Goal: Transaction & Acquisition: Purchase product/service

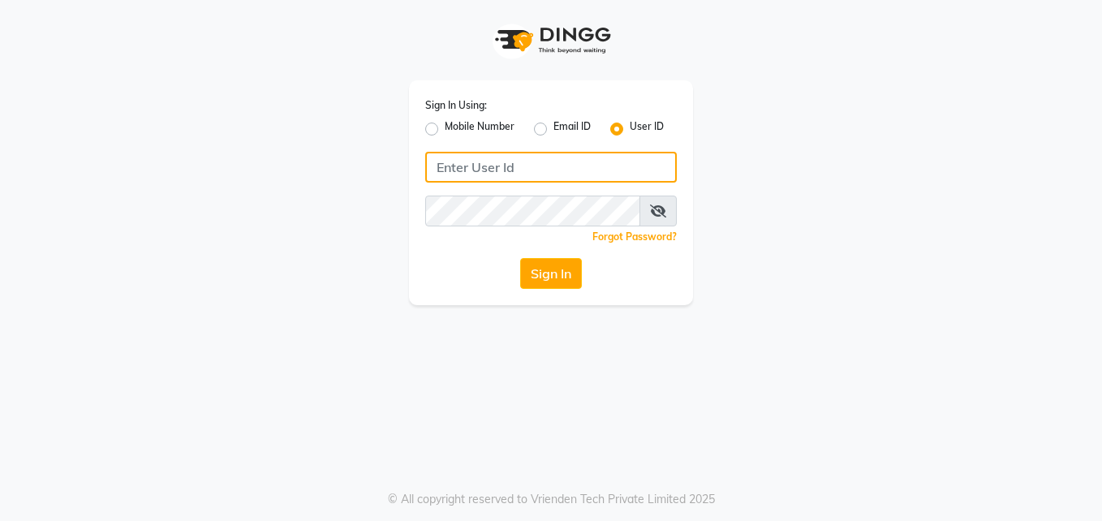
type input "opalsalon@123"
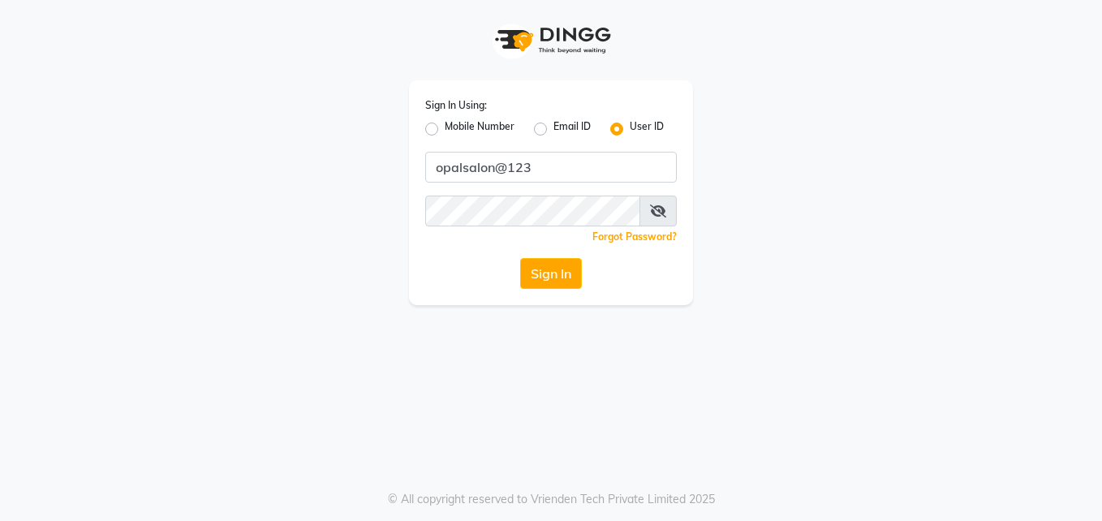
click at [578, 281] on button "Sign In" at bounding box center [551, 273] width 62 height 31
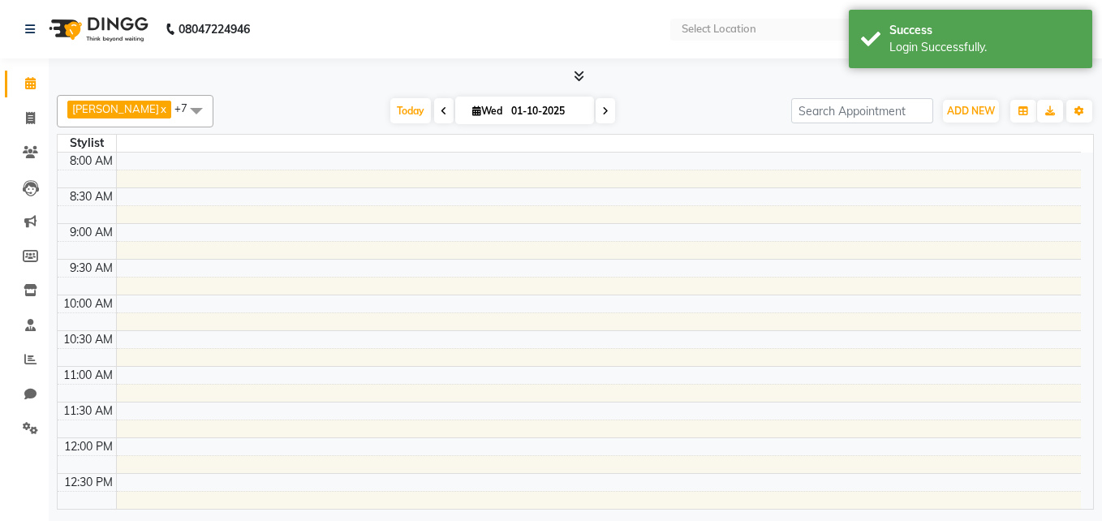
select select "en"
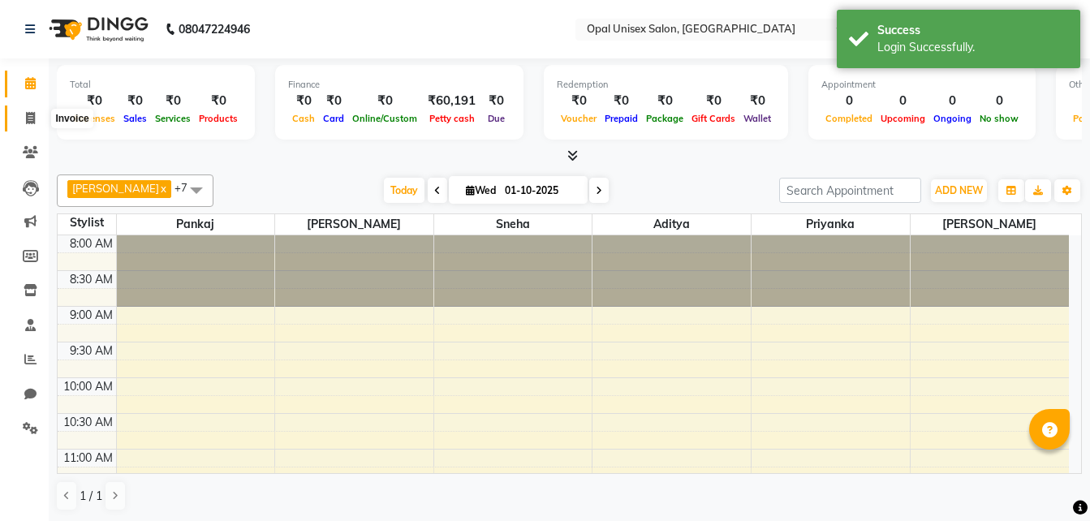
drag, startPoint x: 24, startPoint y: 114, endPoint x: 72, endPoint y: 124, distance: 48.8
click at [24, 114] on span at bounding box center [30, 119] width 28 height 19
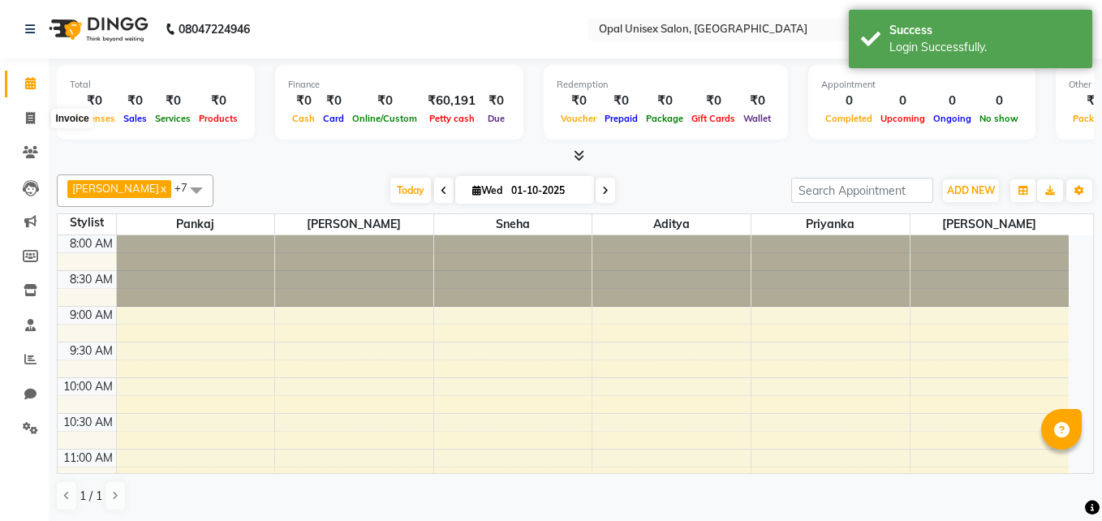
select select "service"
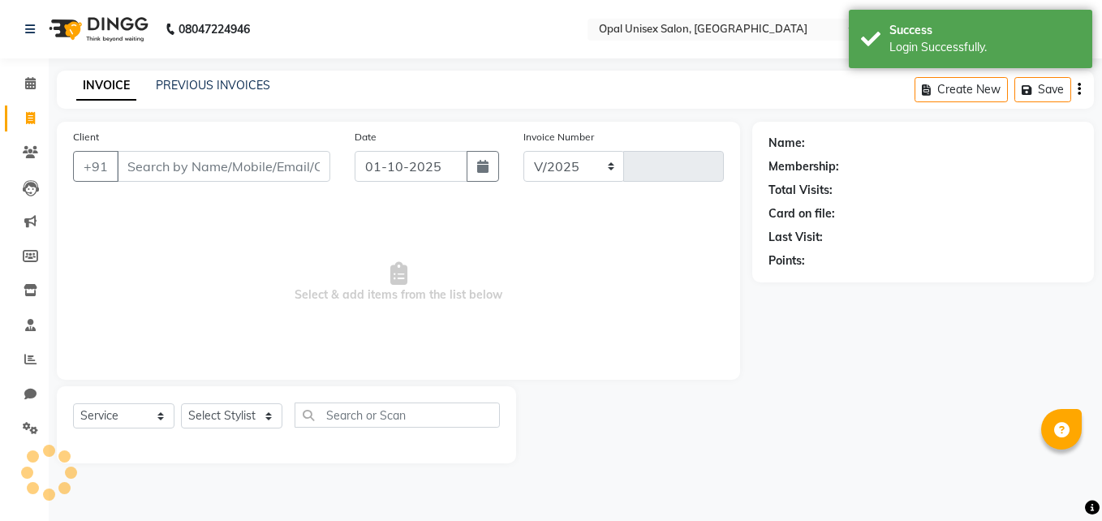
select select "8653"
type input "1666"
click at [178, 167] on input "Client" at bounding box center [223, 166] width 213 height 31
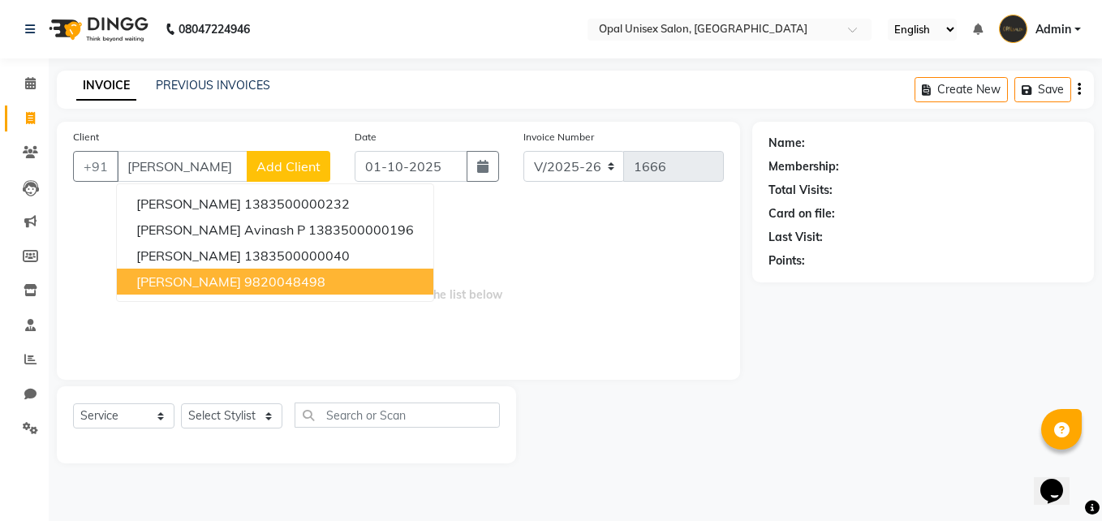
click at [286, 278] on ngb-highlight "9820048498" at bounding box center [284, 281] width 81 height 16
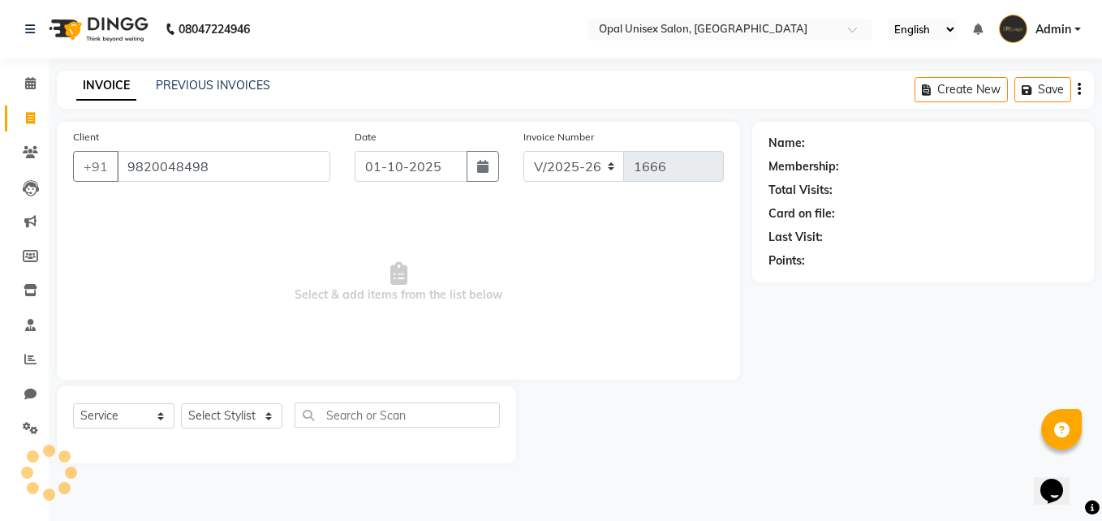
type input "9820048498"
select select "1: Object"
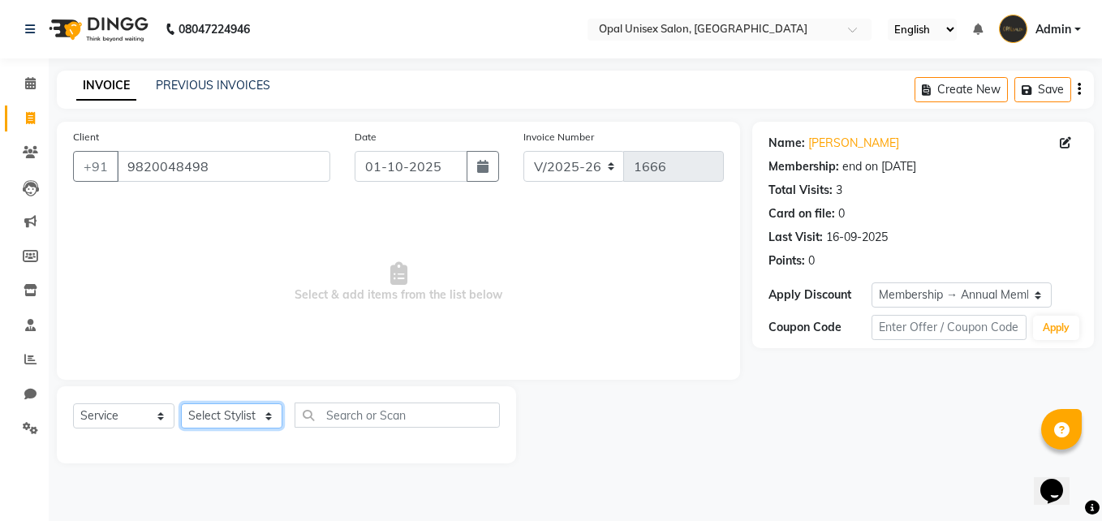
click at [235, 410] on select "Select Stylist [PERSON_NAME] Guru [PERSON_NAME][GEOGRAPHIC_DATA] [PERSON_NAME][…" at bounding box center [231, 415] width 101 height 25
click at [472, 167] on button "button" at bounding box center [482, 166] width 32 height 31
select select "10"
select select "2025"
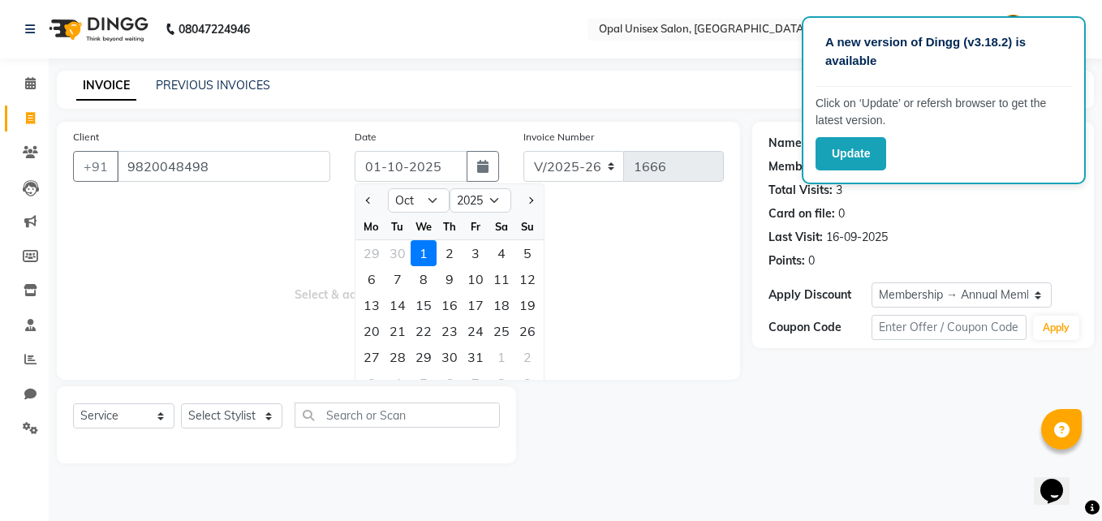
click at [451, 359] on div "30" at bounding box center [449, 357] width 26 height 26
type input "30-10-2025"
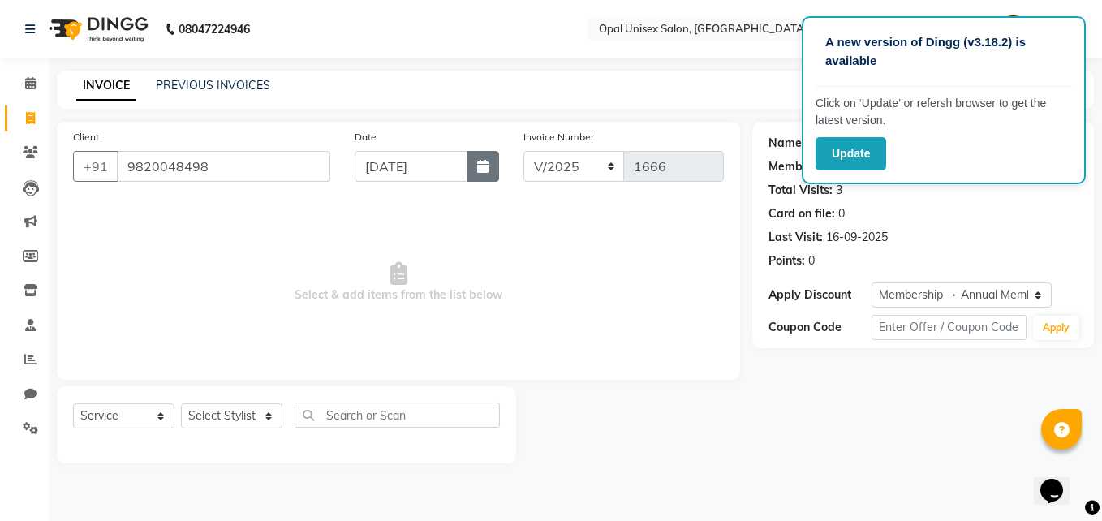
click at [492, 161] on button "button" at bounding box center [482, 166] width 32 height 31
select select "10"
select select "2025"
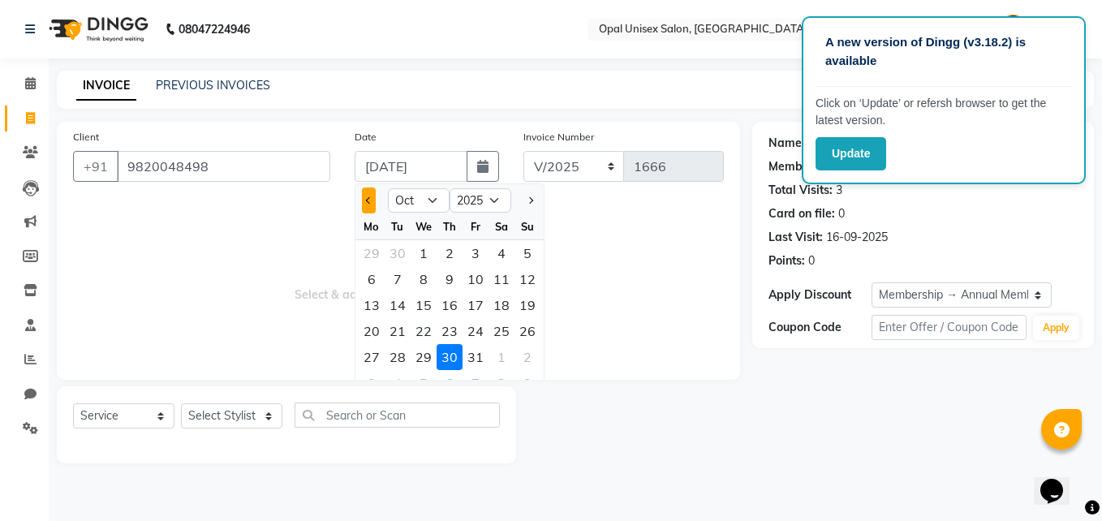
click at [363, 196] on button "Previous month" at bounding box center [369, 200] width 14 height 26
select select "9"
click at [406, 358] on div "30" at bounding box center [398, 357] width 26 height 26
type input "30-09-2025"
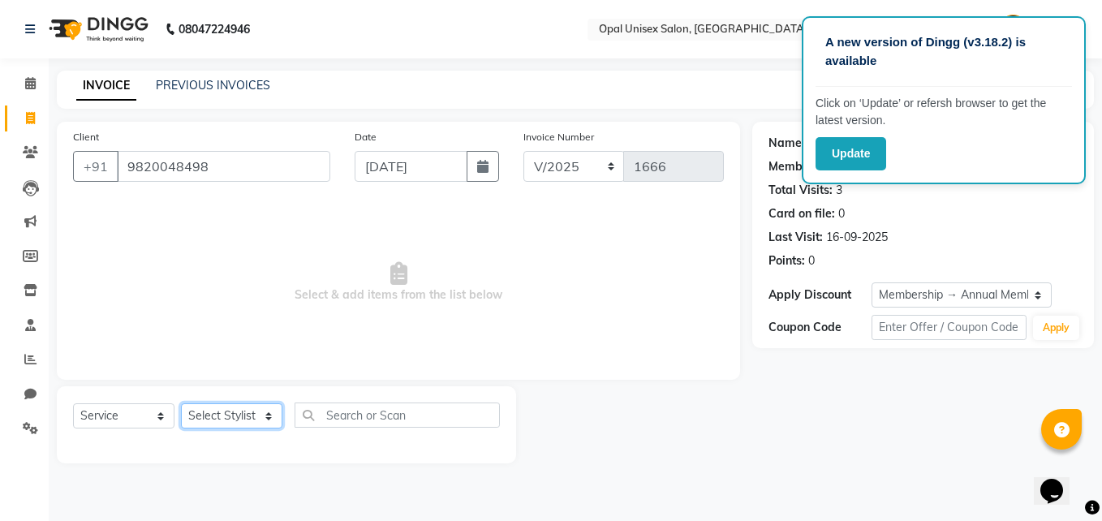
click at [217, 406] on select "Select Stylist [PERSON_NAME] Guru [PERSON_NAME][GEOGRAPHIC_DATA] [PERSON_NAME][…" at bounding box center [231, 415] width 101 height 25
select select "91957"
click at [181, 403] on select "Select Stylist [PERSON_NAME] Guru [PERSON_NAME][GEOGRAPHIC_DATA] [PERSON_NAME][…" at bounding box center [231, 415] width 101 height 25
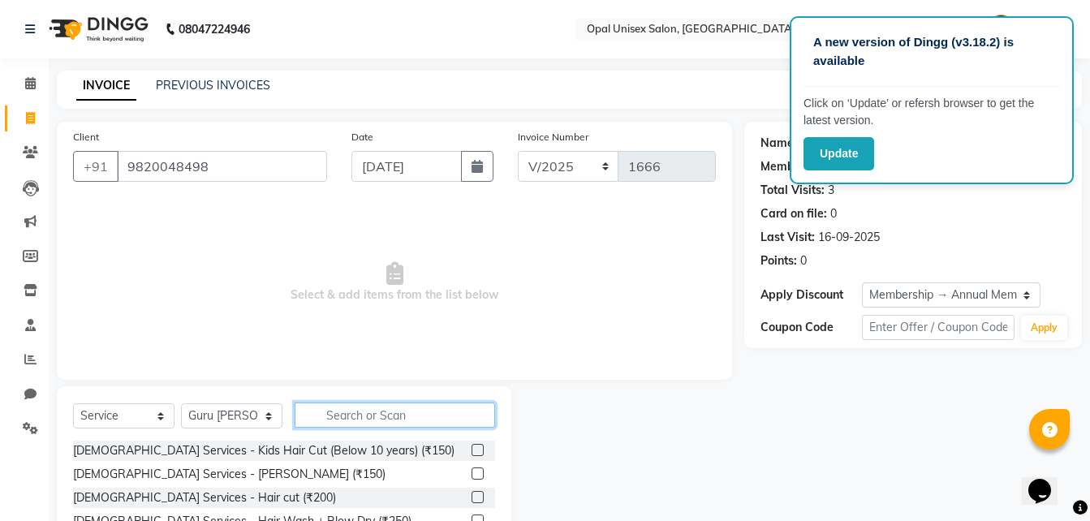
click at [346, 402] on input "text" at bounding box center [394, 414] width 200 height 25
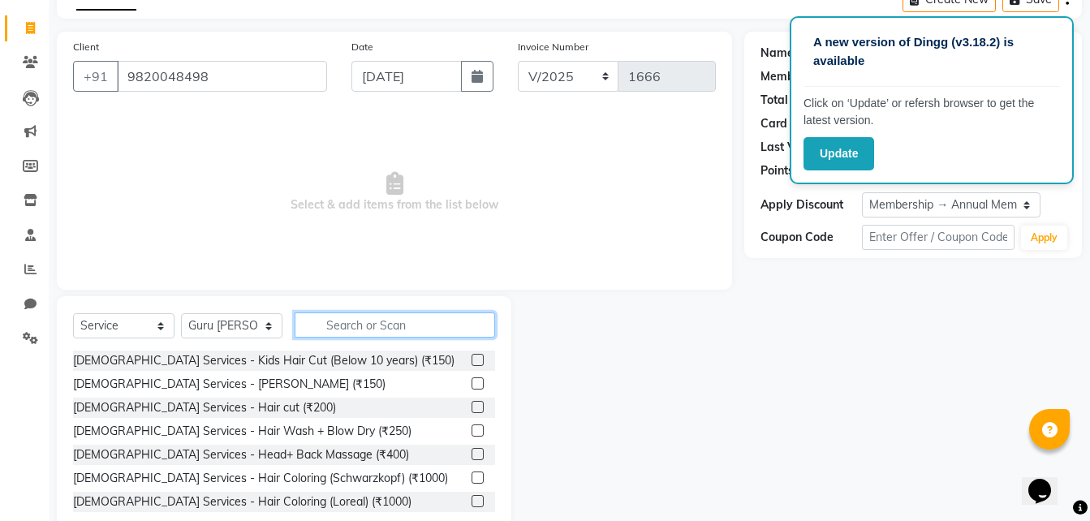
scroll to position [108, 0]
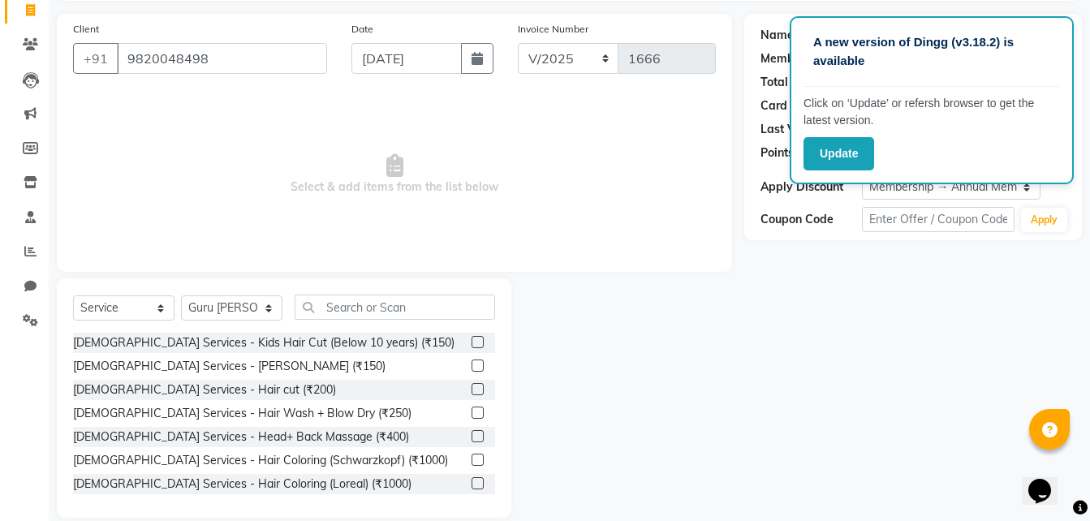
click at [471, 364] on label at bounding box center [477, 365] width 12 height 12
click at [471, 364] on input "checkbox" at bounding box center [476, 366] width 11 height 11
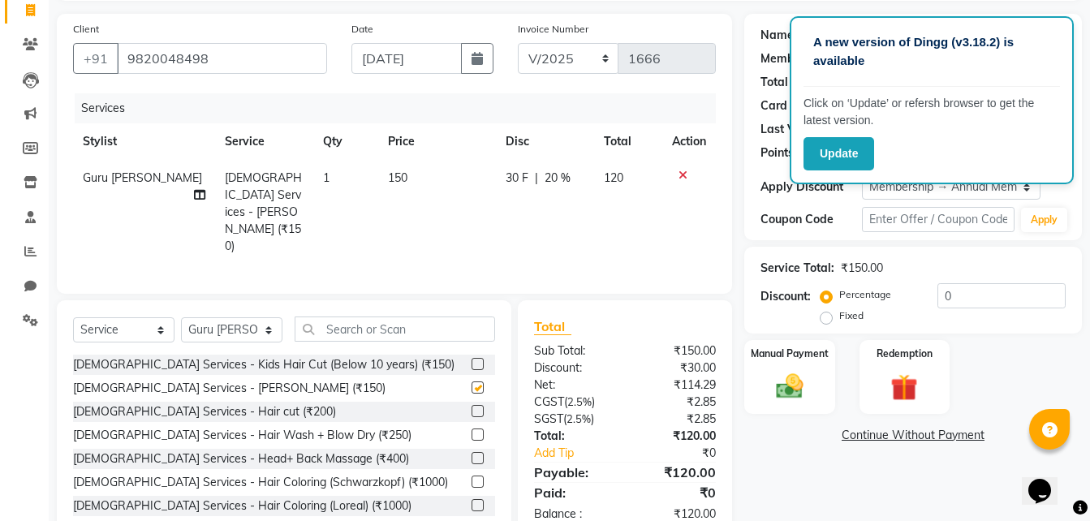
checkbox input "false"
click at [768, 402] on img at bounding box center [789, 386] width 45 height 32
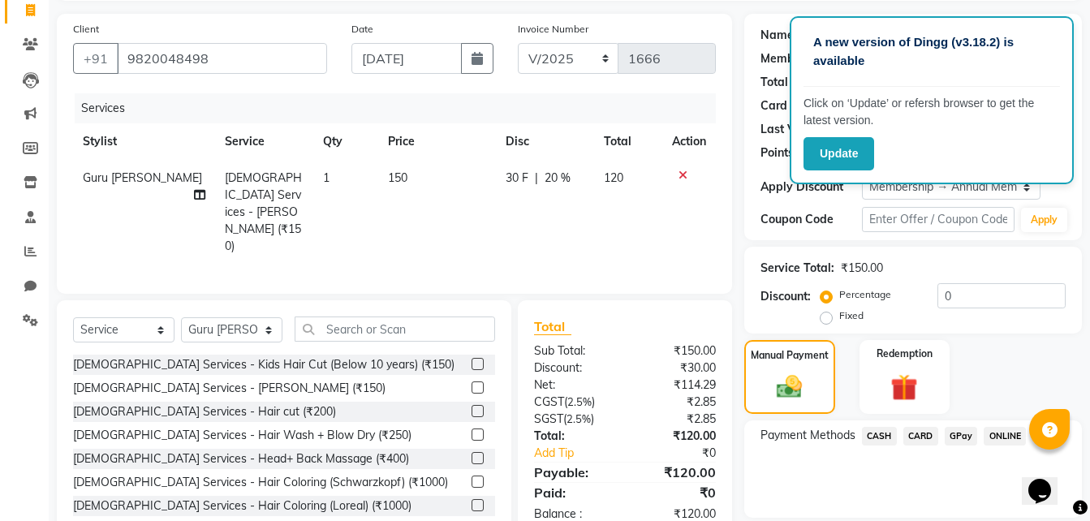
click at [951, 439] on span "GPay" at bounding box center [960, 436] width 33 height 19
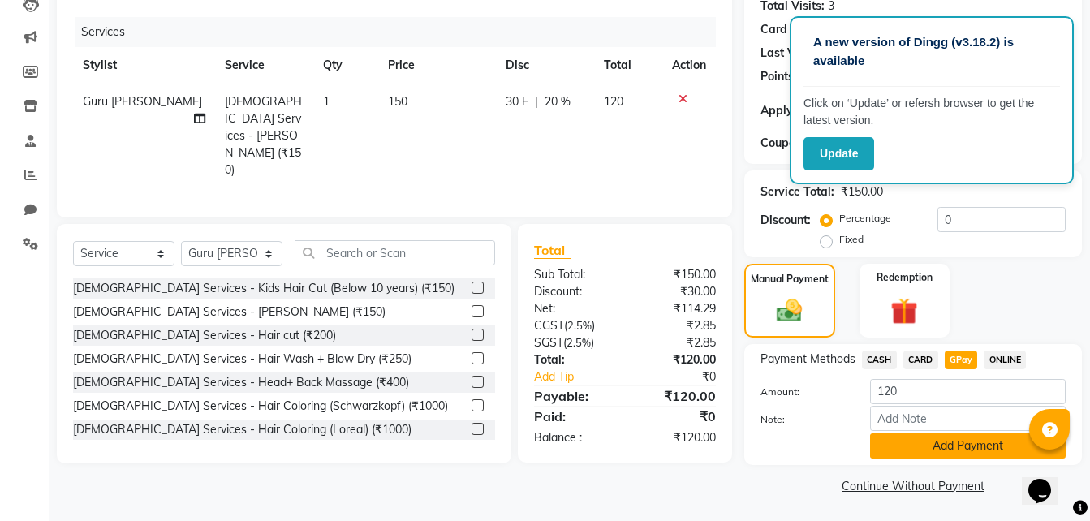
scroll to position [186, 0]
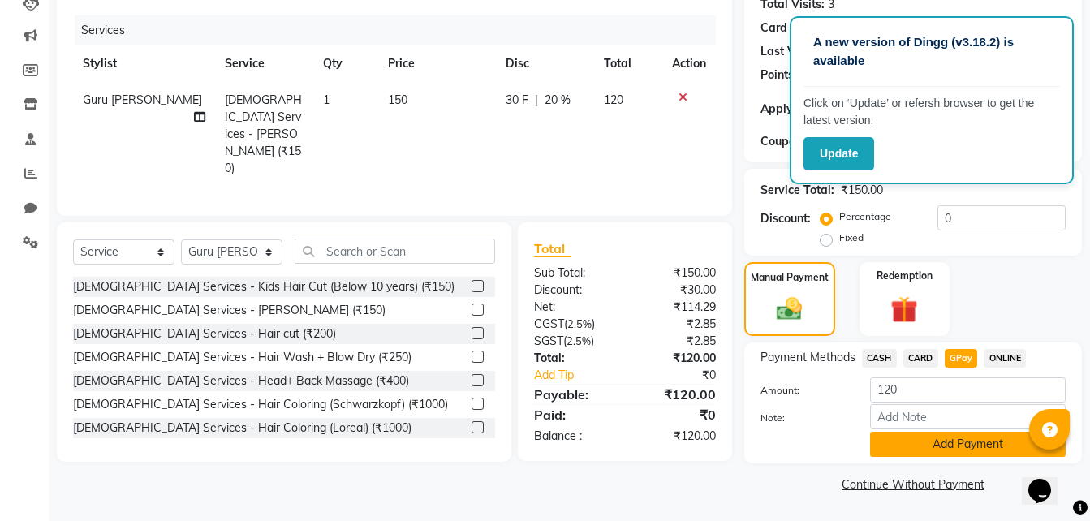
click at [963, 441] on button "Add Payment" at bounding box center [968, 444] width 196 height 25
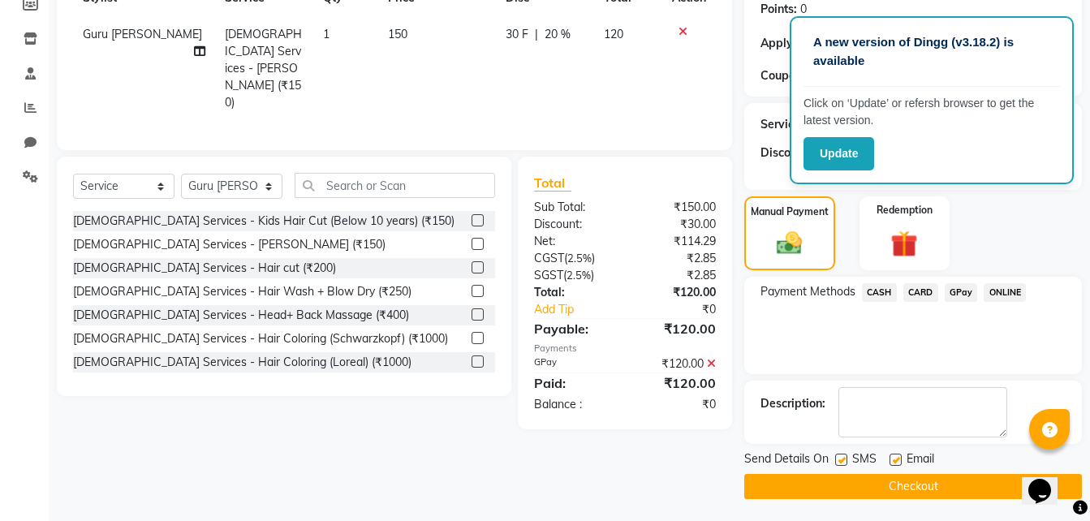
scroll to position [254, 0]
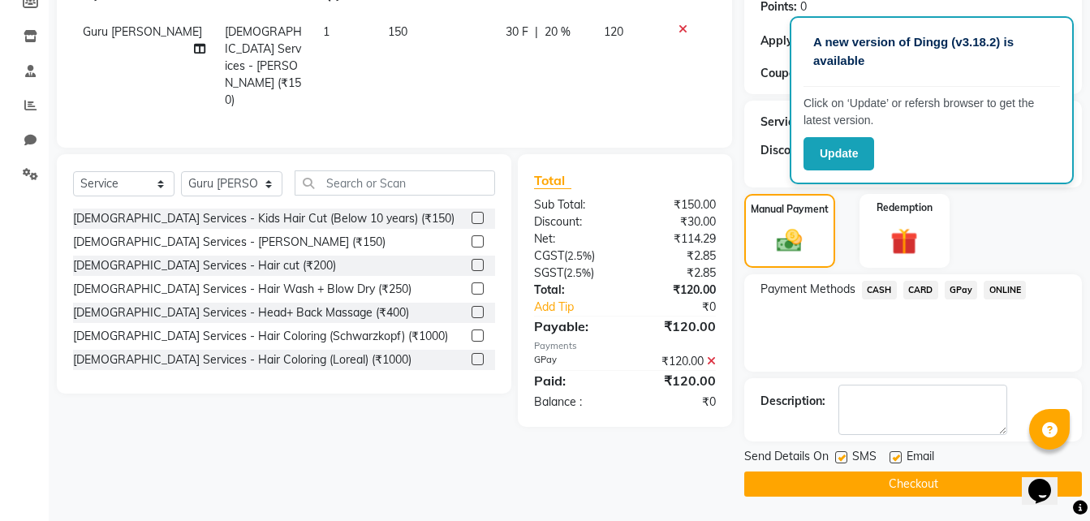
click at [864, 488] on button "Checkout" at bounding box center [912, 483] width 337 height 25
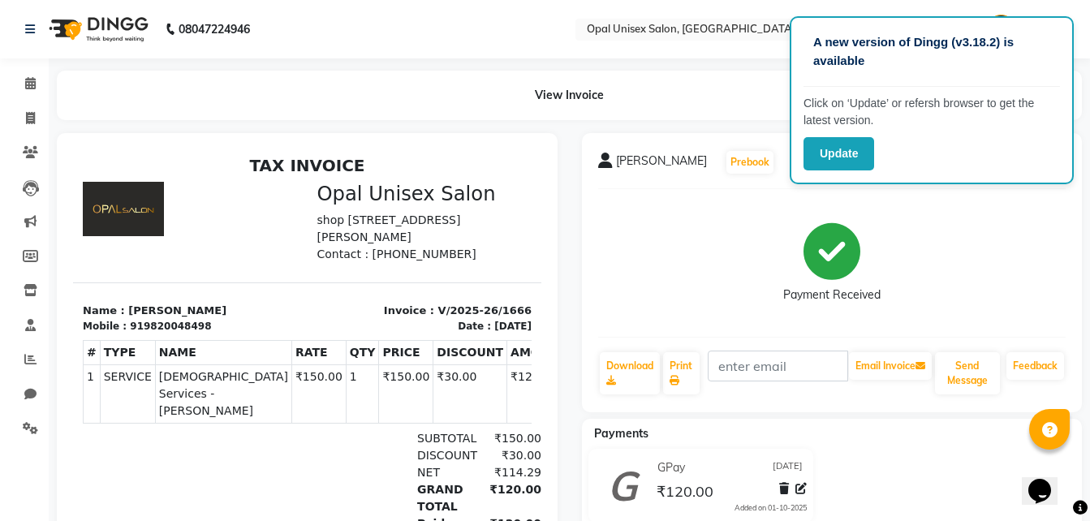
click at [913, 208] on div "Payment Received" at bounding box center [832, 263] width 468 height 122
click at [37, 115] on span at bounding box center [30, 119] width 28 height 19
select select "service"
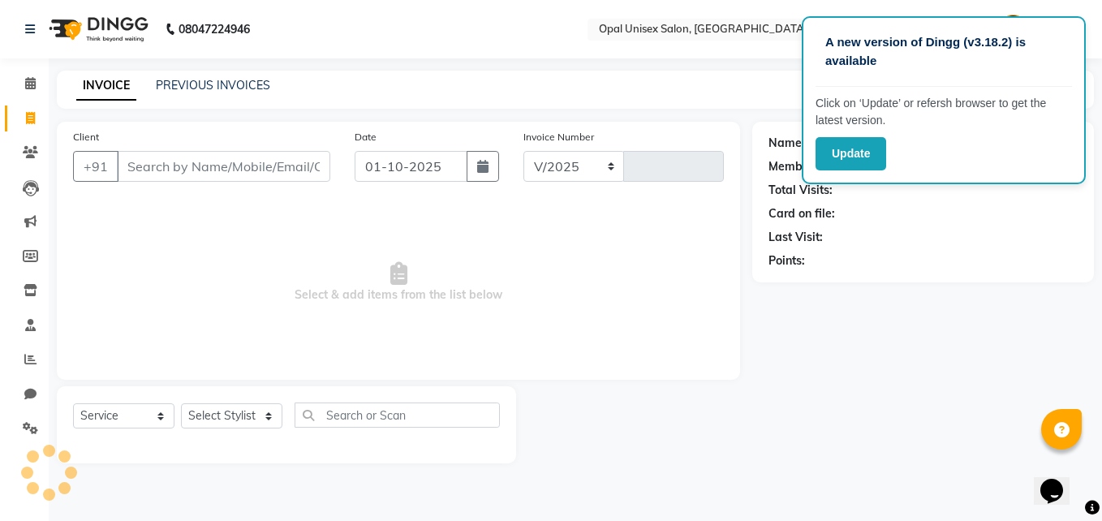
select select "8653"
type input "1667"
click at [150, 173] on input "Client" at bounding box center [223, 166] width 213 height 31
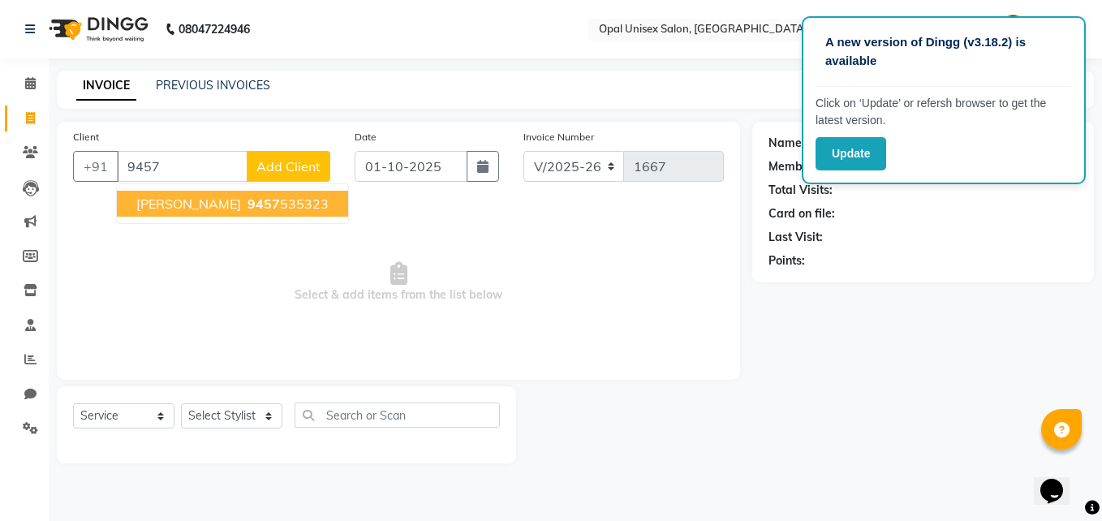
click at [256, 187] on ngb-typeahead-window "Ayushi 9457 535323" at bounding box center [232, 203] width 233 height 41
click at [247, 203] on ngb-highlight "9457 535323" at bounding box center [286, 204] width 84 height 16
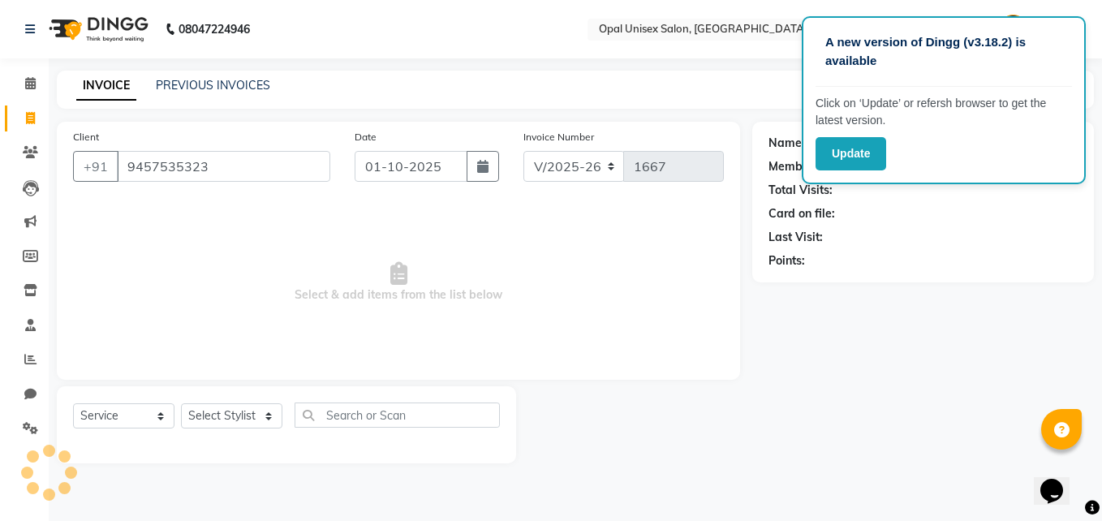
type input "9457535323"
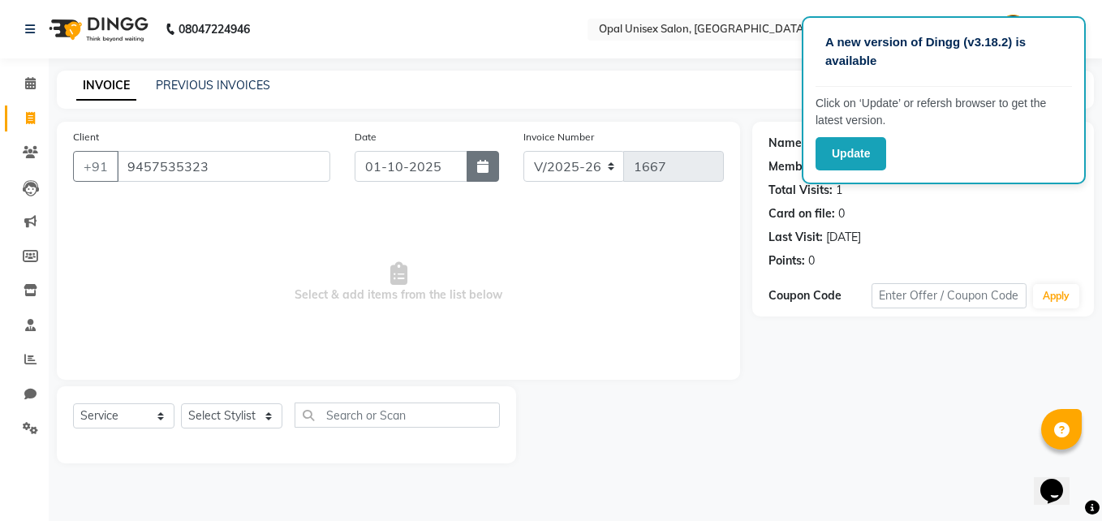
click at [479, 161] on icon "button" at bounding box center [482, 166] width 11 height 13
select select "10"
select select "2025"
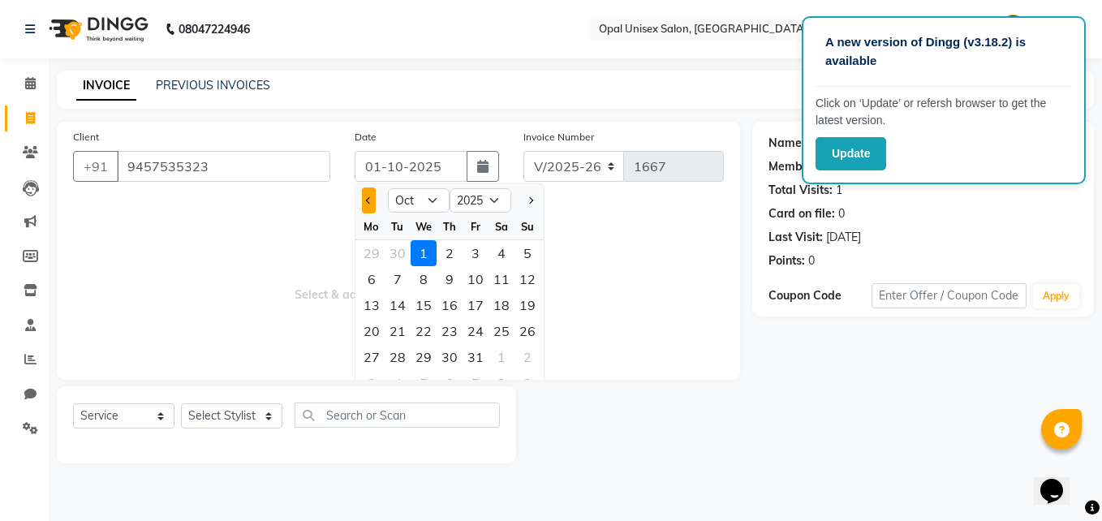
click at [375, 204] on div at bounding box center [371, 200] width 32 height 26
click at [370, 204] on button "Previous month" at bounding box center [369, 200] width 14 height 26
select select "9"
click at [389, 357] on div "30" at bounding box center [398, 357] width 26 height 26
type input "30-09-2025"
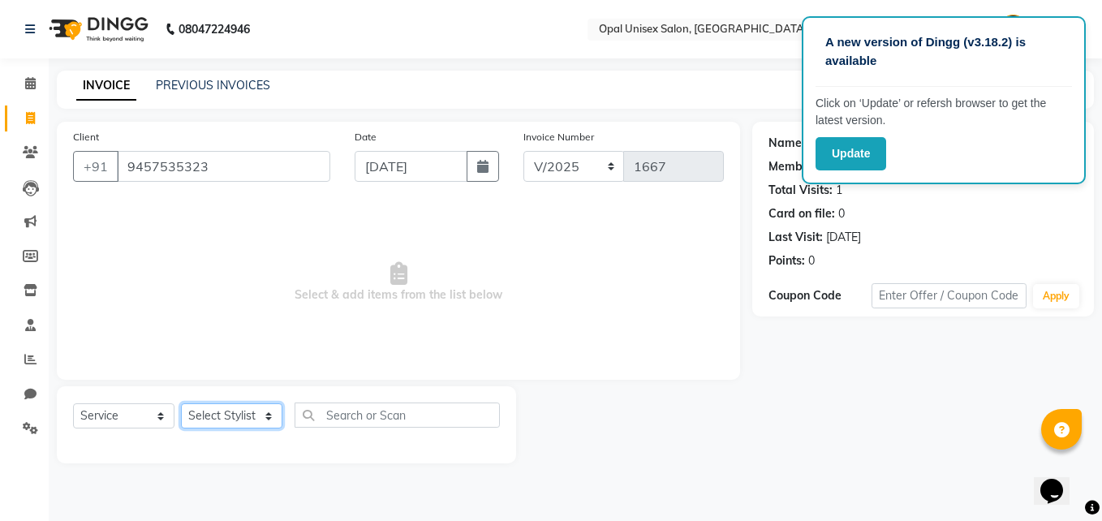
click at [226, 411] on select "Select Stylist [PERSON_NAME] Guru [PERSON_NAME][GEOGRAPHIC_DATA] [PERSON_NAME][…" at bounding box center [231, 415] width 101 height 25
select select "91957"
click at [181, 403] on select "Select Stylist [PERSON_NAME] Guru [PERSON_NAME][GEOGRAPHIC_DATA] [PERSON_NAME][…" at bounding box center [231, 415] width 101 height 25
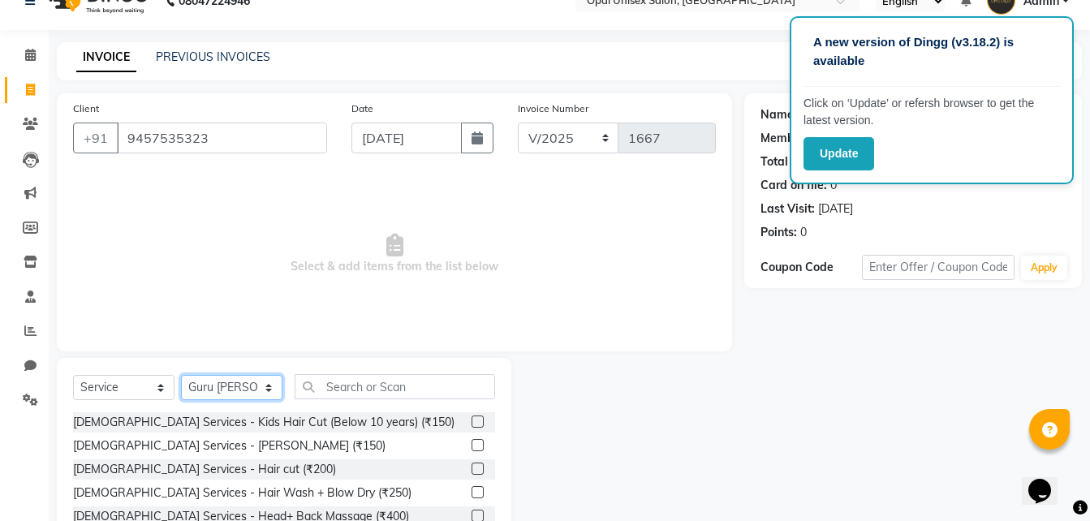
scroll to position [54, 0]
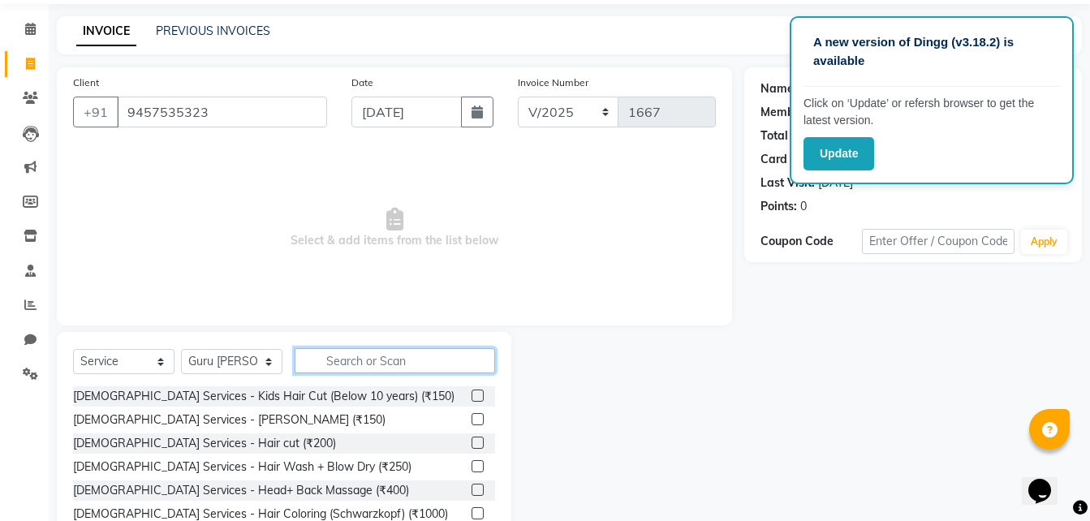
click at [367, 364] on input "text" at bounding box center [394, 360] width 200 height 25
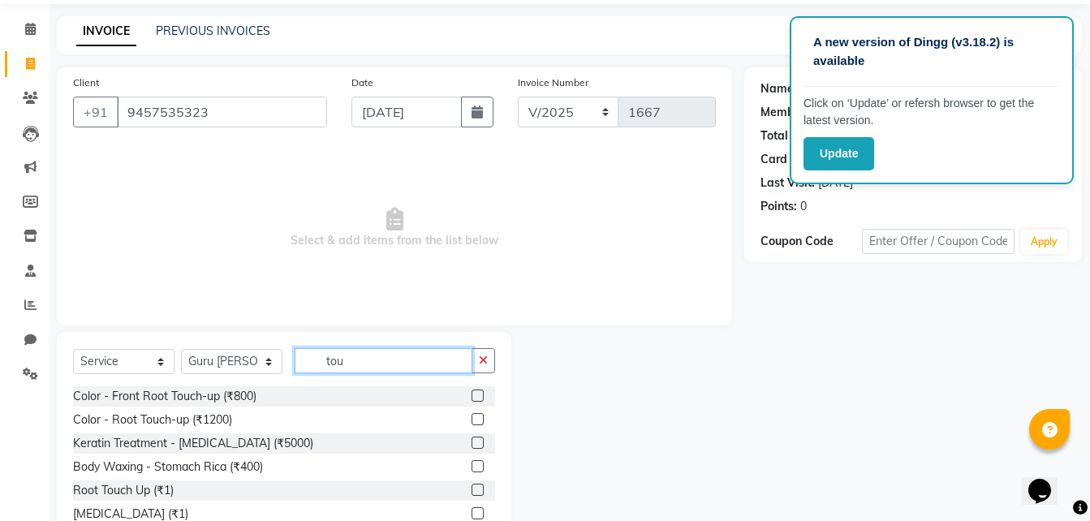
scroll to position [37, 0]
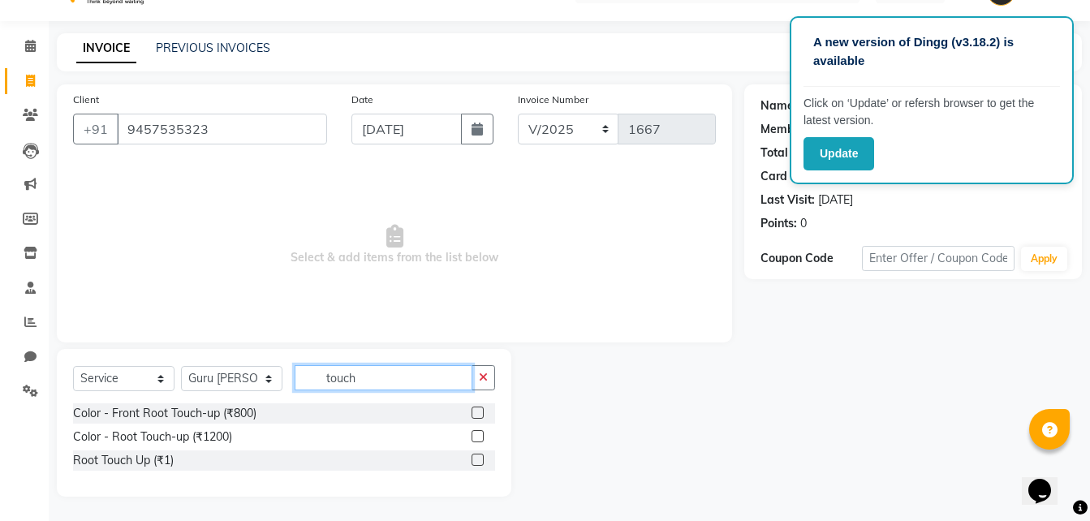
type input "touch"
click at [480, 415] on label at bounding box center [477, 412] width 12 height 12
click at [480, 415] on input "checkbox" at bounding box center [476, 413] width 11 height 11
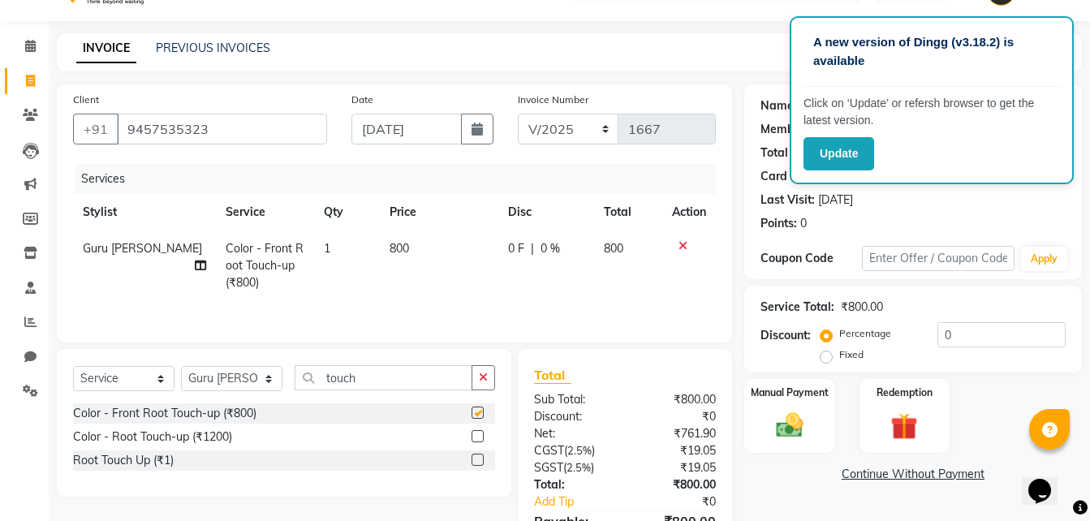
checkbox input "false"
click at [257, 378] on select "Select Stylist [PERSON_NAME] Guru [PERSON_NAME][GEOGRAPHIC_DATA] [PERSON_NAME][…" at bounding box center [231, 378] width 101 height 25
select select "86888"
click at [181, 366] on select "Select Stylist [PERSON_NAME] Guru [PERSON_NAME][GEOGRAPHIC_DATA] [PERSON_NAME][…" at bounding box center [231, 378] width 101 height 25
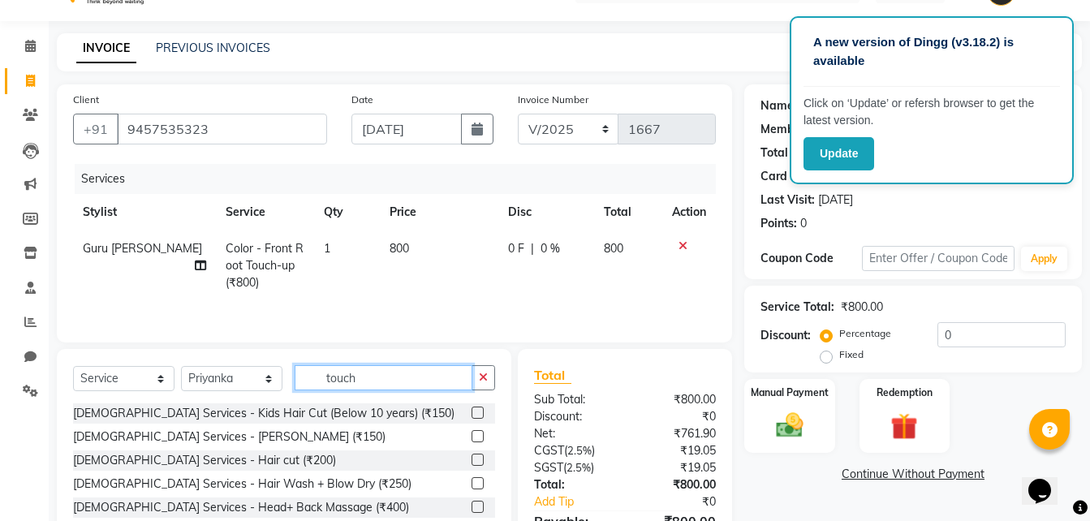
click at [403, 376] on input "touch" at bounding box center [383, 377] width 178 height 25
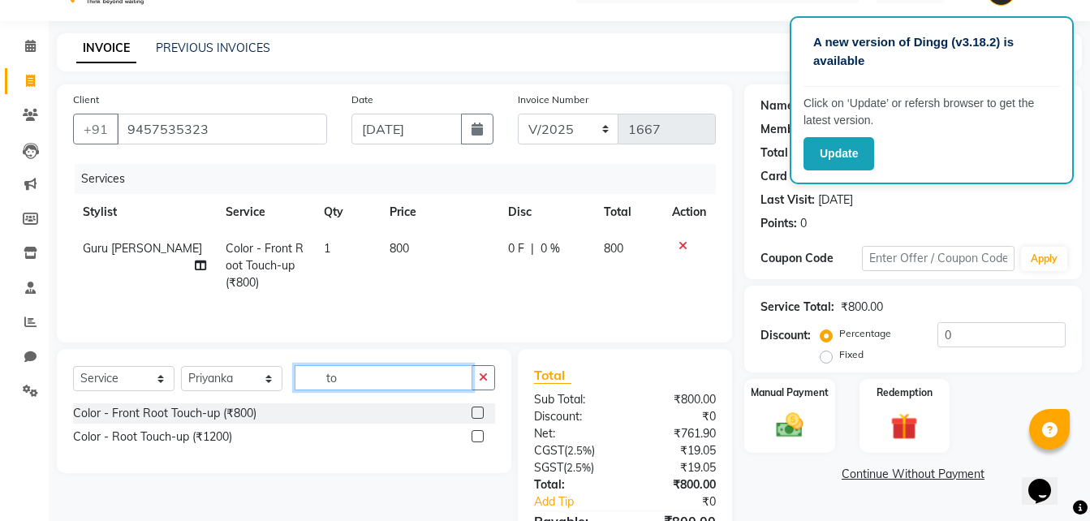
type input "t"
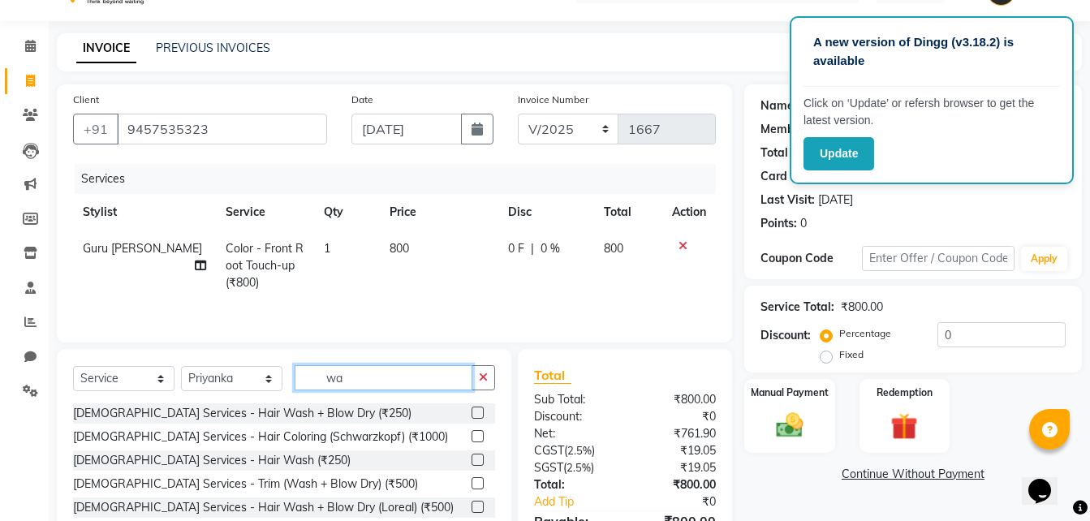
type input "w"
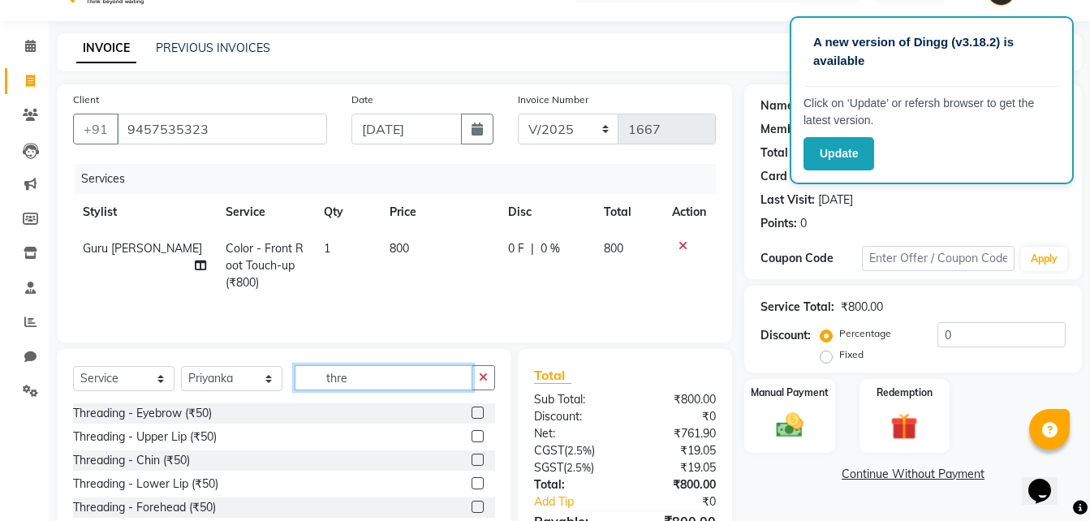
type input "thre"
click at [482, 407] on label at bounding box center [477, 412] width 12 height 12
click at [482, 408] on input "checkbox" at bounding box center [476, 413] width 11 height 11
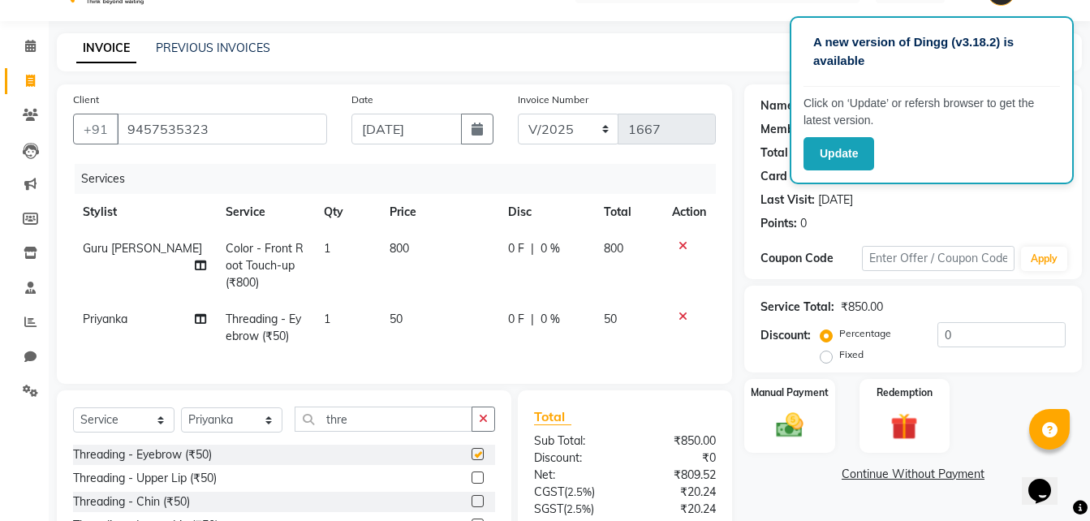
checkbox input "false"
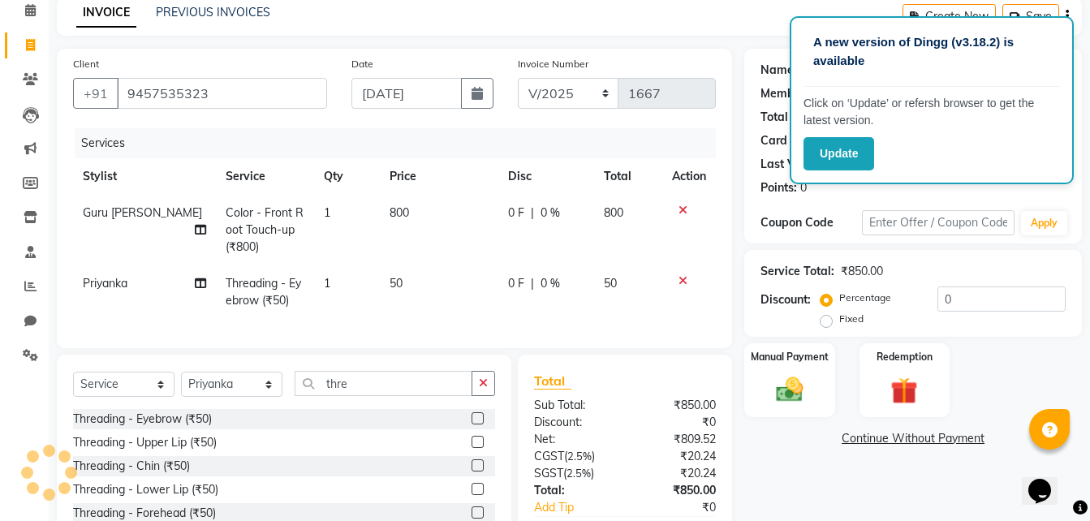
scroll to position [91, 0]
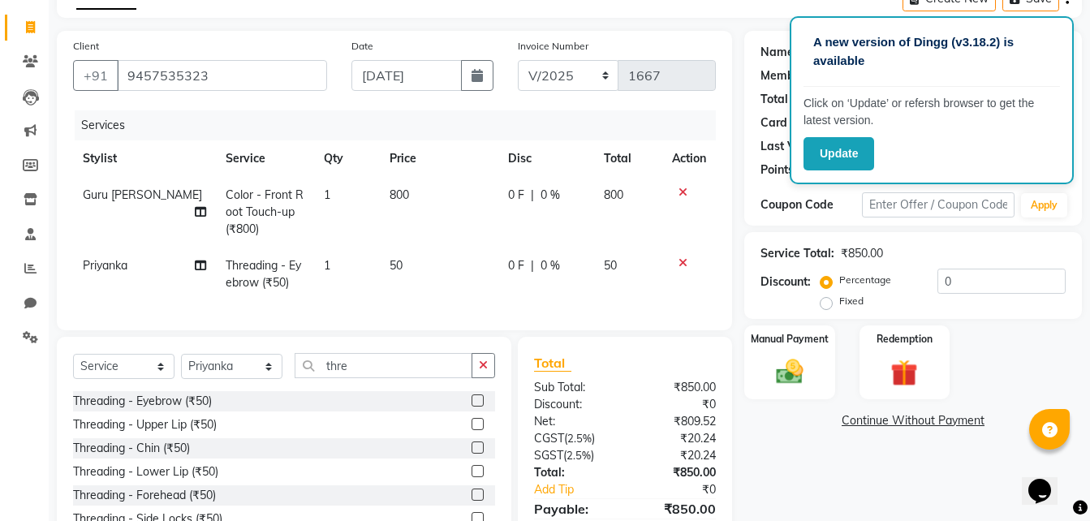
click at [477, 430] on label at bounding box center [477, 424] width 12 height 12
click at [477, 430] on input "checkbox" at bounding box center [476, 424] width 11 height 11
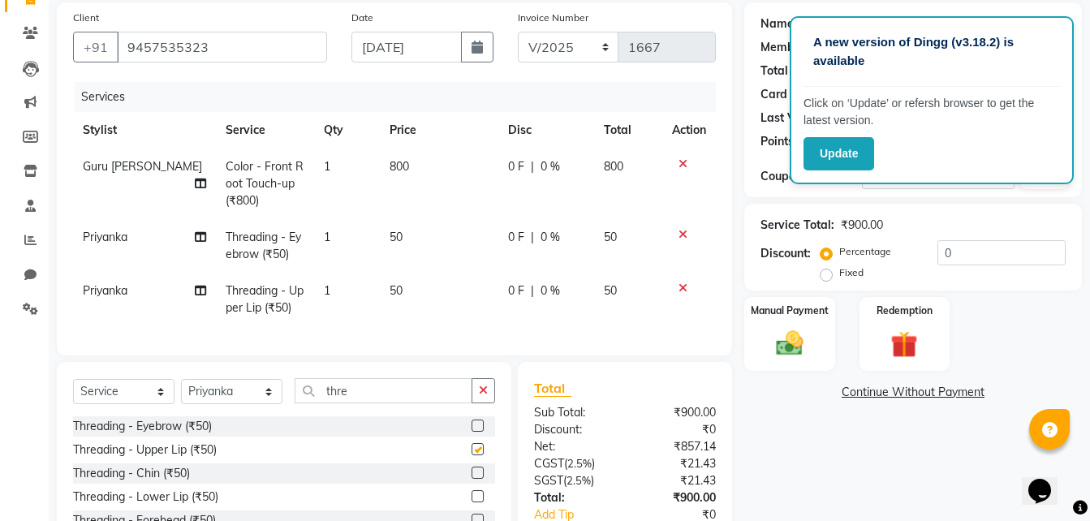
scroll to position [145, 0]
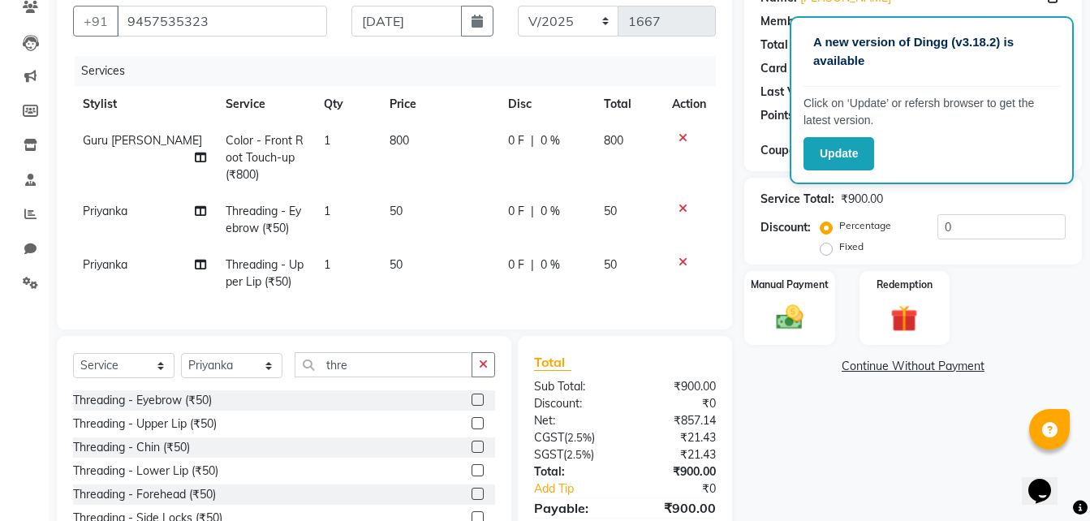
checkbox input "false"
click at [477, 500] on label at bounding box center [477, 494] width 12 height 12
click at [477, 500] on input "checkbox" at bounding box center [476, 494] width 11 height 11
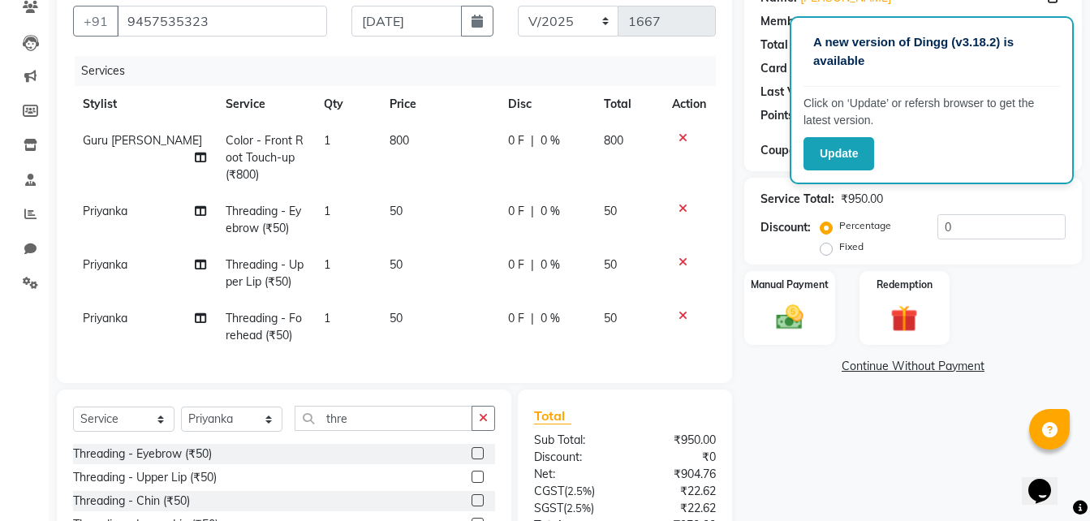
checkbox input "false"
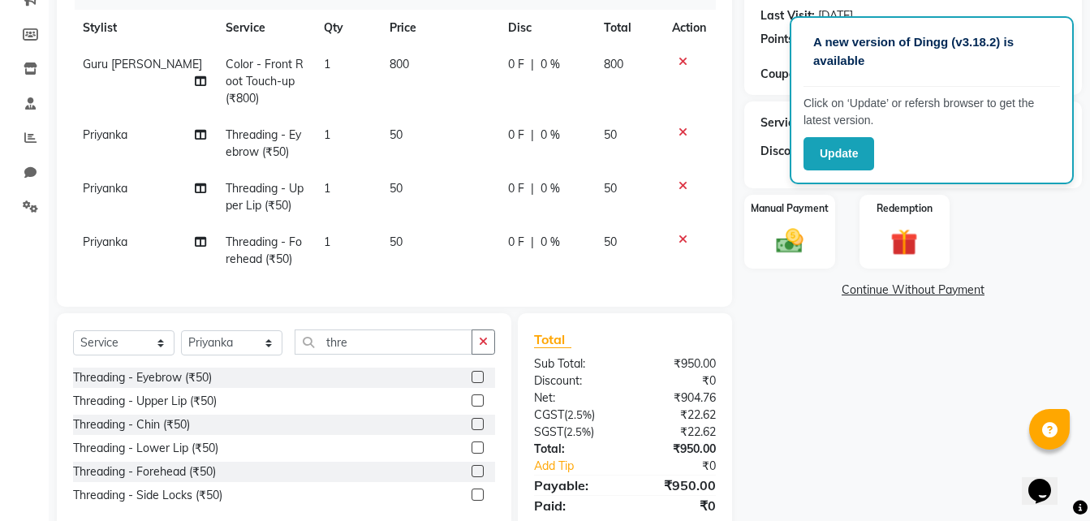
scroll to position [289, 0]
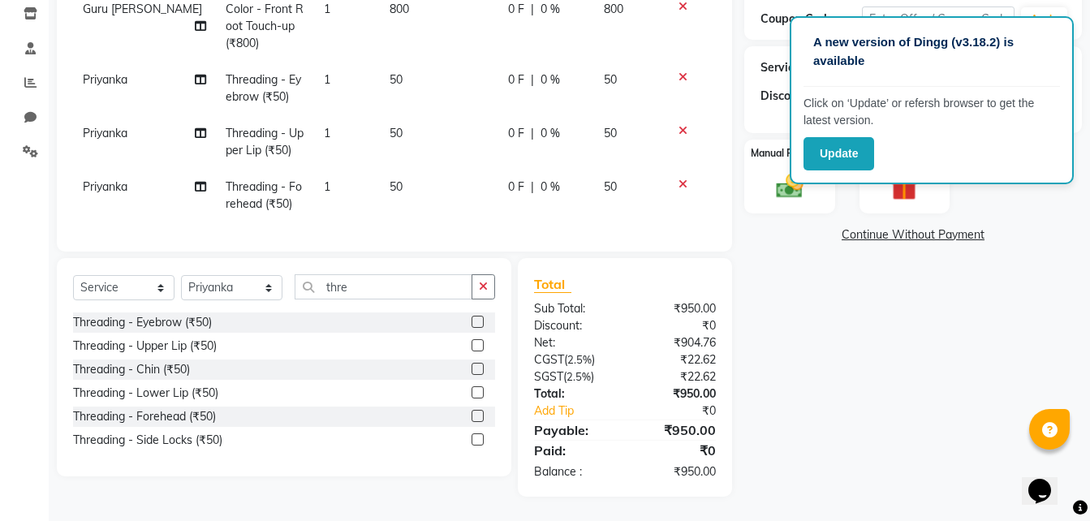
click at [475, 364] on label at bounding box center [477, 369] width 12 height 12
click at [475, 364] on input "checkbox" at bounding box center [476, 369] width 11 height 11
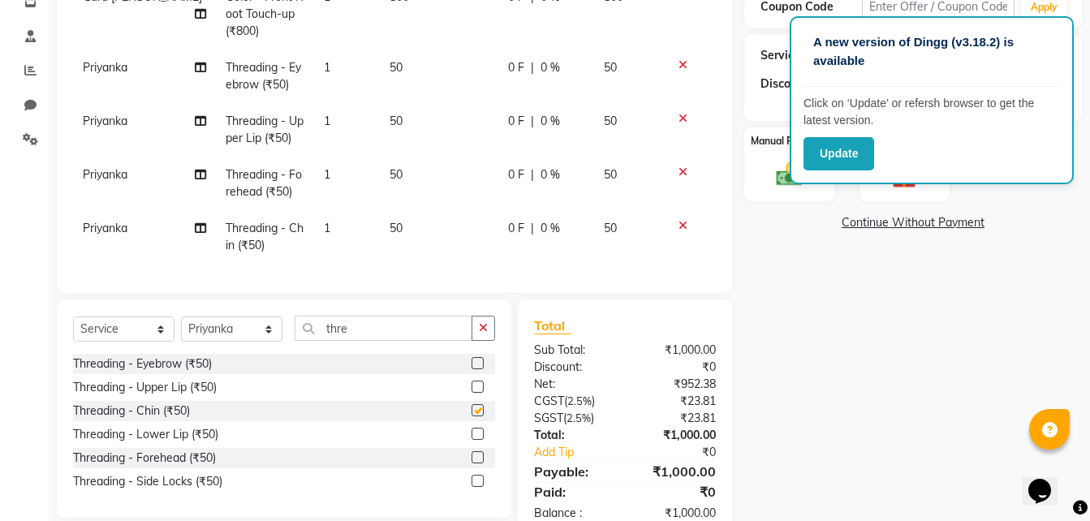
checkbox input "false"
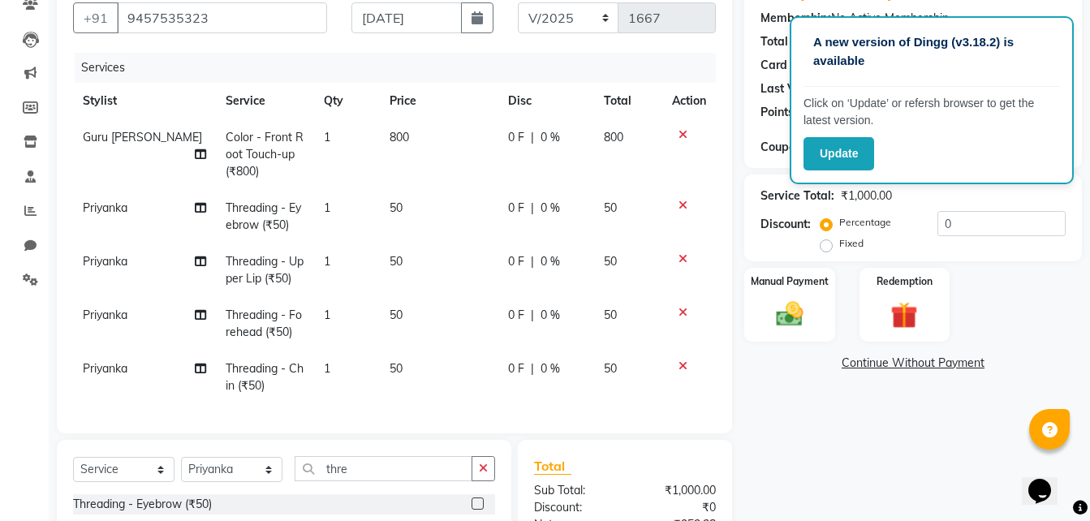
scroll to position [127, 0]
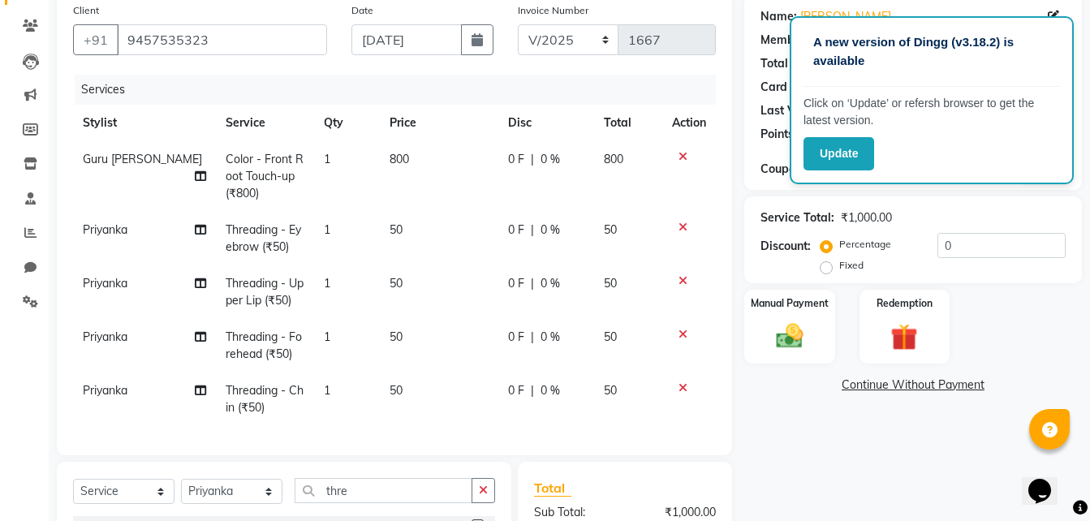
click at [396, 162] on span "800" at bounding box center [398, 159] width 19 height 15
select select "91957"
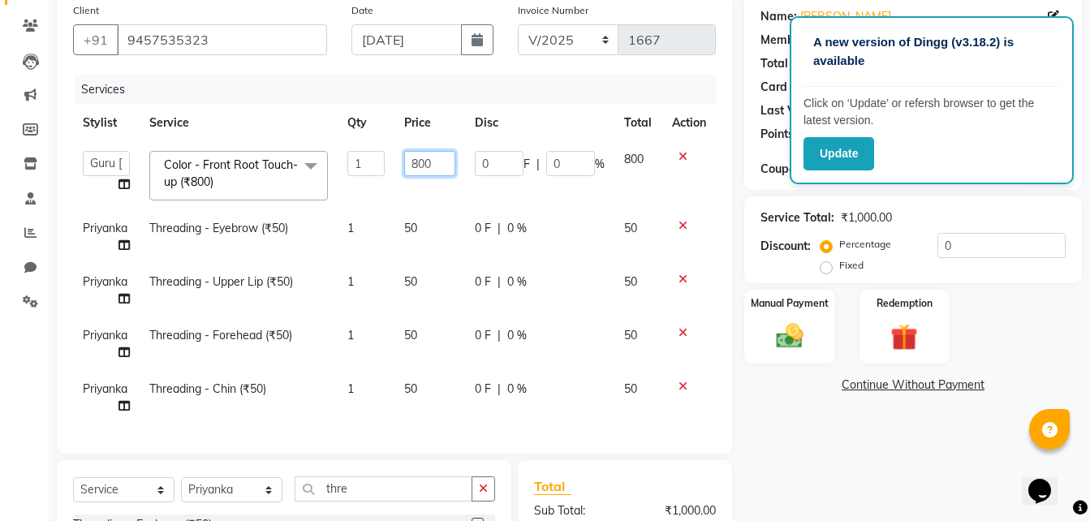
click at [425, 161] on input "800" at bounding box center [429, 163] width 51 height 25
type input "860"
click at [437, 402] on td "50" at bounding box center [429, 398] width 71 height 54
select select "86888"
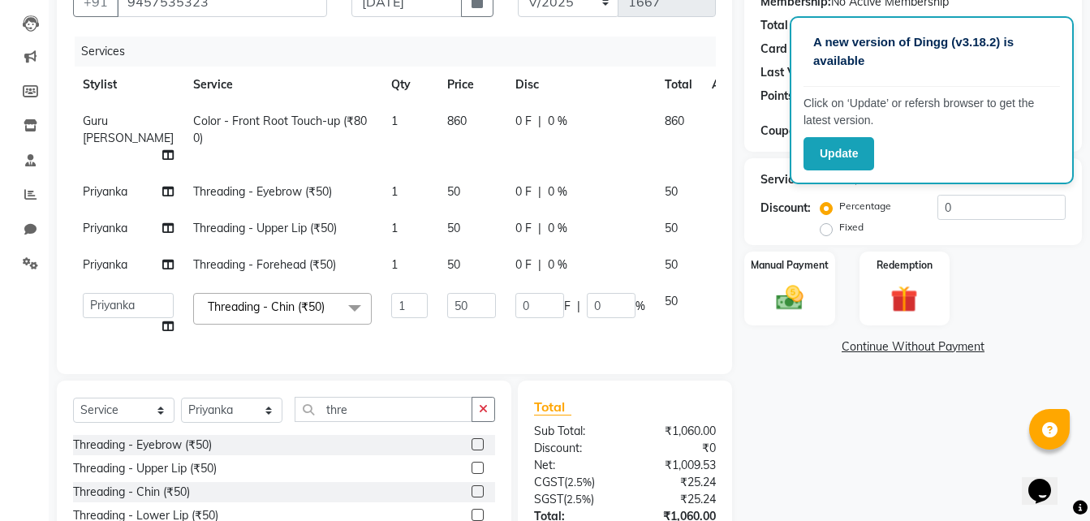
scroll to position [234, 0]
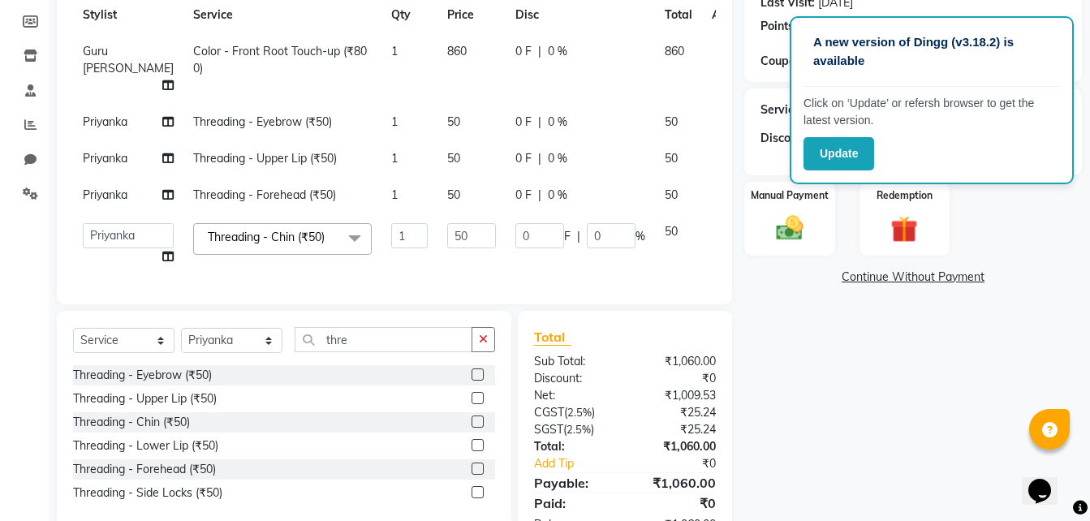
click at [702, 275] on td at bounding box center [729, 244] width 54 height 62
click at [718, 234] on icon at bounding box center [722, 228] width 9 height 11
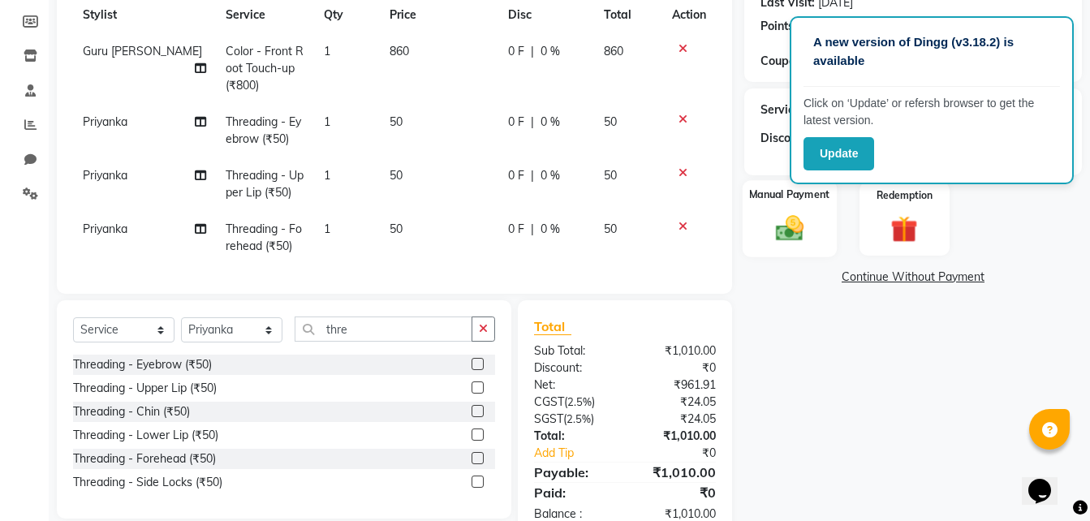
click at [783, 230] on img at bounding box center [789, 228] width 45 height 32
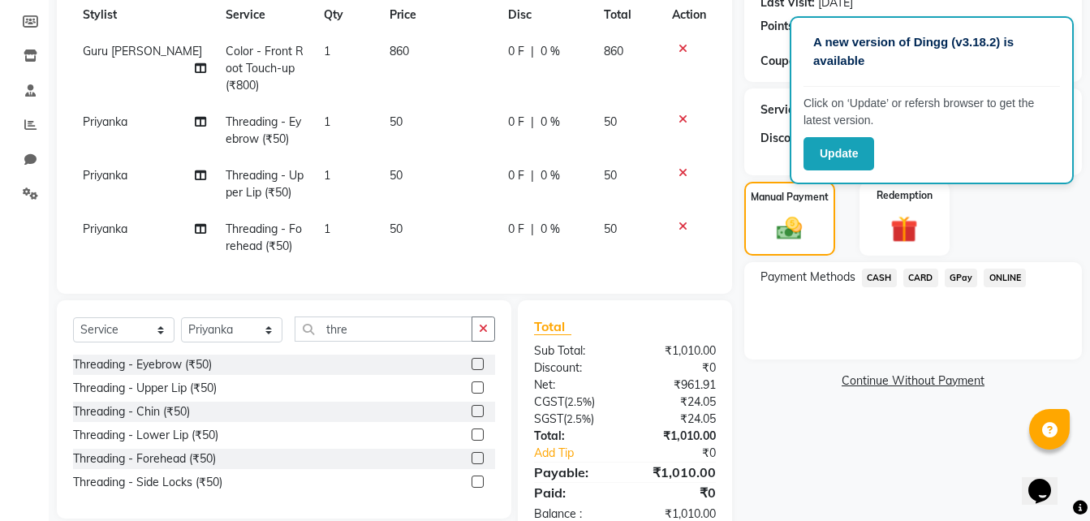
click at [964, 281] on span "GPay" at bounding box center [960, 278] width 33 height 19
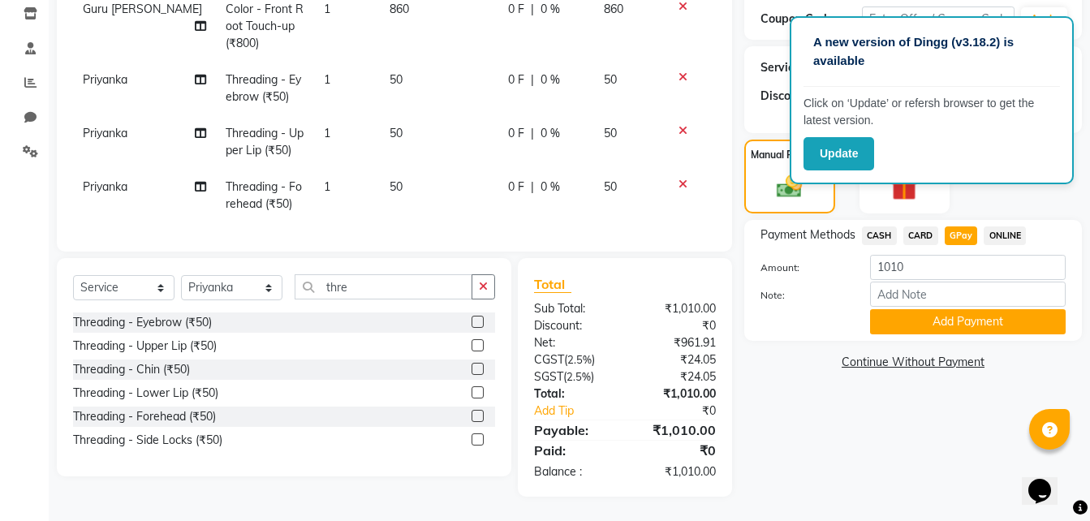
click at [952, 309] on button "Add Payment" at bounding box center [968, 321] width 196 height 25
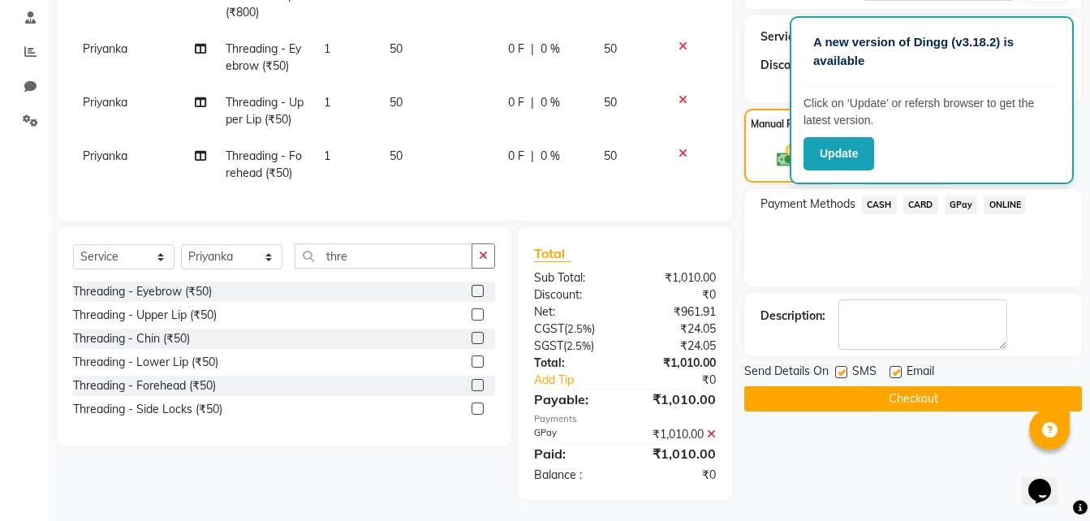
scroll to position [323, 0]
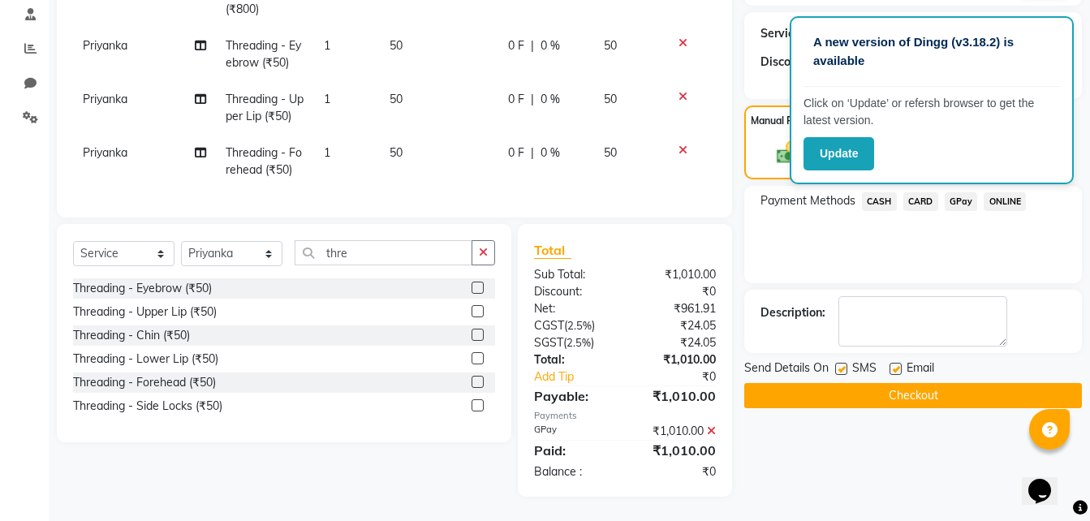
click at [893, 383] on button "Checkout" at bounding box center [912, 395] width 337 height 25
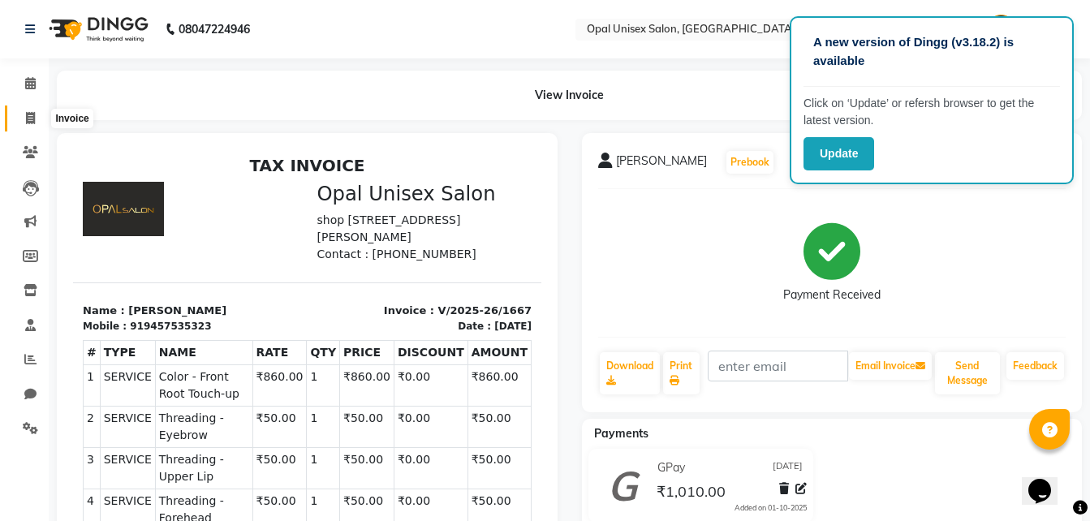
click at [31, 114] on icon at bounding box center [30, 118] width 9 height 12
select select "service"
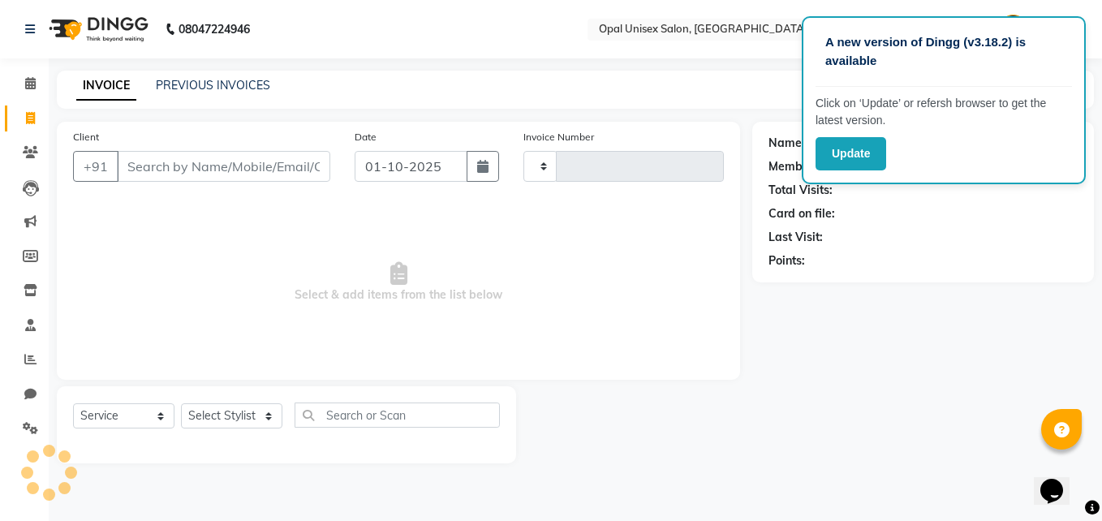
type input "1668"
select select "8653"
click at [251, 168] on input "Client" at bounding box center [223, 166] width 213 height 31
click at [37, 159] on span at bounding box center [30, 153] width 28 height 19
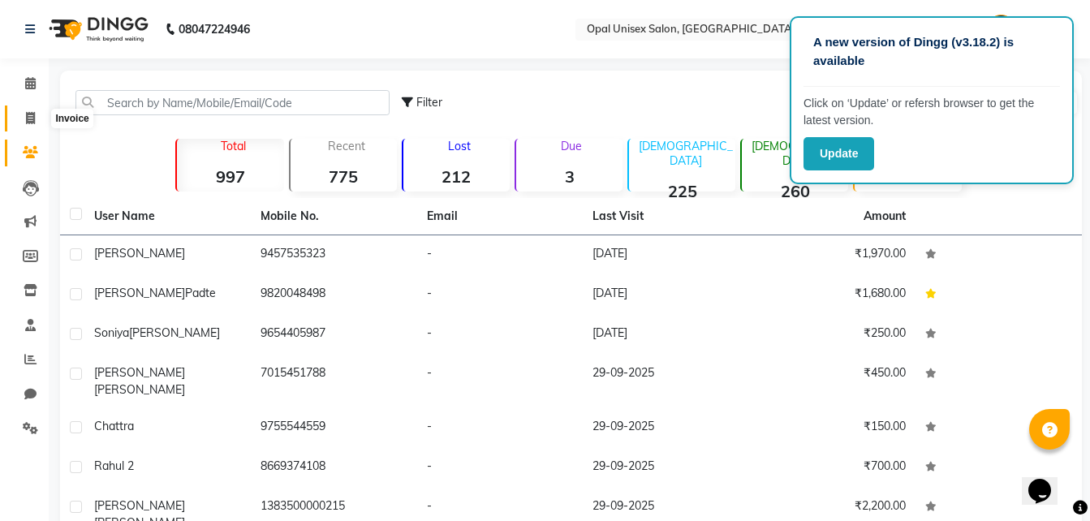
click at [32, 118] on icon at bounding box center [30, 118] width 9 height 12
select select "8653"
select select "service"
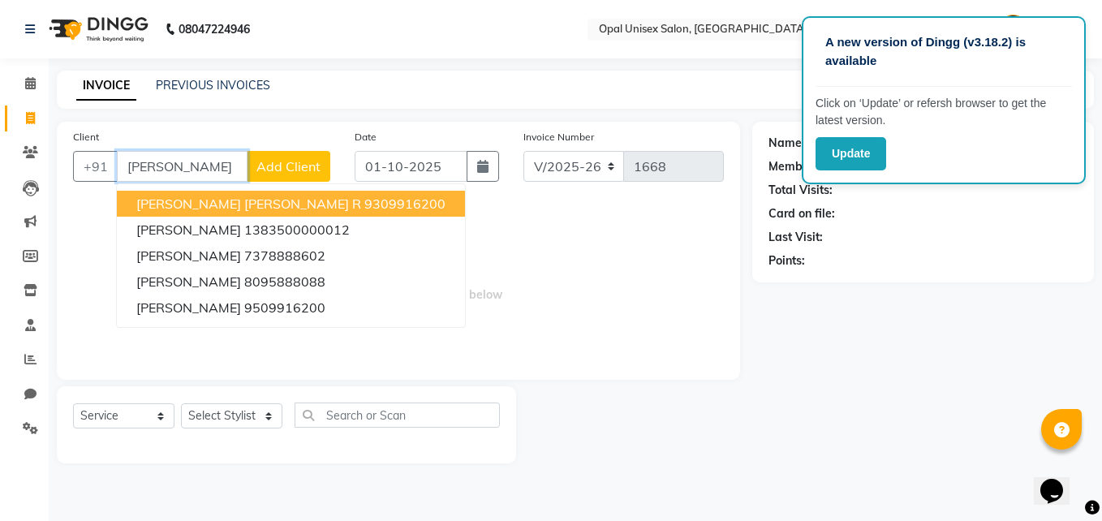
click at [238, 200] on button "Rucha Shardul R 9309916200" at bounding box center [291, 204] width 348 height 26
type input "9309916200"
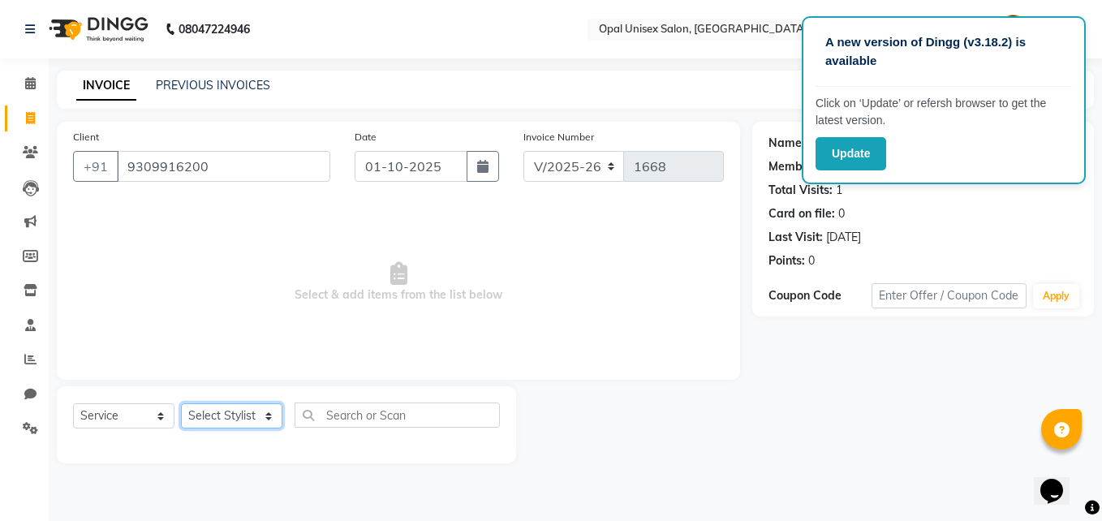
drag, startPoint x: 251, startPoint y: 406, endPoint x: 263, endPoint y: 401, distance: 13.4
click at [252, 406] on select "Select Stylist [PERSON_NAME] Guru [PERSON_NAME][GEOGRAPHIC_DATA] [PERSON_NAME][…" at bounding box center [231, 415] width 101 height 25
select select "91957"
click at [181, 403] on select "Select Stylist [PERSON_NAME] Guru [PERSON_NAME][GEOGRAPHIC_DATA] [PERSON_NAME][…" at bounding box center [231, 415] width 101 height 25
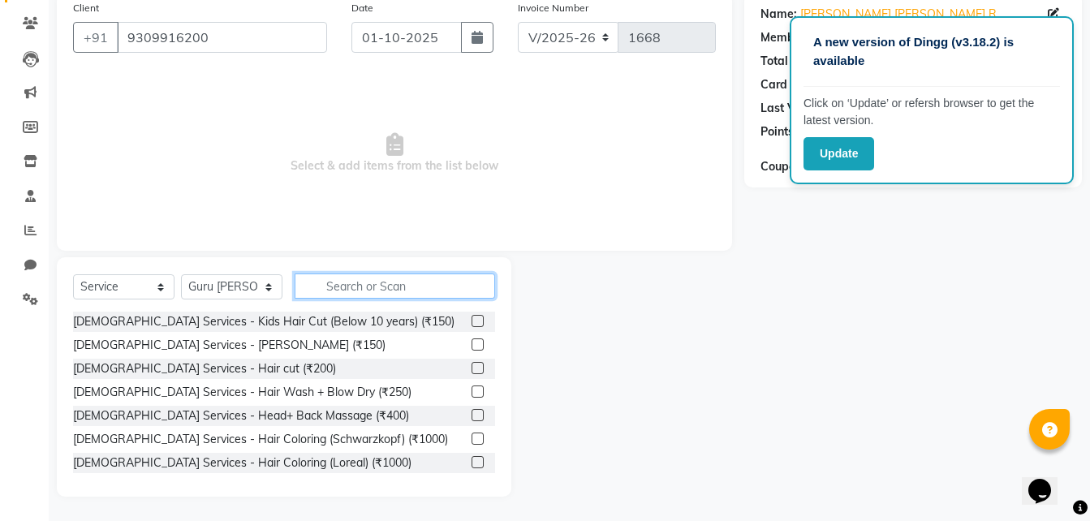
click at [401, 289] on input "text" at bounding box center [394, 285] width 200 height 25
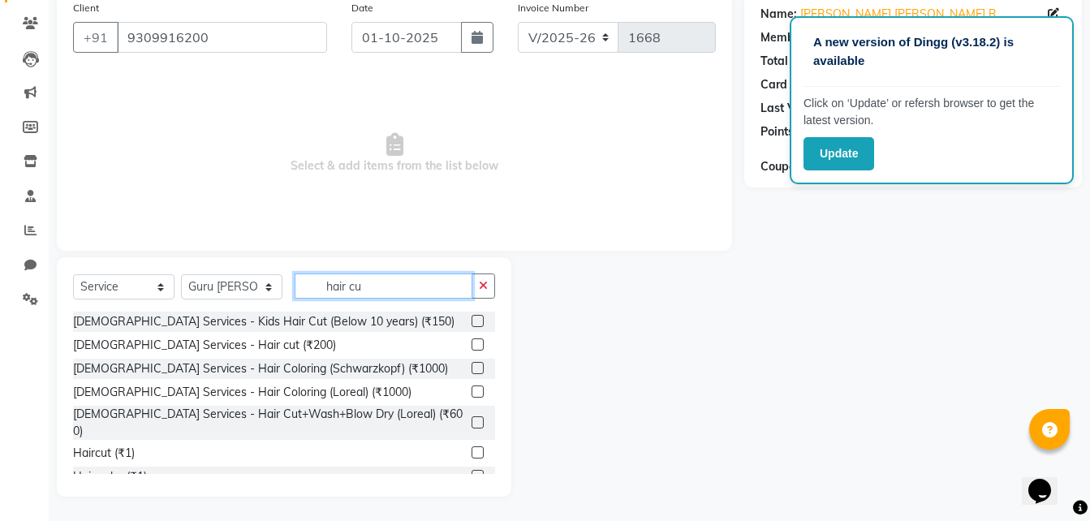
scroll to position [84, 0]
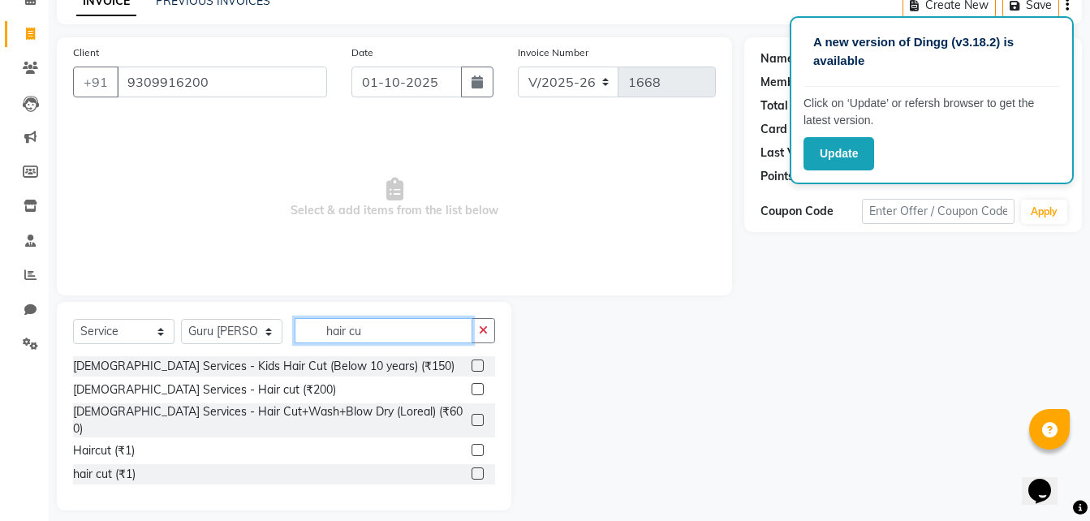
type input "hair cu"
click at [475, 414] on label at bounding box center [477, 420] width 12 height 12
click at [475, 415] on input "checkbox" at bounding box center [476, 420] width 11 height 11
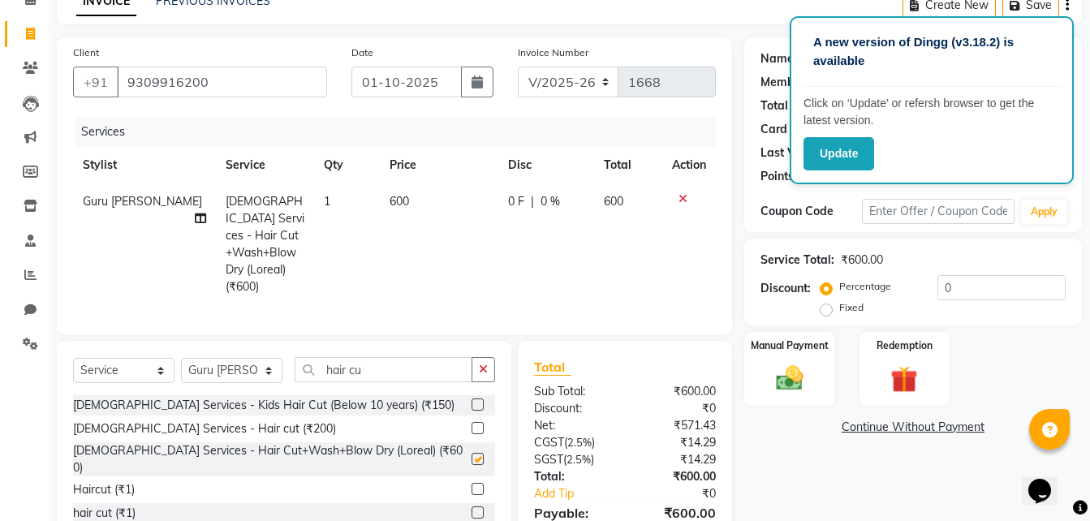
checkbox input "false"
click at [781, 372] on img at bounding box center [789, 378] width 45 height 32
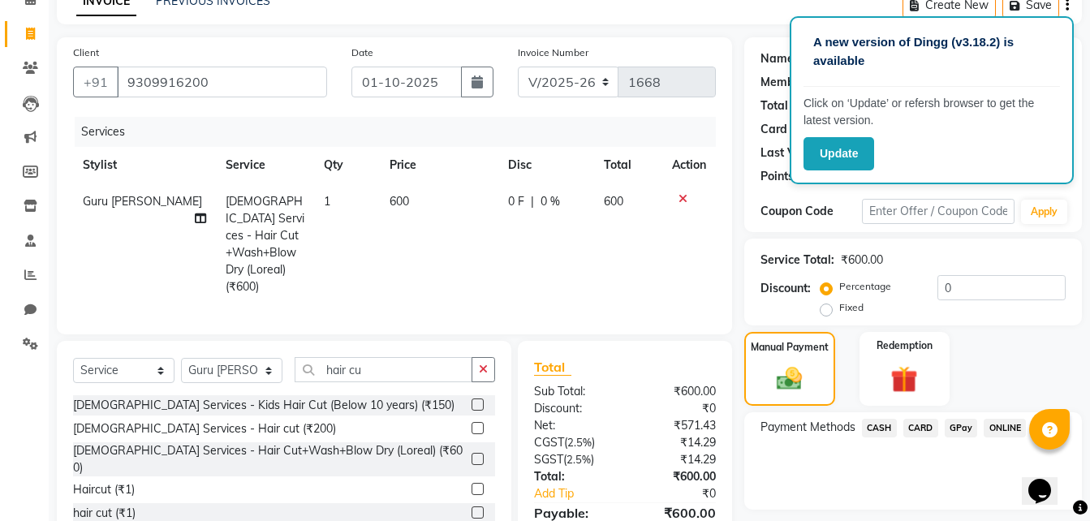
click at [886, 428] on span "CASH" at bounding box center [879, 428] width 35 height 19
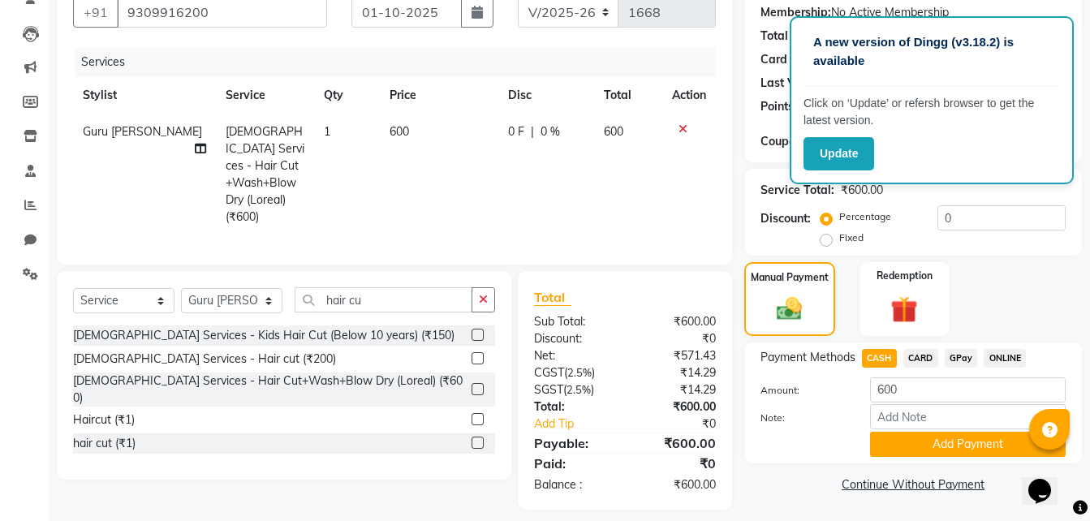
click at [918, 437] on button "Add Payment" at bounding box center [968, 444] width 196 height 25
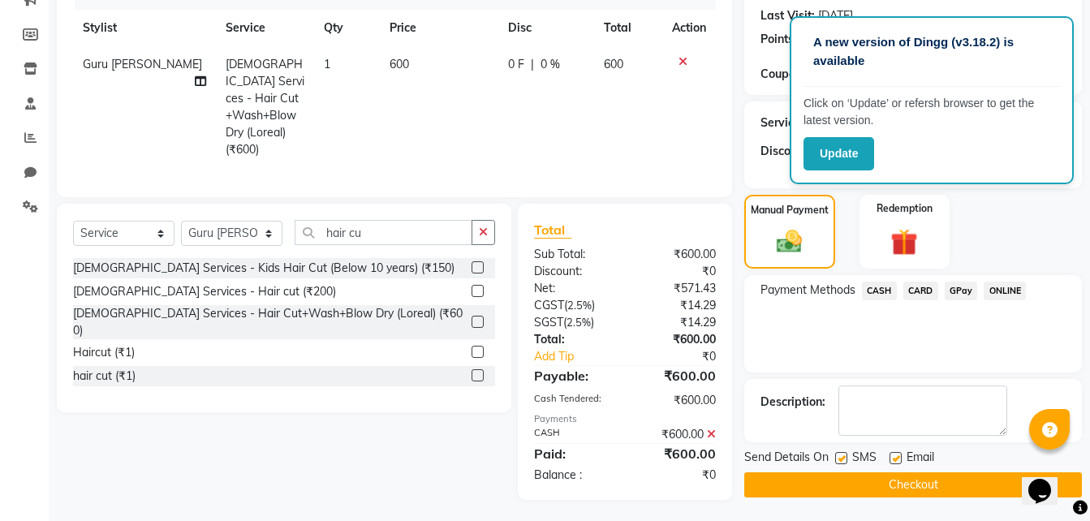
scroll to position [222, 0]
click at [836, 479] on button "Checkout" at bounding box center [912, 483] width 337 height 25
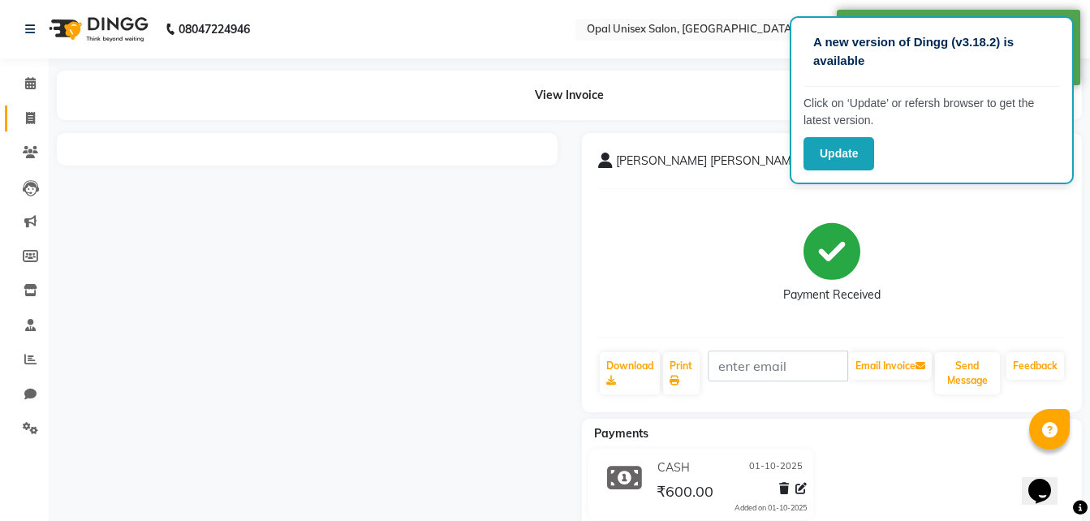
click at [24, 105] on link "Invoice" at bounding box center [24, 118] width 39 height 27
select select "service"
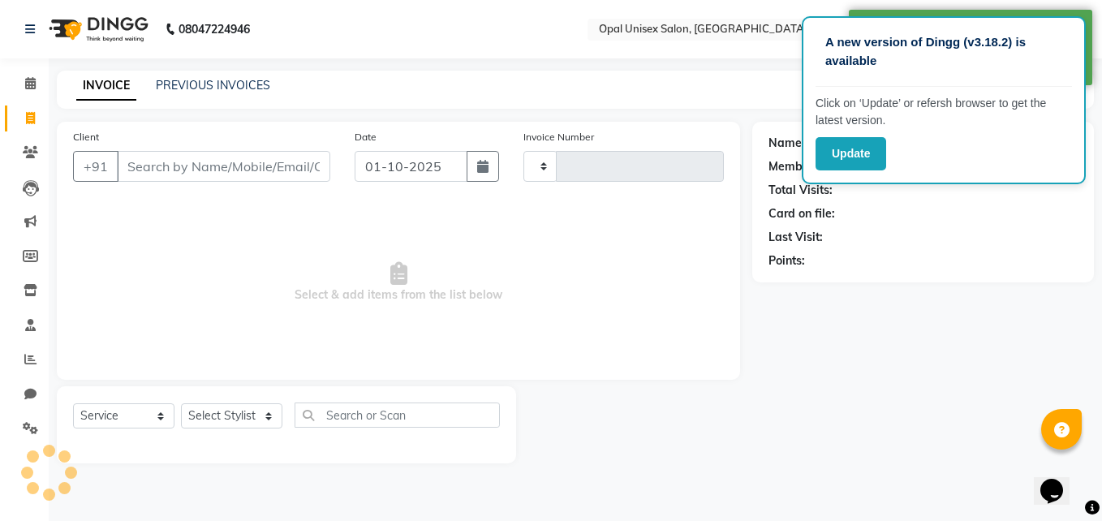
type input "1669"
select select "8653"
click at [169, 156] on input "Client" at bounding box center [223, 166] width 213 height 31
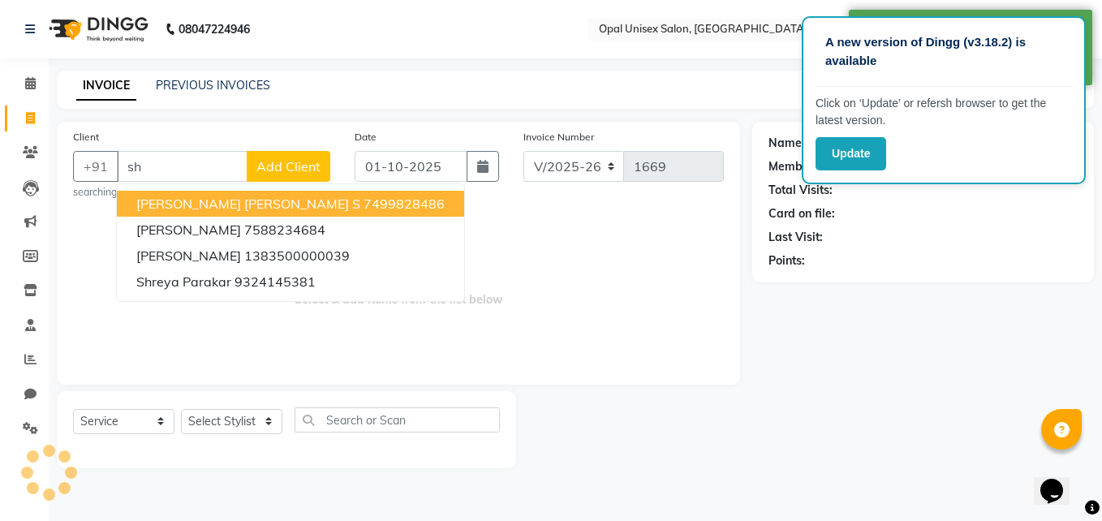
type input "s"
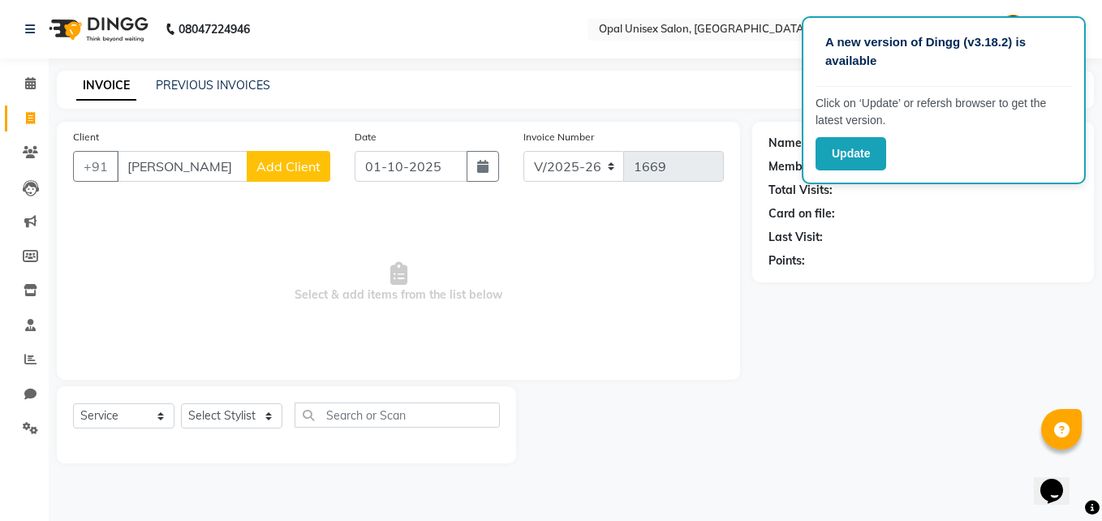
type input "Shreyash"
click at [312, 142] on div "Client +91 Shreyash Add Client" at bounding box center [202, 161] width 282 height 67
click at [309, 169] on span "Add Client" at bounding box center [288, 166] width 64 height 16
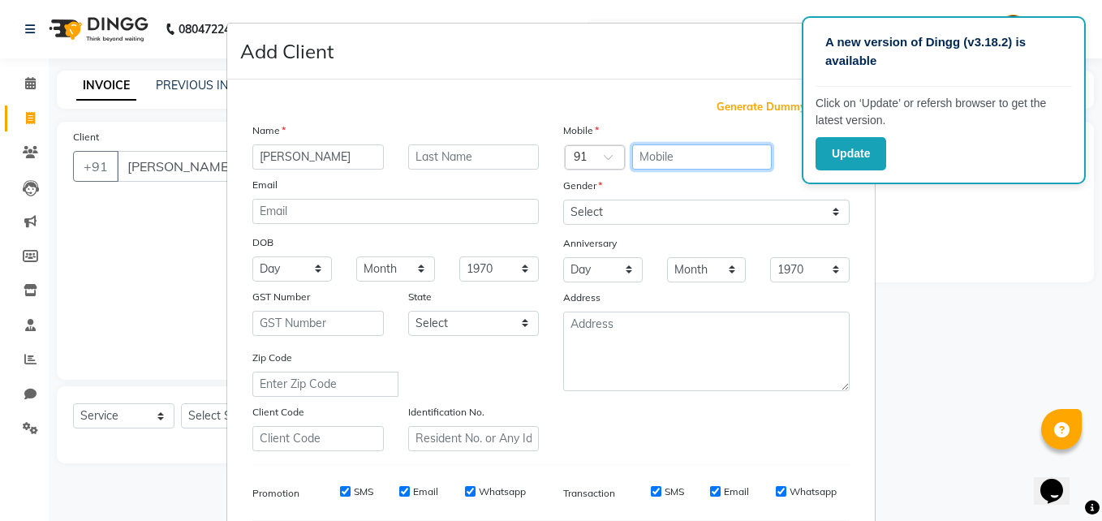
click at [661, 154] on input "text" at bounding box center [702, 156] width 140 height 25
click at [1080, 21] on div "A new version of Dingg (v3.18.2) is available Click on ‘Update’ or refersh brow…" at bounding box center [944, 100] width 284 height 168
click at [698, 147] on input "text" at bounding box center [702, 156] width 140 height 25
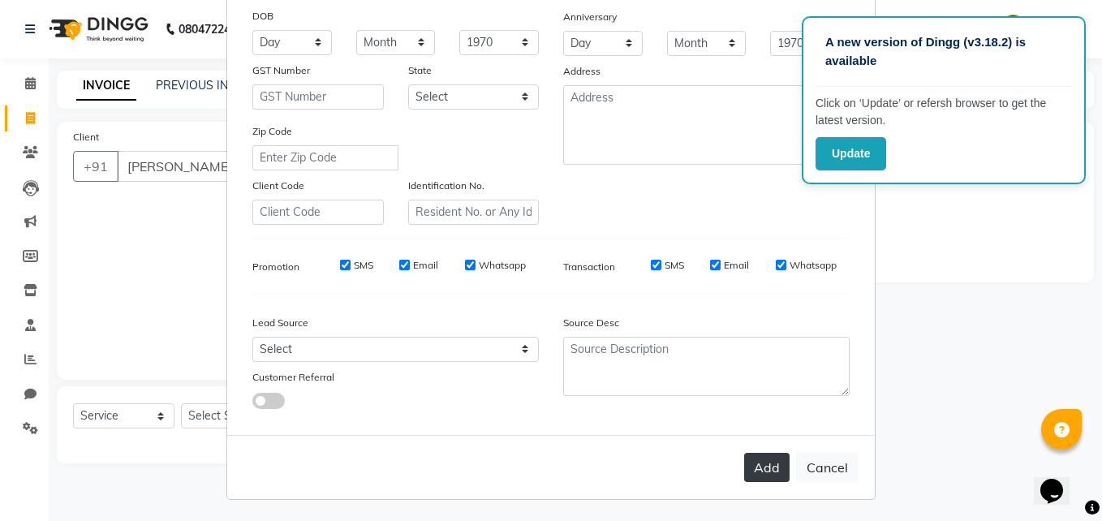
scroll to position [228, 0]
type input "9732938116"
click at [776, 478] on button "Add" at bounding box center [766, 465] width 45 height 29
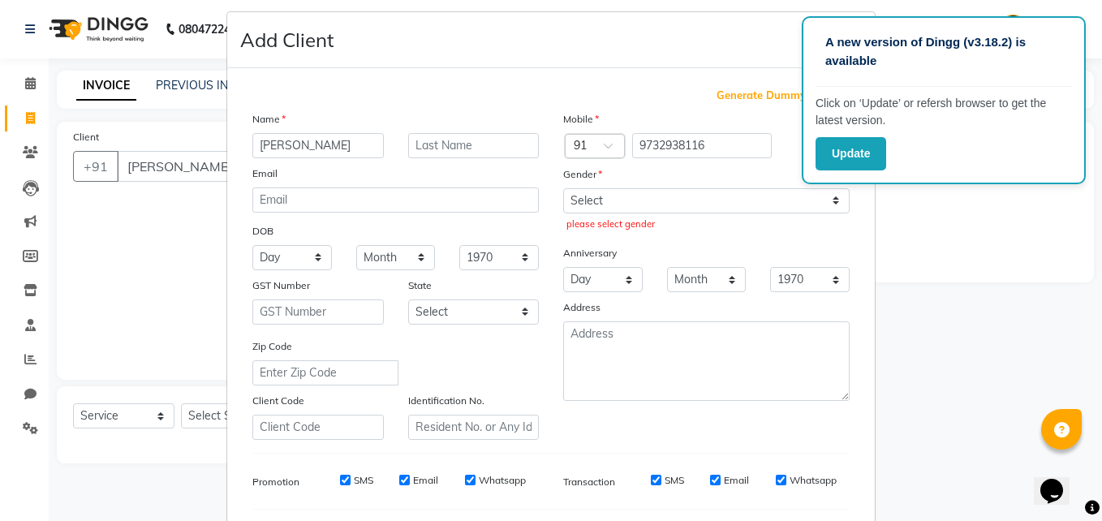
scroll to position [0, 0]
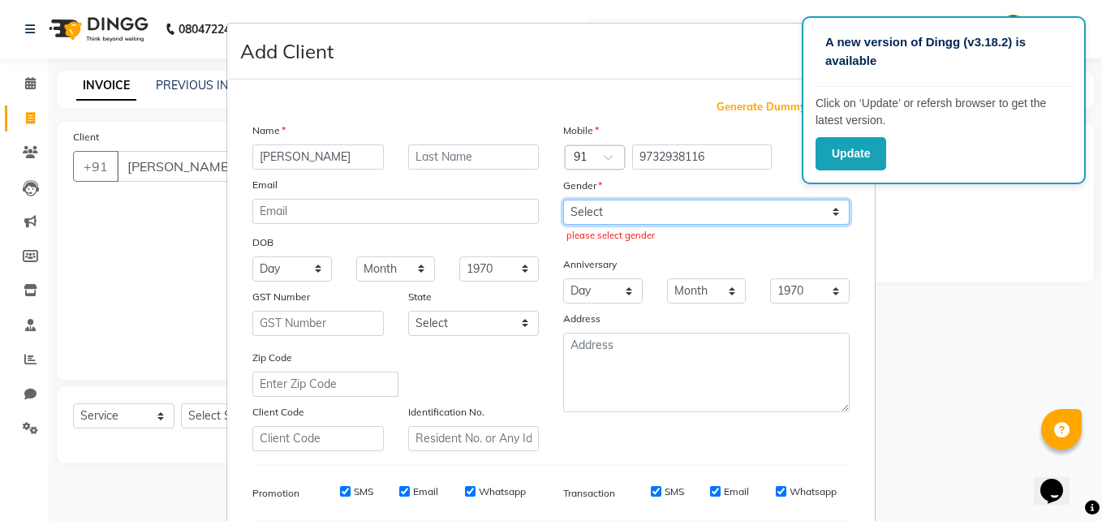
click at [639, 209] on select "Select [DEMOGRAPHIC_DATA] [DEMOGRAPHIC_DATA] Other Prefer Not To Say" at bounding box center [706, 212] width 286 height 25
select select "[DEMOGRAPHIC_DATA]"
click at [563, 200] on select "Select [DEMOGRAPHIC_DATA] [DEMOGRAPHIC_DATA] Other Prefer Not To Say" at bounding box center [706, 212] width 286 height 25
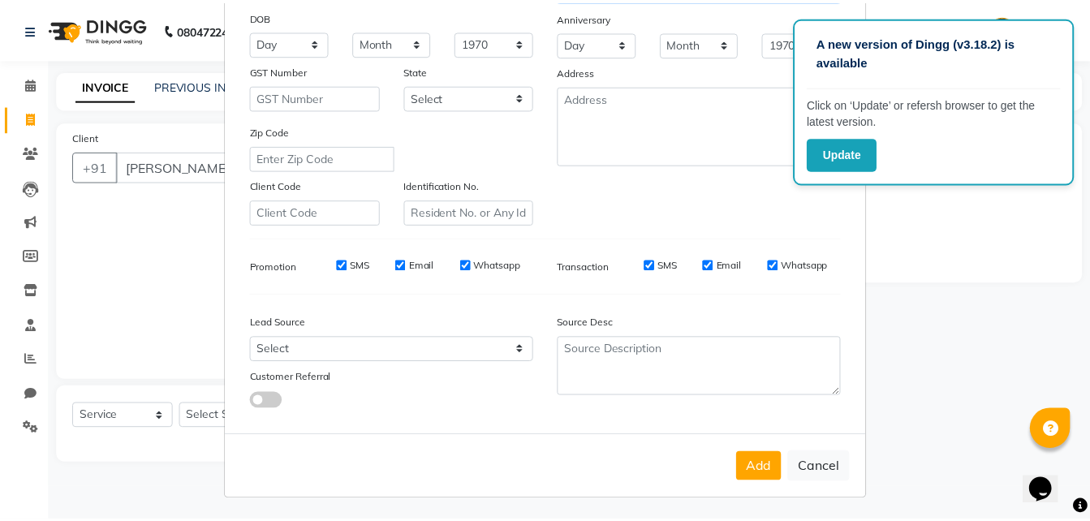
scroll to position [228, 0]
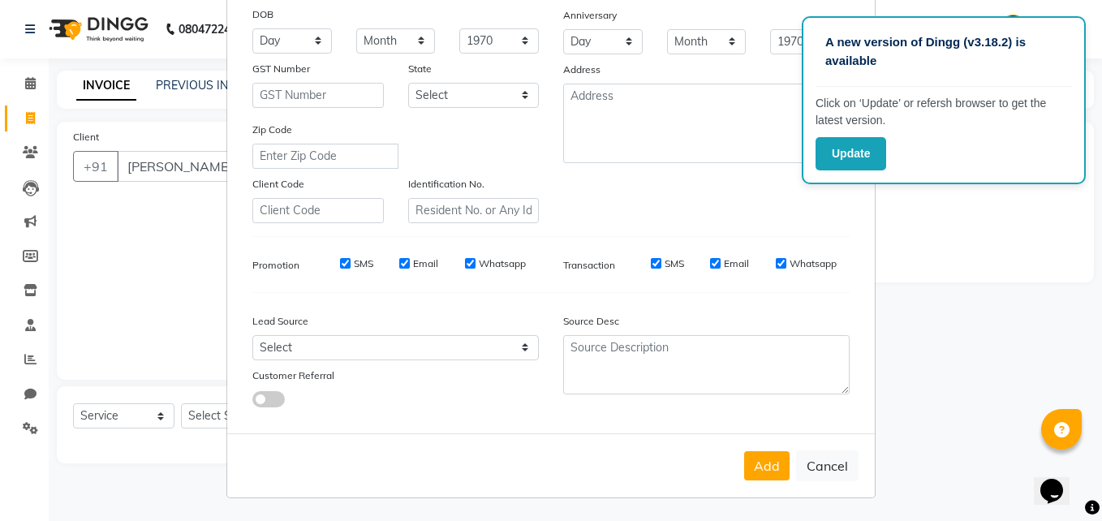
click at [771, 470] on button "Add" at bounding box center [766, 465] width 45 height 29
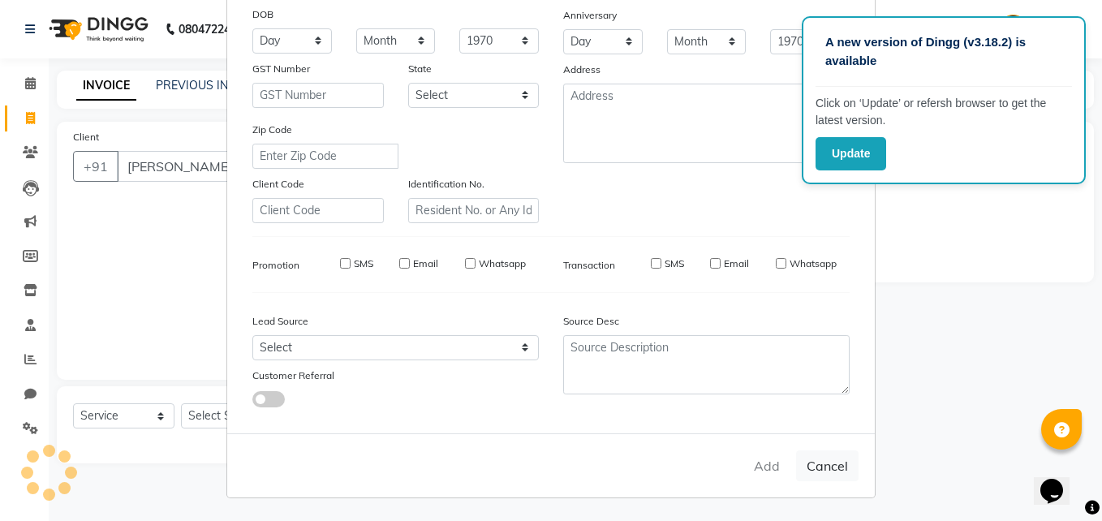
type input "9732938116"
select select
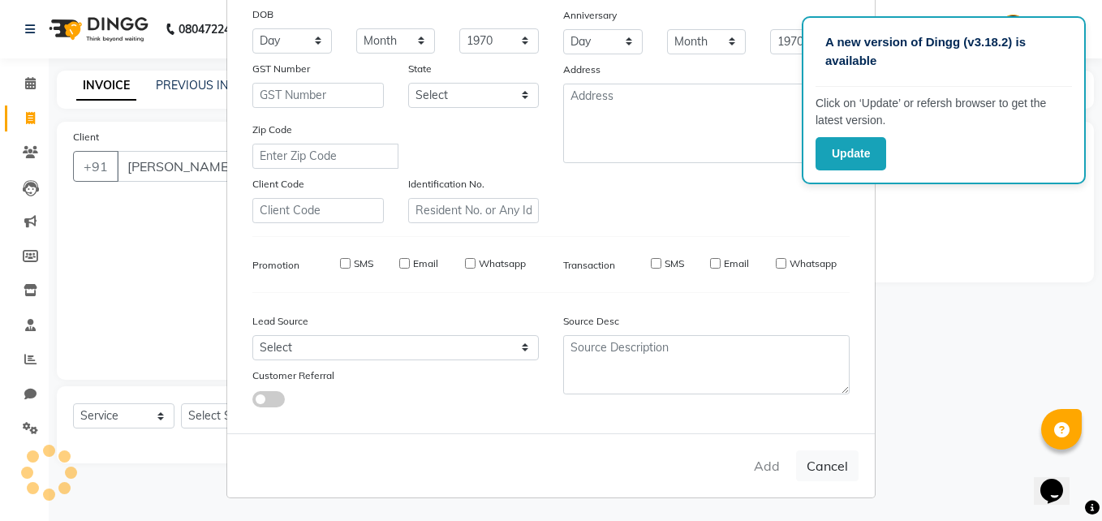
select select
checkbox input "false"
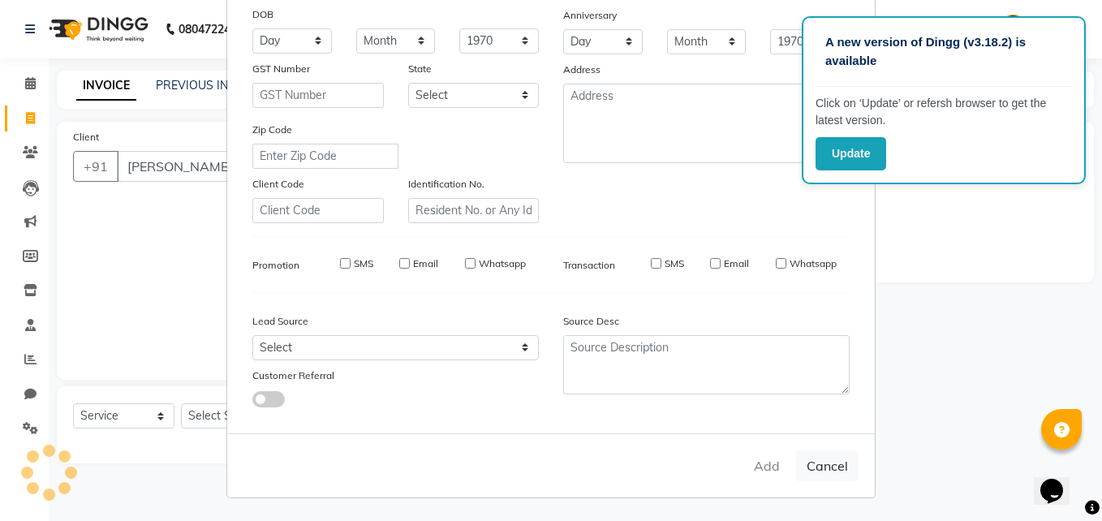
checkbox input "false"
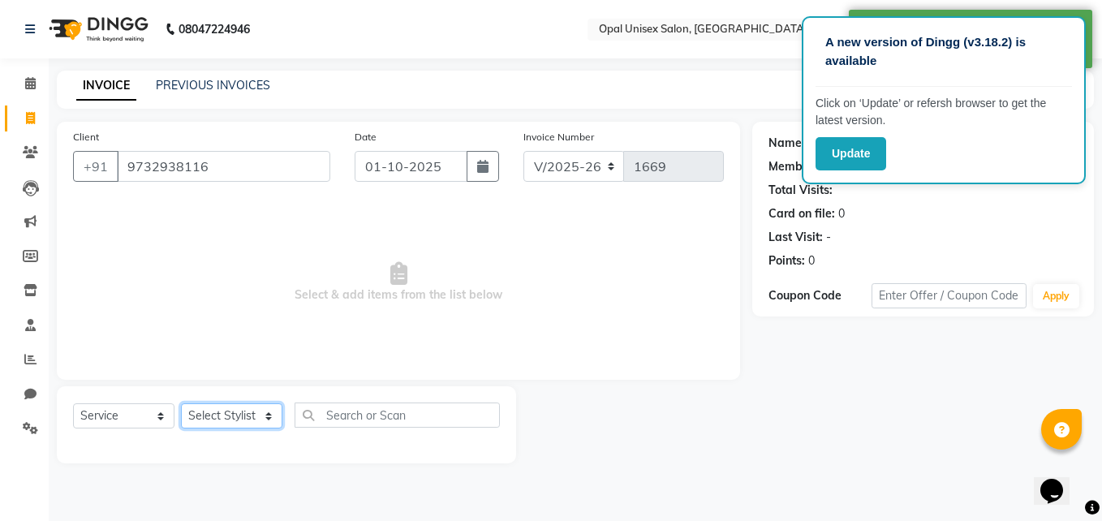
click at [219, 420] on select "Select Stylist [PERSON_NAME] Guru [PERSON_NAME][GEOGRAPHIC_DATA] [PERSON_NAME][…" at bounding box center [231, 415] width 101 height 25
select select "91957"
click at [181, 403] on select "Select Stylist [PERSON_NAME] Guru [PERSON_NAME][GEOGRAPHIC_DATA] [PERSON_NAME][…" at bounding box center [231, 415] width 101 height 25
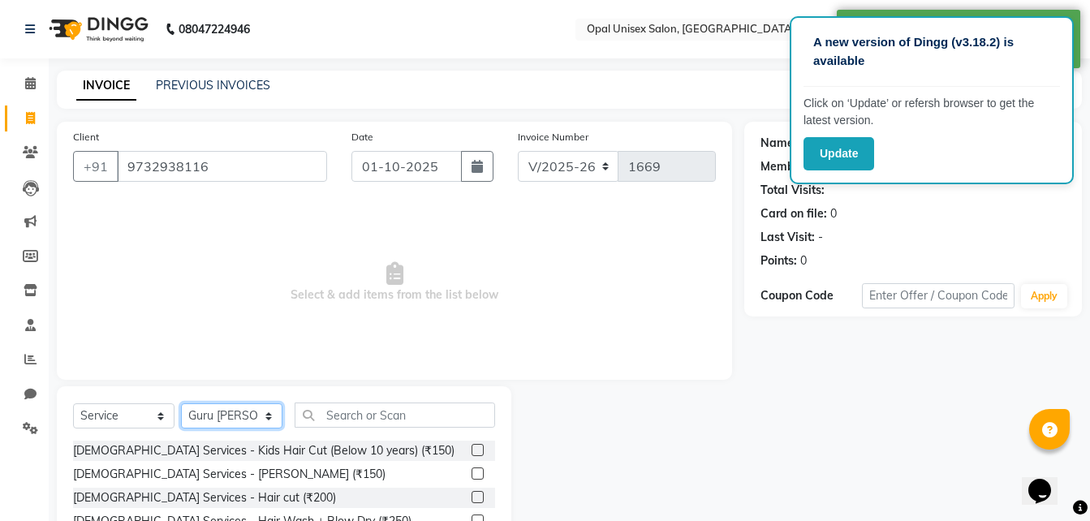
scroll to position [54, 0]
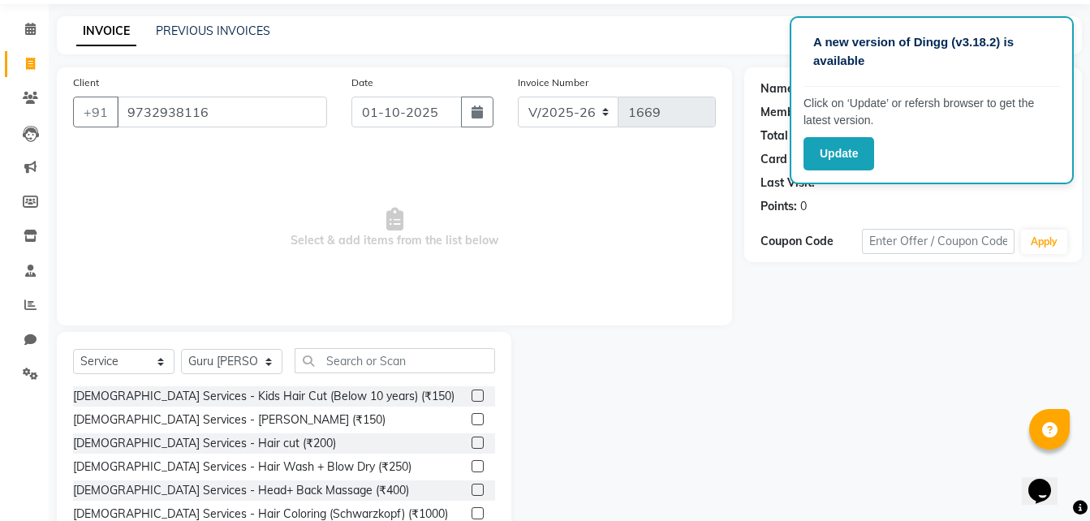
click at [471, 414] on label at bounding box center [477, 419] width 12 height 12
click at [471, 415] on input "checkbox" at bounding box center [476, 420] width 11 height 11
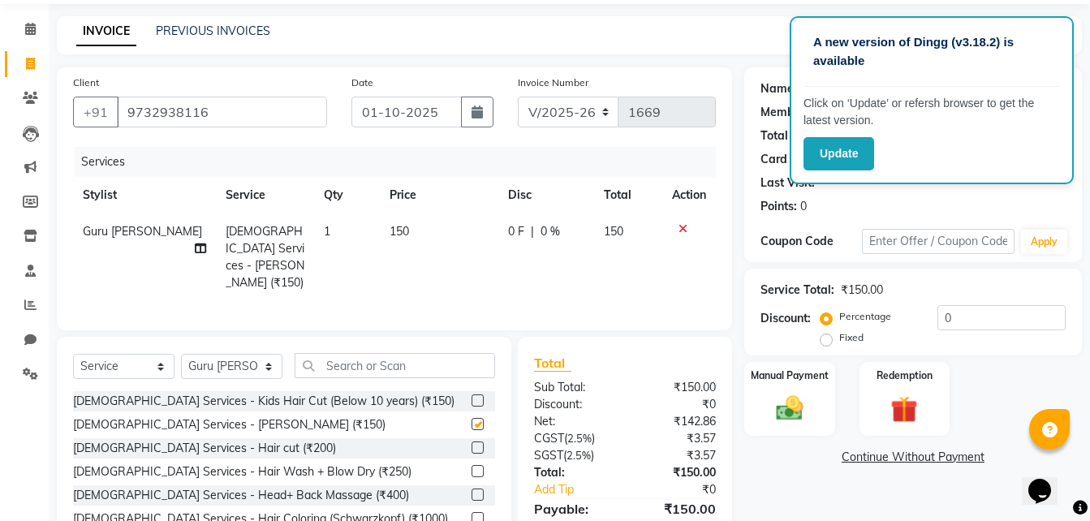
checkbox input "false"
click at [471, 447] on label at bounding box center [477, 447] width 12 height 12
click at [471, 447] on input "checkbox" at bounding box center [476, 448] width 11 height 11
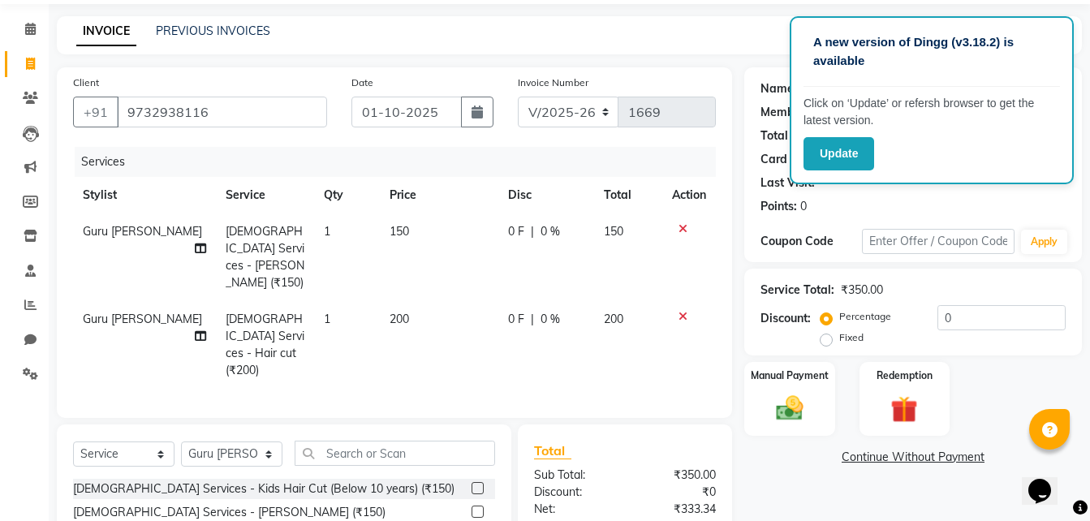
checkbox input "false"
click at [803, 441] on div "Name: Shreyash Membership: No Active Membership Total Visits: Card on file: 0 L…" at bounding box center [919, 365] width 350 height 596
click at [800, 409] on img at bounding box center [789, 408] width 45 height 32
click at [956, 462] on span "GPay" at bounding box center [960, 458] width 33 height 19
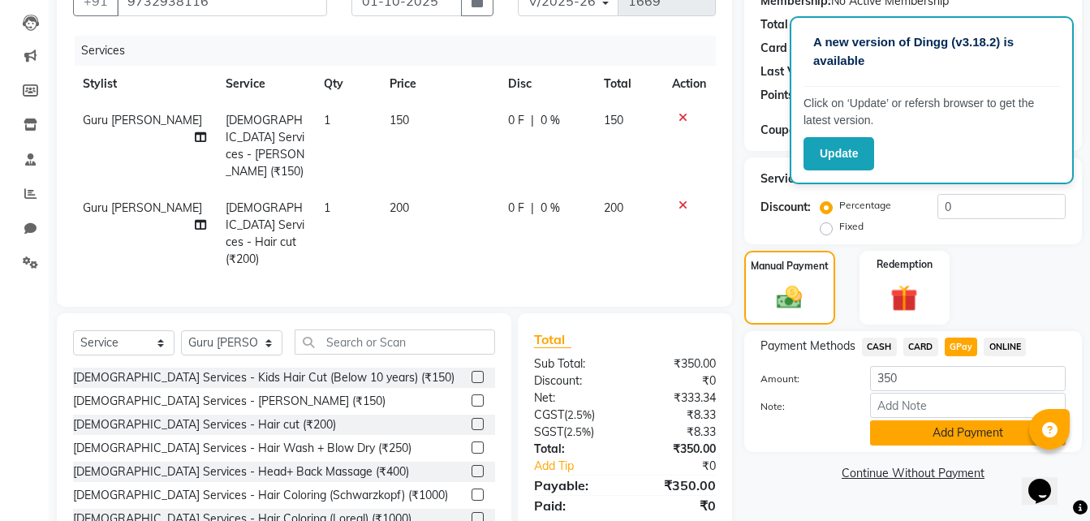
click at [953, 431] on button "Add Payment" at bounding box center [968, 432] width 196 height 25
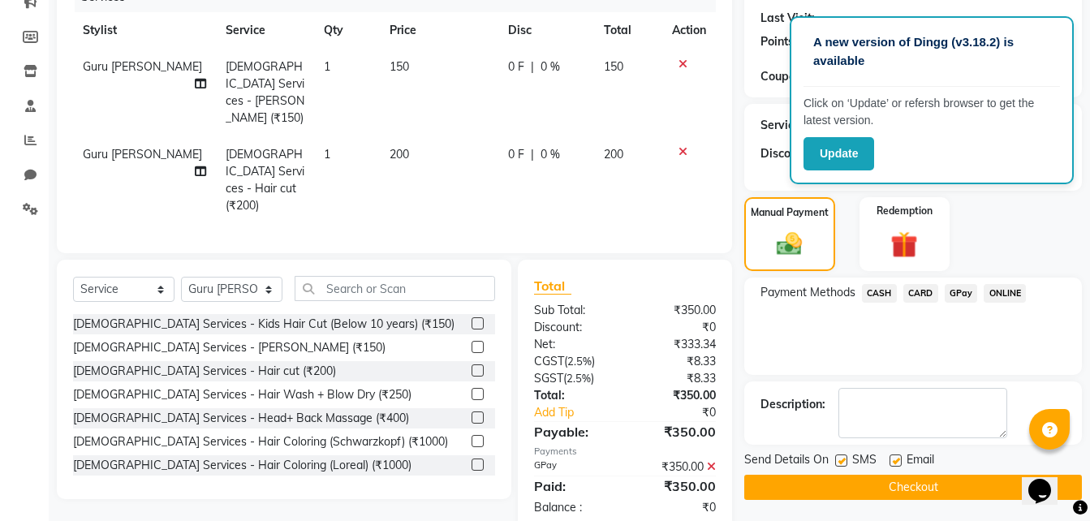
scroll to position [222, 0]
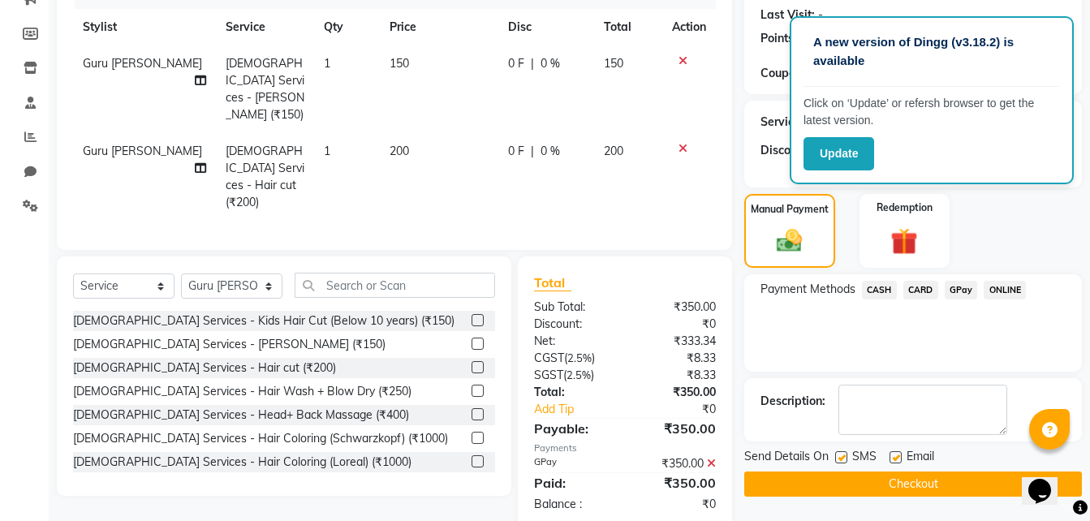
click at [892, 474] on button "Checkout" at bounding box center [912, 483] width 337 height 25
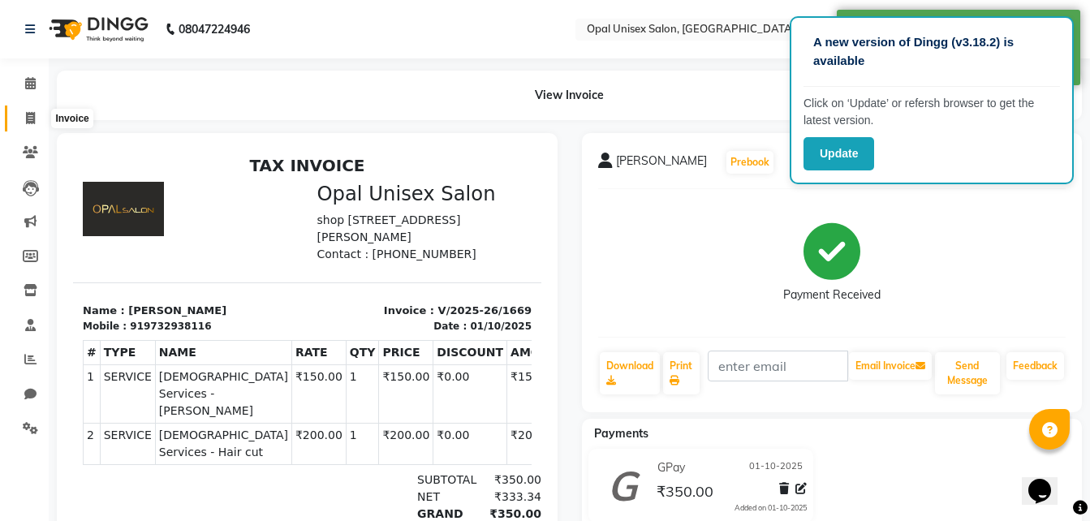
drag, startPoint x: 29, startPoint y: 117, endPoint x: 48, endPoint y: 119, distance: 18.8
click at [29, 117] on icon at bounding box center [30, 118] width 9 height 12
select select "service"
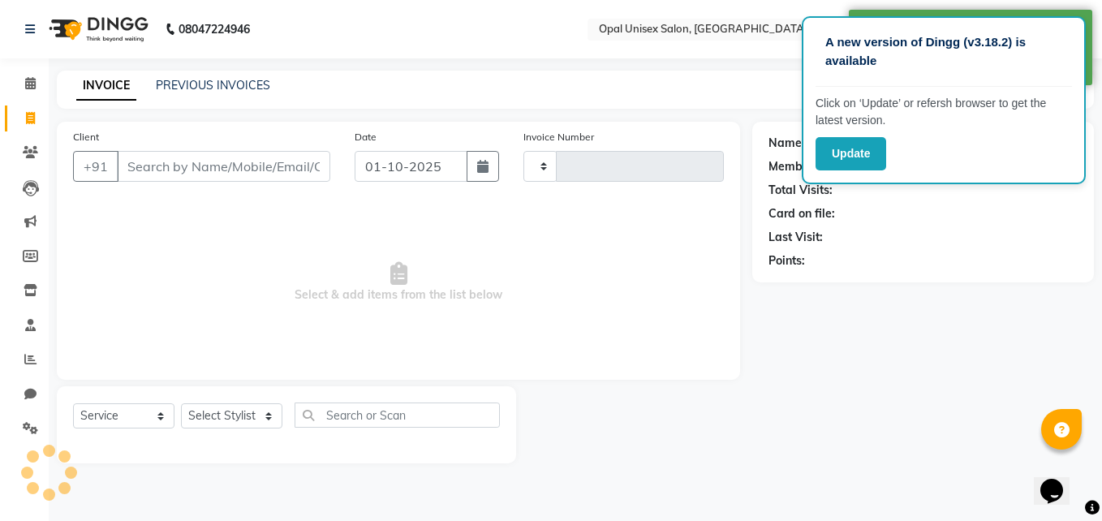
type input "1670"
select select "8653"
click at [158, 174] on input "Client" at bounding box center [223, 166] width 213 height 31
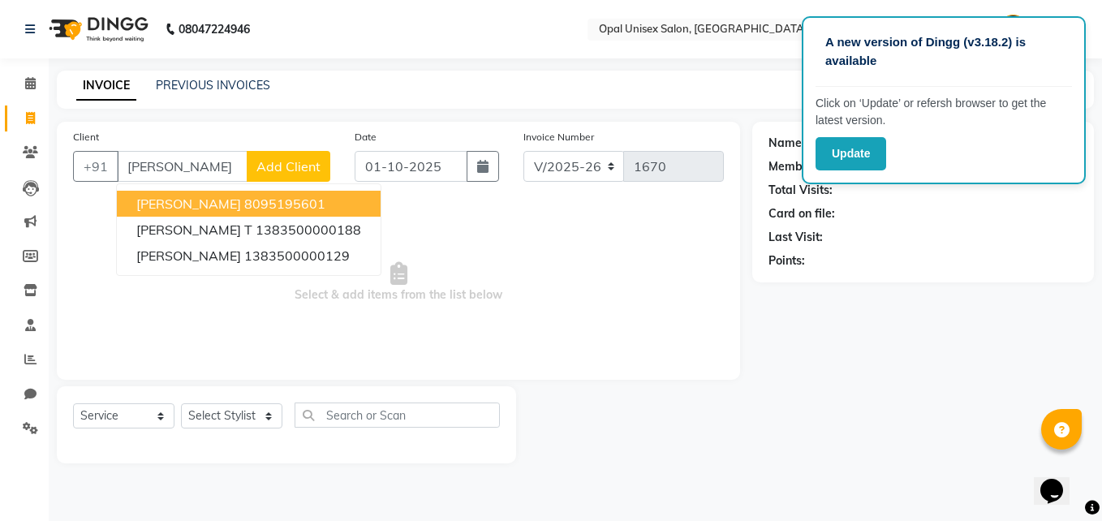
click at [244, 204] on ngb-highlight "8095195601" at bounding box center [284, 204] width 81 height 16
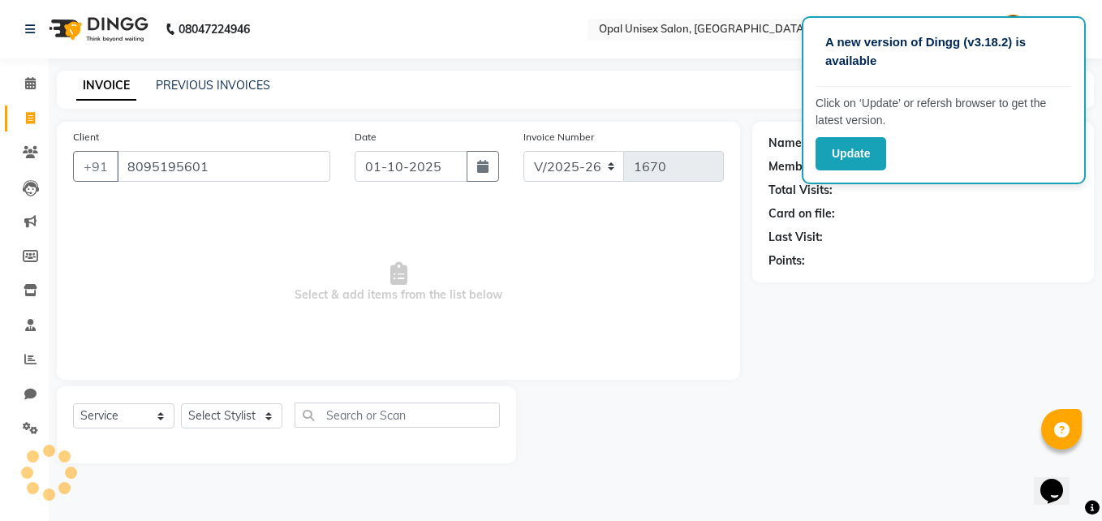
type input "8095195601"
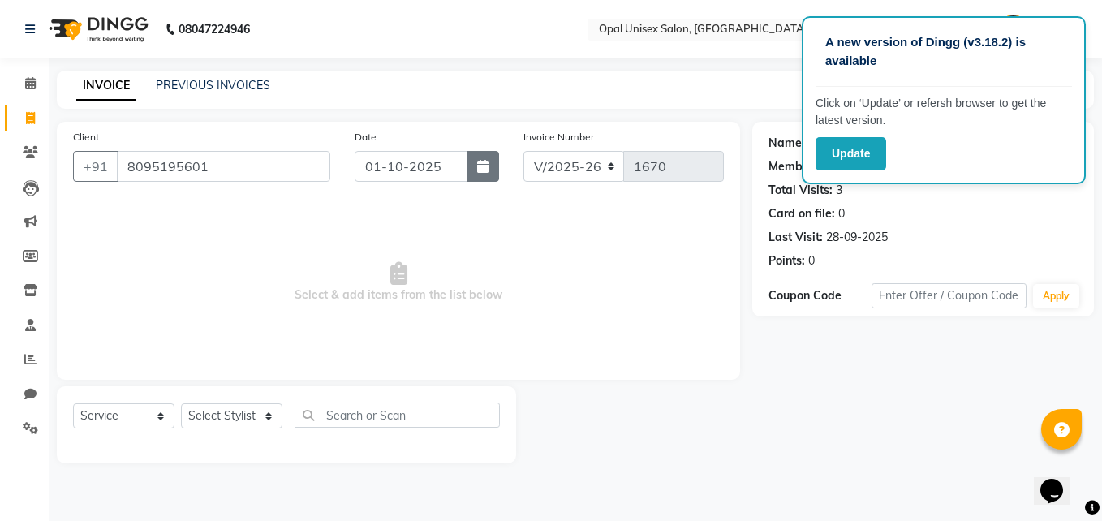
click at [489, 172] on button "button" at bounding box center [482, 166] width 32 height 31
select select "10"
select select "2025"
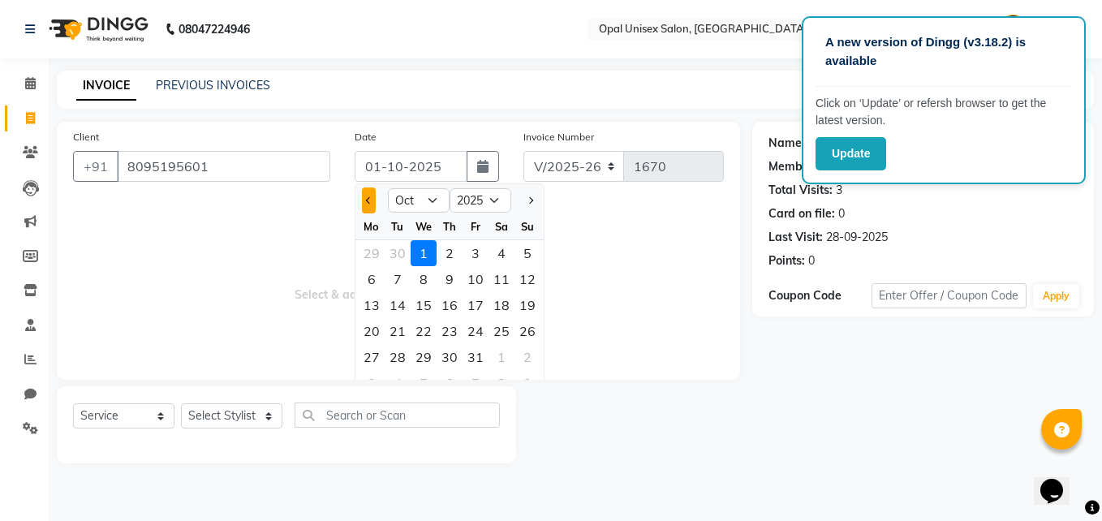
click at [372, 193] on button "Previous month" at bounding box center [369, 200] width 14 height 26
select select "9"
click at [401, 362] on div "30" at bounding box center [398, 357] width 26 height 26
type input "30-09-2025"
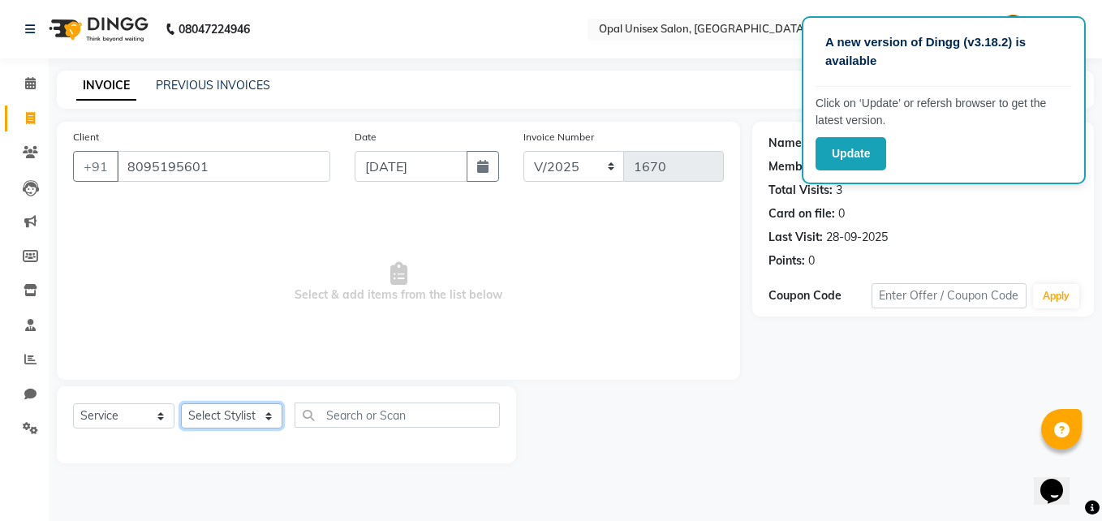
click at [254, 414] on select "Select Stylist [PERSON_NAME] Guru [PERSON_NAME][GEOGRAPHIC_DATA] [PERSON_NAME][…" at bounding box center [231, 415] width 101 height 25
select select "91957"
click at [181, 403] on select "Select Stylist [PERSON_NAME] Guru [PERSON_NAME][GEOGRAPHIC_DATA] [PERSON_NAME][…" at bounding box center [231, 415] width 101 height 25
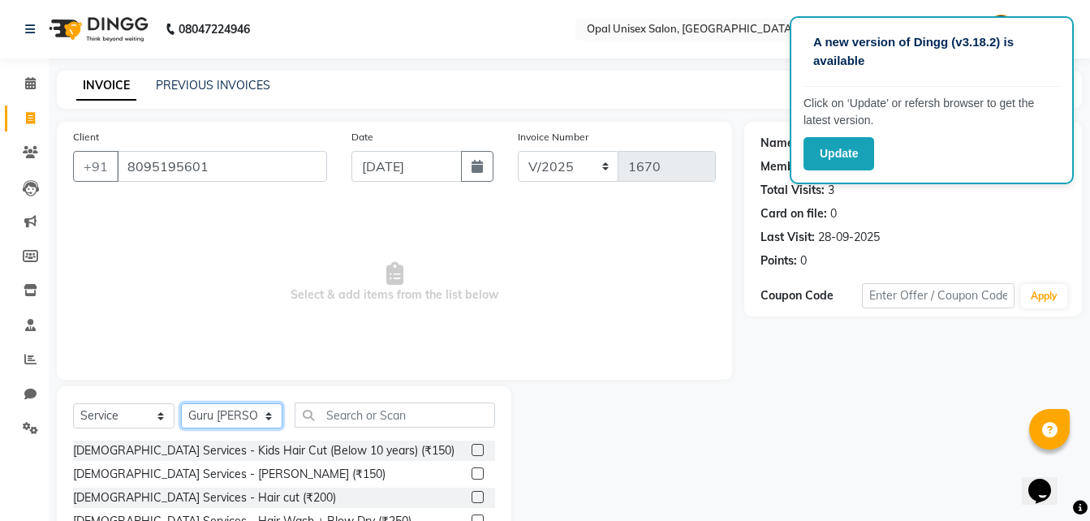
scroll to position [54, 0]
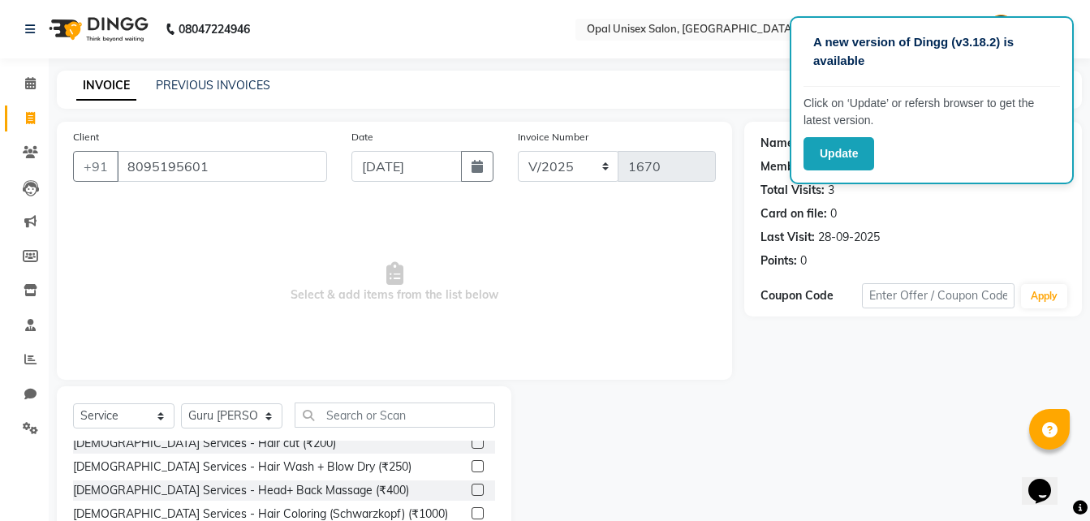
click at [471, 442] on label at bounding box center [477, 442] width 12 height 12
click at [471, 442] on input "checkbox" at bounding box center [476, 443] width 11 height 11
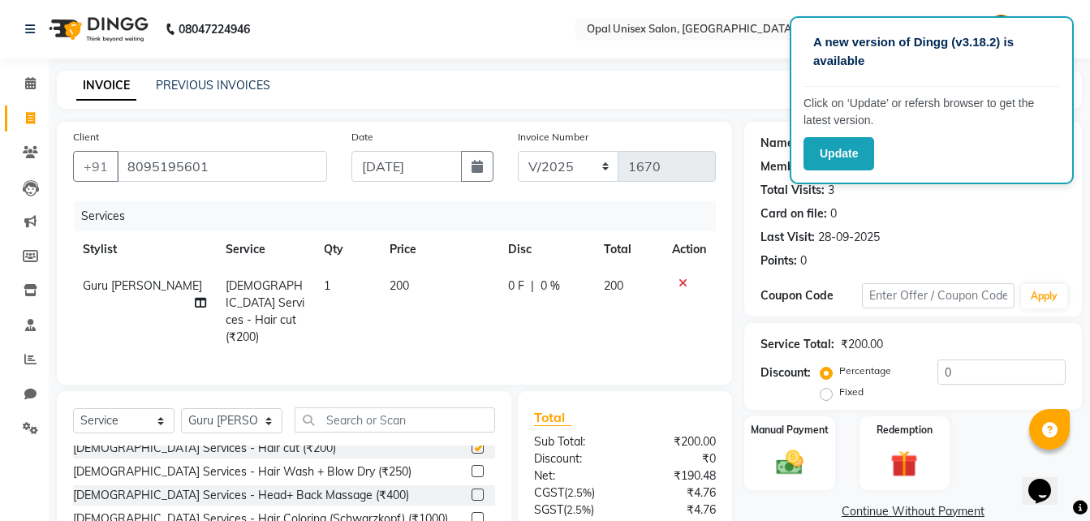
checkbox input "false"
click at [774, 462] on img at bounding box center [789, 462] width 45 height 32
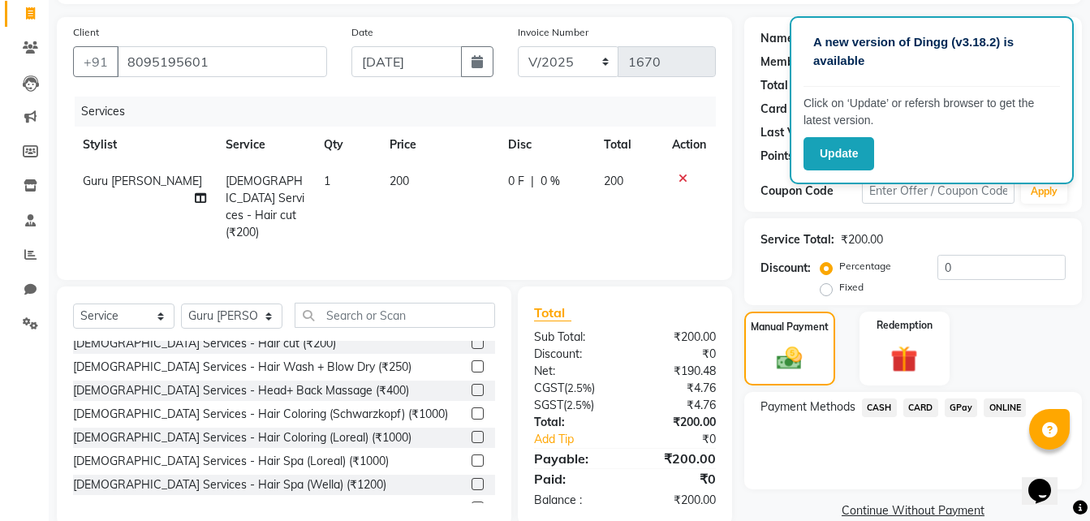
scroll to position [108, 0]
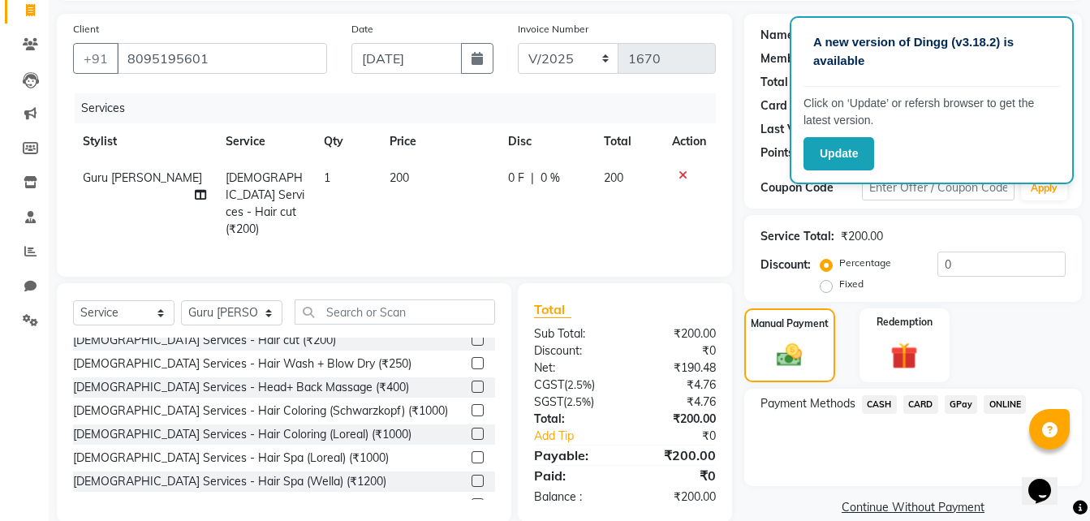
click at [948, 404] on span "GPay" at bounding box center [960, 404] width 33 height 19
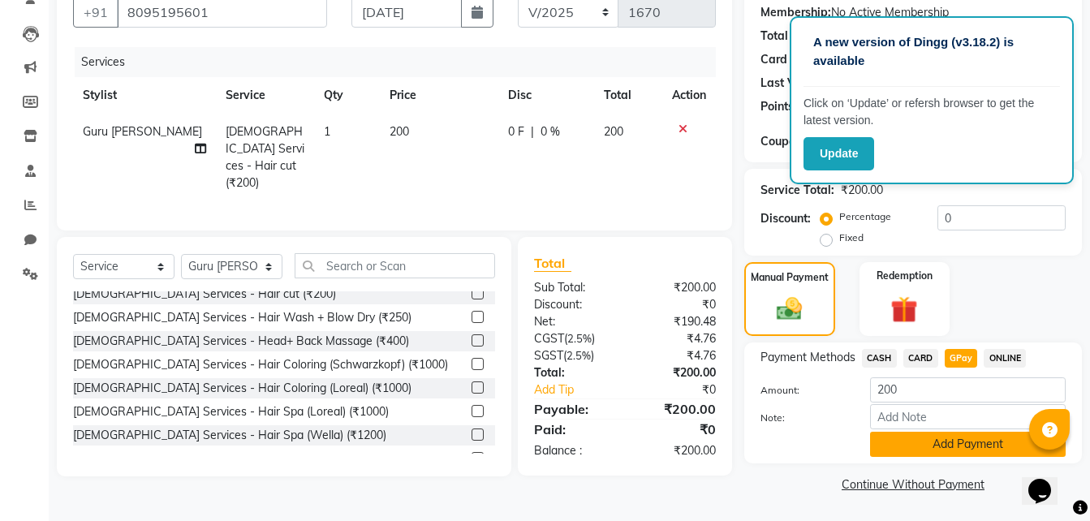
click at [922, 442] on button "Add Payment" at bounding box center [968, 444] width 196 height 25
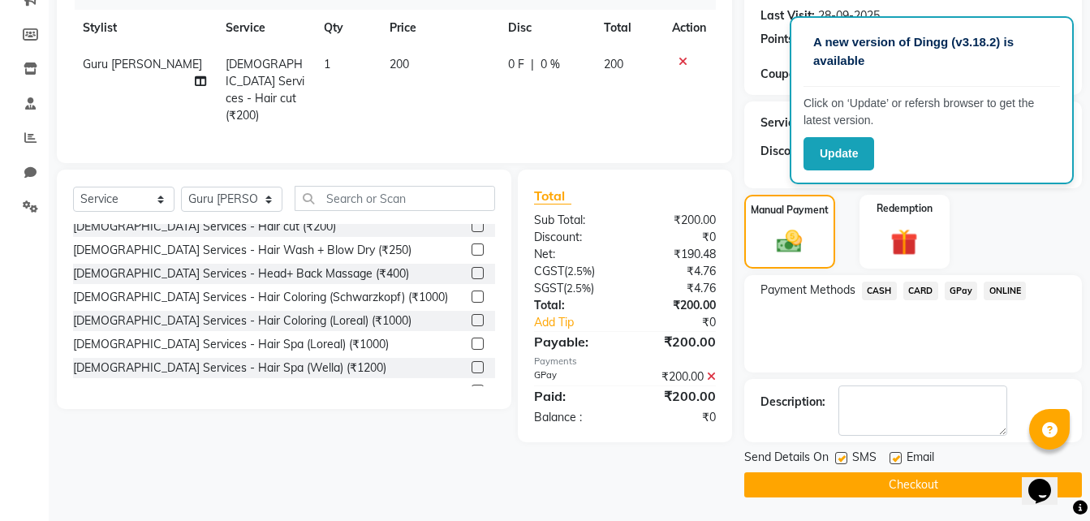
scroll to position [222, 0]
click at [862, 482] on button "Checkout" at bounding box center [912, 483] width 337 height 25
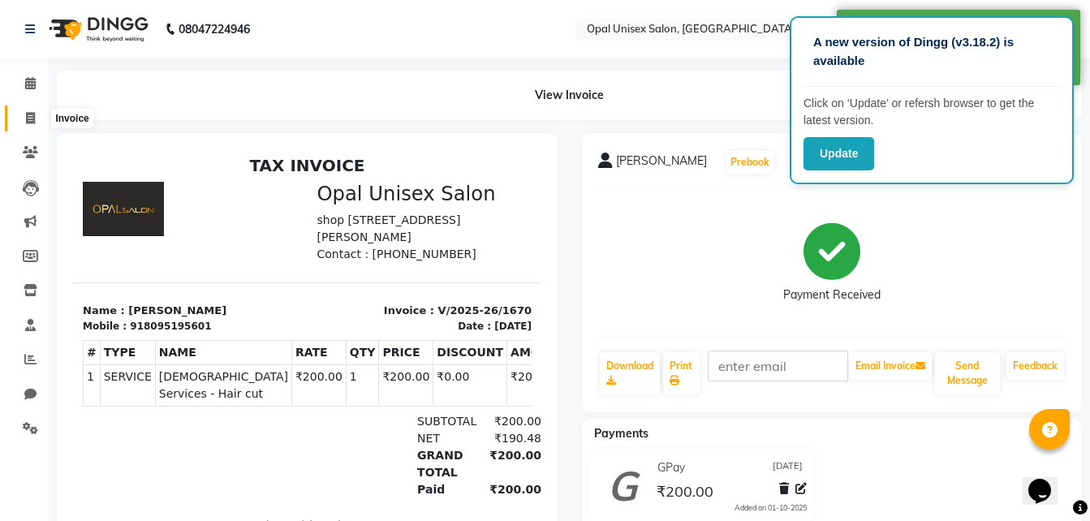
click at [44, 122] on span at bounding box center [30, 119] width 28 height 19
select select "service"
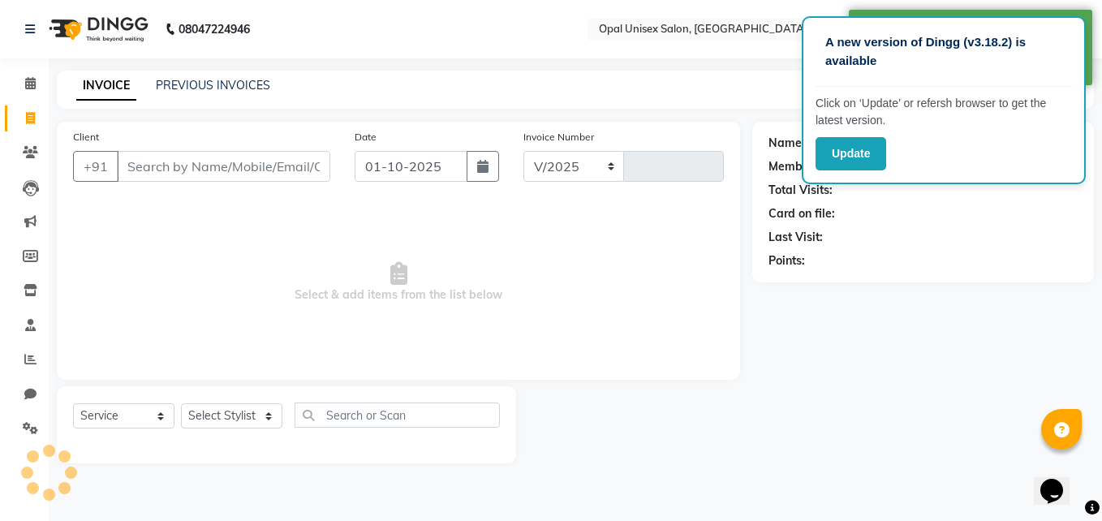
select select "8653"
type input "1671"
click at [174, 159] on input "Client" at bounding box center [223, 166] width 213 height 31
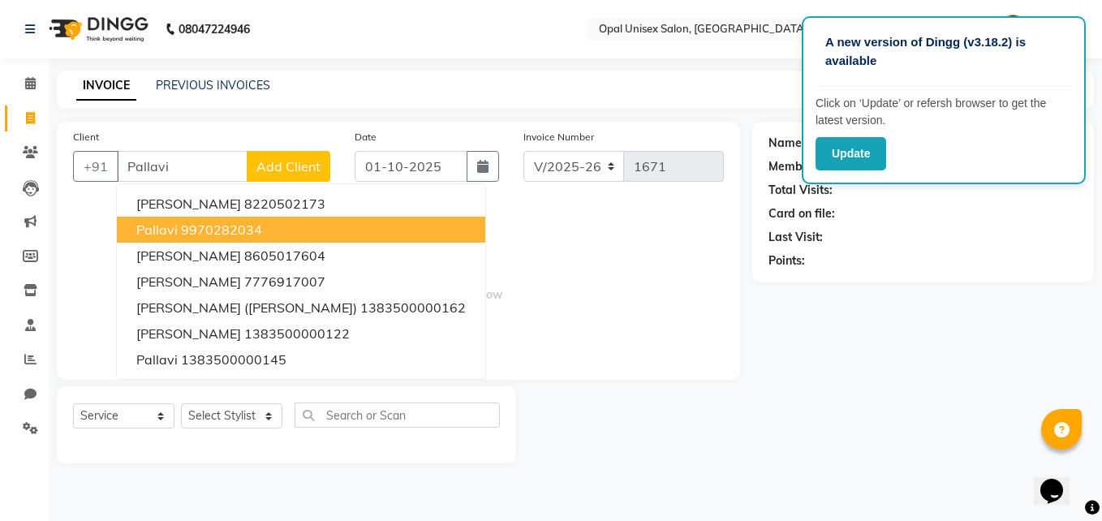
click at [258, 232] on ngb-highlight "9970282034" at bounding box center [221, 229] width 81 height 16
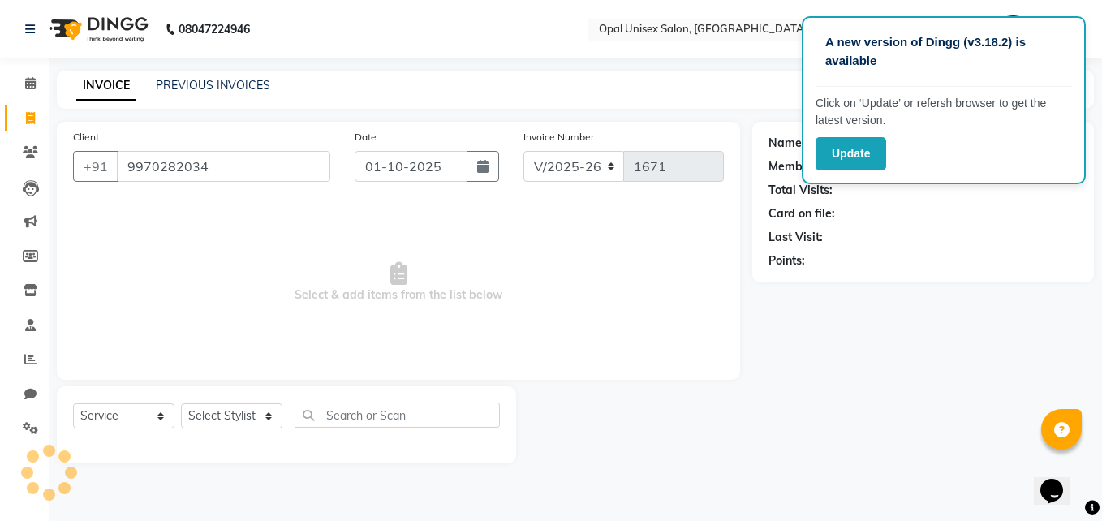
type input "9970282034"
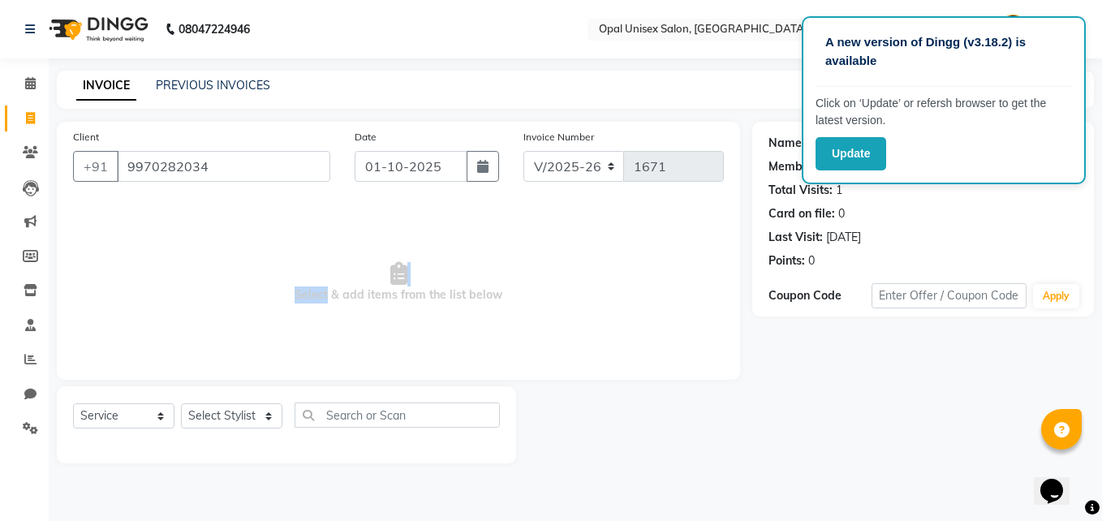
click at [259, 385] on div "Client +91 9970282034 Date 01-10-2025 Invoice Number V/2025 V/2025-26 1671 Sele…" at bounding box center [398, 293] width 707 height 342
drag, startPoint x: 255, startPoint y: 388, endPoint x: 191, endPoint y: 258, distance: 144.8
click at [191, 258] on span "Select & add items from the list below" at bounding box center [398, 282] width 651 height 162
click at [260, 415] on select "Select Stylist [PERSON_NAME] Guru [PERSON_NAME][GEOGRAPHIC_DATA] [PERSON_NAME][…" at bounding box center [231, 415] width 101 height 25
select select "86888"
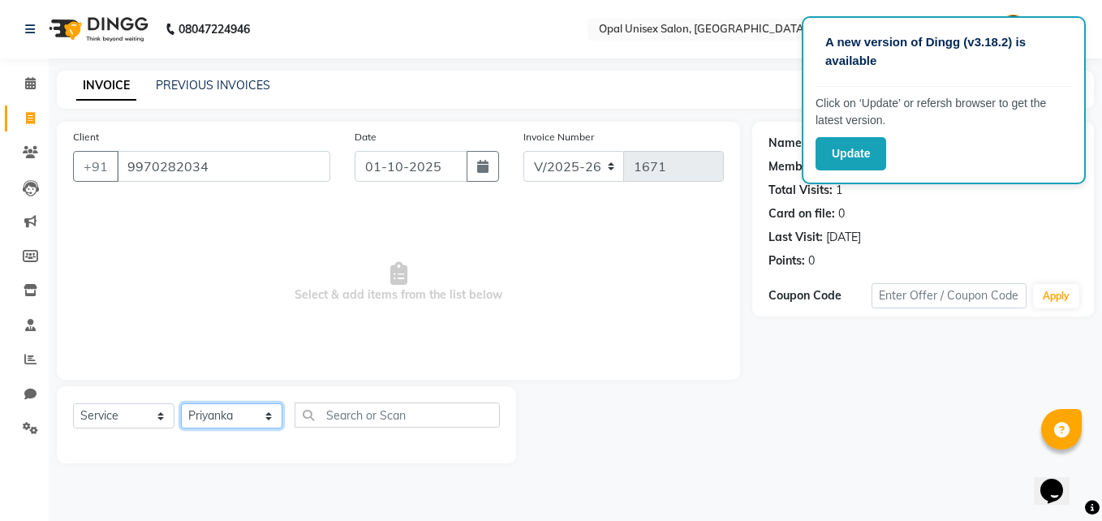
click at [181, 403] on select "Select Stylist [PERSON_NAME] Guru [PERSON_NAME][GEOGRAPHIC_DATA] [PERSON_NAME][…" at bounding box center [231, 415] width 101 height 25
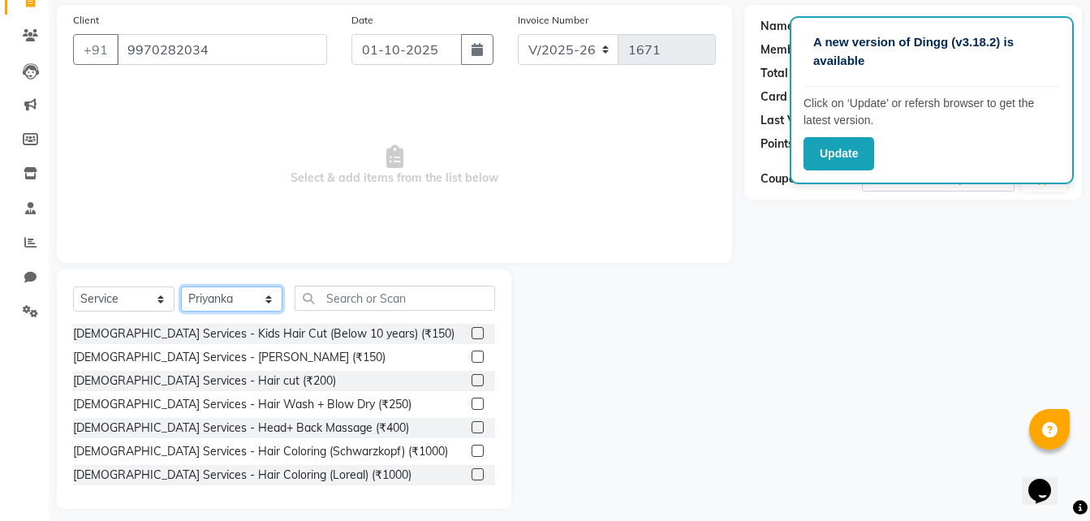
scroll to position [129, 0]
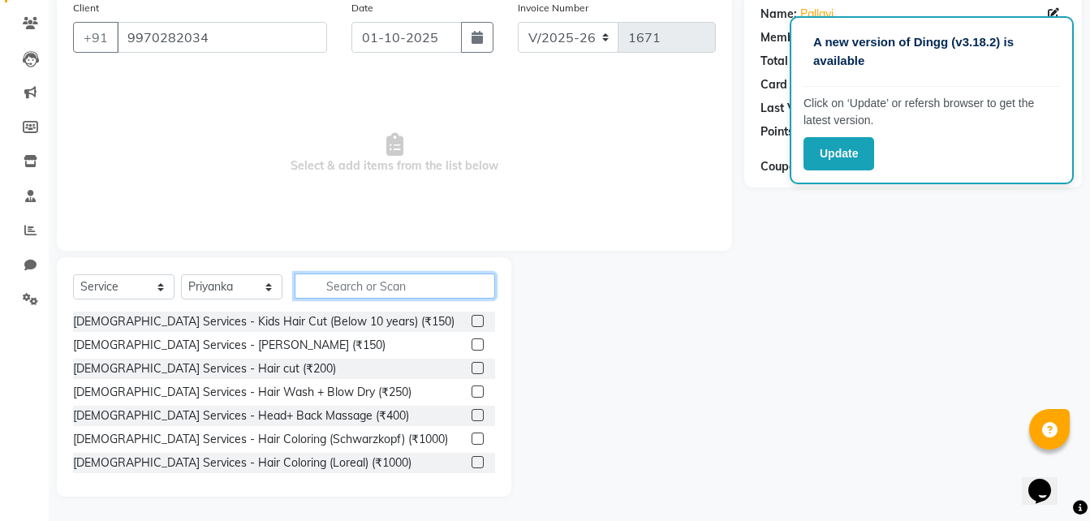
click at [385, 290] on input "text" at bounding box center [394, 285] width 200 height 25
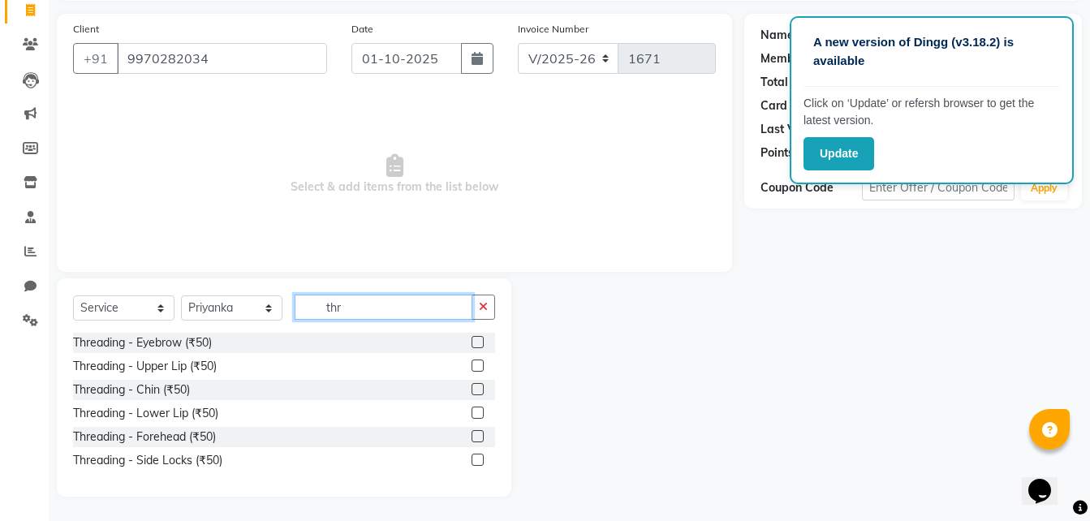
scroll to position [108, 0]
type input "thre"
click at [479, 343] on label at bounding box center [477, 342] width 12 height 12
click at [479, 343] on input "checkbox" at bounding box center [476, 342] width 11 height 11
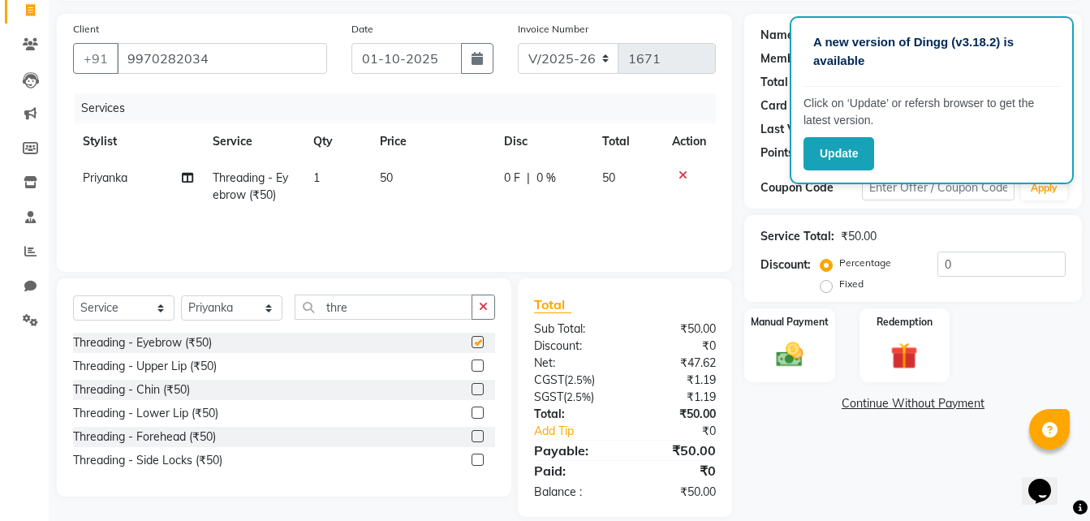
checkbox input "false"
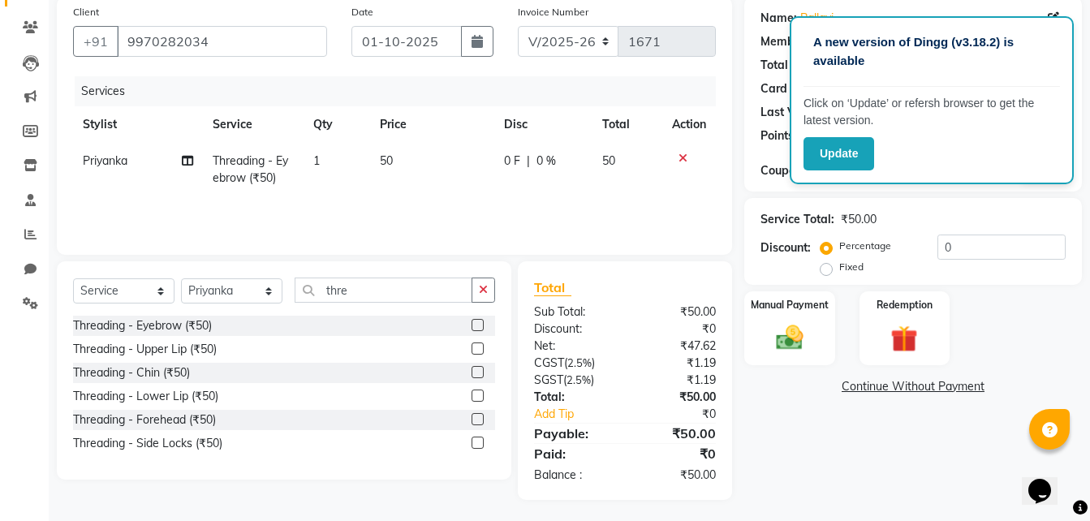
scroll to position [128, 0]
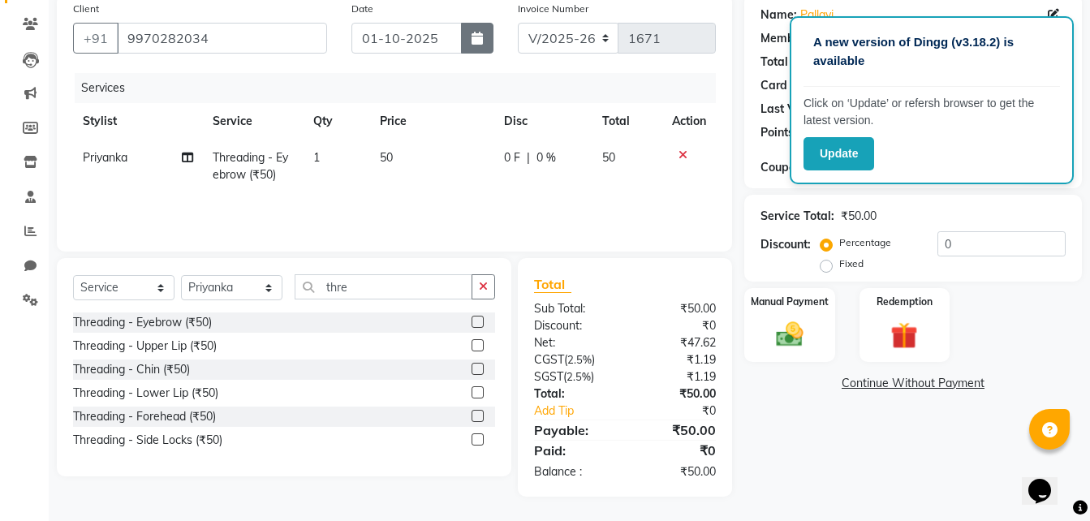
click at [478, 28] on button "button" at bounding box center [477, 38] width 32 height 31
select select "10"
select select "2025"
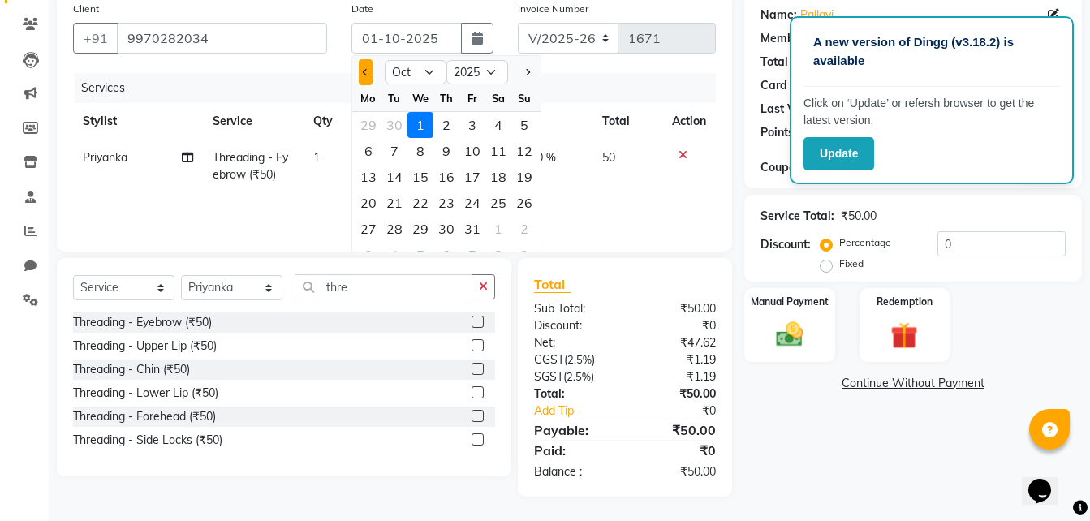
click at [367, 72] on span "Previous month" at bounding box center [365, 72] width 6 height 6
select select "9"
click at [395, 230] on div "30" at bounding box center [394, 229] width 26 height 26
type input "30-09-2025"
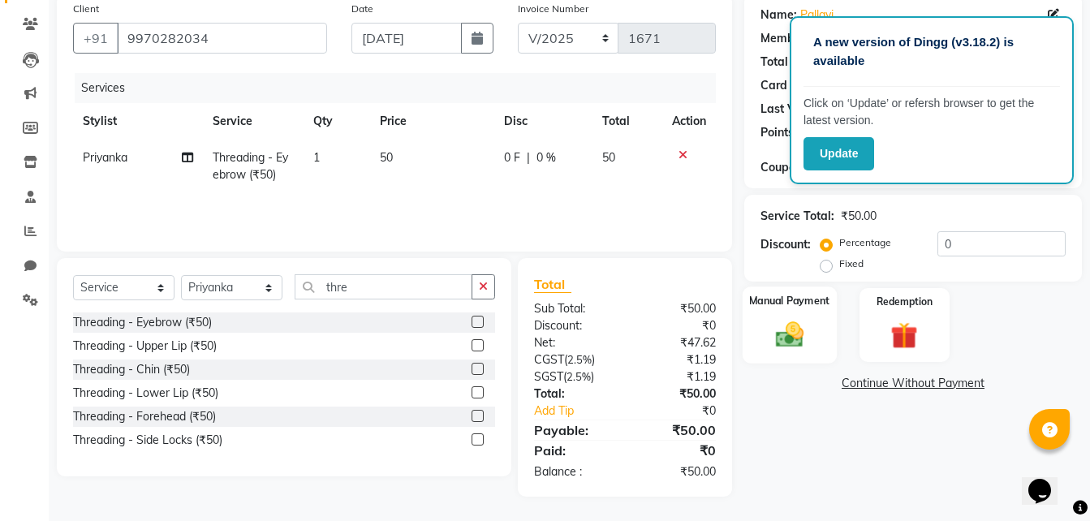
click at [788, 308] on label "Manual Payment" at bounding box center [789, 300] width 81 height 15
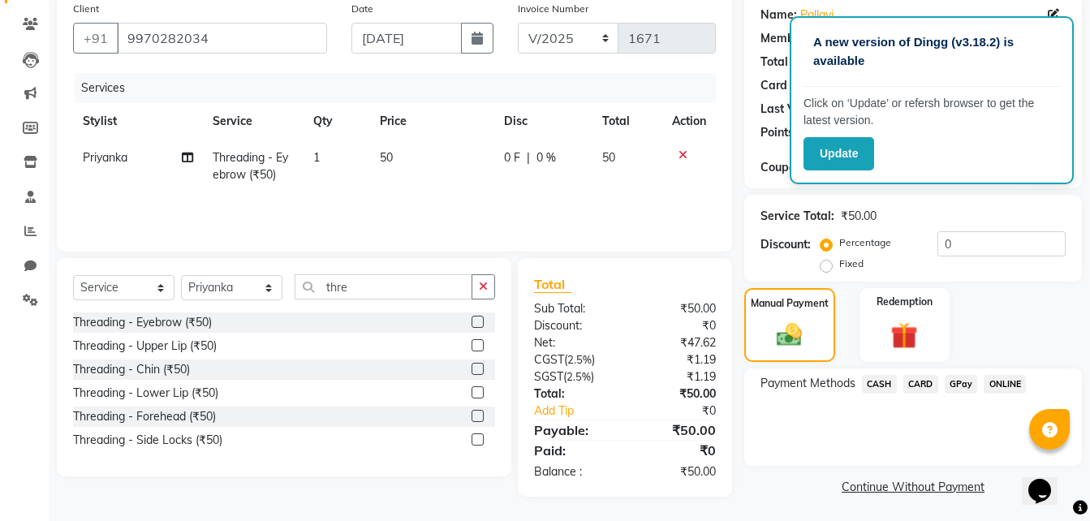
click at [955, 386] on span "GPay" at bounding box center [960, 384] width 33 height 19
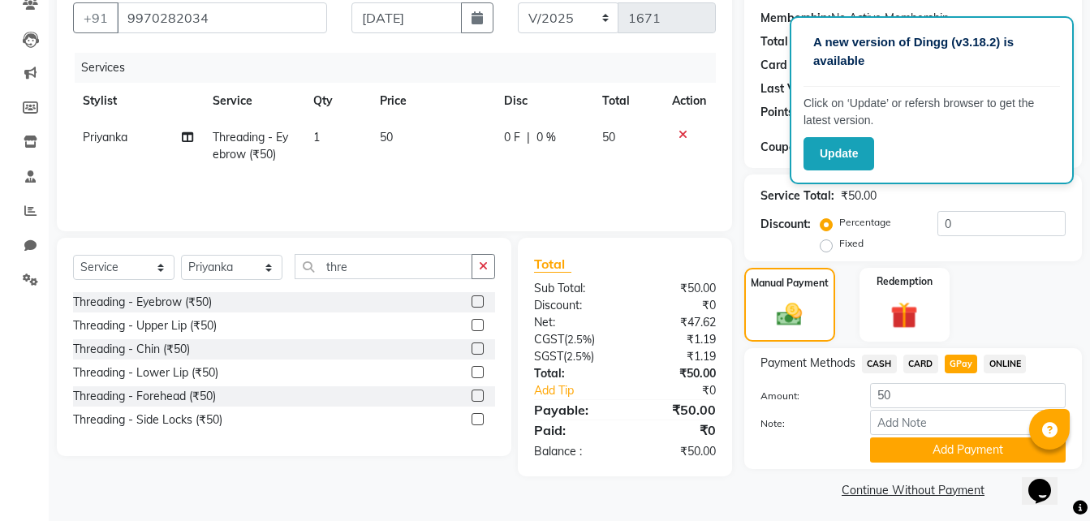
scroll to position [154, 0]
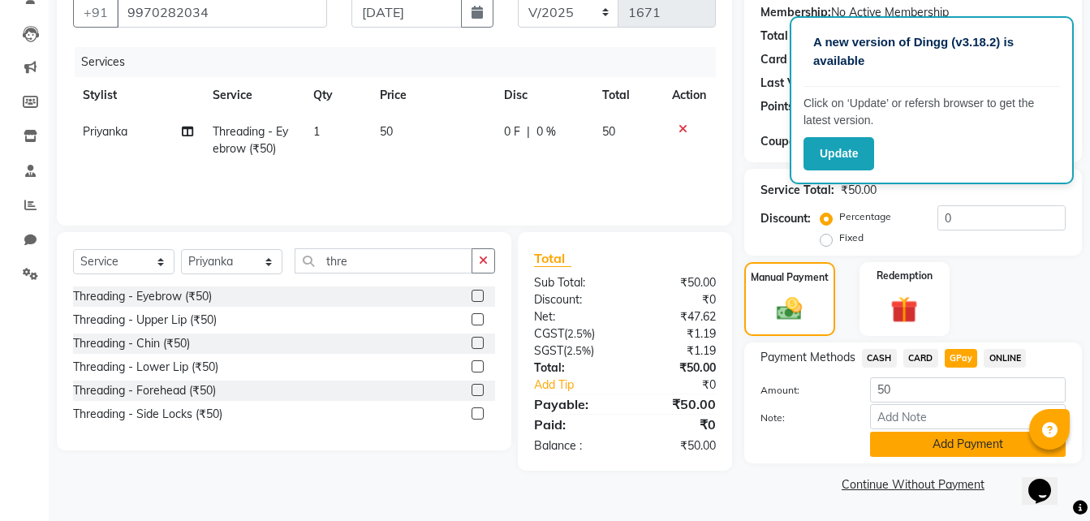
click at [931, 442] on button "Add Payment" at bounding box center [968, 444] width 196 height 25
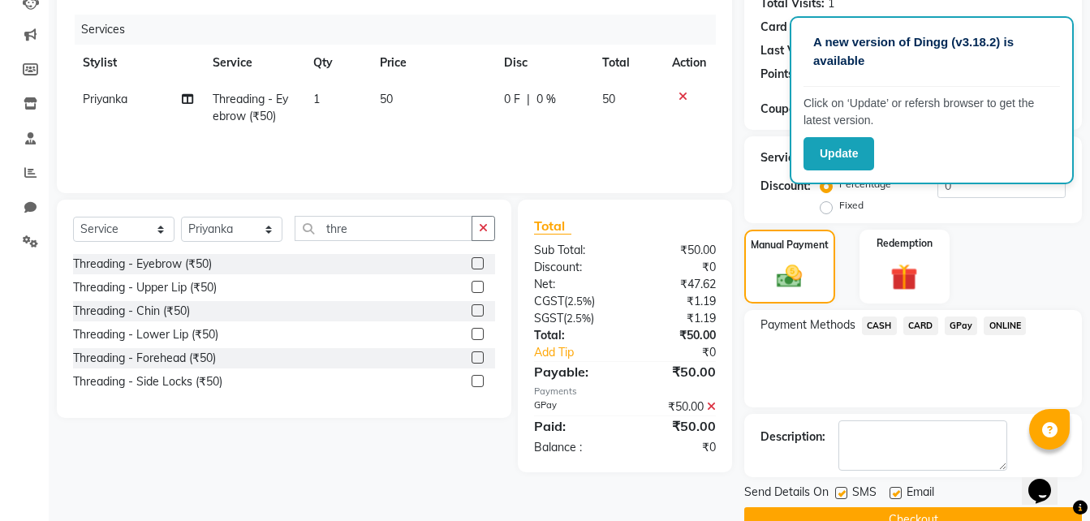
scroll to position [222, 0]
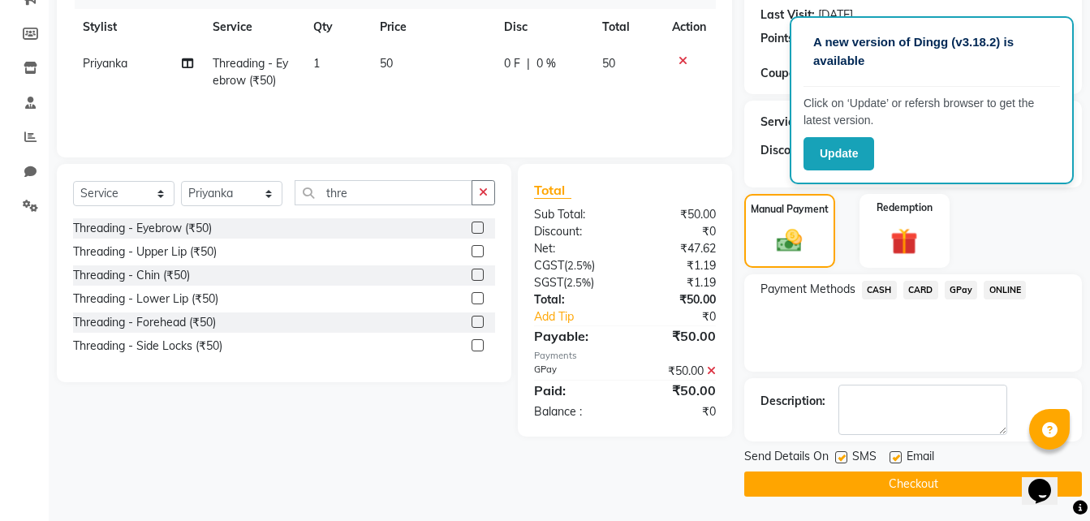
click at [865, 479] on button "Checkout" at bounding box center [912, 483] width 337 height 25
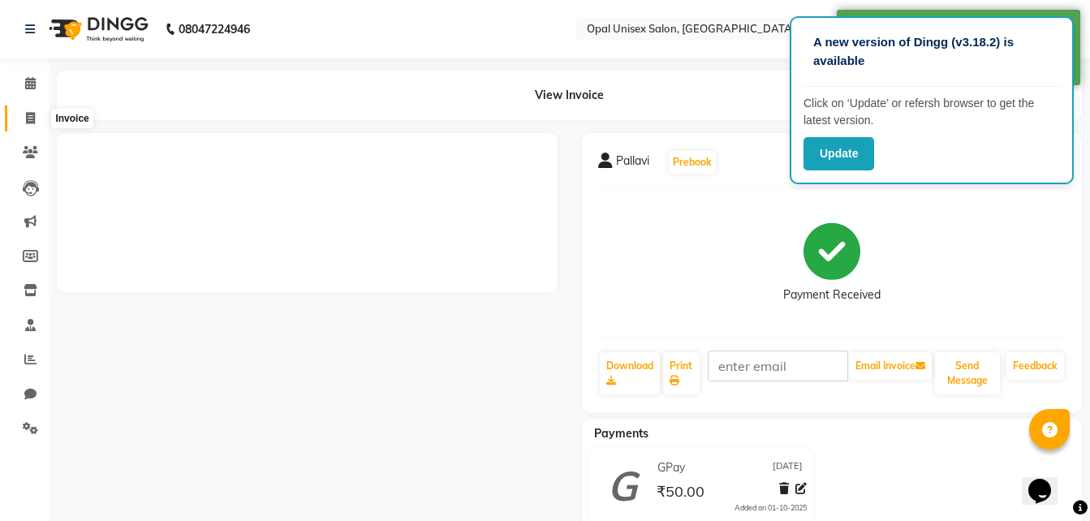
click at [36, 122] on span at bounding box center [30, 119] width 28 height 19
select select "service"
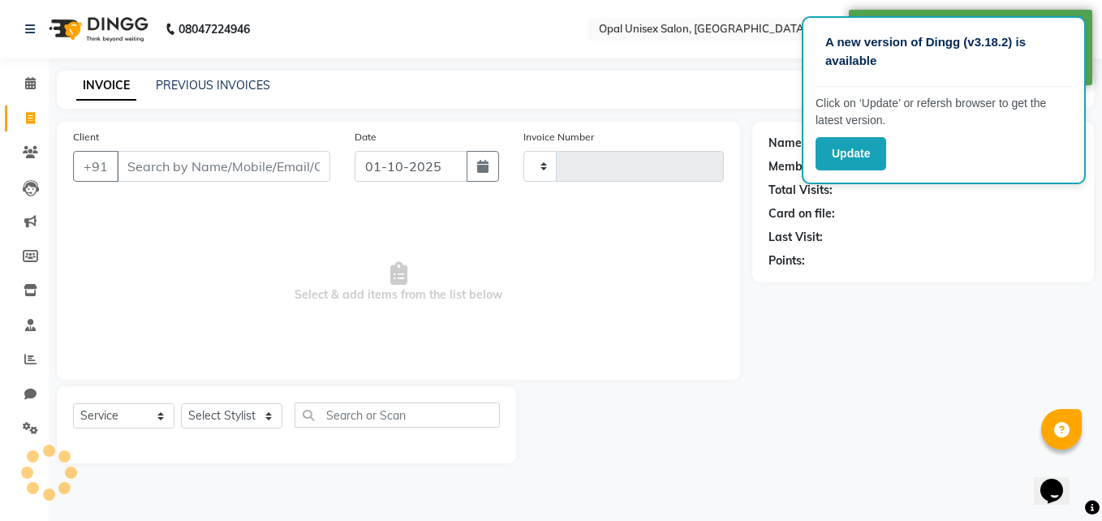
type input "1672"
select select "8653"
click at [198, 170] on input "Client" at bounding box center [223, 166] width 213 height 31
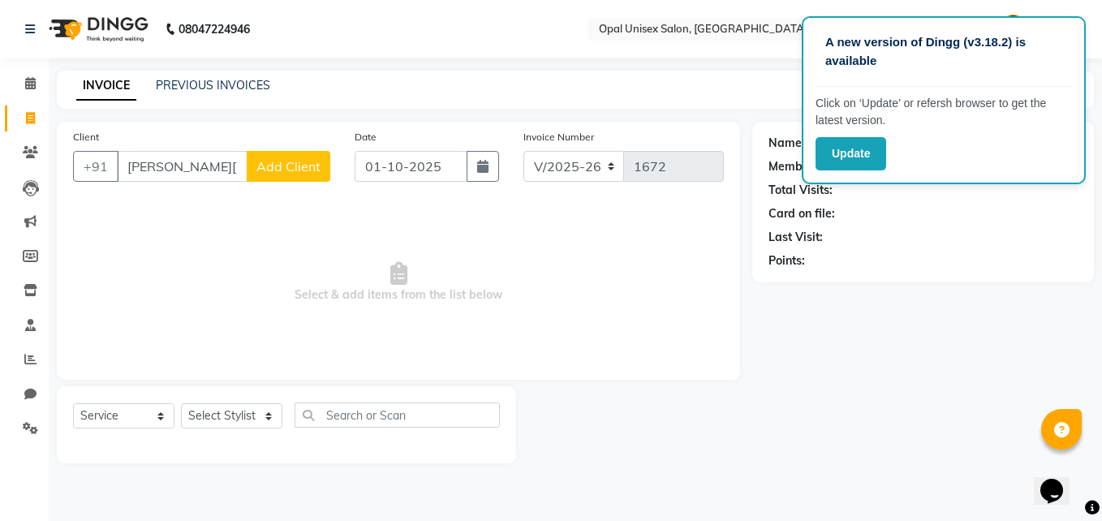
type input "MS. Arora"
click at [307, 162] on span "Add Client" at bounding box center [288, 166] width 64 height 16
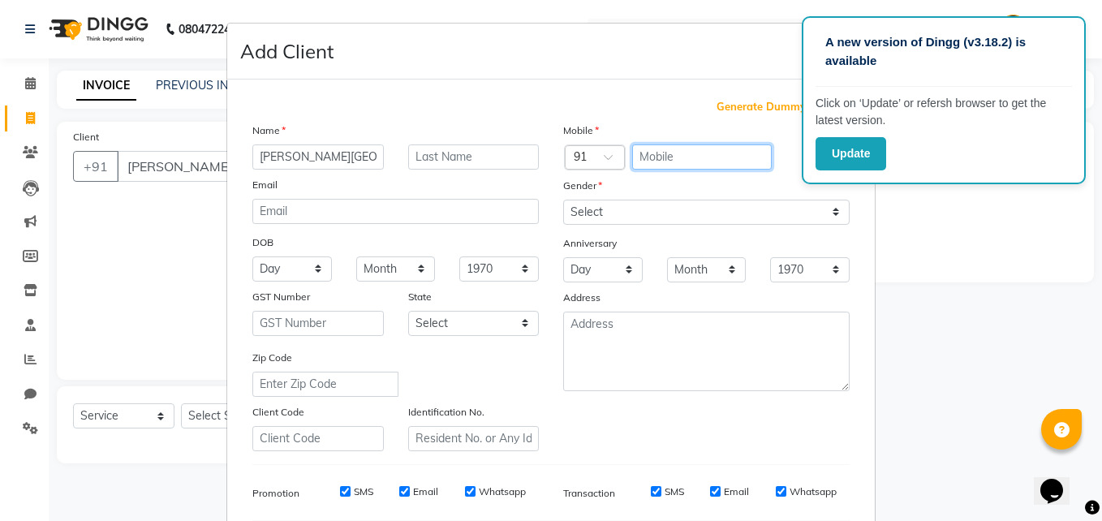
click at [675, 153] on input "text" at bounding box center [702, 156] width 140 height 25
type input "98195211102"
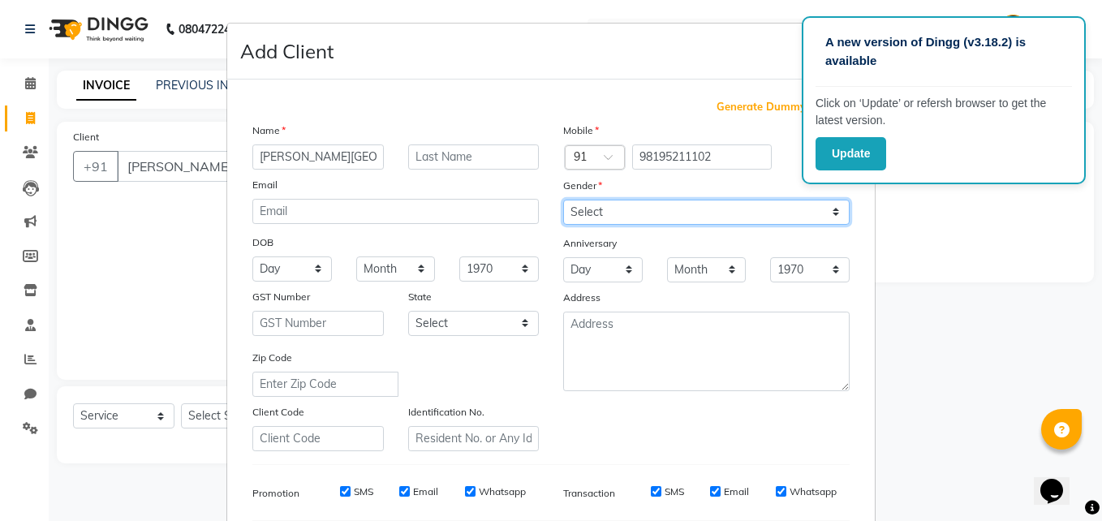
click at [665, 210] on select "Select [DEMOGRAPHIC_DATA] [DEMOGRAPHIC_DATA] Other Prefer Not To Say" at bounding box center [706, 212] width 286 height 25
select select "[DEMOGRAPHIC_DATA]"
click at [563, 200] on select "Select [DEMOGRAPHIC_DATA] [DEMOGRAPHIC_DATA] Other Prefer Not To Say" at bounding box center [706, 212] width 286 height 25
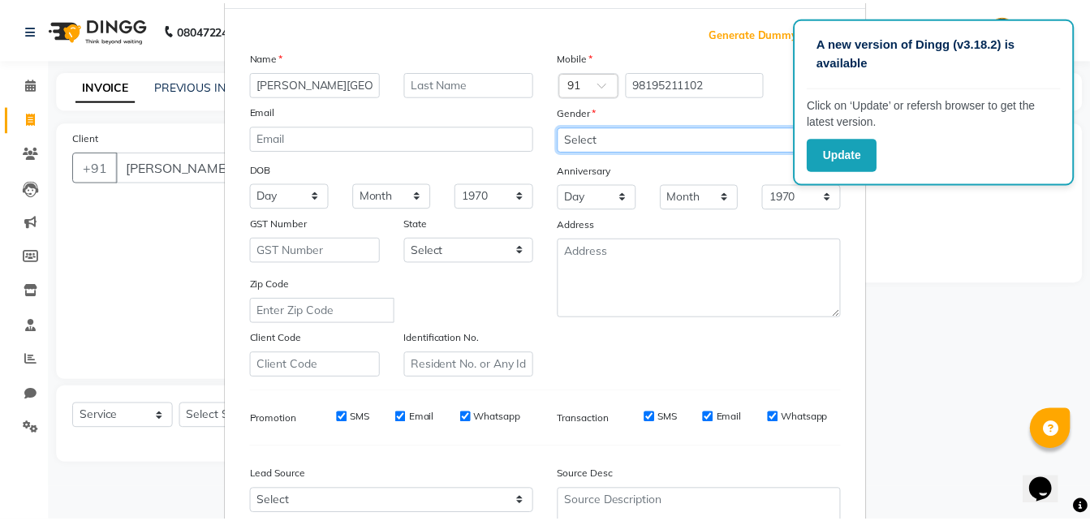
scroll to position [217, 0]
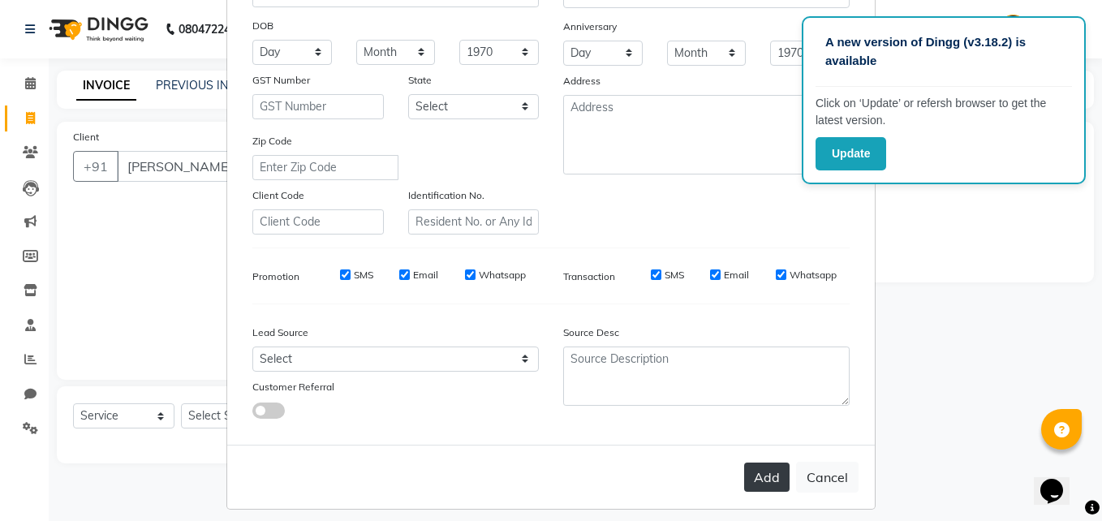
click at [759, 474] on button "Add" at bounding box center [766, 476] width 45 height 29
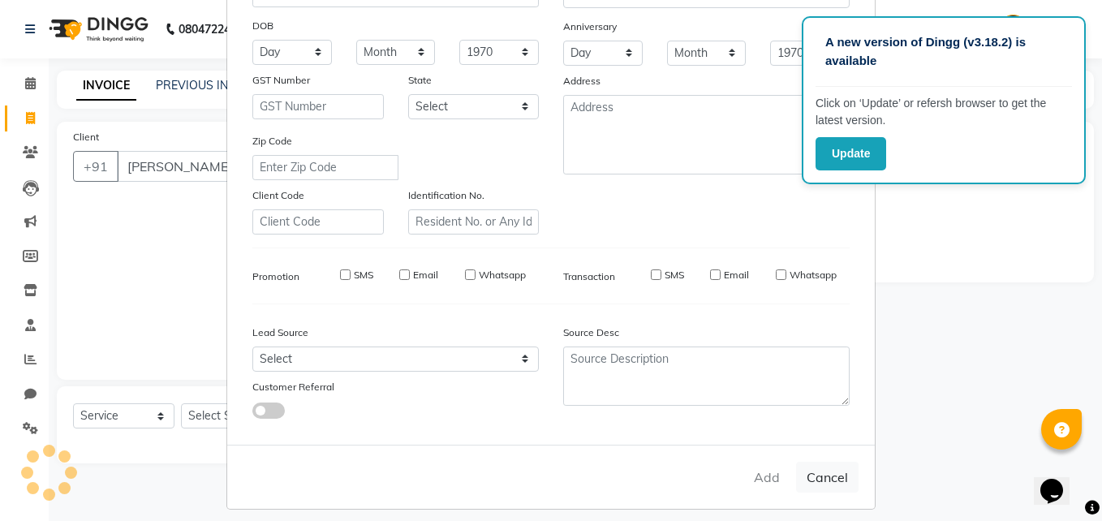
type input "98195211102"
select select
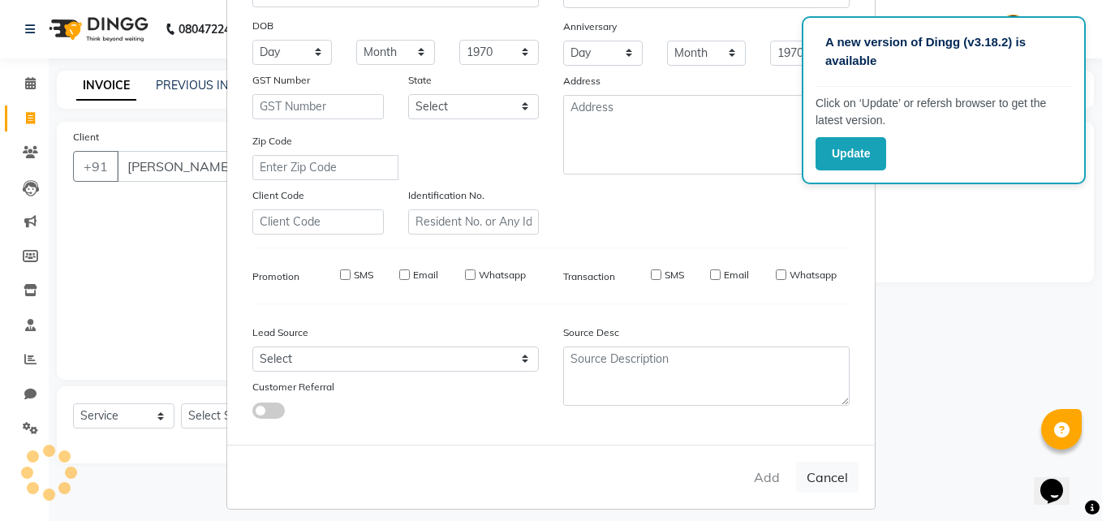
select select
checkbox input "false"
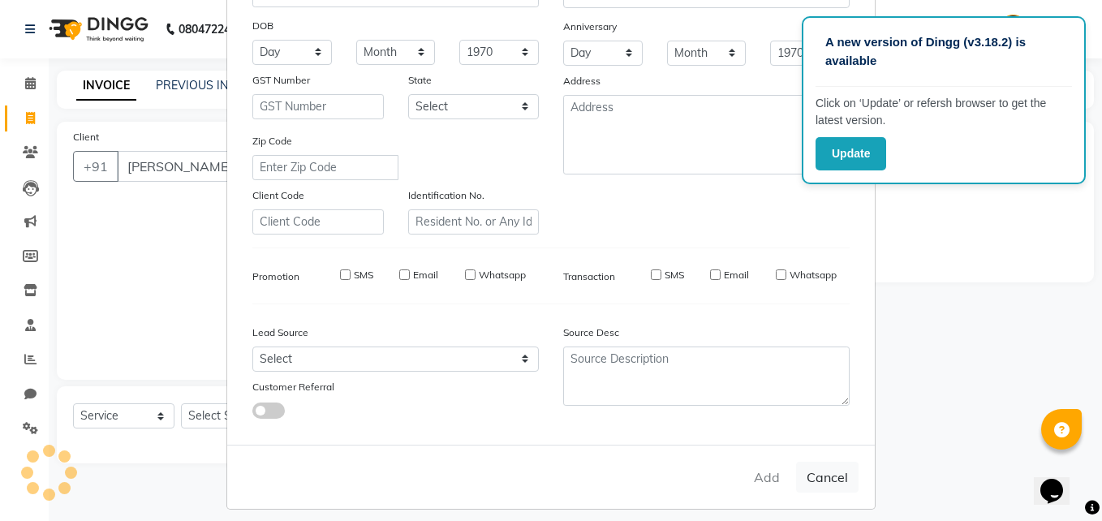
checkbox input "false"
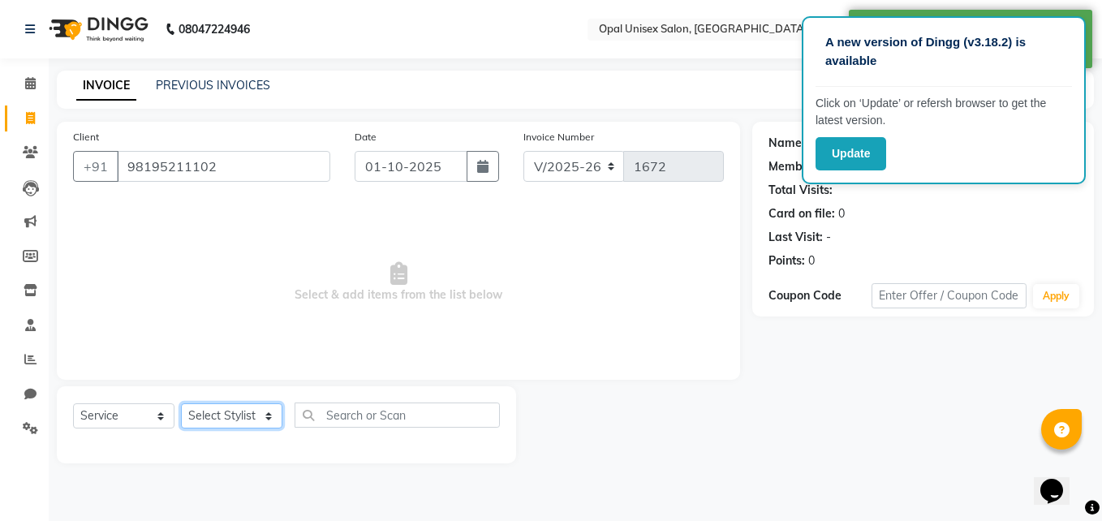
click at [274, 416] on select "Select Stylist [PERSON_NAME] Guru [PERSON_NAME][GEOGRAPHIC_DATA] [PERSON_NAME][…" at bounding box center [231, 415] width 101 height 25
select select "91957"
click at [181, 403] on select "Select Stylist [PERSON_NAME] Guru [PERSON_NAME][GEOGRAPHIC_DATA] [PERSON_NAME][…" at bounding box center [231, 415] width 101 height 25
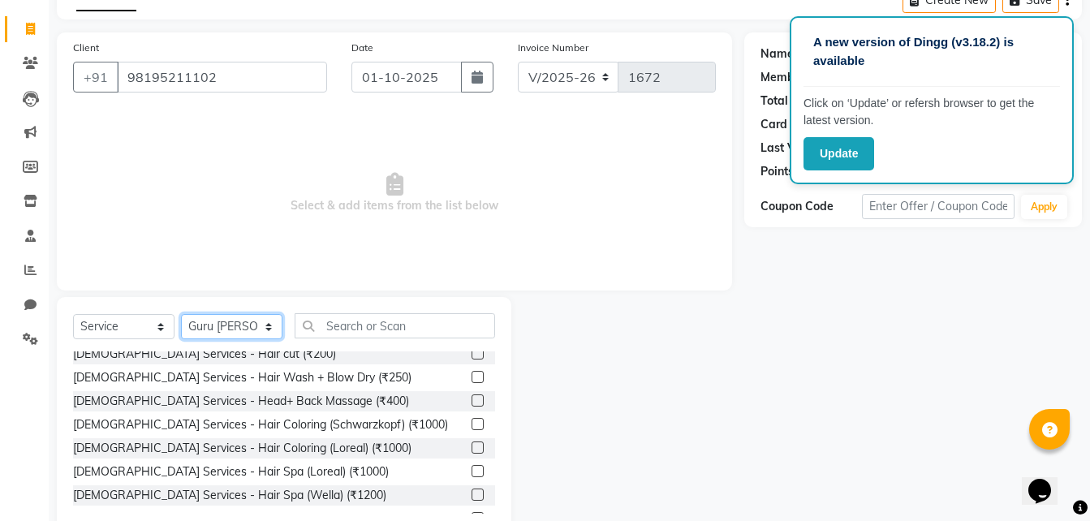
scroll to position [129, 0]
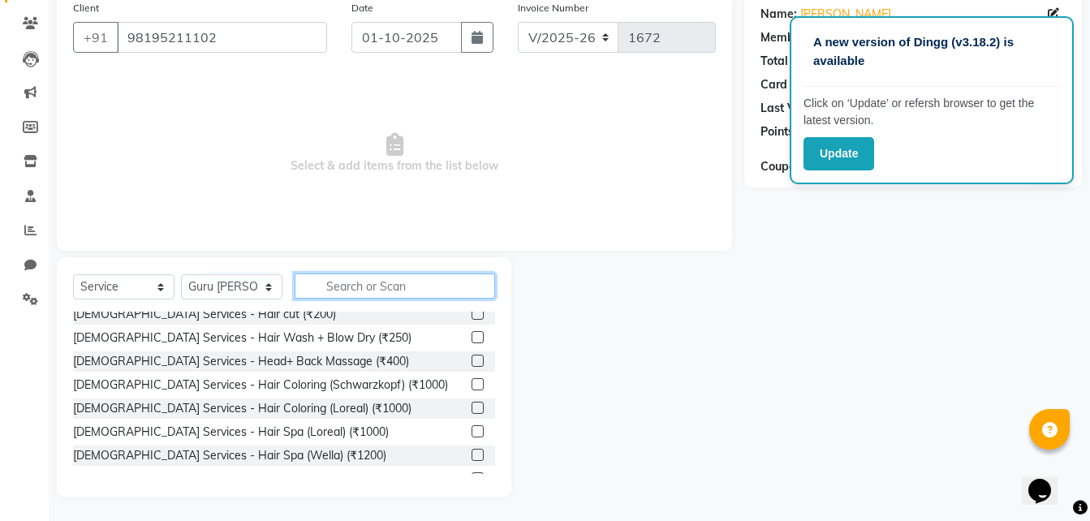
click at [419, 282] on input "text" at bounding box center [394, 285] width 200 height 25
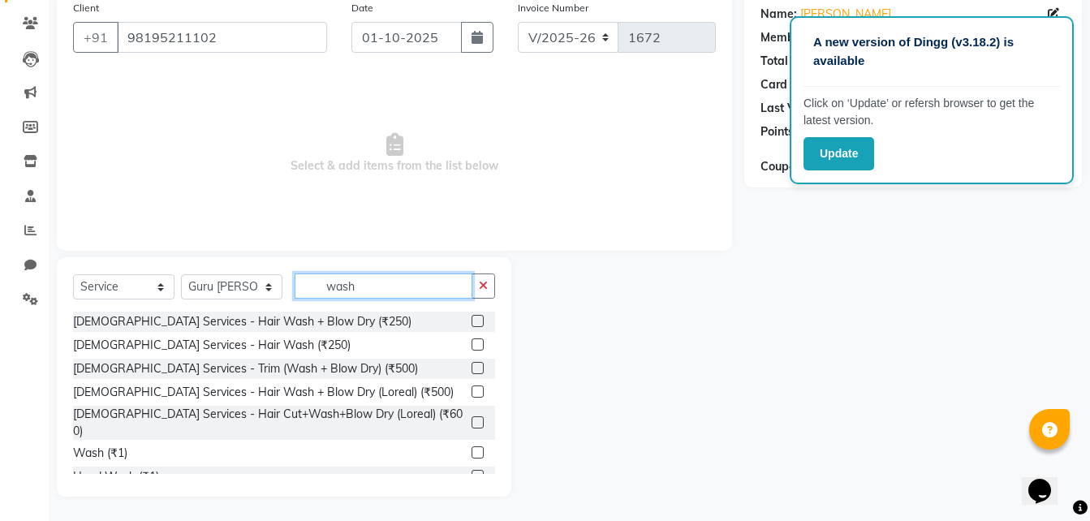
scroll to position [54, 0]
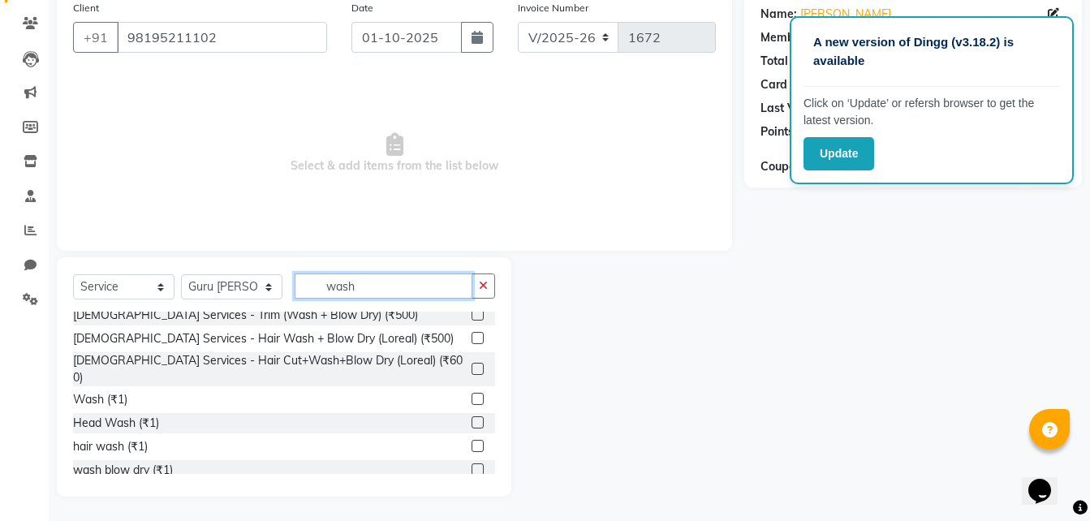
type input "wash"
click at [471, 363] on label at bounding box center [477, 369] width 12 height 12
click at [471, 364] on input "checkbox" at bounding box center [476, 369] width 11 height 11
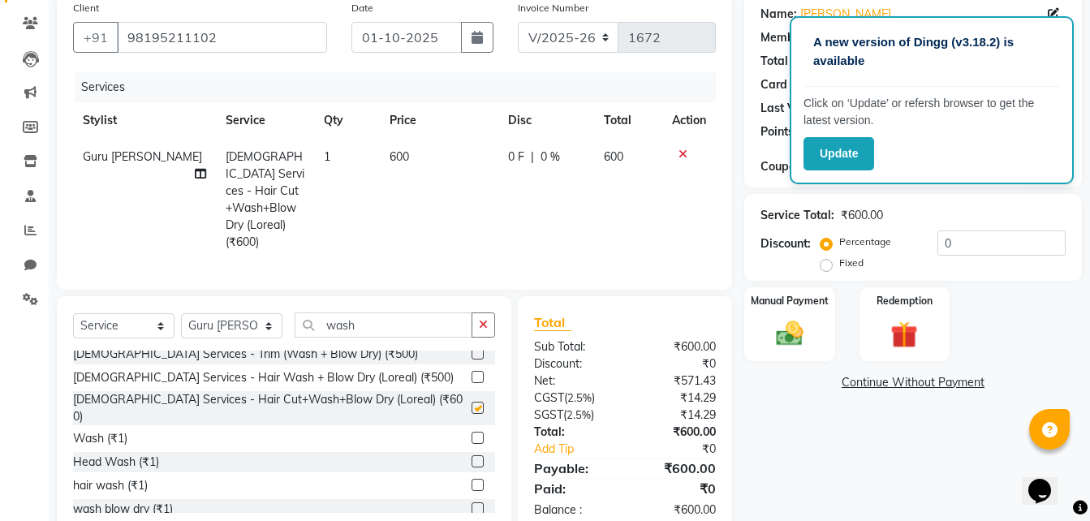
checkbox input "false"
click at [488, 36] on button "button" at bounding box center [477, 37] width 32 height 31
select select "10"
select select "2025"
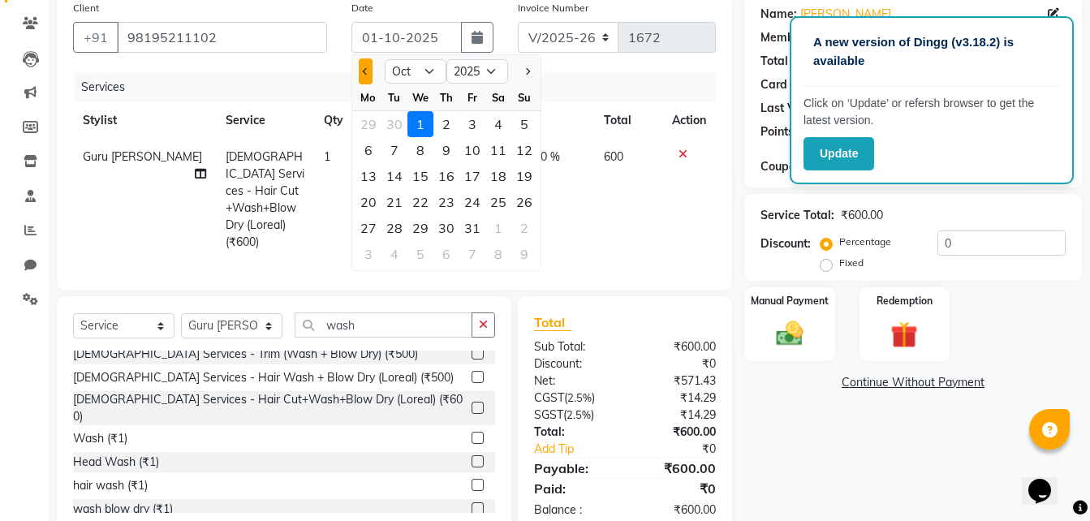
click at [368, 76] on button "Previous month" at bounding box center [366, 71] width 14 height 26
select select "9"
click at [400, 222] on div "30" at bounding box center [394, 228] width 26 height 26
type input "30-09-2025"
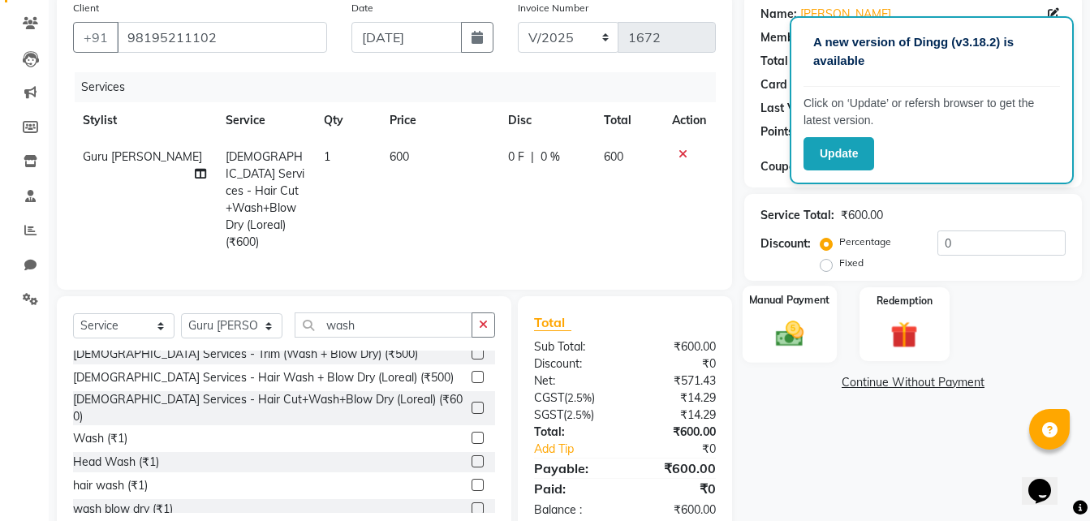
click at [799, 337] on img at bounding box center [789, 333] width 45 height 32
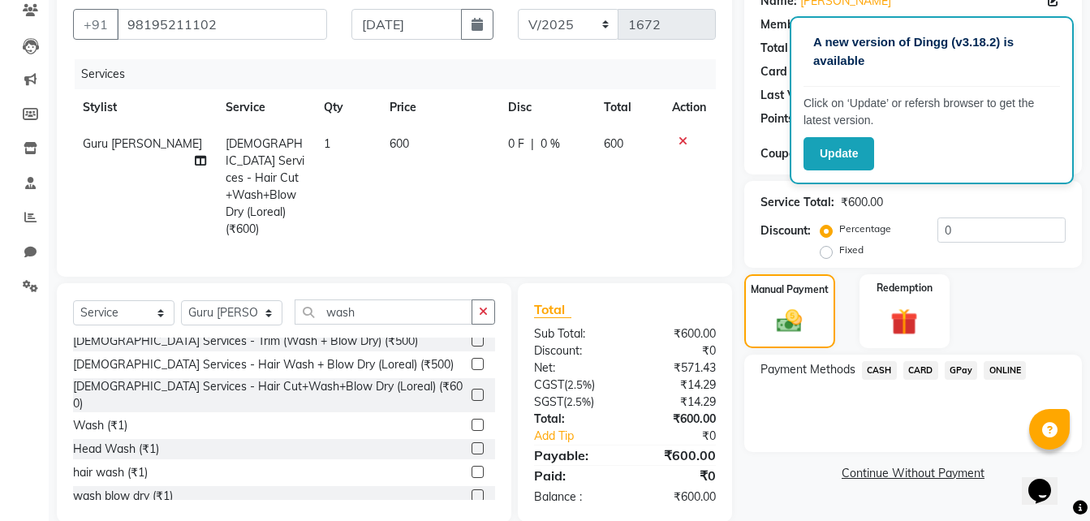
scroll to position [146, 0]
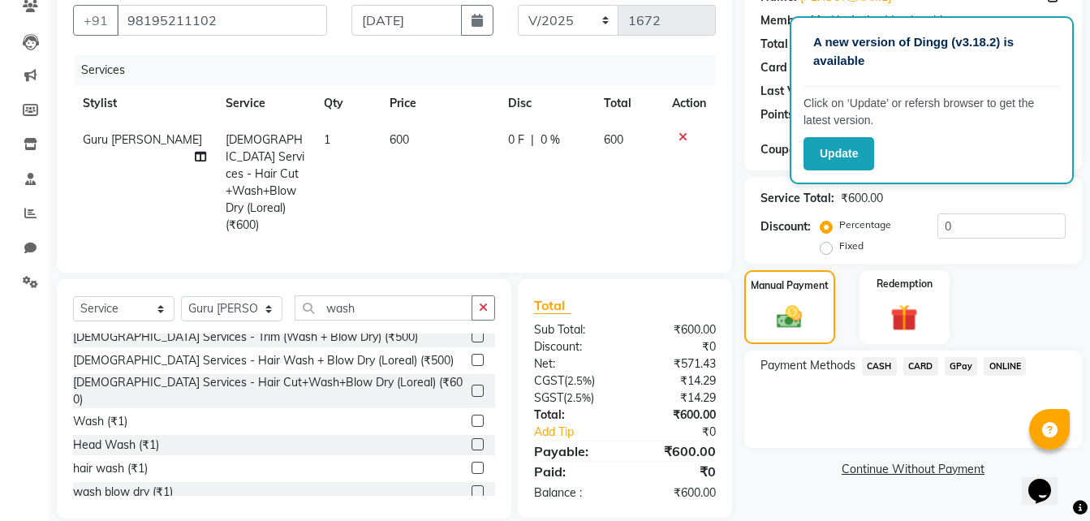
click at [878, 369] on span "CASH" at bounding box center [879, 366] width 35 height 19
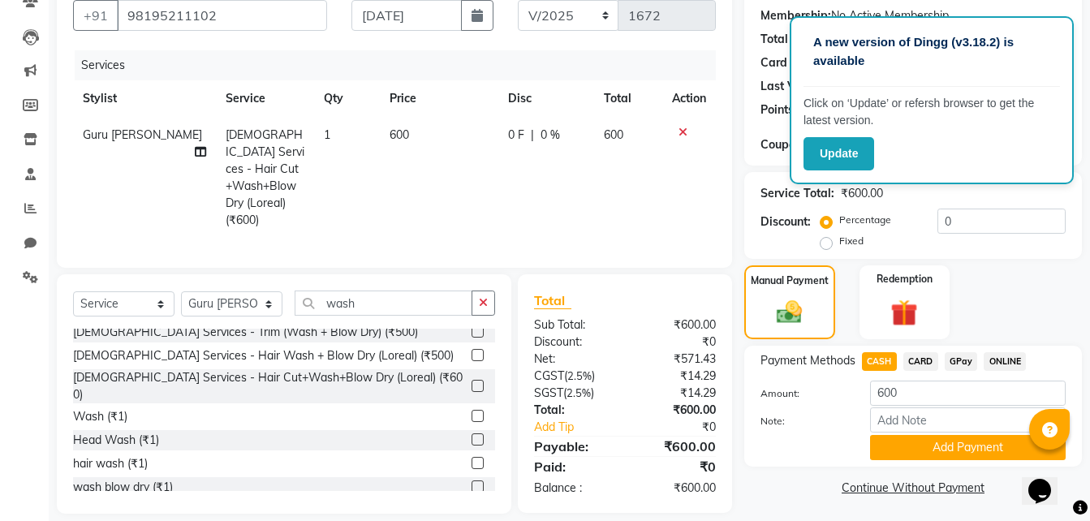
scroll to position [154, 0]
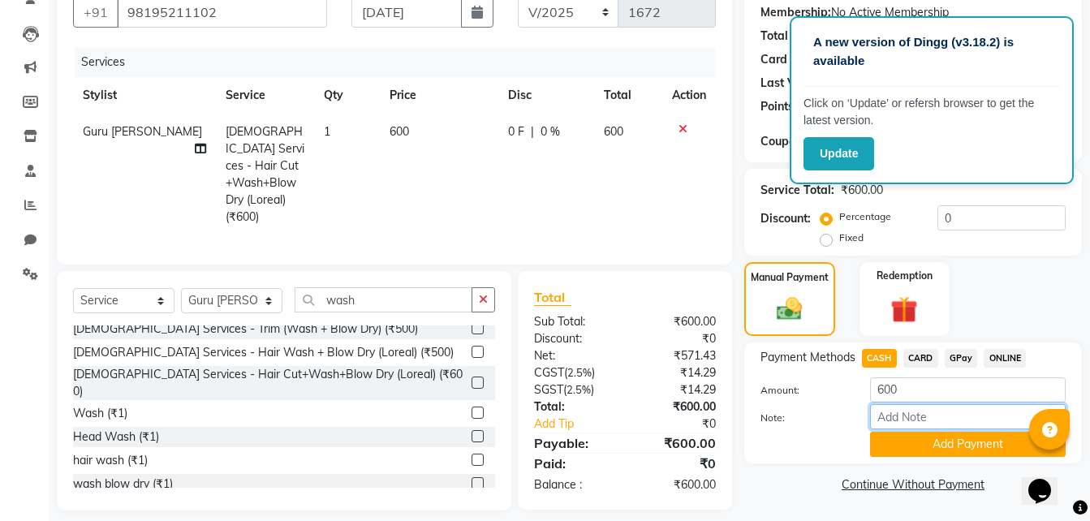
click at [917, 428] on input "Note:" at bounding box center [968, 416] width 196 height 25
click at [911, 440] on button "Add Payment" at bounding box center [968, 444] width 196 height 25
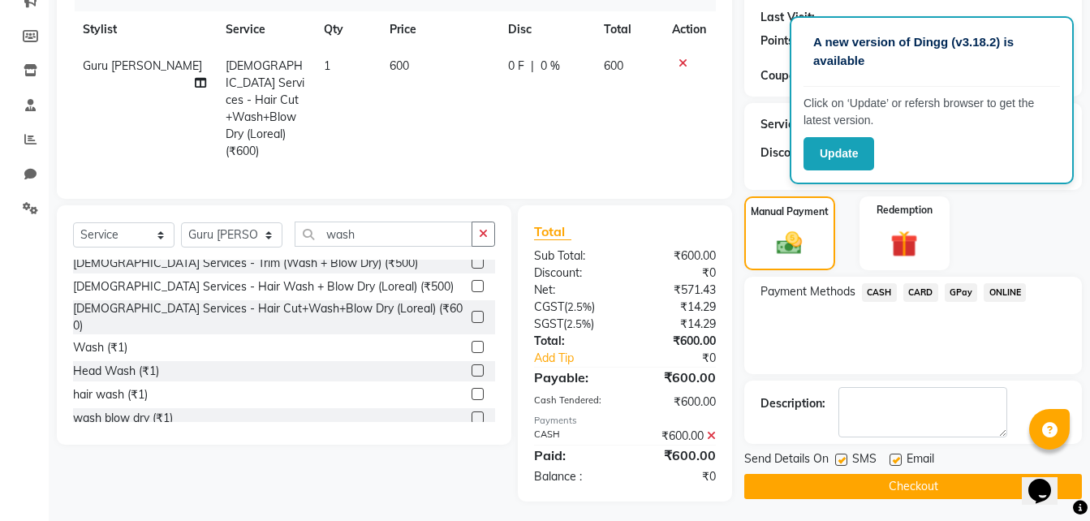
scroll to position [222, 0]
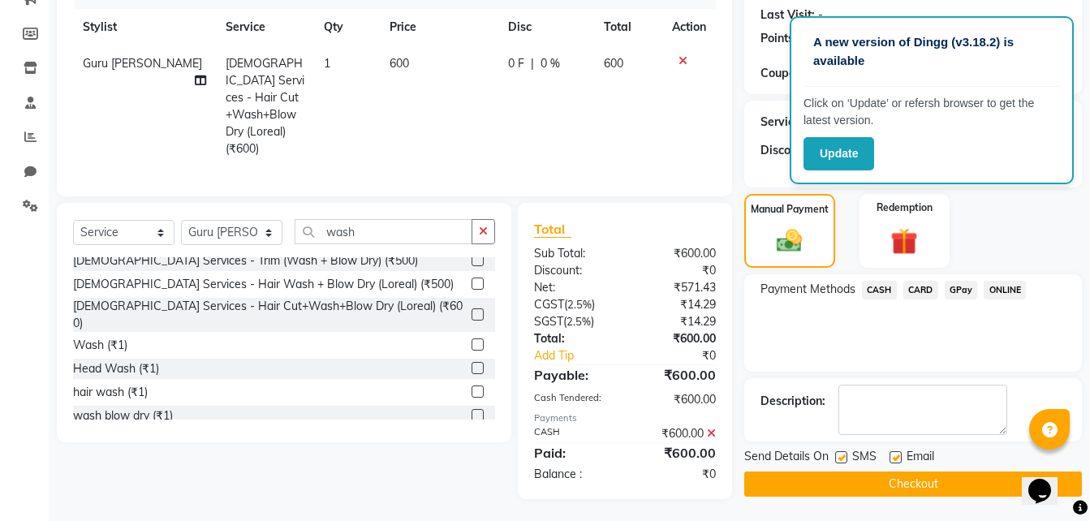
click at [836, 481] on button "Checkout" at bounding box center [912, 483] width 337 height 25
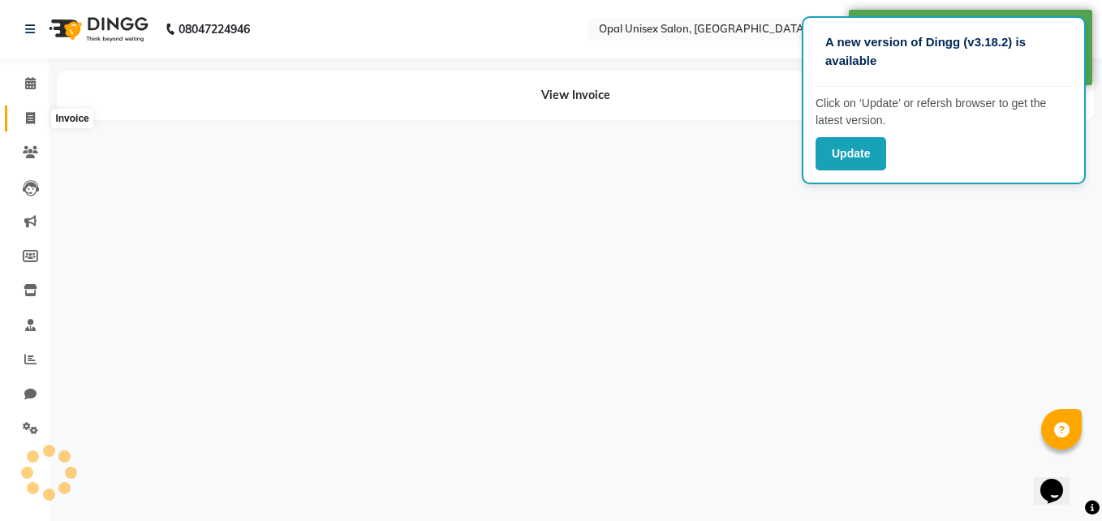
click at [24, 113] on span at bounding box center [30, 119] width 28 height 19
select select "service"
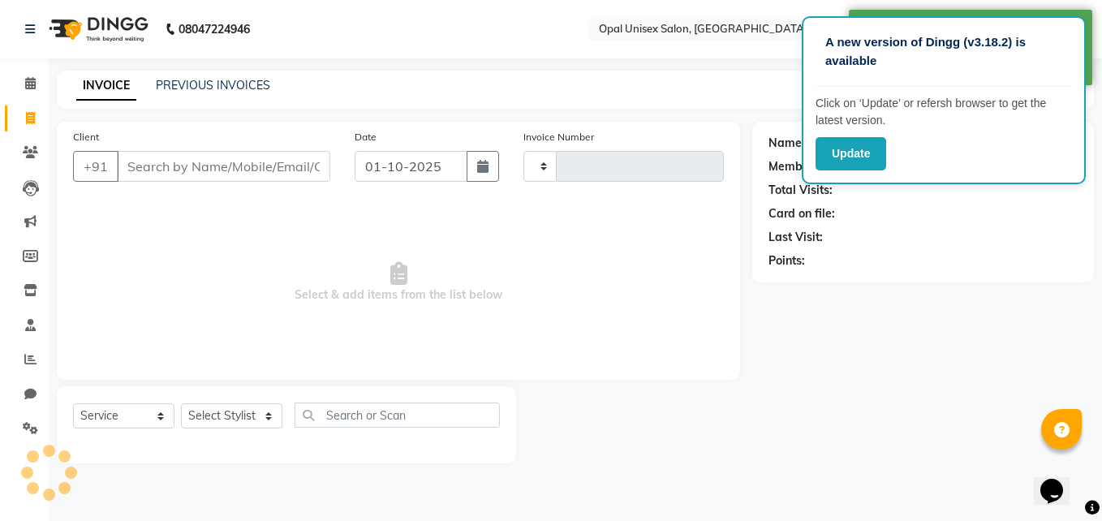
type input "1673"
select select "8653"
click at [201, 170] on input "Client" at bounding box center [223, 166] width 213 height 31
type input "T"
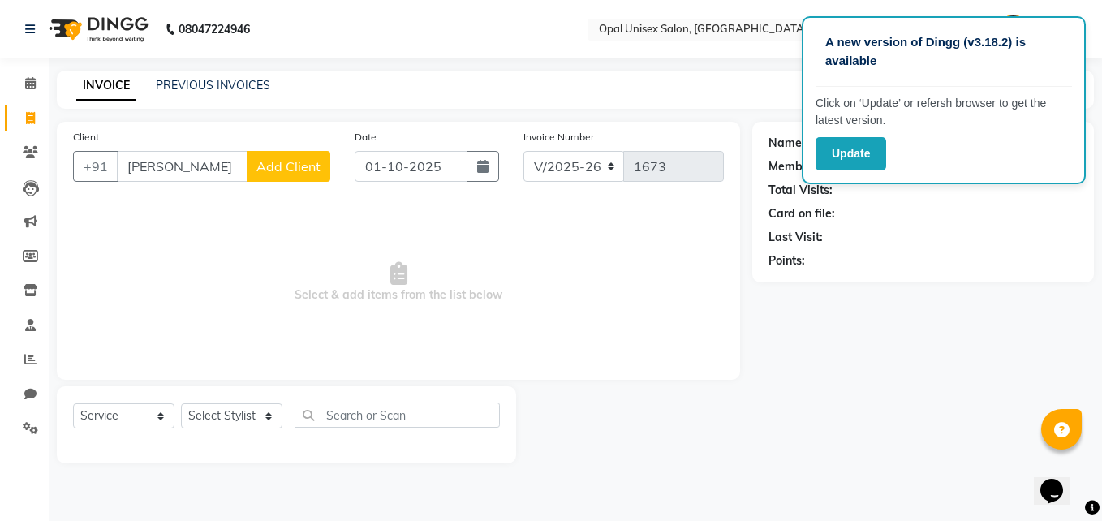
type input "Joyati"
click at [276, 170] on span "Add Client" at bounding box center [288, 166] width 64 height 16
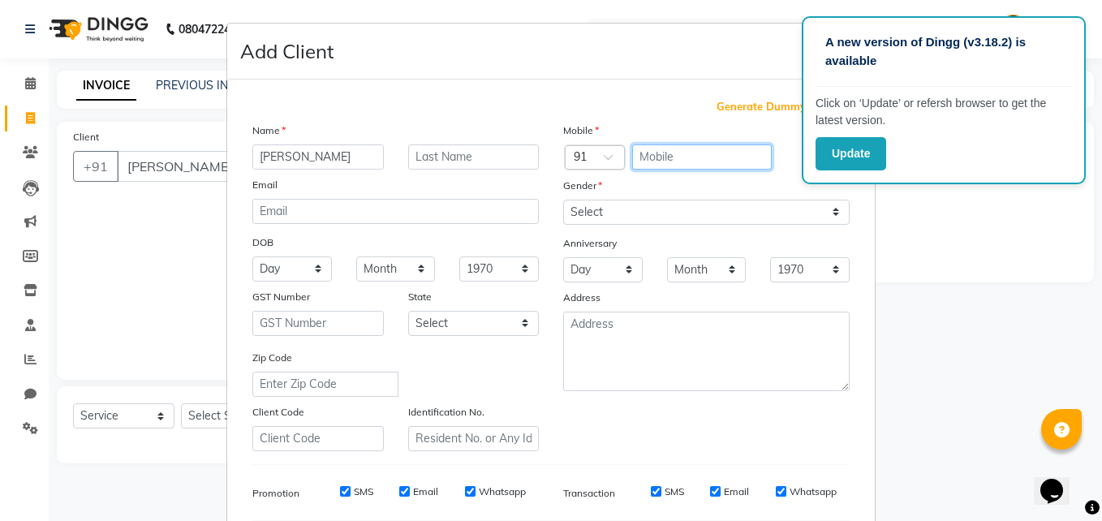
click at [681, 153] on input "text" at bounding box center [702, 156] width 140 height 25
type input "7030303967"
click at [694, 198] on div "Gender" at bounding box center [706, 188] width 311 height 23
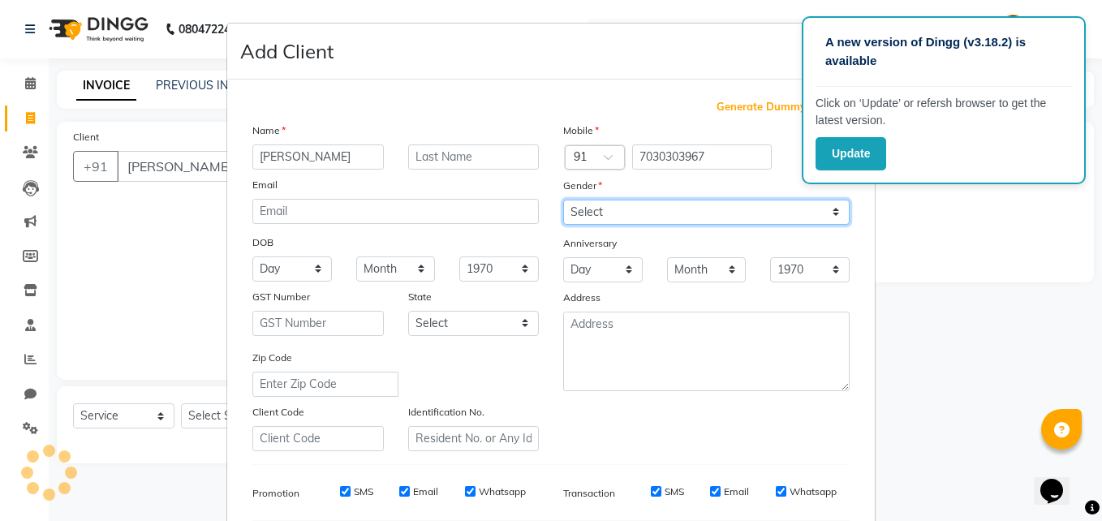
drag, startPoint x: 694, startPoint y: 200, endPoint x: 694, endPoint y: 211, distance: 11.4
click at [694, 200] on select "Select [DEMOGRAPHIC_DATA] [DEMOGRAPHIC_DATA] Other Prefer Not To Say" at bounding box center [706, 212] width 286 height 25
select select "[DEMOGRAPHIC_DATA]"
click at [563, 200] on select "Select [DEMOGRAPHIC_DATA] [DEMOGRAPHIC_DATA] Other Prefer Not To Say" at bounding box center [706, 212] width 286 height 25
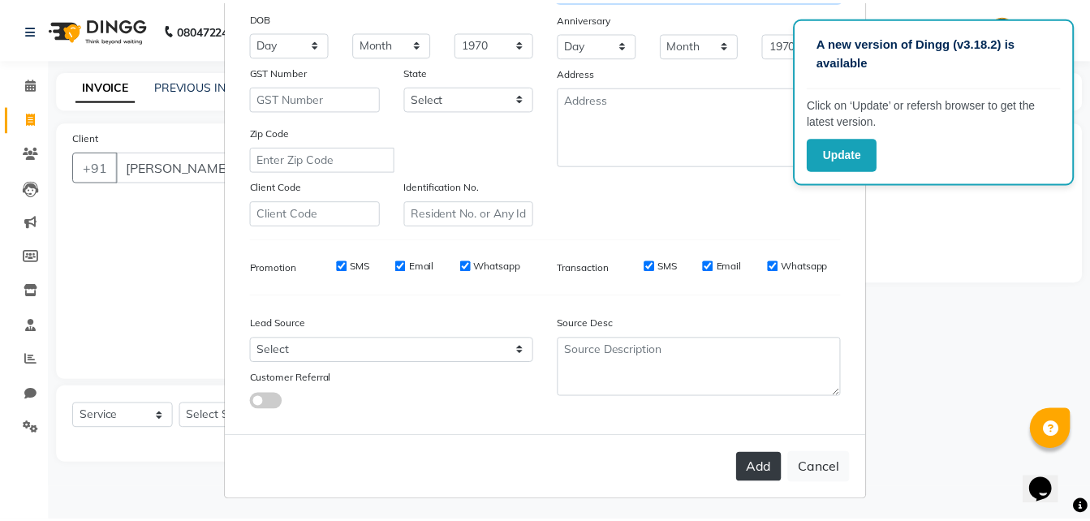
scroll to position [228, 0]
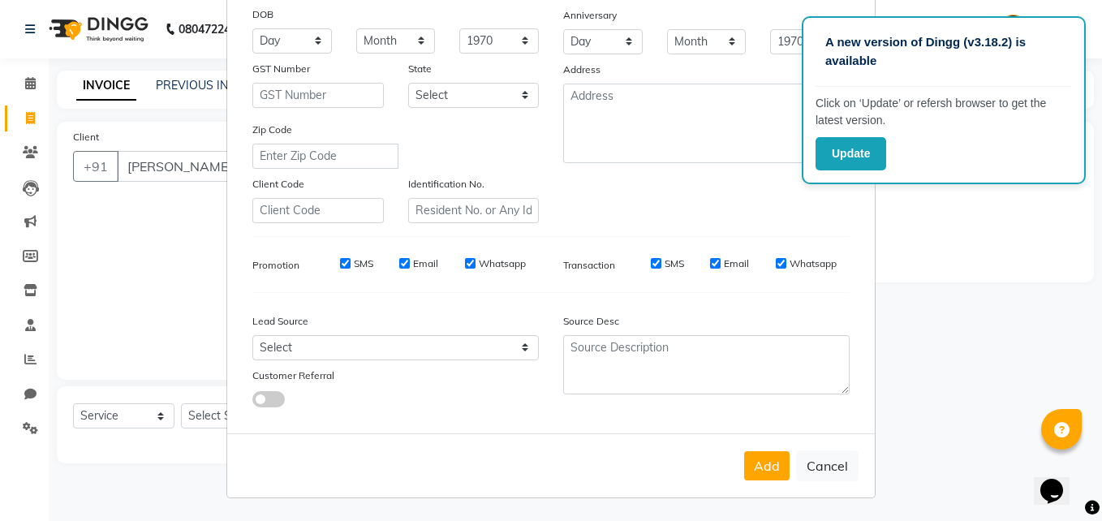
click at [745, 466] on button "Add" at bounding box center [766, 465] width 45 height 29
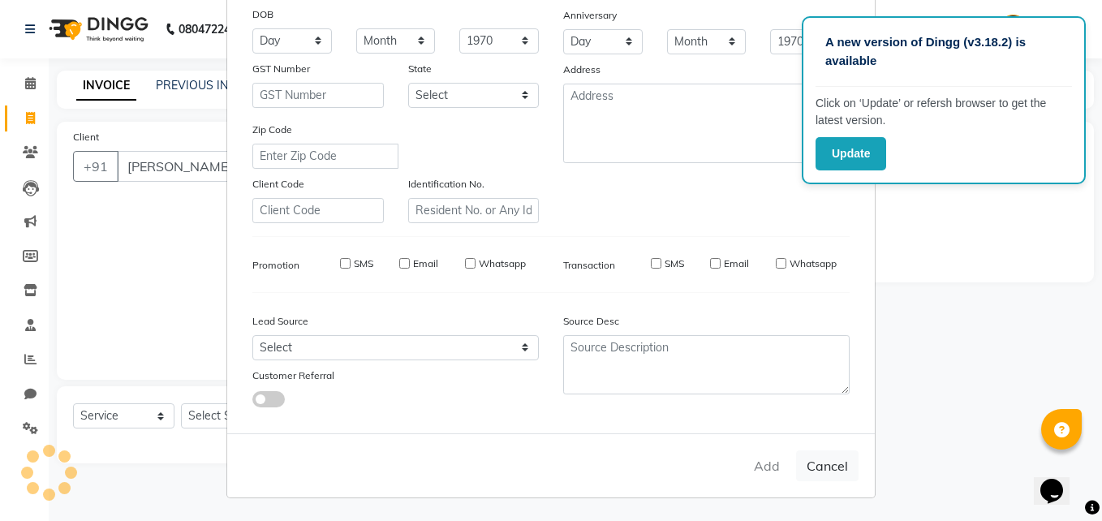
type input "7030303967"
select select
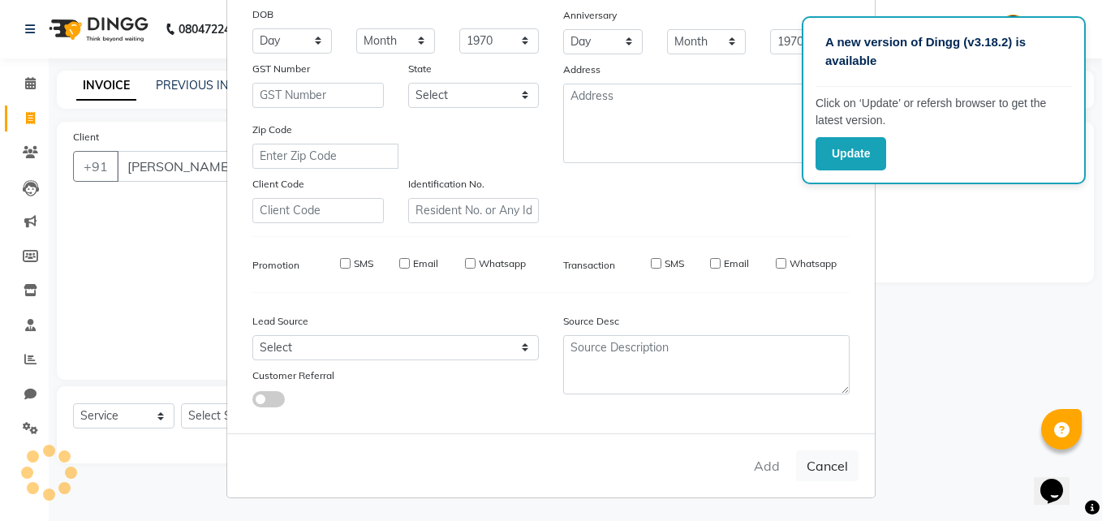
select select
checkbox input "false"
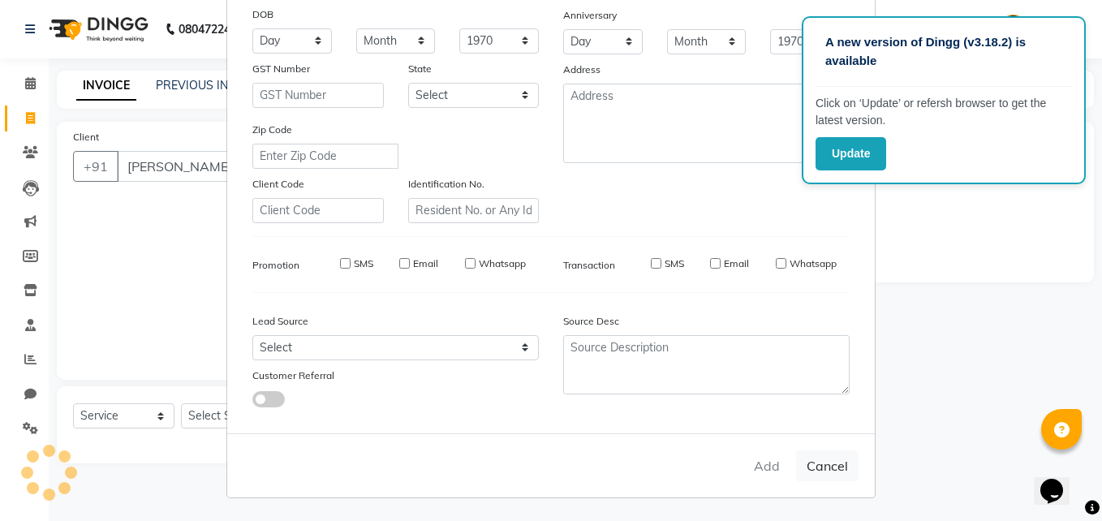
checkbox input "false"
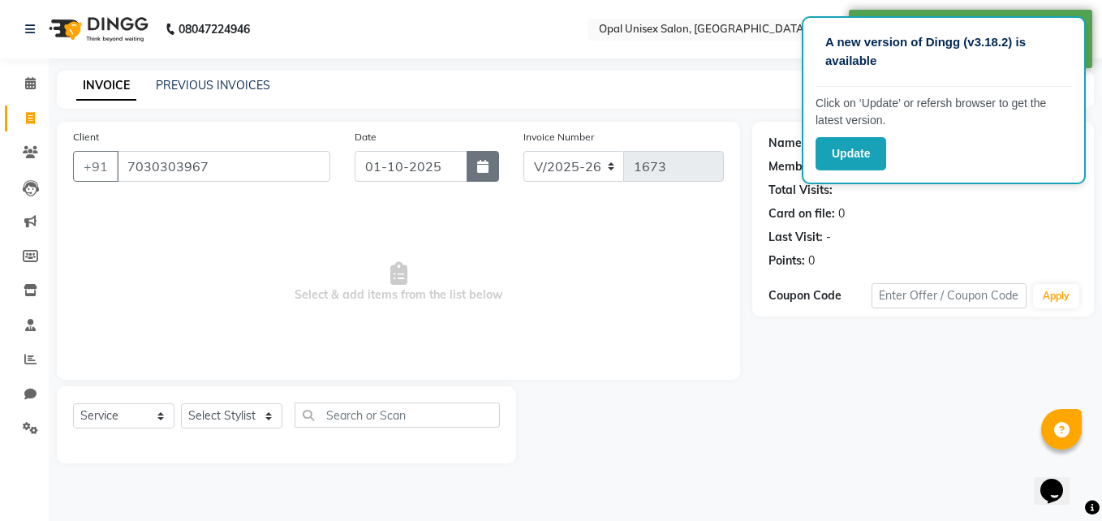
click at [494, 172] on button "button" at bounding box center [482, 166] width 32 height 31
select select "10"
select select "2025"
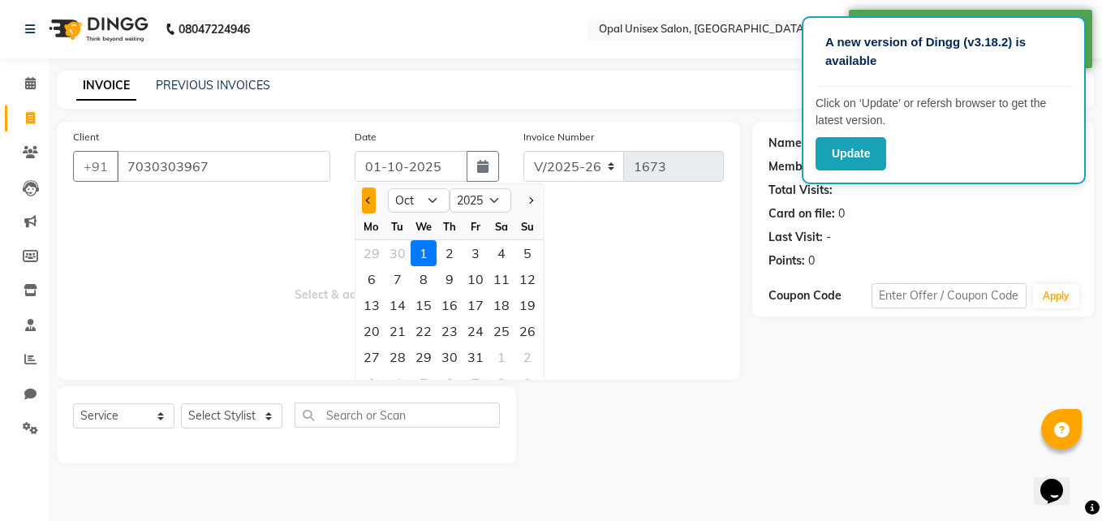
click at [366, 203] on button "Previous month" at bounding box center [369, 200] width 14 height 26
select select "9"
click at [392, 355] on div "30" at bounding box center [398, 357] width 26 height 26
type input "30-09-2025"
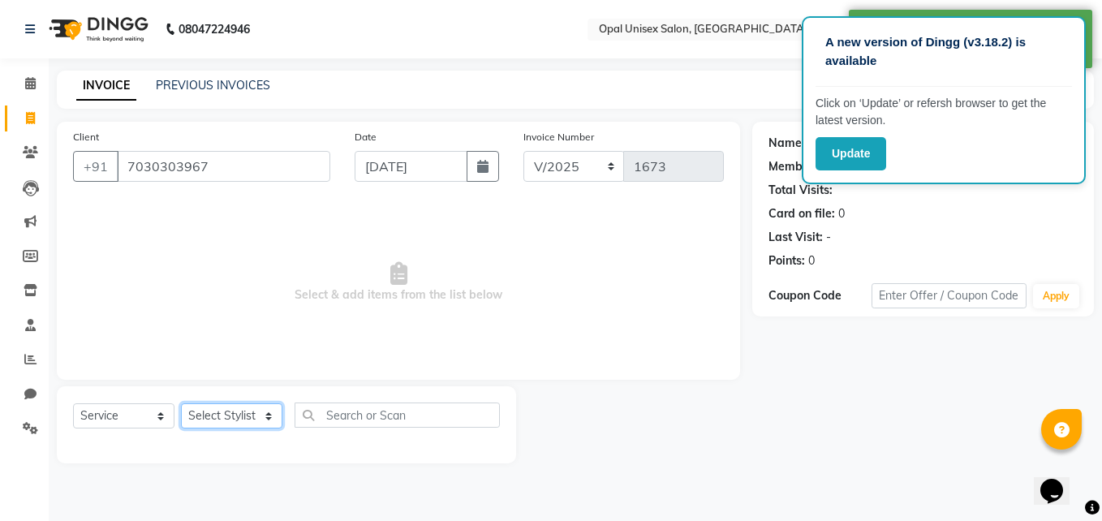
click at [230, 415] on select "Select Stylist [PERSON_NAME] Guru [PERSON_NAME][GEOGRAPHIC_DATA] [PERSON_NAME][…" at bounding box center [231, 415] width 101 height 25
select select "86888"
click at [181, 403] on select "Select Stylist [PERSON_NAME] Guru [PERSON_NAME][GEOGRAPHIC_DATA] [PERSON_NAME][…" at bounding box center [231, 415] width 101 height 25
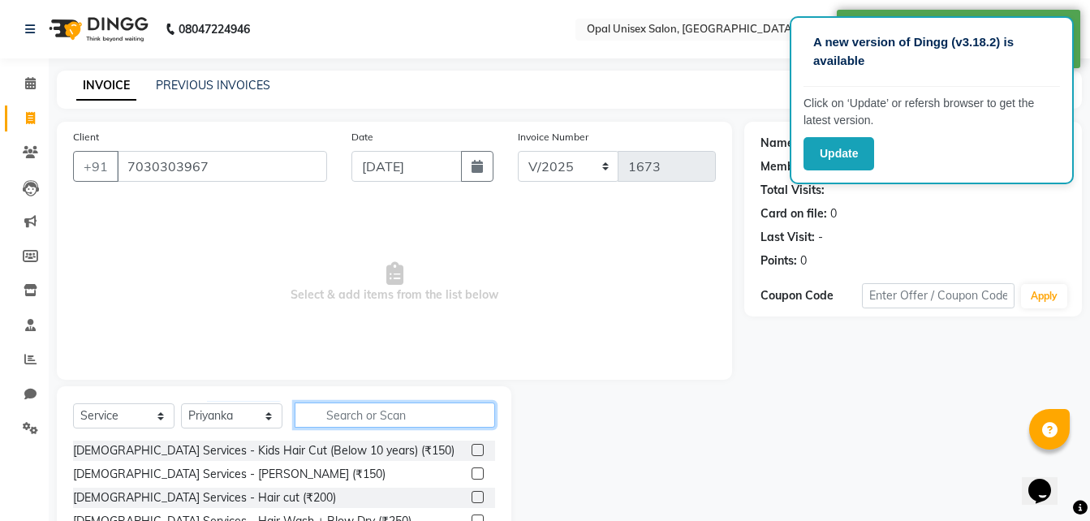
click at [362, 406] on input "text" at bounding box center [394, 414] width 200 height 25
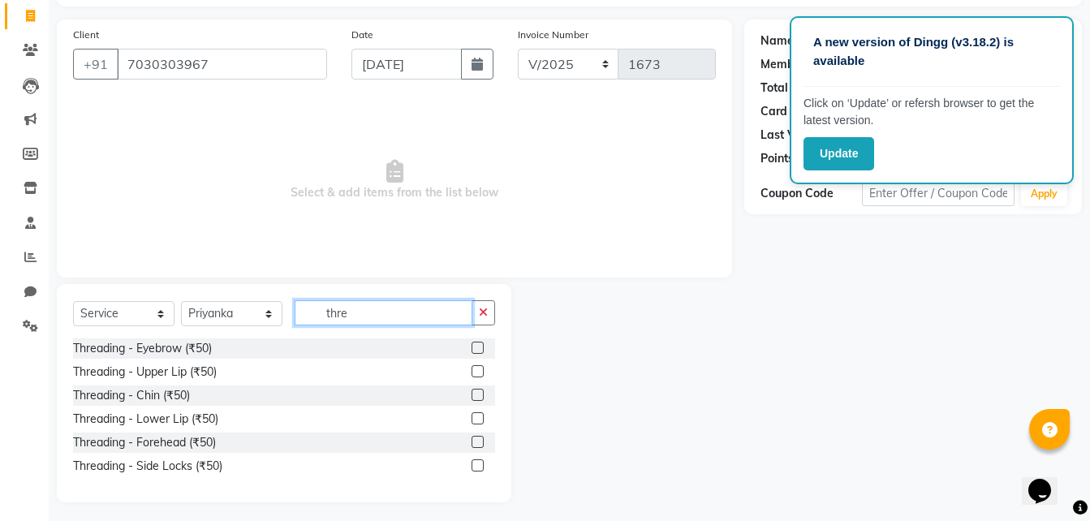
scroll to position [108, 0]
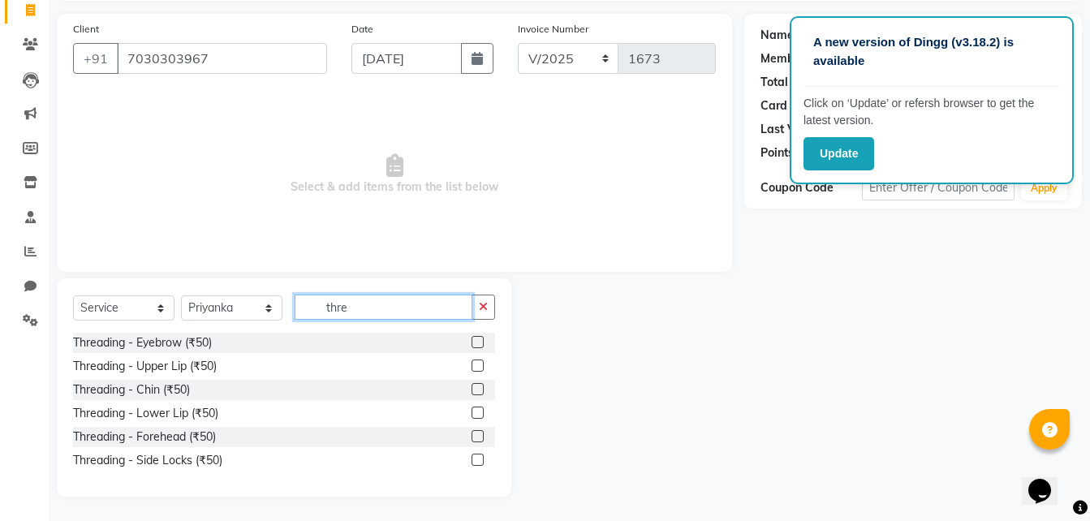
type input "thre"
click at [476, 344] on label at bounding box center [477, 342] width 12 height 12
click at [476, 344] on input "checkbox" at bounding box center [476, 342] width 11 height 11
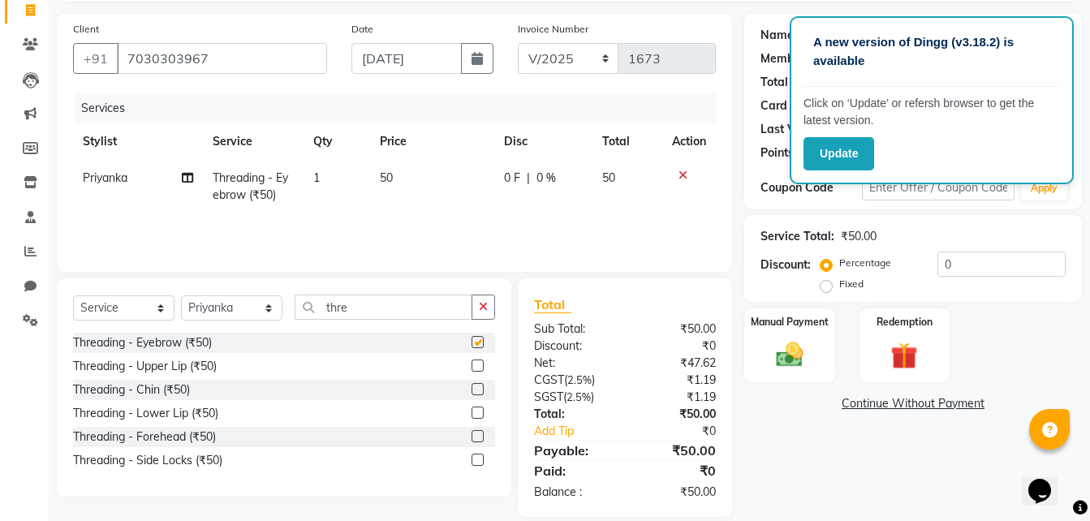
checkbox input "false"
click at [483, 365] on label at bounding box center [477, 365] width 12 height 12
click at [482, 365] on input "checkbox" at bounding box center [476, 366] width 11 height 11
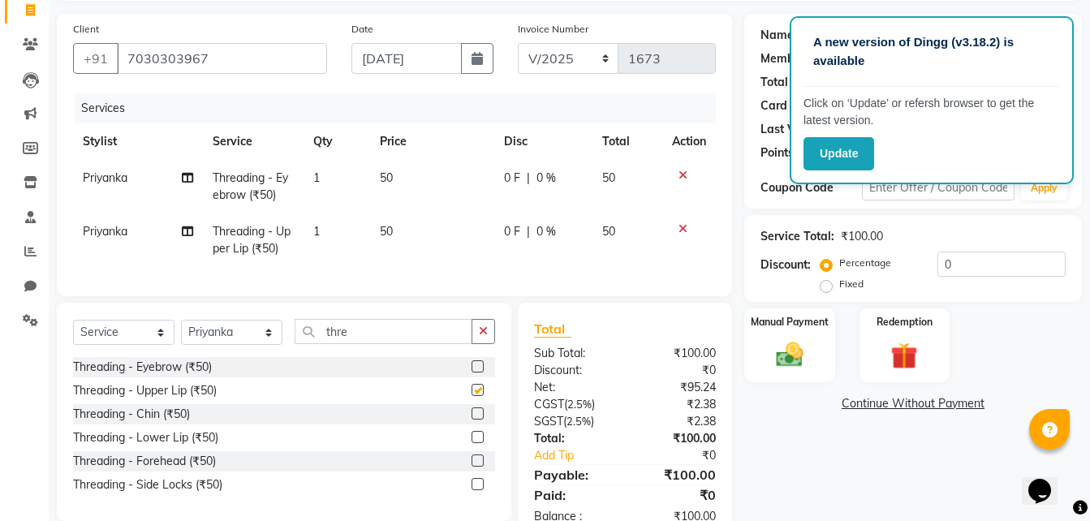
checkbox input "false"
click at [479, 419] on label at bounding box center [477, 413] width 12 height 12
click at [479, 419] on input "checkbox" at bounding box center [476, 414] width 11 height 11
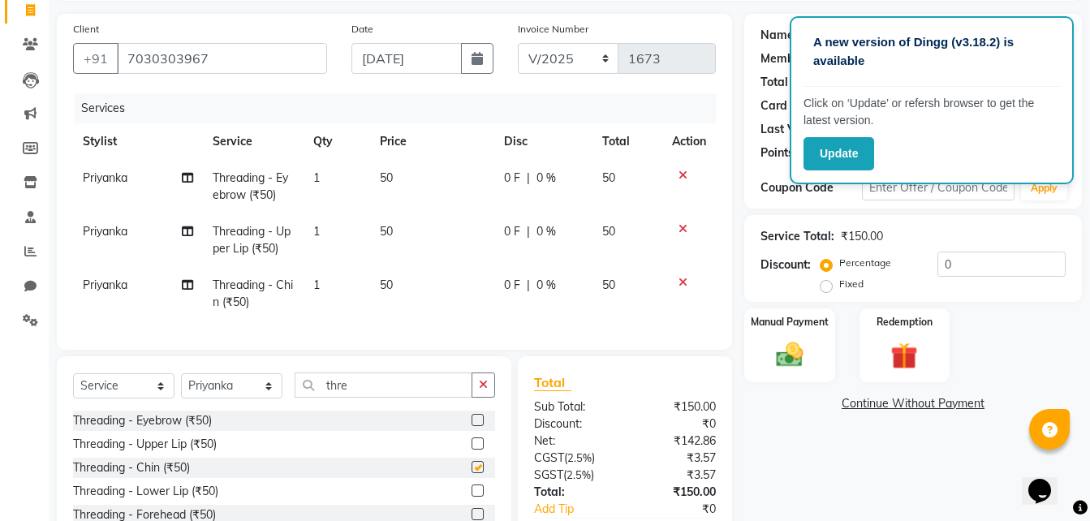
checkbox input "false"
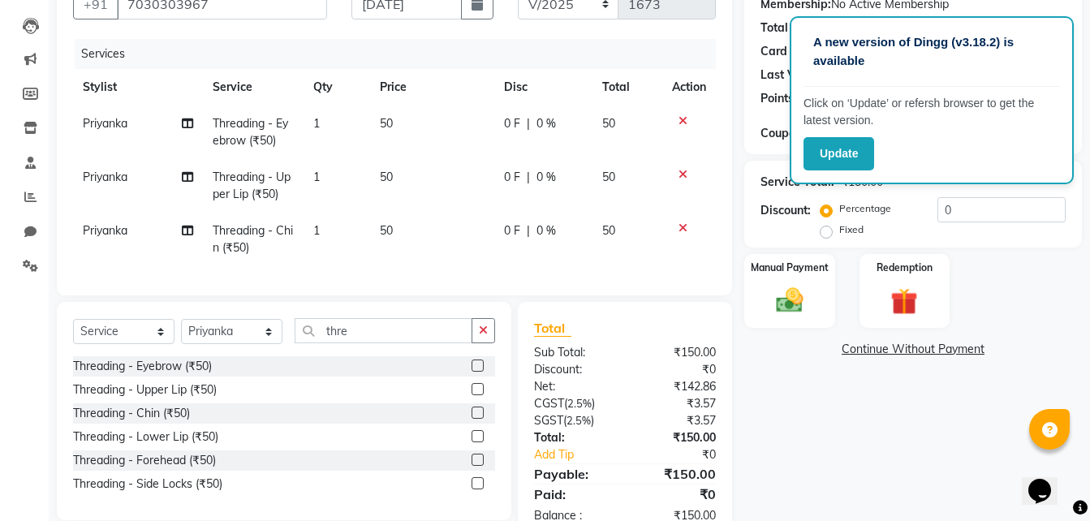
click at [479, 466] on label at bounding box center [477, 459] width 12 height 12
click at [479, 466] on input "checkbox" at bounding box center [476, 460] width 11 height 11
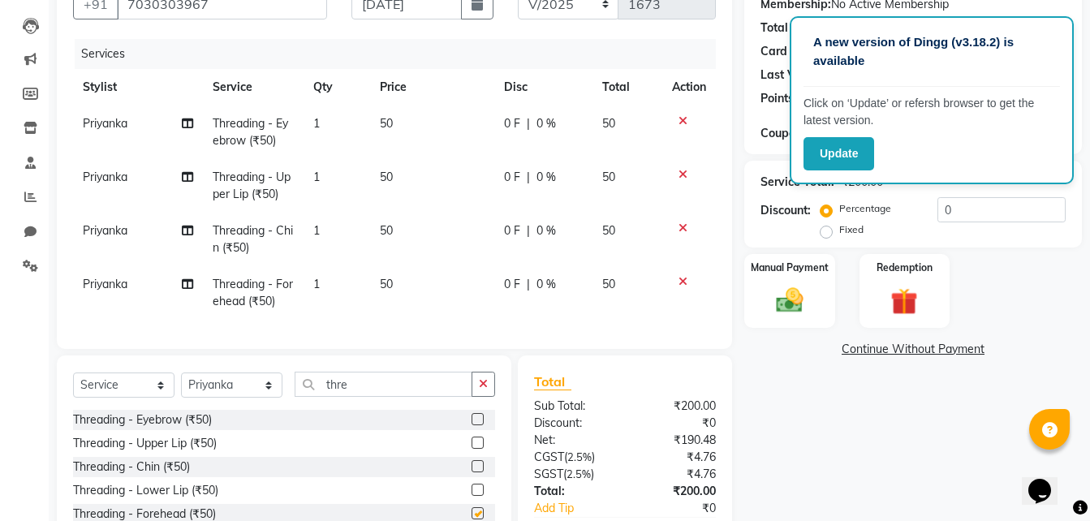
checkbox input "false"
click at [791, 304] on img at bounding box center [789, 300] width 45 height 32
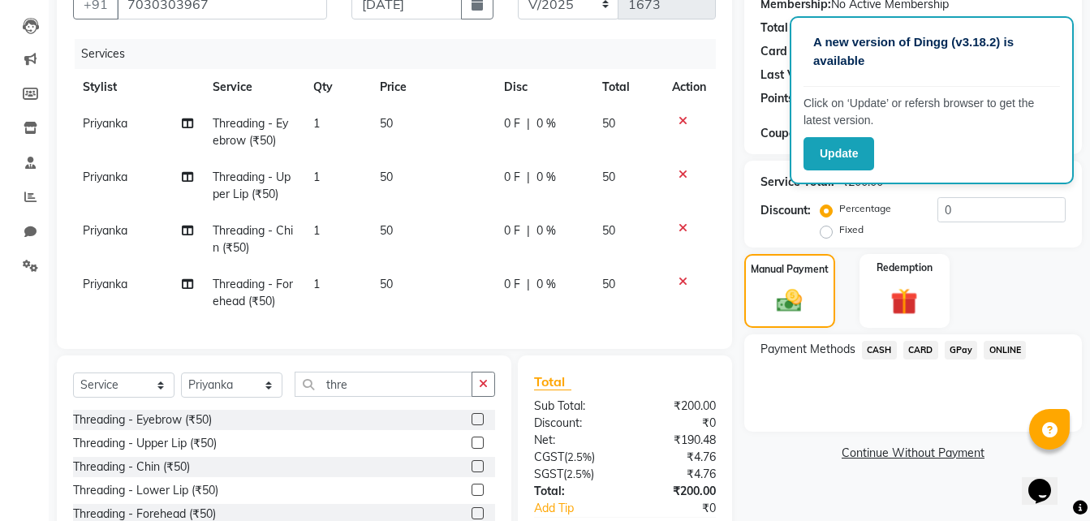
scroll to position [216, 0]
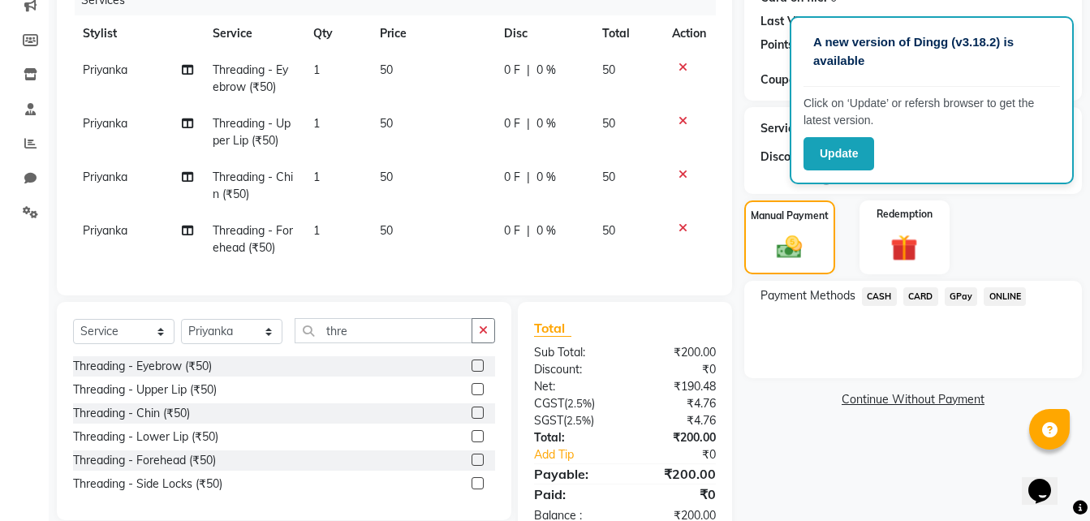
click at [918, 299] on span "CARD" at bounding box center [920, 296] width 35 height 19
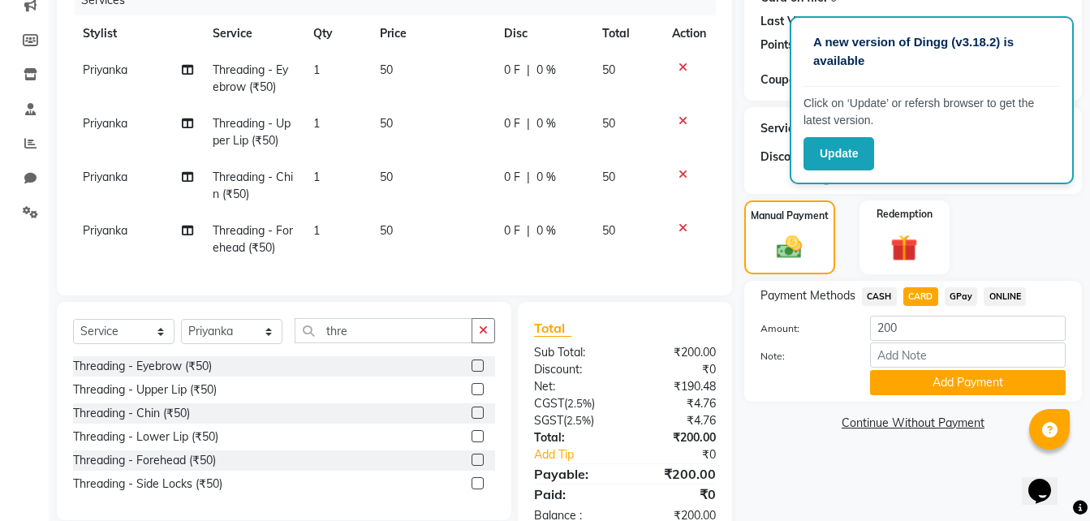
scroll to position [270, 0]
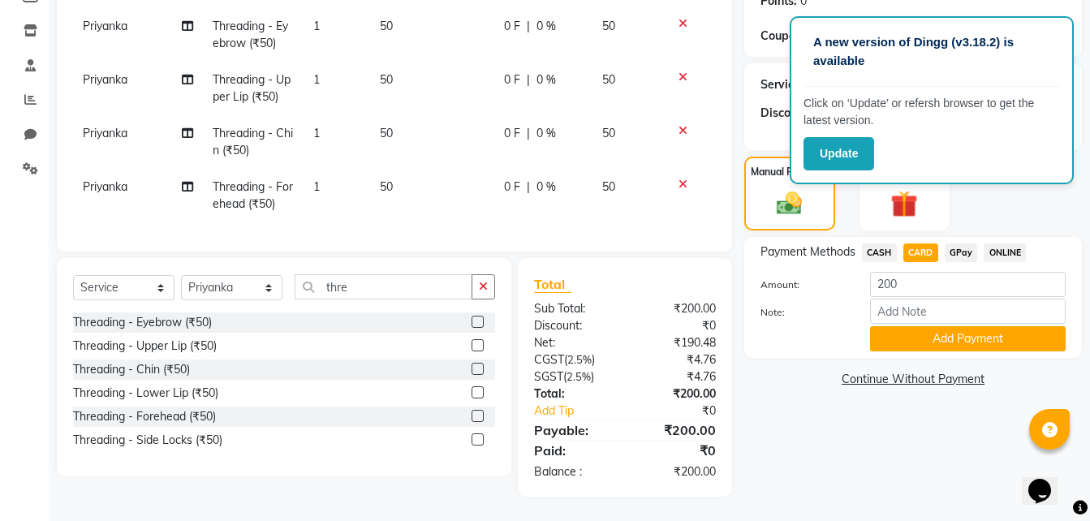
click at [884, 243] on span "CASH" at bounding box center [879, 252] width 35 height 19
click at [911, 329] on button "Add Payment" at bounding box center [968, 338] width 196 height 25
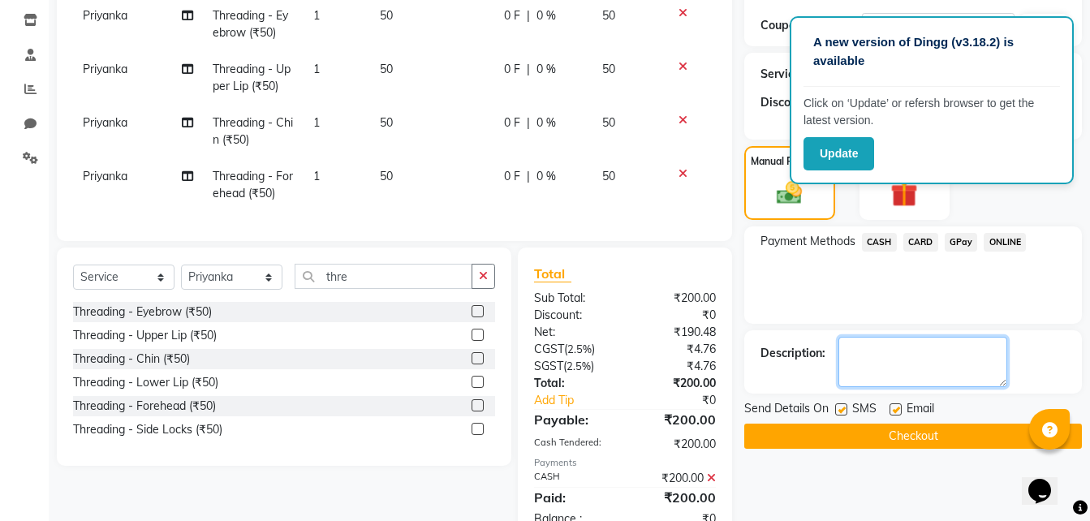
click at [886, 358] on textarea at bounding box center [922, 362] width 169 height 50
type textarea "1"
click at [936, 256] on div "Payment Methods CASH CARD GPay ONLINE" at bounding box center [912, 274] width 337 height 97
click at [992, 237] on span "ONLINE" at bounding box center [1004, 242] width 42 height 19
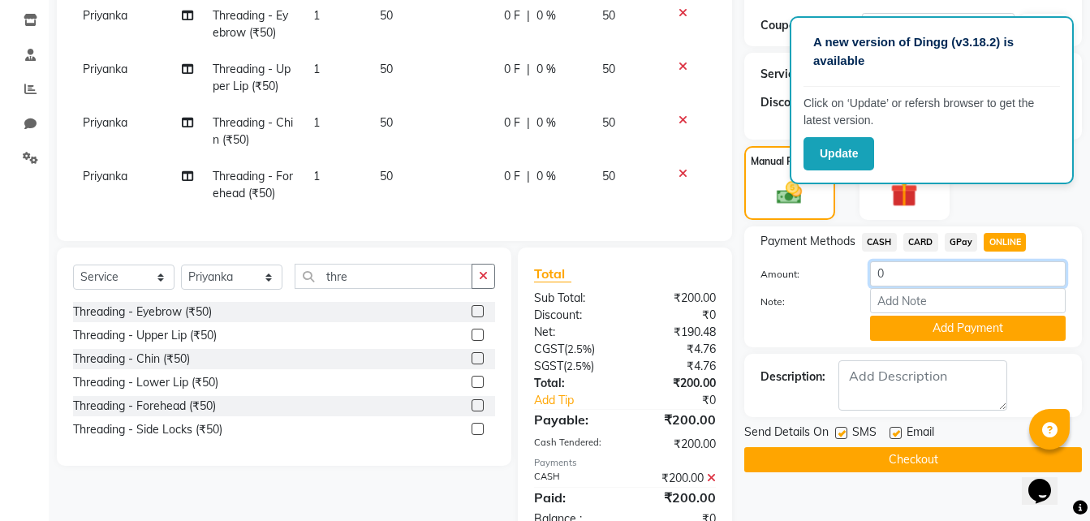
click at [935, 271] on input "0" at bounding box center [968, 273] width 196 height 25
click at [890, 271] on input "0150" at bounding box center [968, 273] width 196 height 25
type input "150"
click at [991, 335] on button "Add Payment" at bounding box center [968, 328] width 196 height 25
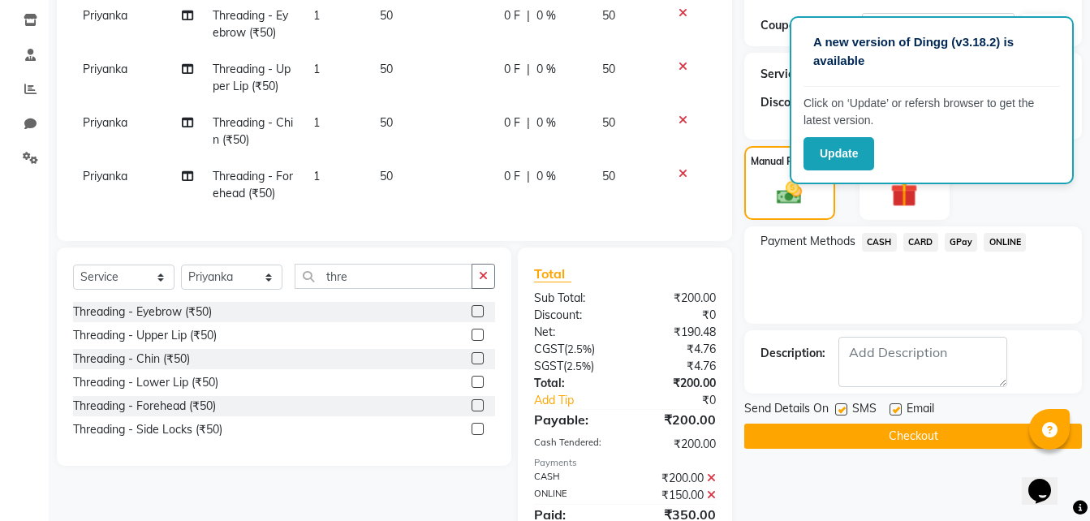
click at [882, 426] on button "Checkout" at bounding box center [912, 435] width 337 height 25
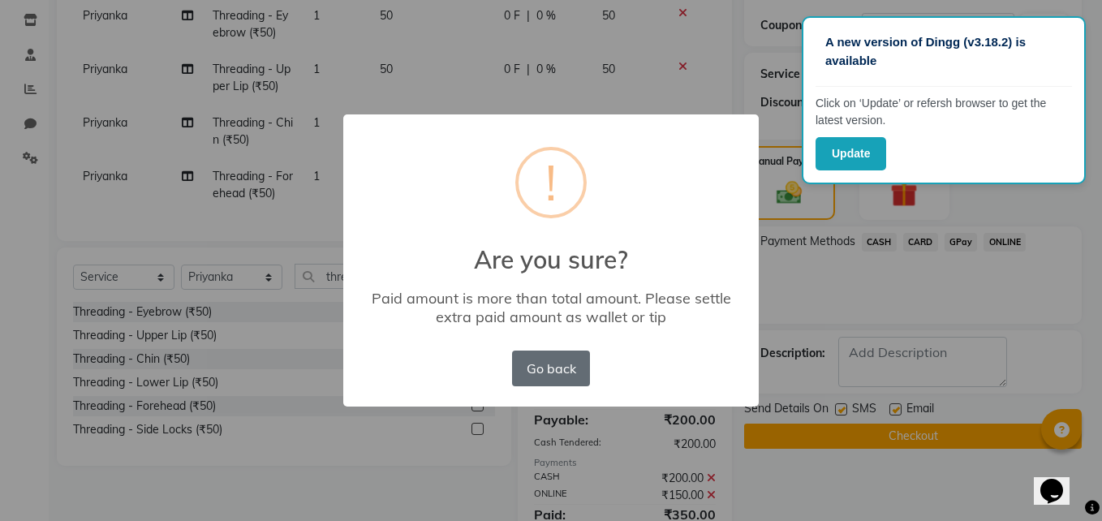
click at [538, 359] on button "Go back" at bounding box center [551, 368] width 78 height 36
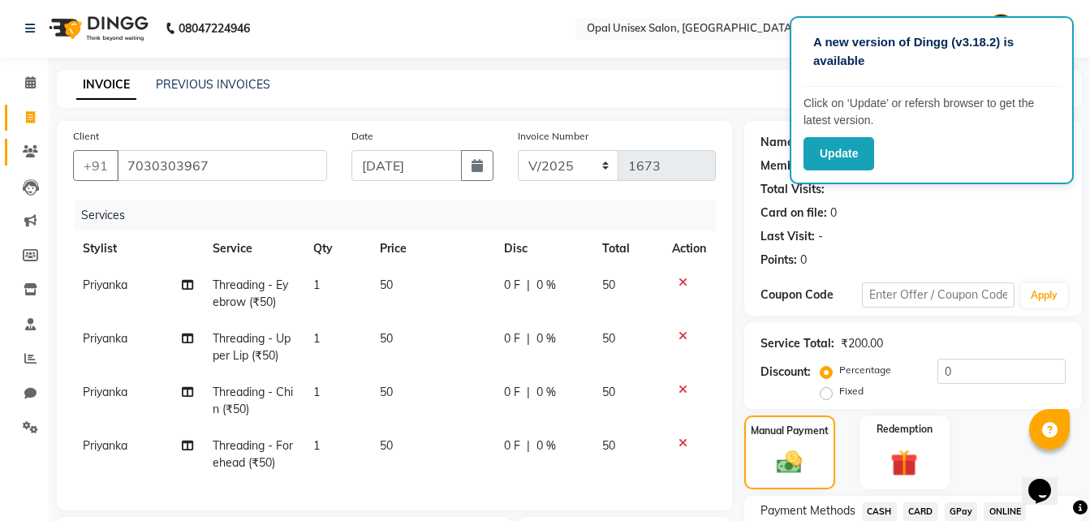
scroll to position [0, 0]
click at [27, 117] on icon at bounding box center [30, 118] width 9 height 12
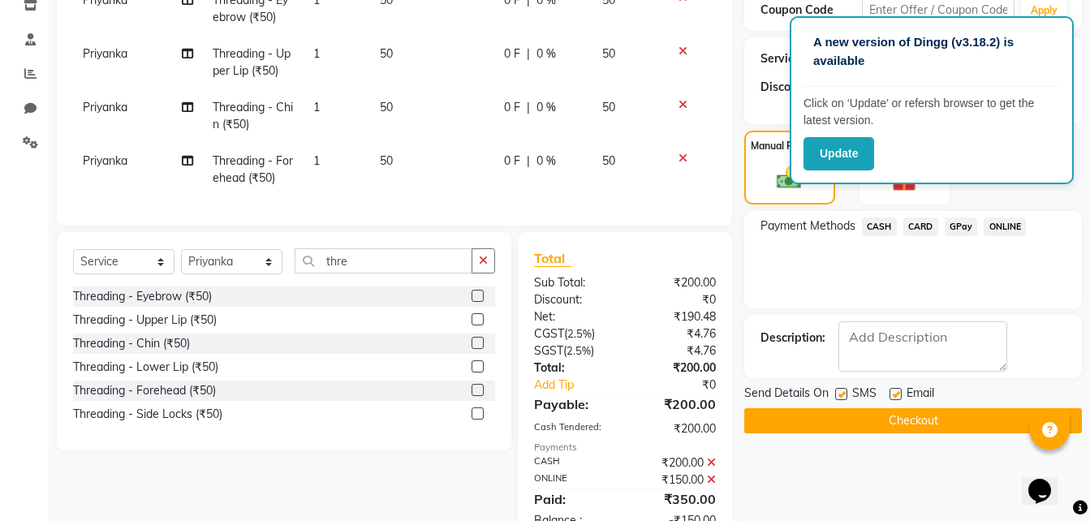
scroll to position [360, 0]
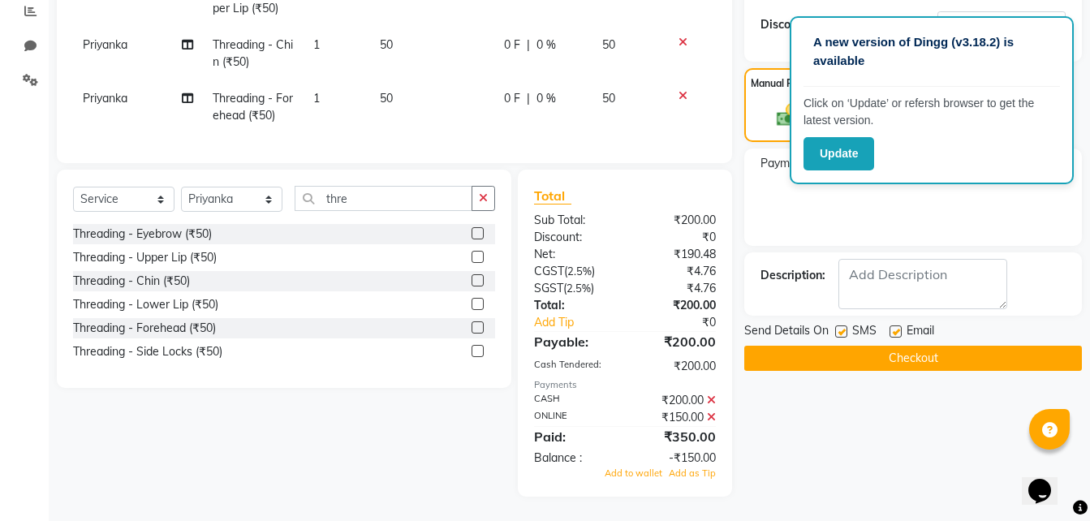
click at [864, 350] on button "Checkout" at bounding box center [912, 358] width 337 height 25
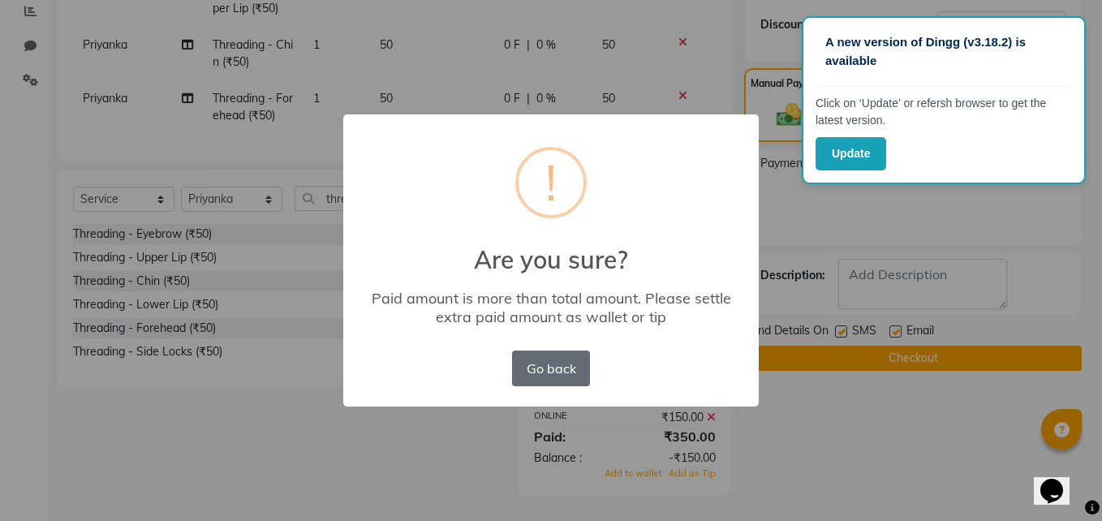
click at [555, 367] on button "Go back" at bounding box center [551, 368] width 78 height 36
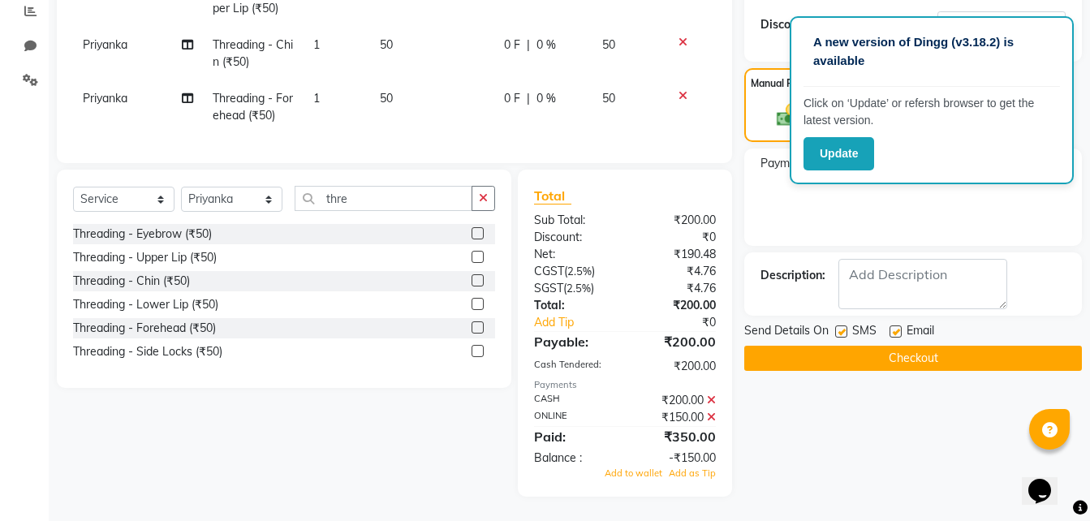
click at [832, 346] on button "Checkout" at bounding box center [912, 358] width 337 height 25
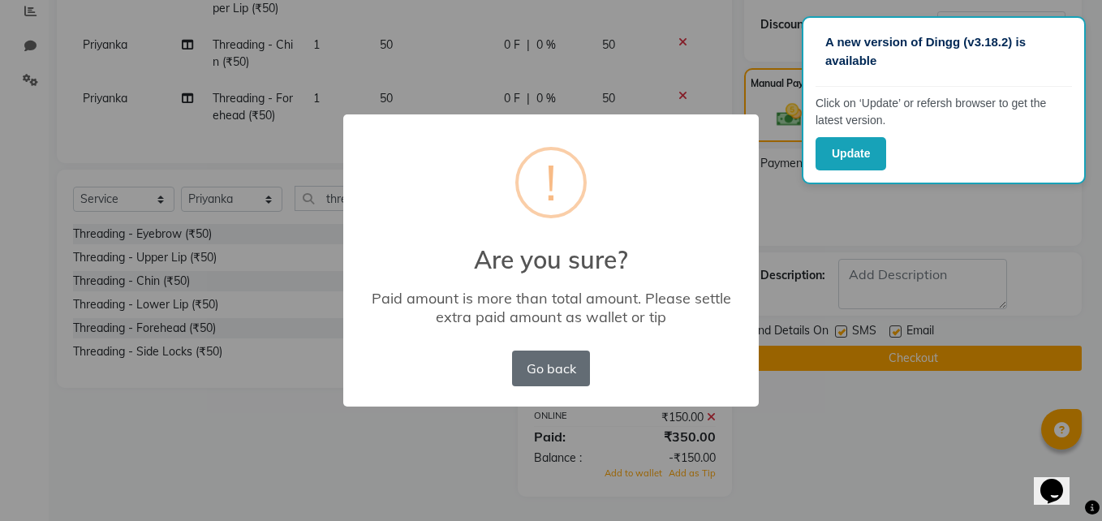
click at [564, 370] on button "Go back" at bounding box center [551, 368] width 78 height 36
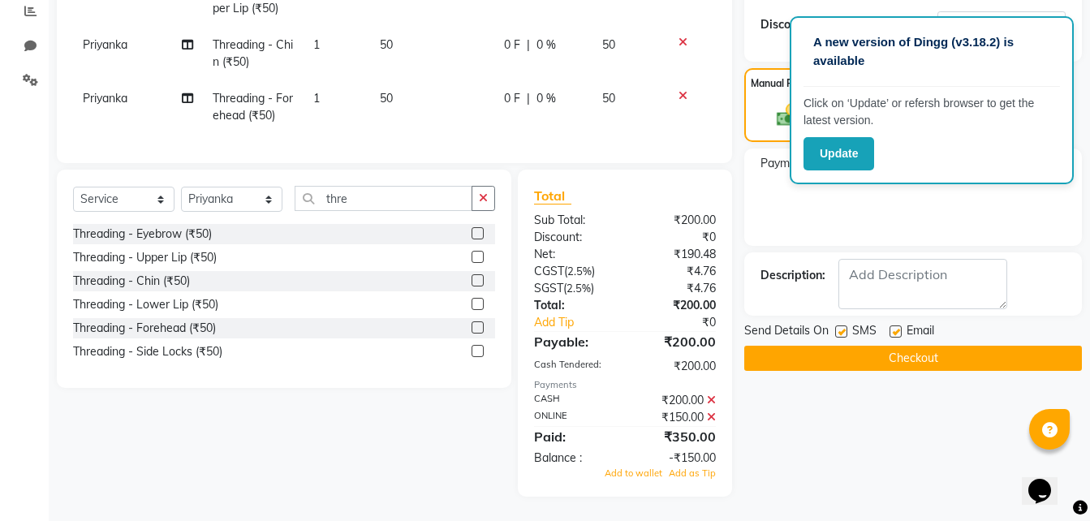
click at [715, 414] on icon at bounding box center [711, 416] width 9 height 11
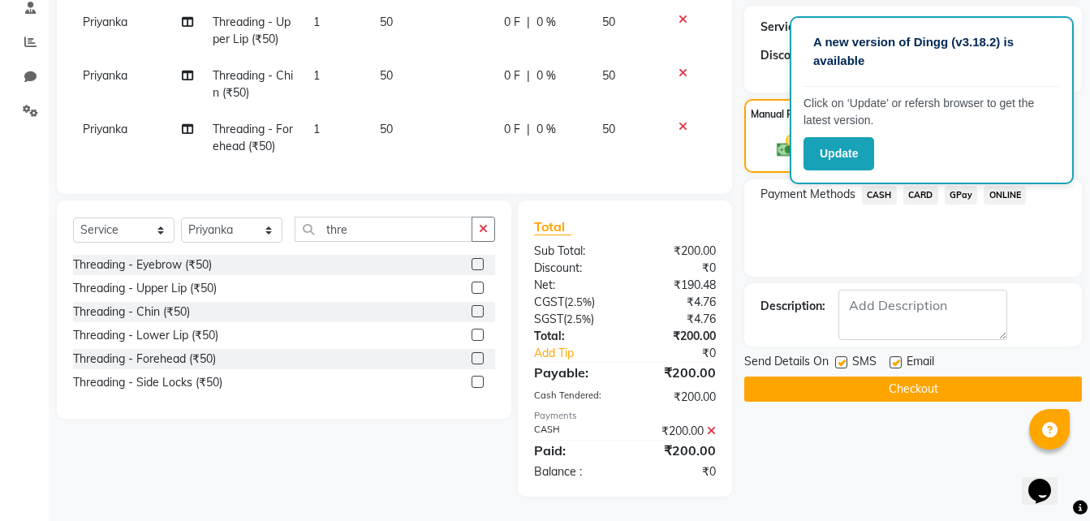
scroll to position [329, 0]
click at [892, 294] on textarea at bounding box center [922, 315] width 169 height 50
type textarea "150 pending"
click at [912, 376] on button "Checkout" at bounding box center [912, 388] width 337 height 25
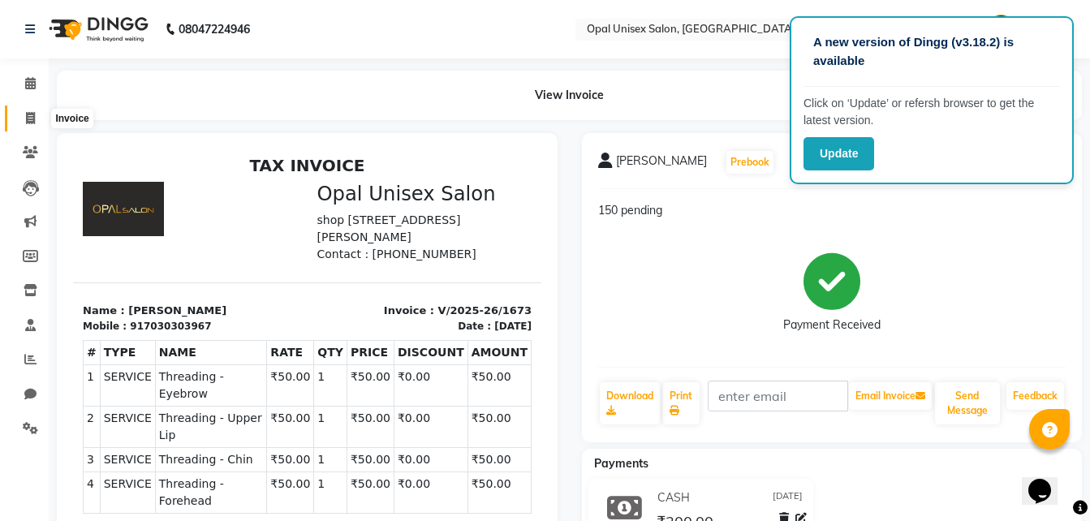
drag, startPoint x: 36, startPoint y: 112, endPoint x: 92, endPoint y: 123, distance: 57.1
click at [36, 112] on span at bounding box center [30, 119] width 28 height 19
select select "service"
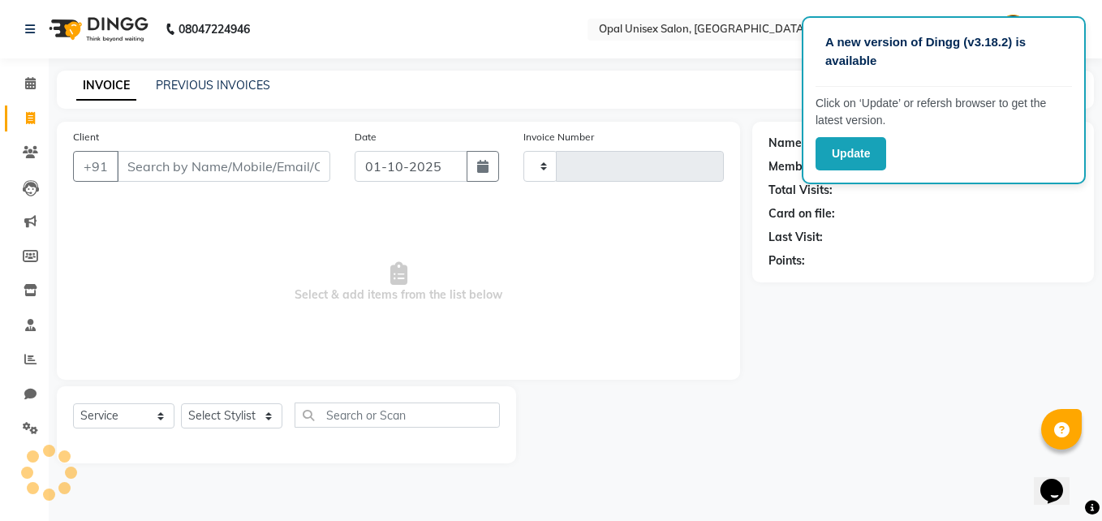
type input "1674"
select select "8653"
click at [161, 151] on div "Client +91" at bounding box center [202, 161] width 282 height 67
click at [220, 169] on input "Client" at bounding box center [223, 166] width 213 height 31
type input "720926334"
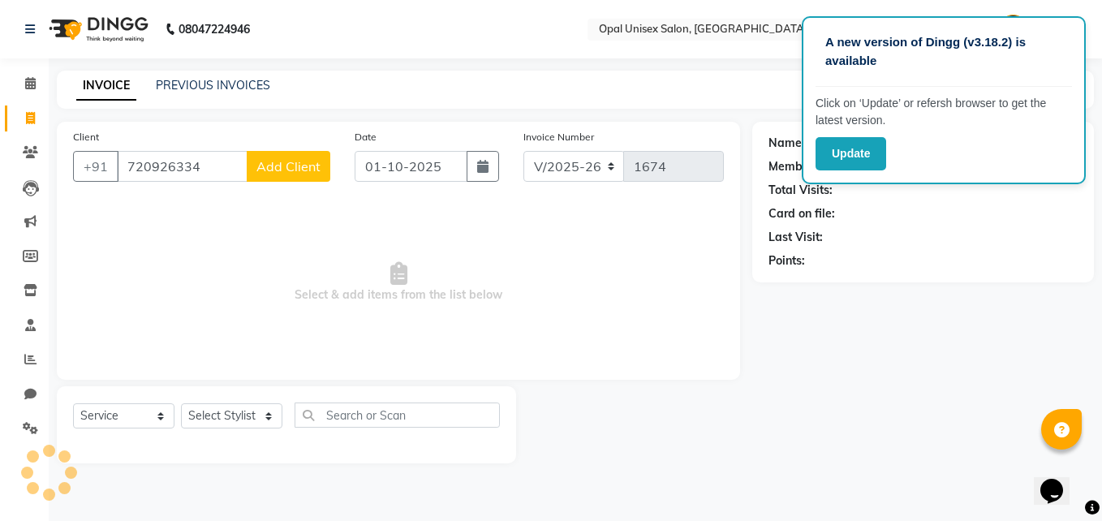
click at [305, 175] on button "Add Client" at bounding box center [289, 166] width 84 height 31
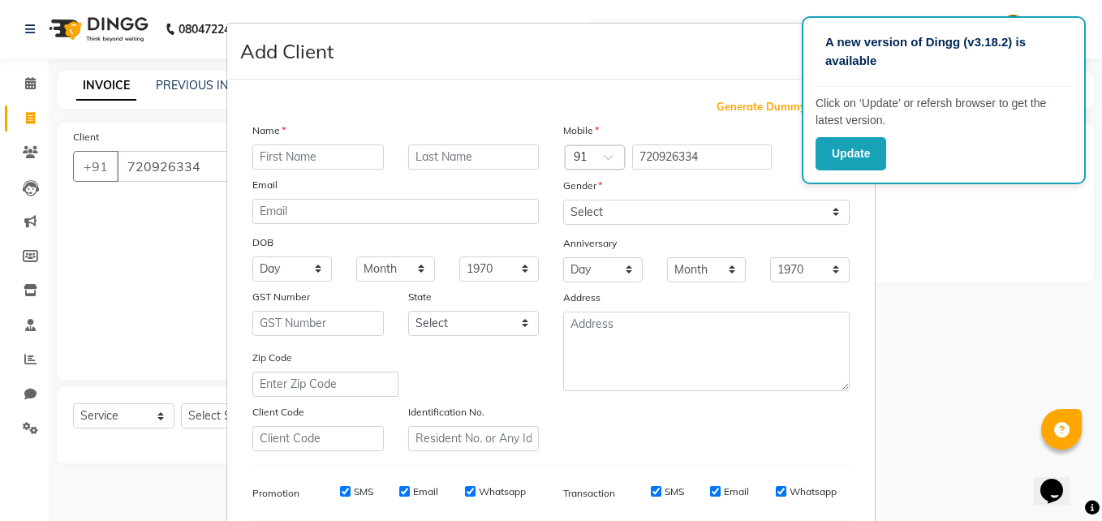
click at [289, 157] on input "text" at bounding box center [317, 156] width 131 height 25
type input "Neha"
click at [625, 200] on select "Select [DEMOGRAPHIC_DATA] [DEMOGRAPHIC_DATA] Other Prefer Not To Say" at bounding box center [706, 212] width 286 height 25
select select "[DEMOGRAPHIC_DATA]"
click at [563, 200] on select "Select [DEMOGRAPHIC_DATA] [DEMOGRAPHIC_DATA] Other Prefer Not To Say" at bounding box center [706, 212] width 286 height 25
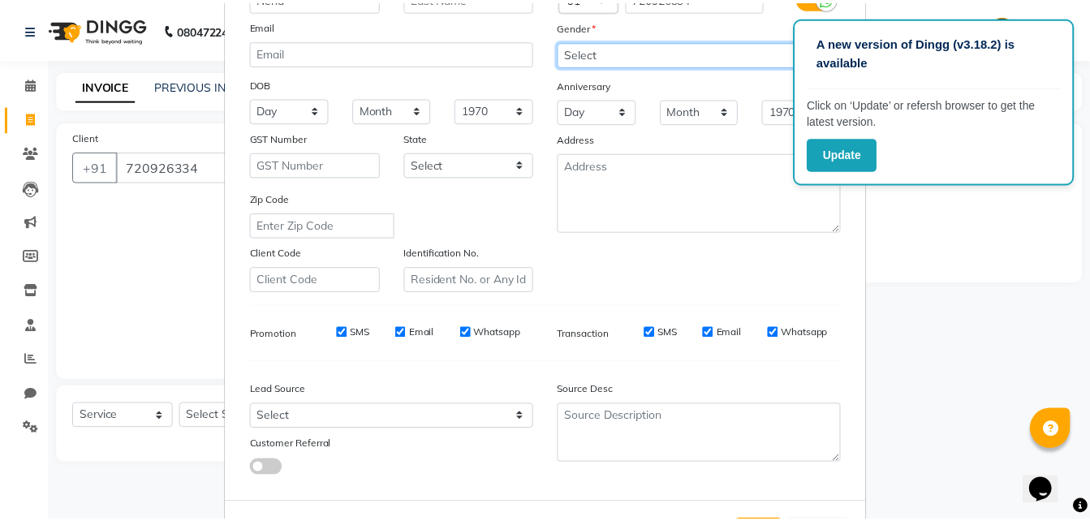
scroll to position [228, 0]
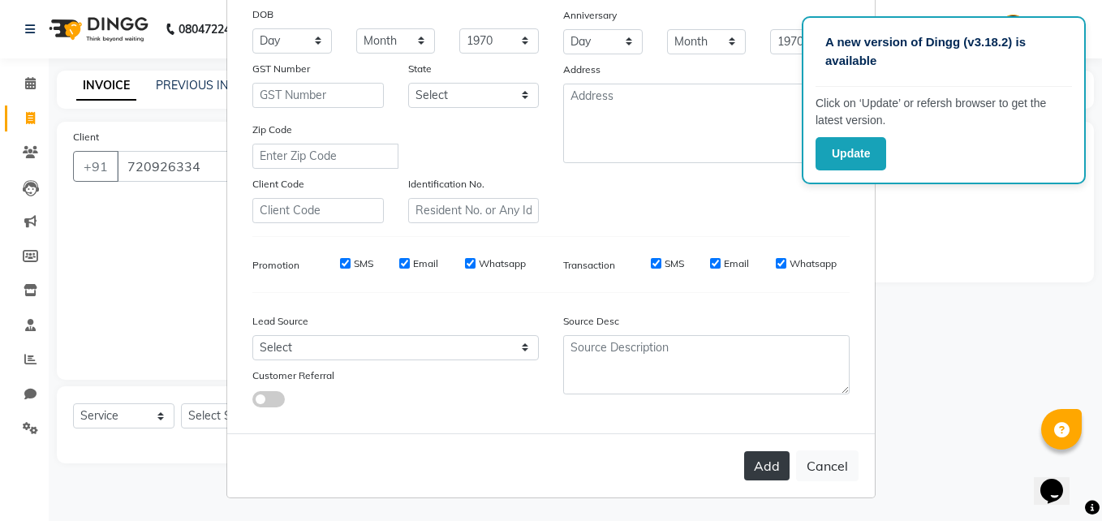
click at [753, 452] on button "Add" at bounding box center [766, 465] width 45 height 29
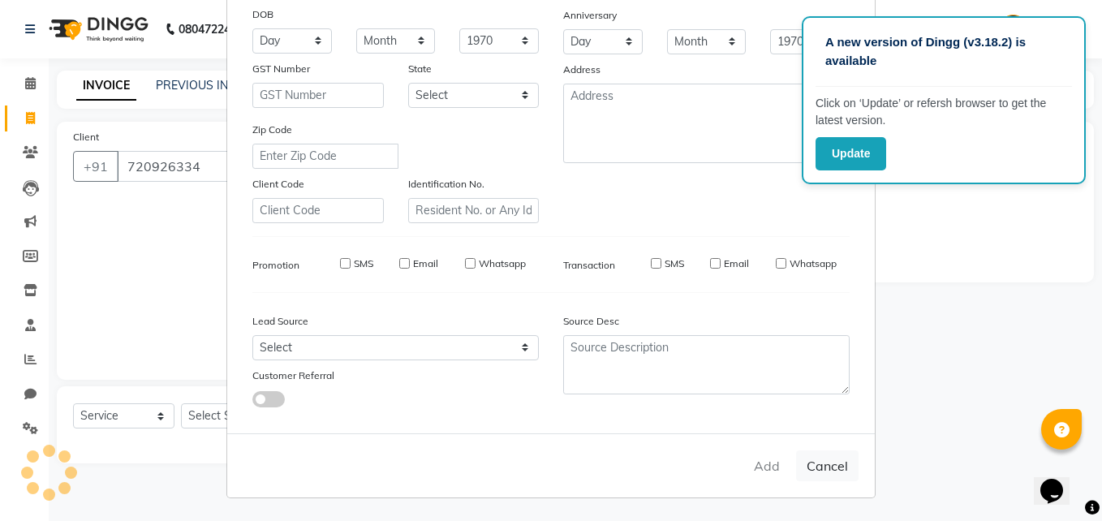
select select
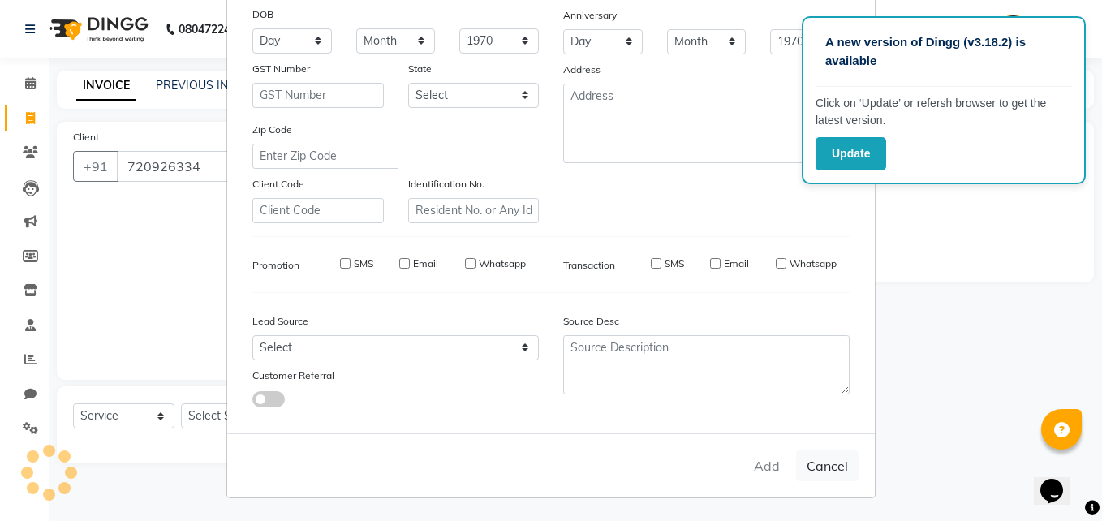
select select
checkbox input "false"
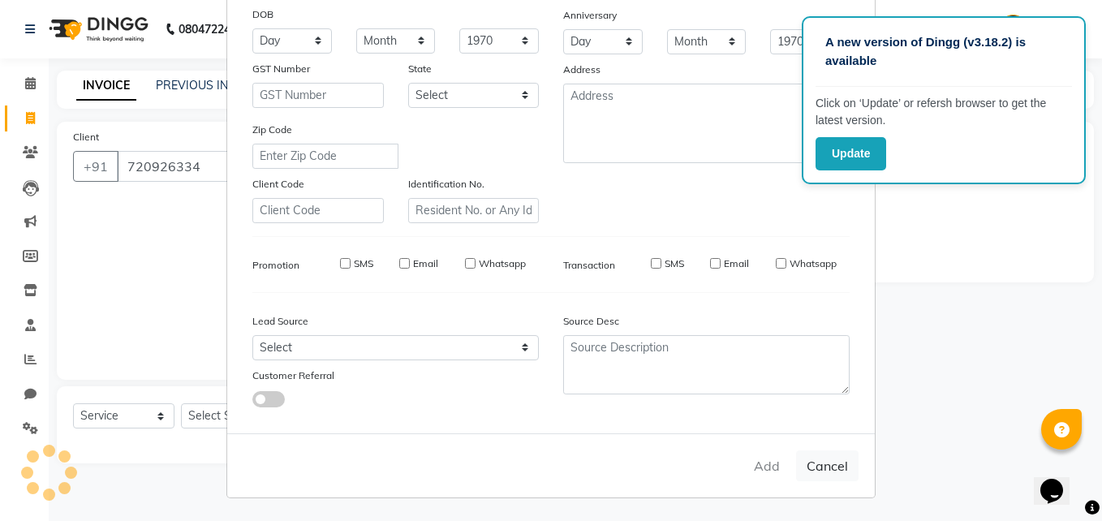
checkbox input "false"
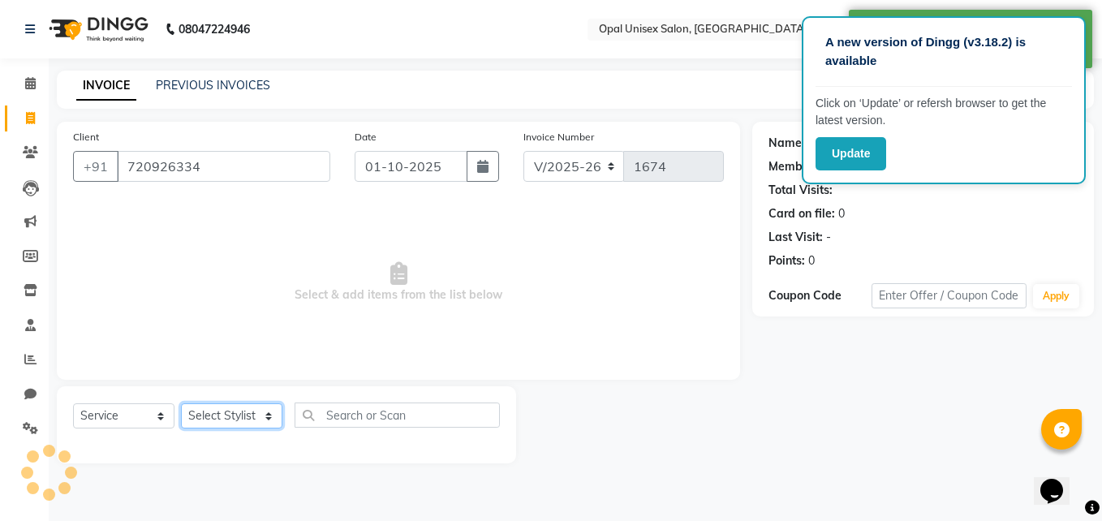
click at [268, 415] on select "Select Stylist [PERSON_NAME] Guru [PERSON_NAME][GEOGRAPHIC_DATA] [PERSON_NAME][…" at bounding box center [231, 415] width 101 height 25
select select "86888"
click at [181, 403] on select "Select Stylist [PERSON_NAME] Guru [PERSON_NAME][GEOGRAPHIC_DATA] [PERSON_NAME][…" at bounding box center [231, 415] width 101 height 25
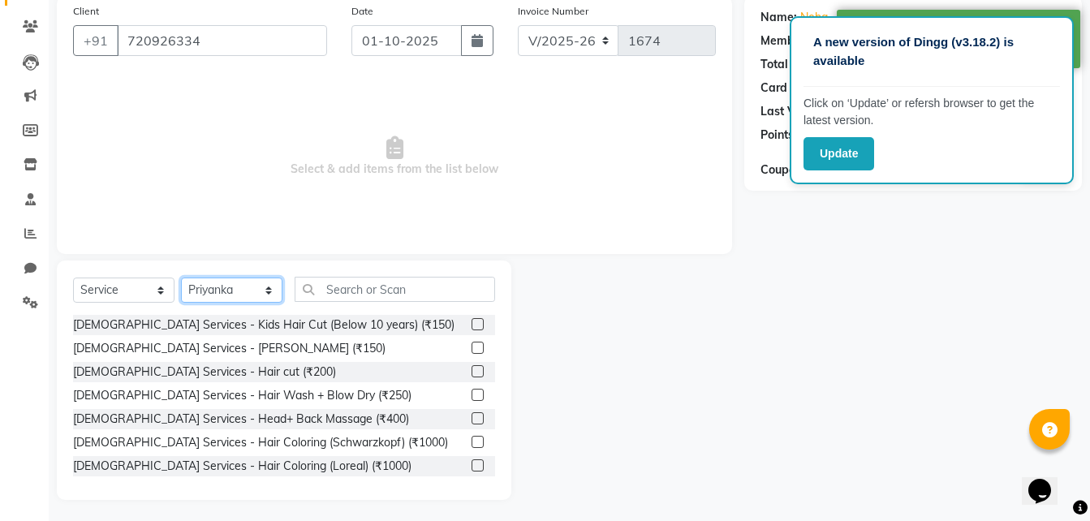
scroll to position [129, 0]
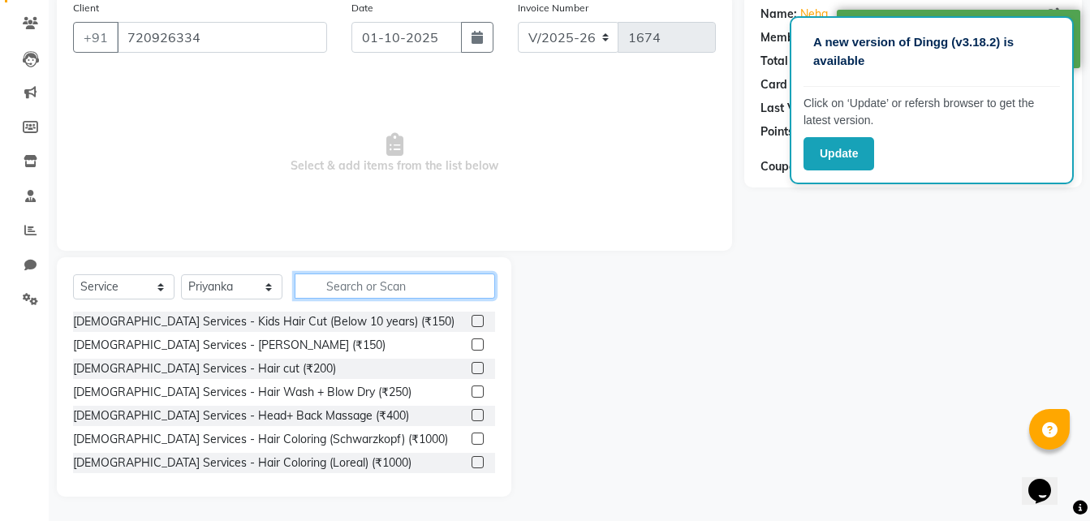
click at [410, 290] on input "text" at bounding box center [394, 285] width 200 height 25
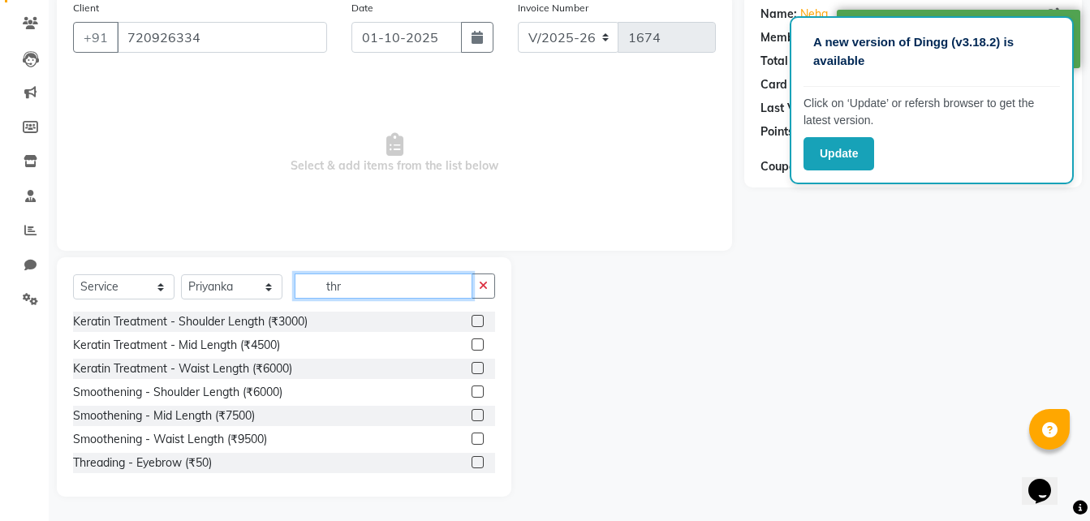
scroll to position [108, 0]
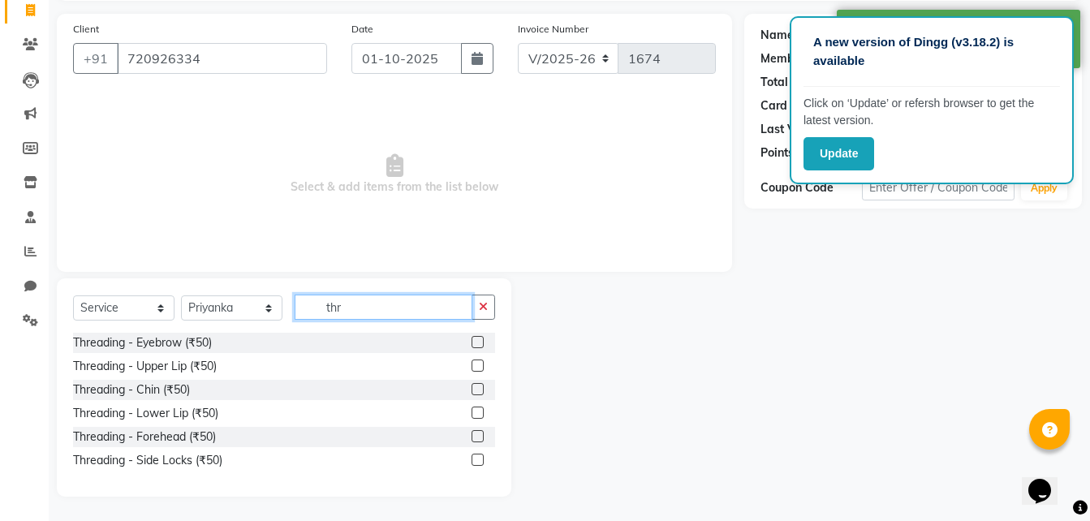
type input "thr"
click at [474, 342] on label at bounding box center [477, 342] width 12 height 12
click at [474, 342] on input "checkbox" at bounding box center [476, 342] width 11 height 11
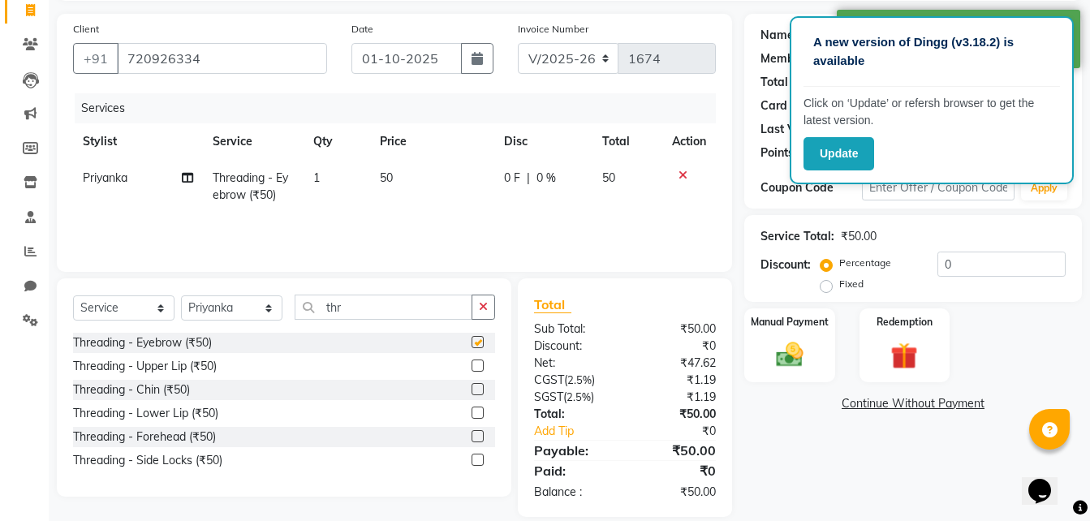
checkbox input "false"
click at [479, 364] on label at bounding box center [477, 365] width 12 height 12
click at [479, 364] on input "checkbox" at bounding box center [476, 366] width 11 height 11
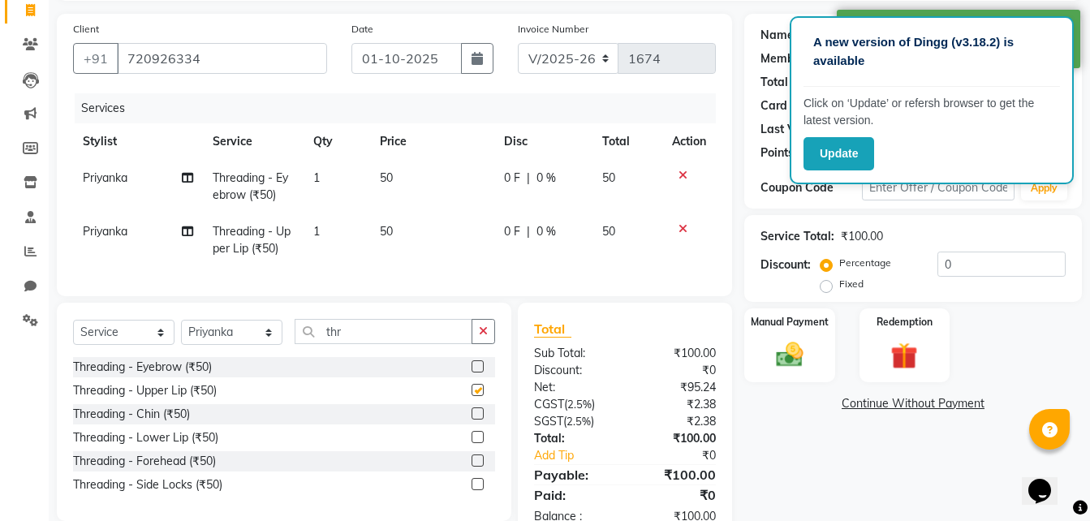
checkbox input "false"
click at [477, 466] on label at bounding box center [477, 460] width 12 height 12
click at [477, 466] on input "checkbox" at bounding box center [476, 461] width 11 height 11
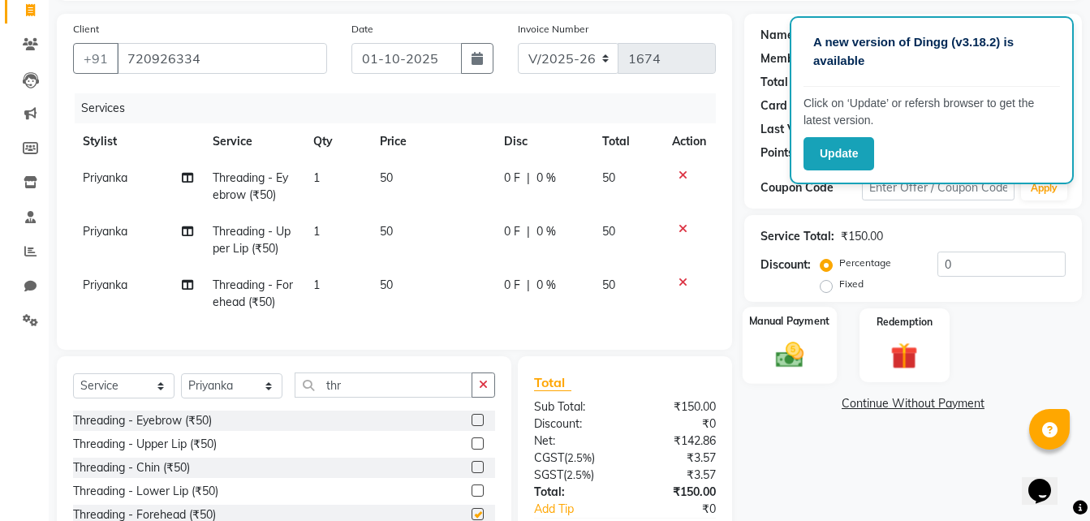
checkbox input "false"
click at [827, 337] on div "Manual Payment" at bounding box center [789, 345] width 94 height 77
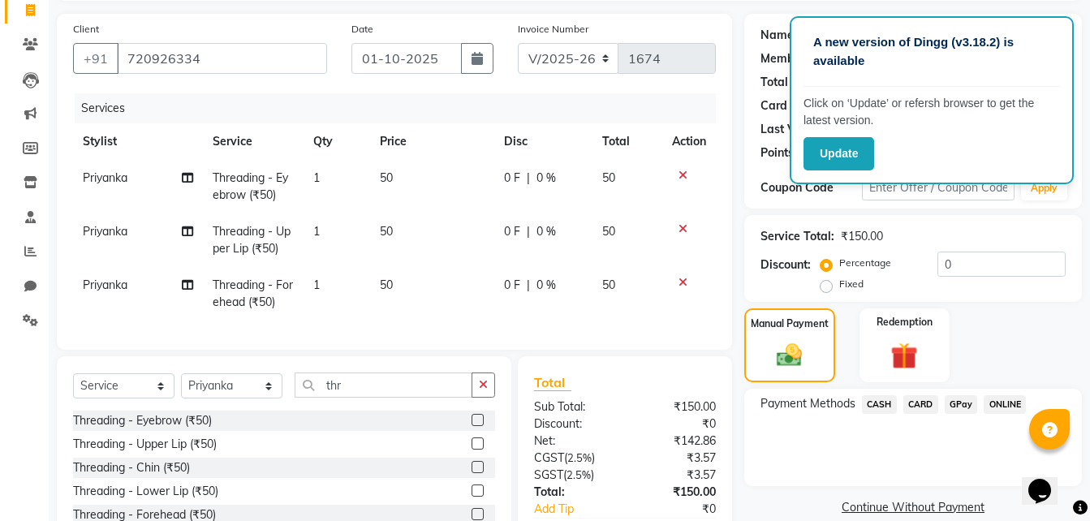
click at [956, 398] on span "GPay" at bounding box center [960, 404] width 33 height 19
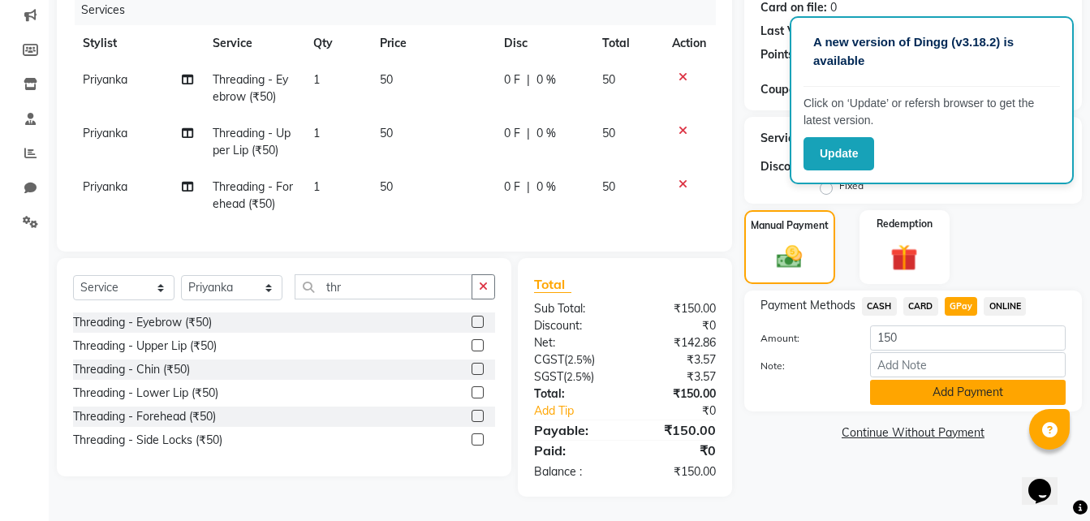
click at [965, 384] on button "Add Payment" at bounding box center [968, 392] width 196 height 25
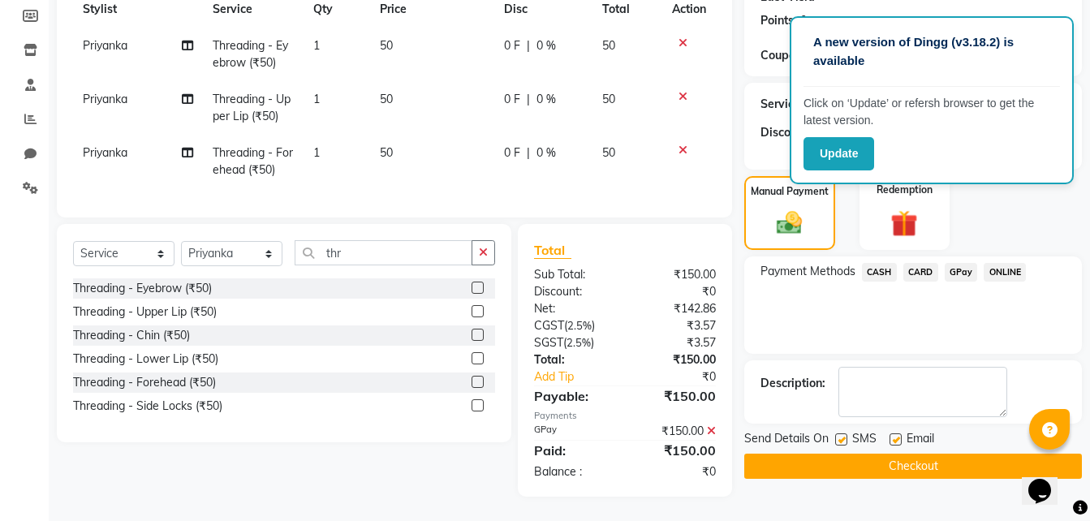
scroll to position [252, 0]
click at [875, 455] on button "Checkout" at bounding box center [912, 465] width 337 height 25
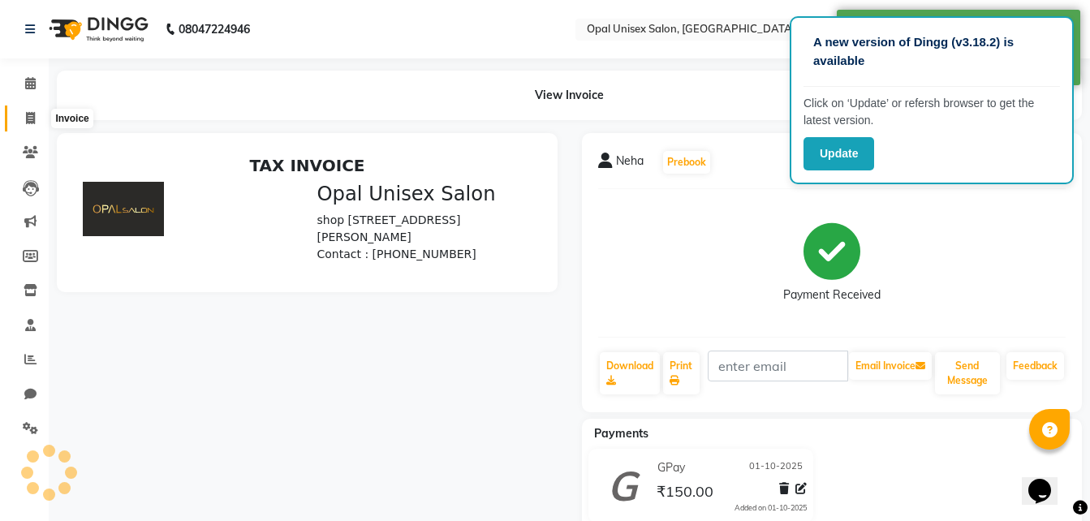
drag, startPoint x: 28, startPoint y: 111, endPoint x: 45, endPoint y: 109, distance: 17.2
click at [28, 112] on icon at bounding box center [30, 118] width 9 height 12
select select "service"
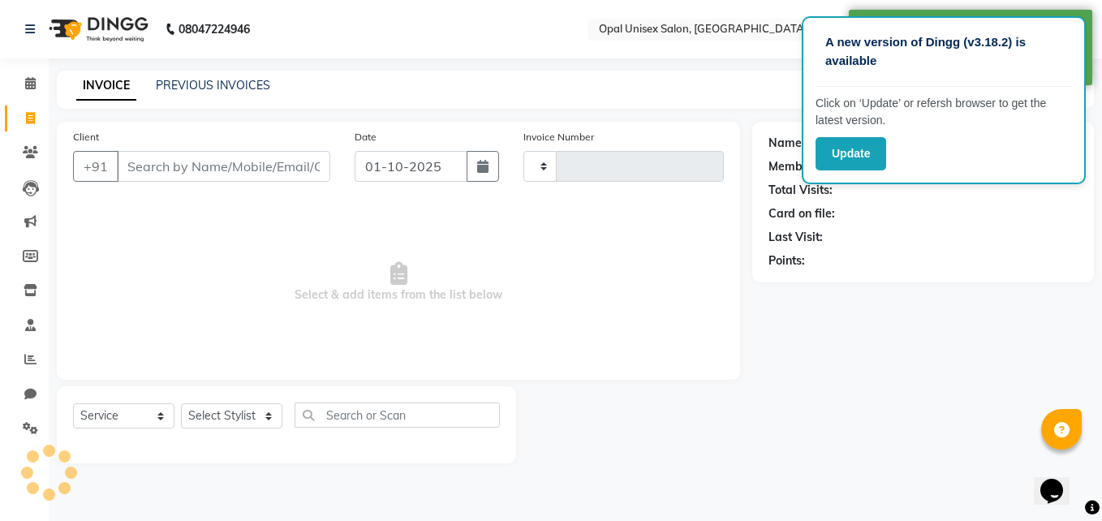
type input "1675"
select select "8653"
click at [171, 171] on input "Client" at bounding box center [223, 166] width 213 height 31
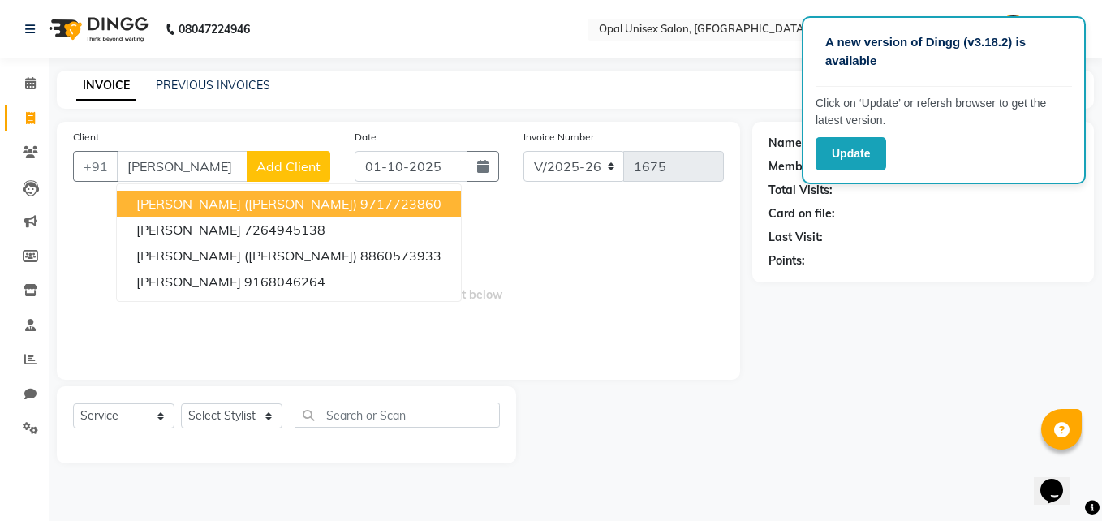
type input "Ankita"
click at [312, 163] on span "Add Client" at bounding box center [288, 166] width 64 height 16
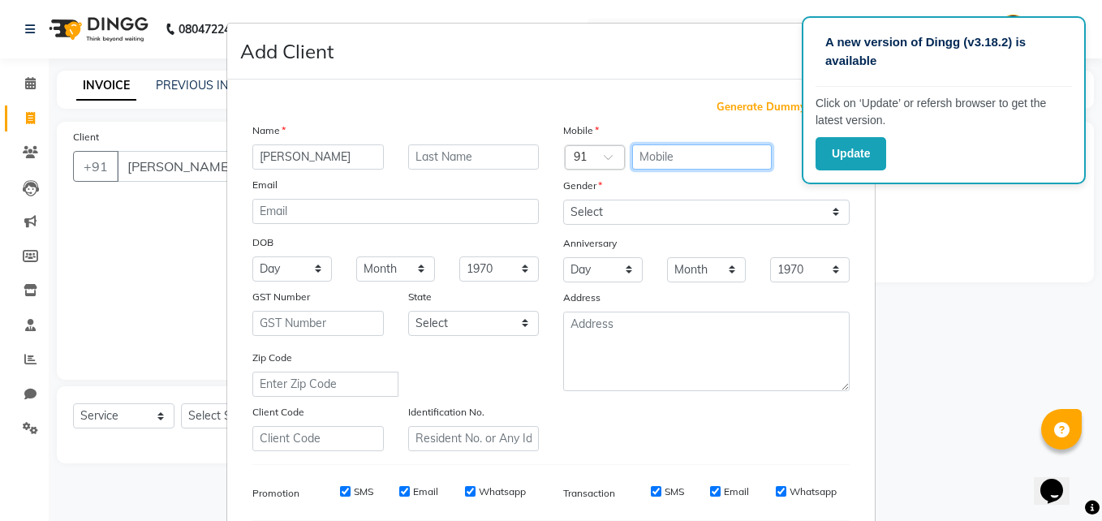
click at [650, 149] on input "text" at bounding box center [702, 156] width 140 height 25
type input "9168046264"
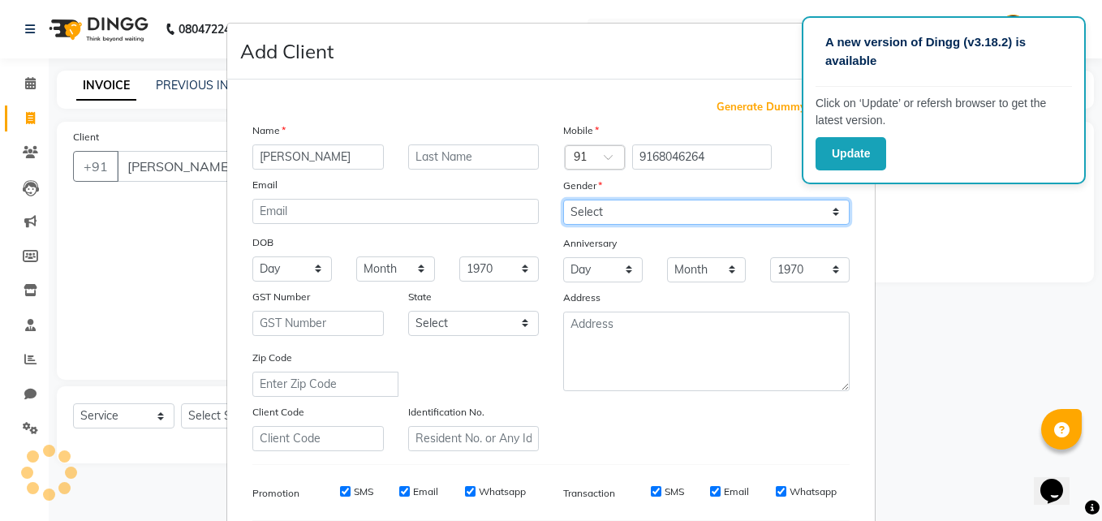
click at [649, 212] on select "Select [DEMOGRAPHIC_DATA] [DEMOGRAPHIC_DATA] Other Prefer Not To Say" at bounding box center [706, 212] width 286 height 25
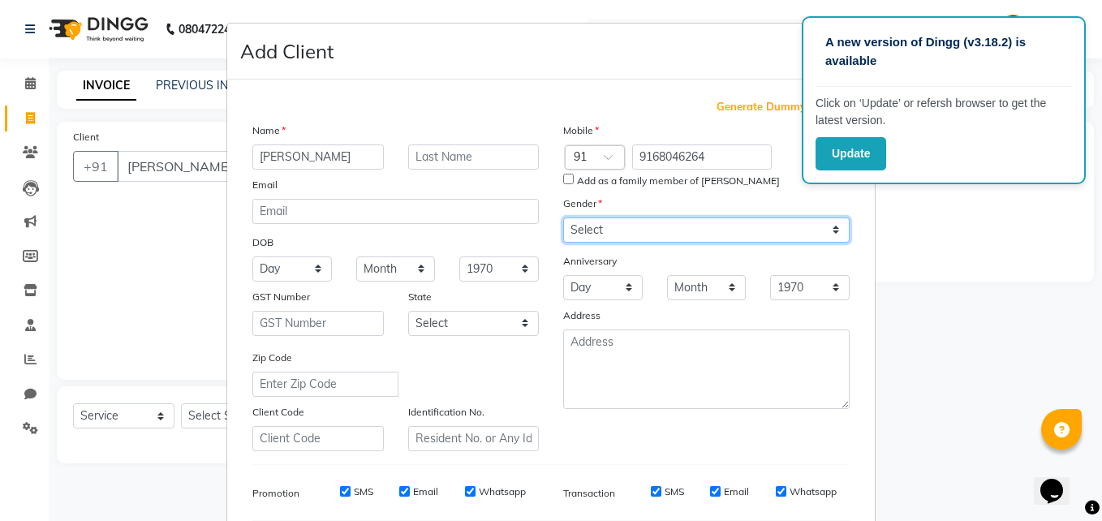
select select "[DEMOGRAPHIC_DATA]"
click at [563, 217] on select "Select [DEMOGRAPHIC_DATA] [DEMOGRAPHIC_DATA] Other Prefer Not To Say" at bounding box center [706, 229] width 286 height 25
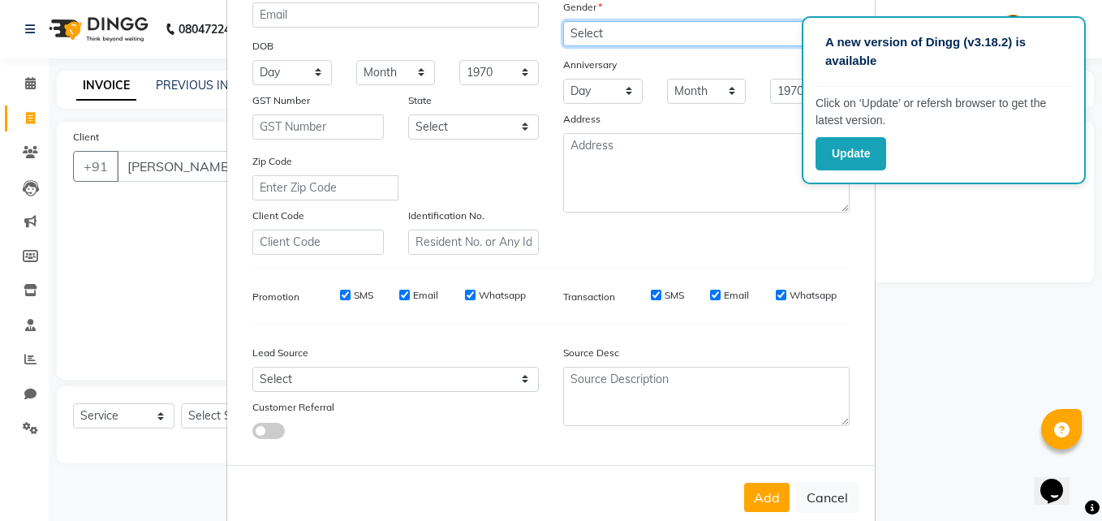
scroll to position [228, 0]
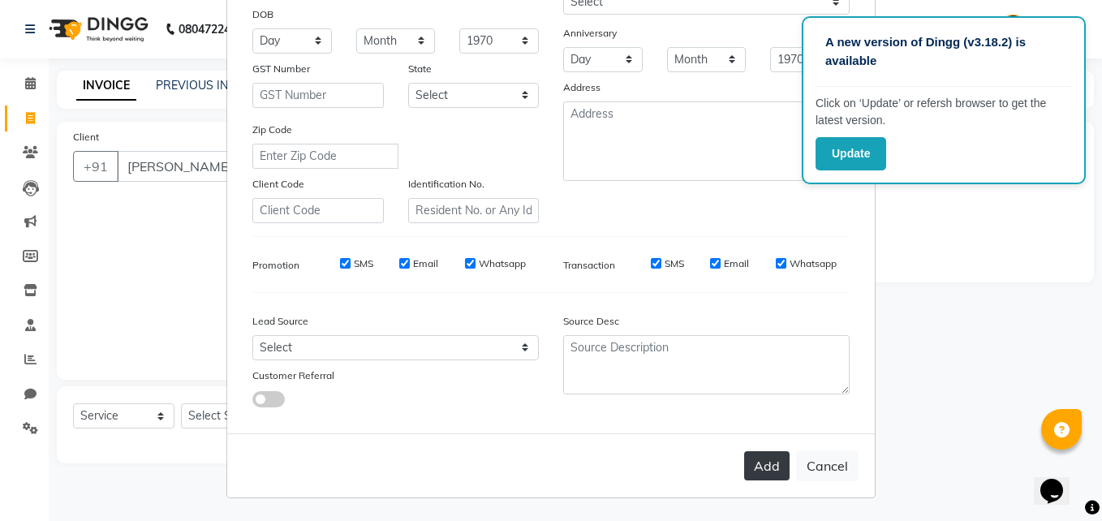
drag, startPoint x: 745, startPoint y: 486, endPoint x: 755, endPoint y: 473, distance: 16.7
click at [745, 485] on div "Add Cancel" at bounding box center [550, 465] width 647 height 64
click at [760, 464] on button "Add" at bounding box center [766, 465] width 45 height 29
click at [763, 465] on button "Add" at bounding box center [766, 465] width 45 height 29
click at [767, 469] on button "Add" at bounding box center [766, 465] width 45 height 29
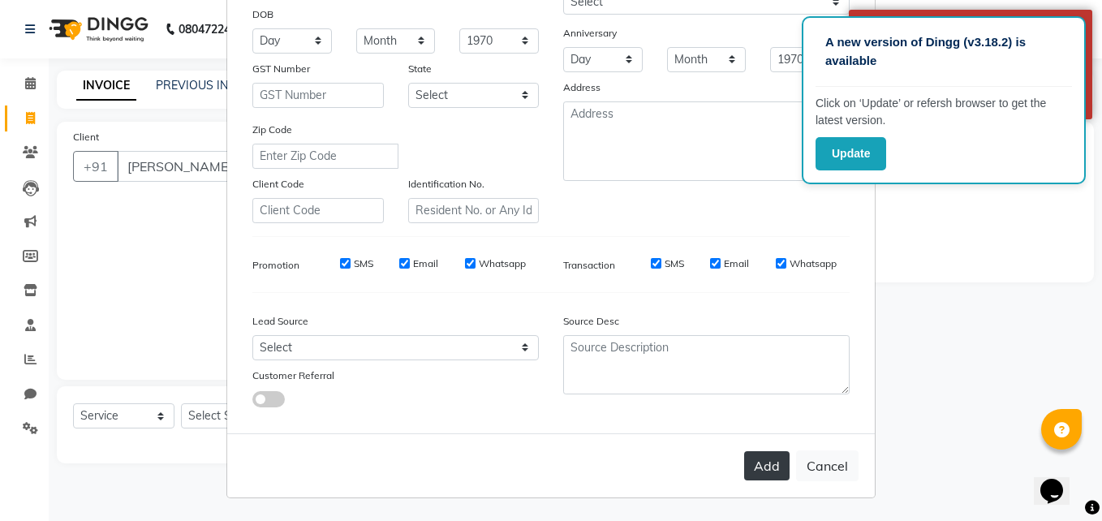
click at [767, 469] on button "Add" at bounding box center [766, 465] width 45 height 29
click at [1079, 22] on div "A new version of Dingg (v3.18.2) is available Click on ‘Update’ or refersh brow…" at bounding box center [944, 100] width 284 height 168
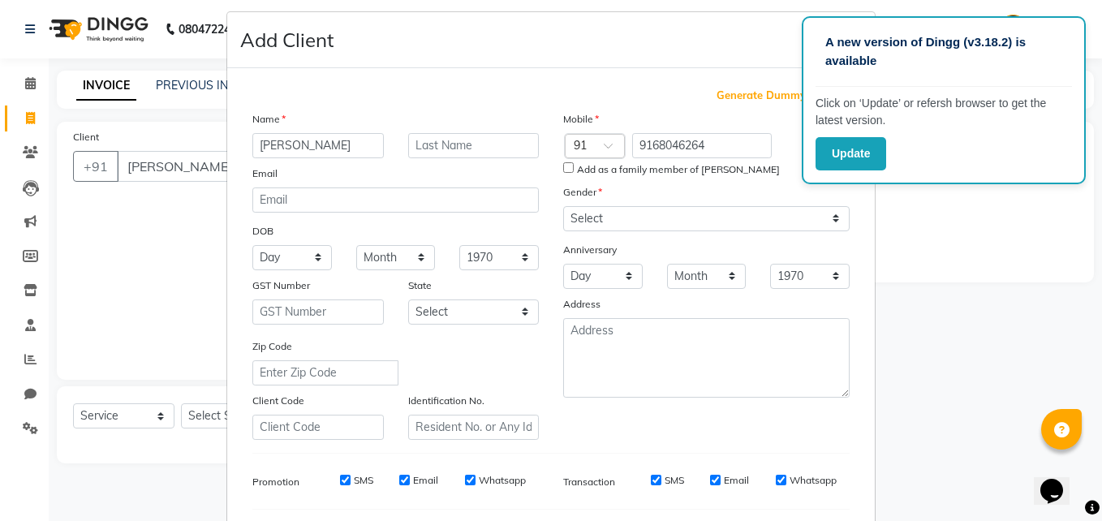
scroll to position [0, 0]
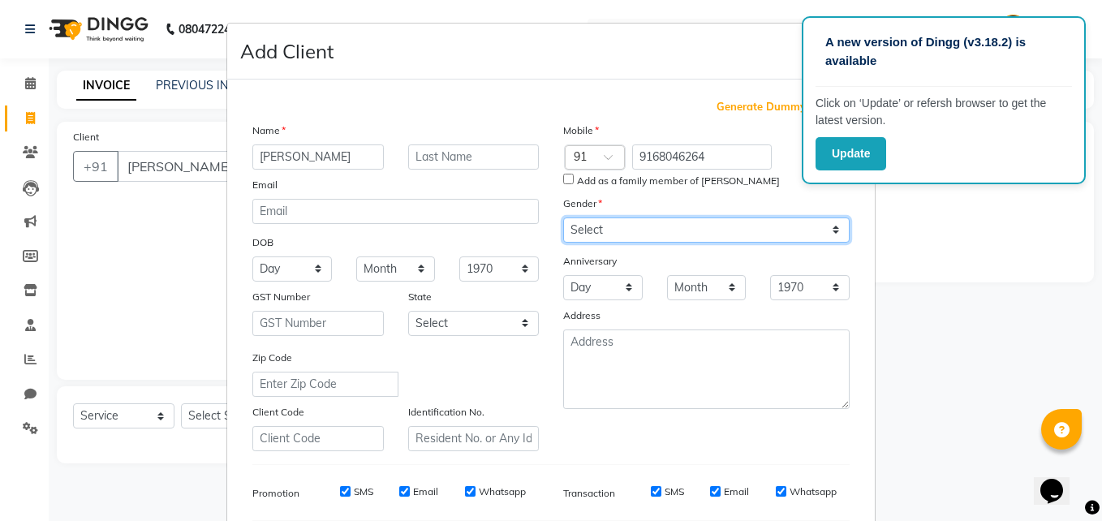
click at [651, 232] on select "Select [DEMOGRAPHIC_DATA] [DEMOGRAPHIC_DATA] Other Prefer Not To Say" at bounding box center [706, 229] width 286 height 25
click at [563, 217] on select "Select [DEMOGRAPHIC_DATA] [DEMOGRAPHIC_DATA] Other Prefer Not To Say" at bounding box center [706, 229] width 286 height 25
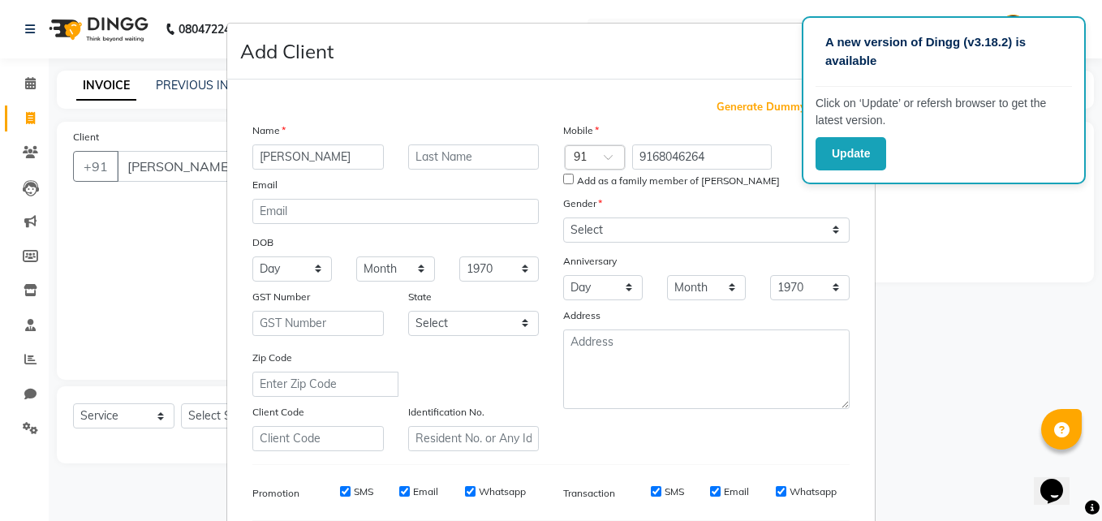
click at [563, 177] on input "Add as a family member of Ankita Kumari" at bounding box center [568, 179] width 11 height 11
checkbox input "true"
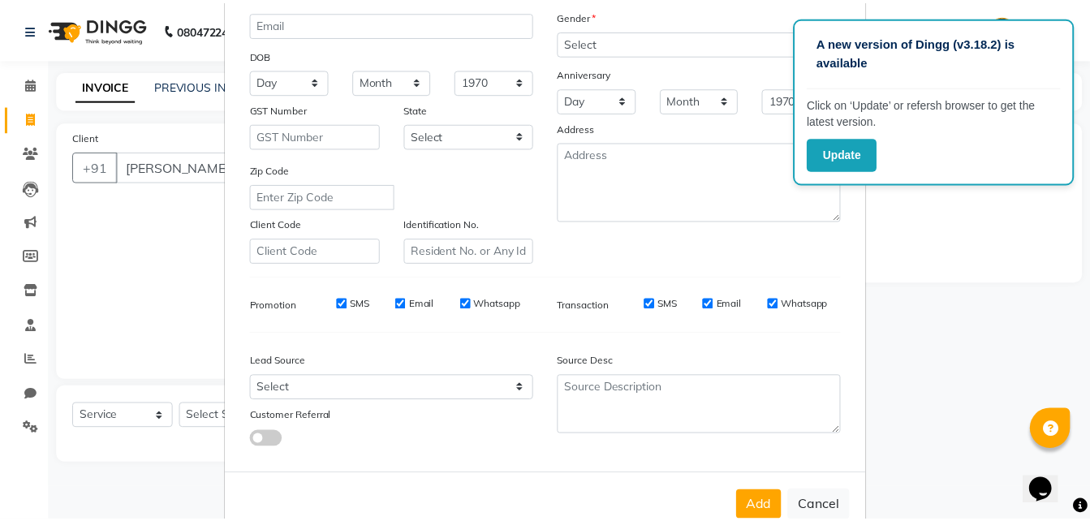
scroll to position [228, 0]
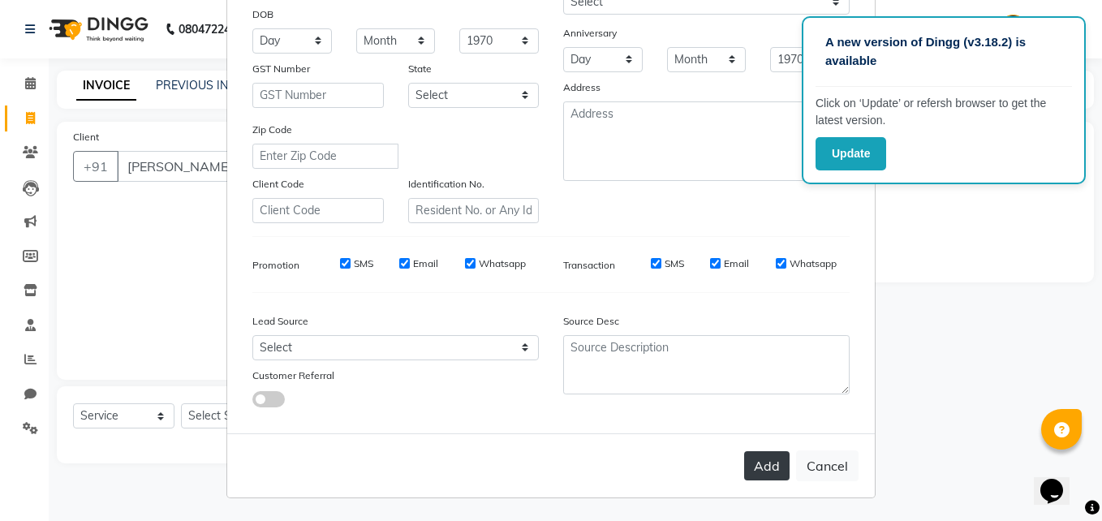
click at [772, 469] on button "Add" at bounding box center [766, 465] width 45 height 29
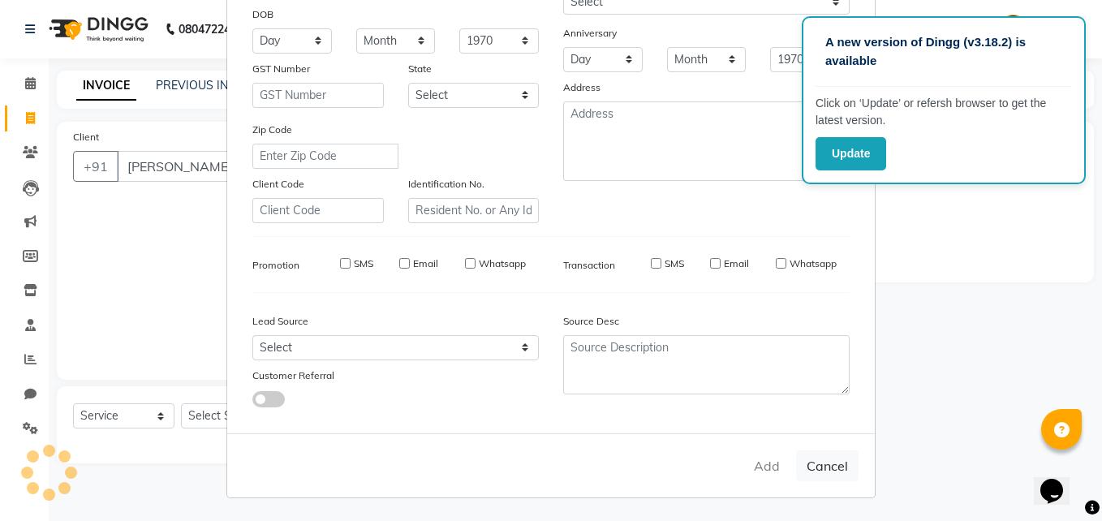
type input "9168046264"
select select
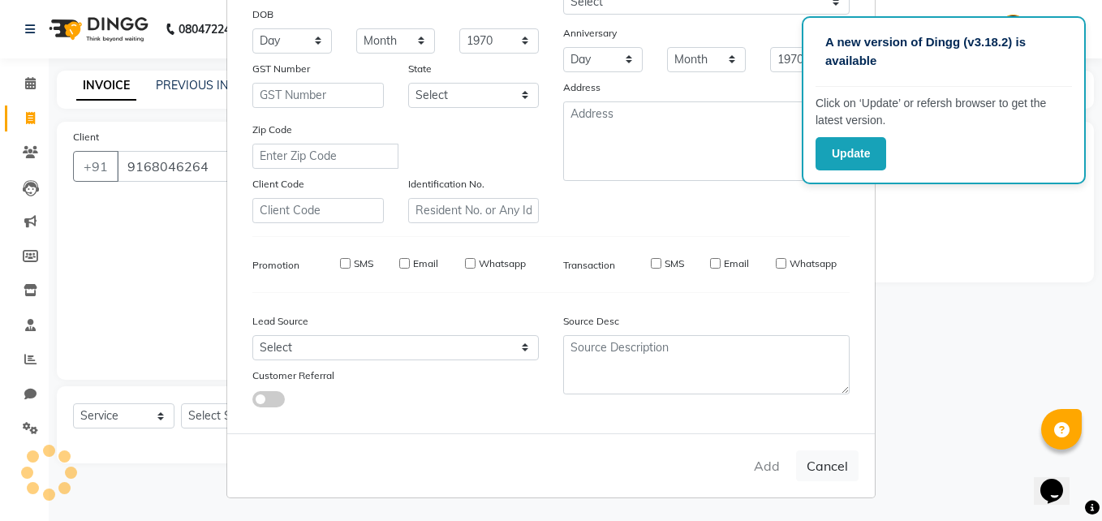
select select
checkbox input "false"
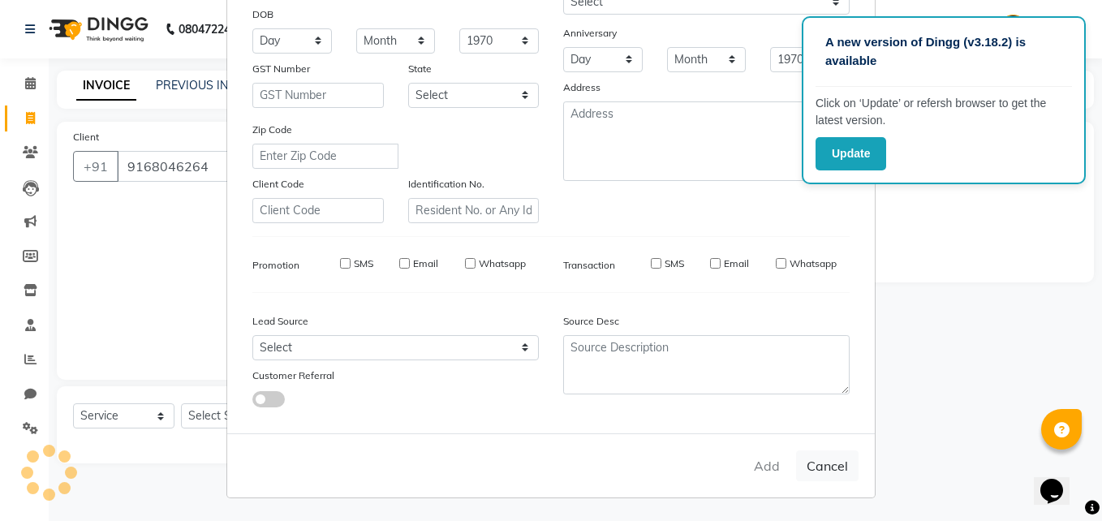
checkbox input "false"
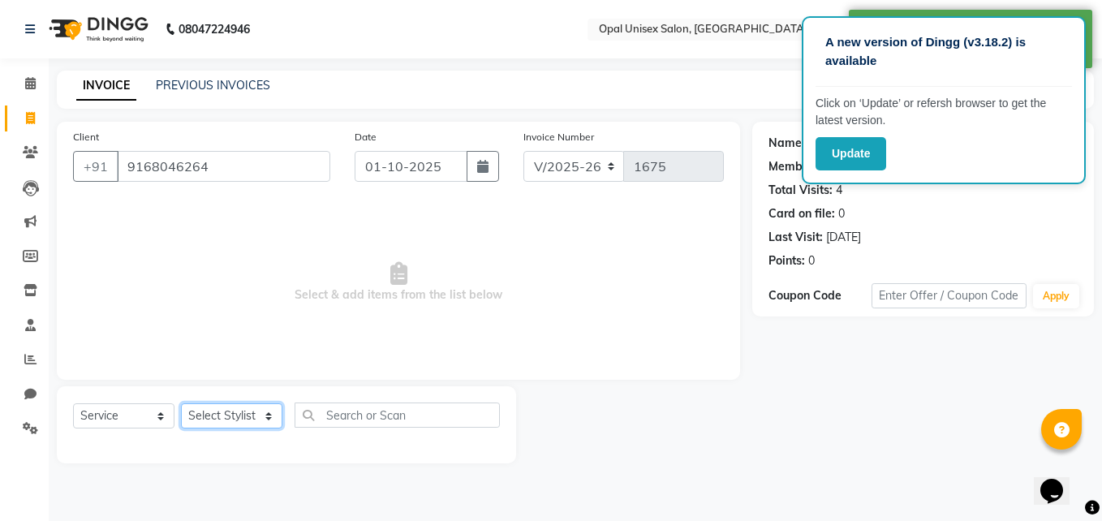
click at [204, 419] on select "Select Stylist [PERSON_NAME] Guru [PERSON_NAME][GEOGRAPHIC_DATA] [PERSON_NAME][…" at bounding box center [231, 415] width 101 height 25
select select "86888"
click at [181, 403] on select "Select Stylist [PERSON_NAME] Guru [PERSON_NAME][GEOGRAPHIC_DATA] [PERSON_NAME][…" at bounding box center [231, 415] width 101 height 25
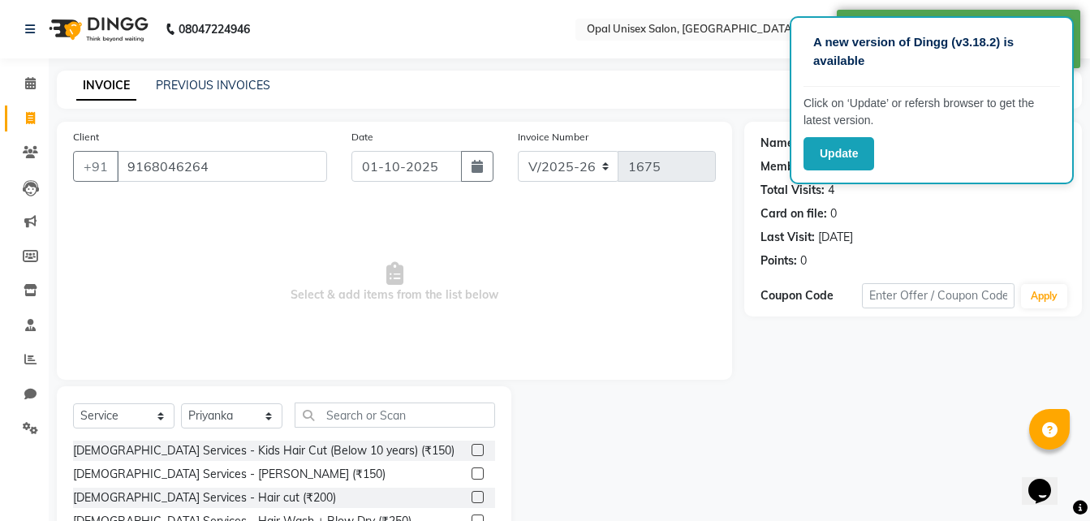
click at [428, 395] on div "Select Service Product Membership Package Voucher Prepaid Gift Card Select Styl…" at bounding box center [284, 505] width 454 height 239
click at [423, 410] on input "text" at bounding box center [394, 414] width 200 height 25
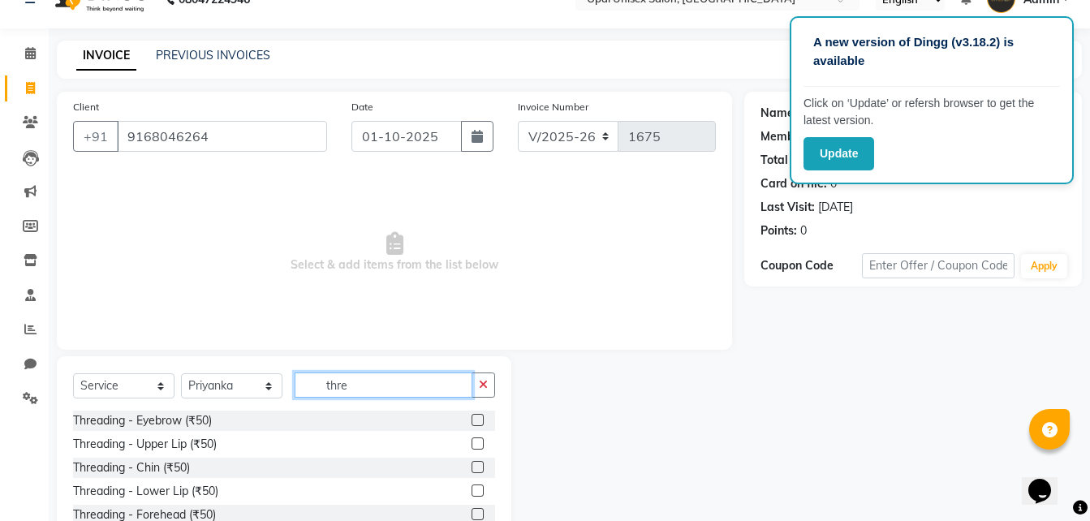
scroll to position [54, 0]
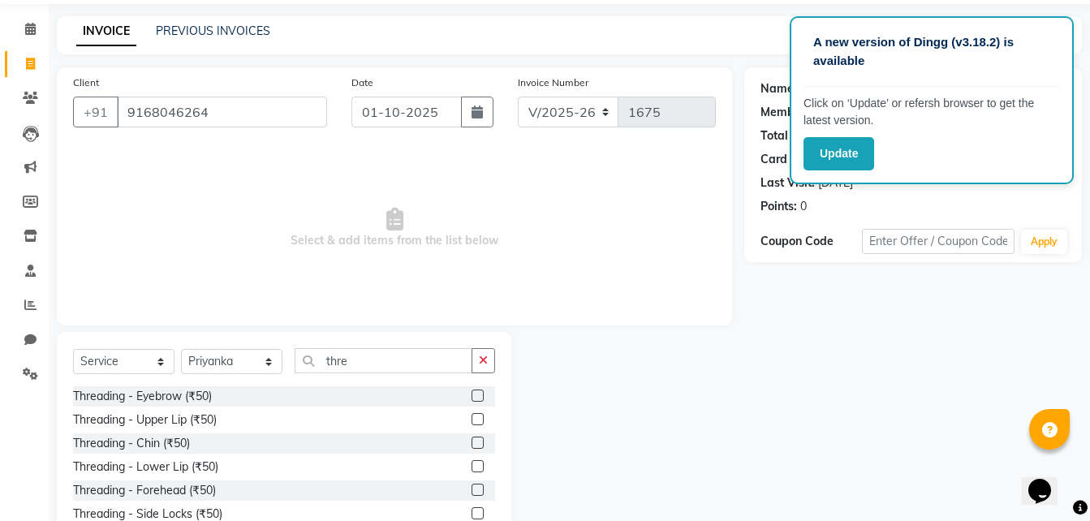
click at [474, 389] on label at bounding box center [477, 395] width 12 height 12
click at [474, 391] on input "checkbox" at bounding box center [476, 396] width 11 height 11
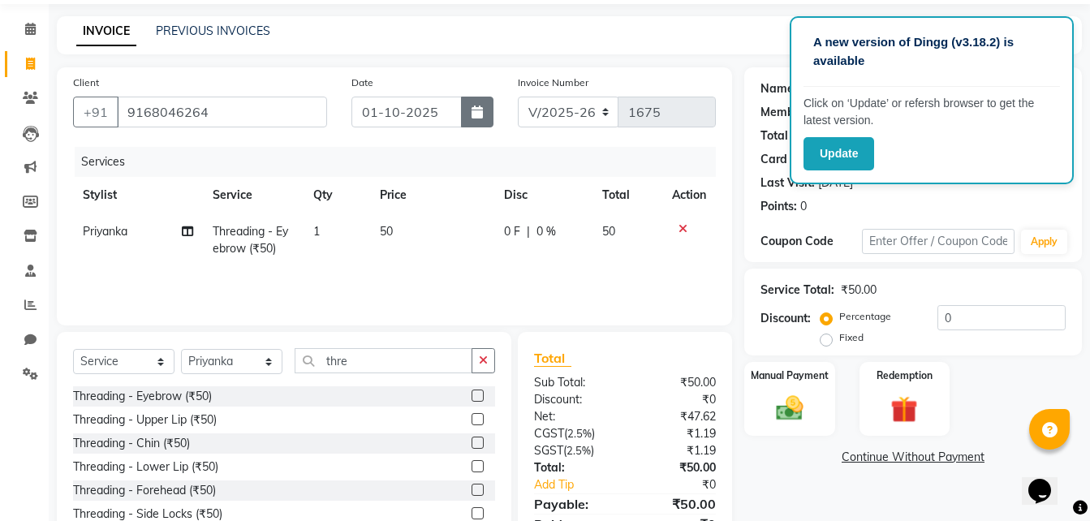
click at [475, 103] on button "button" at bounding box center [477, 112] width 32 height 31
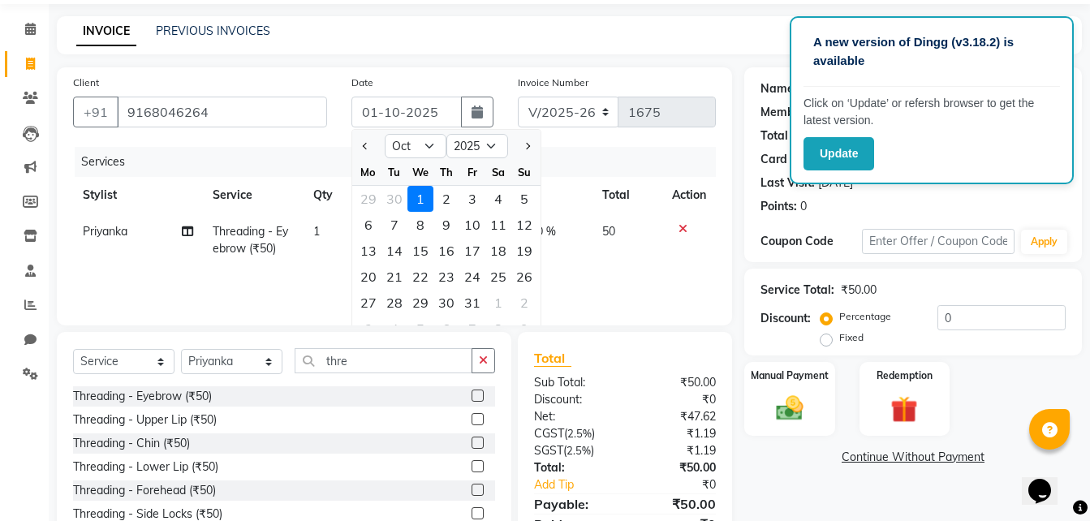
drag, startPoint x: 368, startPoint y: 146, endPoint x: 379, endPoint y: 160, distance: 17.4
click at [368, 147] on span "Previous month" at bounding box center [365, 146] width 6 height 6
click at [388, 305] on div "30" at bounding box center [394, 303] width 26 height 26
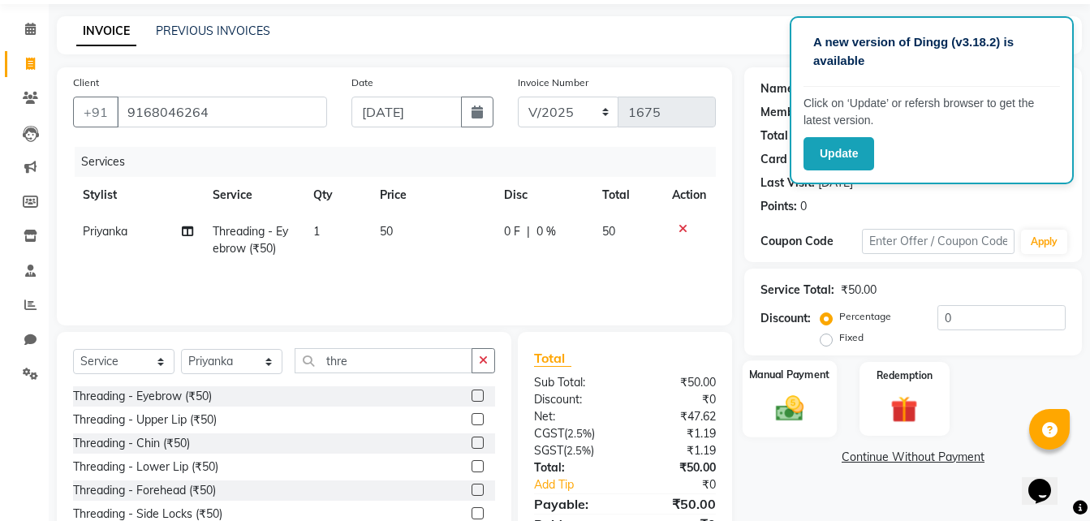
click at [780, 411] on img at bounding box center [789, 408] width 45 height 32
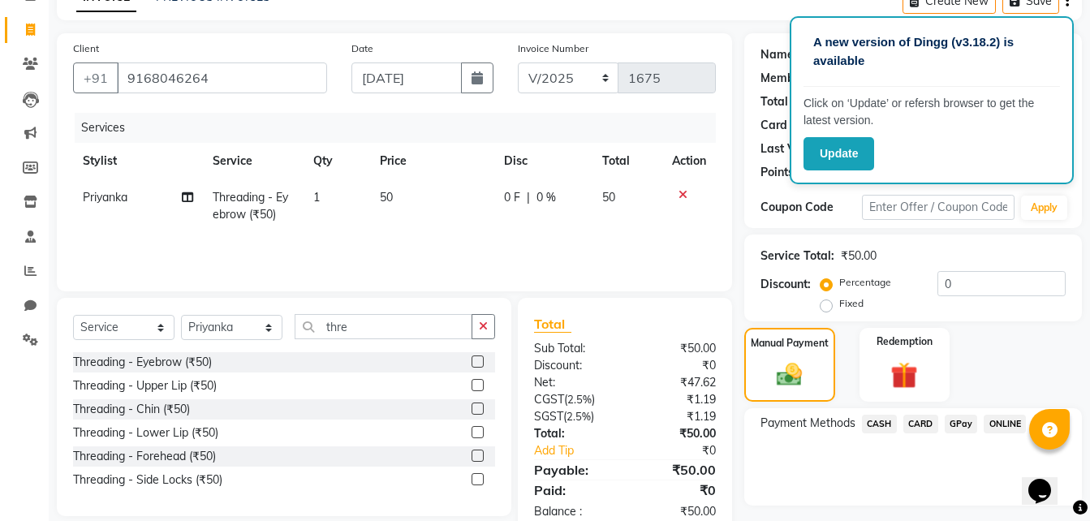
scroll to position [131, 0]
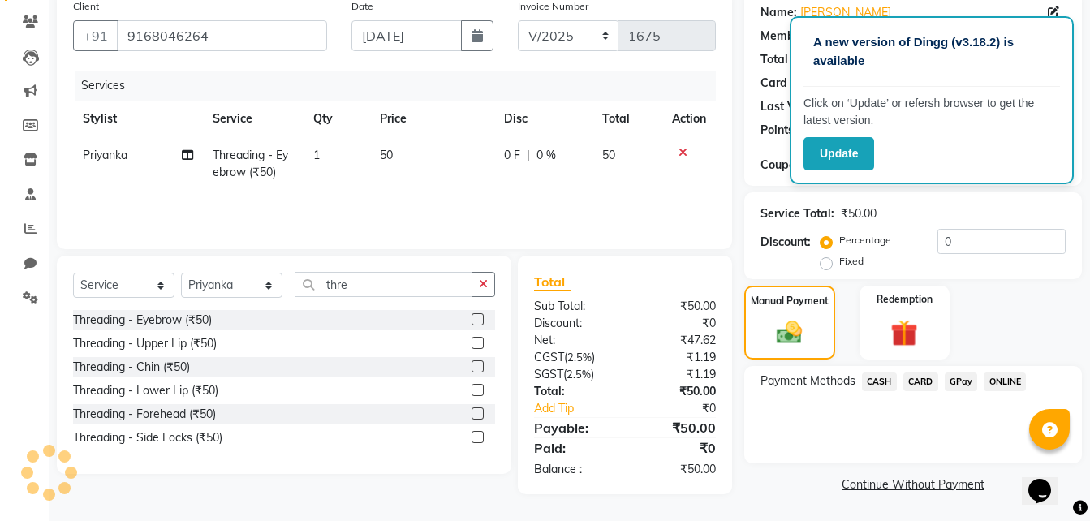
click at [957, 379] on span "GPay" at bounding box center [960, 381] width 33 height 19
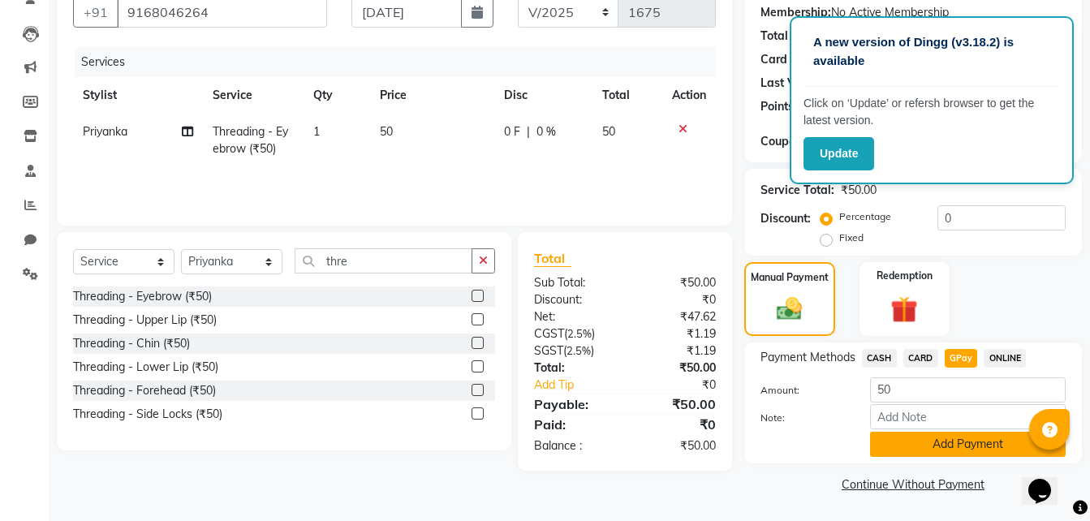
click at [911, 445] on button "Add Payment" at bounding box center [968, 444] width 196 height 25
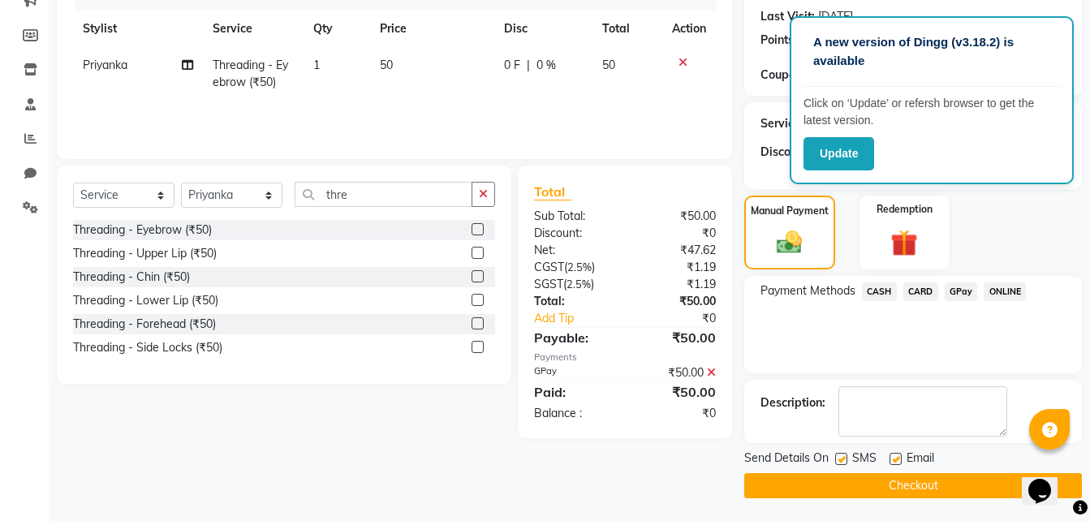
scroll to position [222, 0]
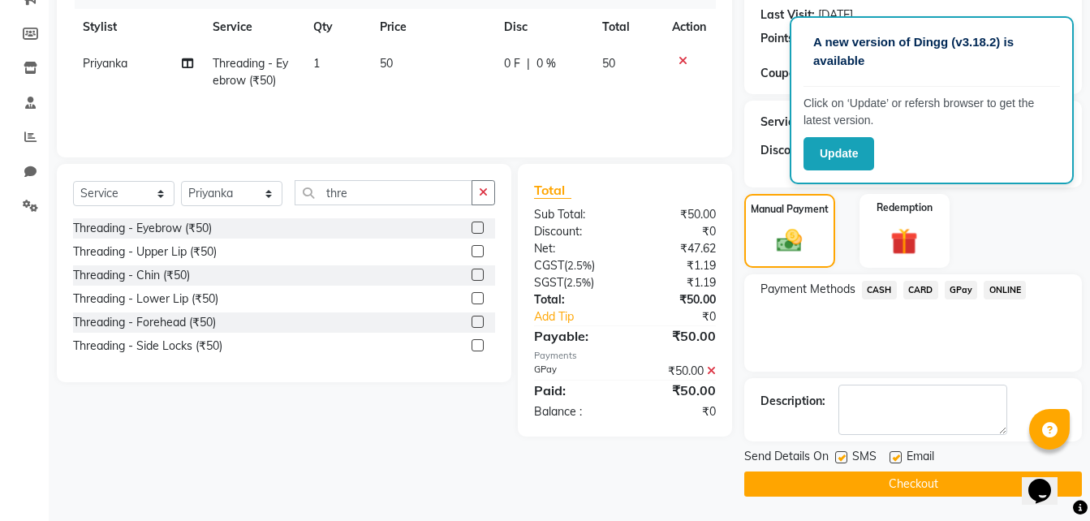
click at [862, 492] on button "Checkout" at bounding box center [912, 483] width 337 height 25
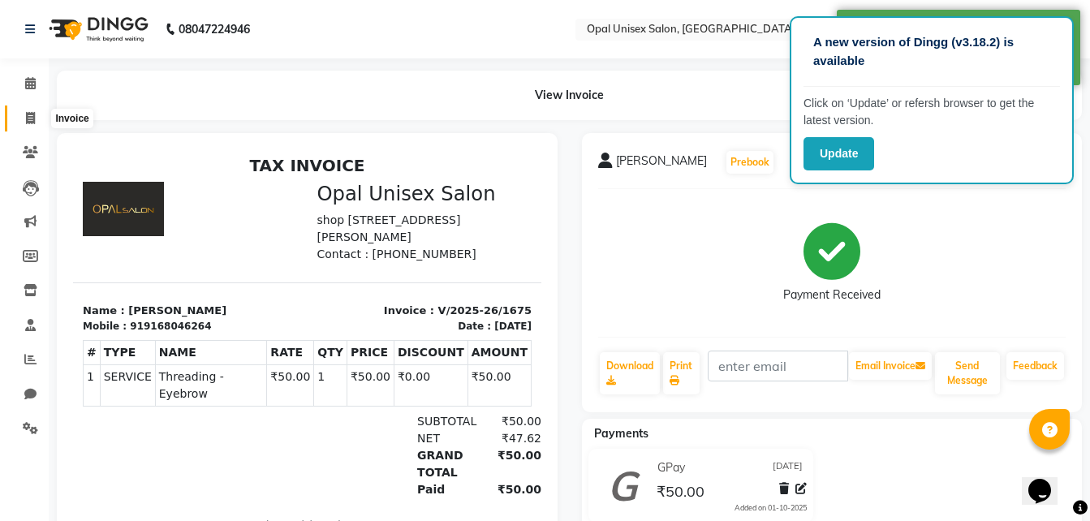
click at [32, 114] on icon at bounding box center [30, 118] width 9 height 12
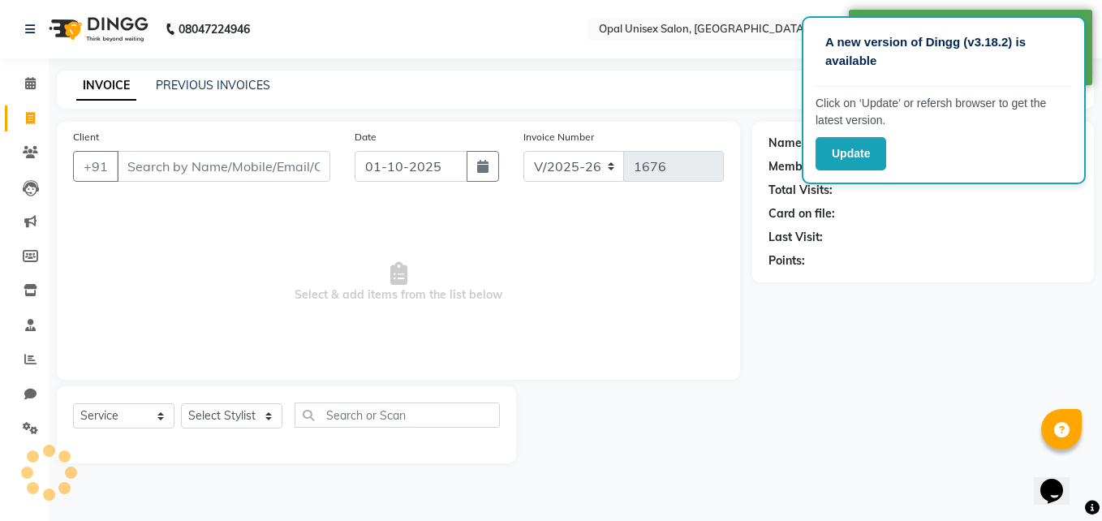
click at [162, 175] on input "Client" at bounding box center [223, 166] width 213 height 31
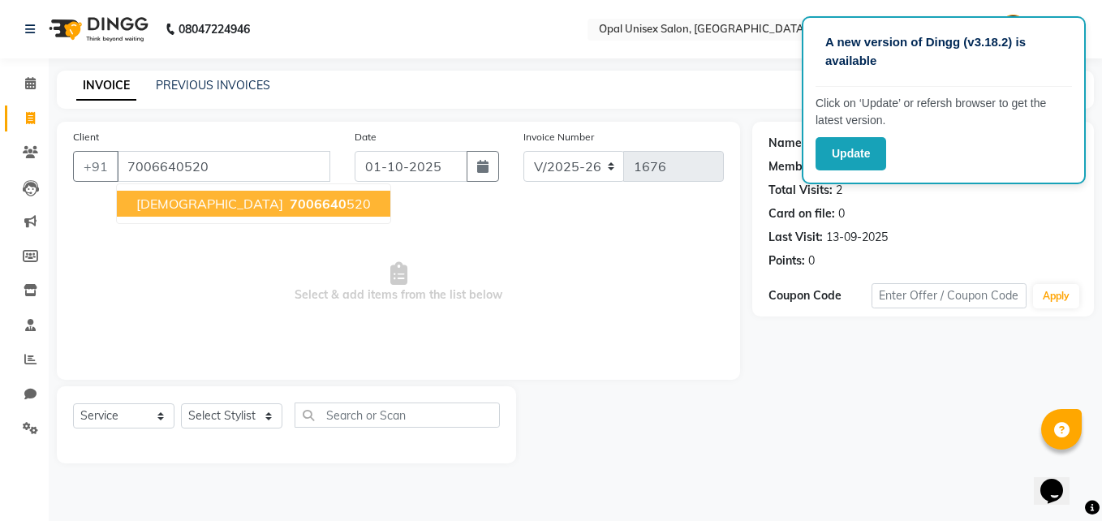
click at [290, 203] on span "7006640" at bounding box center [318, 204] width 57 height 16
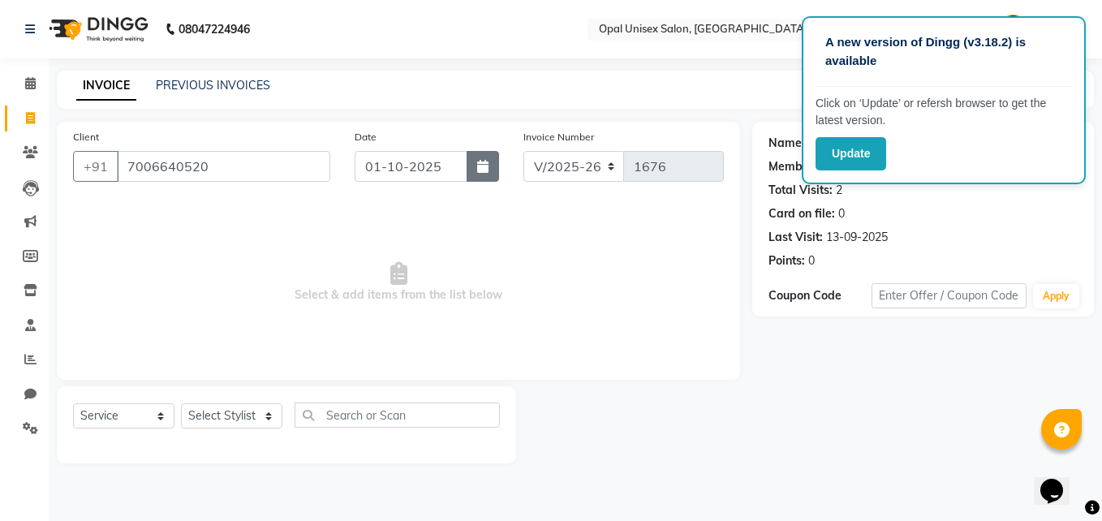
click at [478, 178] on button "button" at bounding box center [482, 166] width 32 height 31
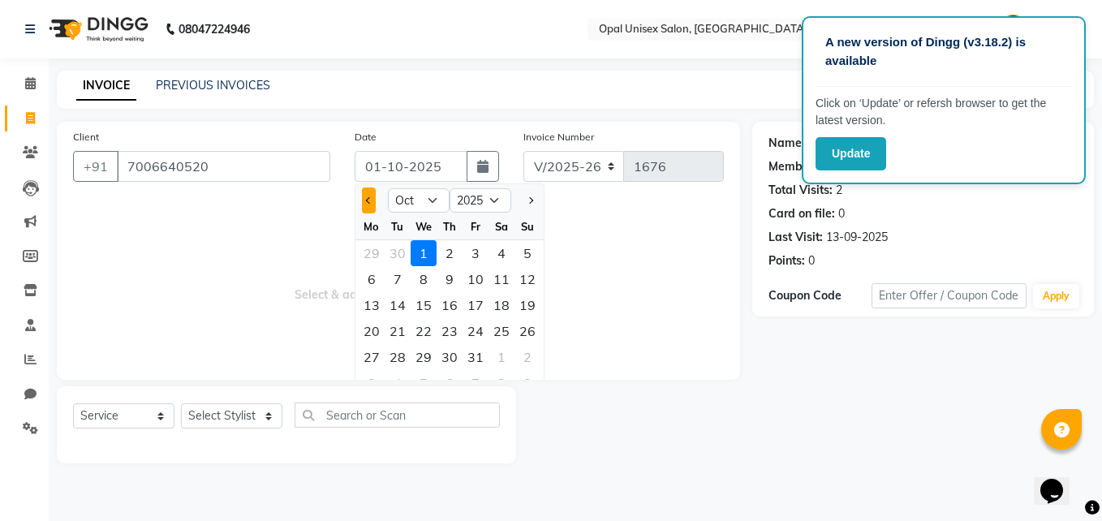
click at [372, 199] on span "Previous month" at bounding box center [368, 200] width 6 height 6
click at [402, 356] on div "30" at bounding box center [398, 357] width 26 height 26
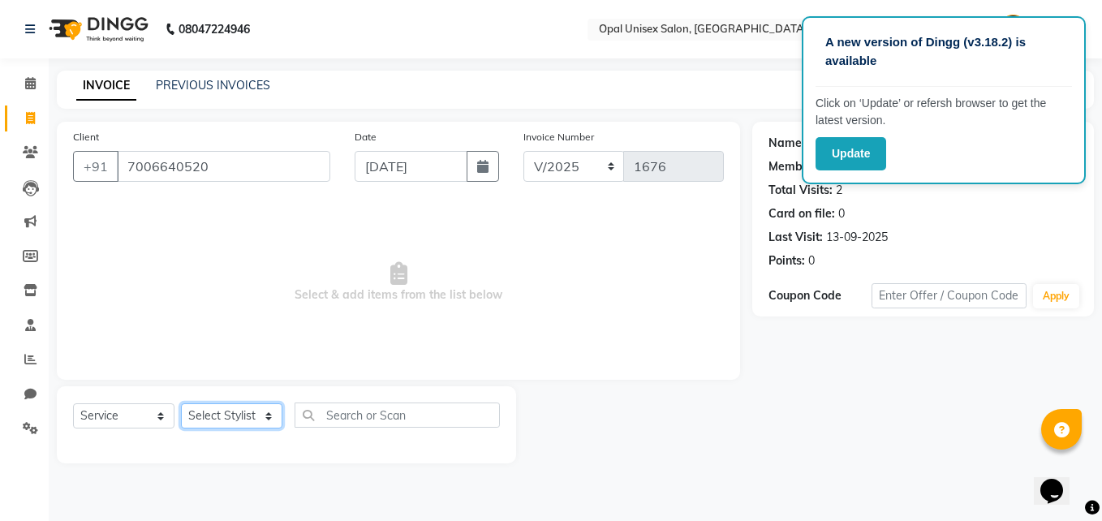
click at [216, 420] on select "Select Stylist [PERSON_NAME] Guru [PERSON_NAME][GEOGRAPHIC_DATA] [PERSON_NAME][…" at bounding box center [231, 415] width 101 height 25
click at [181, 403] on select "Select Stylist [PERSON_NAME] Guru [PERSON_NAME][GEOGRAPHIC_DATA] [PERSON_NAME][…" at bounding box center [231, 415] width 101 height 25
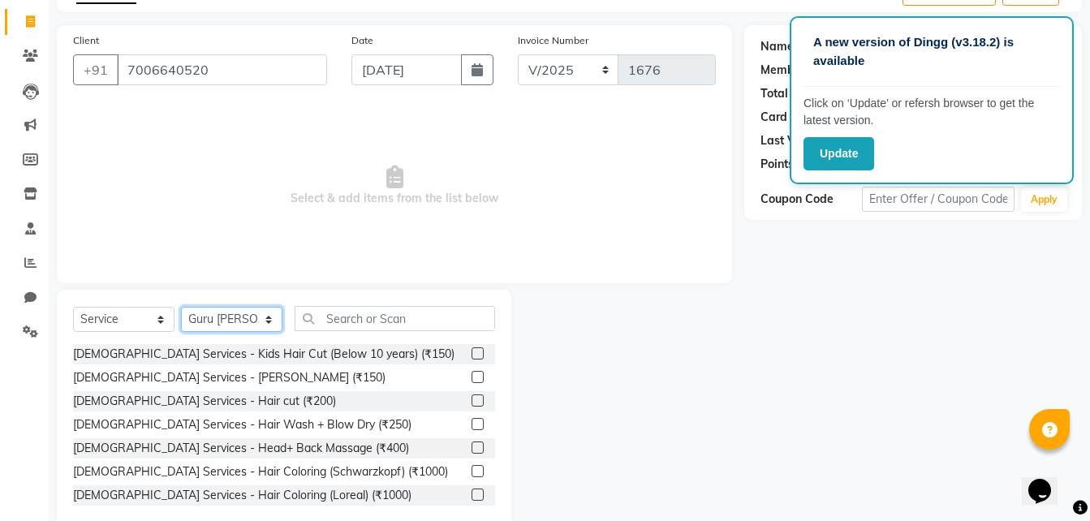
scroll to position [108, 0]
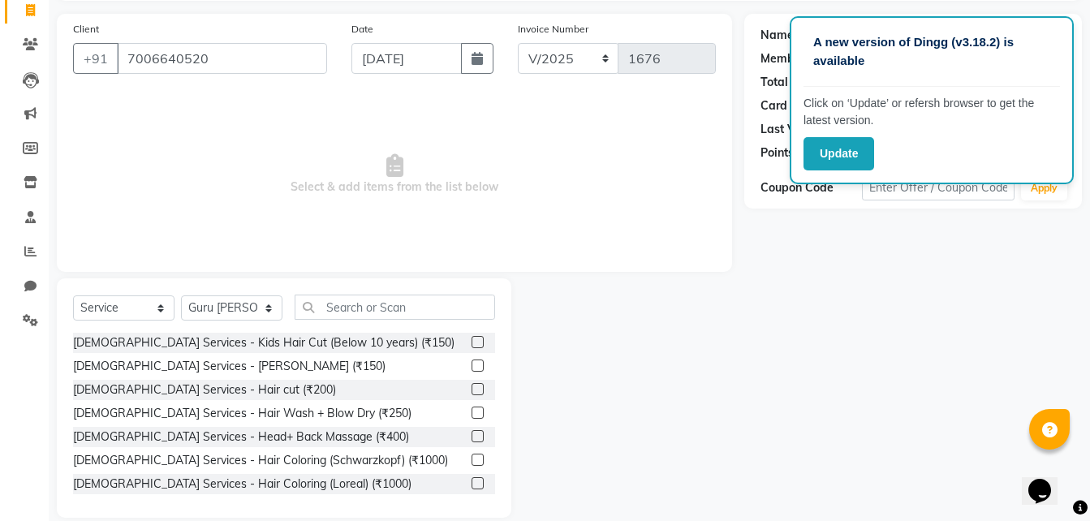
click at [471, 367] on label at bounding box center [477, 365] width 12 height 12
click at [471, 367] on input "checkbox" at bounding box center [476, 366] width 11 height 11
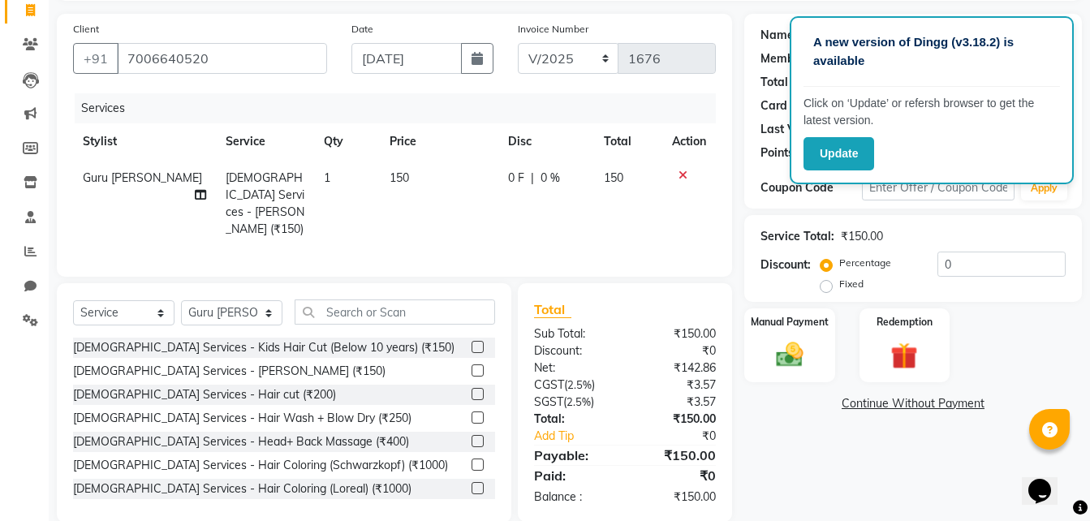
click at [471, 388] on label at bounding box center [477, 394] width 12 height 12
click at [471, 389] on input "checkbox" at bounding box center [476, 394] width 11 height 11
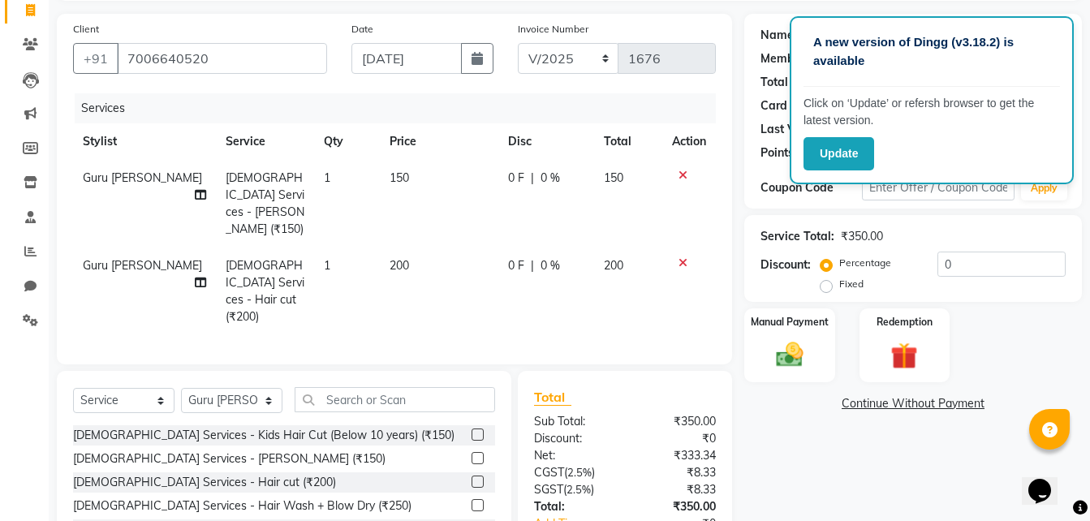
click at [471, 499] on label at bounding box center [477, 505] width 12 height 12
click at [471, 501] on input "checkbox" at bounding box center [476, 506] width 11 height 11
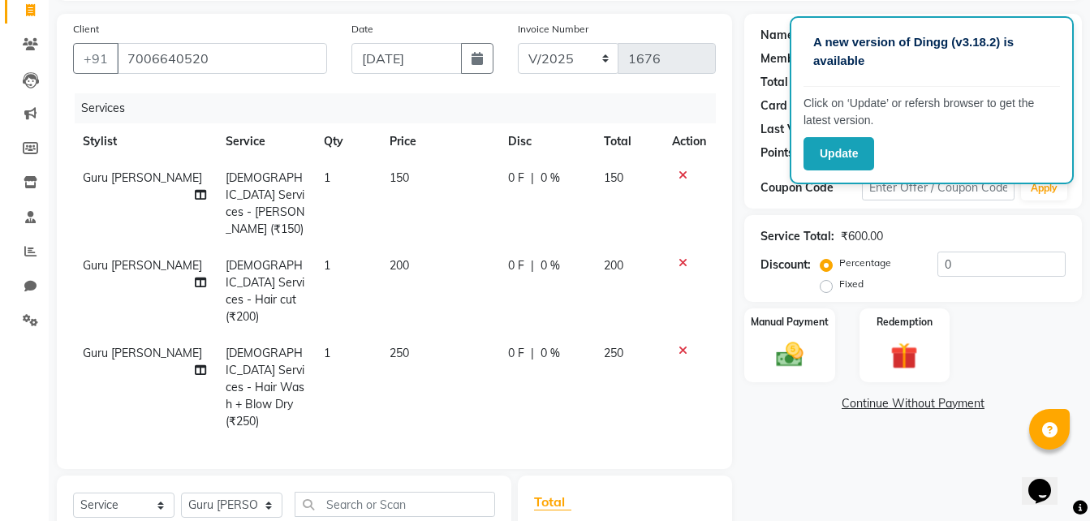
click at [682, 174] on icon at bounding box center [682, 175] width 9 height 11
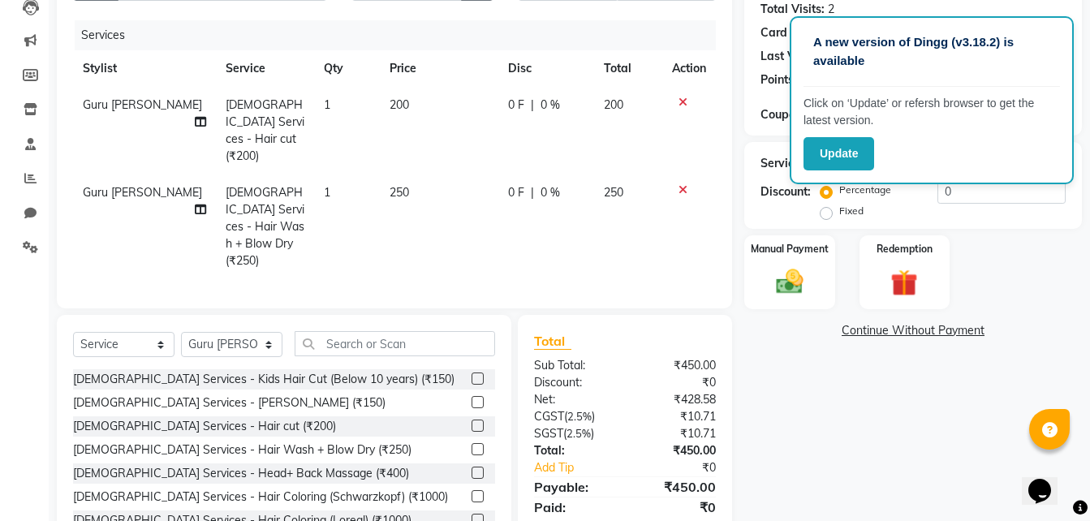
scroll to position [183, 0]
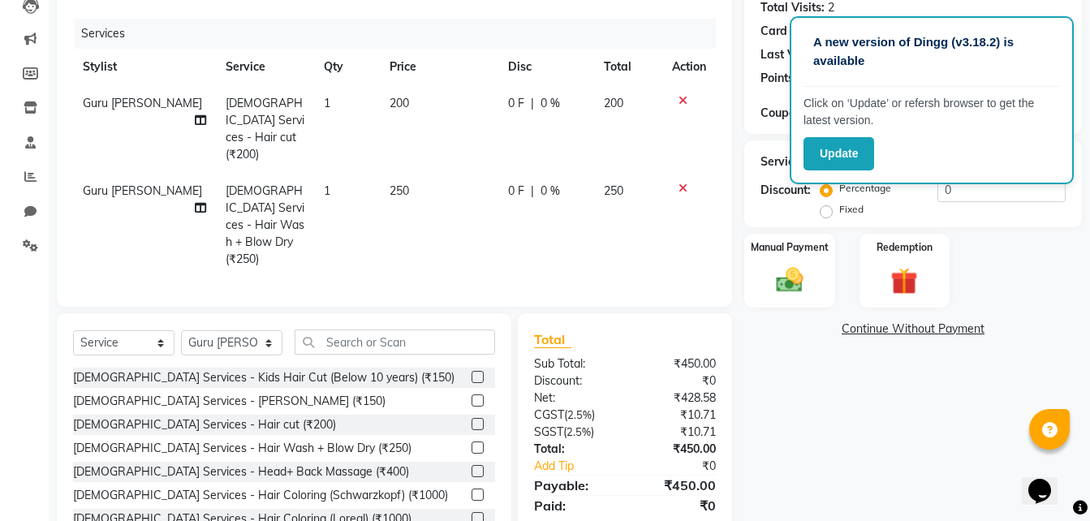
click at [681, 101] on icon at bounding box center [682, 100] width 9 height 11
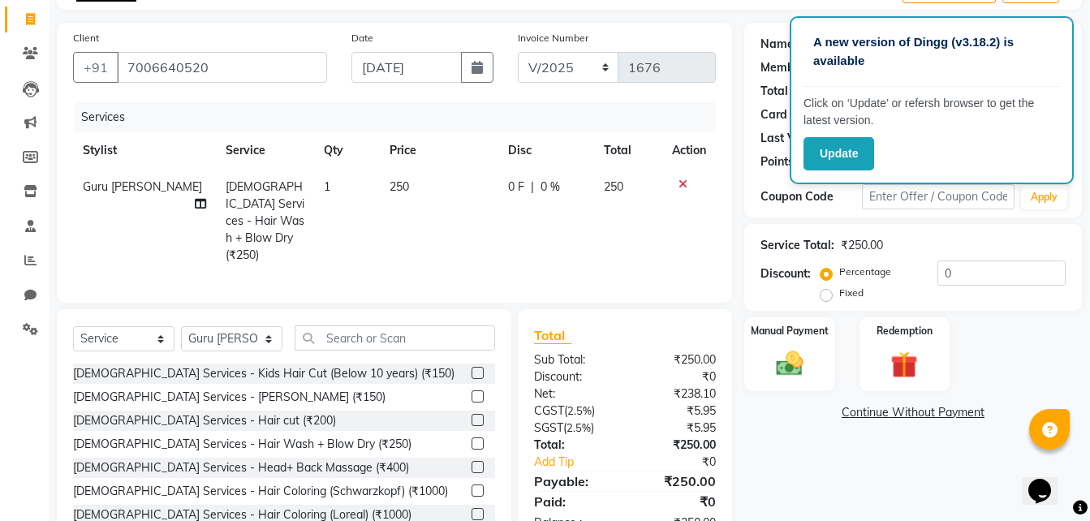
scroll to position [75, 0]
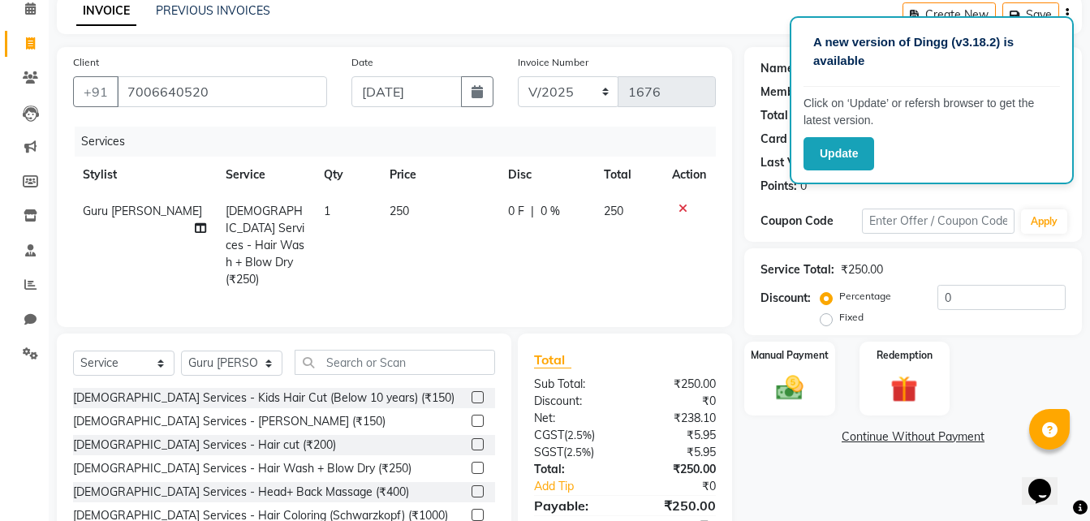
click at [471, 415] on label at bounding box center [477, 421] width 12 height 12
click at [471, 416] on input "checkbox" at bounding box center [476, 421] width 11 height 11
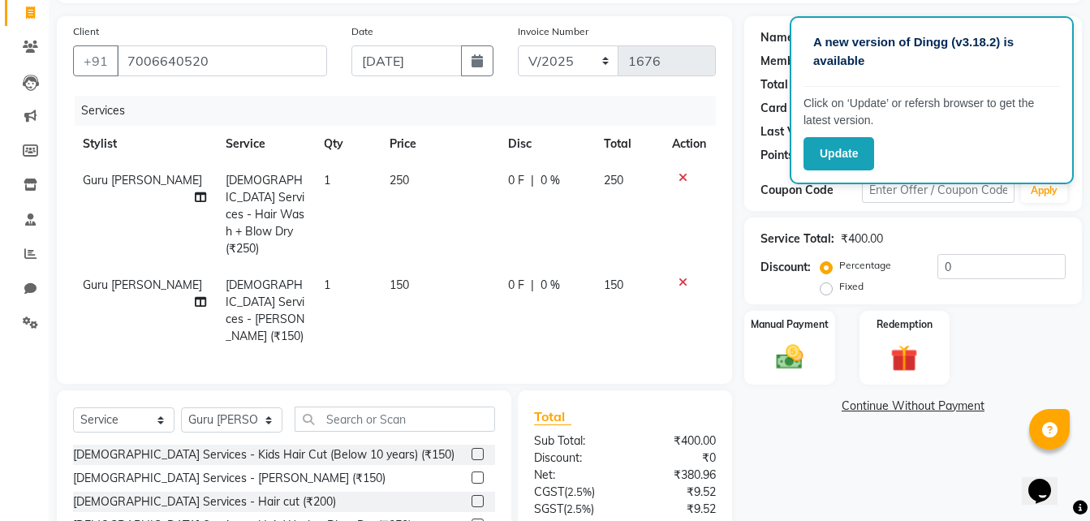
scroll to position [129, 0]
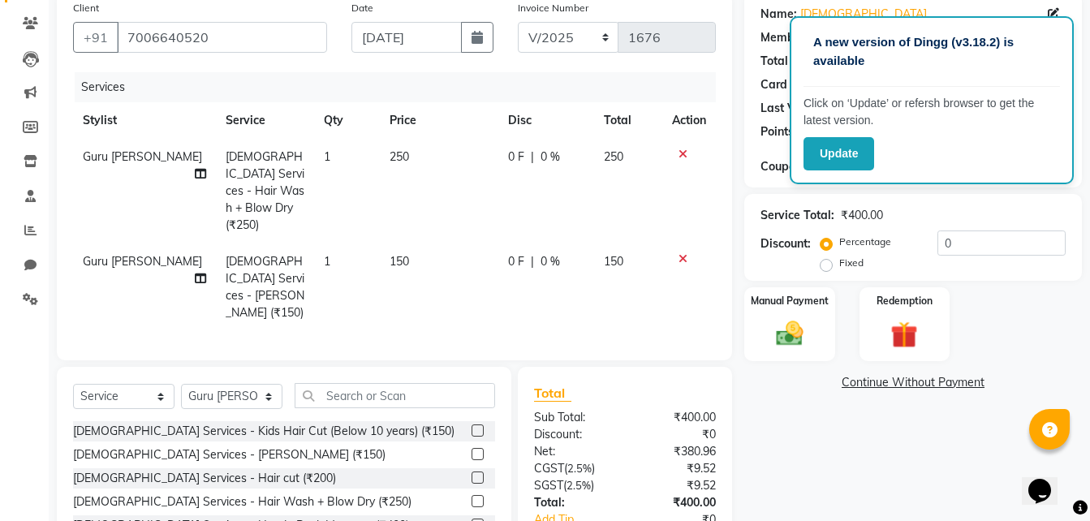
click at [471, 495] on label at bounding box center [477, 501] width 12 height 12
click at [471, 496] on input "checkbox" at bounding box center [476, 501] width 11 height 11
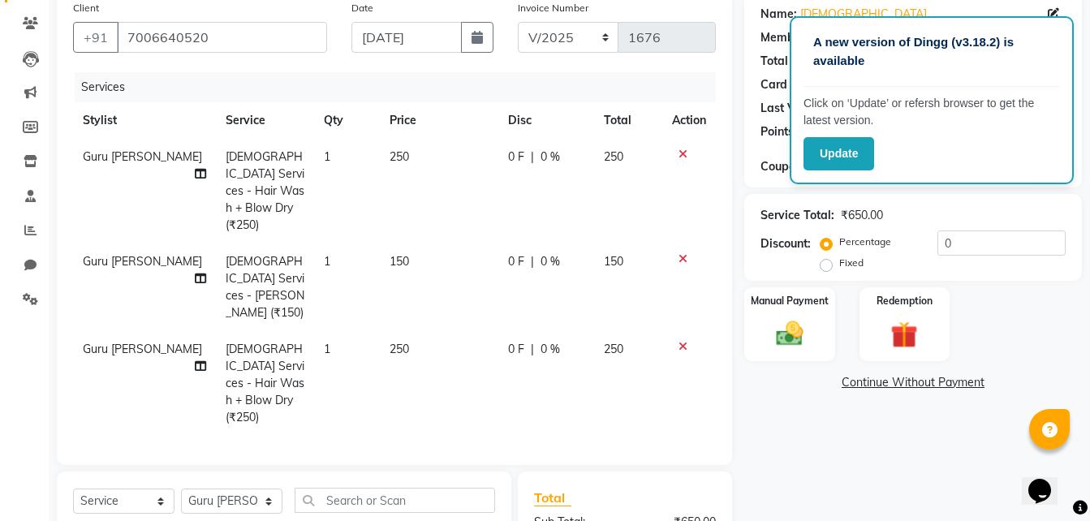
click at [680, 148] on icon at bounding box center [682, 153] width 9 height 11
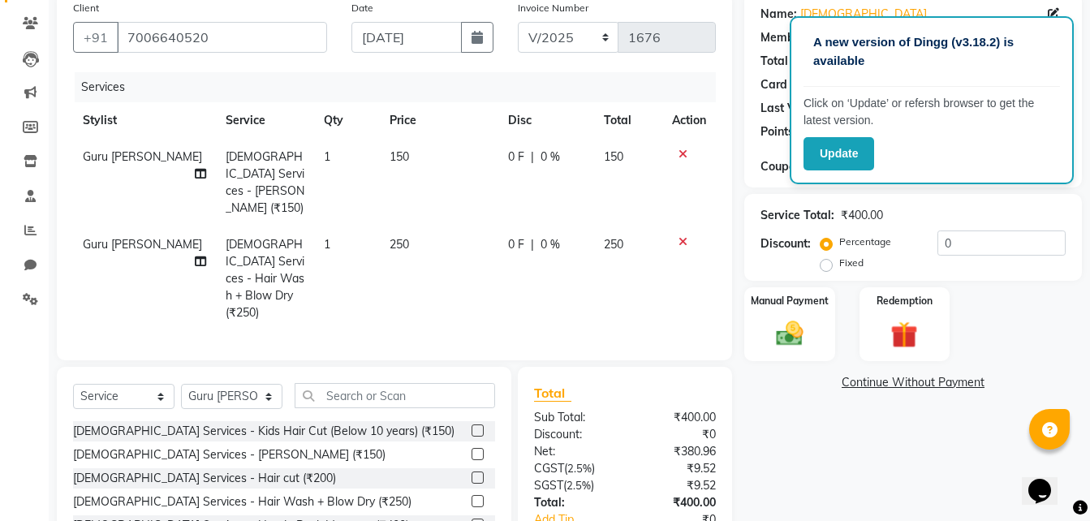
click at [389, 237] on span "250" at bounding box center [398, 244] width 19 height 15
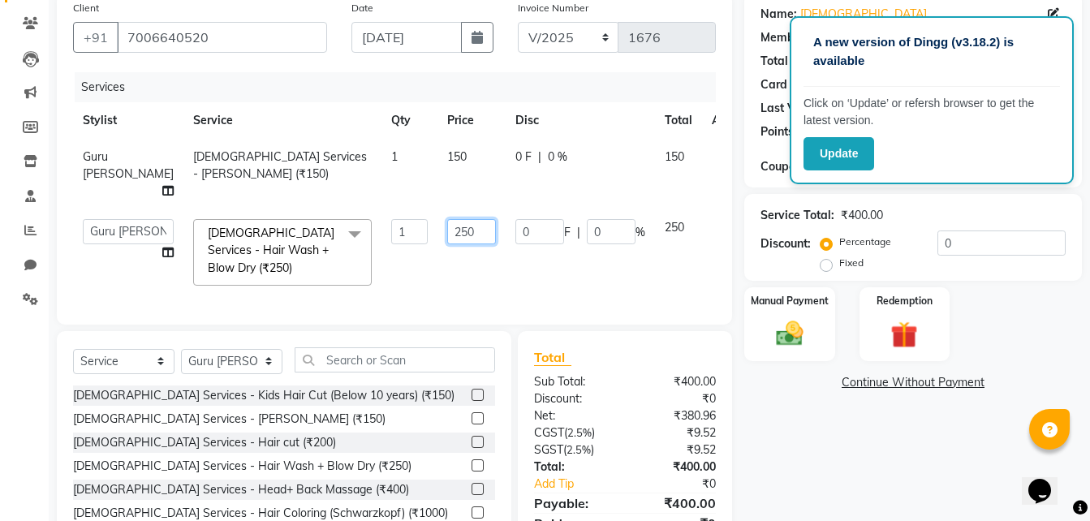
click at [447, 229] on input "250" at bounding box center [471, 231] width 49 height 25
click at [439, 264] on div "Services Stylist Service Qty Price Disc Total Action Guru parkash Male Services…" at bounding box center [394, 190] width 643 height 236
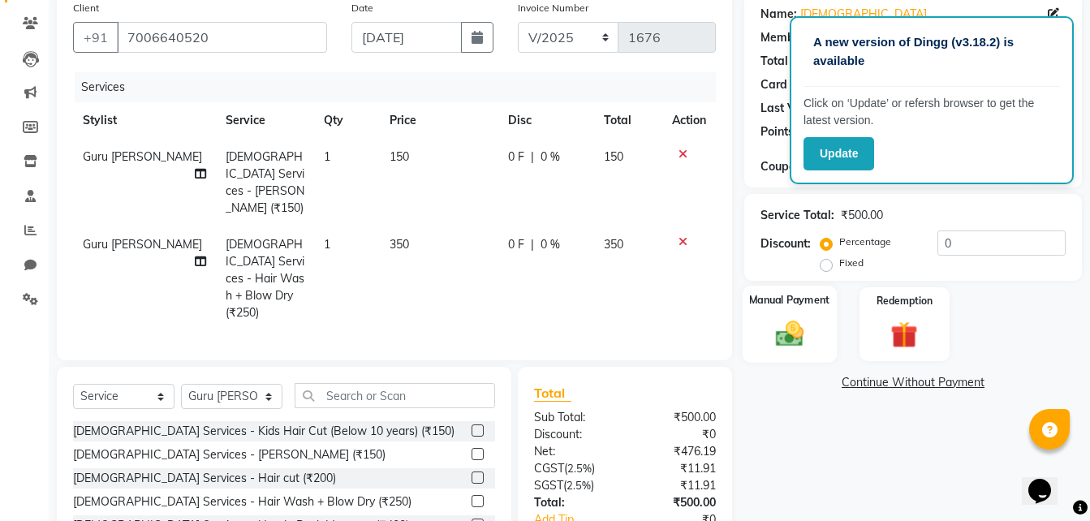
click at [815, 332] on div "Manual Payment" at bounding box center [789, 324] width 94 height 77
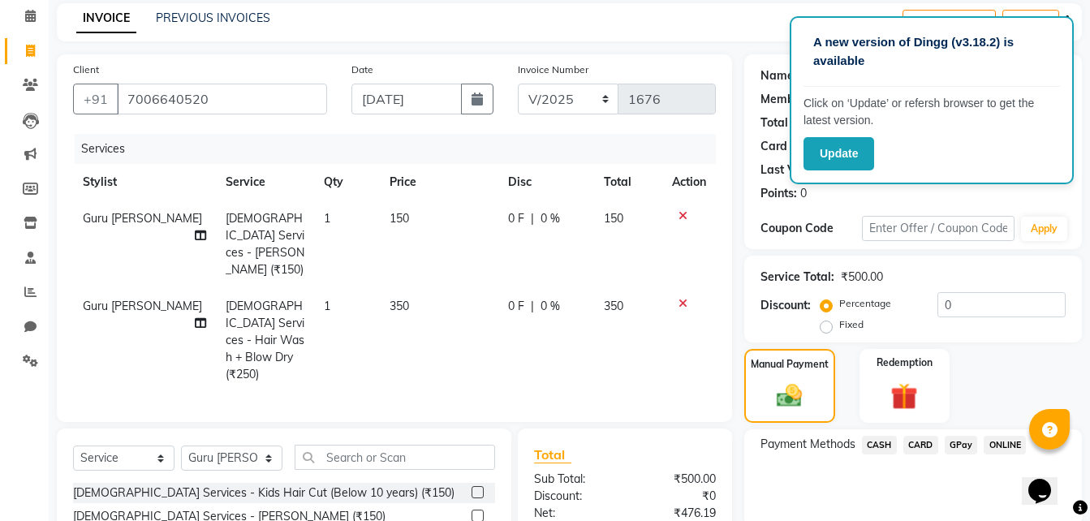
scroll to position [183, 0]
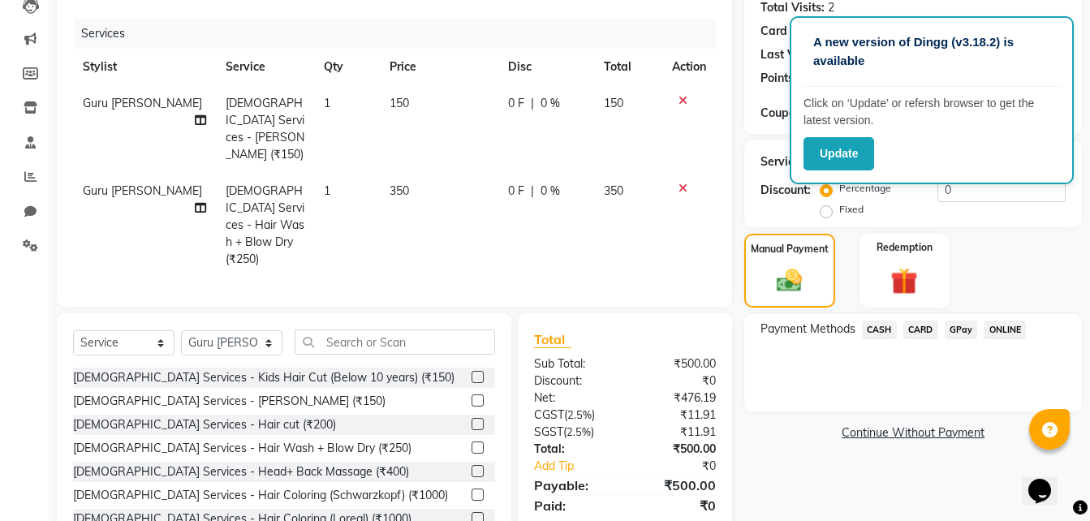
click at [960, 324] on span "GPay" at bounding box center [960, 329] width 33 height 19
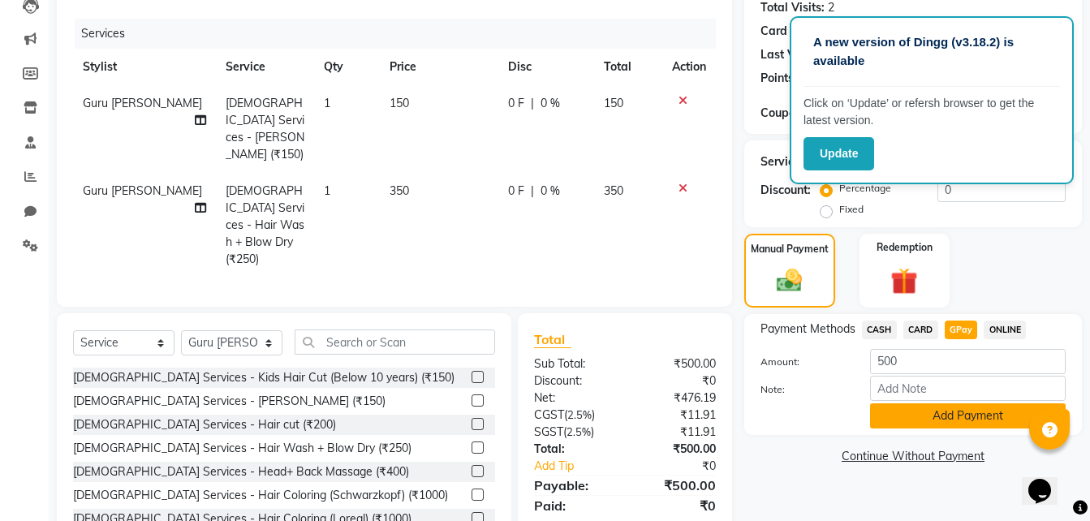
click at [910, 403] on button "Add Payment" at bounding box center [968, 415] width 196 height 25
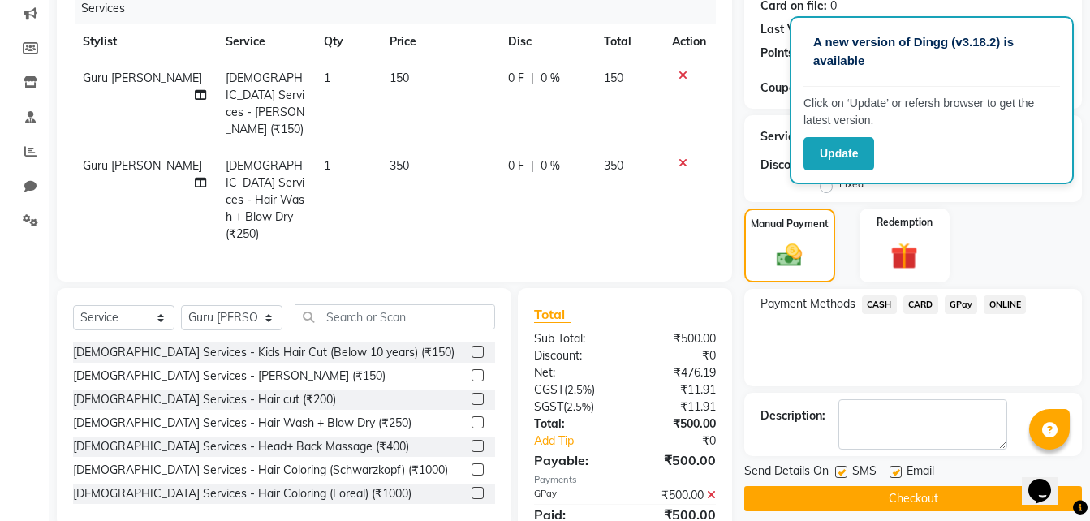
scroll to position [222, 0]
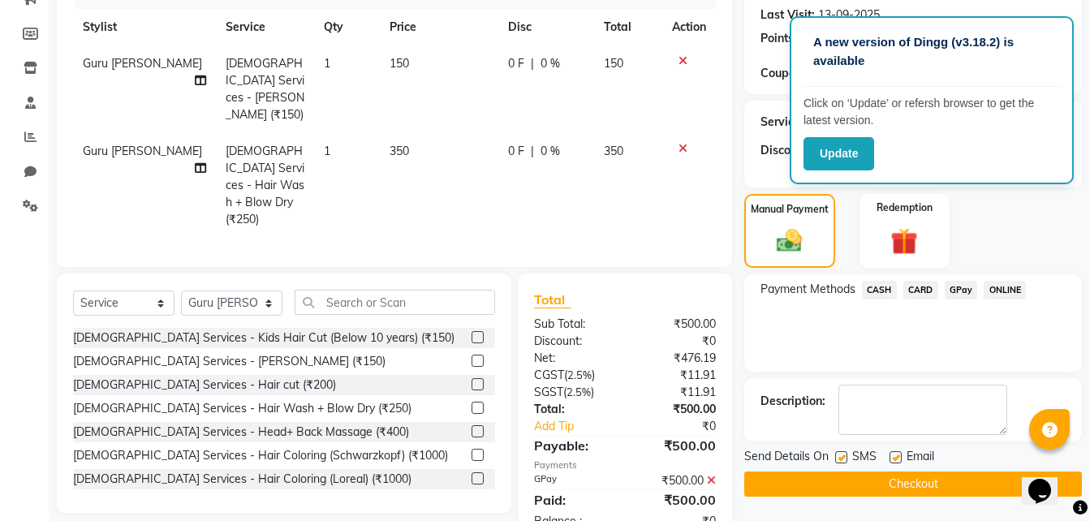
click at [851, 483] on button "Checkout" at bounding box center [912, 483] width 337 height 25
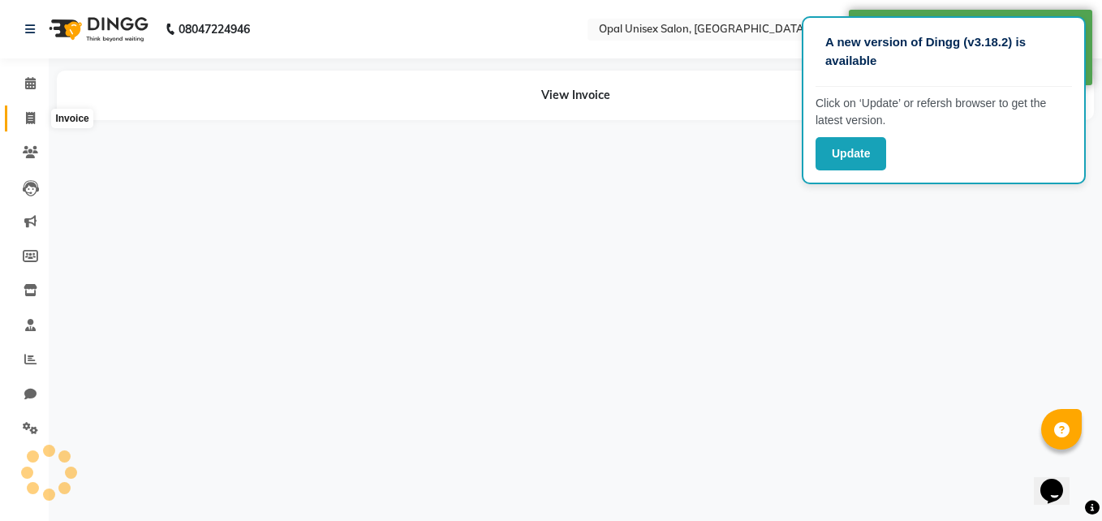
click at [39, 111] on span at bounding box center [30, 119] width 28 height 19
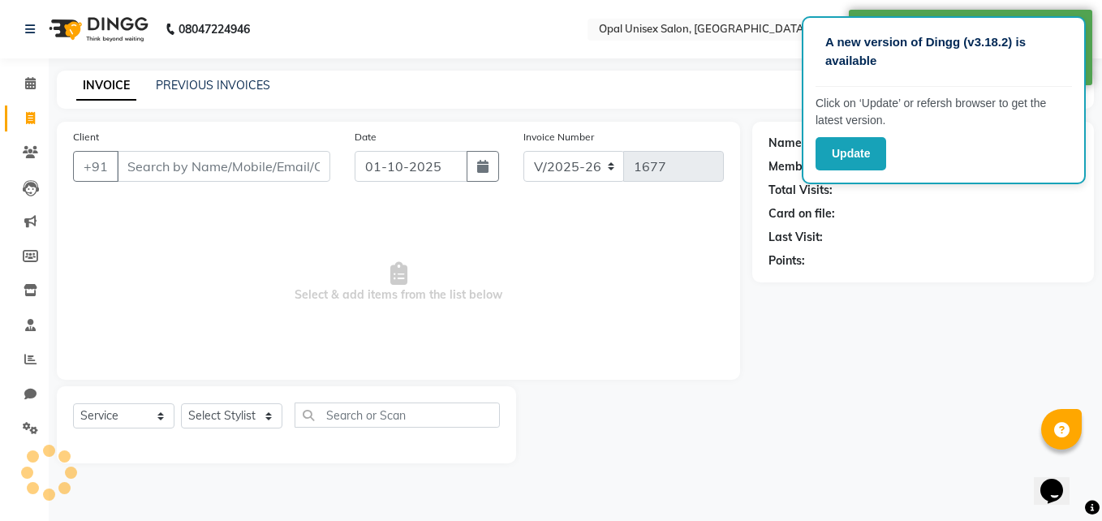
click at [178, 155] on input "Client" at bounding box center [223, 166] width 213 height 31
click at [821, 155] on button "Update" at bounding box center [850, 153] width 71 height 33
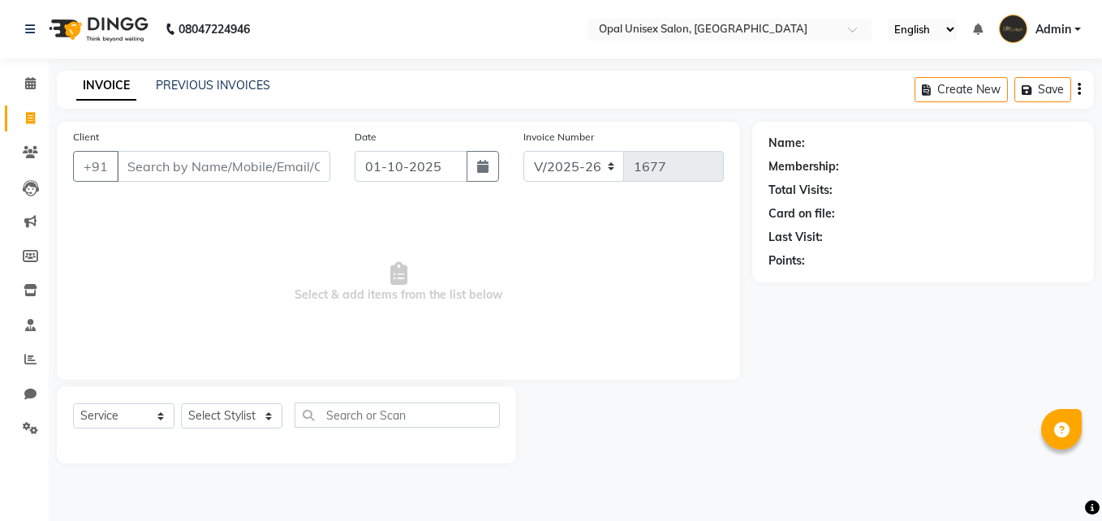
select select "8653"
select select "service"
type input "7981110311"
drag, startPoint x: 309, startPoint y: 136, endPoint x: 299, endPoint y: 180, distance: 45.1
click at [309, 139] on div "Client [PHONE_NUMBER] Add Client" at bounding box center [202, 161] width 282 height 67
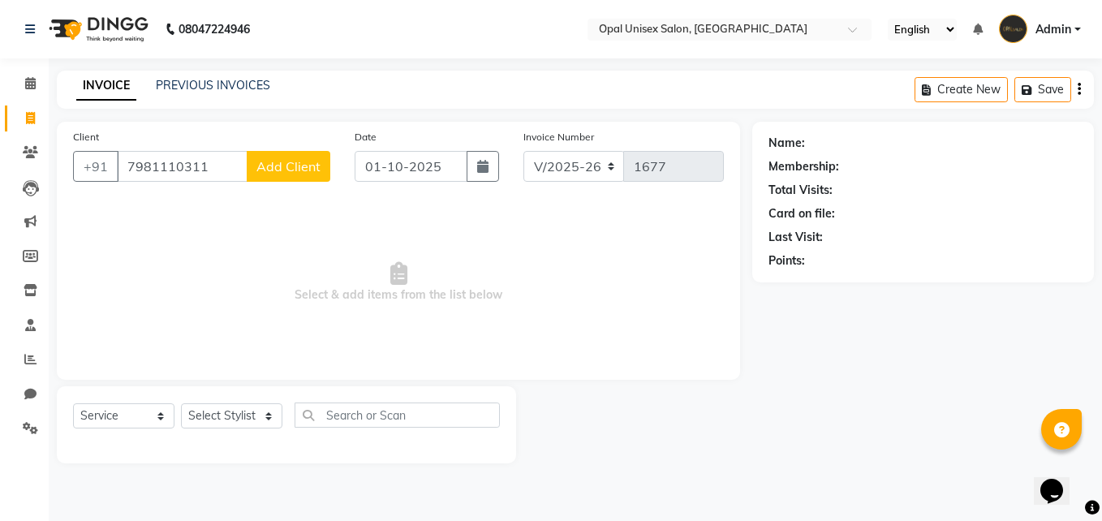
click at [300, 178] on button "Add Client" at bounding box center [289, 166] width 84 height 31
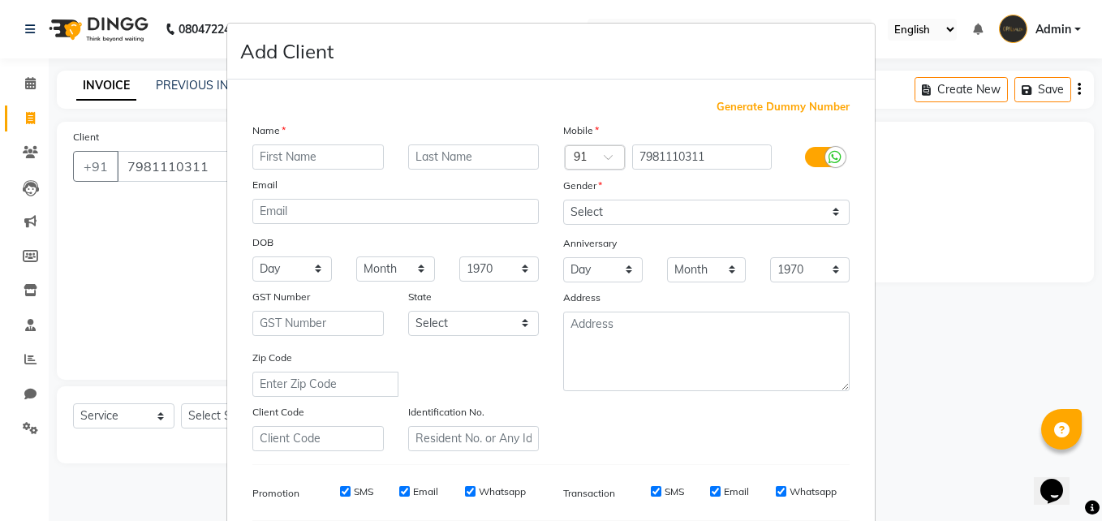
click at [303, 163] on input "text" at bounding box center [317, 156] width 131 height 25
type input "Sunny"
click at [635, 215] on select "Select [DEMOGRAPHIC_DATA] [DEMOGRAPHIC_DATA] Other Prefer Not To Say" at bounding box center [706, 212] width 286 height 25
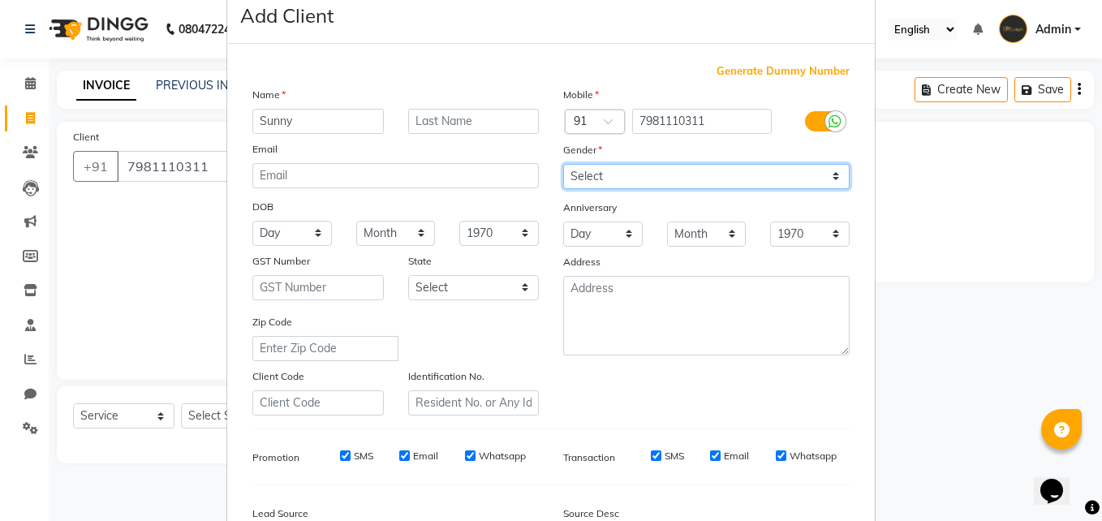
scroll to position [54, 0]
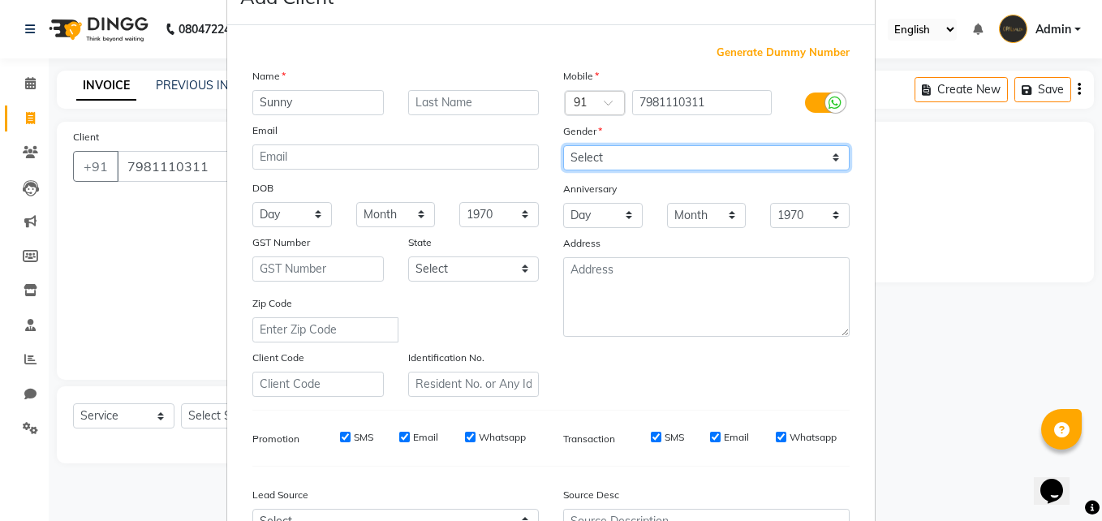
click at [647, 155] on select "Select [DEMOGRAPHIC_DATA] [DEMOGRAPHIC_DATA] Other Prefer Not To Say" at bounding box center [706, 157] width 286 height 25
select select "[DEMOGRAPHIC_DATA]"
click at [563, 145] on select "Select [DEMOGRAPHIC_DATA] [DEMOGRAPHIC_DATA] Other Prefer Not To Say" at bounding box center [706, 157] width 286 height 25
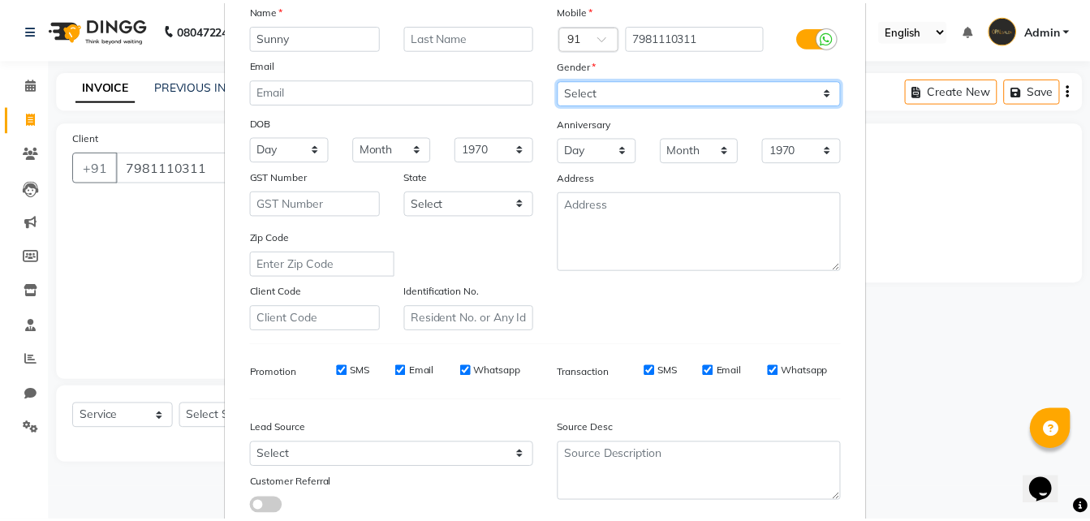
scroll to position [217, 0]
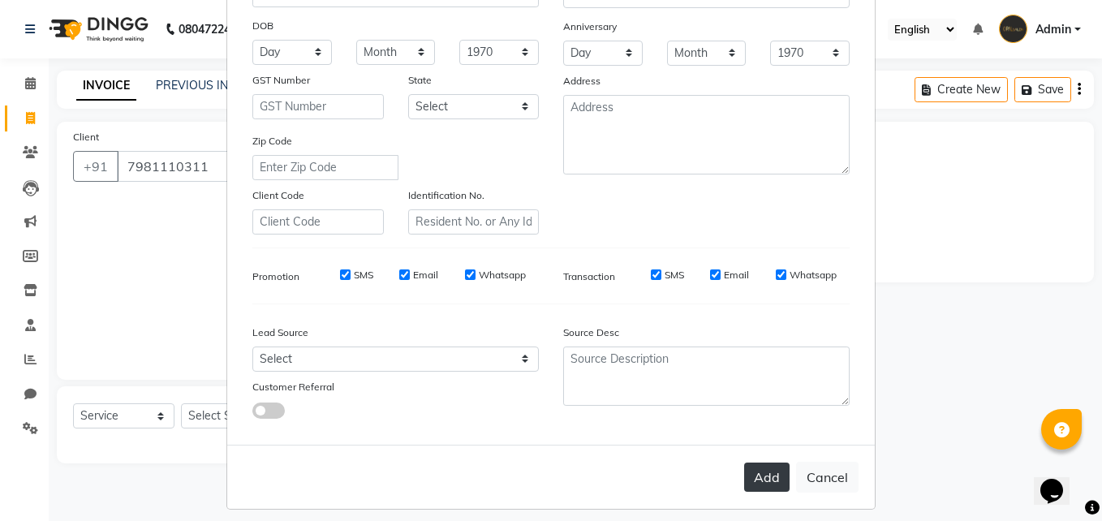
click at [761, 466] on button "Add" at bounding box center [766, 476] width 45 height 29
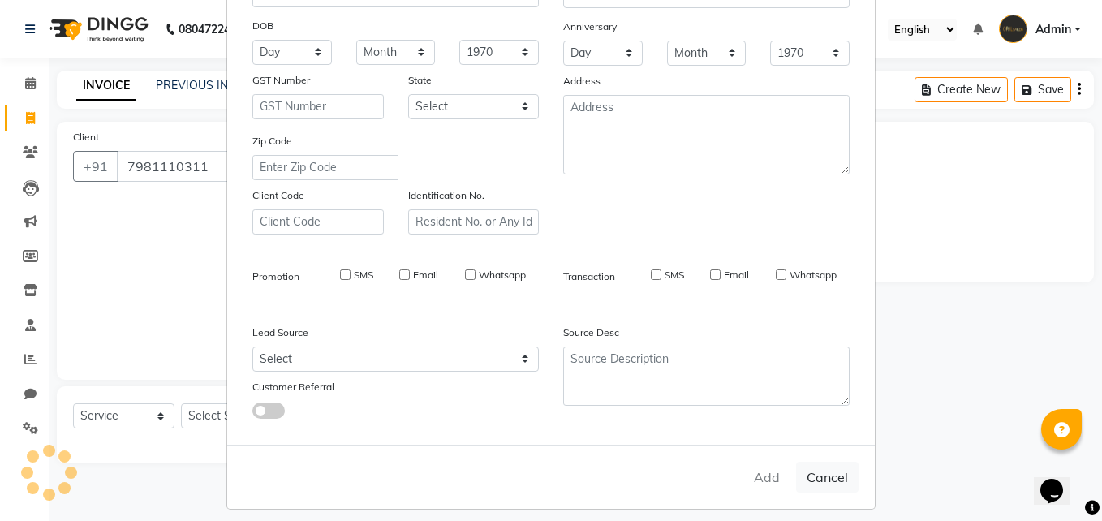
select select
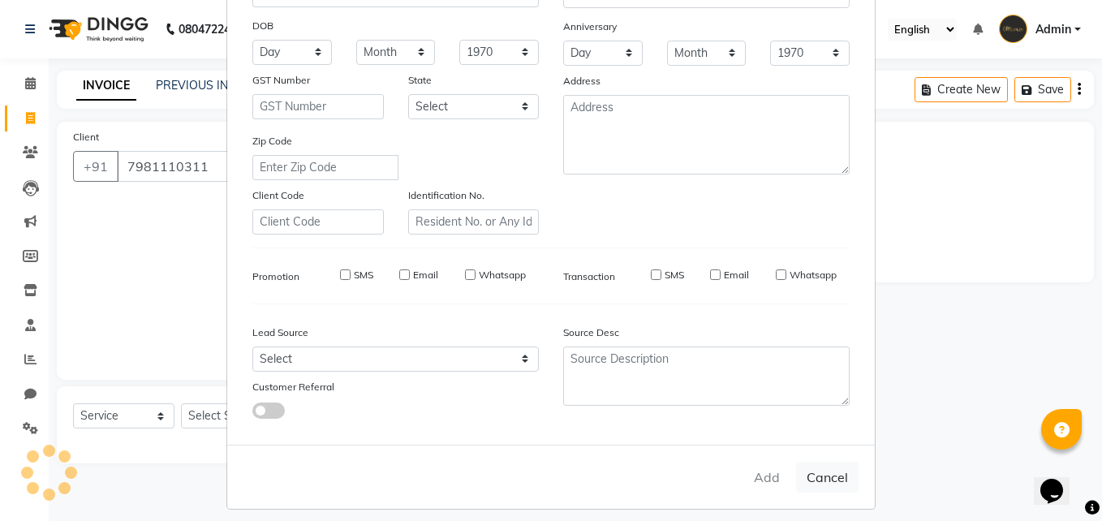
select select
checkbox input "false"
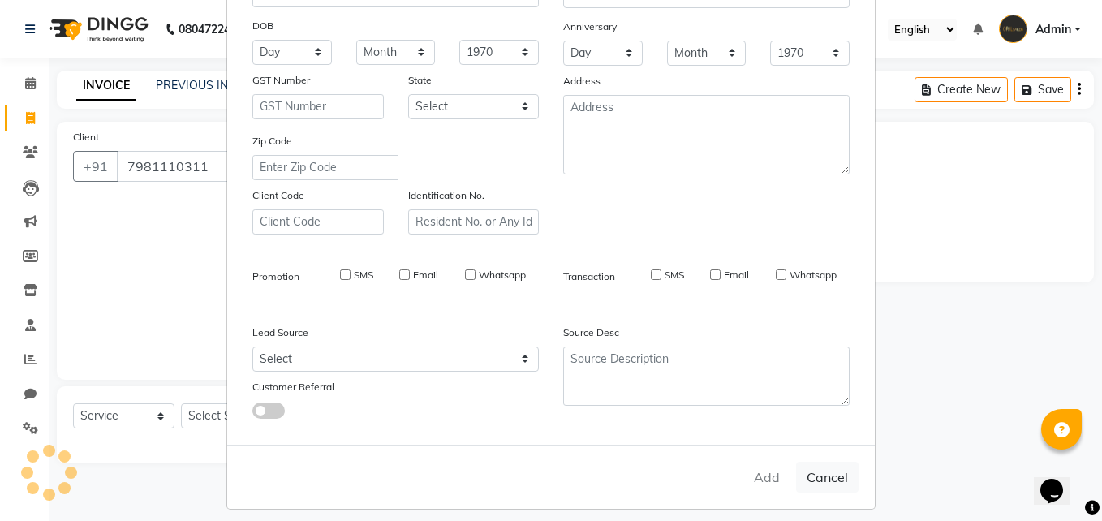
checkbox input "false"
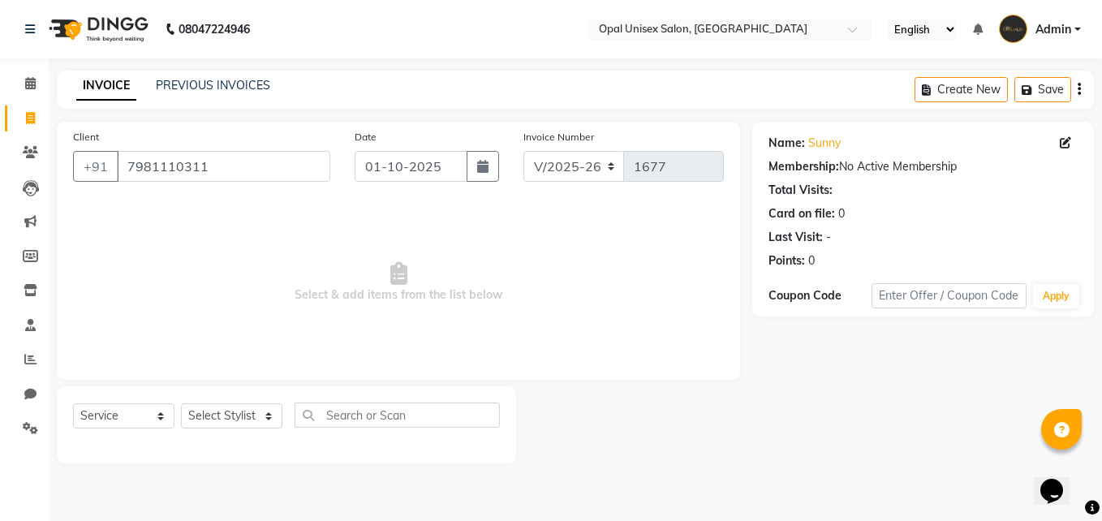
click at [290, 520] on html "08047224946 Select Location × Opal Unisex Salon, Hinjewadi English ENGLISH Espa…" at bounding box center [551, 260] width 1102 height 521
click at [275, 407] on select "Select Stylist [PERSON_NAME] Guru [PERSON_NAME][GEOGRAPHIC_DATA] [PERSON_NAME][…" at bounding box center [231, 415] width 101 height 25
select select "86884"
click at [181, 403] on select "Select Stylist [PERSON_NAME] Guru [PERSON_NAME][GEOGRAPHIC_DATA] [PERSON_NAME][…" at bounding box center [231, 415] width 101 height 25
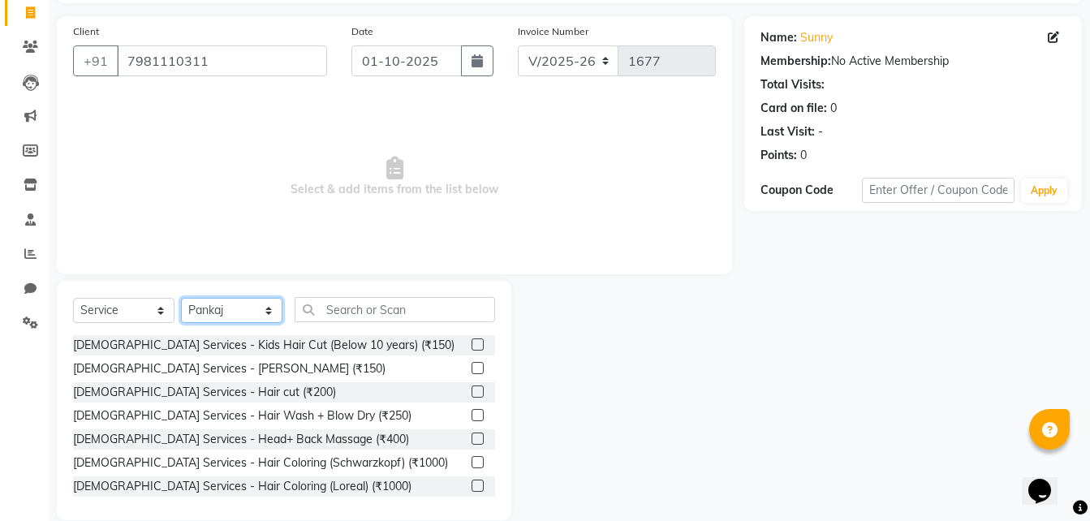
scroll to position [108, 0]
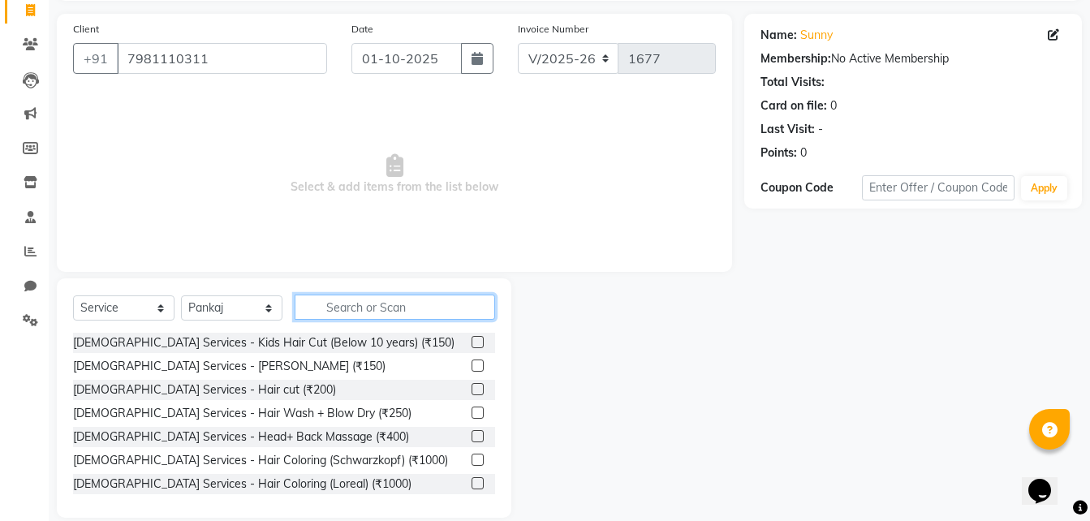
click at [382, 312] on input "text" at bounding box center [394, 306] width 200 height 25
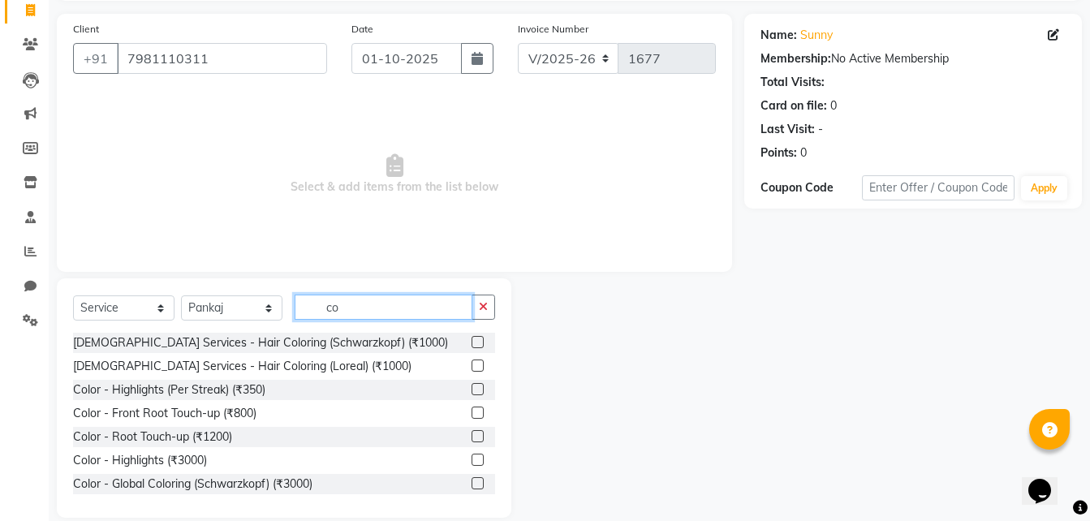
type input "co"
click at [471, 360] on label at bounding box center [477, 365] width 12 height 12
click at [471, 361] on input "checkbox" at bounding box center [476, 366] width 11 height 11
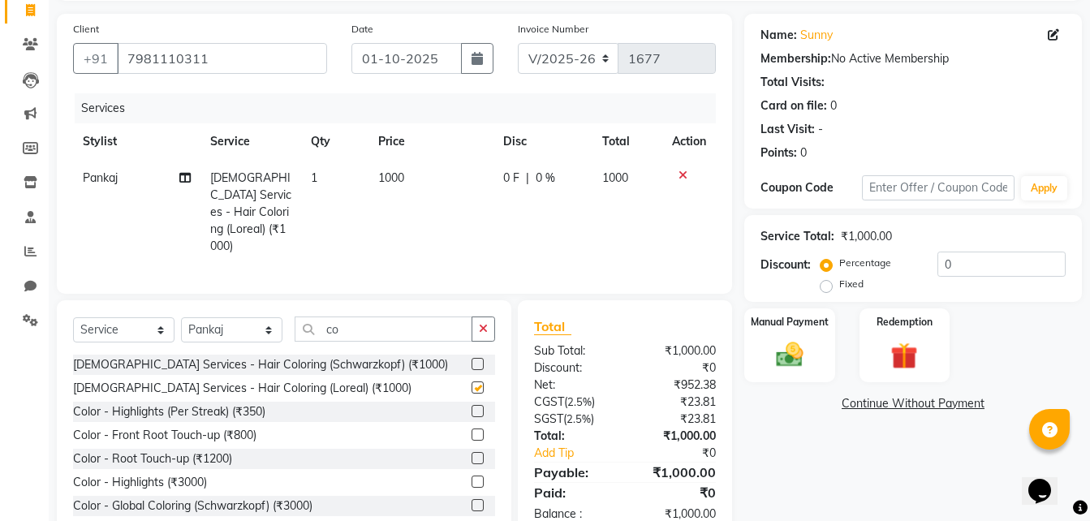
checkbox input "false"
click at [479, 326] on icon "button" at bounding box center [483, 328] width 9 height 11
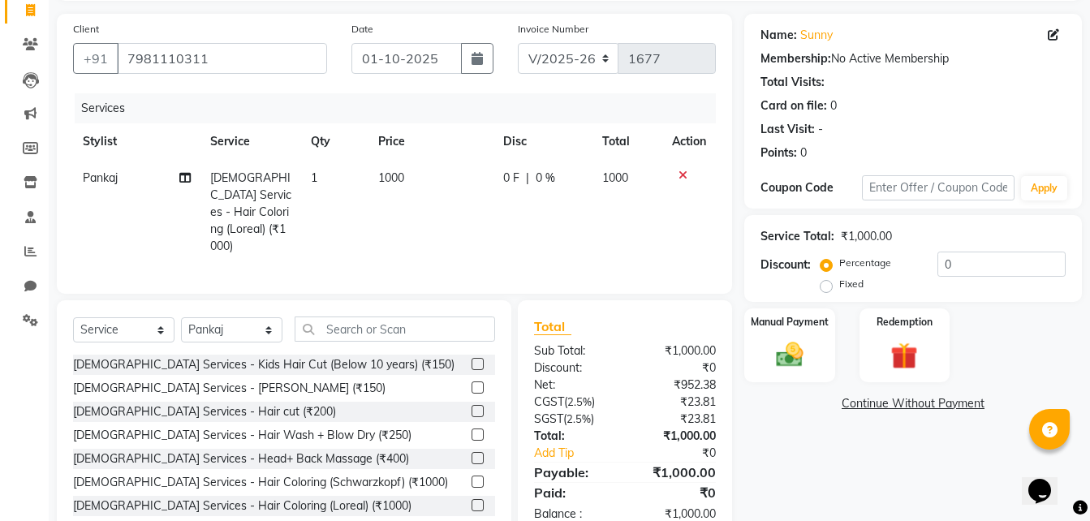
click at [471, 385] on label at bounding box center [477, 387] width 12 height 12
click at [471, 385] on input "checkbox" at bounding box center [476, 388] width 11 height 11
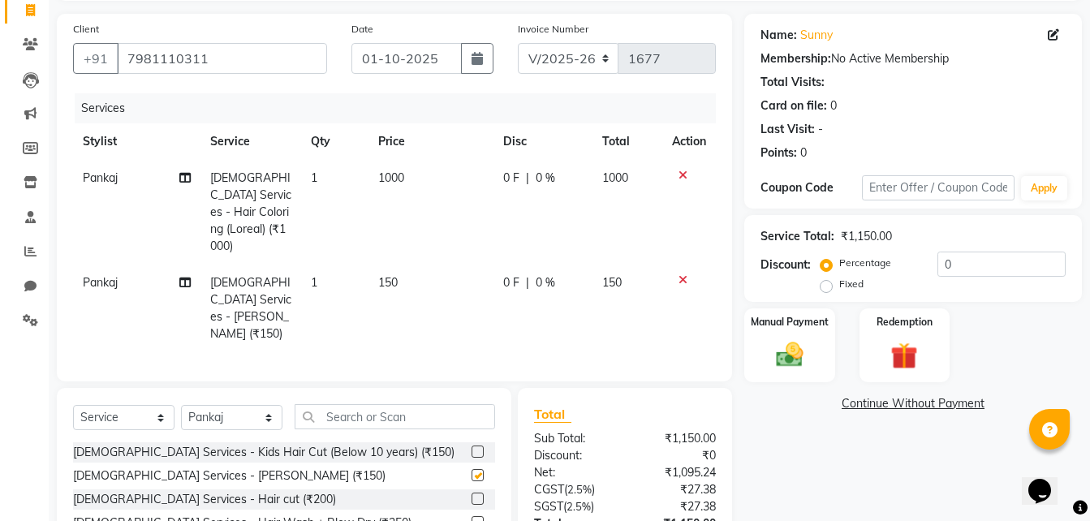
checkbox input "false"
click at [471, 489] on div at bounding box center [483, 499] width 24 height 20
click at [471, 492] on label at bounding box center [477, 498] width 12 height 12
click at [471, 494] on input "checkbox" at bounding box center [476, 499] width 11 height 11
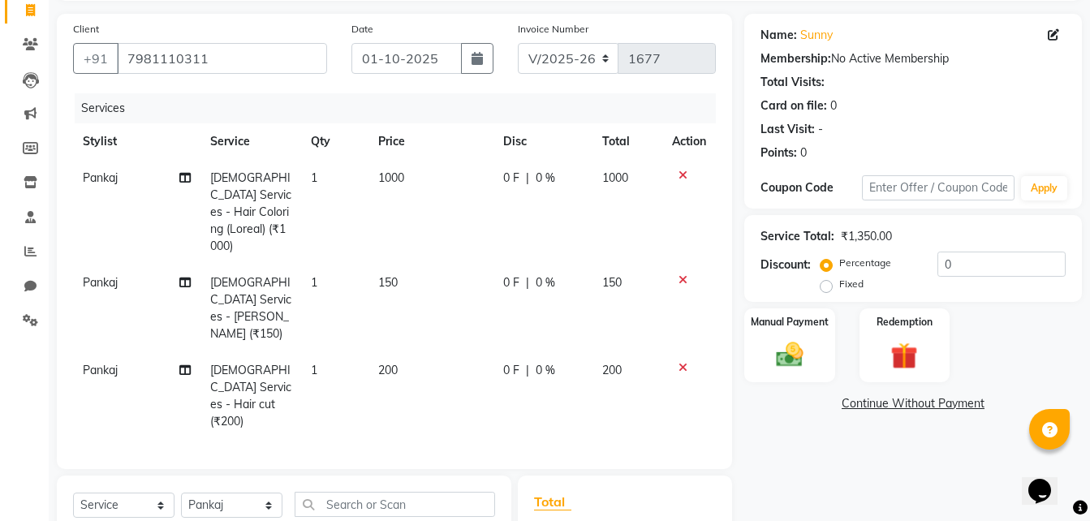
checkbox input "false"
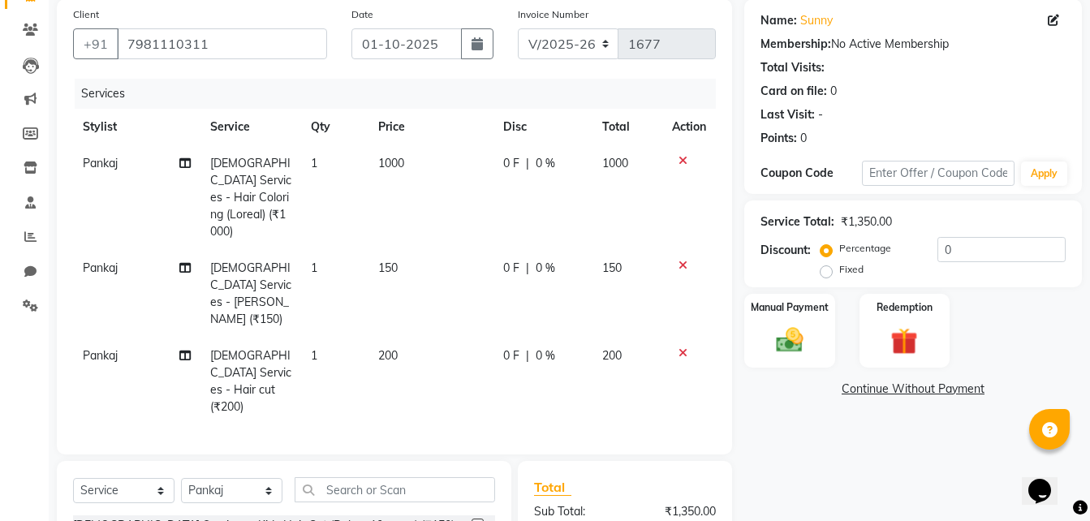
scroll to position [162, 0]
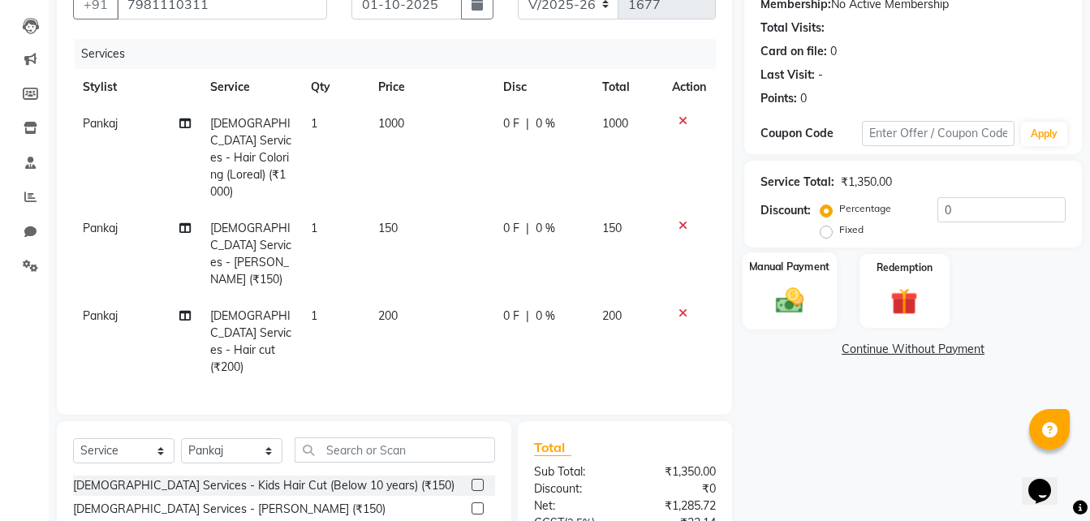
click at [793, 279] on div "Manual Payment" at bounding box center [789, 290] width 94 height 77
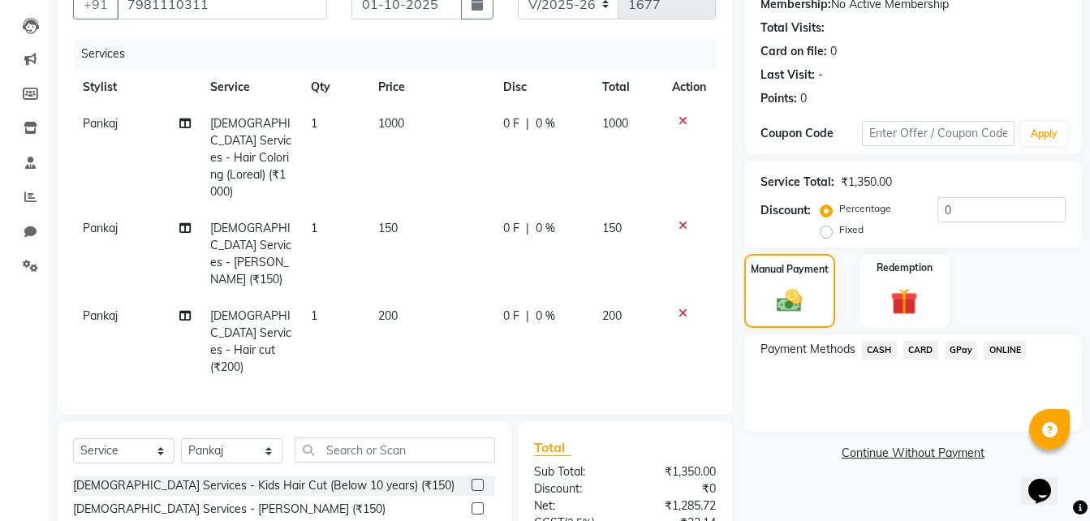
click at [964, 352] on span "GPay" at bounding box center [960, 350] width 33 height 19
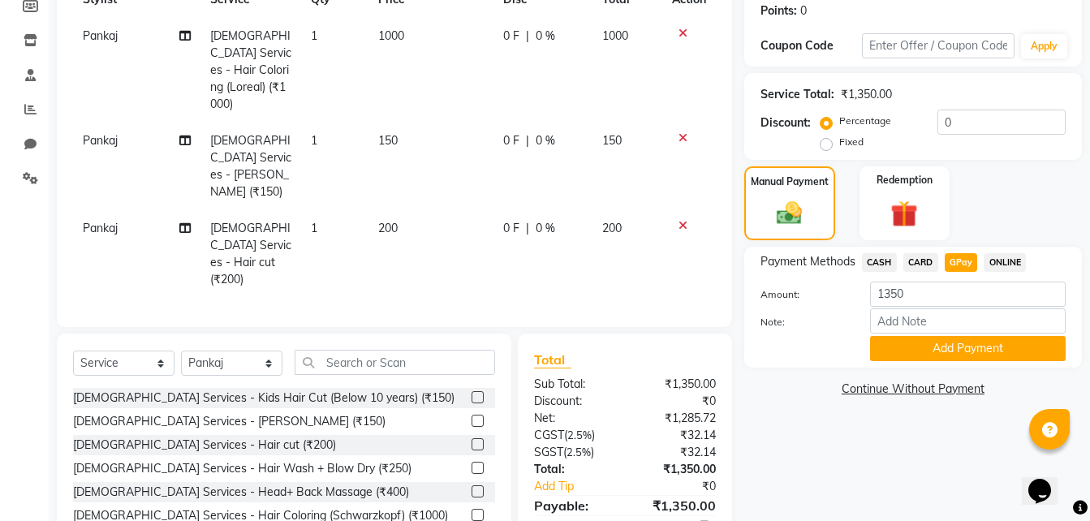
scroll to position [253, 0]
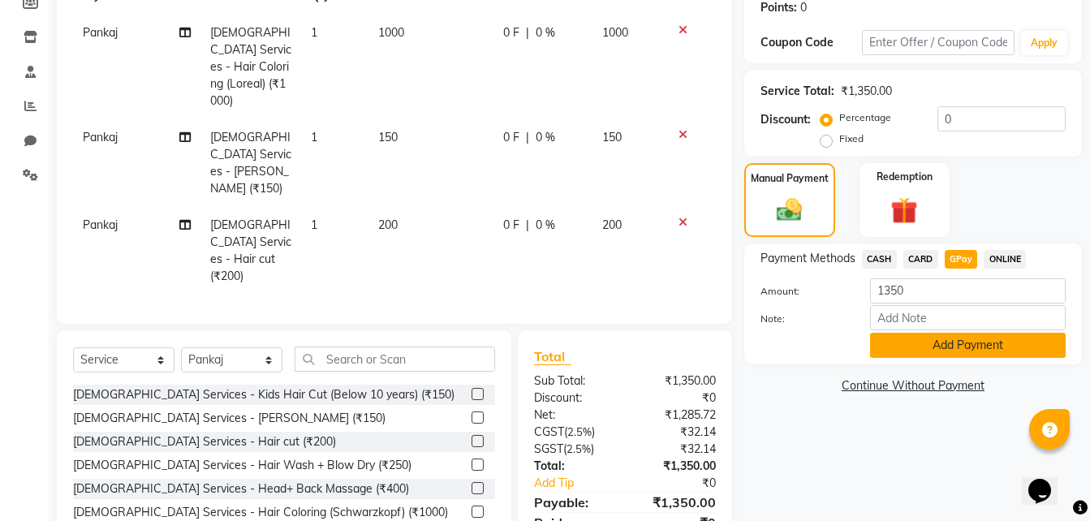
click at [912, 346] on button "Add Payment" at bounding box center [968, 345] width 196 height 25
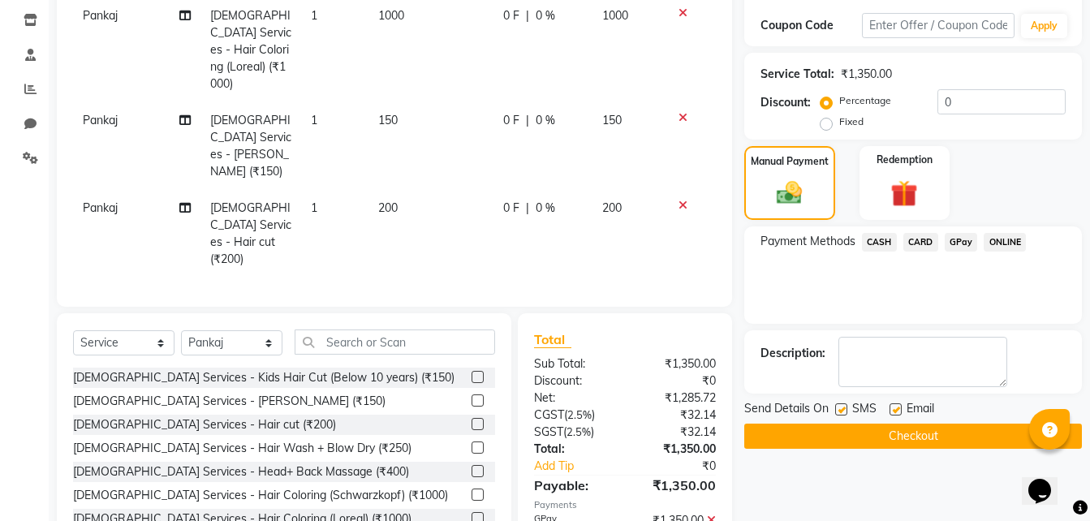
scroll to position [286, 0]
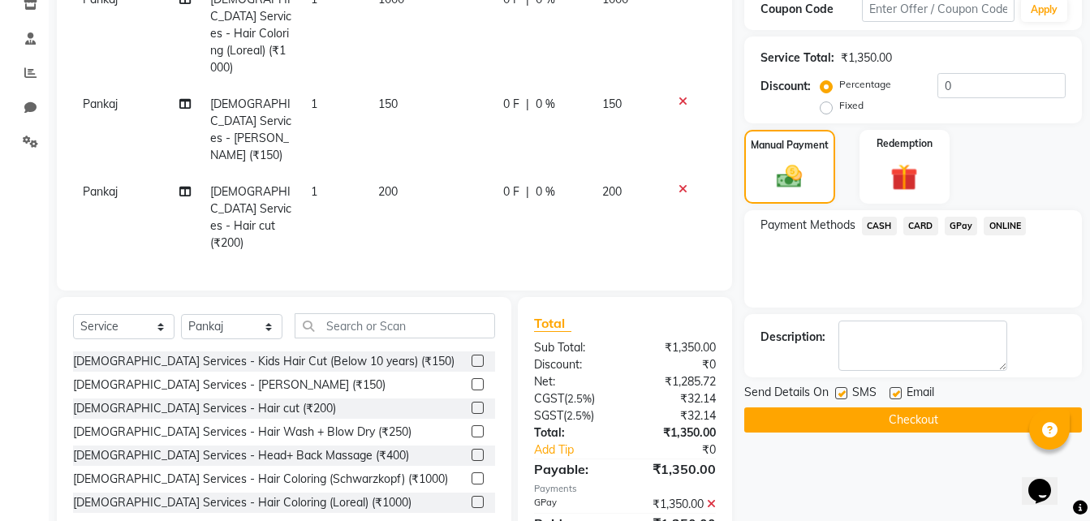
click at [851, 388] on div "SMS" at bounding box center [862, 394] width 54 height 20
click at [849, 411] on button "Checkout" at bounding box center [912, 419] width 337 height 25
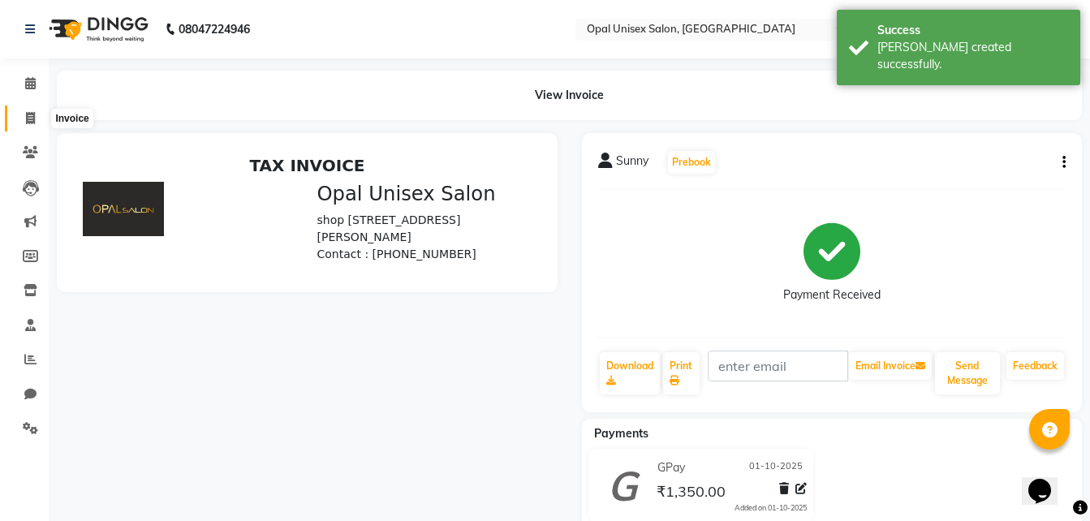
click at [26, 116] on icon at bounding box center [30, 118] width 9 height 12
select select "service"
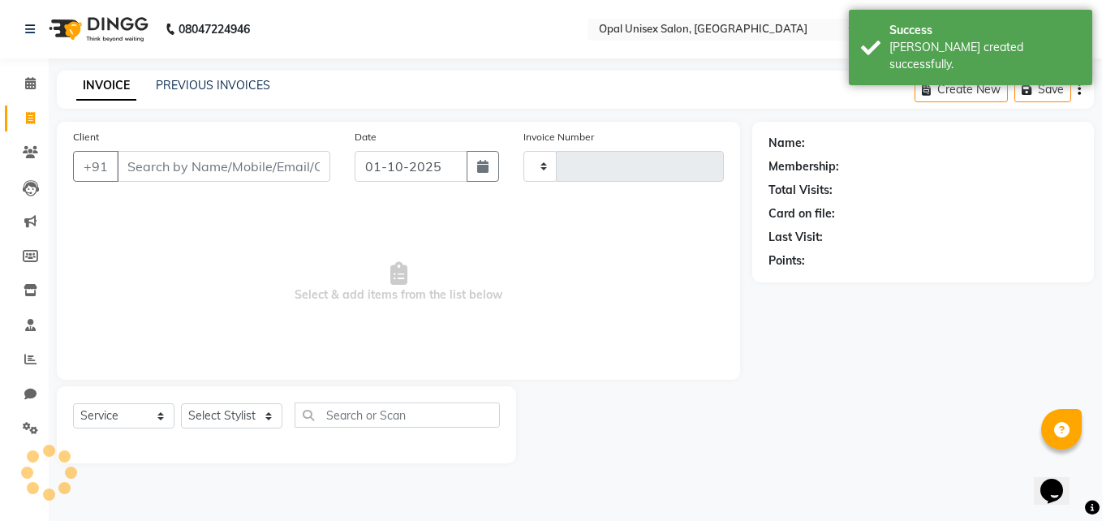
click at [190, 167] on input "Client" at bounding box center [223, 166] width 213 height 31
type input "1678"
select select "8653"
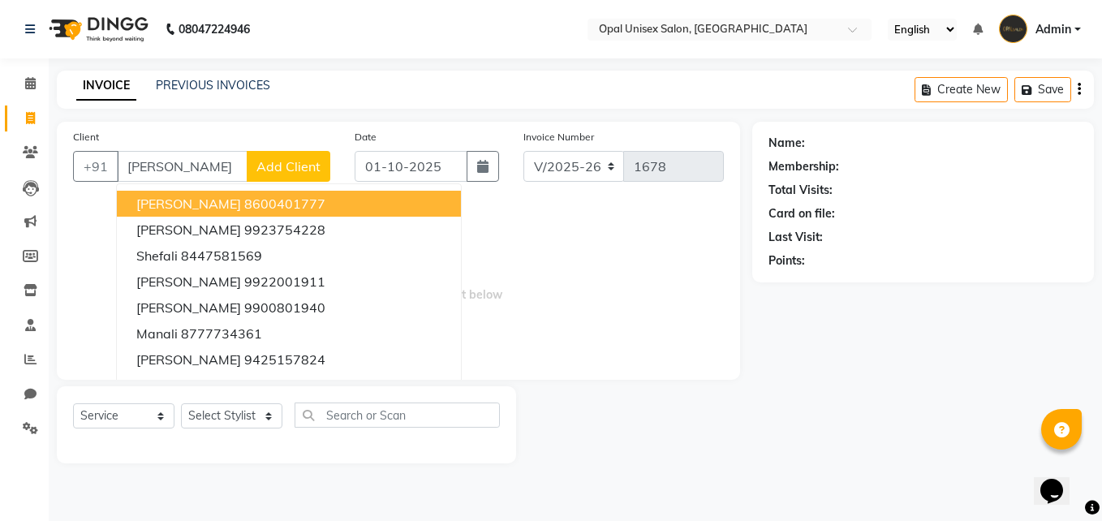
type input "[PERSON_NAME]"
click at [299, 164] on span "Add Client" at bounding box center [288, 166] width 64 height 16
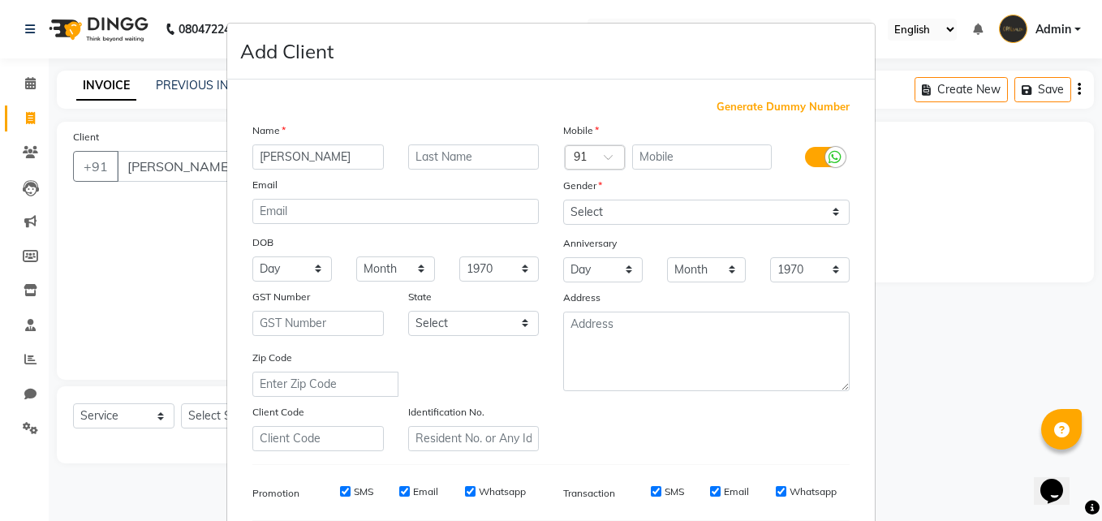
click at [793, 112] on span "Generate Dummy Number" at bounding box center [782, 107] width 133 height 16
type input "1383500000001"
checkbox input "false"
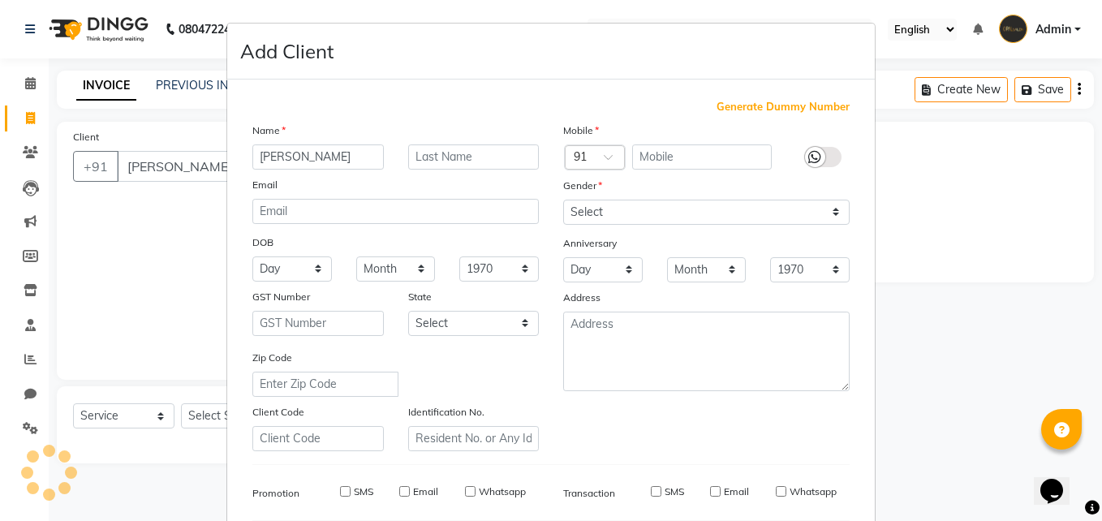
checkbox input "false"
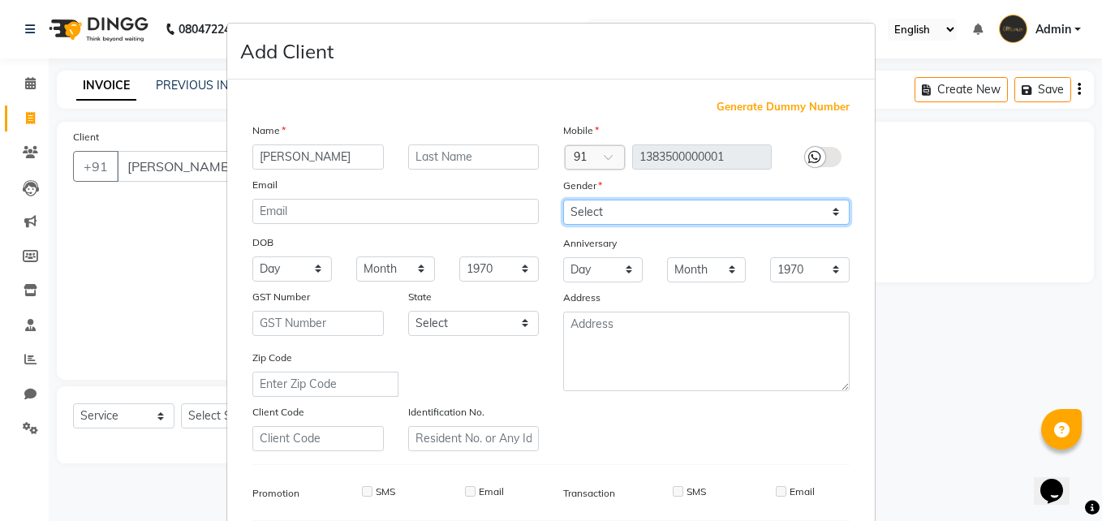
click at [643, 206] on select "Select [DEMOGRAPHIC_DATA] [DEMOGRAPHIC_DATA] Other Prefer Not To Say" at bounding box center [706, 212] width 286 height 25
select select "[DEMOGRAPHIC_DATA]"
click at [563, 200] on select "Select [DEMOGRAPHIC_DATA] [DEMOGRAPHIC_DATA] Other Prefer Not To Say" at bounding box center [706, 212] width 286 height 25
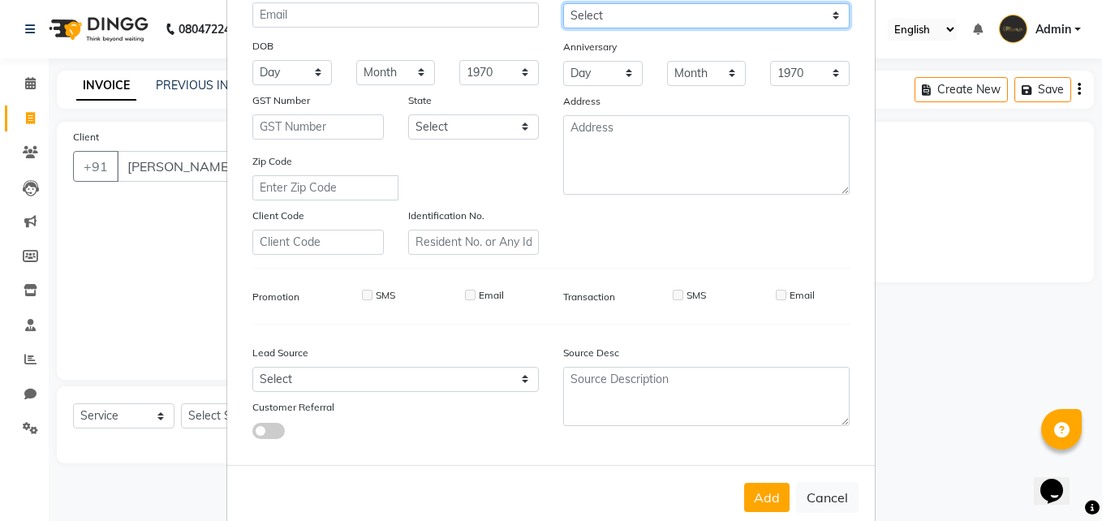
scroll to position [228, 0]
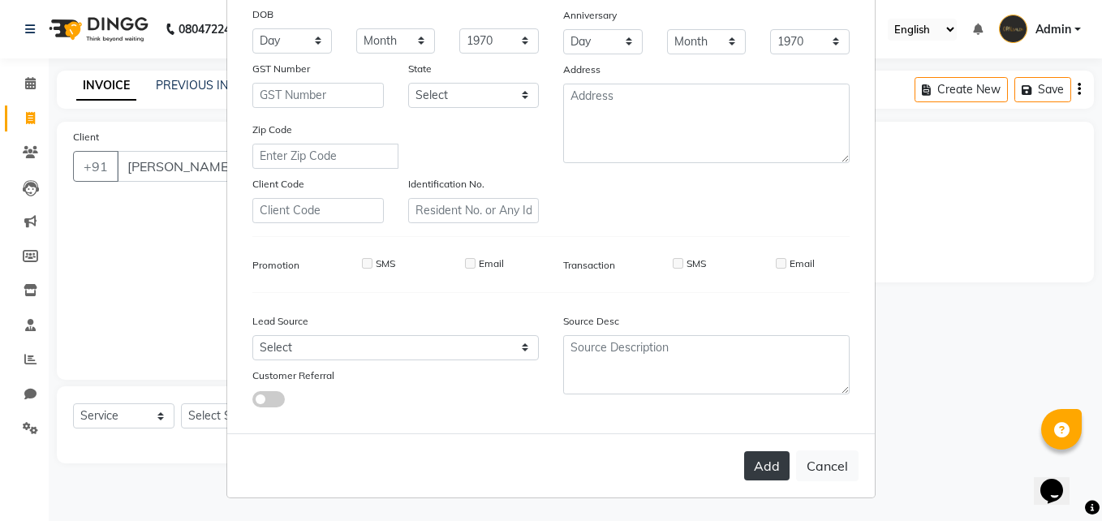
click at [766, 466] on button "Add" at bounding box center [766, 465] width 45 height 29
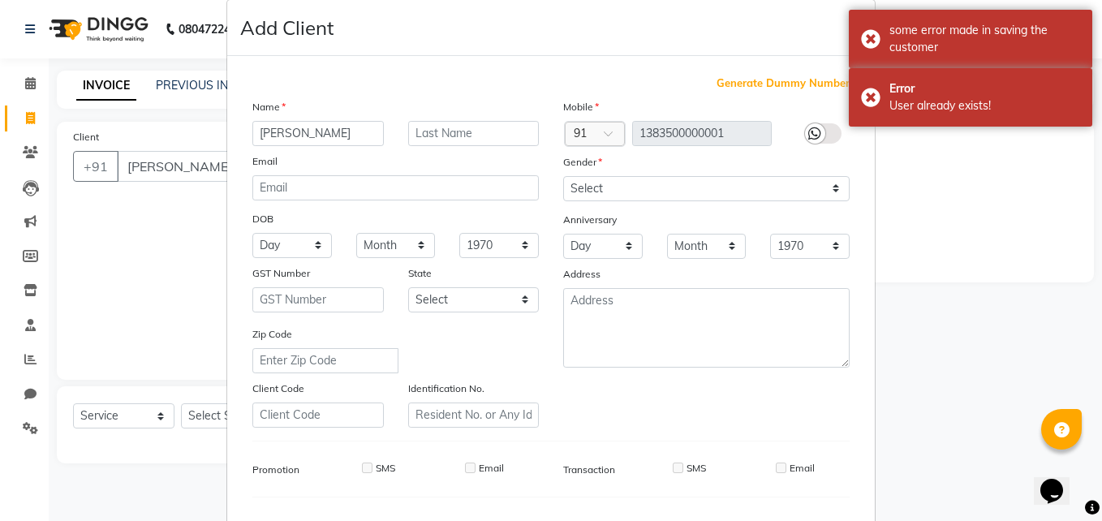
scroll to position [11, 0]
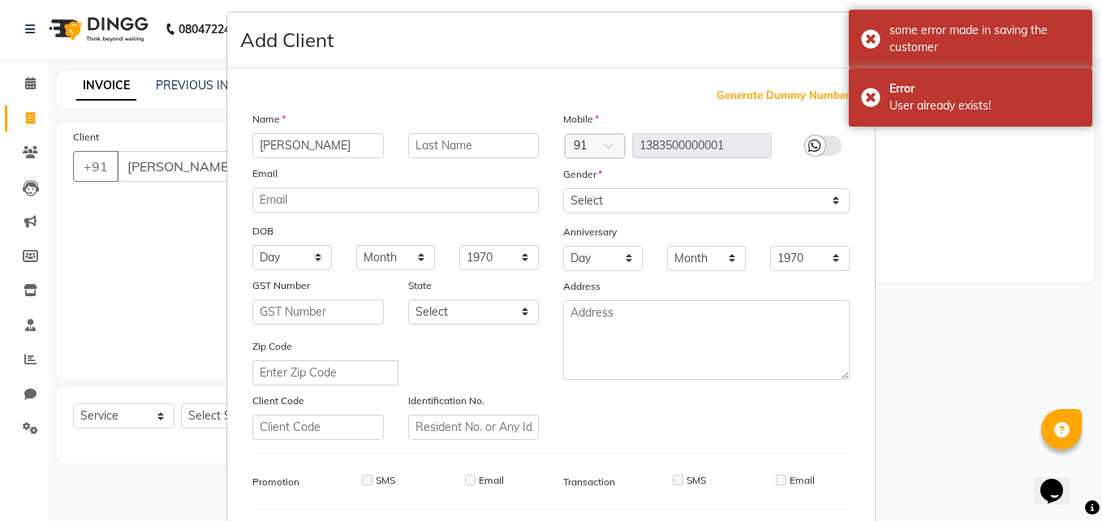
click at [810, 141] on icon at bounding box center [814, 146] width 13 height 15
click at [800, 96] on span "Generate Dummy Number" at bounding box center [782, 96] width 133 height 16
click at [625, 191] on select "Select [DEMOGRAPHIC_DATA] [DEMOGRAPHIC_DATA] Other Prefer Not To Say" at bounding box center [706, 200] width 286 height 25
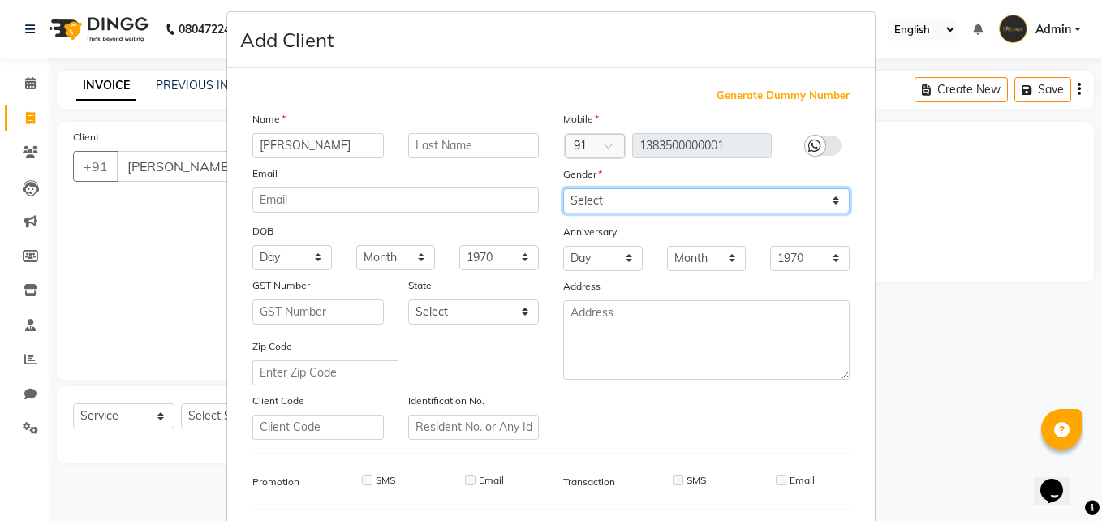
click at [563, 188] on select "Select [DEMOGRAPHIC_DATA] [DEMOGRAPHIC_DATA] Other Prefer Not To Say" at bounding box center [706, 200] width 286 height 25
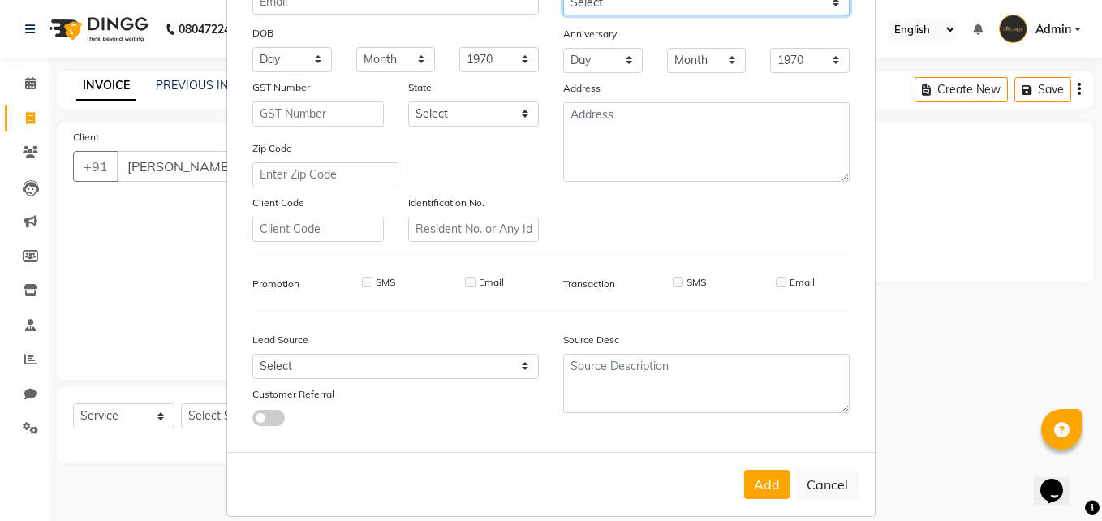
scroll to position [228, 0]
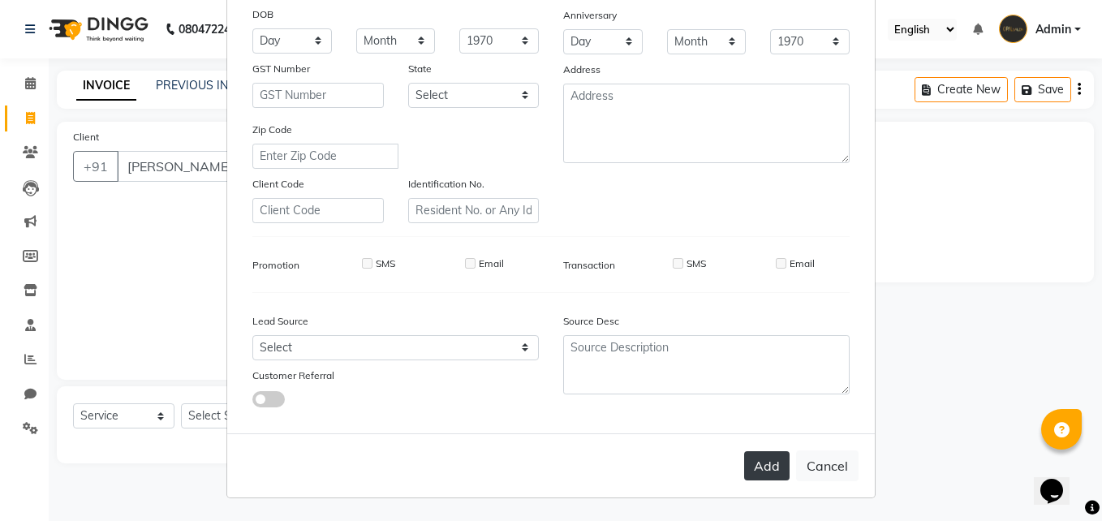
click at [757, 462] on button "Add" at bounding box center [766, 465] width 45 height 29
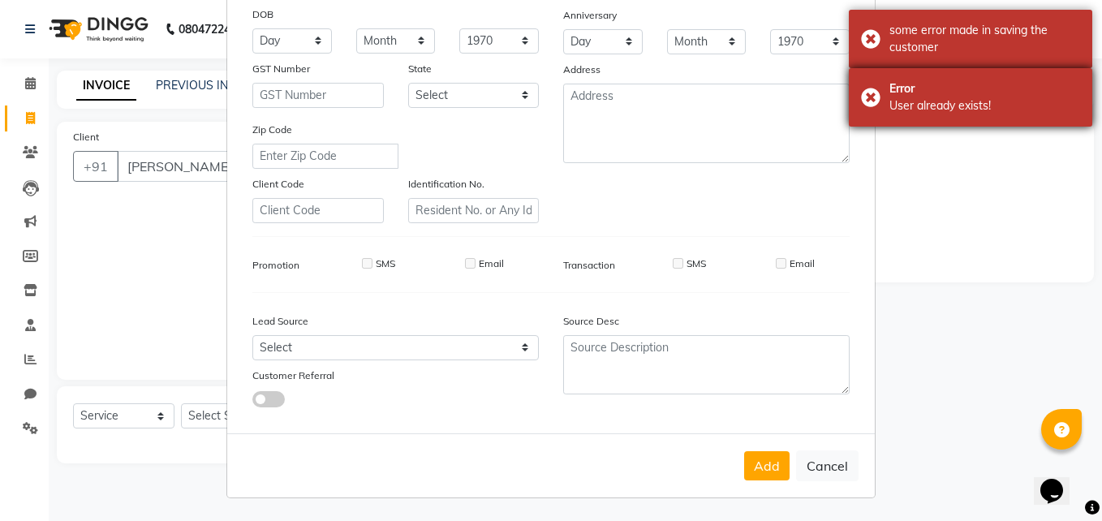
click at [862, 92] on div "Error User already exists!" at bounding box center [970, 97] width 243 height 58
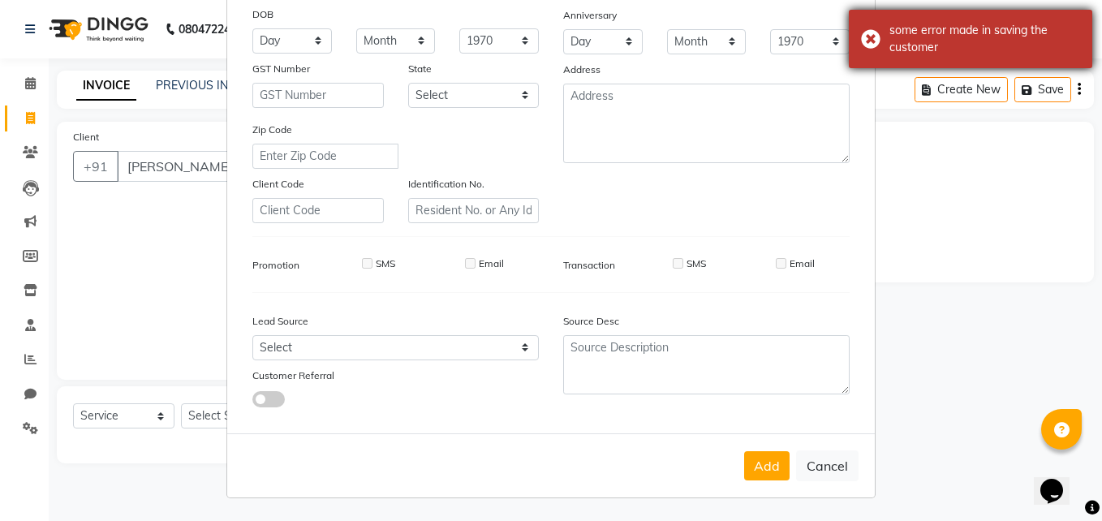
click at [872, 42] on div "some error made in saving the customer" at bounding box center [970, 39] width 243 height 58
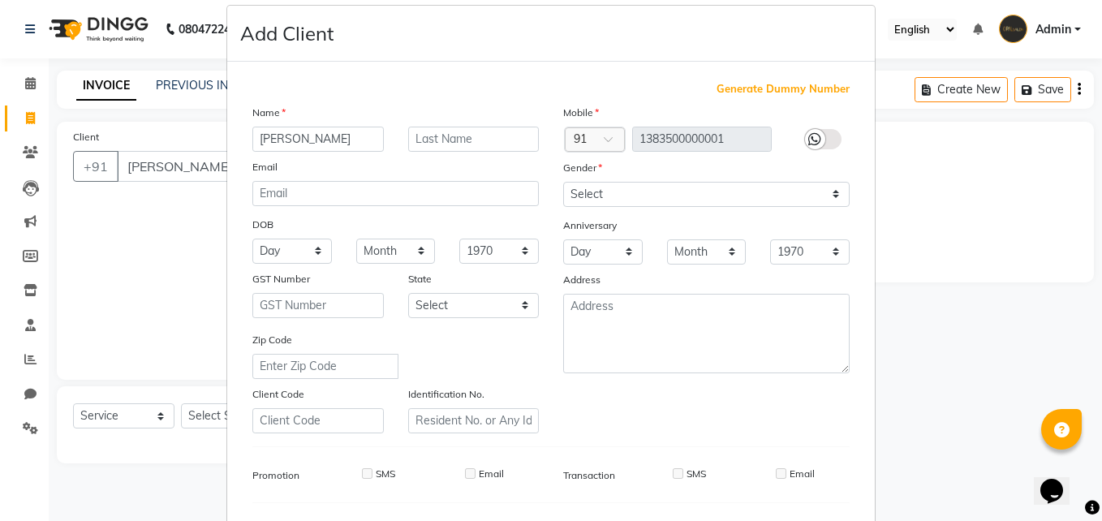
scroll to position [0, 0]
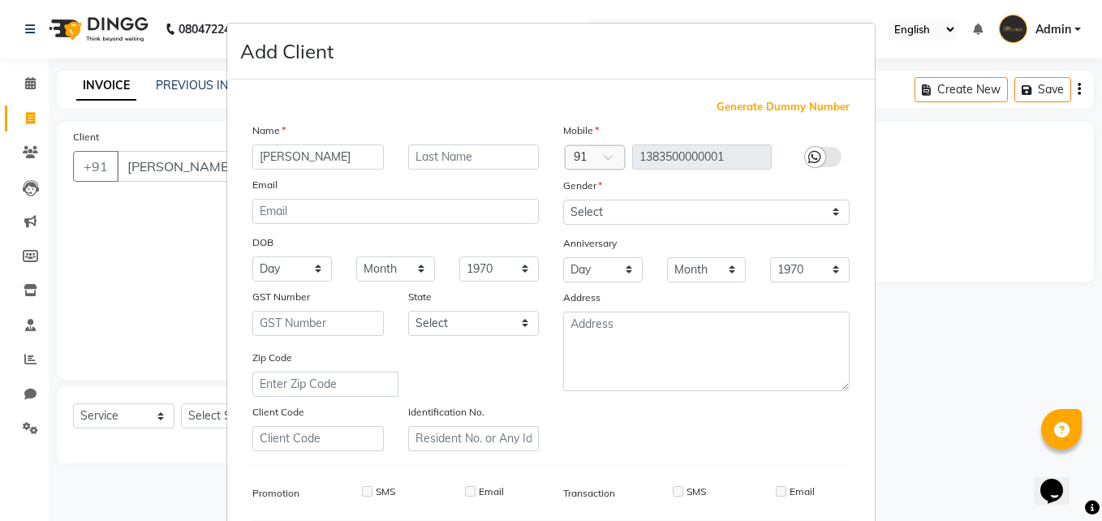
click at [812, 150] on icon at bounding box center [814, 157] width 13 height 15
click at [808, 155] on icon at bounding box center [814, 157] width 13 height 15
click at [808, 156] on icon at bounding box center [814, 157] width 13 height 15
click at [802, 108] on span "Generate Dummy Number" at bounding box center [782, 107] width 133 height 16
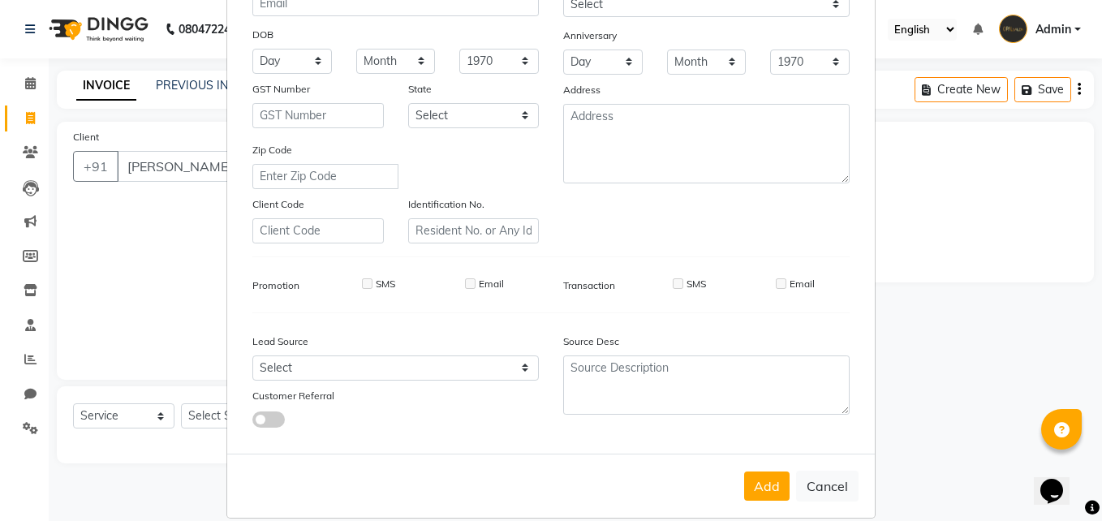
scroll to position [228, 0]
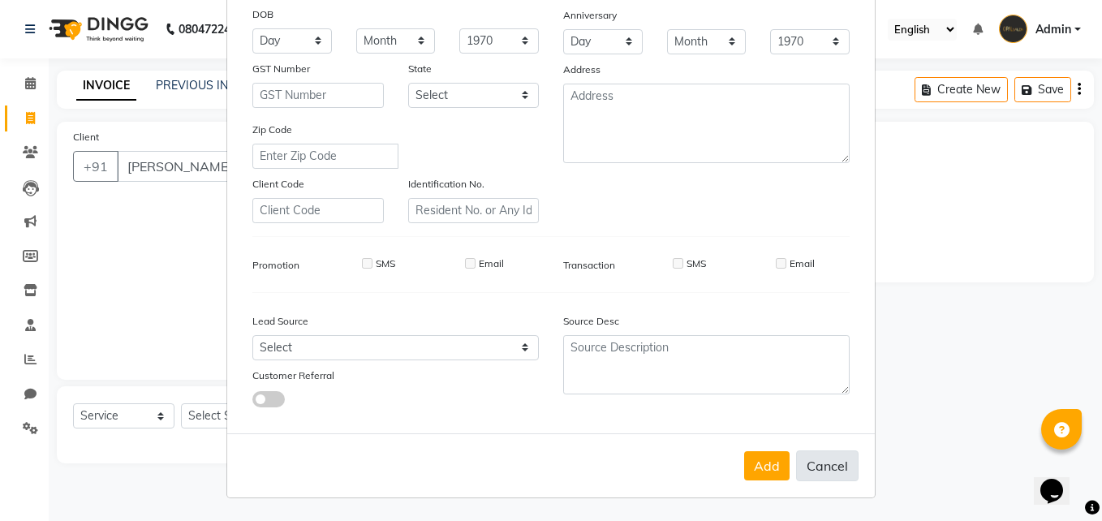
drag, startPoint x: 822, startPoint y: 449, endPoint x: 819, endPoint y: 458, distance: 9.5
click at [819, 458] on form "Add Client Generate Dummy Number Name Ali Email DOB Day 01 02 03 04 05 06 07 08…" at bounding box center [550, 147] width 647 height 702
click at [818, 461] on button "Cancel" at bounding box center [827, 465] width 62 height 31
select select
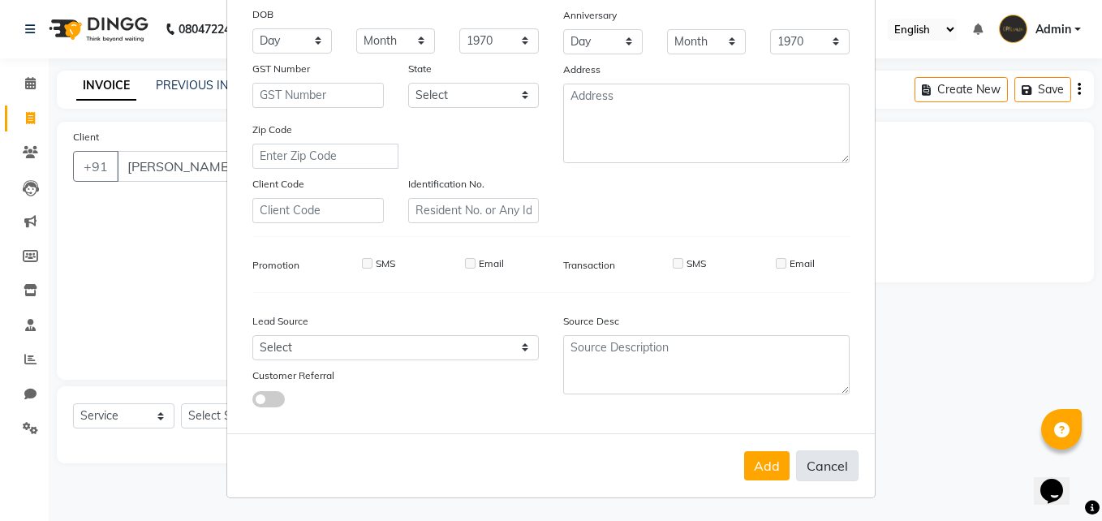
select select
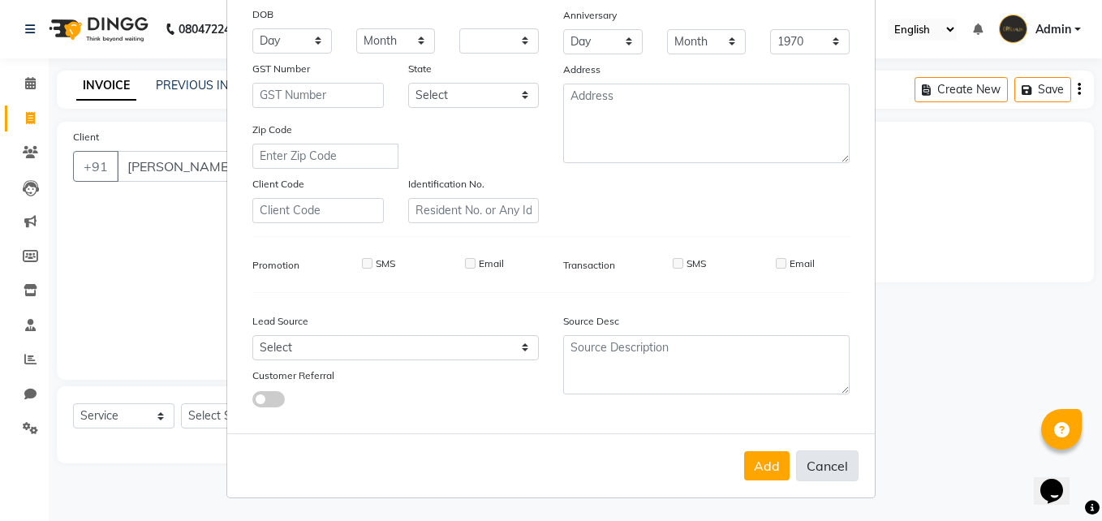
checkbox input "false"
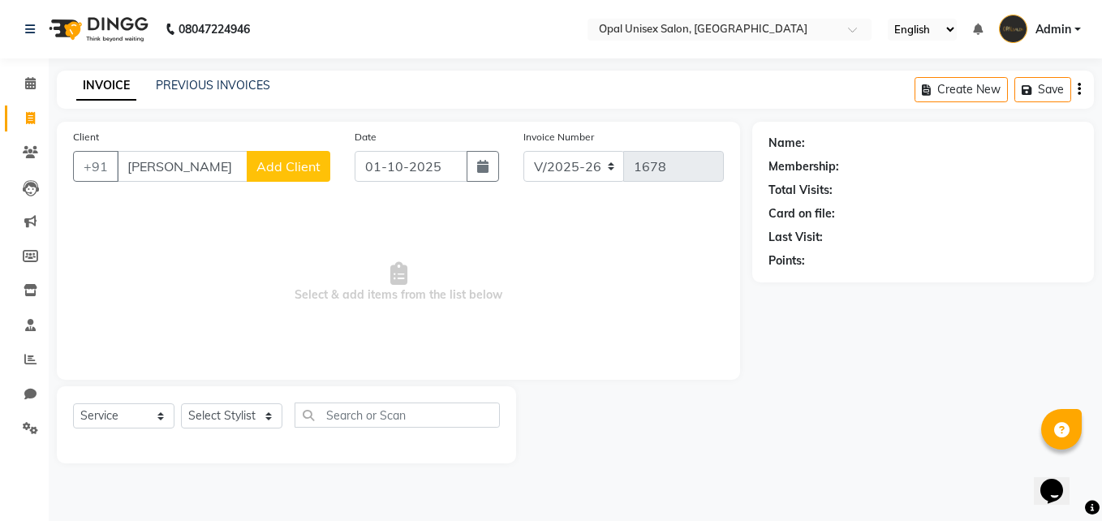
click at [303, 158] on span "Add Client" at bounding box center [288, 166] width 64 height 16
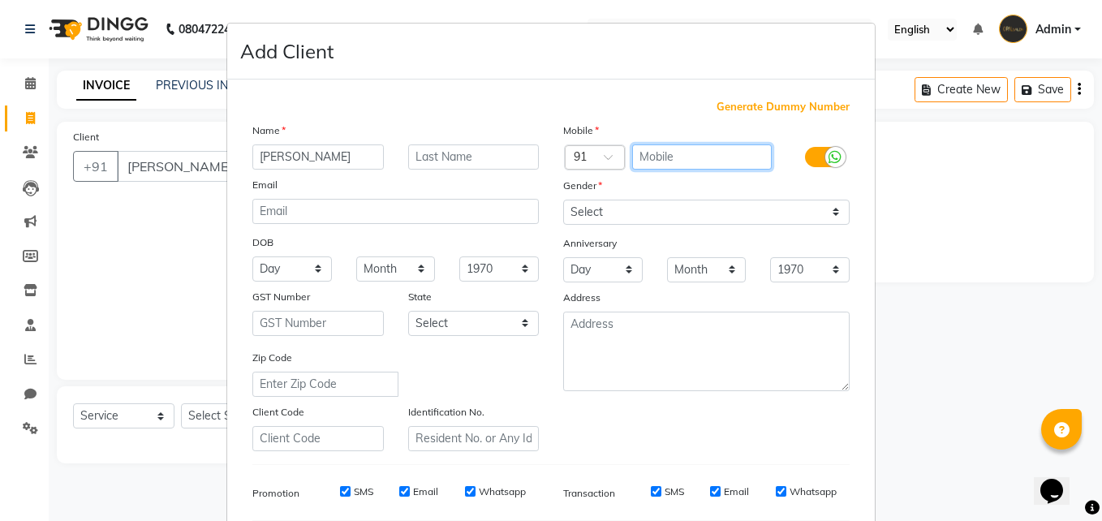
click at [707, 157] on input "text" at bounding box center [702, 156] width 140 height 25
type input "5456476889"
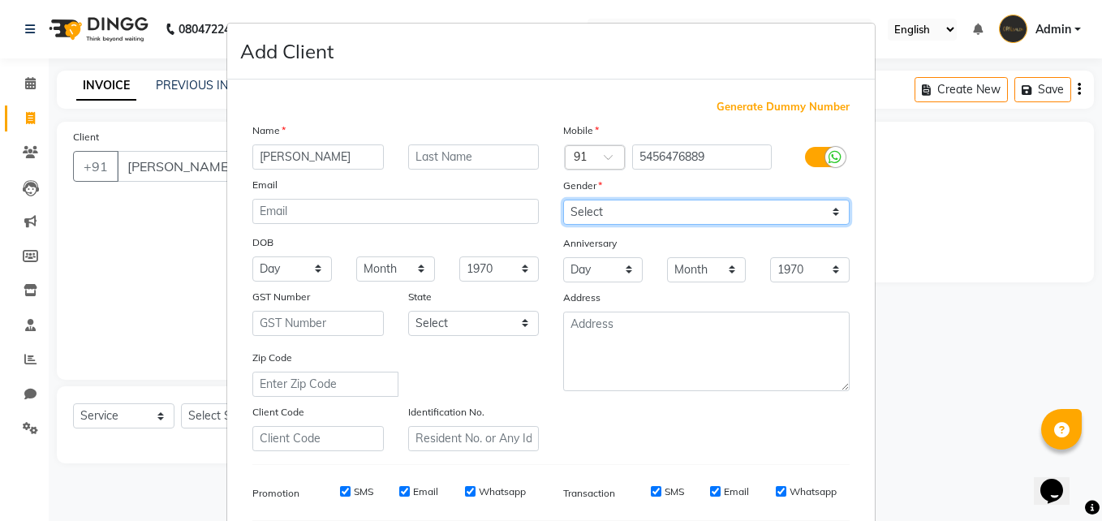
click at [660, 205] on select "Select [DEMOGRAPHIC_DATA] [DEMOGRAPHIC_DATA] Other Prefer Not To Say" at bounding box center [706, 212] width 286 height 25
select select "[DEMOGRAPHIC_DATA]"
click at [563, 200] on select "Select [DEMOGRAPHIC_DATA] [DEMOGRAPHIC_DATA] Other Prefer Not To Say" at bounding box center [706, 212] width 286 height 25
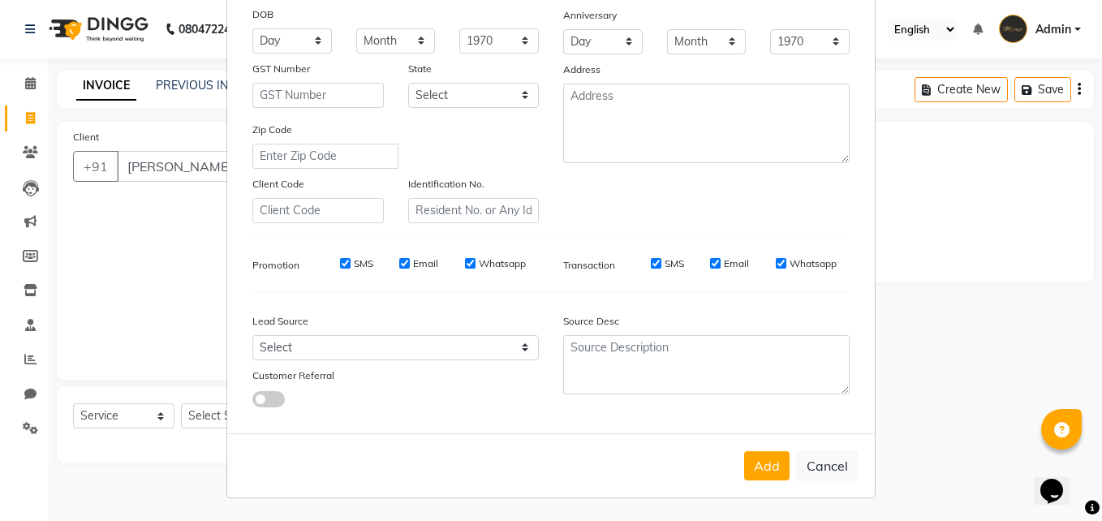
click at [748, 457] on button "Add" at bounding box center [766, 465] width 45 height 29
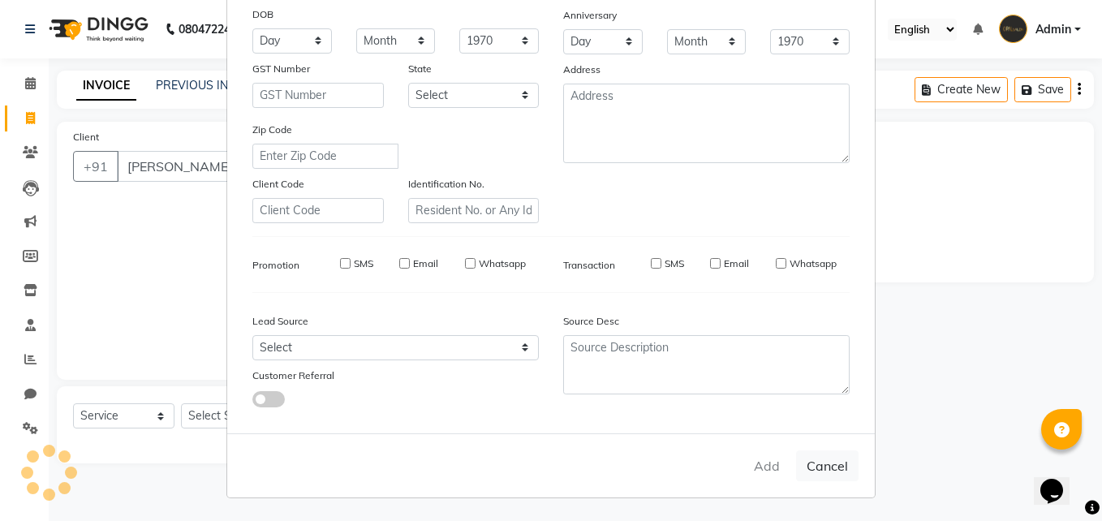
type input "5456476889"
select select
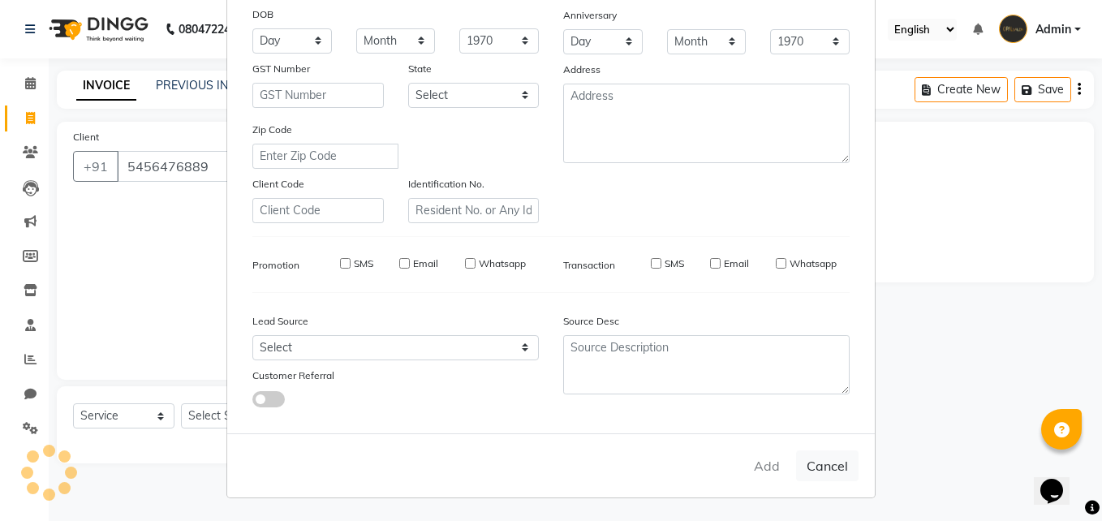
select select
checkbox input "false"
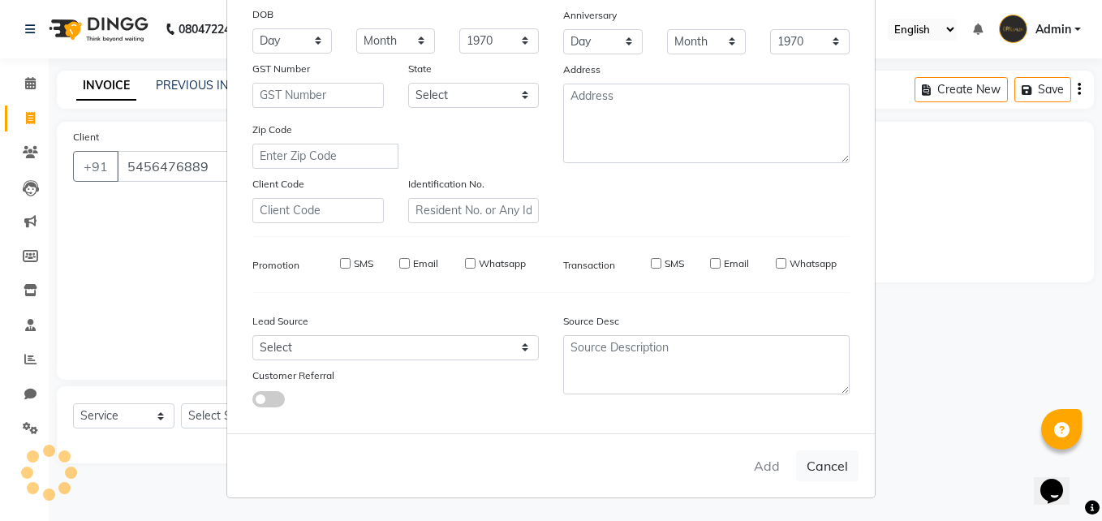
checkbox input "false"
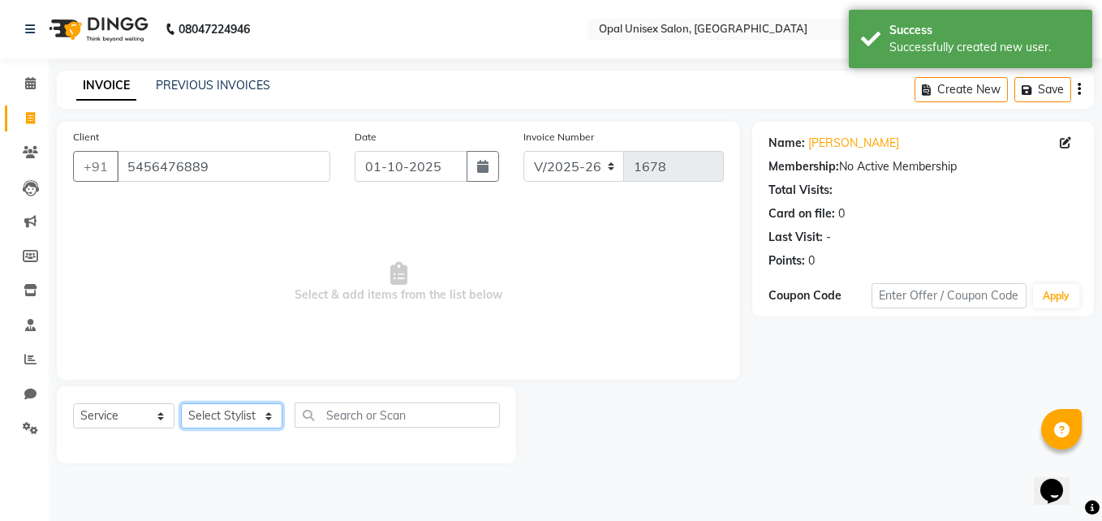
click at [226, 408] on select "Select Stylist [PERSON_NAME] Guru [PERSON_NAME][GEOGRAPHIC_DATA] [PERSON_NAME][…" at bounding box center [231, 415] width 101 height 25
select select "86884"
click at [181, 403] on select "Select Stylist [PERSON_NAME] Guru [PERSON_NAME][GEOGRAPHIC_DATA] [PERSON_NAME][…" at bounding box center [231, 415] width 101 height 25
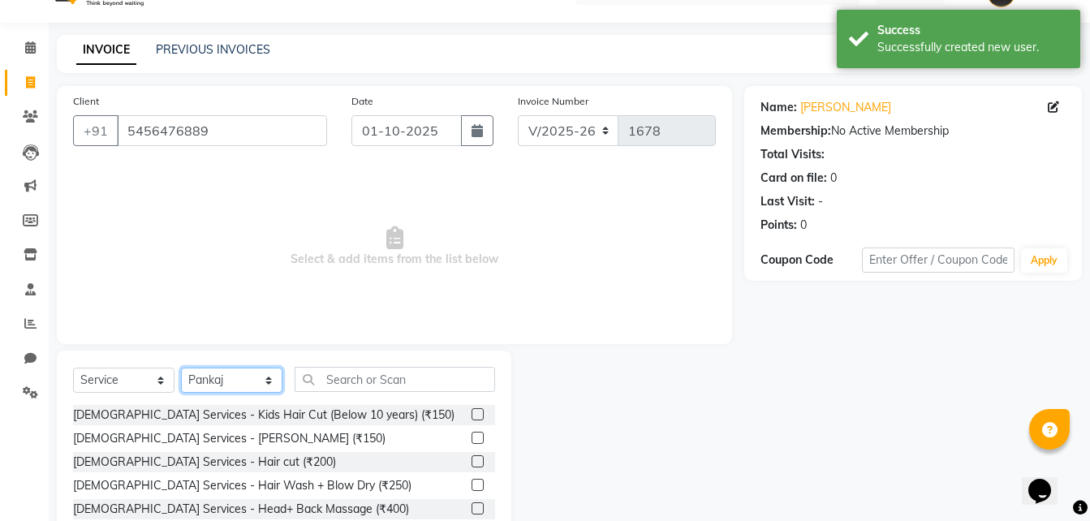
scroll to position [54, 0]
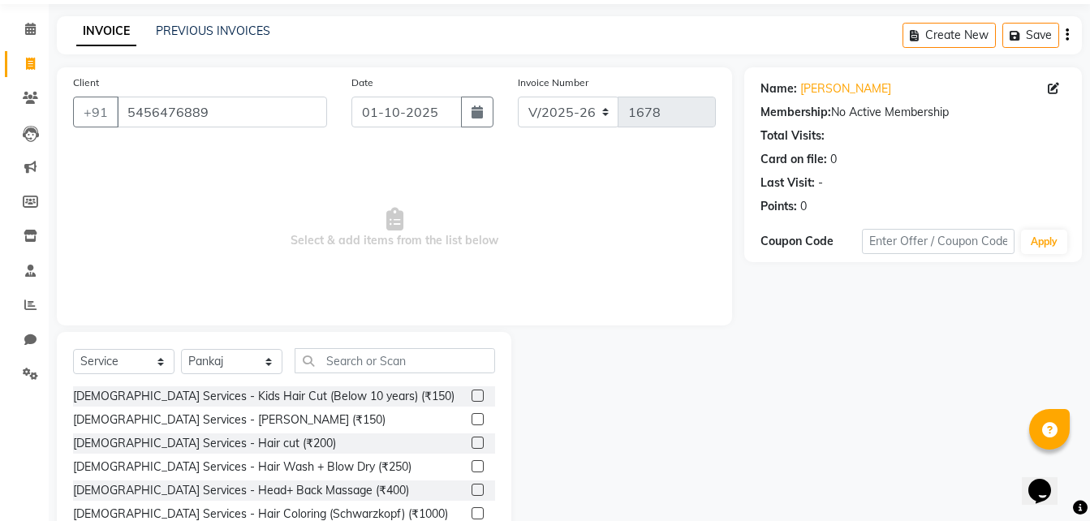
click at [471, 421] on label at bounding box center [477, 419] width 12 height 12
click at [471, 421] on input "checkbox" at bounding box center [476, 420] width 11 height 11
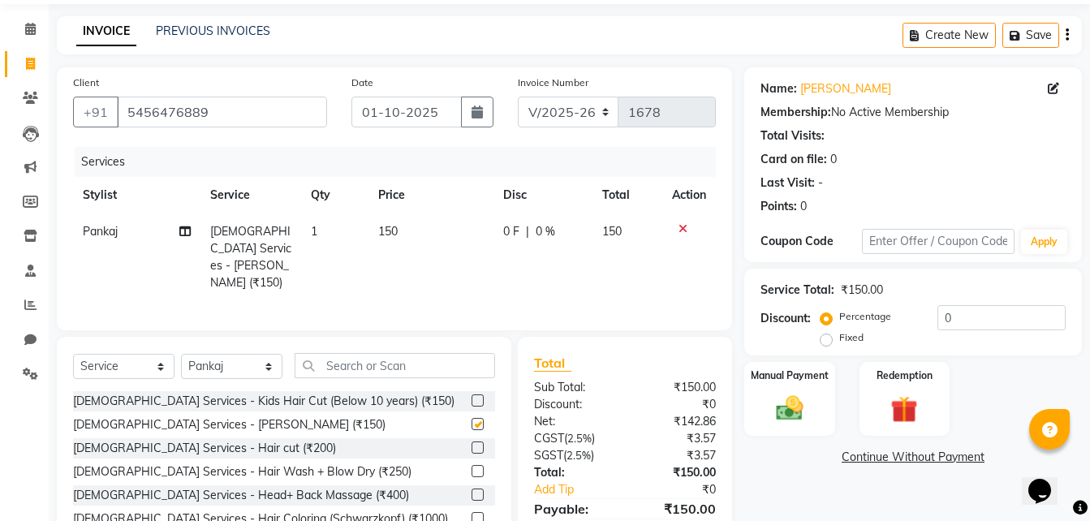
checkbox input "false"
click at [372, 356] on input "text" at bounding box center [394, 365] width 200 height 25
click at [780, 416] on img at bounding box center [789, 408] width 45 height 32
click at [872, 453] on span "CASH" at bounding box center [879, 458] width 35 height 19
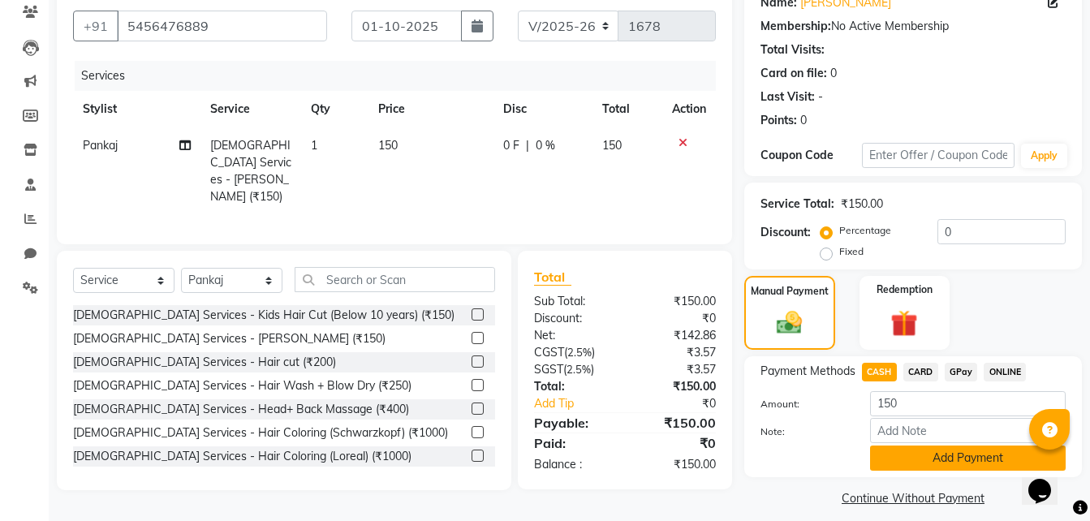
scroll to position [154, 0]
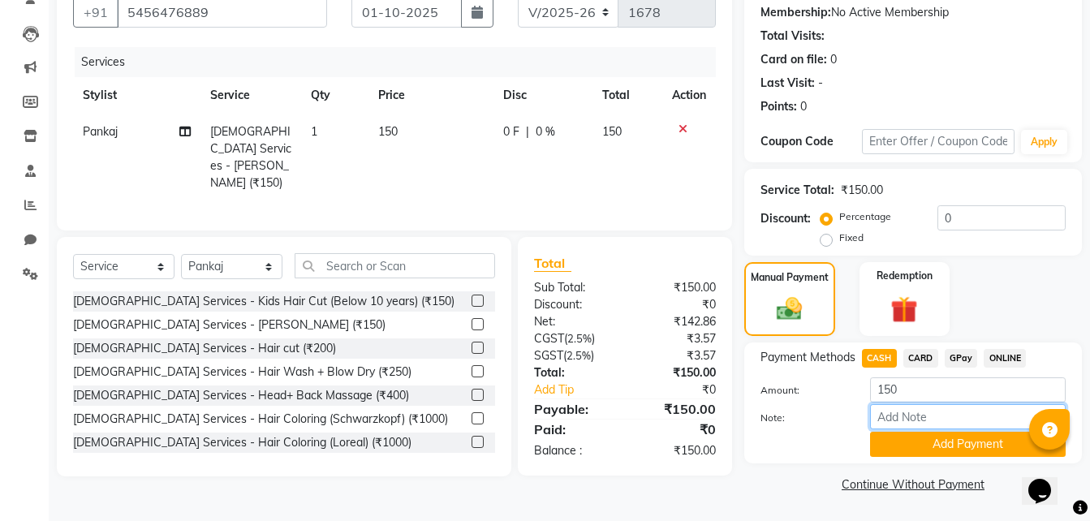
click at [921, 419] on input "Note:" at bounding box center [968, 416] width 196 height 25
type input "2"
type input "80 pending"
click at [955, 441] on button "Add Payment" at bounding box center [968, 444] width 196 height 25
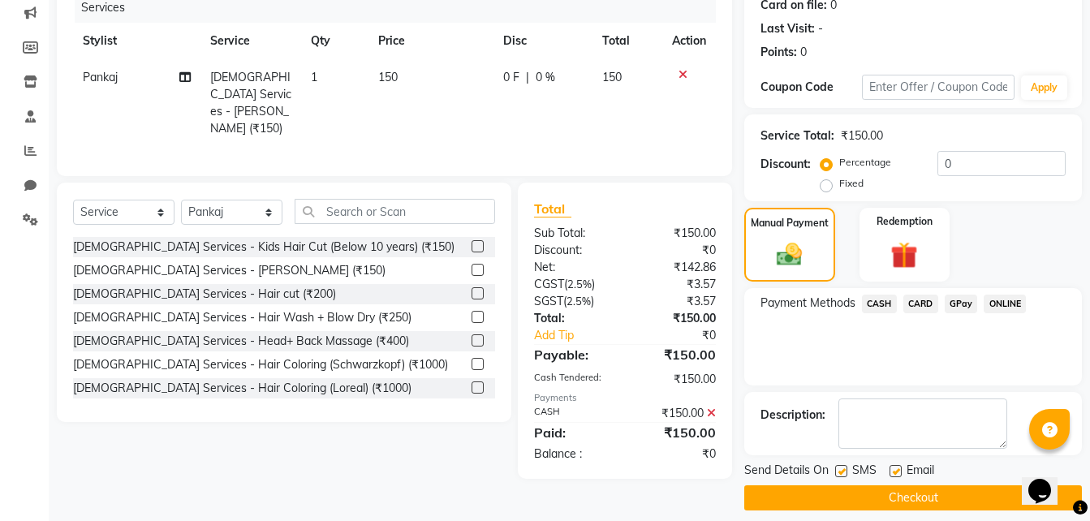
scroll to position [222, 0]
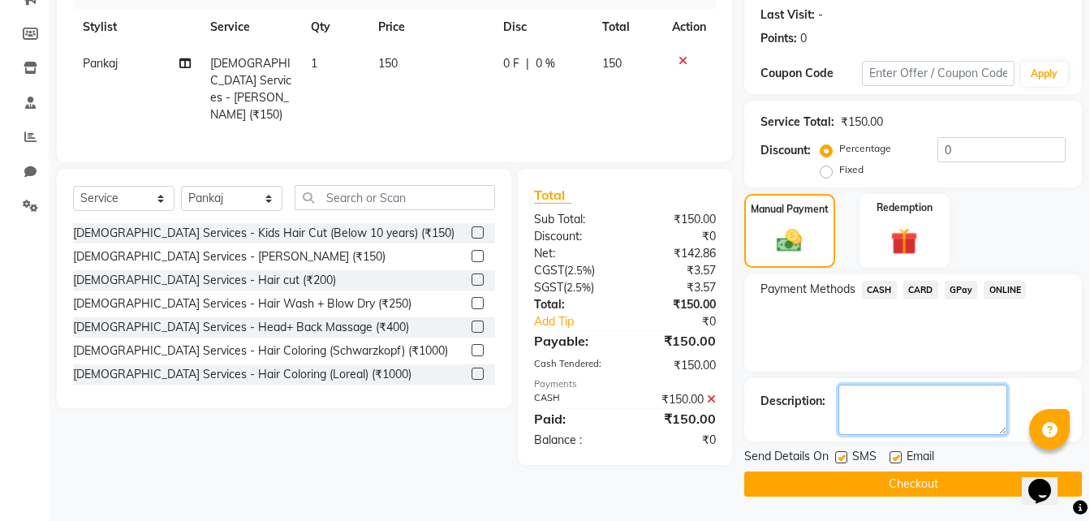
click at [897, 404] on textarea at bounding box center [922, 410] width 169 height 50
type textarea "80 pending"
click at [926, 473] on button "Checkout" at bounding box center [912, 483] width 337 height 25
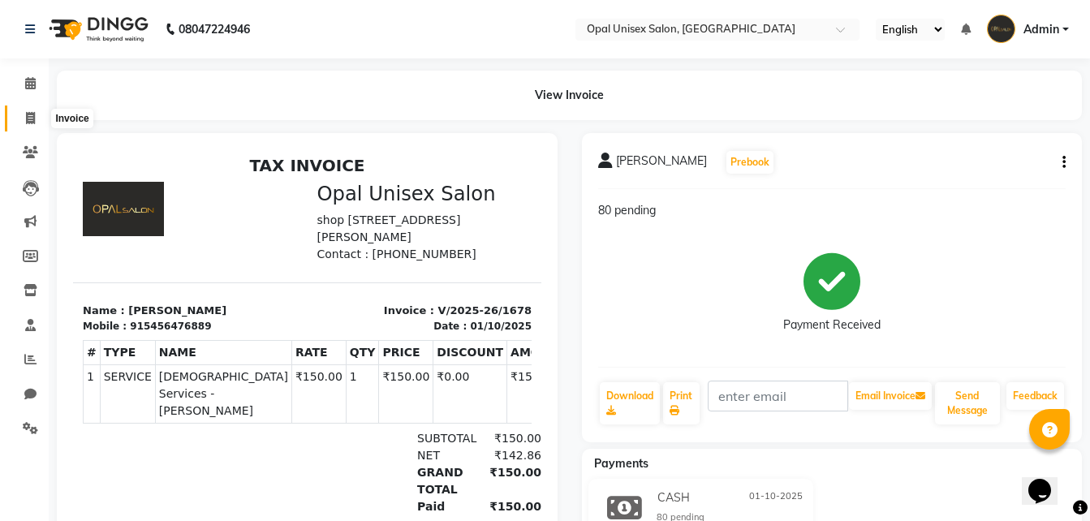
click at [36, 116] on span at bounding box center [30, 119] width 28 height 19
select select "service"
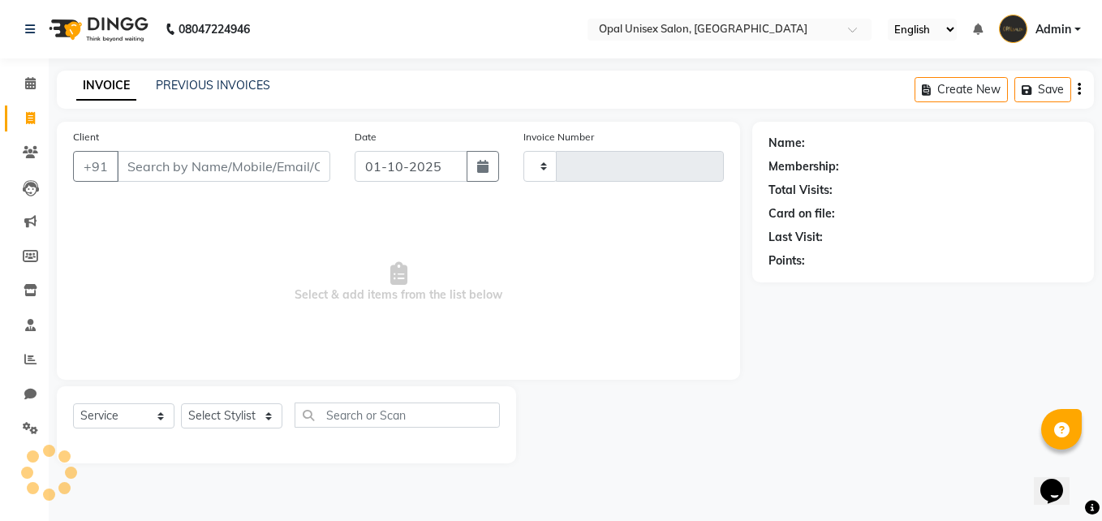
type input "1679"
select select "8653"
click at [227, 172] on input "Client" at bounding box center [223, 166] width 213 height 31
click at [272, 165] on input "Client" at bounding box center [223, 166] width 213 height 31
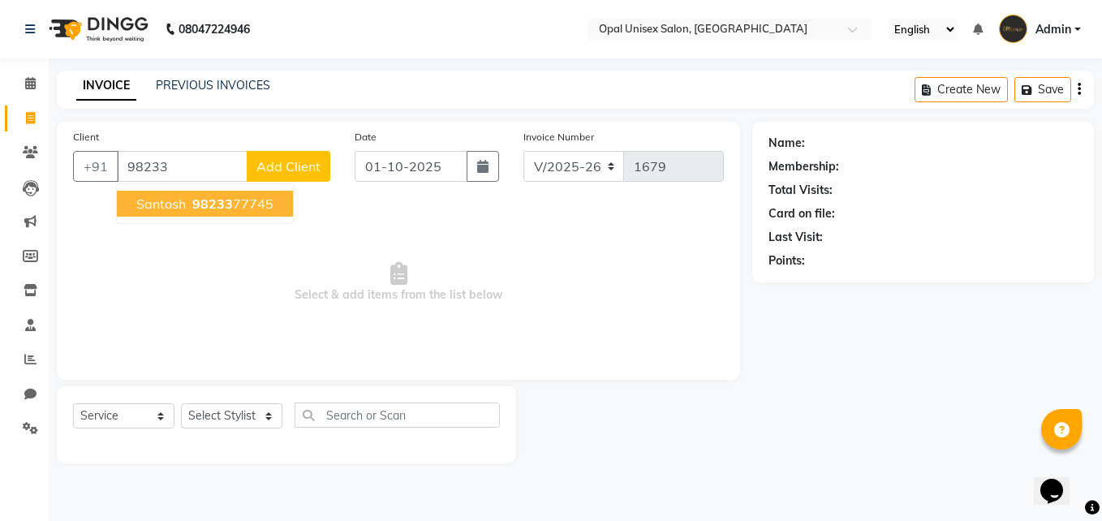
click at [251, 201] on ngb-highlight "98233 77745" at bounding box center [231, 204] width 84 height 16
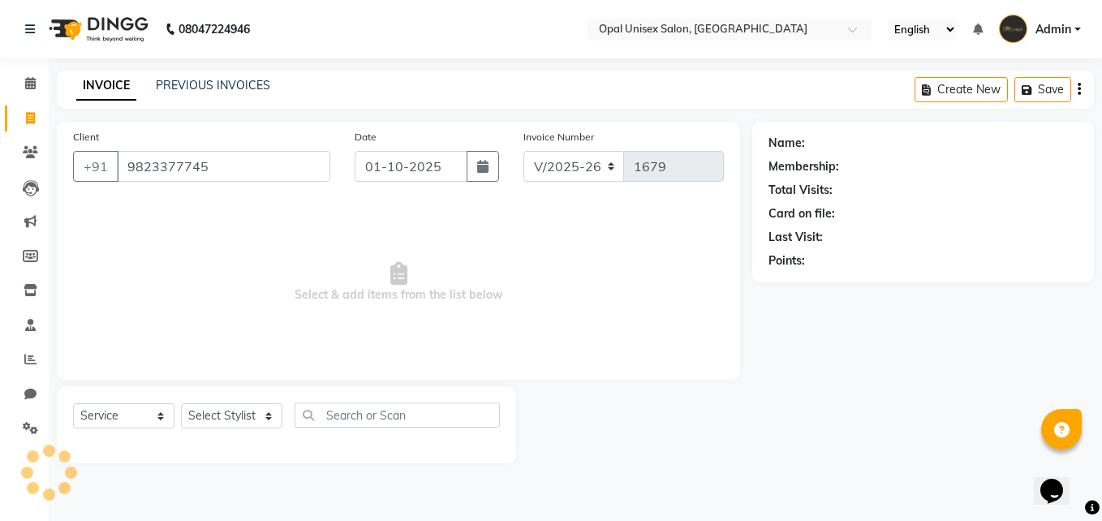
type input "9823377745"
select select "1: Object"
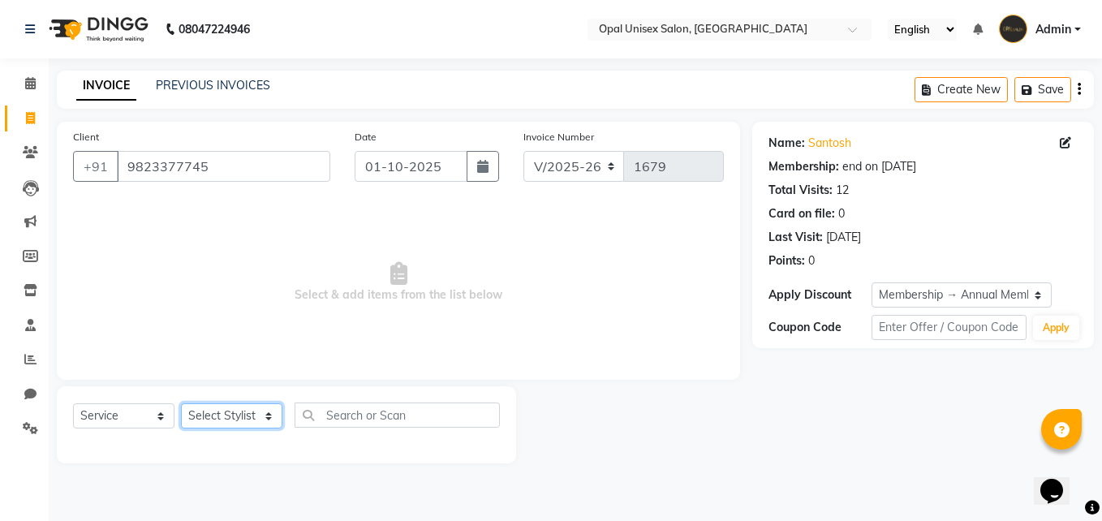
click at [212, 408] on select "Select Stylist [PERSON_NAME] Guru [PERSON_NAME][GEOGRAPHIC_DATA] [PERSON_NAME][…" at bounding box center [231, 415] width 101 height 25
select select "86884"
click at [181, 403] on select "Select Stylist [PERSON_NAME] Guru [PERSON_NAME][GEOGRAPHIC_DATA] [PERSON_NAME][…" at bounding box center [231, 415] width 101 height 25
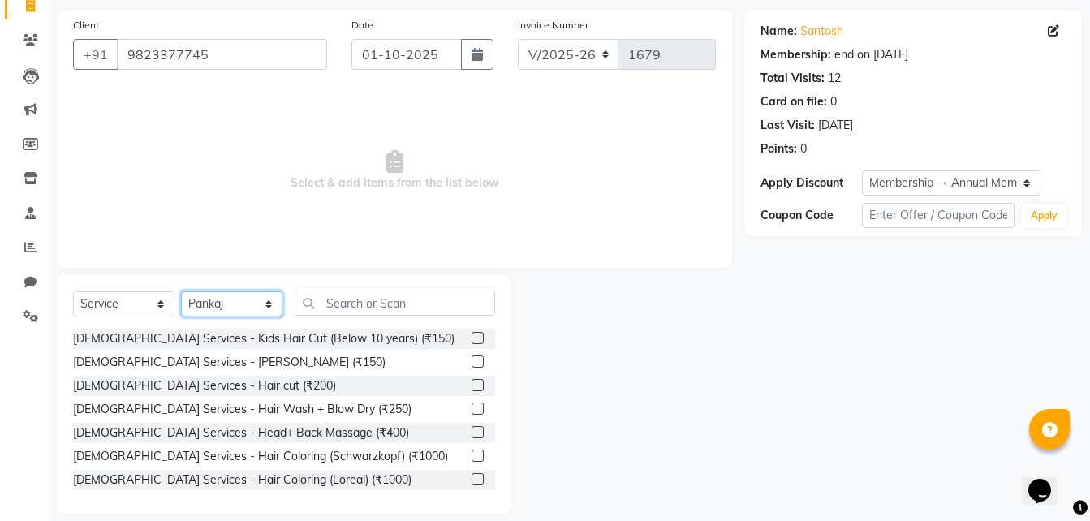
scroll to position [129, 0]
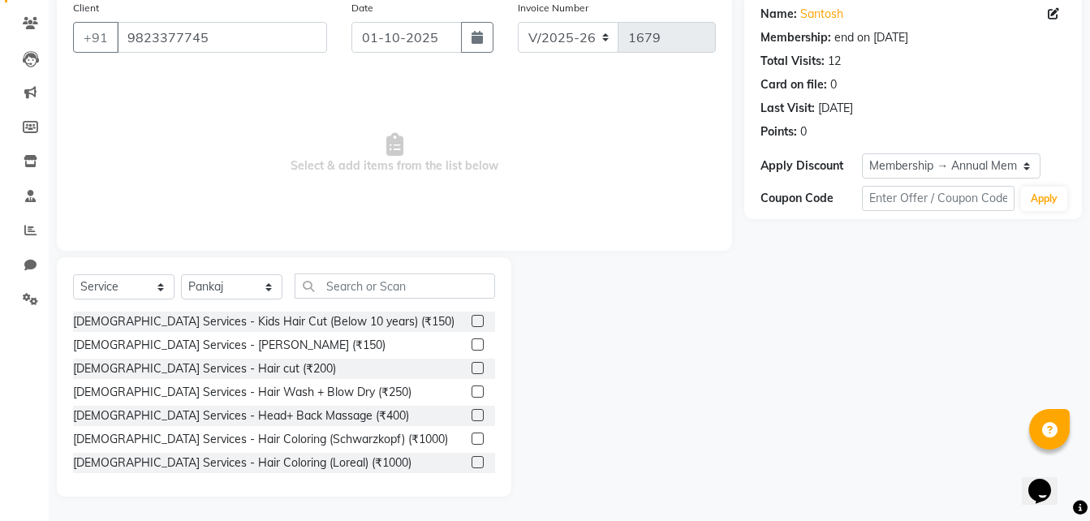
click at [471, 367] on label at bounding box center [477, 368] width 12 height 12
click at [471, 367] on input "checkbox" at bounding box center [476, 368] width 11 height 11
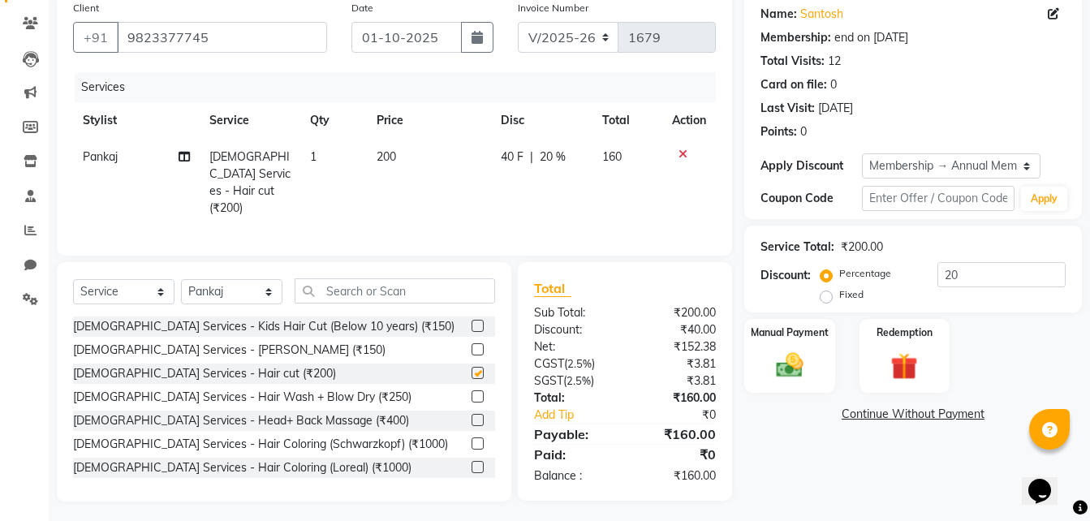
checkbox input "false"
click at [150, 292] on select "Select Service Product Membership Package Voucher Prepaid Gift Card" at bounding box center [123, 291] width 101 height 25
select select "product"
click at [73, 279] on select "Select Service Product Membership Package Voucher Prepaid Gift Card" at bounding box center [123, 291] width 101 height 25
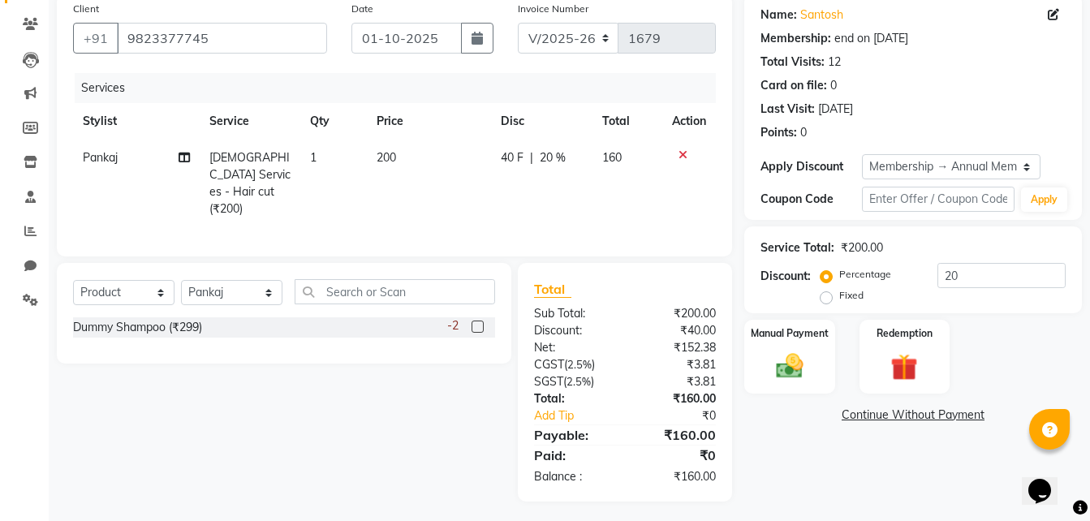
click at [472, 320] on label at bounding box center [477, 326] width 12 height 12
click at [472, 322] on input "checkbox" at bounding box center [476, 327] width 11 height 11
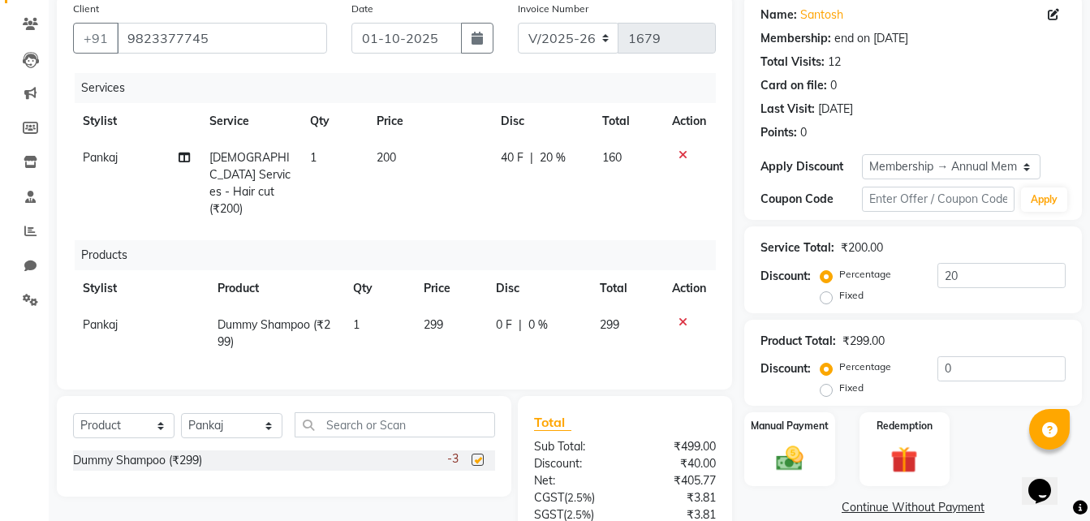
checkbox input "false"
click at [436, 307] on td "299" at bounding box center [450, 334] width 72 height 54
select select "86884"
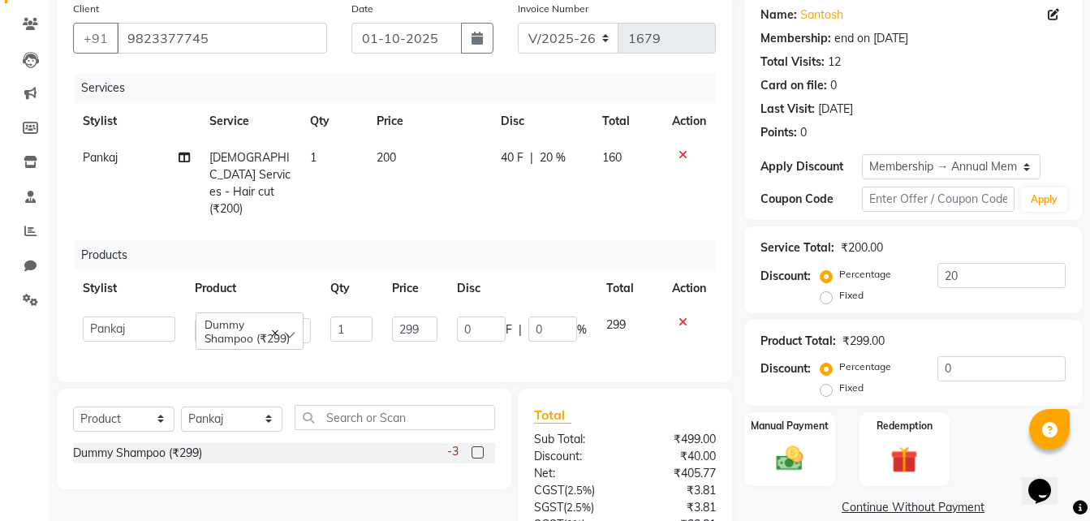
click at [437, 307] on td "299" at bounding box center [414, 330] width 65 height 46
click at [424, 316] on input "299" at bounding box center [414, 328] width 45 height 25
type input "2"
type input "780"
drag, startPoint x: 641, startPoint y: 292, endPoint x: 636, endPoint y: 303, distance: 11.6
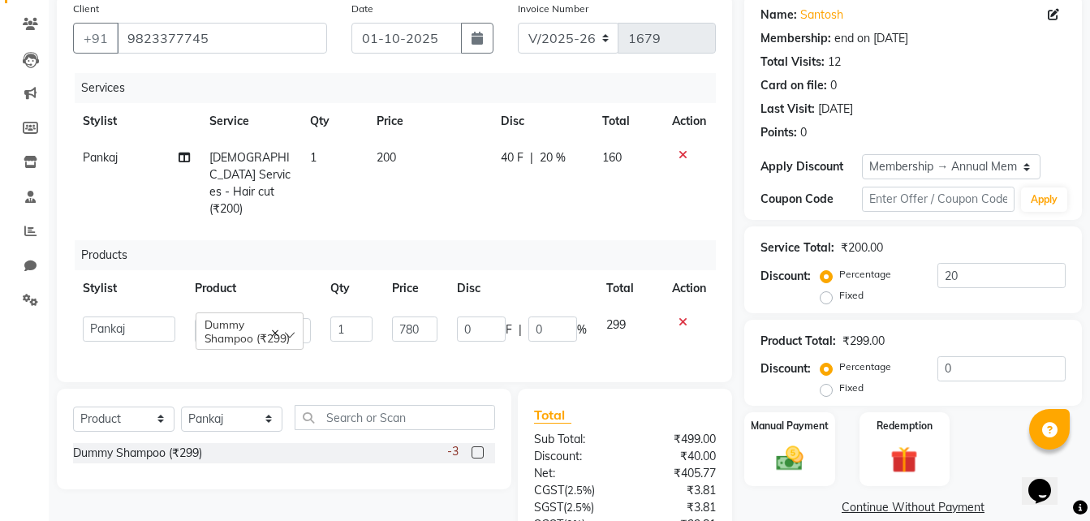
click at [638, 307] on td "299" at bounding box center [629, 330] width 66 height 46
select select "86884"
click at [551, 156] on span "20 %" at bounding box center [552, 157] width 26 height 17
select select "86884"
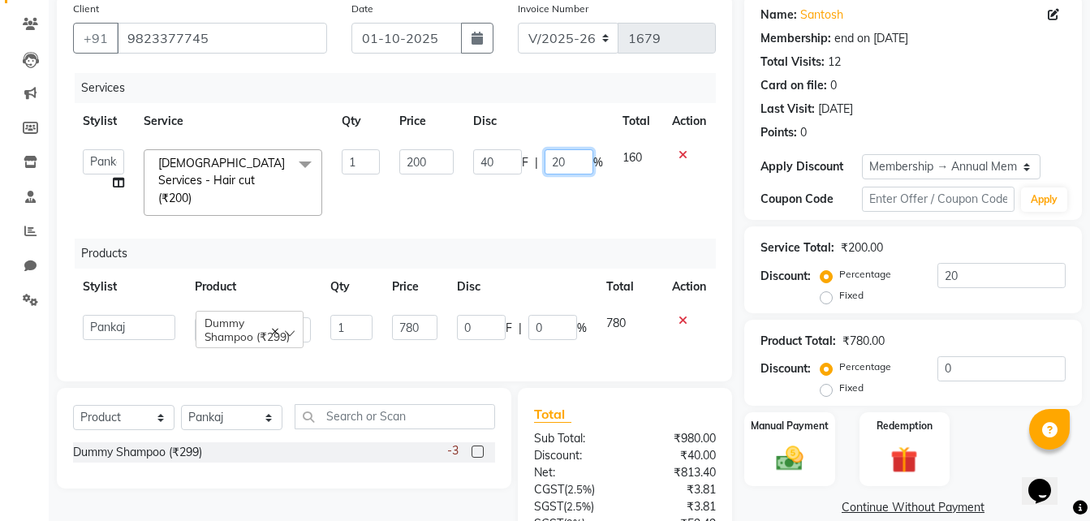
click at [572, 166] on input "20" at bounding box center [568, 161] width 49 height 25
type input "2"
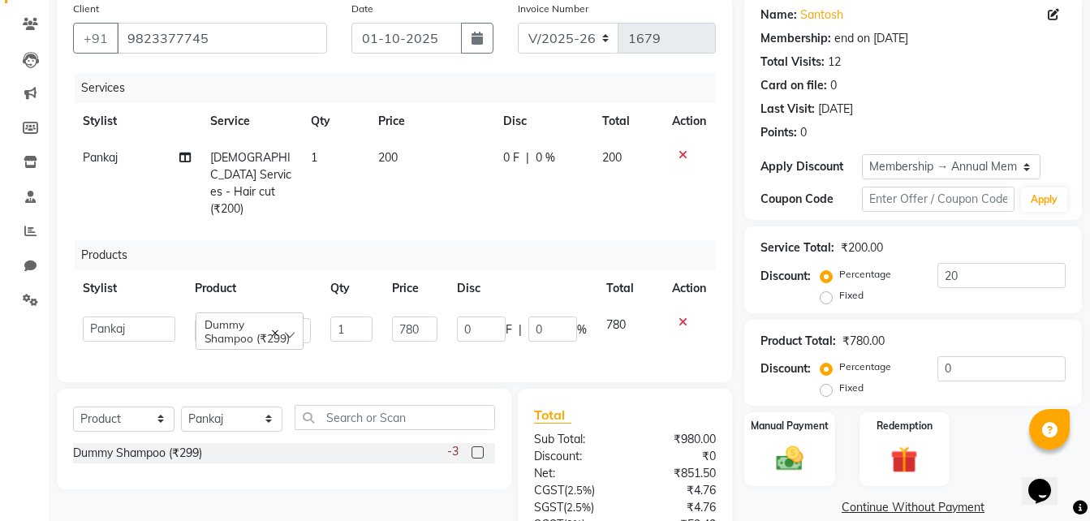
click at [543, 198] on div "Services Stylist Service Qty Price Disc Total Action Pankaj [DEMOGRAPHIC_DATA] …" at bounding box center [394, 219] width 643 height 293
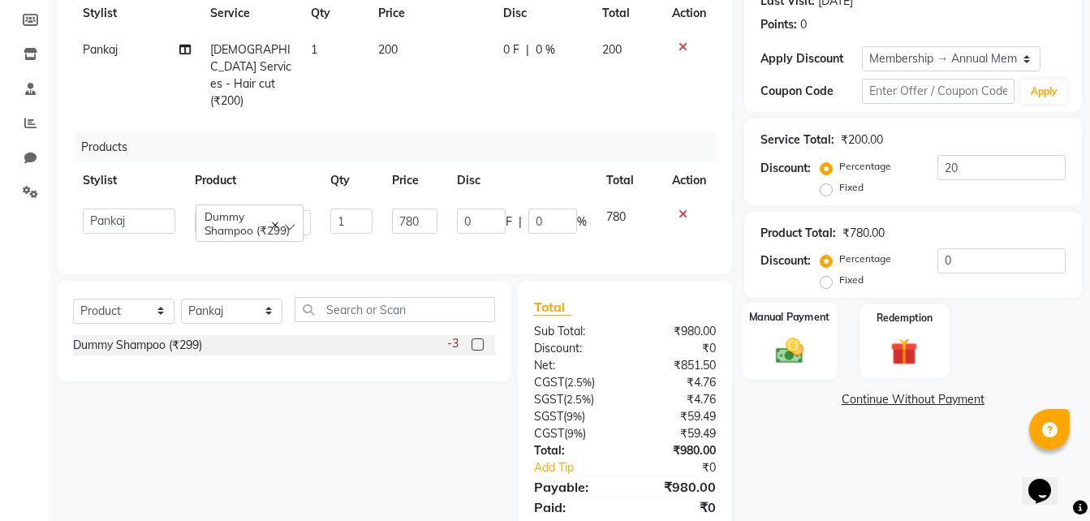
click at [791, 339] on img at bounding box center [789, 351] width 45 height 32
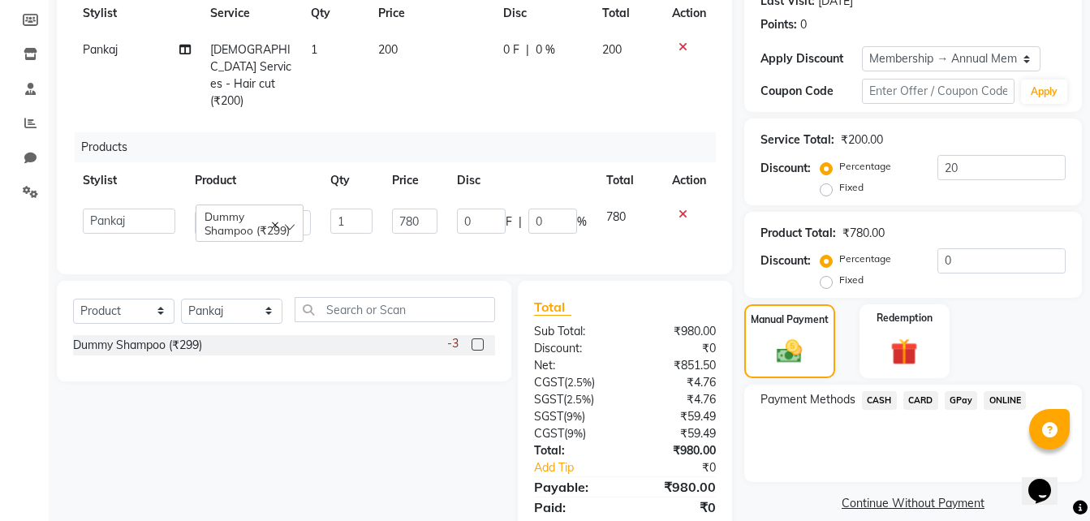
click at [953, 402] on span "GPay" at bounding box center [960, 400] width 33 height 19
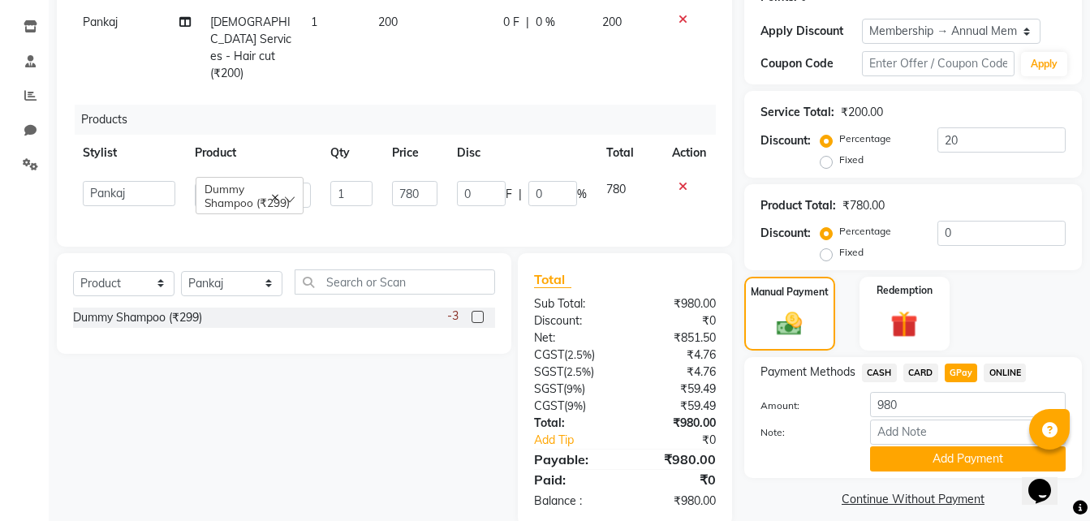
scroll to position [278, 0]
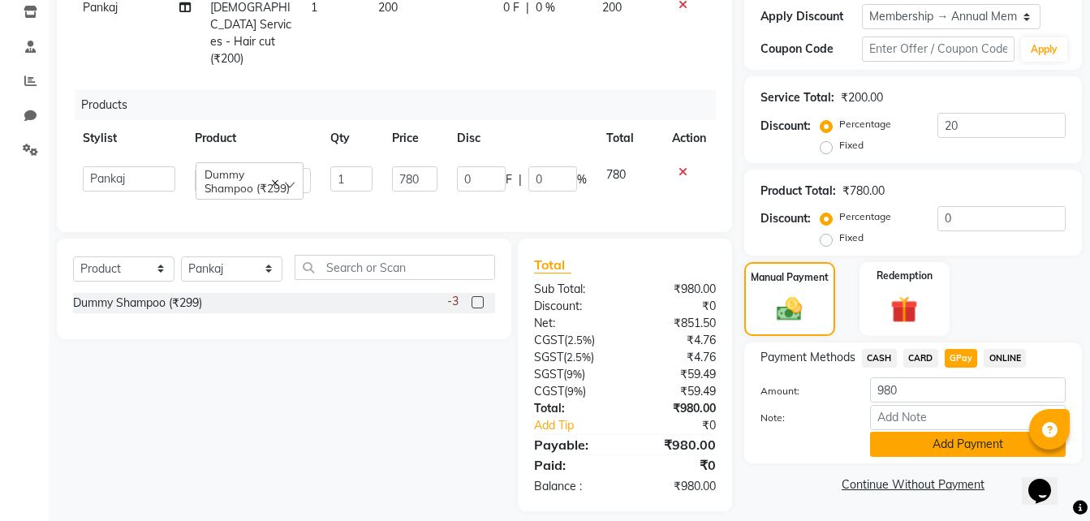
click at [935, 437] on button "Add Payment" at bounding box center [968, 444] width 196 height 25
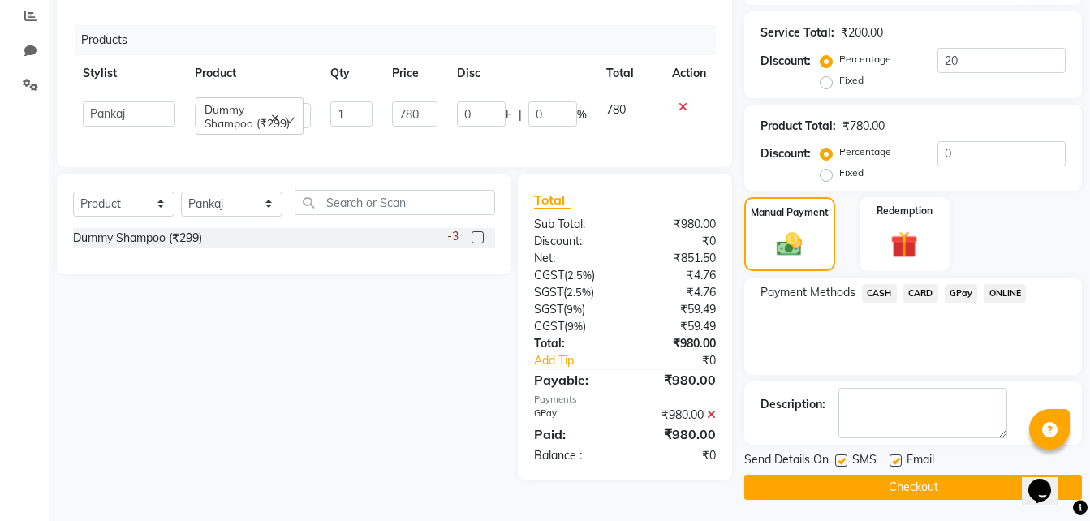
scroll to position [346, 0]
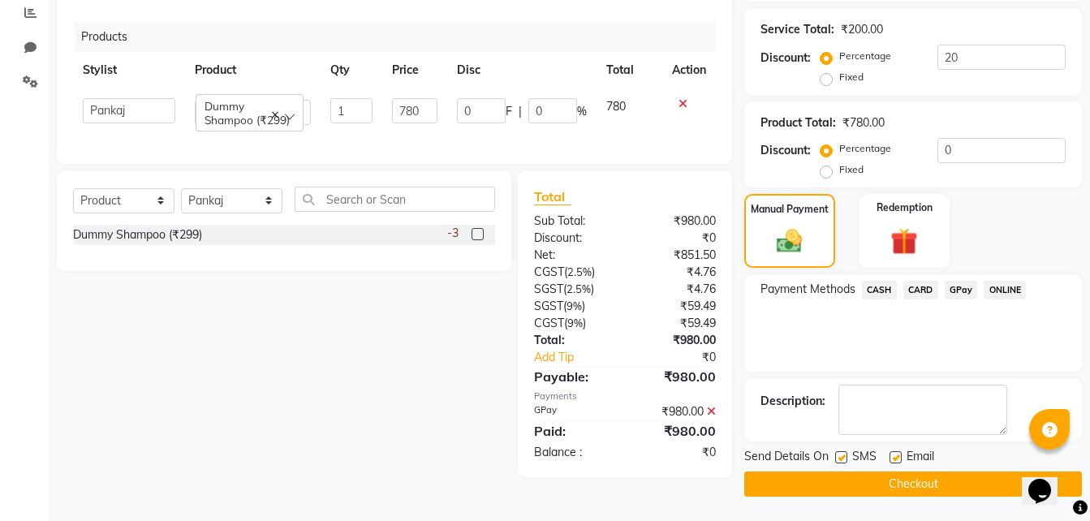
click at [897, 479] on button "Checkout" at bounding box center [912, 483] width 337 height 25
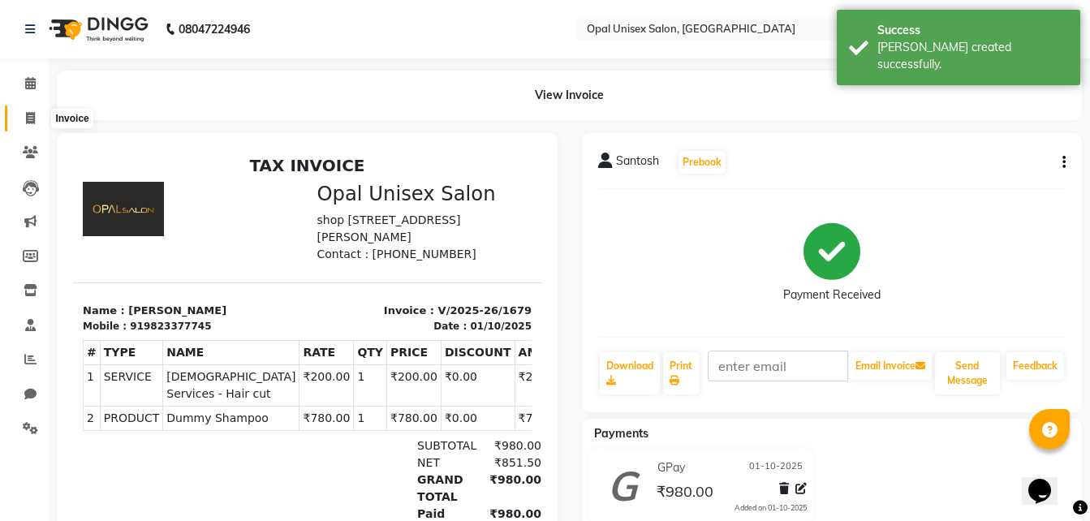
click at [27, 121] on icon at bounding box center [30, 118] width 9 height 12
select select "service"
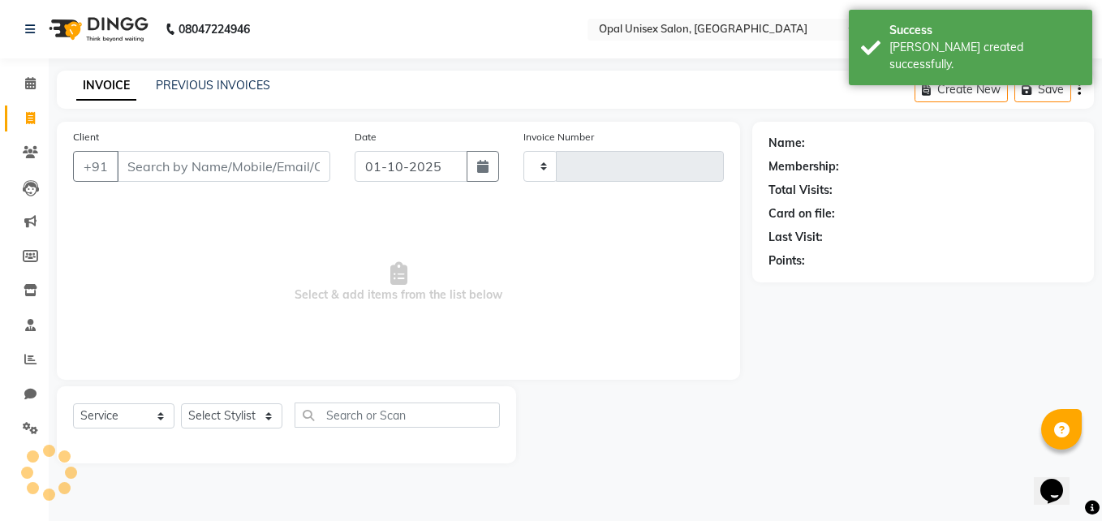
type input "1680"
select select "8653"
click at [176, 170] on input "Client" at bounding box center [223, 166] width 213 height 31
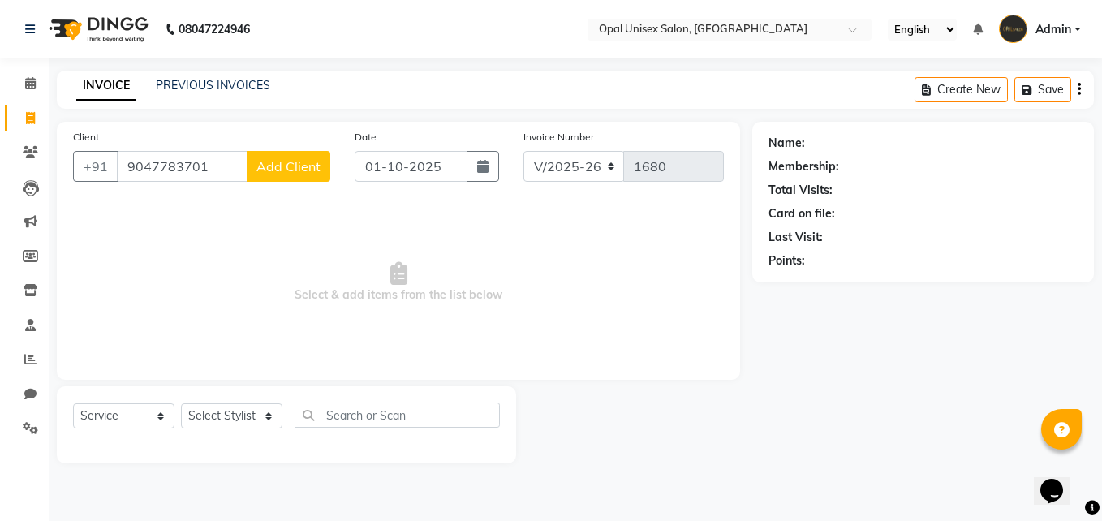
type input "9047783701"
click at [312, 165] on span "Add Client" at bounding box center [288, 166] width 64 height 16
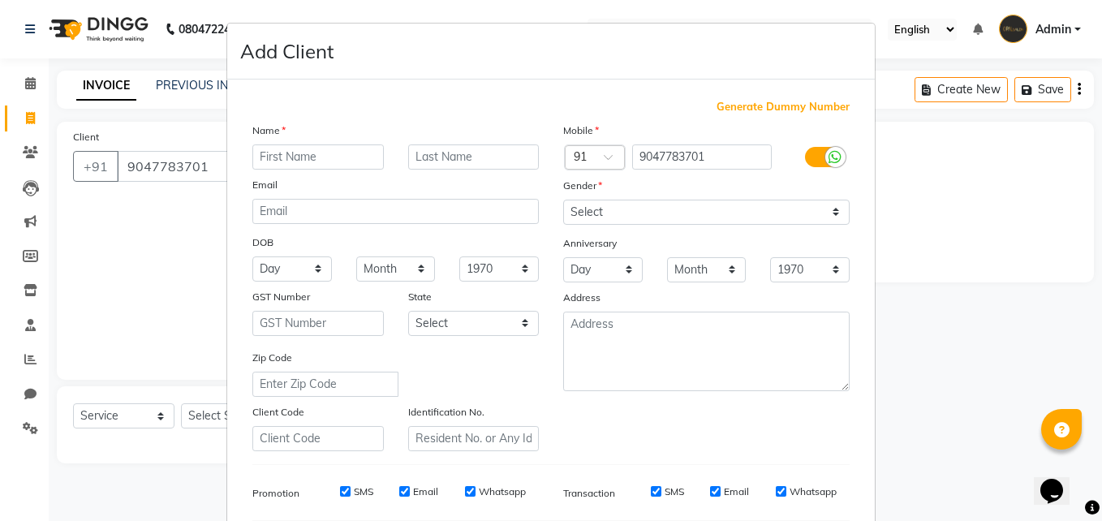
click at [286, 165] on input "text" at bounding box center [317, 156] width 131 height 25
type input "Cheeranjiv"
click at [624, 210] on select "Select [DEMOGRAPHIC_DATA] [DEMOGRAPHIC_DATA] Other Prefer Not To Say" at bounding box center [706, 212] width 286 height 25
select select "[DEMOGRAPHIC_DATA]"
click at [563, 200] on select "Select [DEMOGRAPHIC_DATA] [DEMOGRAPHIC_DATA] Other Prefer Not To Say" at bounding box center [706, 212] width 286 height 25
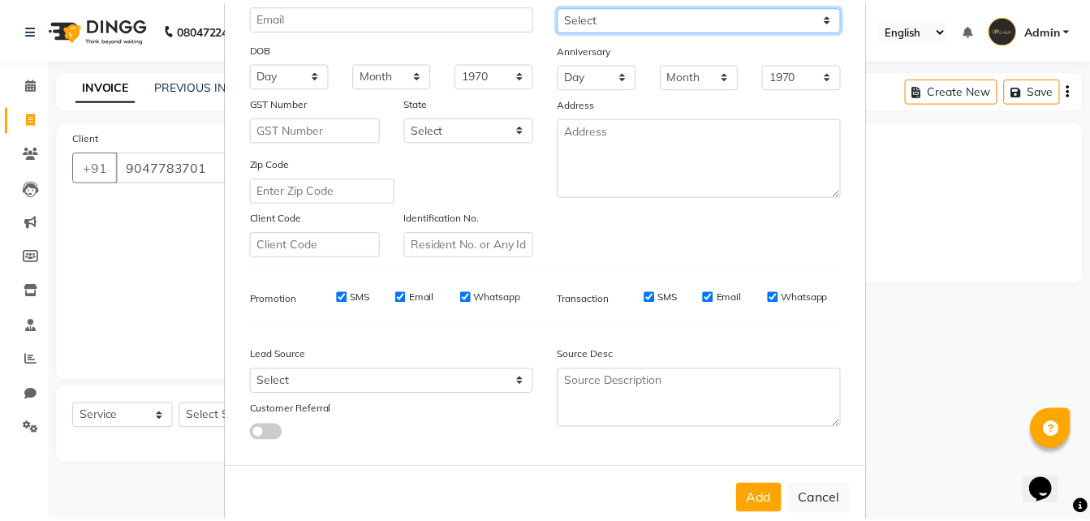
scroll to position [228, 0]
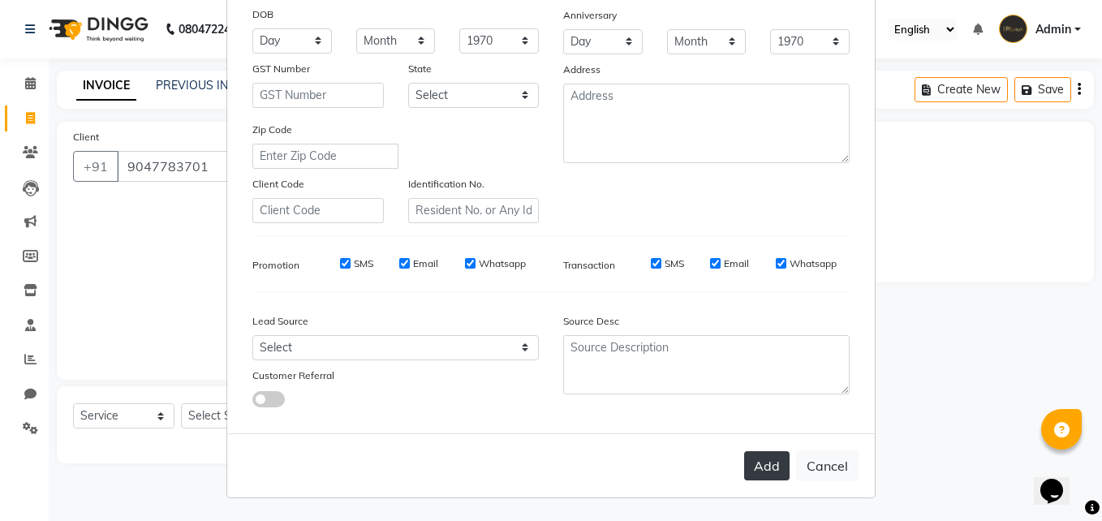
click at [756, 470] on button "Add" at bounding box center [766, 465] width 45 height 29
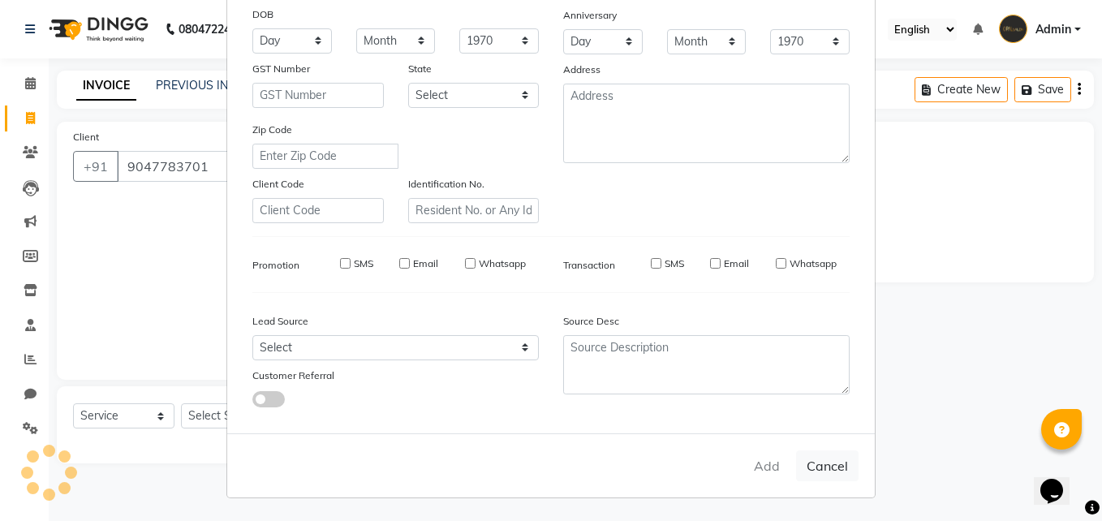
select select
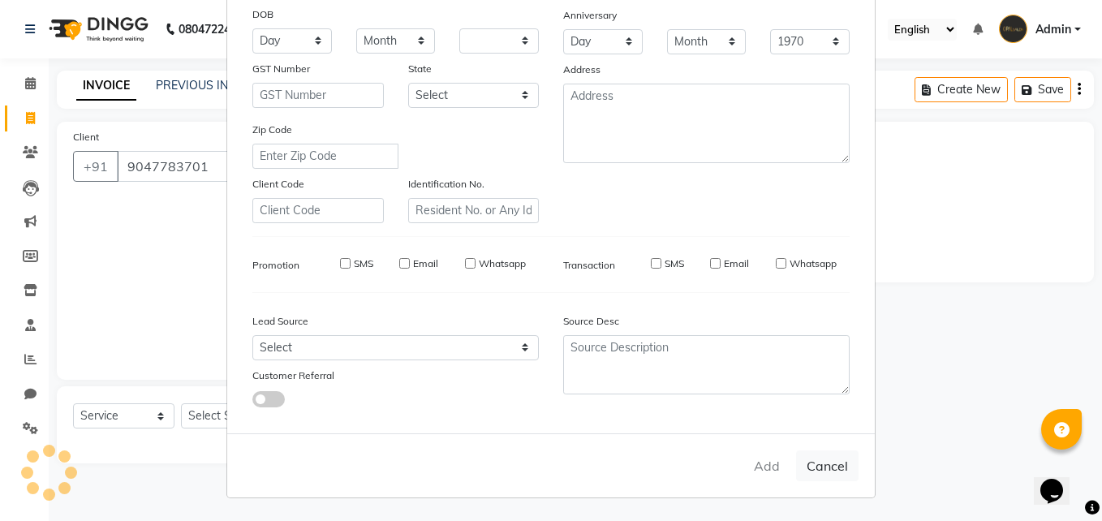
select select
checkbox input "false"
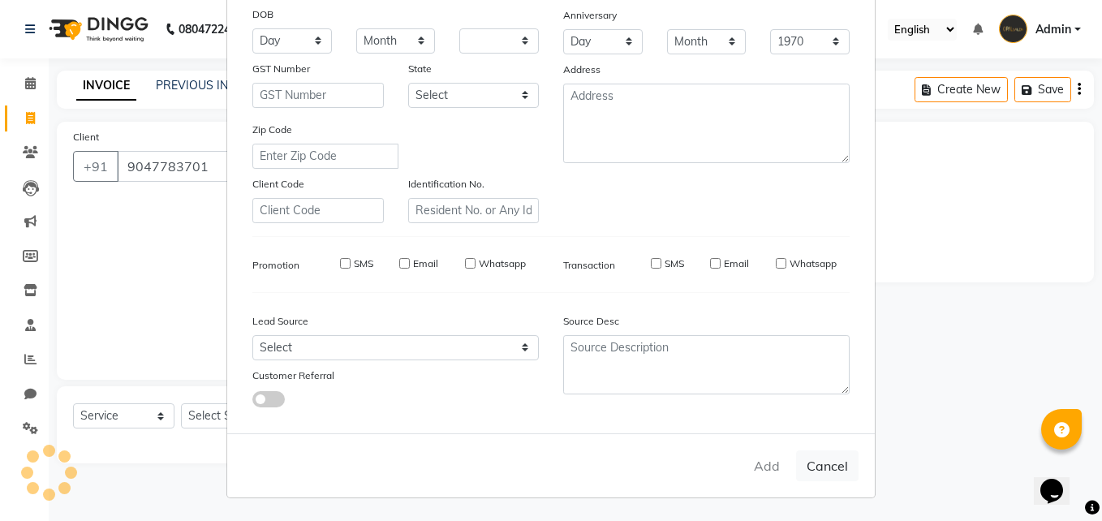
checkbox input "false"
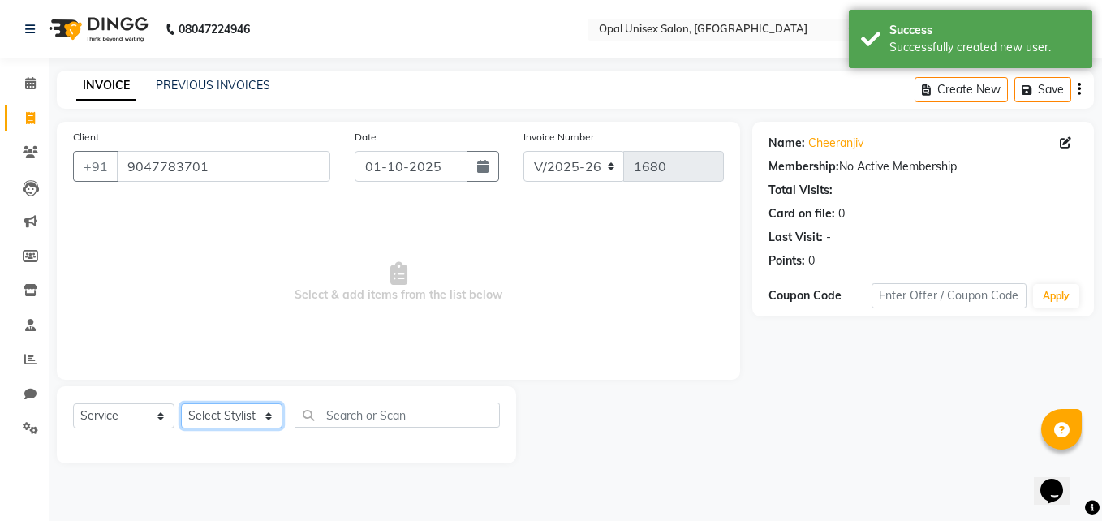
click at [229, 419] on select "Select Stylist [PERSON_NAME] Guru [PERSON_NAME][GEOGRAPHIC_DATA] [PERSON_NAME][…" at bounding box center [231, 415] width 101 height 25
select select "86884"
click at [181, 403] on select "Select Stylist [PERSON_NAME] Guru [PERSON_NAME][GEOGRAPHIC_DATA] [PERSON_NAME][…" at bounding box center [231, 415] width 101 height 25
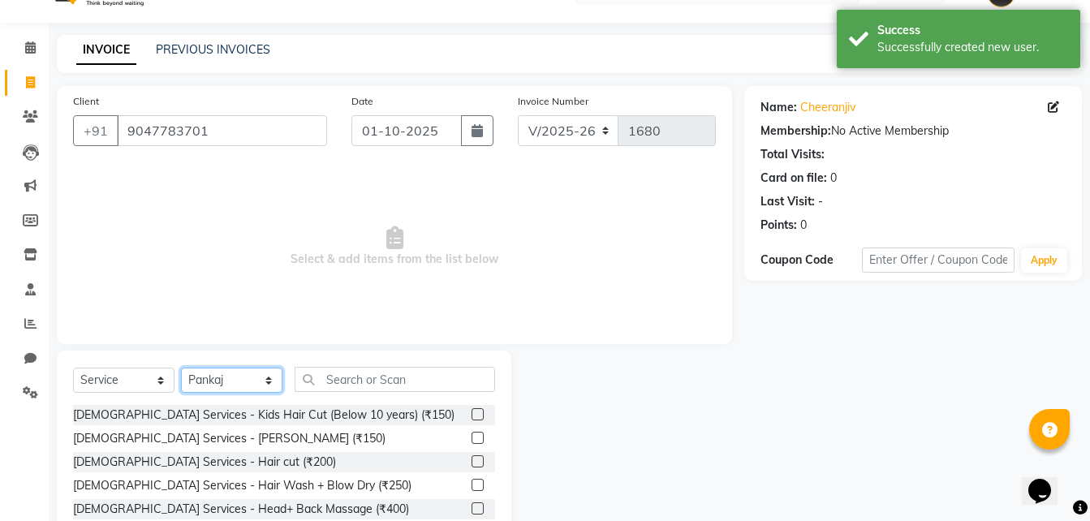
scroll to position [54, 0]
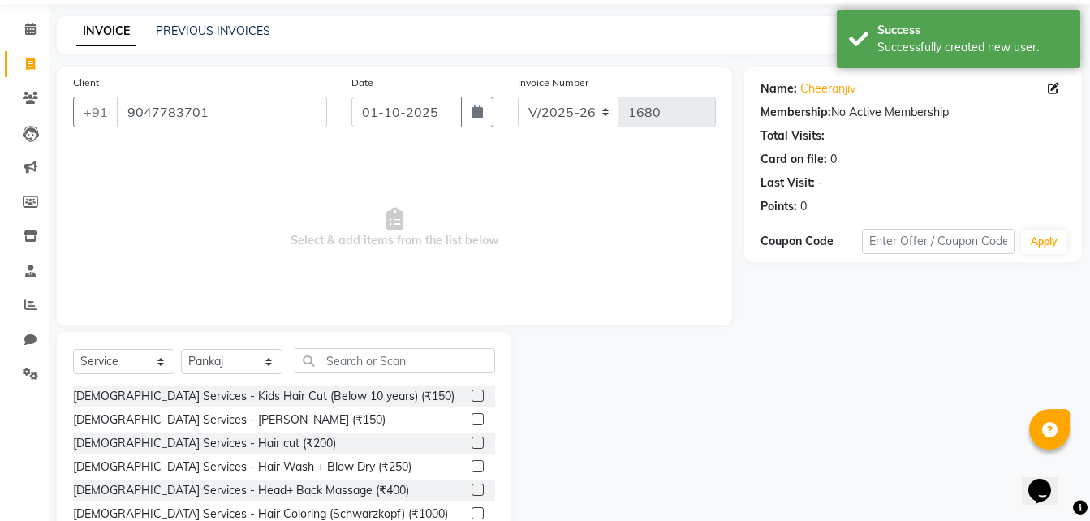
click at [471, 436] on label at bounding box center [477, 442] width 12 height 12
click at [471, 438] on input "checkbox" at bounding box center [476, 443] width 11 height 11
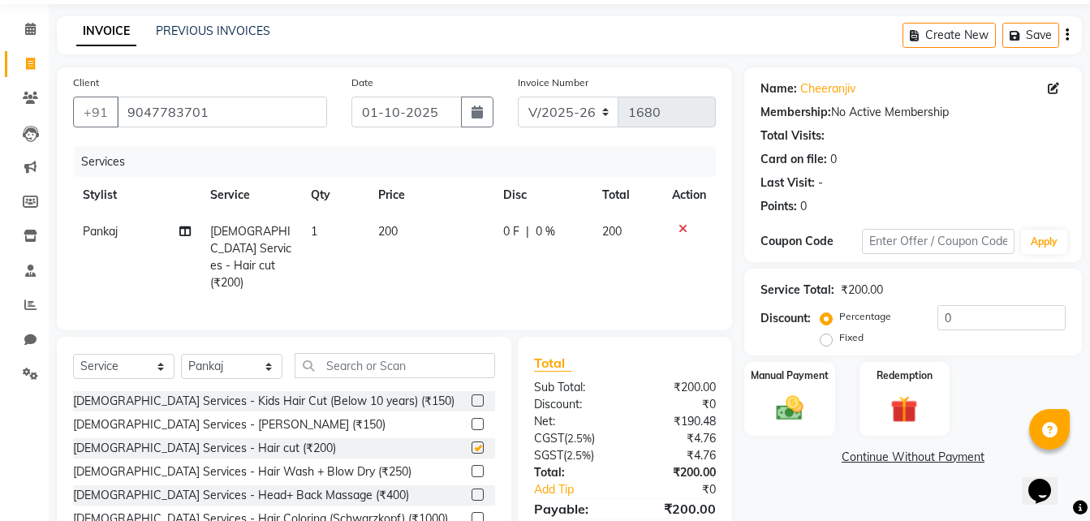
checkbox input "false"
click at [452, 347] on div "Select Service Product Membership Package Voucher Prepaid Gift Card Select Styl…" at bounding box center [284, 456] width 454 height 239
click at [450, 360] on input "text" at bounding box center [394, 365] width 200 height 25
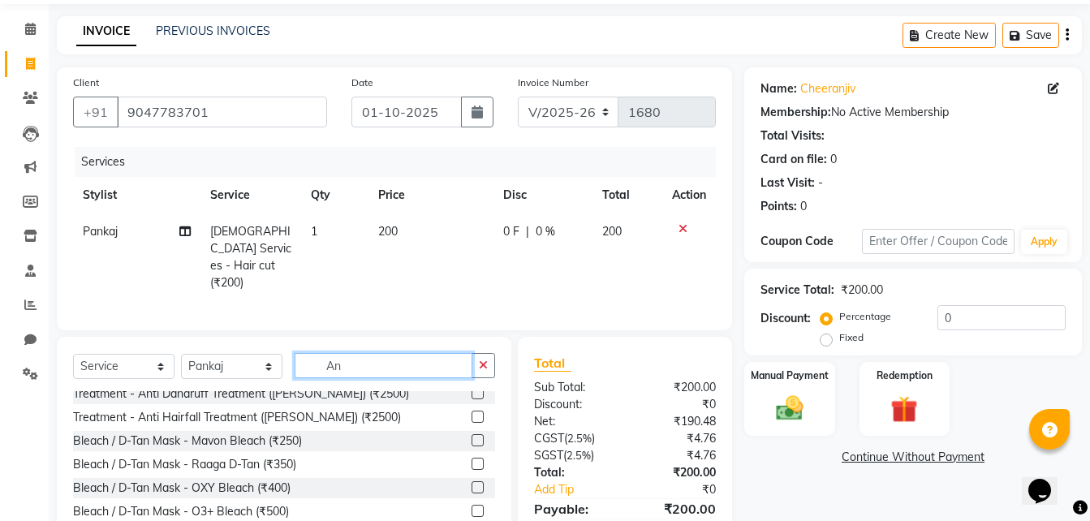
scroll to position [0, 0]
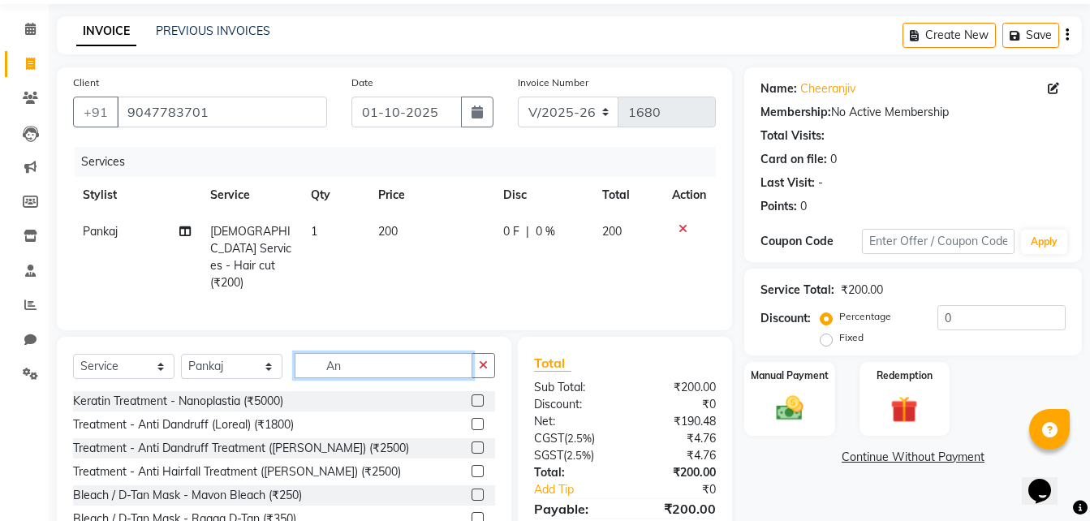
click at [427, 362] on input "An" at bounding box center [383, 365] width 178 height 25
type input "An"
click at [481, 366] on button "button" at bounding box center [483, 365] width 24 height 25
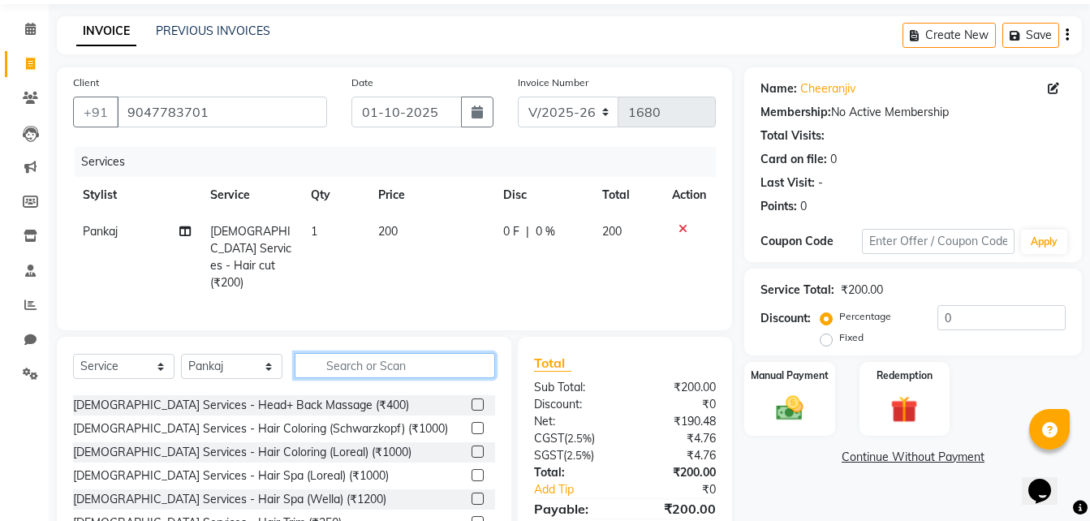
scroll to position [108, 0]
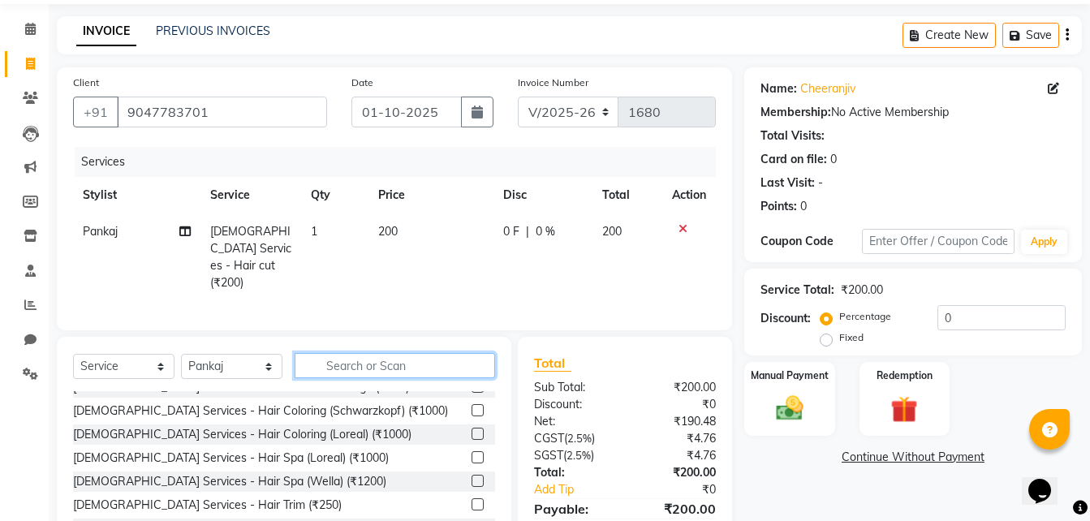
click at [455, 355] on input "text" at bounding box center [394, 365] width 200 height 25
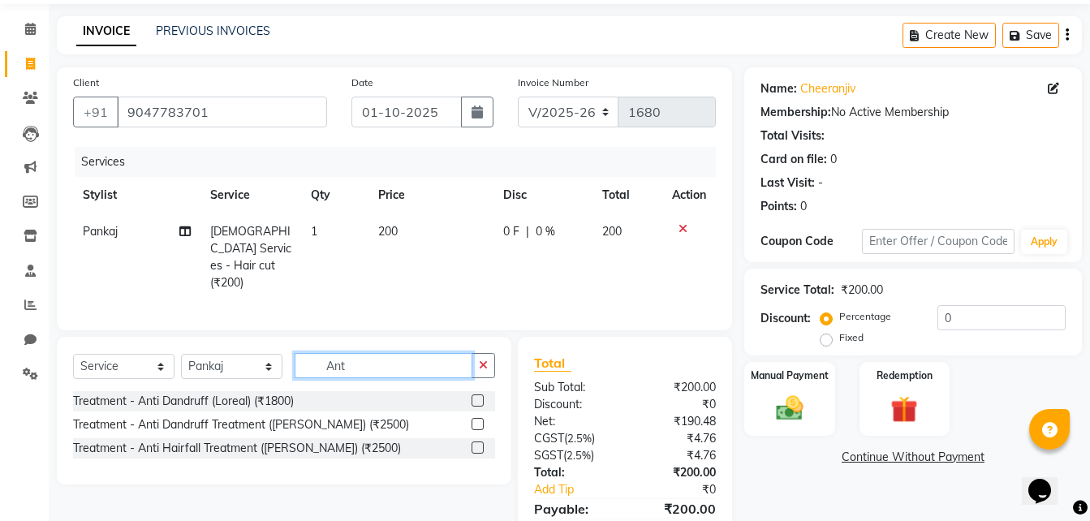
scroll to position [0, 0]
type input "Ant"
click at [478, 396] on label at bounding box center [477, 400] width 12 height 12
click at [478, 396] on input "checkbox" at bounding box center [476, 401] width 11 height 11
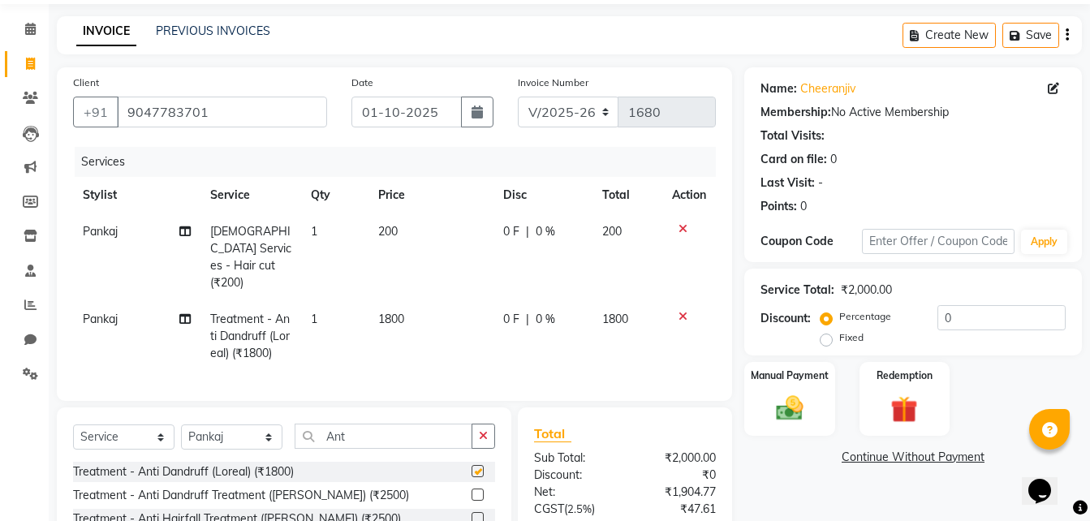
checkbox input "false"
click at [393, 301] on td "1800" at bounding box center [430, 336] width 124 height 71
select select "86884"
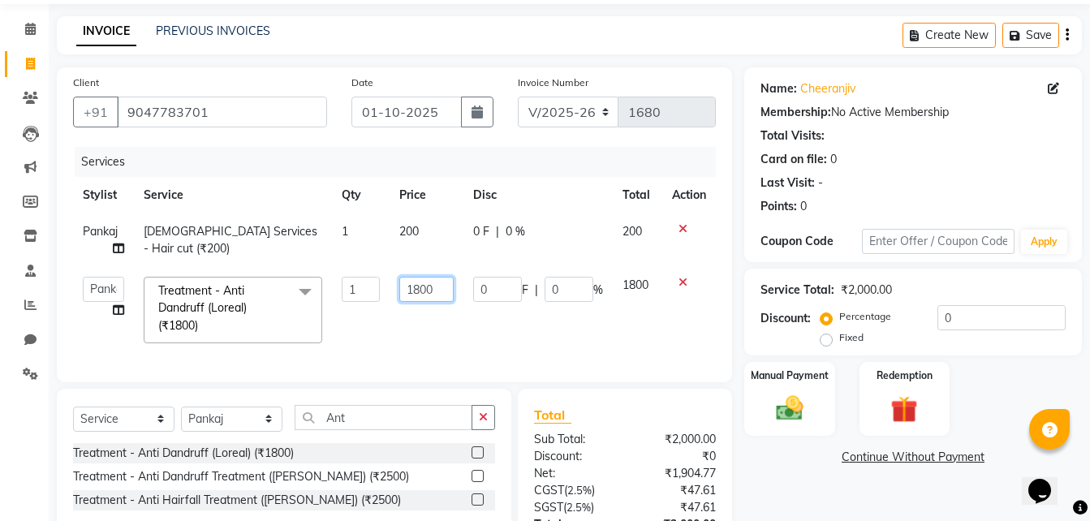
click at [423, 289] on input "1800" at bounding box center [426, 289] width 54 height 25
type input "1000"
click at [685, 229] on icon at bounding box center [682, 228] width 9 height 11
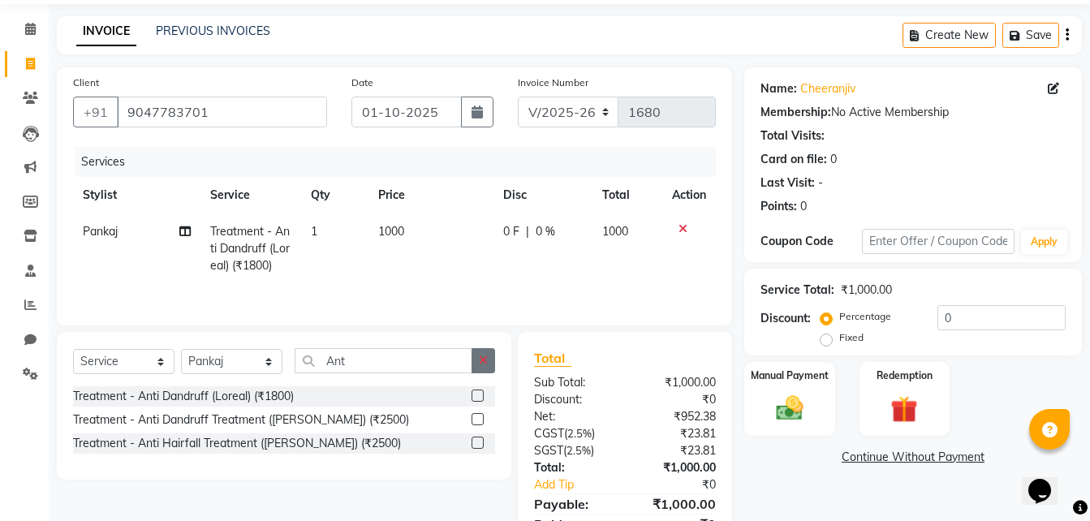
click at [487, 359] on icon "button" at bounding box center [483, 360] width 9 height 11
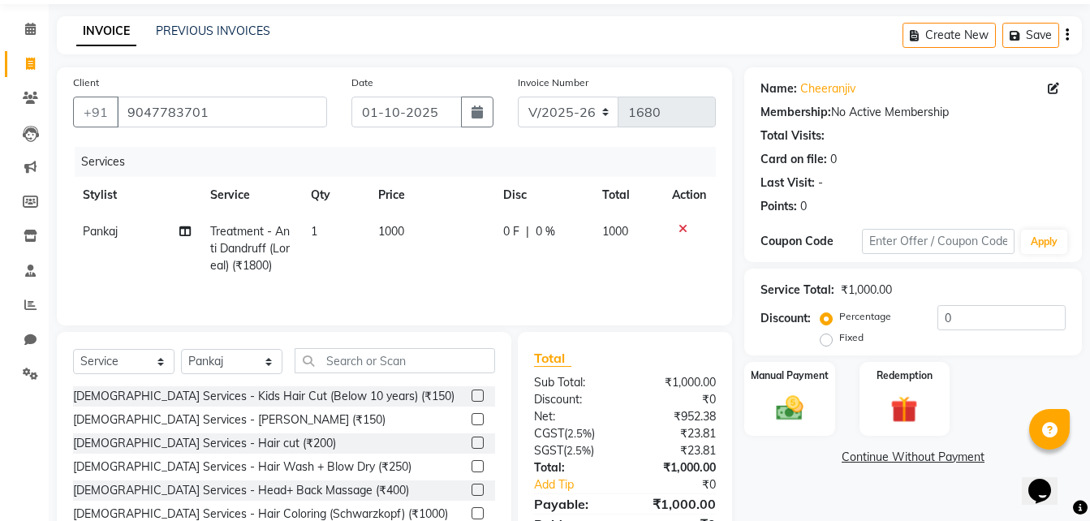
click at [388, 228] on span "1000" at bounding box center [391, 231] width 26 height 15
select select "86884"
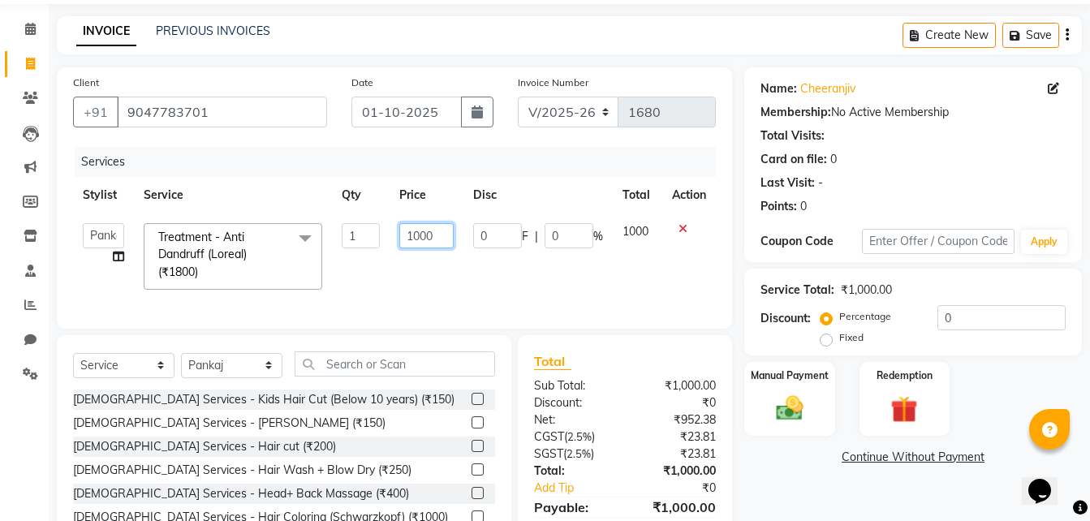
click at [415, 234] on input "1000" at bounding box center [426, 235] width 55 height 25
click at [421, 234] on input "1000" at bounding box center [426, 235] width 55 height 25
type input "1200"
click at [419, 269] on td "1200" at bounding box center [426, 256] width 75 height 86
select select "86884"
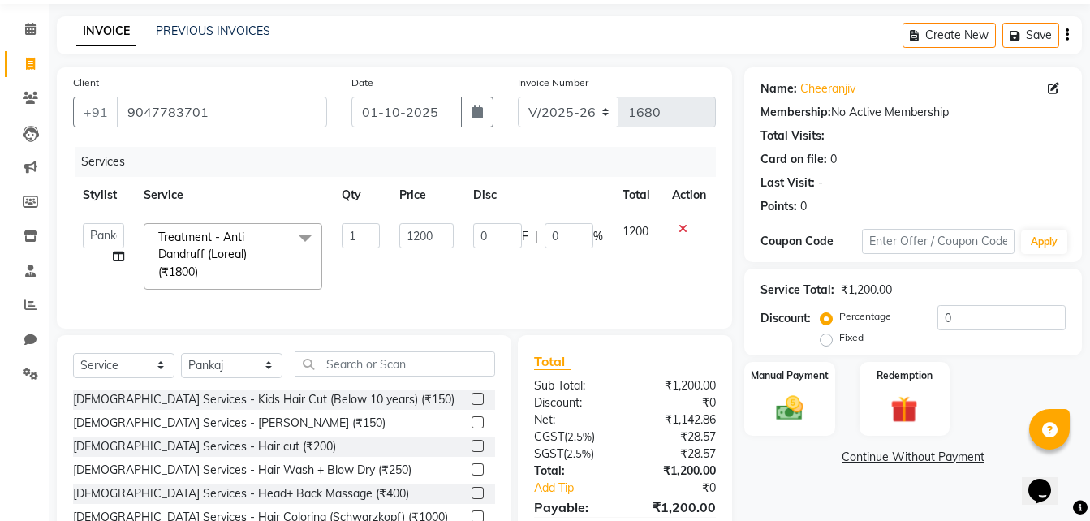
click at [471, 452] on label at bounding box center [477, 446] width 12 height 12
click at [471, 452] on input "checkbox" at bounding box center [476, 446] width 11 height 11
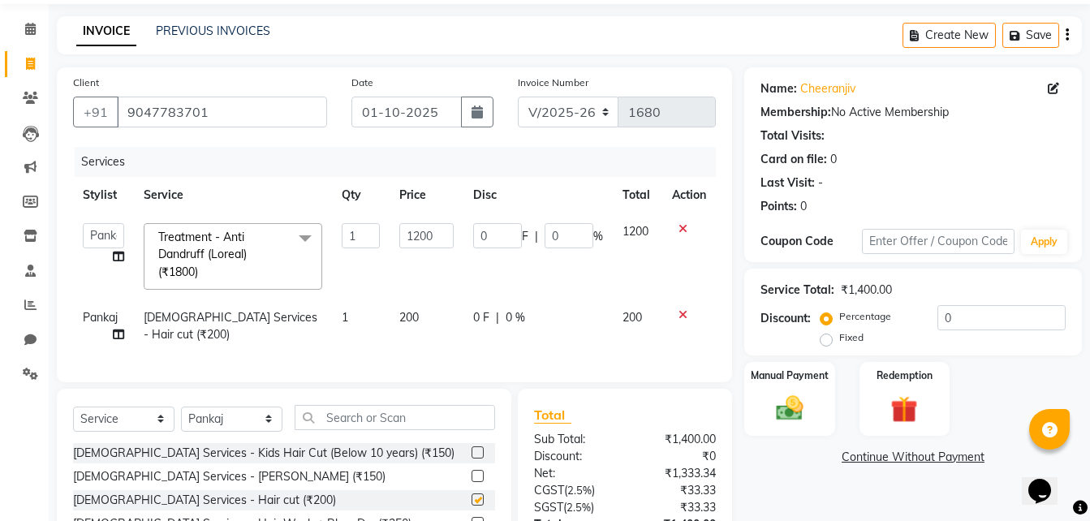
checkbox input "false"
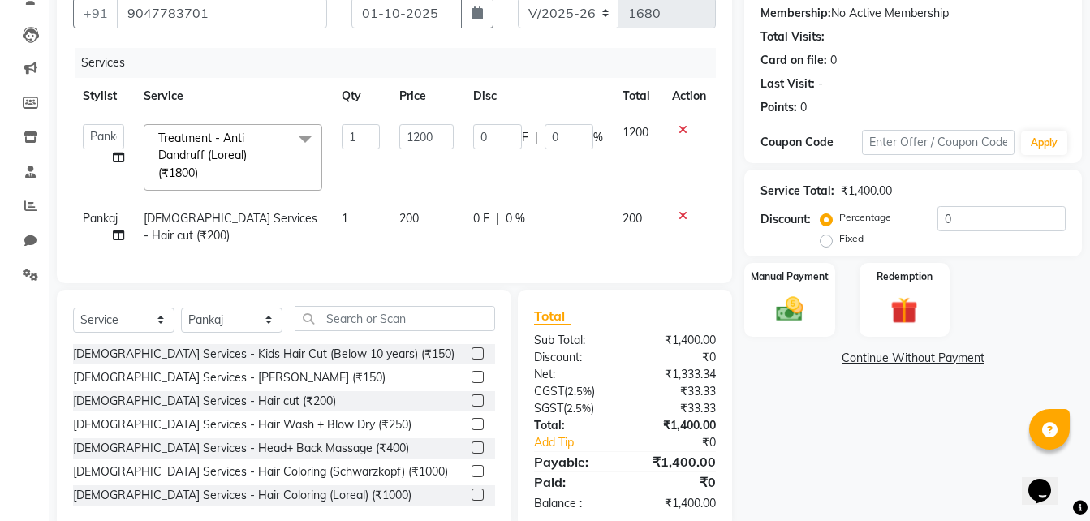
scroll to position [162, 0]
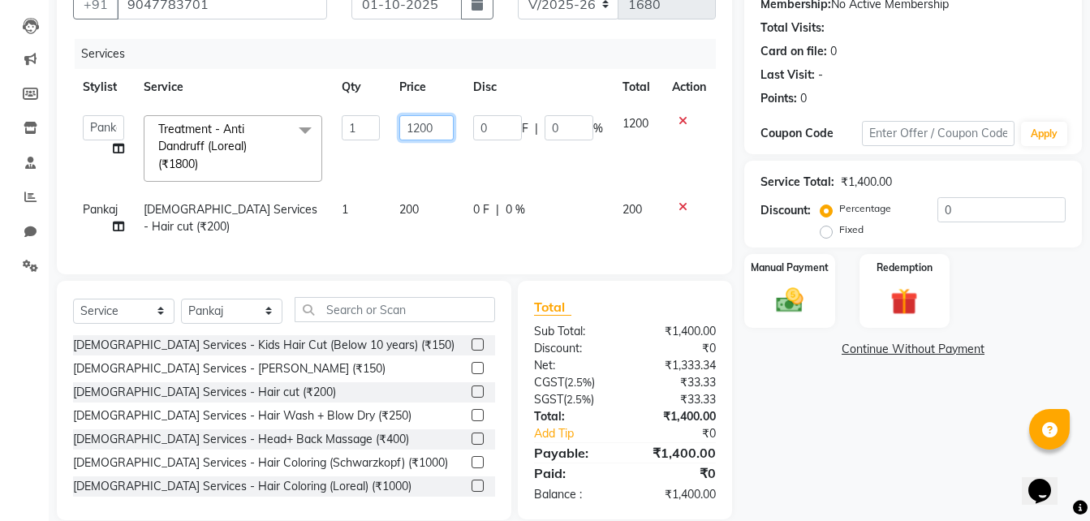
click at [424, 127] on input "1200" at bounding box center [426, 127] width 54 height 25
click at [421, 127] on input "1200" at bounding box center [426, 127] width 54 height 25
type input "1300"
click at [425, 148] on td "1300" at bounding box center [426, 148] width 74 height 86
select select "86884"
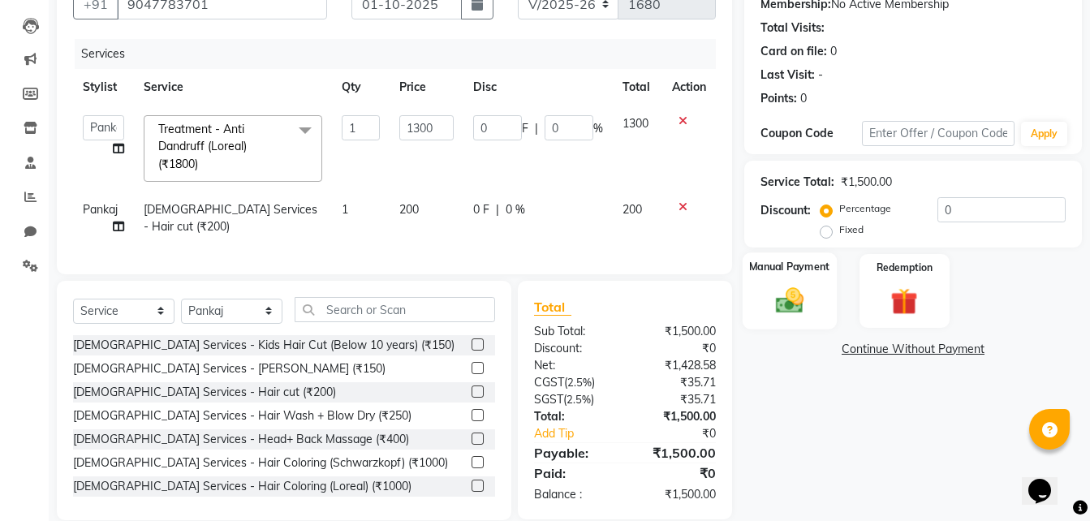
click at [787, 287] on img at bounding box center [789, 300] width 45 height 32
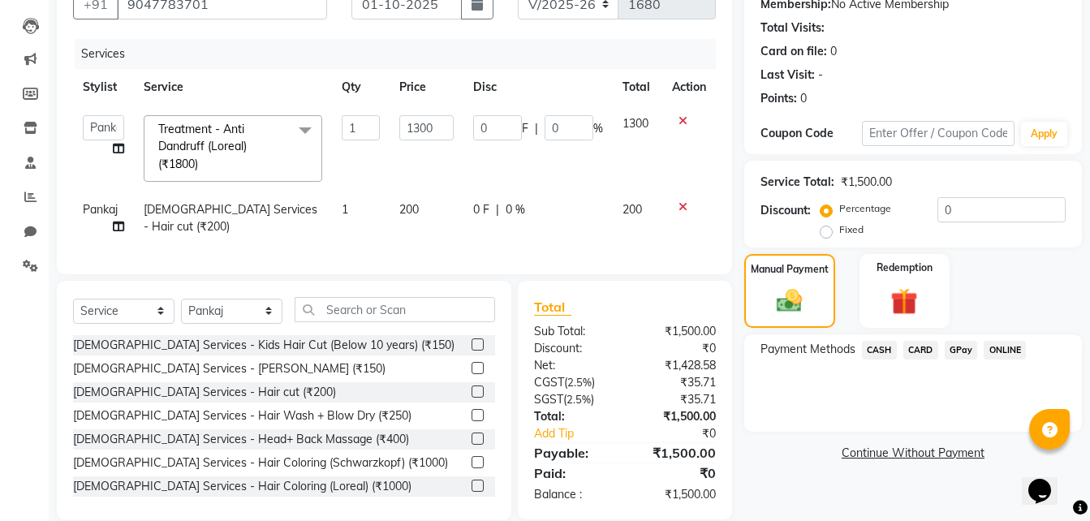
click at [952, 344] on span "GPay" at bounding box center [960, 350] width 33 height 19
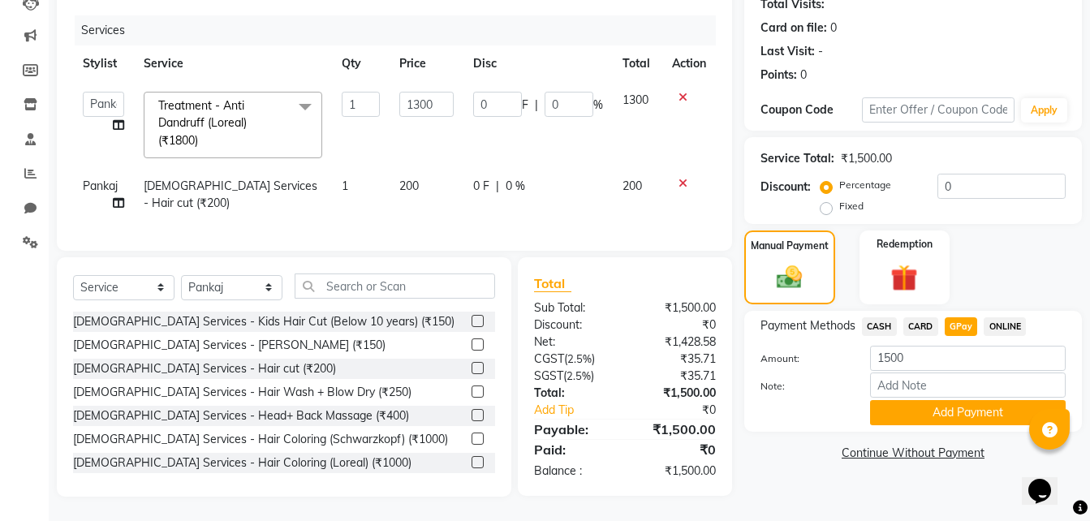
scroll to position [198, 0]
click at [958, 400] on button "Add Payment" at bounding box center [968, 412] width 196 height 25
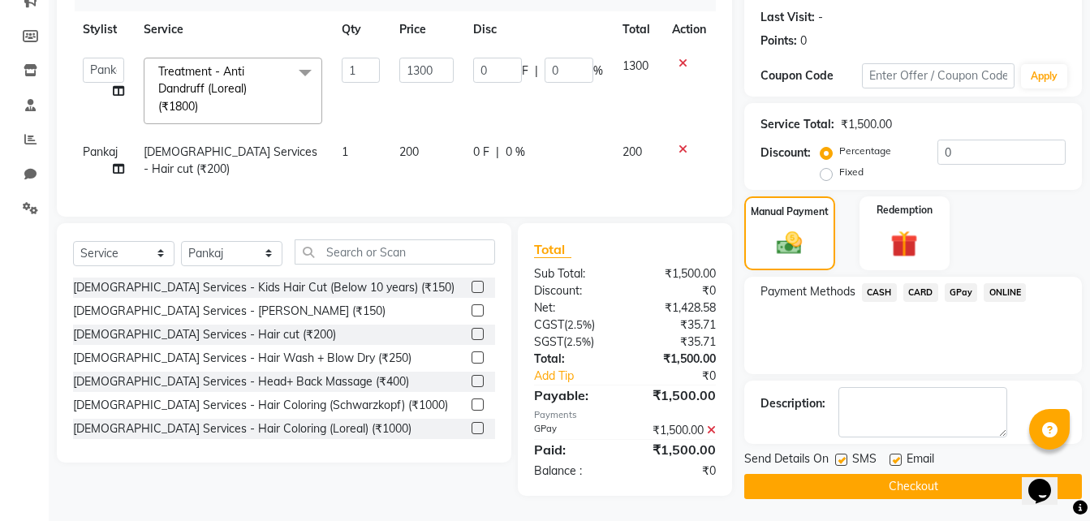
scroll to position [231, 0]
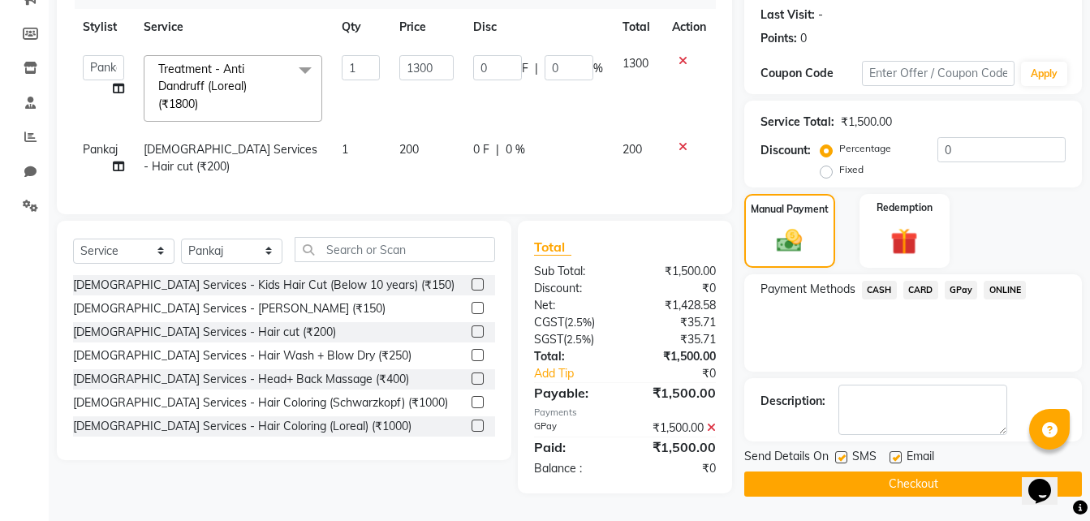
click at [918, 471] on button "Checkout" at bounding box center [912, 483] width 337 height 25
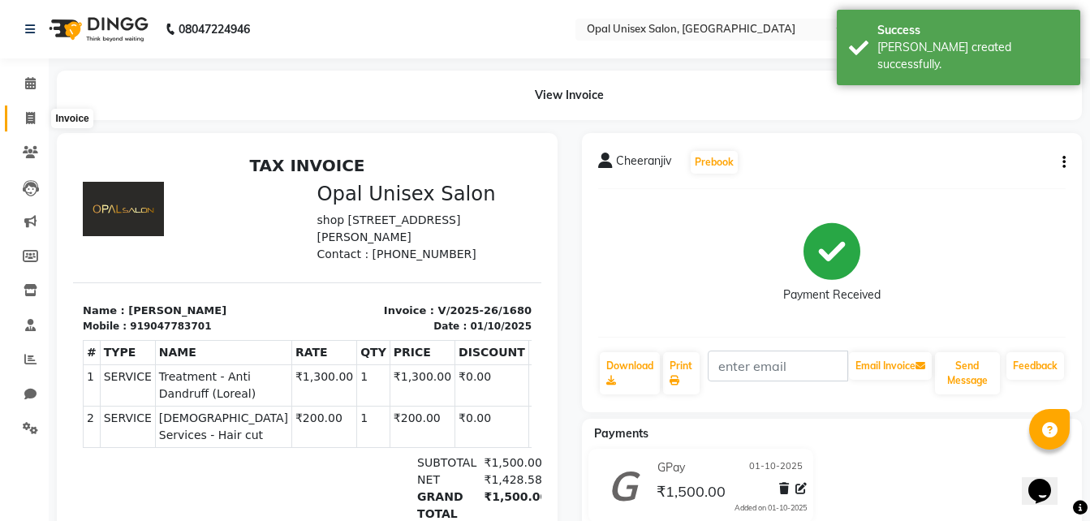
click at [35, 116] on icon at bounding box center [30, 118] width 9 height 12
select select "service"
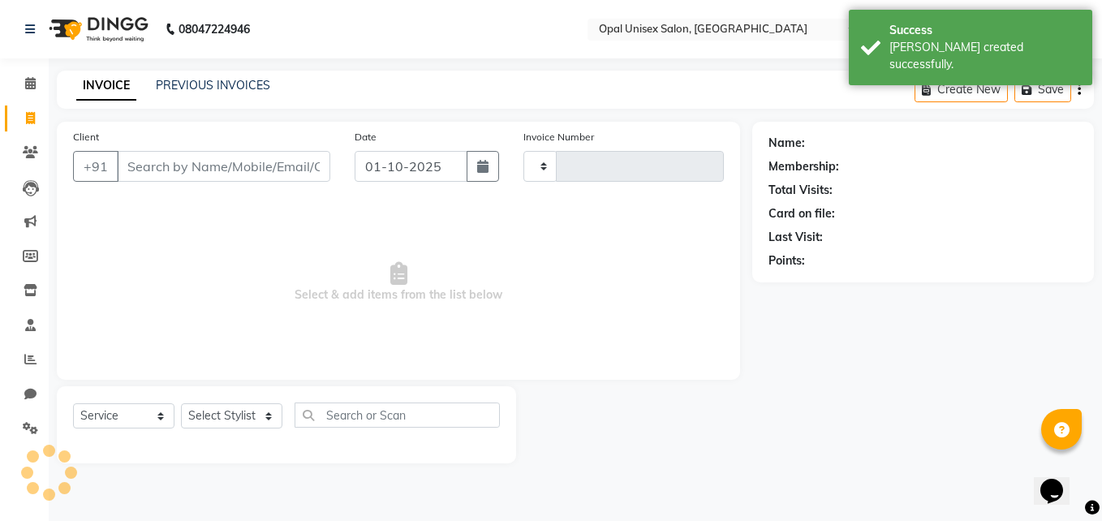
type input "1681"
select select "8653"
click at [162, 164] on input "Client" at bounding box center [223, 166] width 213 height 31
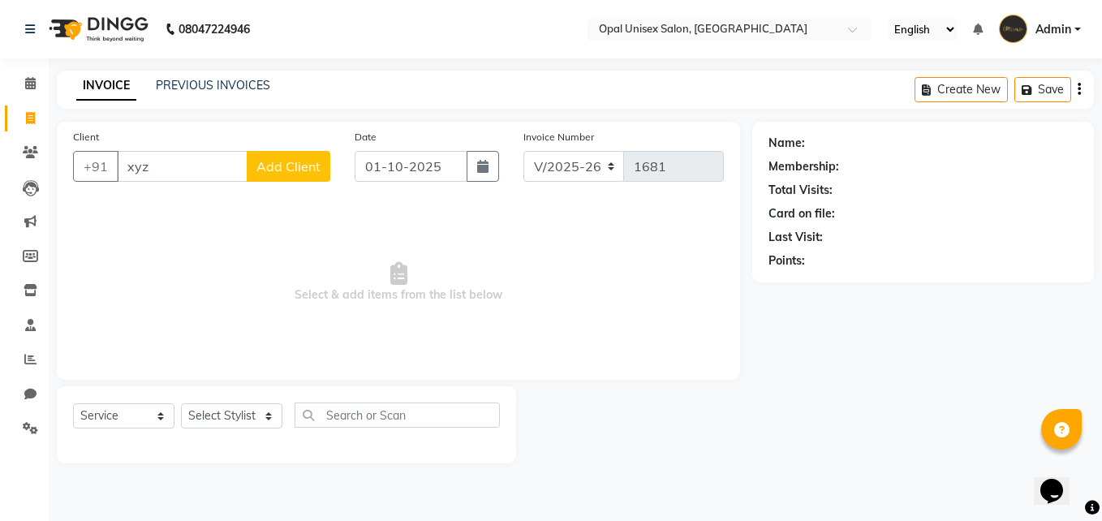
type input "xyz"
click at [280, 163] on span "Add Client" at bounding box center [288, 166] width 64 height 16
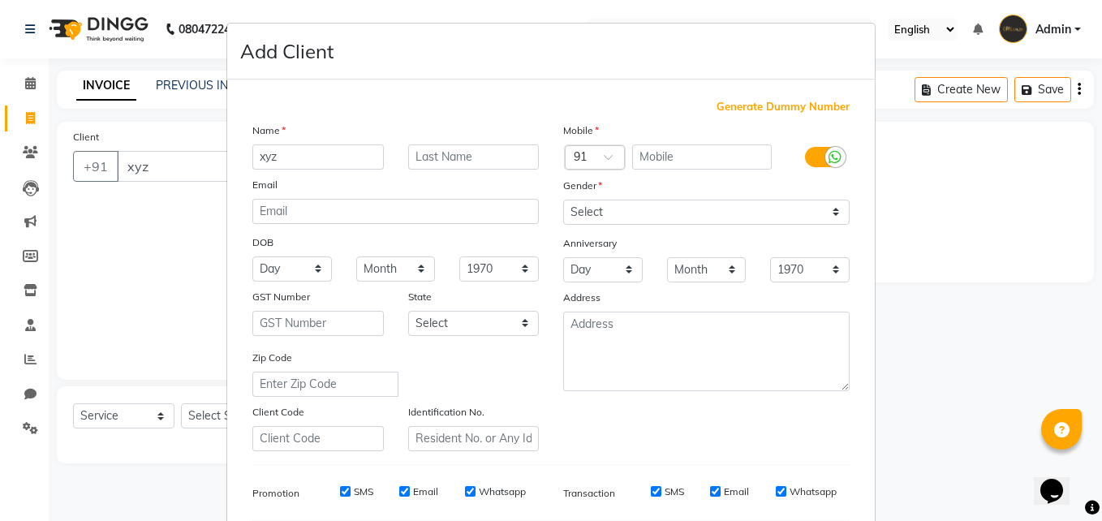
click at [751, 105] on span "Generate Dummy Number" at bounding box center [782, 107] width 133 height 16
type input "1383500000001"
checkbox input "false"
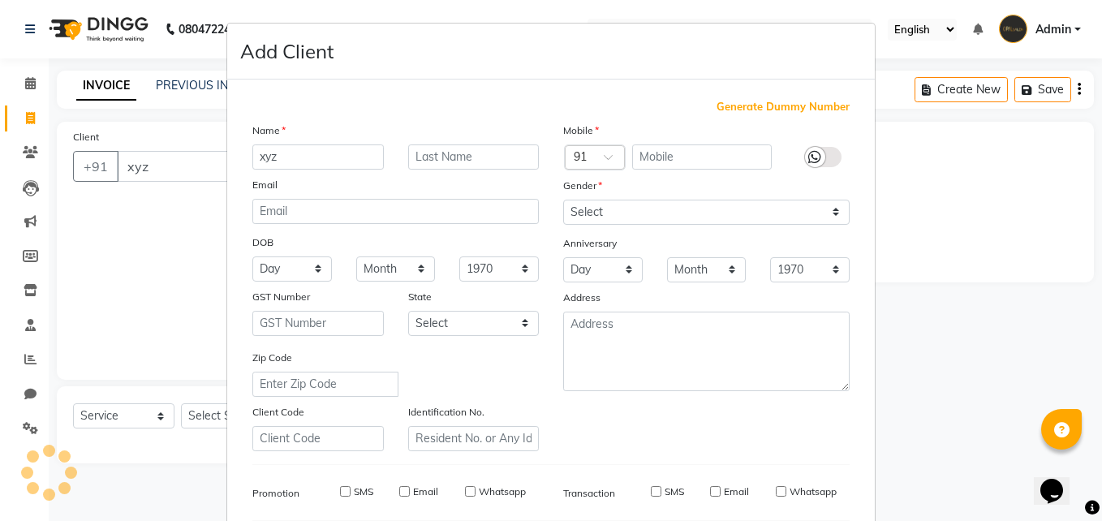
checkbox input "false"
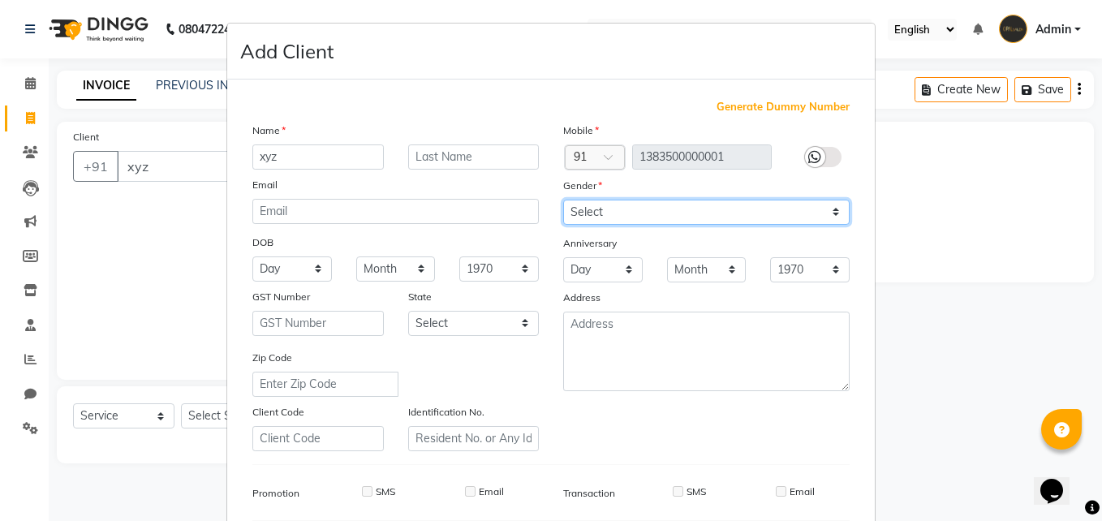
drag, startPoint x: 674, startPoint y: 204, endPoint x: 668, endPoint y: 213, distance: 11.3
click at [674, 204] on select "Select [DEMOGRAPHIC_DATA] [DEMOGRAPHIC_DATA] Other Prefer Not To Say" at bounding box center [706, 212] width 286 height 25
click at [563, 200] on select "Select [DEMOGRAPHIC_DATA] [DEMOGRAPHIC_DATA] Other Prefer Not To Say" at bounding box center [706, 212] width 286 height 25
click at [681, 213] on select "Select [DEMOGRAPHIC_DATA] [DEMOGRAPHIC_DATA] Other Prefer Not To Say" at bounding box center [706, 212] width 286 height 25
select select "[DEMOGRAPHIC_DATA]"
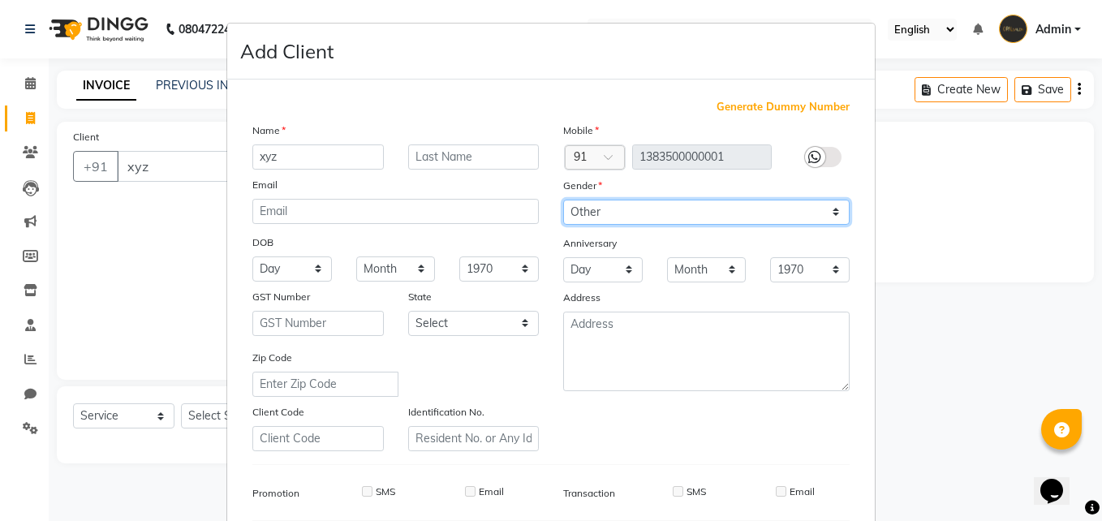
click at [563, 200] on select "Select [DEMOGRAPHIC_DATA] [DEMOGRAPHIC_DATA] Other Prefer Not To Say" at bounding box center [706, 212] width 286 height 25
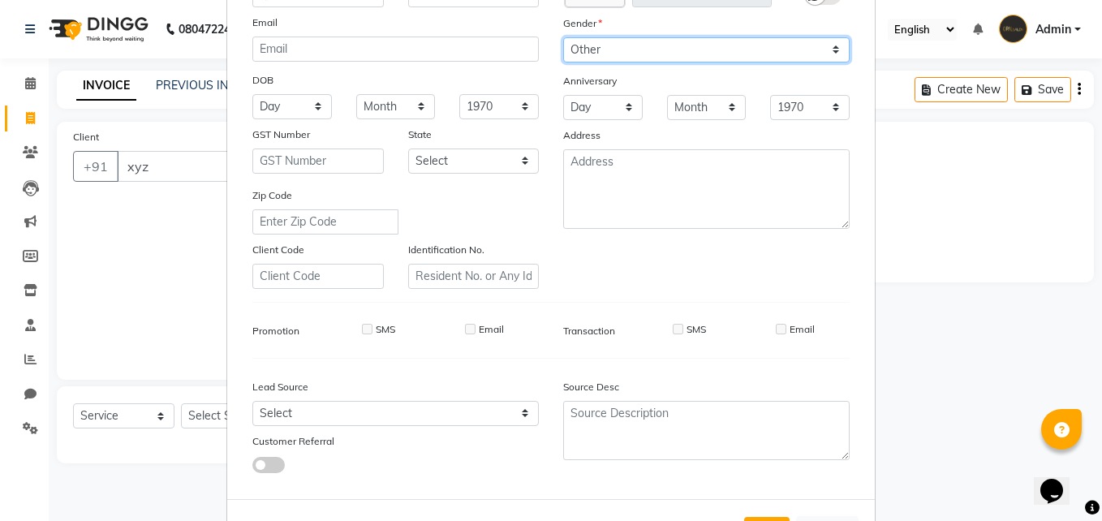
scroll to position [228, 0]
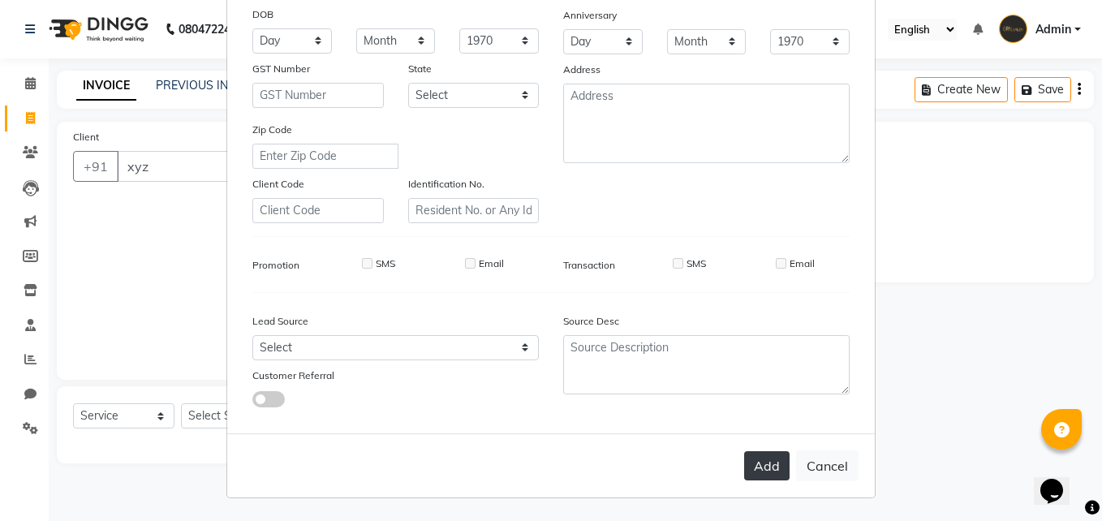
click at [744, 465] on button "Add" at bounding box center [766, 465] width 45 height 29
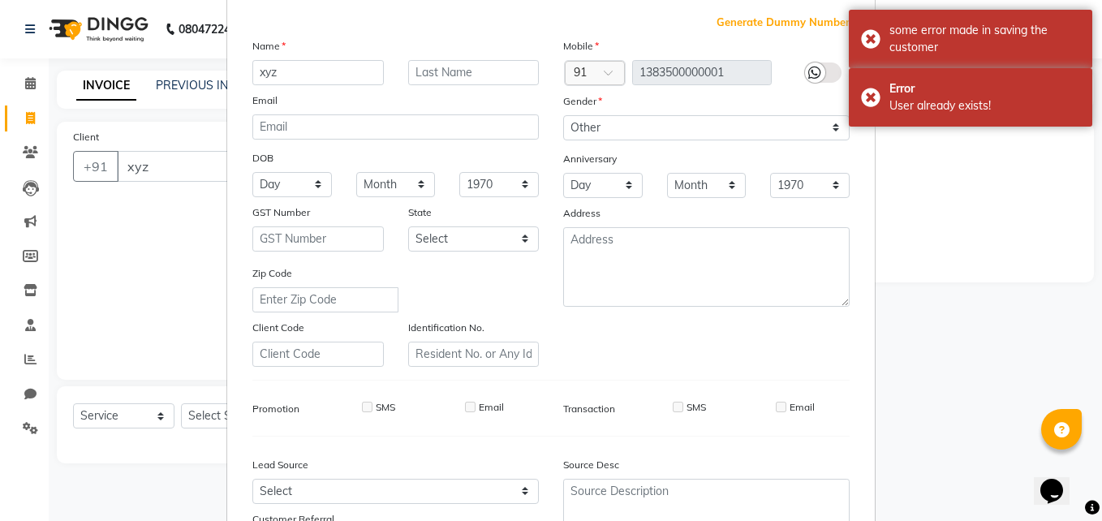
scroll to position [11, 0]
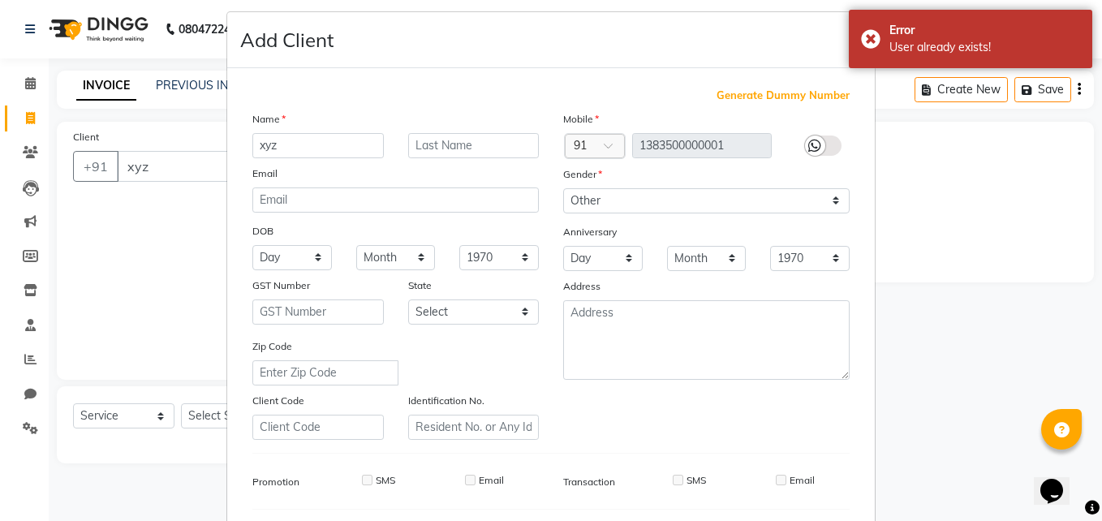
click at [818, 90] on span "Generate Dummy Number" at bounding box center [782, 96] width 133 height 16
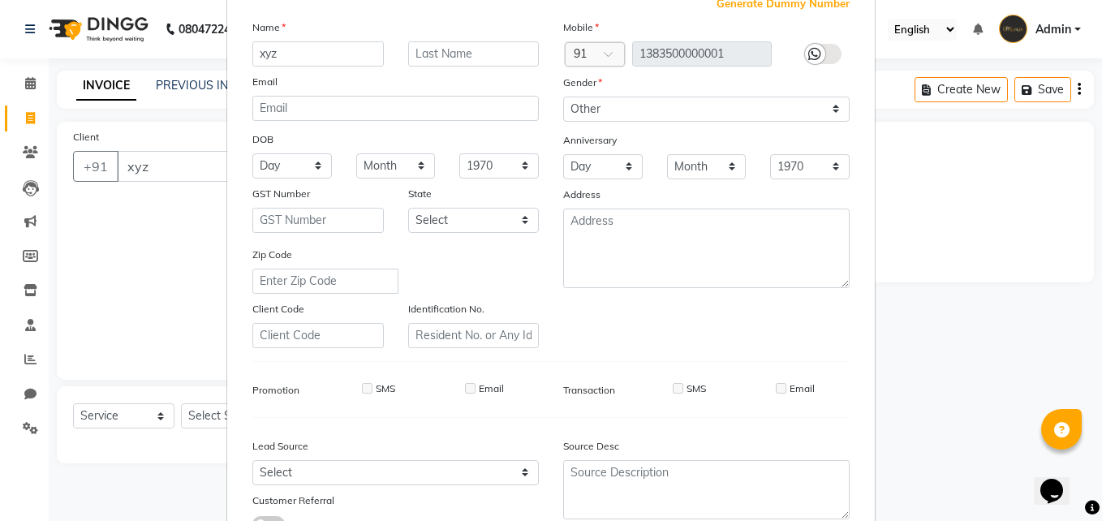
scroll to position [228, 0]
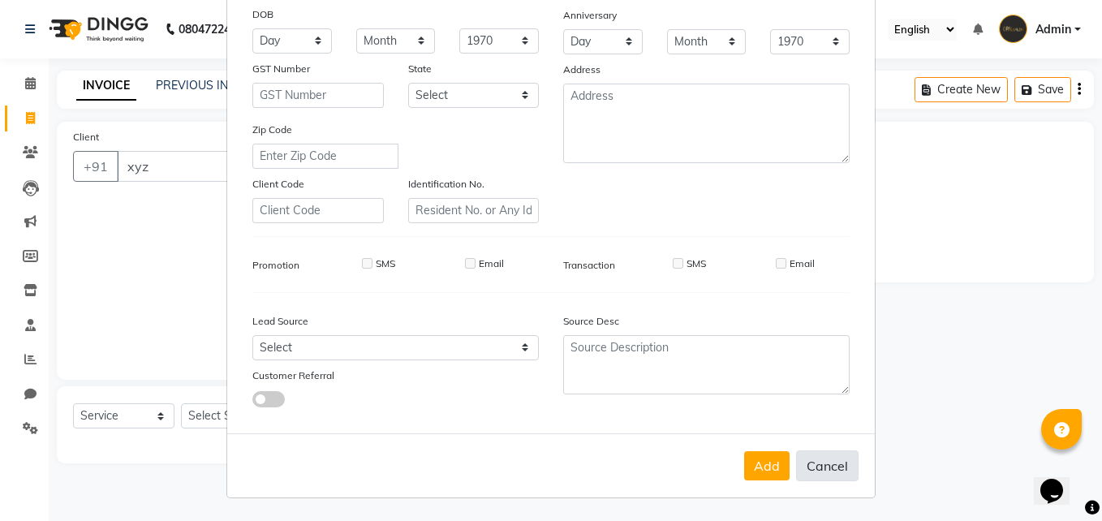
click at [814, 462] on button "Cancel" at bounding box center [827, 465] width 62 height 31
select select
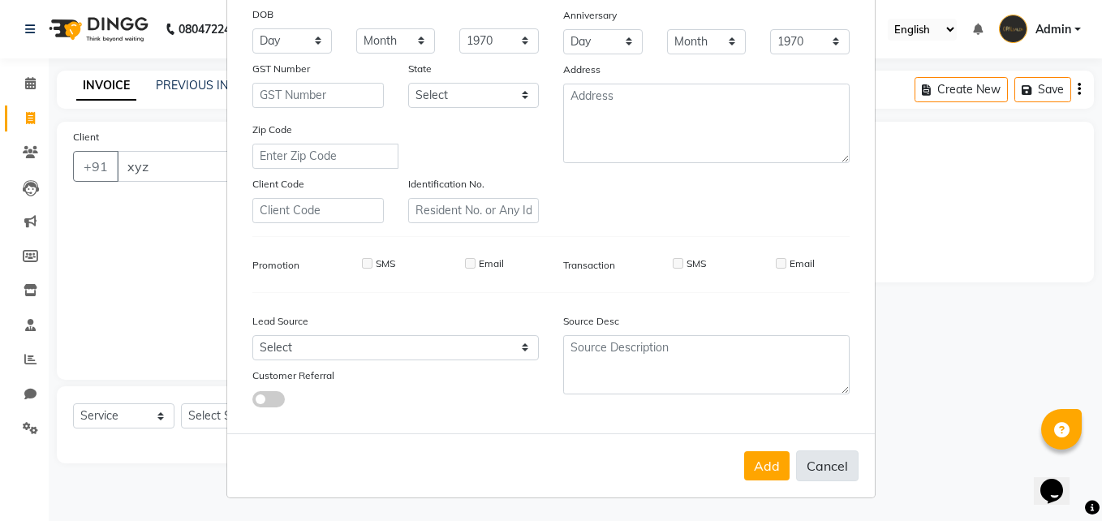
select select
checkbox input "false"
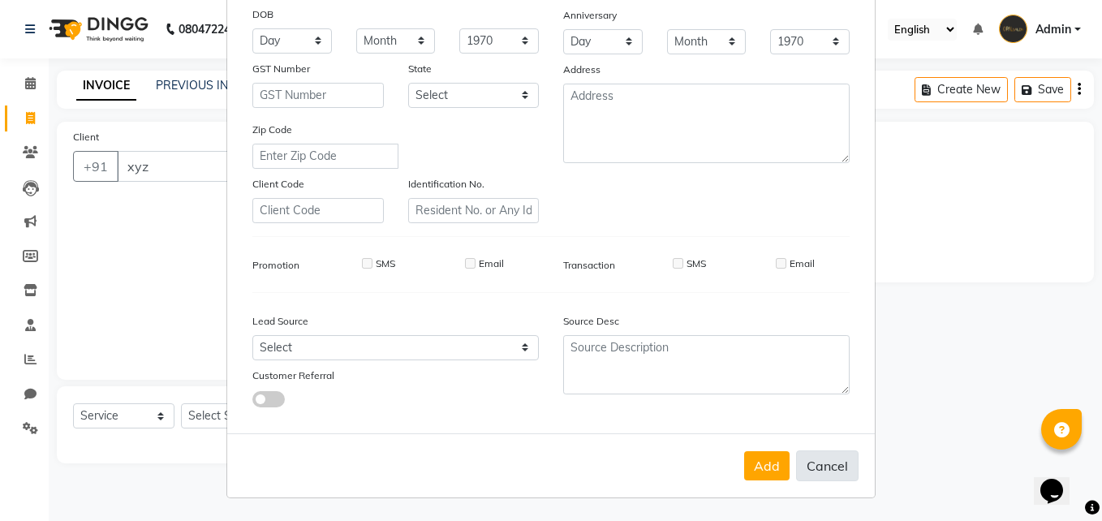
checkbox input "false"
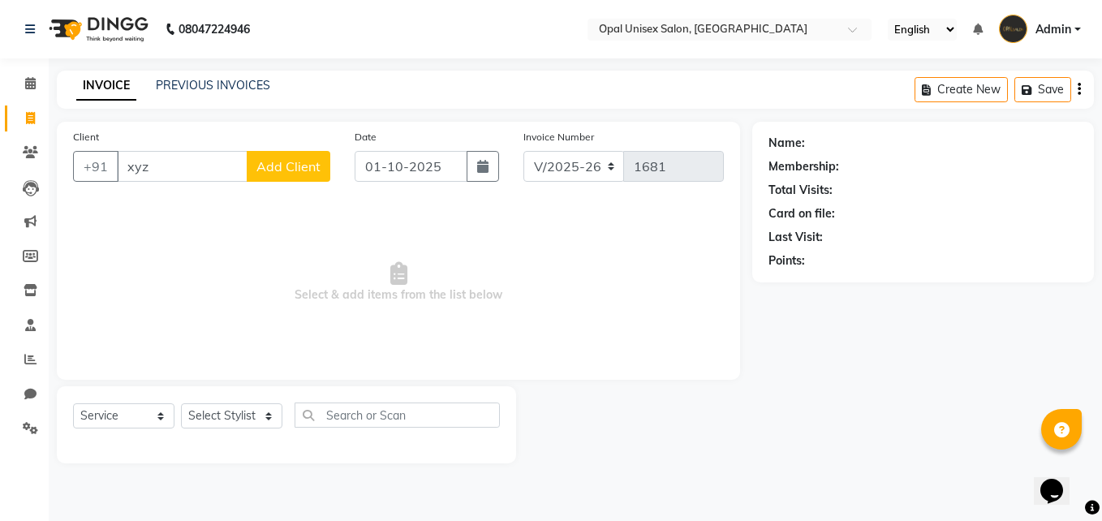
click at [286, 155] on button "Add Client" at bounding box center [289, 166] width 84 height 31
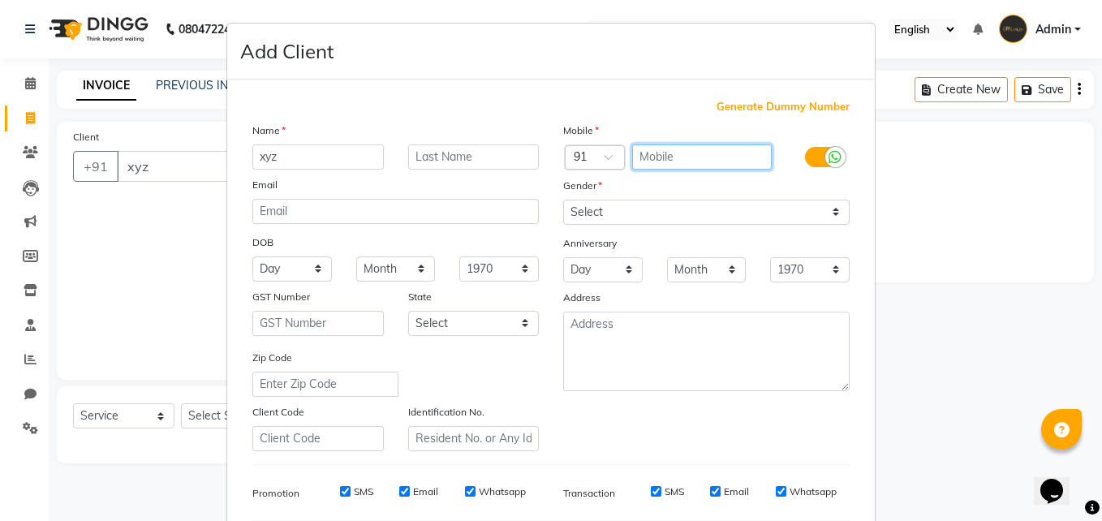
click at [640, 152] on input "text" at bounding box center [702, 156] width 140 height 25
type input "0987654321"
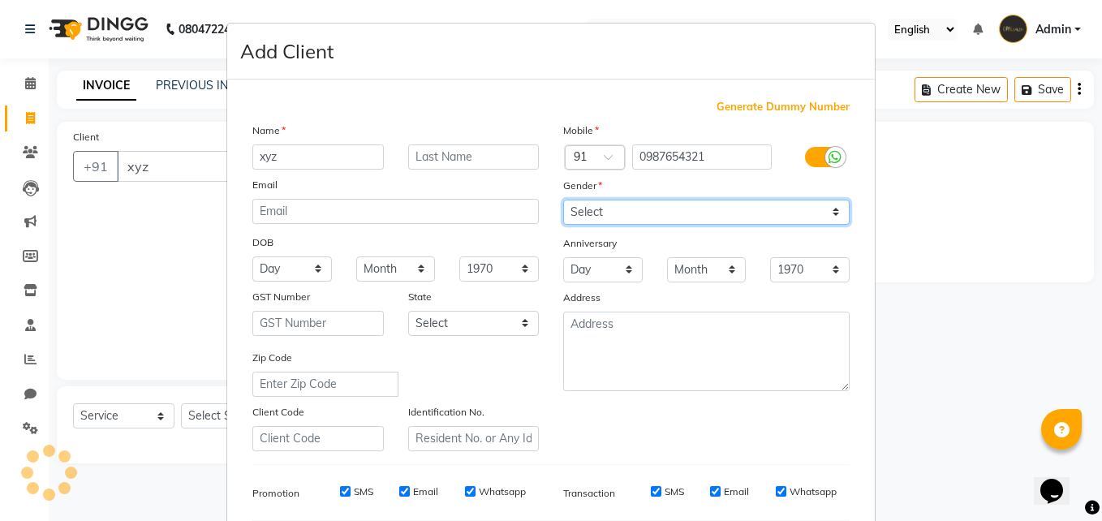
click at [703, 220] on select "Select [DEMOGRAPHIC_DATA] [DEMOGRAPHIC_DATA] Other Prefer Not To Say" at bounding box center [706, 212] width 286 height 25
select select "[DEMOGRAPHIC_DATA]"
click at [563, 200] on select "Select [DEMOGRAPHIC_DATA] [DEMOGRAPHIC_DATA] Other Prefer Not To Say" at bounding box center [706, 212] width 286 height 25
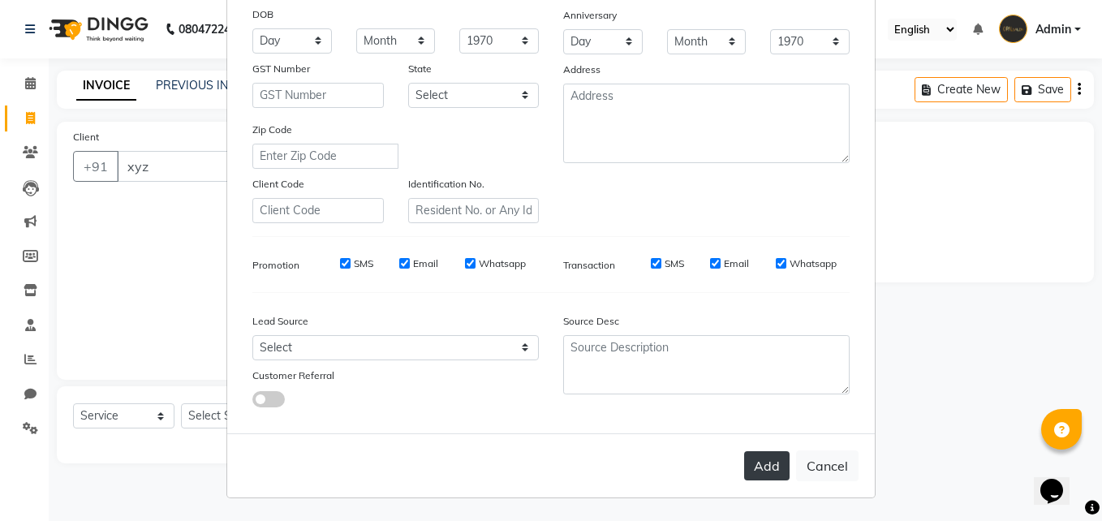
click at [772, 458] on button "Add" at bounding box center [766, 465] width 45 height 29
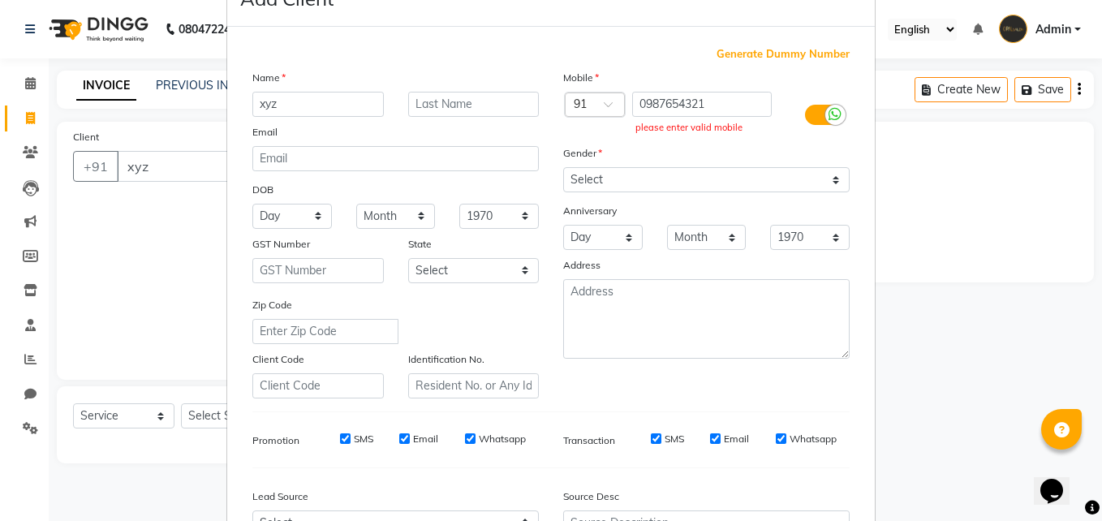
scroll to position [11, 0]
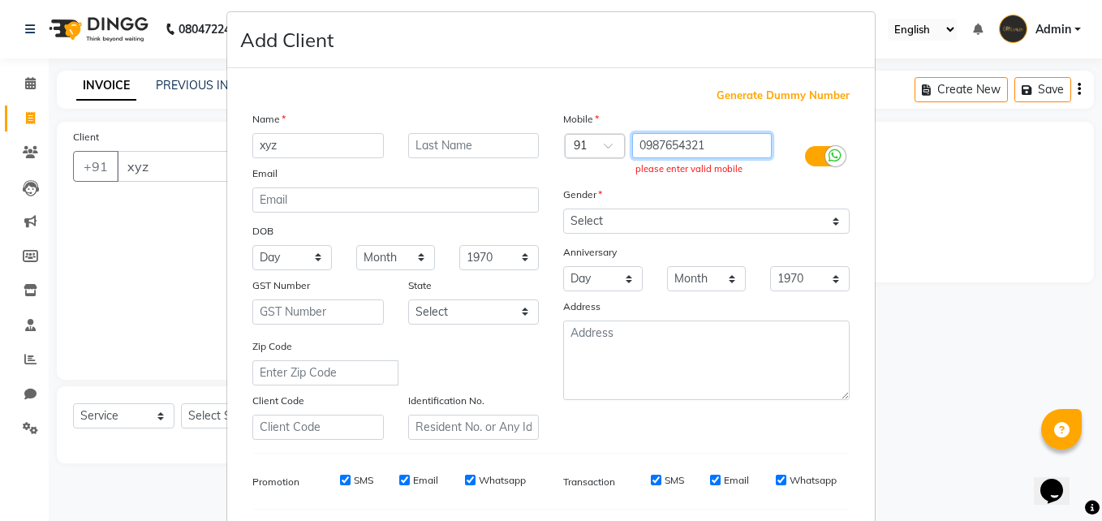
click at [714, 151] on input "0987654321" at bounding box center [702, 145] width 140 height 25
type input "0"
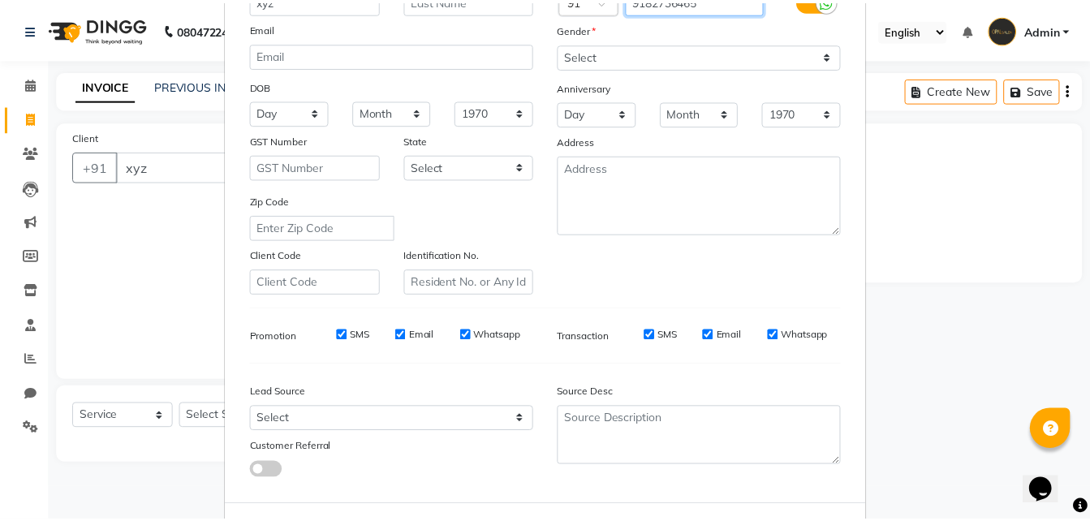
scroll to position [174, 0]
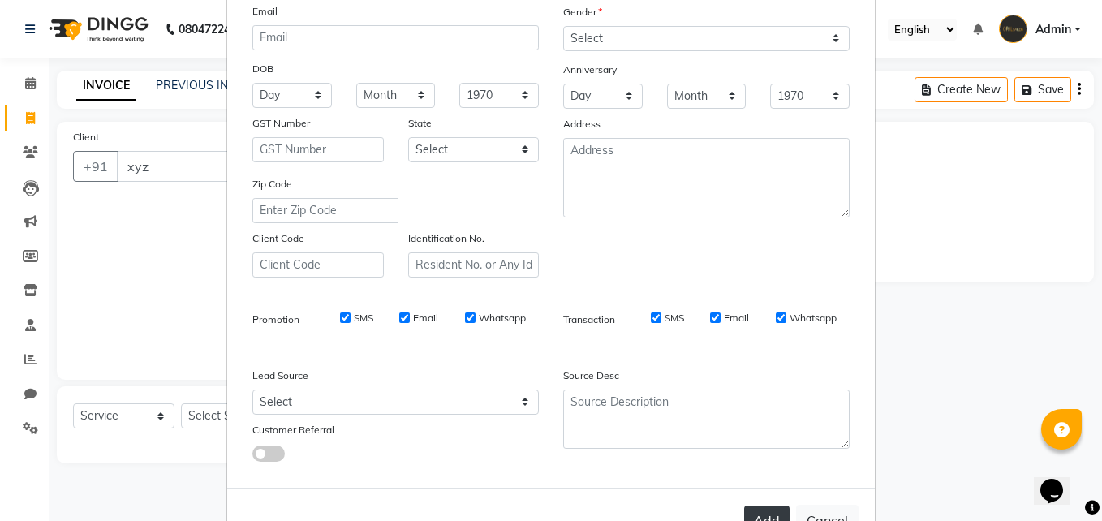
type input "9182736465"
click at [759, 512] on button "Add" at bounding box center [766, 519] width 45 height 29
type input "9182736465"
select select
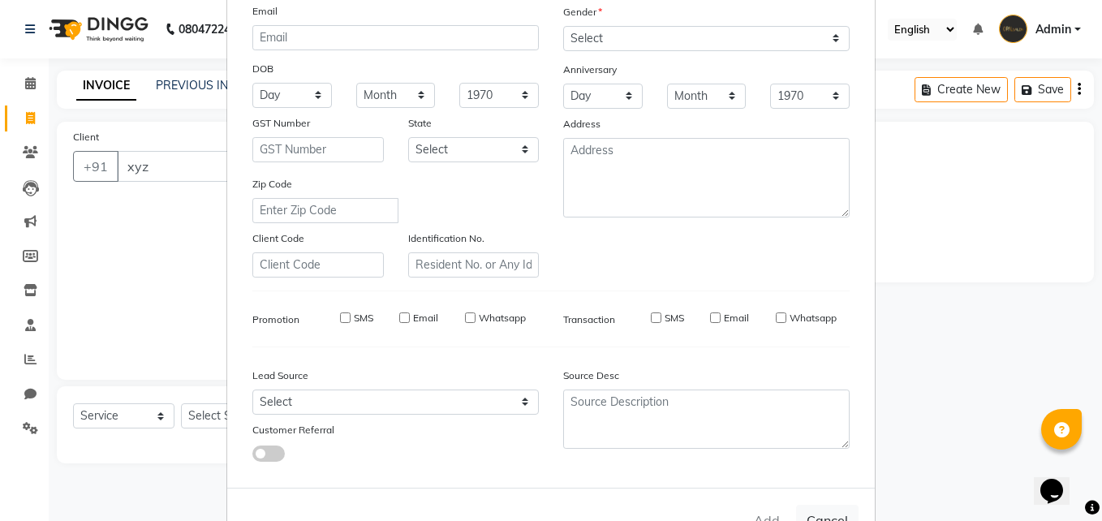
select select
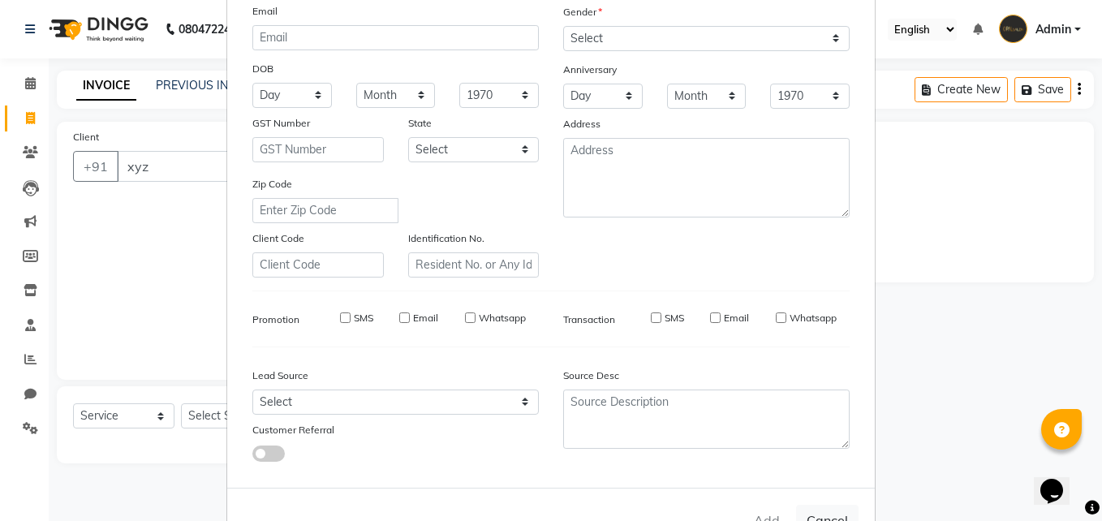
checkbox input "false"
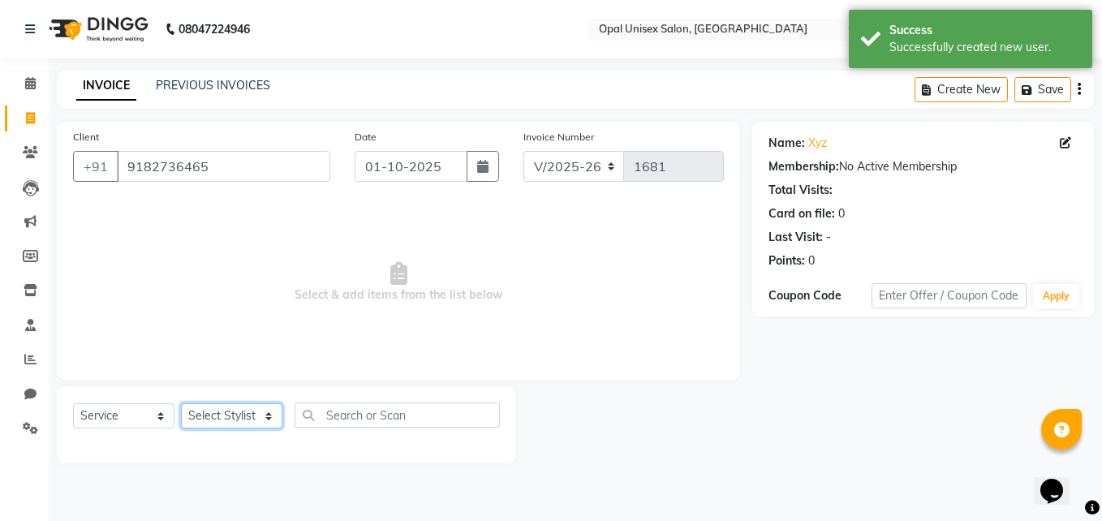
click at [260, 420] on select "Select Stylist [PERSON_NAME] Guru [PERSON_NAME][GEOGRAPHIC_DATA] [PERSON_NAME][…" at bounding box center [231, 415] width 101 height 25
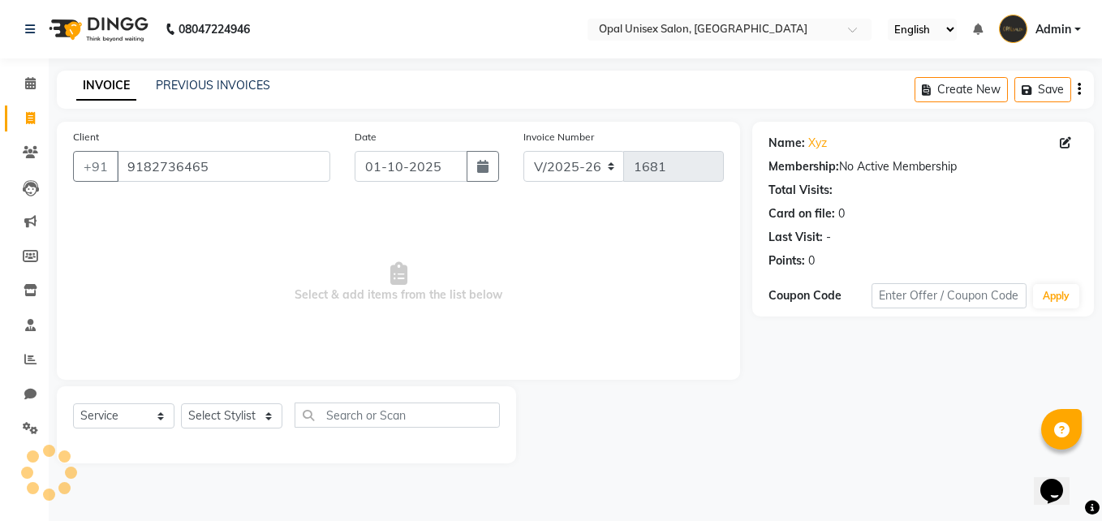
click at [382, 372] on div "Client [PHONE_NUMBER] Date [DATE] Invoice Number V/2025 V/[PHONE_NUMBER] Select…" at bounding box center [398, 251] width 683 height 258
drag, startPoint x: 265, startPoint y: 416, endPoint x: 265, endPoint y: 401, distance: 15.4
click at [265, 415] on select "Select Stylist [PERSON_NAME] Guru [PERSON_NAME][GEOGRAPHIC_DATA] [PERSON_NAME][…" at bounding box center [231, 415] width 101 height 25
select select "86888"
click at [181, 403] on select "Select Stylist [PERSON_NAME] Guru [PERSON_NAME][GEOGRAPHIC_DATA] [PERSON_NAME][…" at bounding box center [231, 415] width 101 height 25
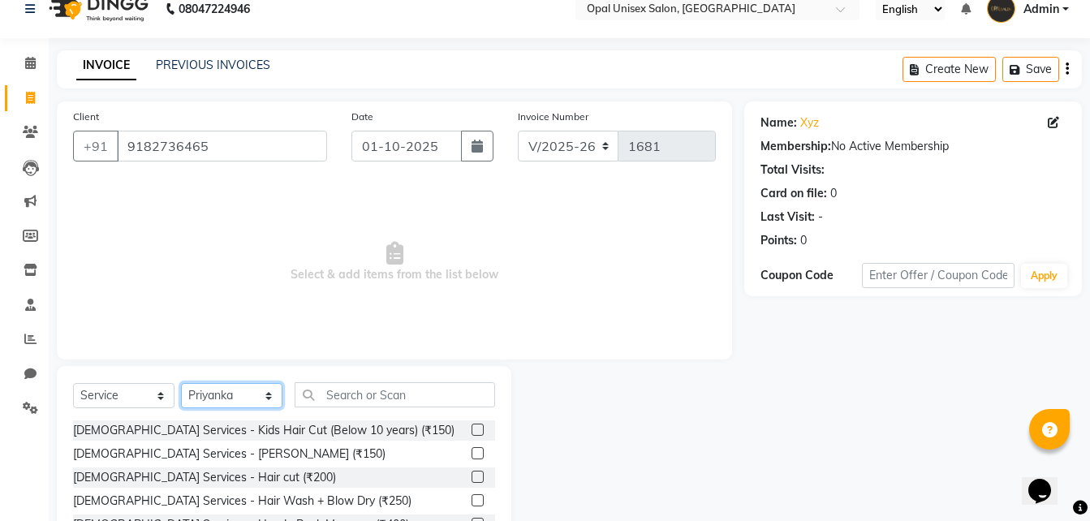
scroll to position [54, 0]
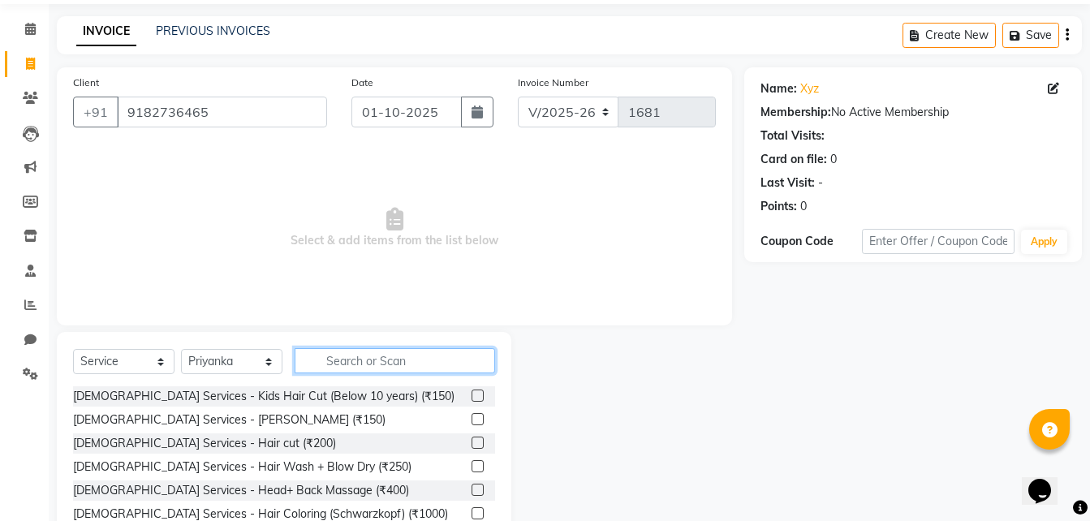
click at [392, 362] on input "text" at bounding box center [394, 360] width 200 height 25
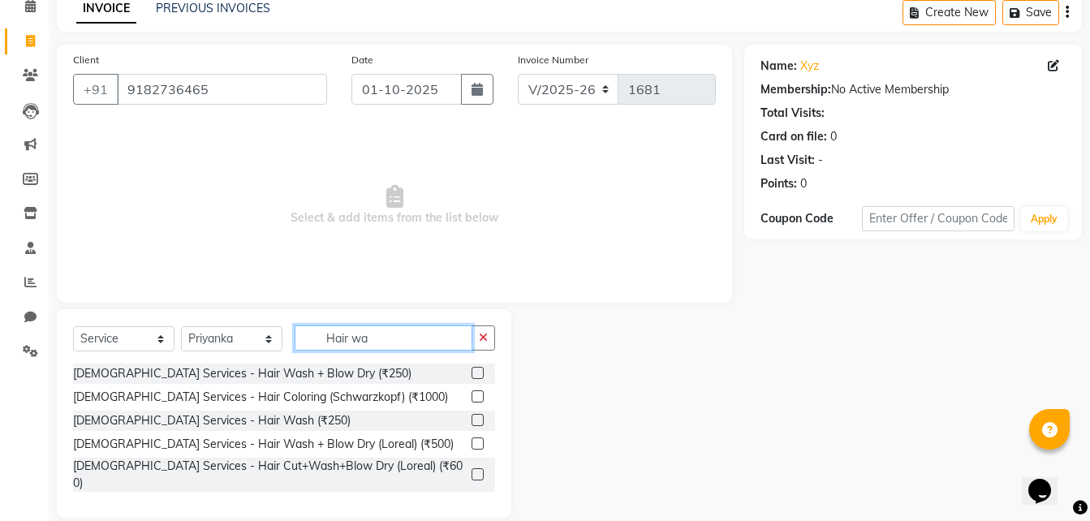
scroll to position [84, 0]
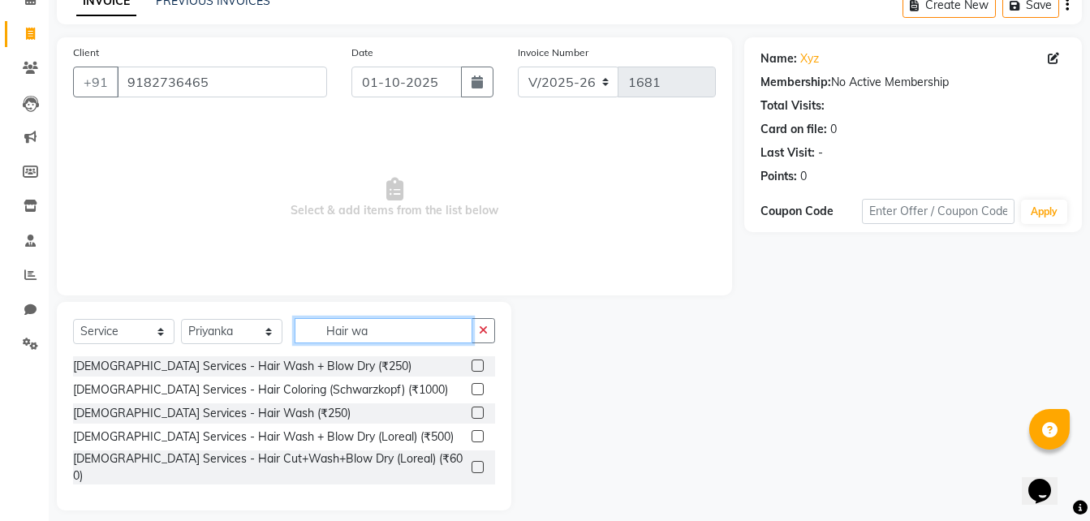
type input "Hair wa"
click at [355, 492] on div "Select Service Product Membership Package Voucher Prepaid Gift Card Select Styl…" at bounding box center [284, 406] width 454 height 208
click at [475, 461] on label at bounding box center [477, 467] width 12 height 12
click at [475, 462] on input "checkbox" at bounding box center [476, 467] width 11 height 11
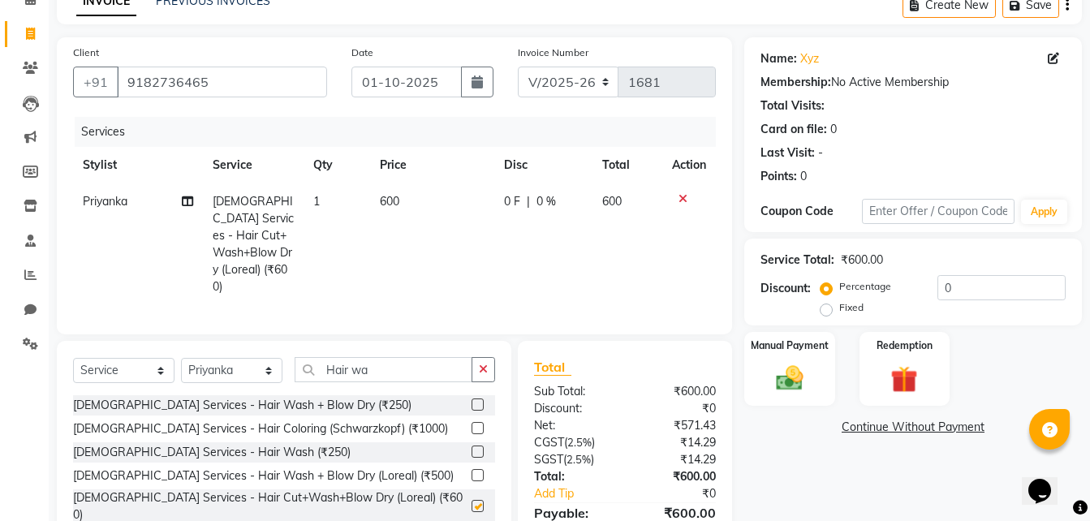
checkbox input "false"
click at [678, 198] on icon at bounding box center [682, 198] width 9 height 11
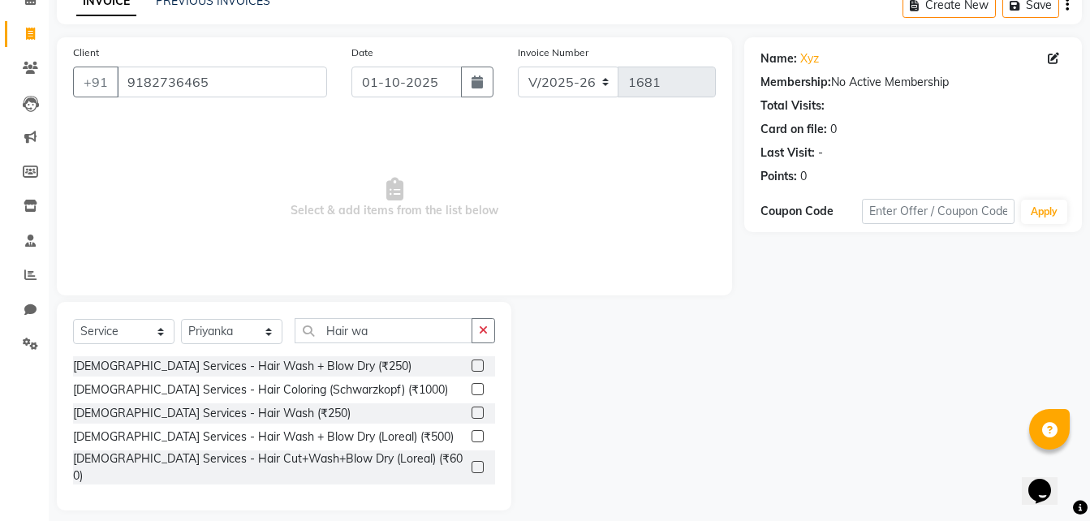
click at [479, 436] on label at bounding box center [477, 436] width 12 height 12
click at [479, 436] on input "checkbox" at bounding box center [476, 437] width 11 height 11
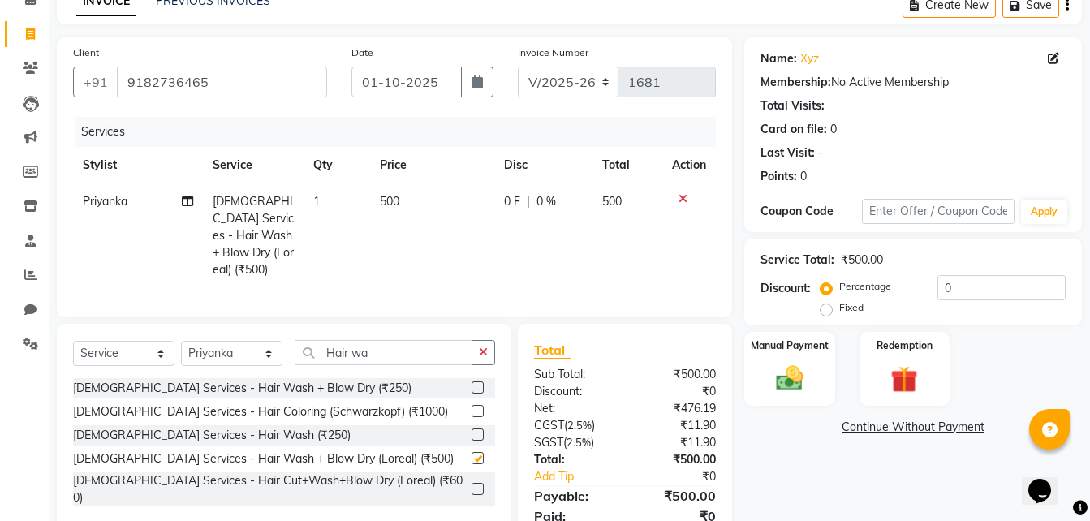
checkbox input "false"
click at [389, 191] on td "500" at bounding box center [431, 235] width 123 height 105
select select "86888"
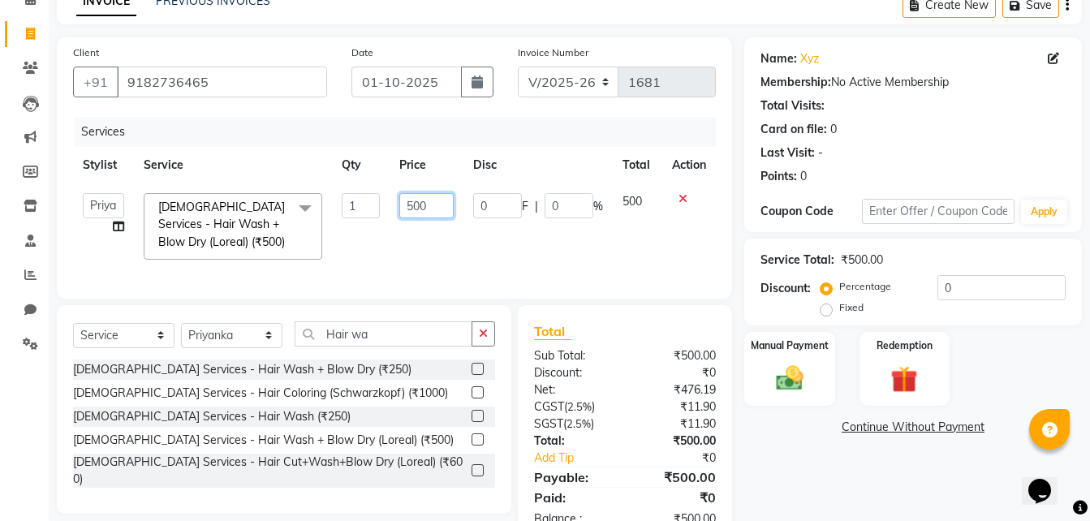
click at [412, 206] on input "500" at bounding box center [426, 205] width 55 height 25
type input "400"
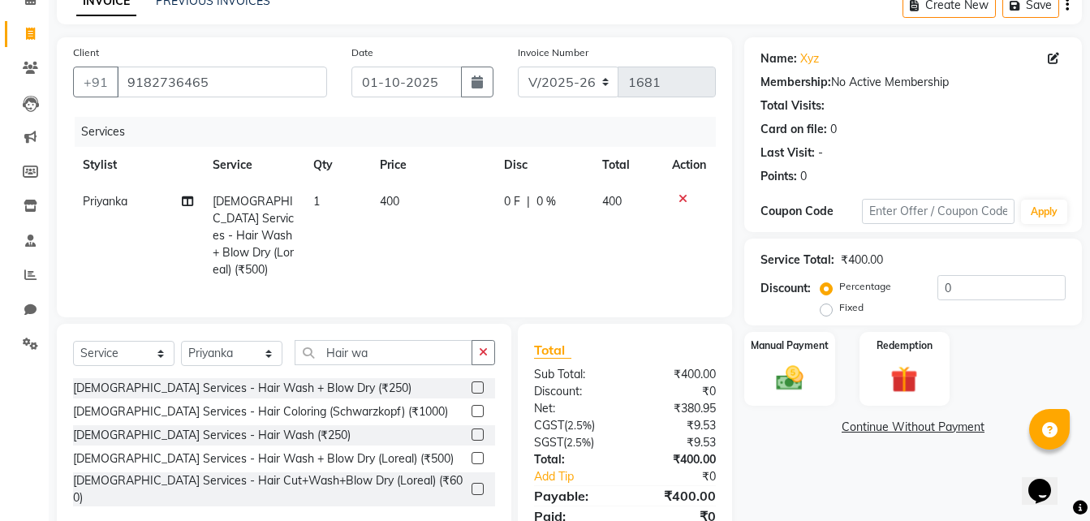
click at [524, 270] on div "Services Stylist Service Qty Price Disc Total Action Priyanka [DEMOGRAPHIC_DATA…" at bounding box center [394, 209] width 643 height 184
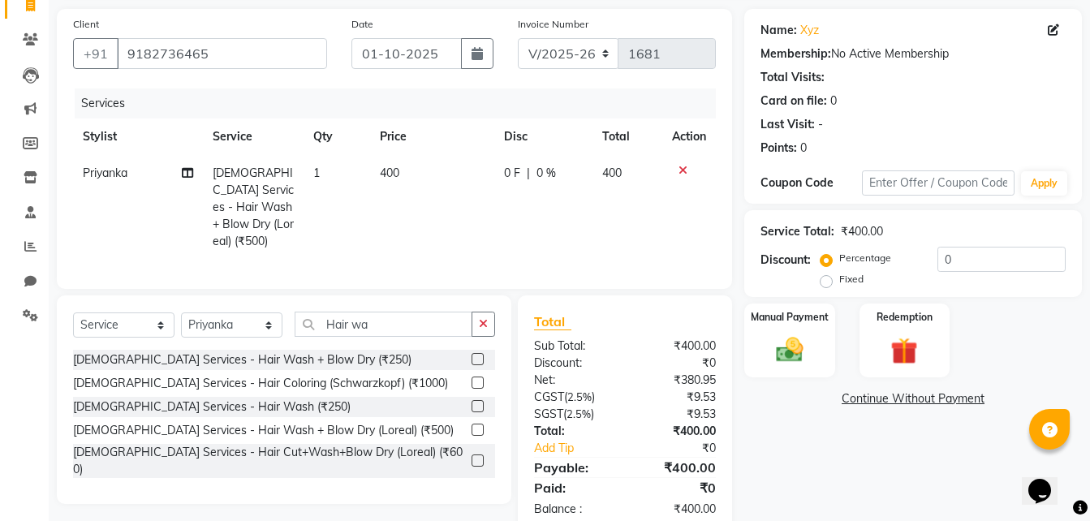
scroll to position [139, 0]
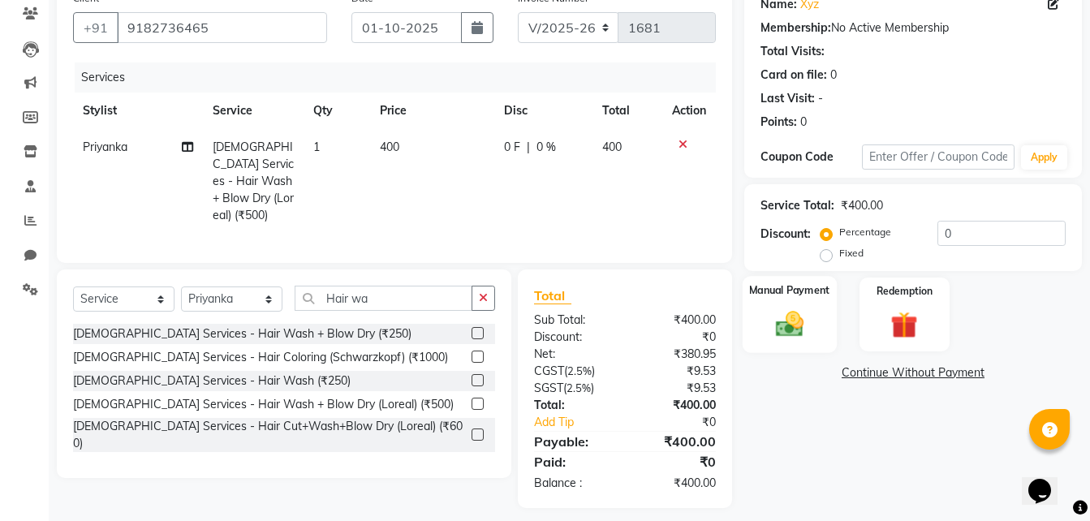
click at [790, 340] on img at bounding box center [789, 323] width 45 height 32
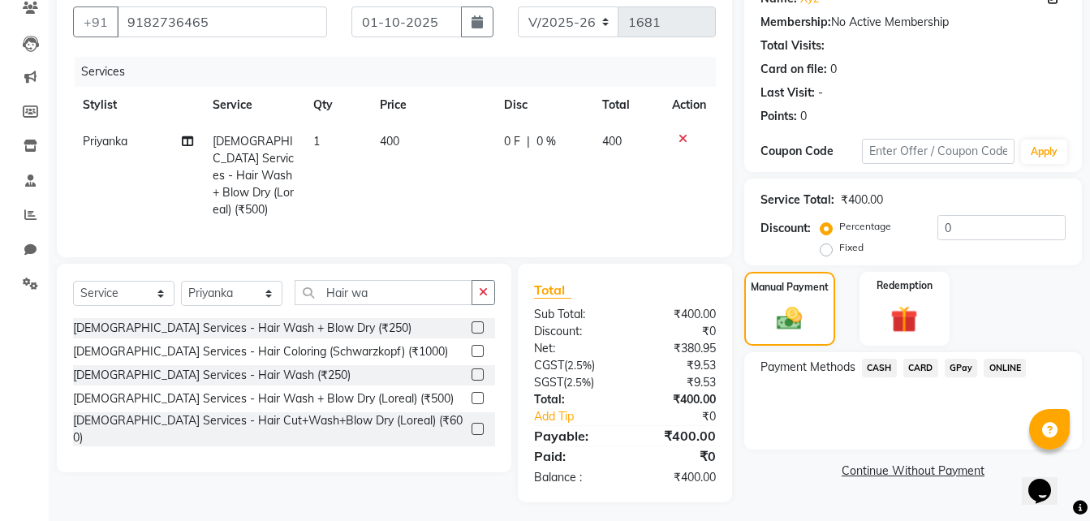
scroll to position [145, 0]
click at [956, 359] on span "GPay" at bounding box center [960, 367] width 33 height 19
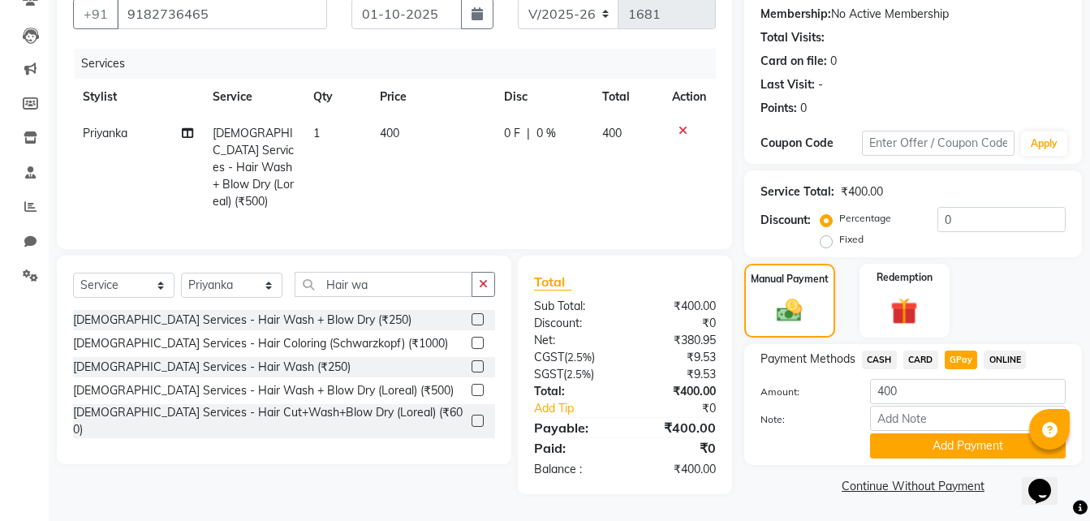
scroll to position [154, 0]
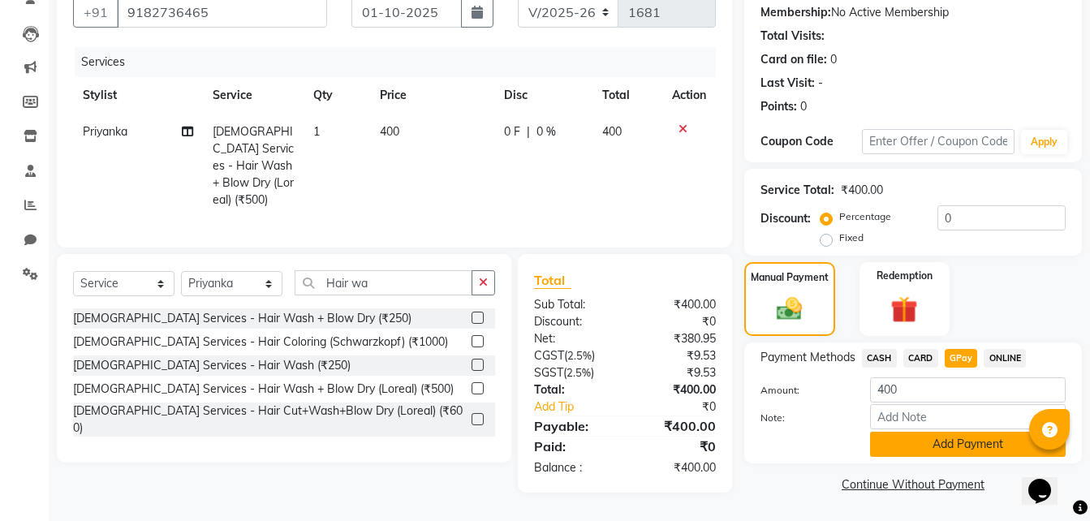
click at [948, 436] on button "Add Payment" at bounding box center [968, 444] width 196 height 25
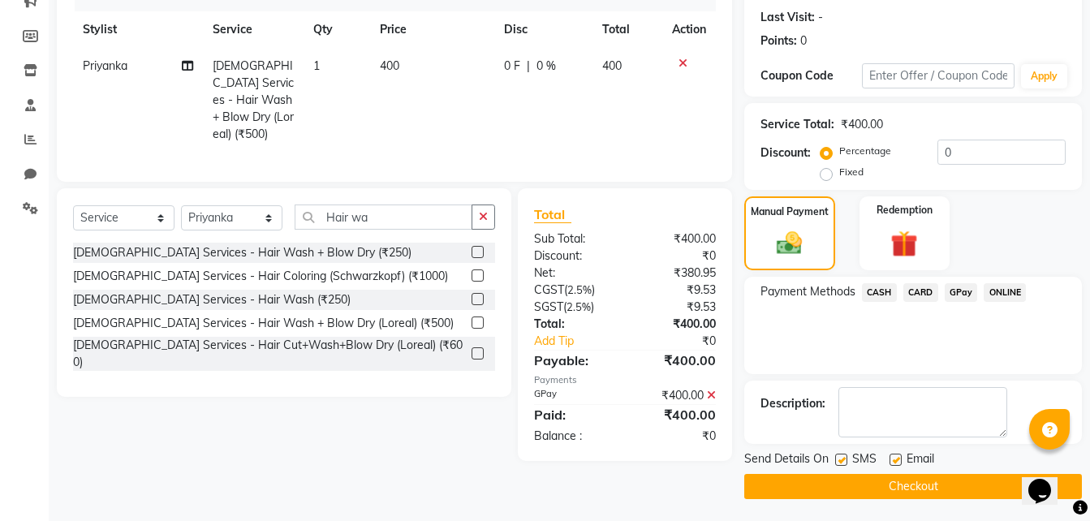
scroll to position [222, 0]
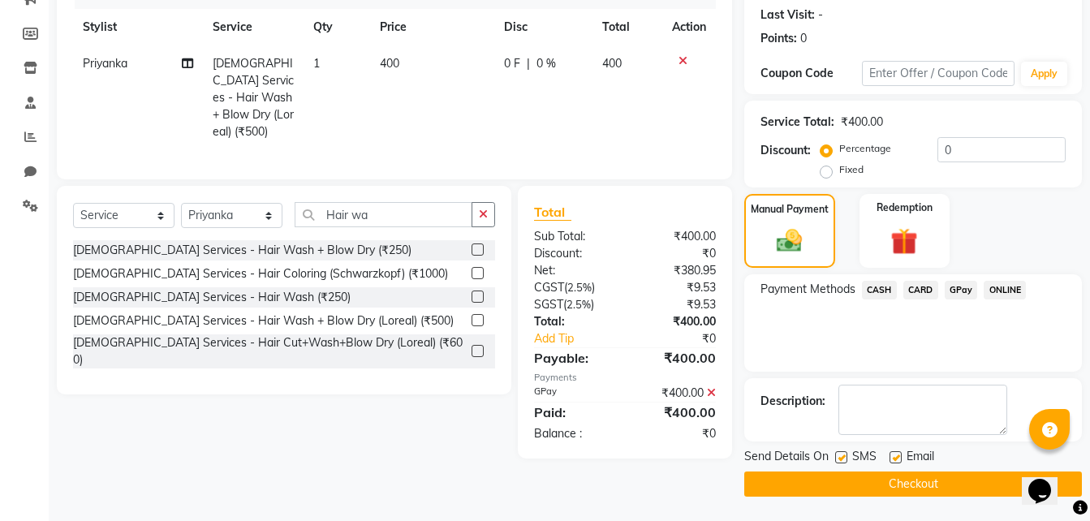
click at [913, 483] on button "Checkout" at bounding box center [912, 483] width 337 height 25
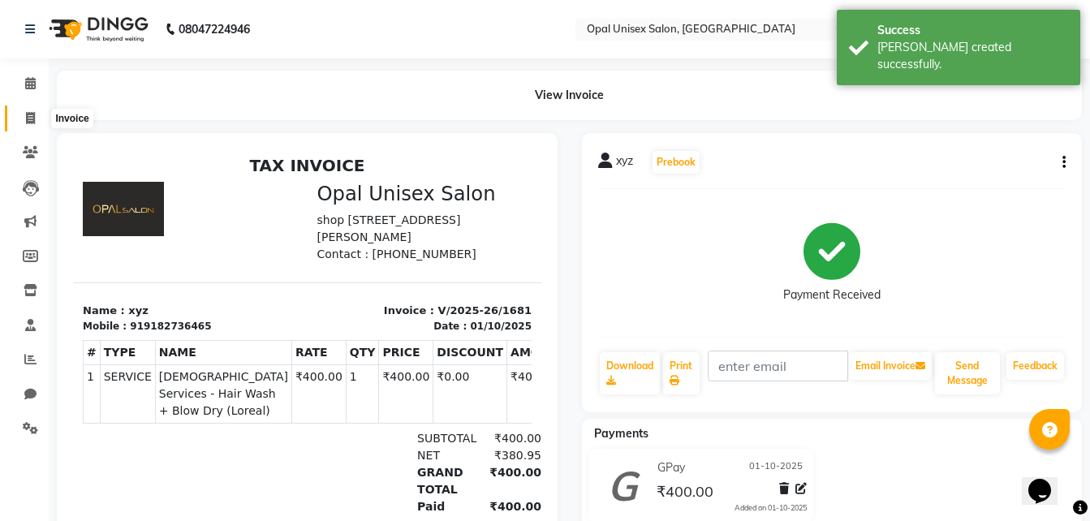
drag, startPoint x: 19, startPoint y: 114, endPoint x: 30, endPoint y: 114, distance: 10.5
click at [19, 114] on span at bounding box center [30, 119] width 28 height 19
select select "service"
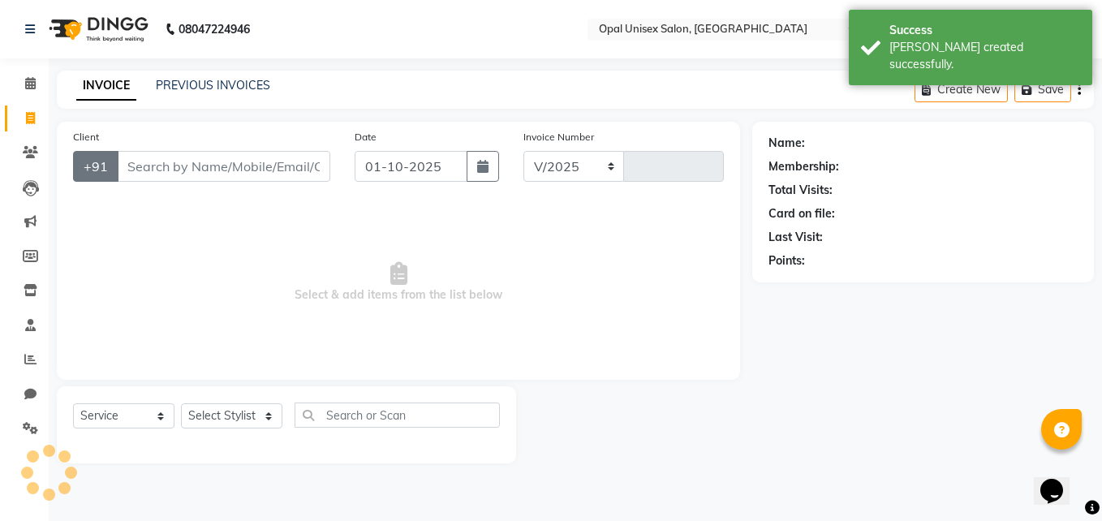
select select "8653"
type input "1682"
click at [150, 170] on input "Client" at bounding box center [223, 166] width 213 height 31
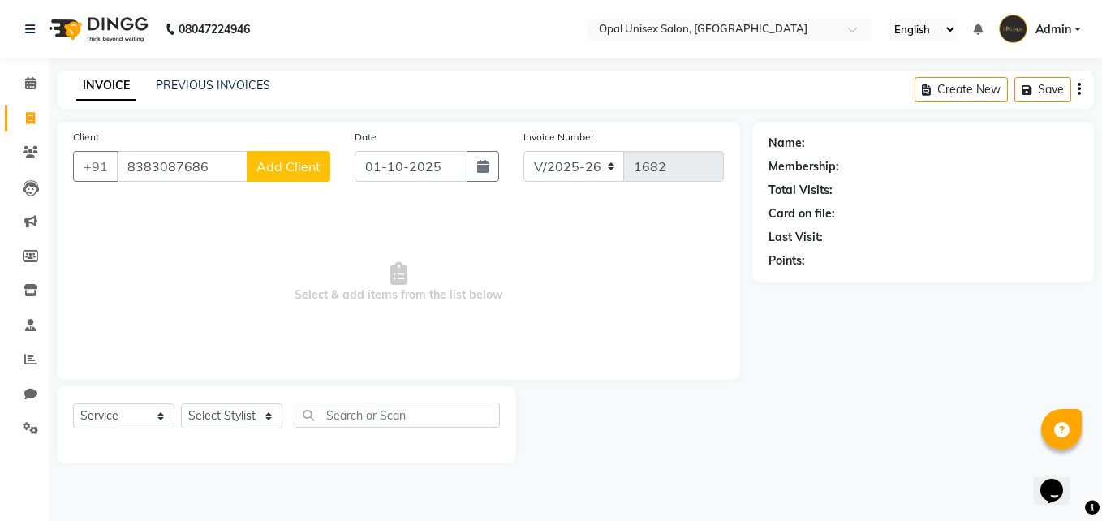
type input "8383087686"
click at [298, 157] on button "Add Client" at bounding box center [289, 166] width 84 height 31
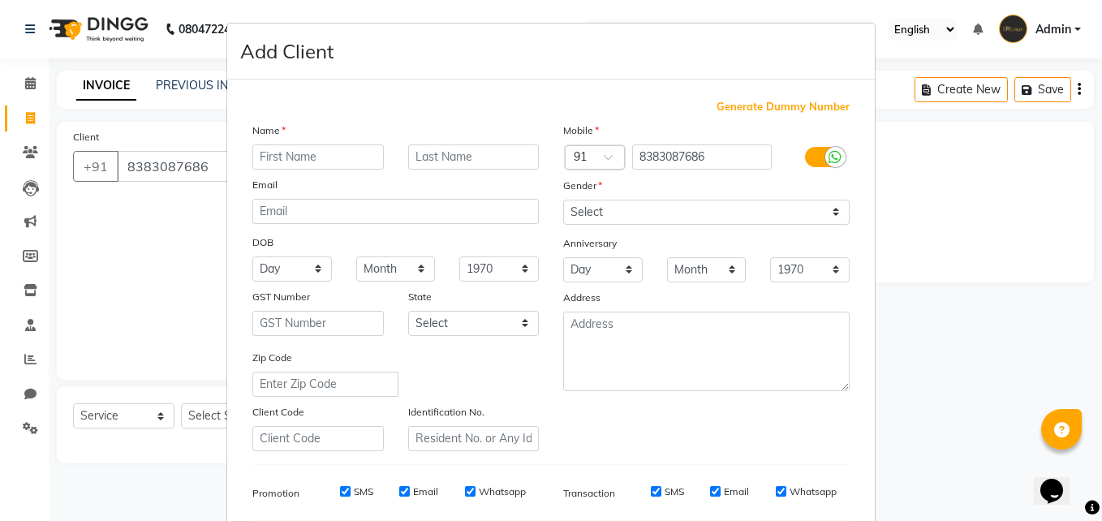
click at [298, 149] on input "text" at bounding box center [317, 156] width 131 height 25
type input "[PERSON_NAME]"
click at [672, 217] on select "Select [DEMOGRAPHIC_DATA] [DEMOGRAPHIC_DATA] Other Prefer Not To Say" at bounding box center [706, 212] width 286 height 25
select select "[DEMOGRAPHIC_DATA]"
click at [563, 200] on select "Select [DEMOGRAPHIC_DATA] [DEMOGRAPHIC_DATA] Other Prefer Not To Say" at bounding box center [706, 212] width 286 height 25
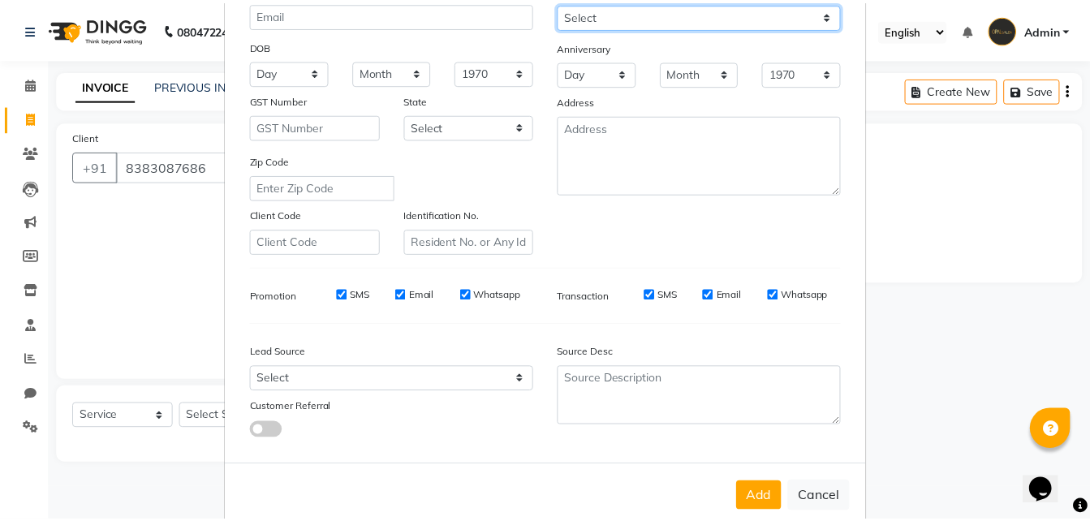
scroll to position [228, 0]
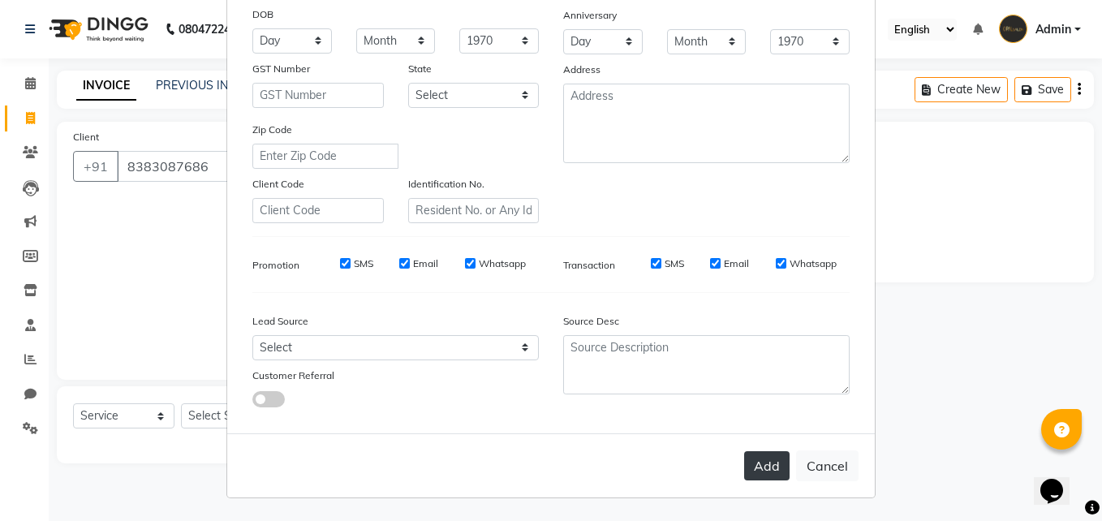
click at [772, 458] on button "Add" at bounding box center [766, 465] width 45 height 29
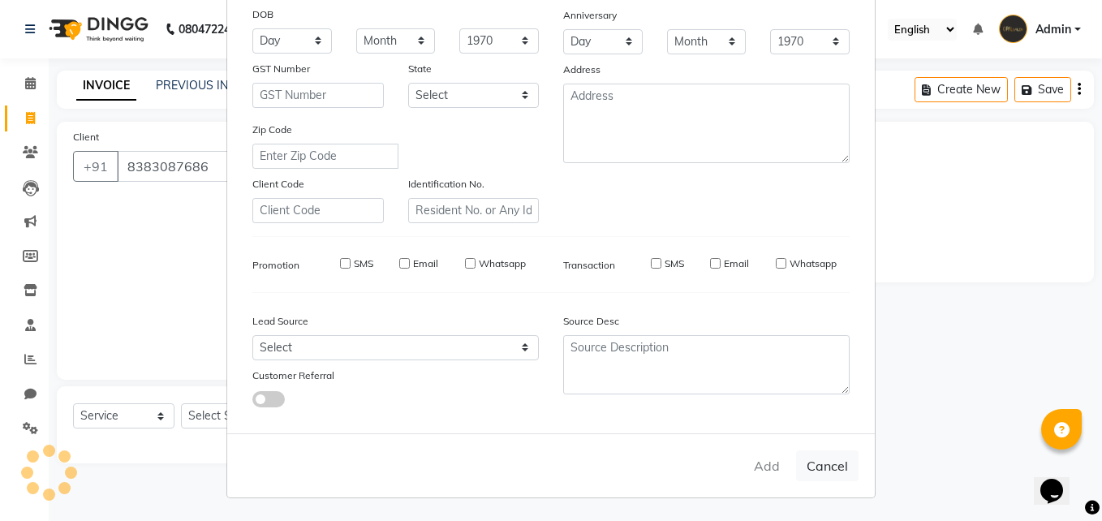
select select
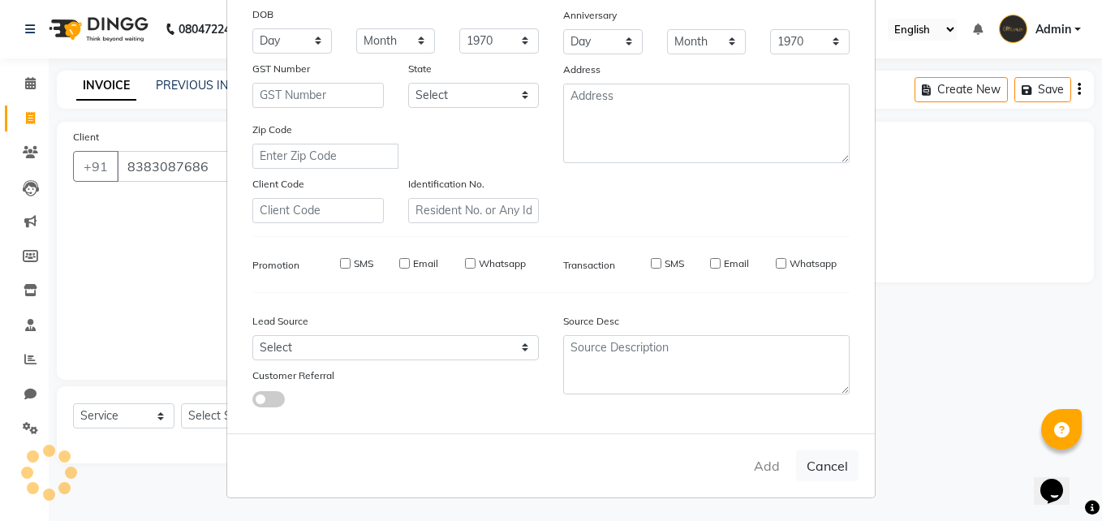
select select
checkbox input "false"
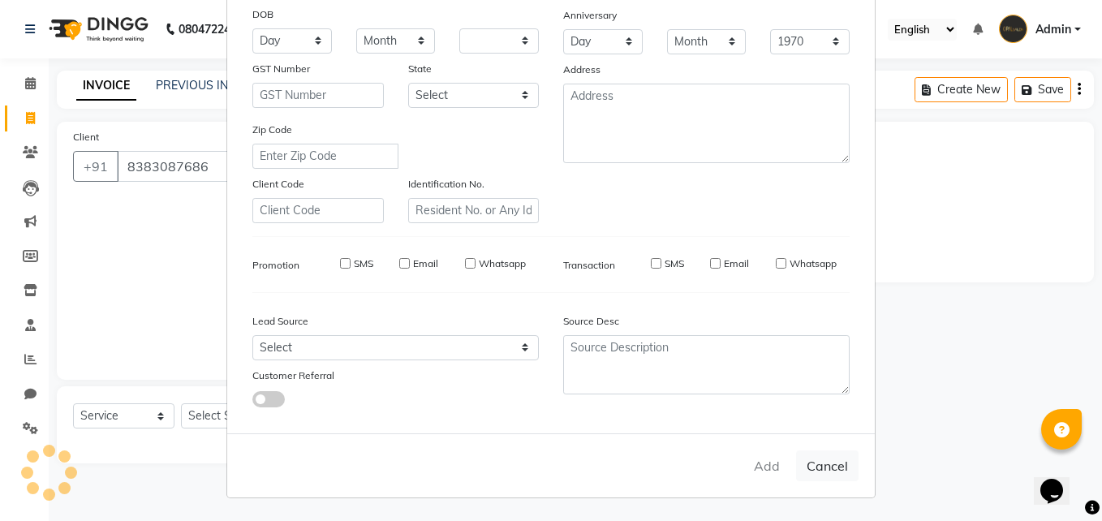
checkbox input "false"
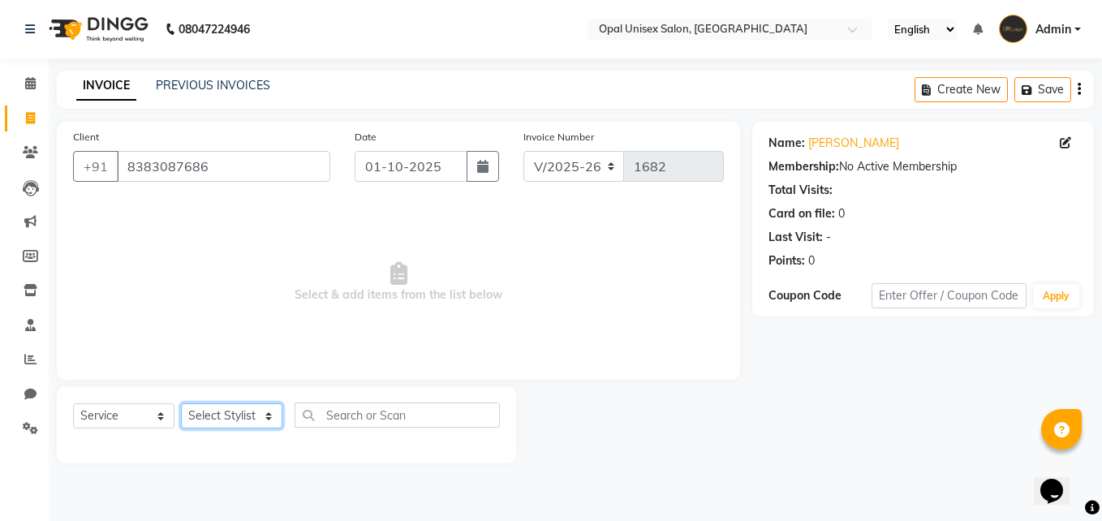
click at [248, 415] on select "Select Stylist [PERSON_NAME] Guru [PERSON_NAME][GEOGRAPHIC_DATA] [PERSON_NAME][…" at bounding box center [231, 415] width 101 height 25
select select "86884"
click at [181, 403] on select "Select Stylist [PERSON_NAME] Guru [PERSON_NAME][GEOGRAPHIC_DATA] [PERSON_NAME][…" at bounding box center [231, 415] width 101 height 25
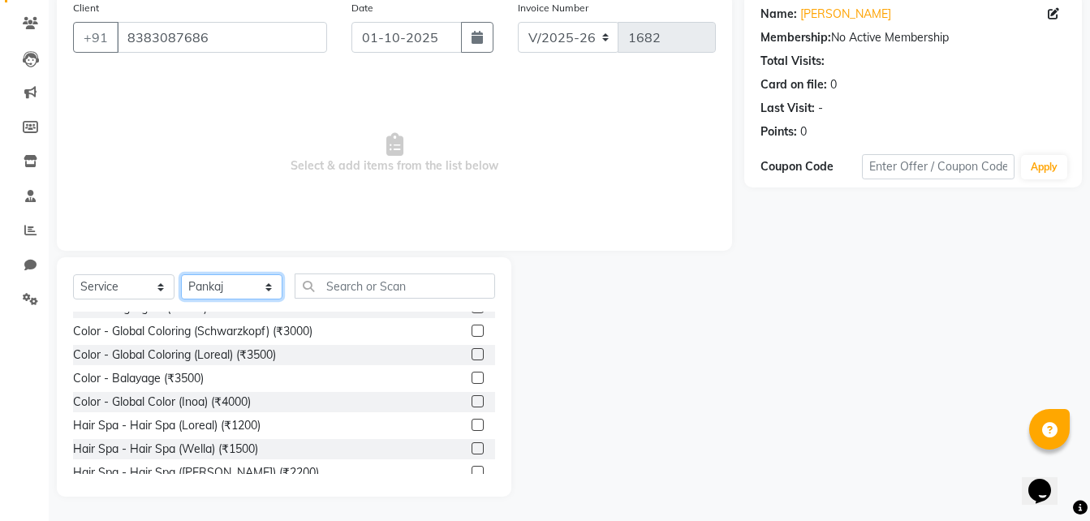
scroll to position [379, 0]
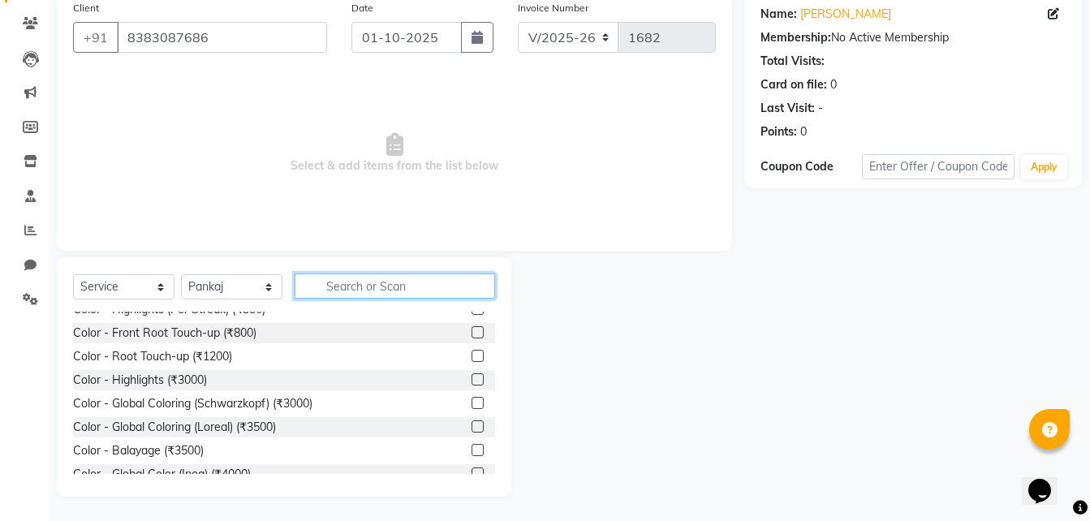
click at [441, 286] on input "text" at bounding box center [394, 285] width 200 height 25
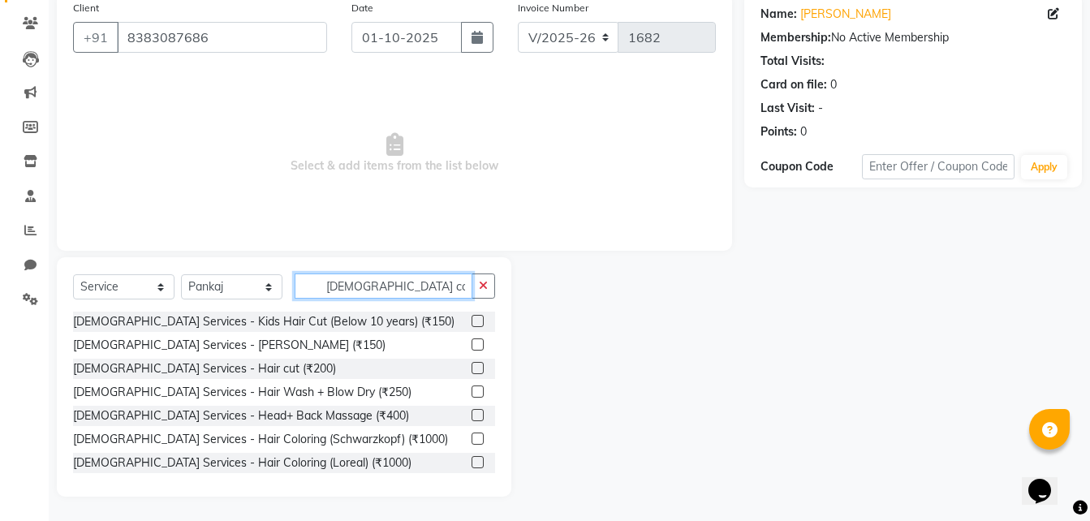
scroll to position [14, 0]
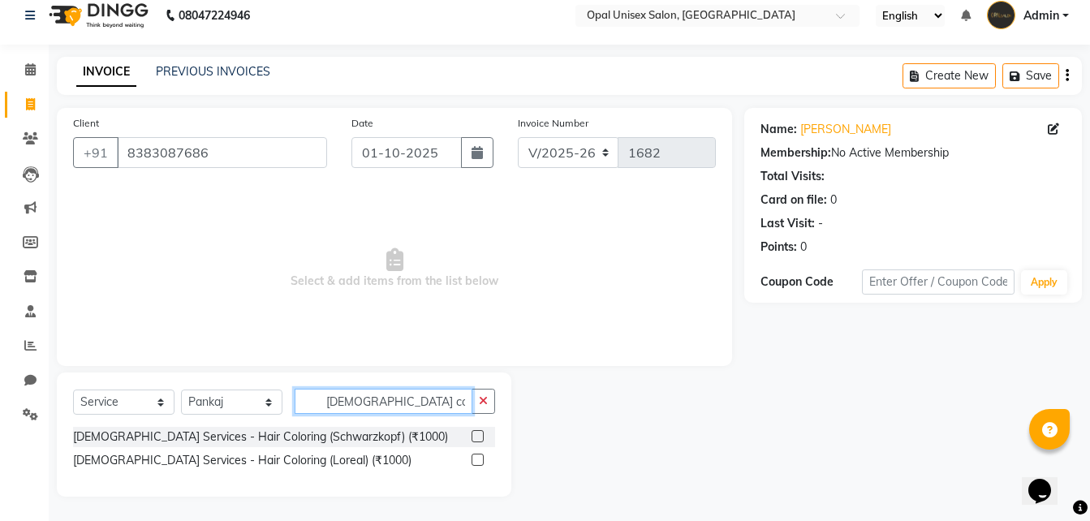
type input "[DEMOGRAPHIC_DATA] col"
click at [476, 441] on label at bounding box center [477, 436] width 12 height 12
click at [476, 441] on input "checkbox" at bounding box center [476, 437] width 11 height 11
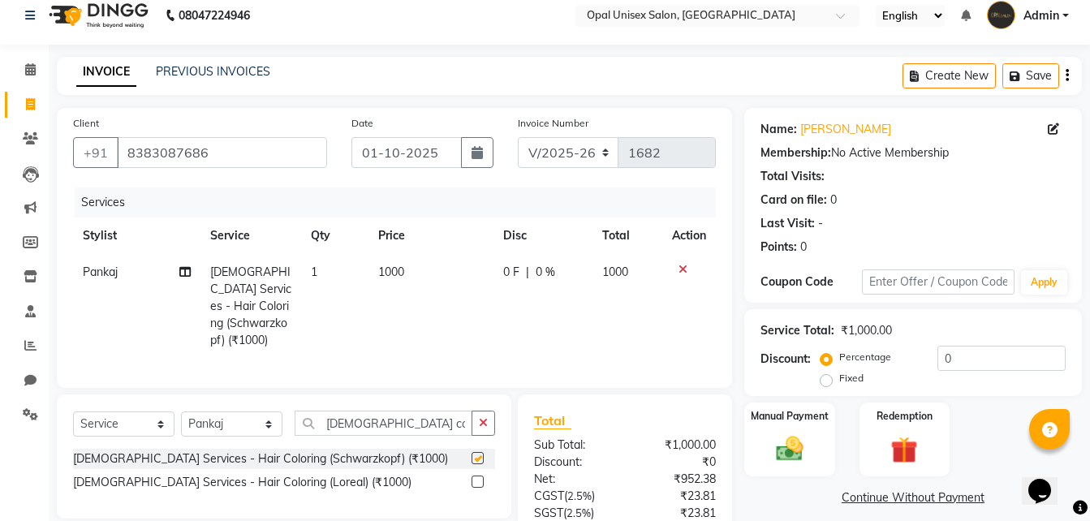
checkbox input "false"
click at [545, 264] on span "0 %" at bounding box center [544, 272] width 19 height 17
select select "86884"
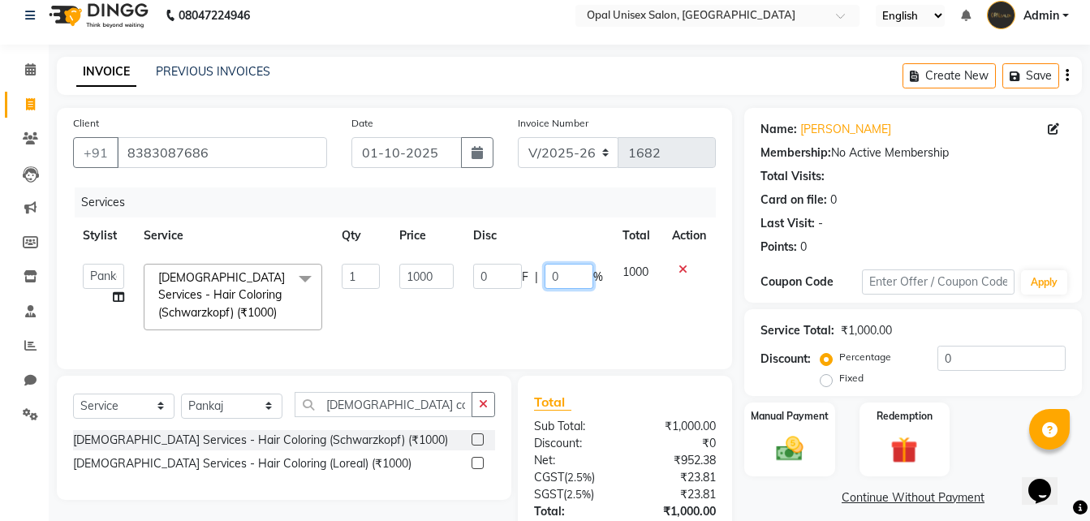
click at [582, 273] on input "0" at bounding box center [568, 276] width 49 height 25
type input "20"
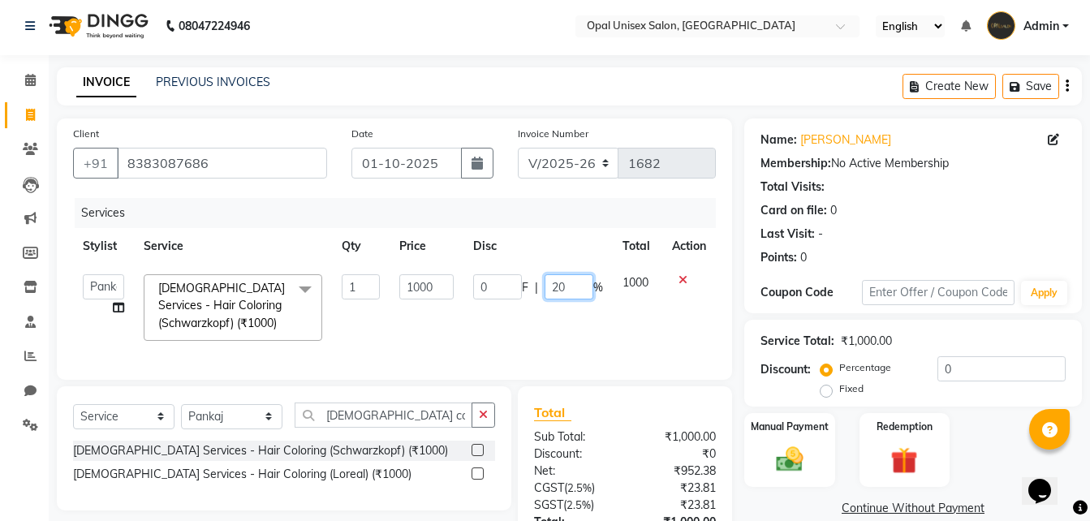
scroll to position [0, 0]
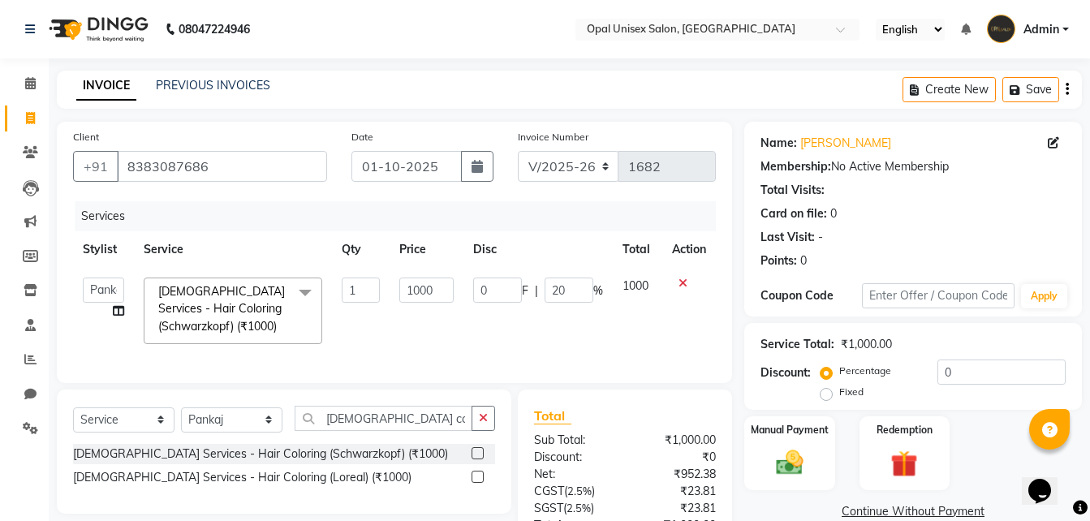
click at [584, 324] on td "0 F | 20 %" at bounding box center [537, 311] width 149 height 86
select select "86884"
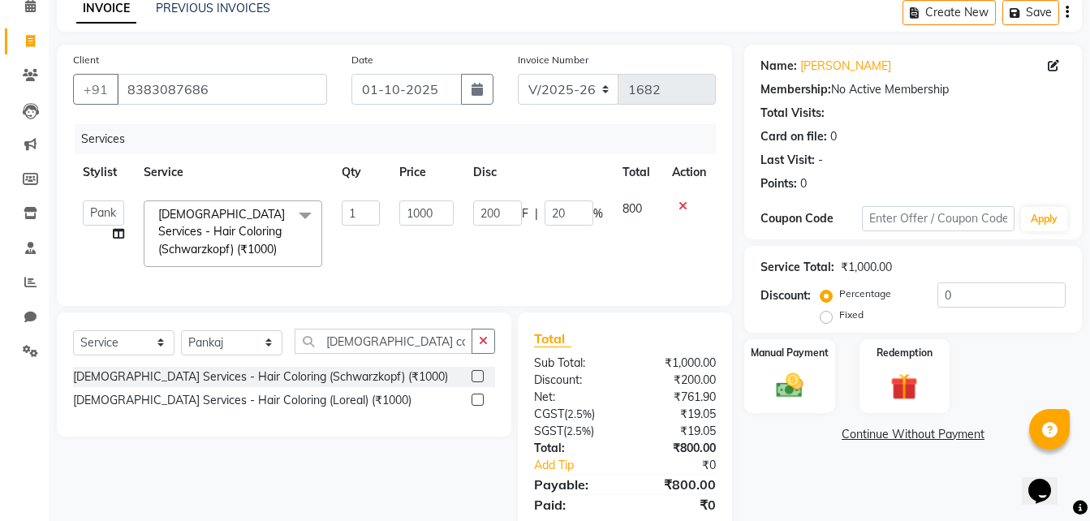
scroll to position [108, 0]
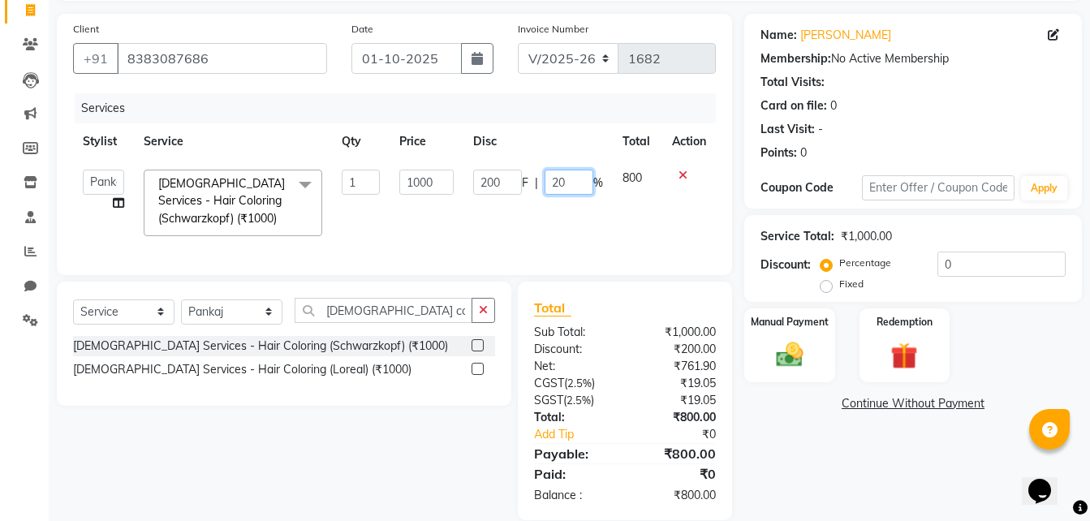
click at [575, 183] on input "20" at bounding box center [568, 182] width 49 height 25
type input "2"
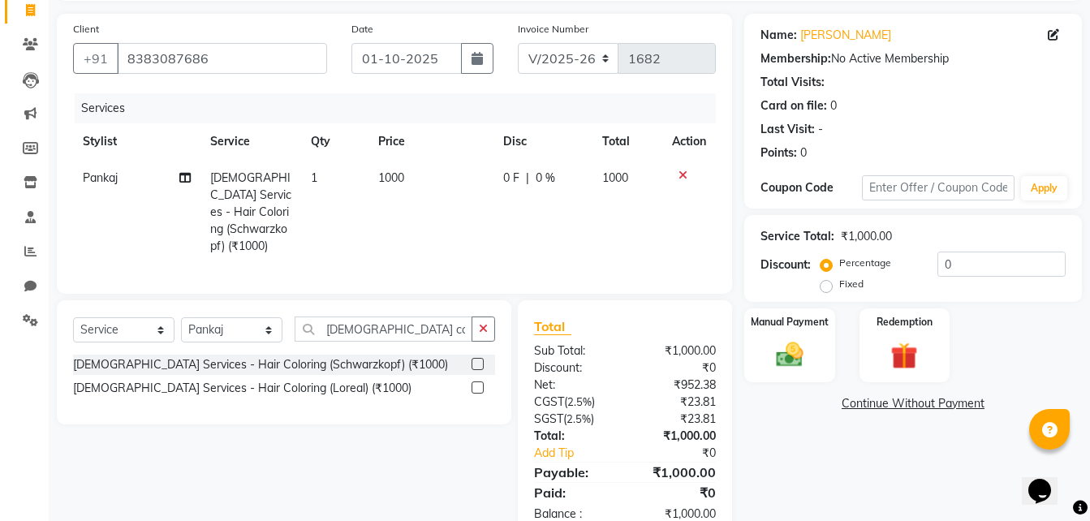
click at [574, 226] on td "0 F | 0 %" at bounding box center [542, 212] width 99 height 105
select select "86884"
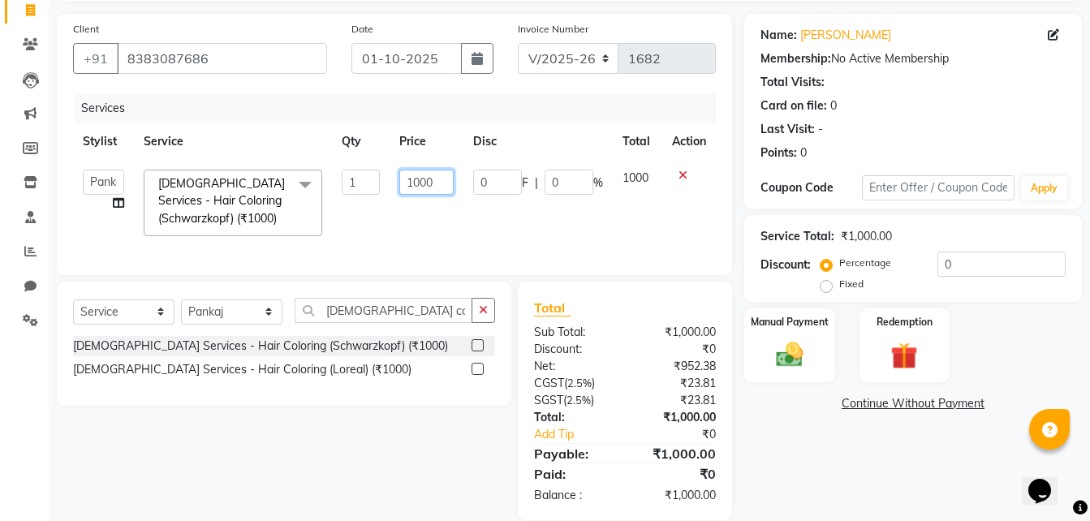
click at [447, 183] on input "1000" at bounding box center [426, 182] width 55 height 25
type input "1"
type input "640"
click at [472, 233] on tr "[PERSON_NAME] Guru [PERSON_NAME] Priyanka [GEOGRAPHIC_DATA] [PERSON_NAME] [PERS…" at bounding box center [394, 203] width 643 height 86
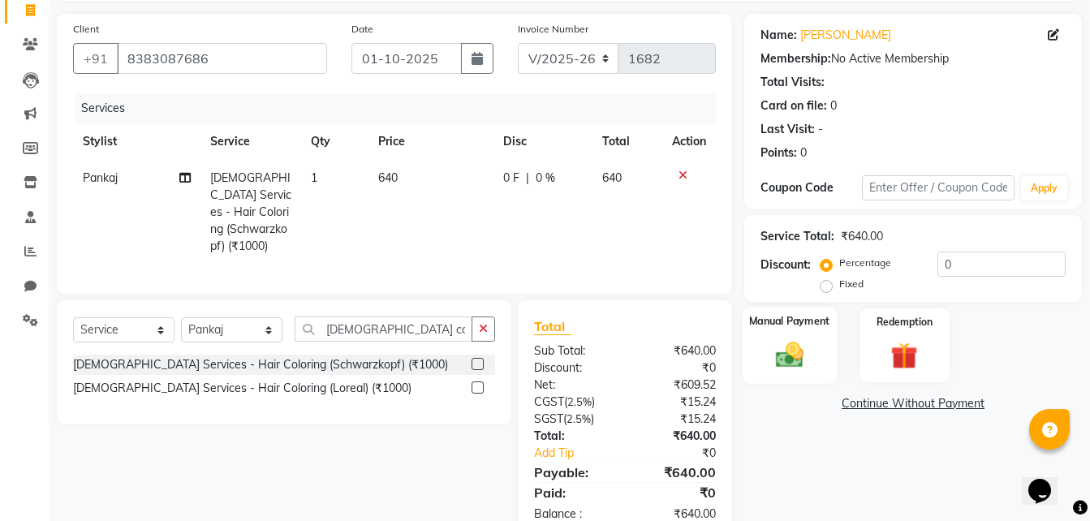
click at [815, 366] on div "Manual Payment" at bounding box center [789, 345] width 94 height 77
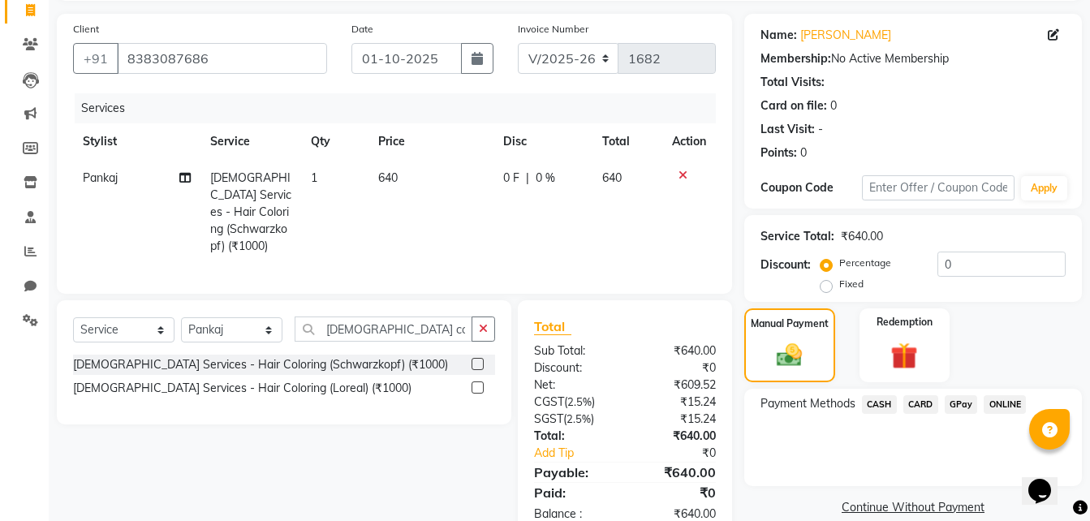
drag, startPoint x: 975, startPoint y: 387, endPoint x: 960, endPoint y: 404, distance: 23.0
click at [975, 389] on div "Name: [PERSON_NAME] Membership: No Active Membership Total Visits: Card on file…" at bounding box center [919, 276] width 350 height 525
click at [960, 405] on span "GPay" at bounding box center [960, 404] width 33 height 19
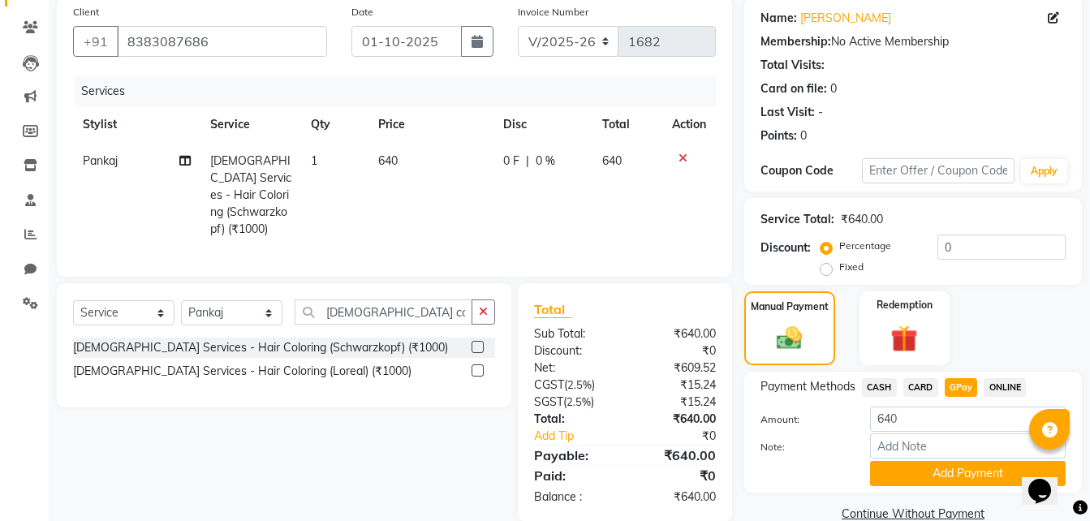
scroll to position [154, 0]
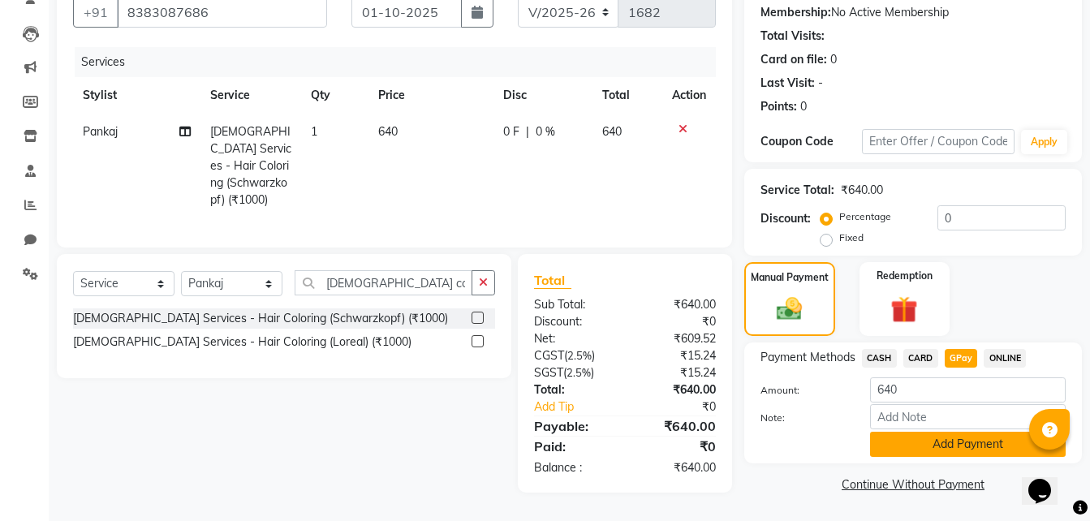
click at [929, 441] on button "Add Payment" at bounding box center [968, 444] width 196 height 25
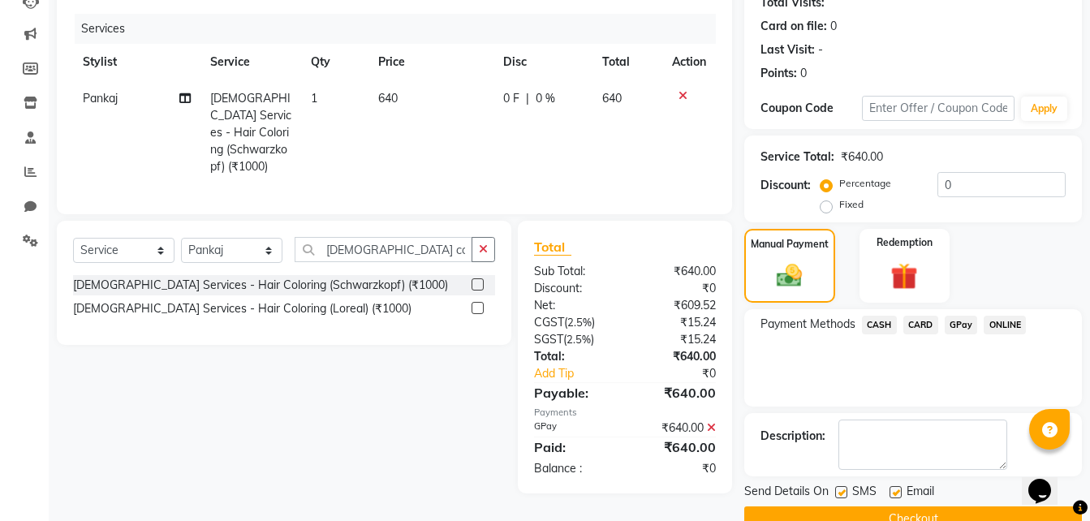
scroll to position [222, 0]
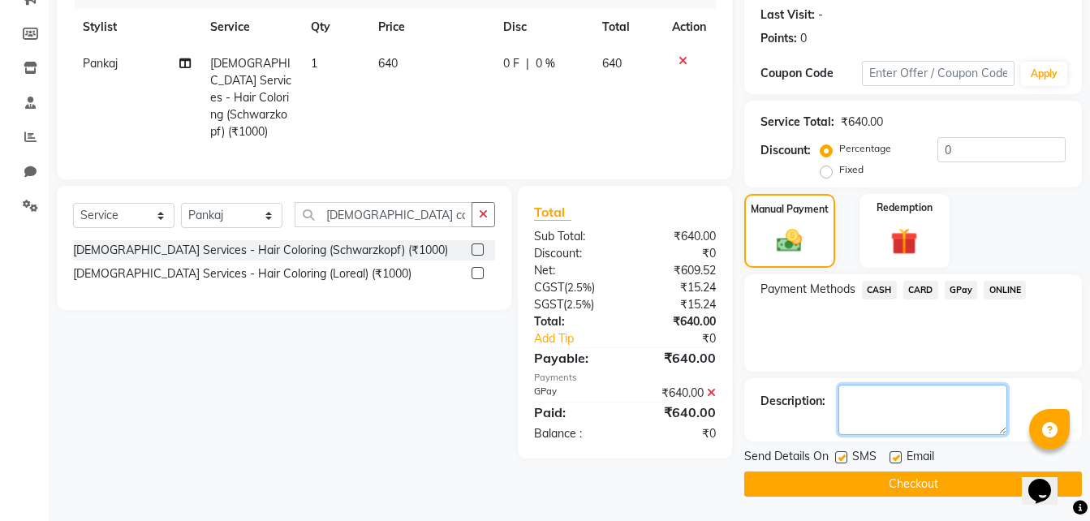
click at [916, 404] on textarea at bounding box center [922, 410] width 169 height 50
type textarea "60 tip"
click at [911, 492] on button "Checkout" at bounding box center [912, 483] width 337 height 25
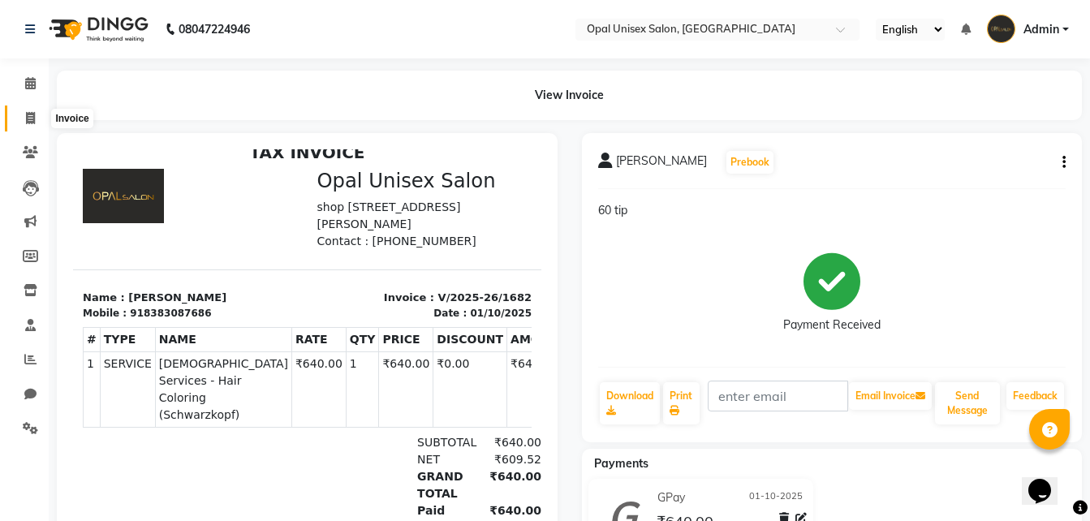
click at [32, 122] on icon at bounding box center [30, 118] width 9 height 12
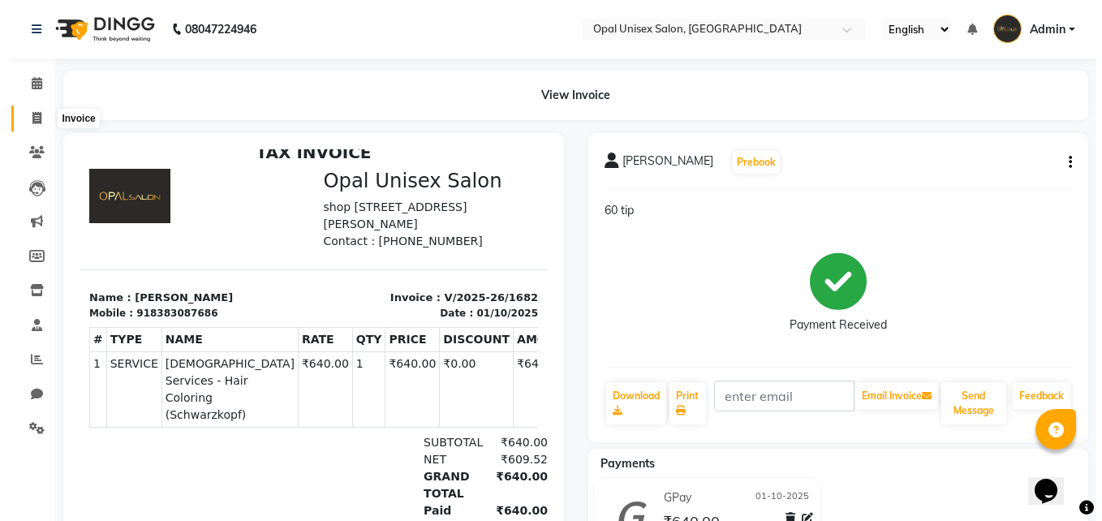
select select "service"
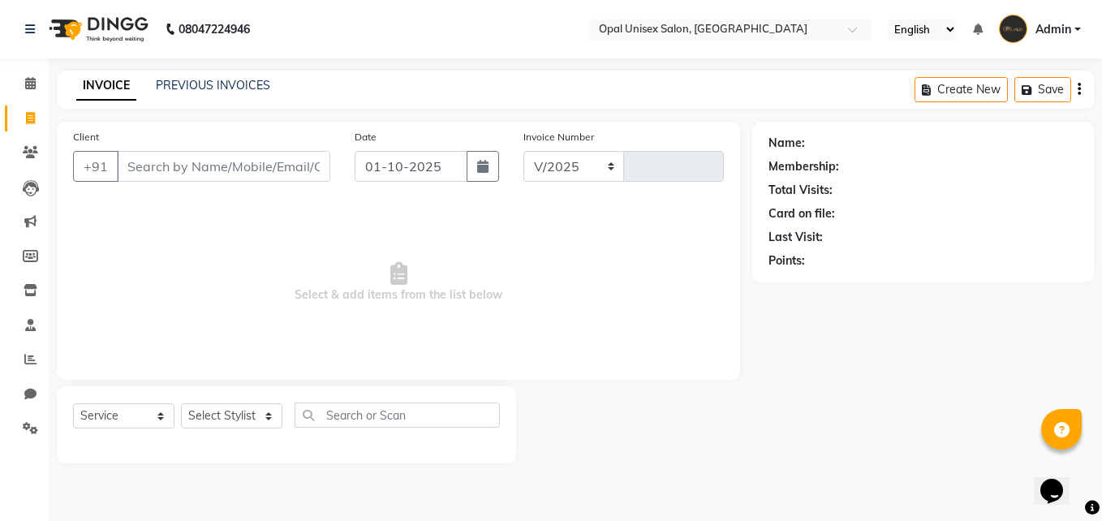
select select "8653"
type input "1683"
click at [147, 157] on input "Client" at bounding box center [223, 166] width 213 height 31
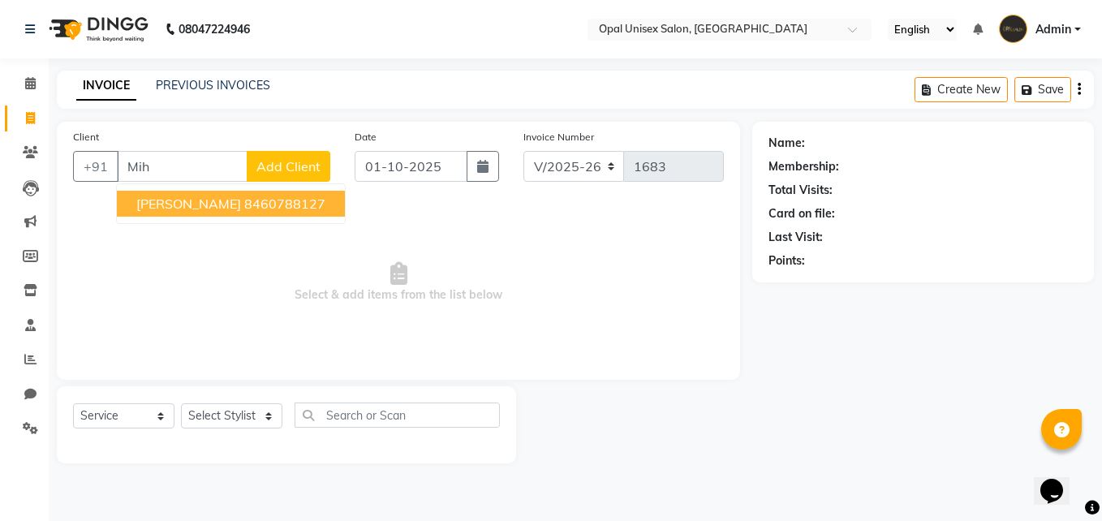
click at [244, 197] on ngb-highlight "8460788127" at bounding box center [284, 204] width 81 height 16
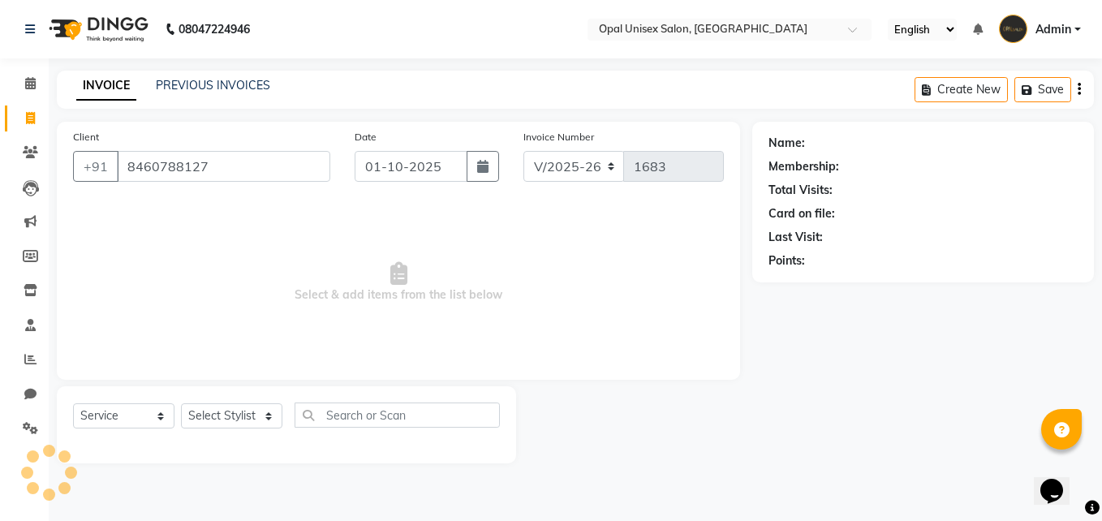
type input "8460788127"
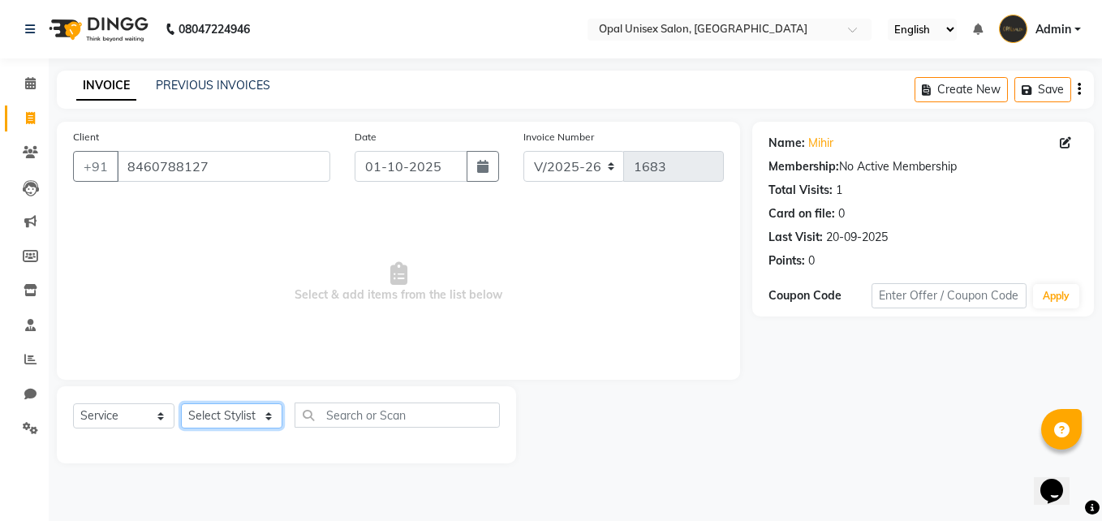
click at [234, 414] on select "Select Stylist [PERSON_NAME] Guru [PERSON_NAME][GEOGRAPHIC_DATA] [PERSON_NAME][…" at bounding box center [231, 415] width 101 height 25
click at [181, 403] on select "Select Stylist [PERSON_NAME] Guru [PERSON_NAME][GEOGRAPHIC_DATA] [PERSON_NAME][…" at bounding box center [231, 415] width 101 height 25
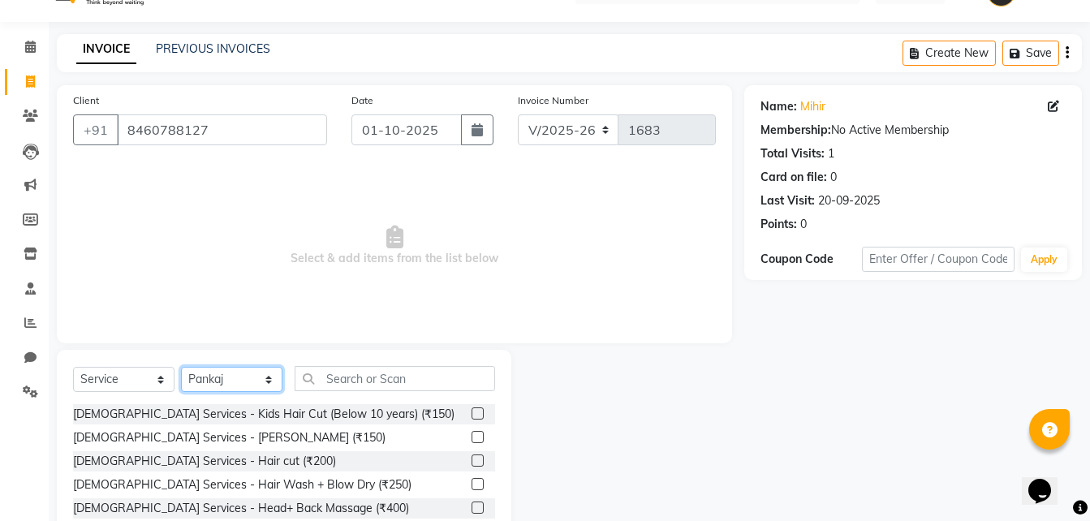
scroll to position [54, 0]
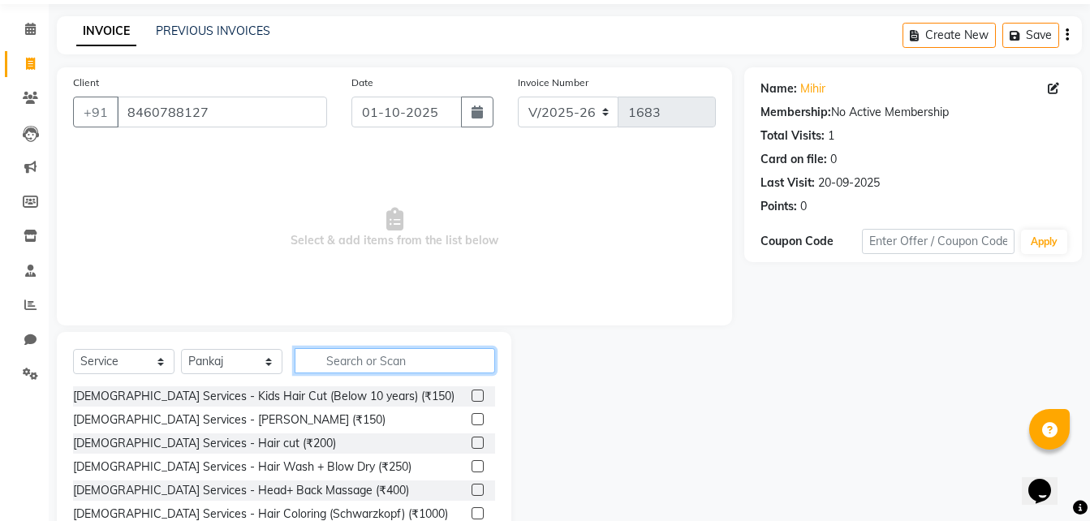
click at [386, 357] on input "text" at bounding box center [394, 360] width 200 height 25
click at [471, 488] on label at bounding box center [477, 490] width 12 height 12
click at [471, 488] on input "checkbox" at bounding box center [476, 490] width 11 height 11
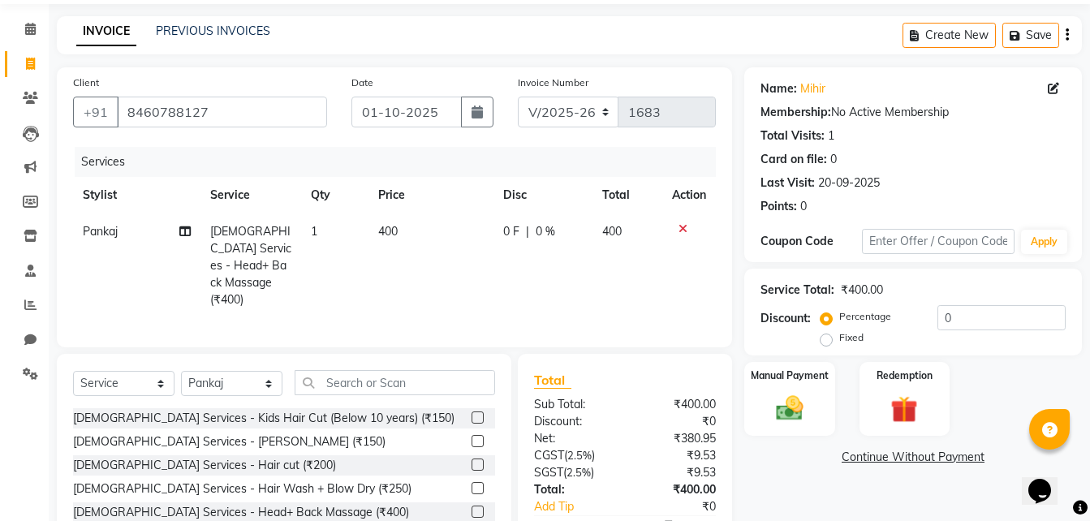
click at [541, 229] on span "0 %" at bounding box center [544, 231] width 19 height 17
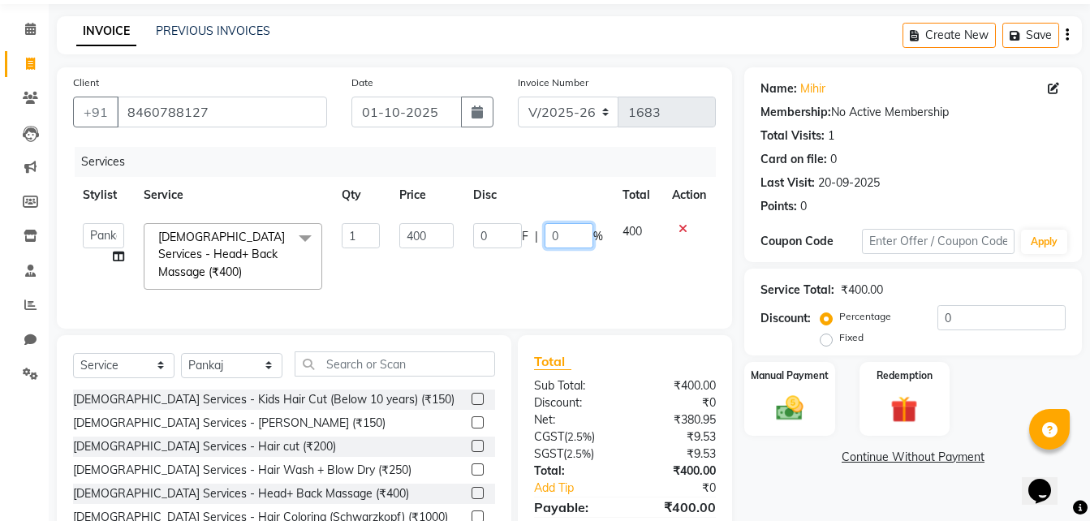
click at [561, 228] on input "0" at bounding box center [568, 235] width 49 height 25
click at [591, 284] on div "Services Stylist Service Qty Price Disc Total Action [PERSON_NAME] Guru [PERSON…" at bounding box center [394, 229] width 643 height 165
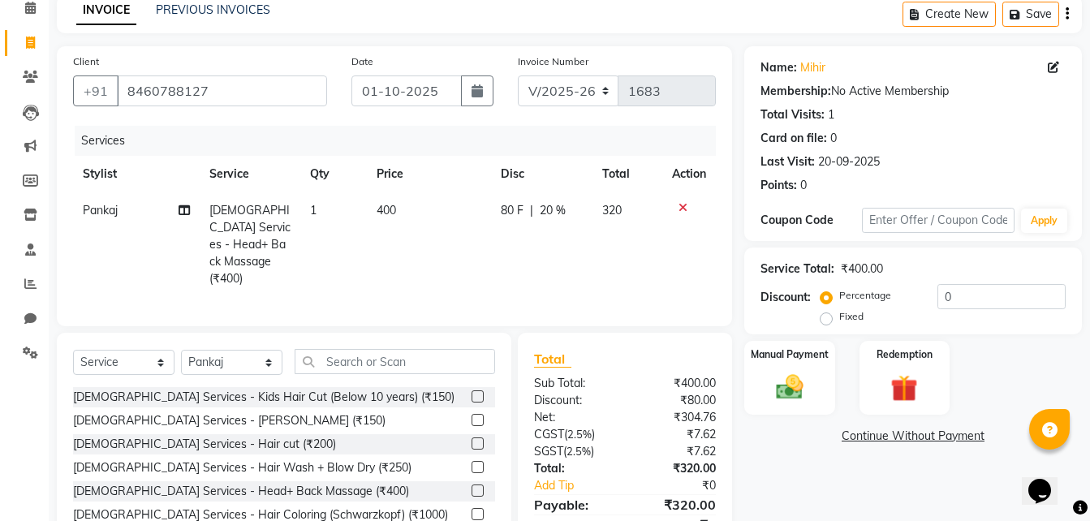
scroll to position [108, 0]
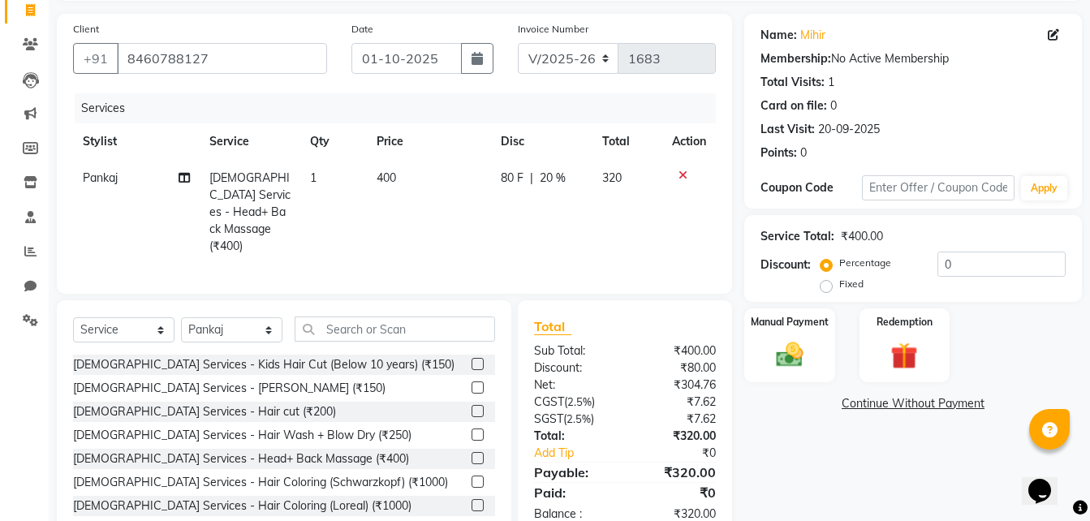
click at [561, 167] on td "80 F | 20 %" at bounding box center [541, 212] width 101 height 105
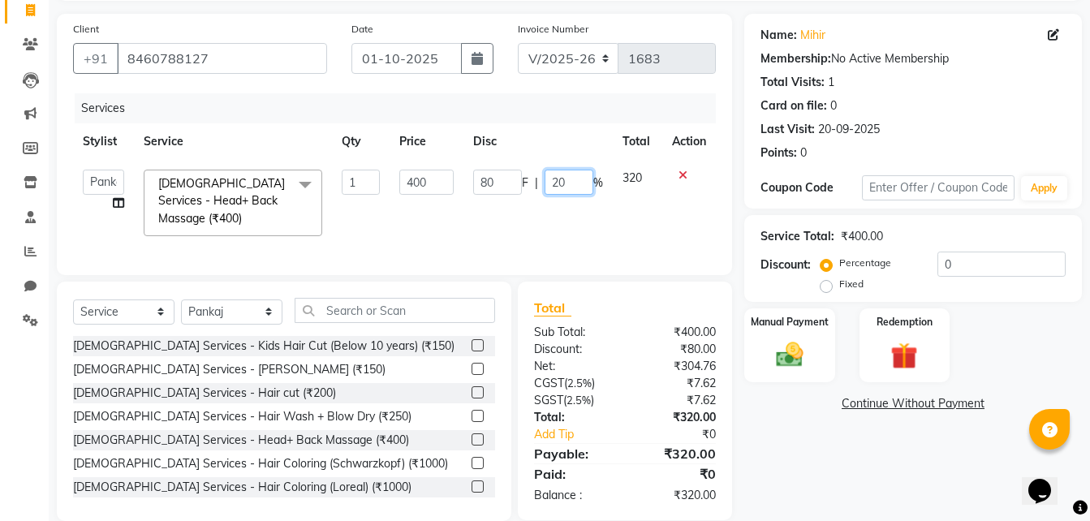
click at [566, 178] on input "20" at bounding box center [568, 182] width 49 height 25
click at [560, 217] on td "80 F | %" at bounding box center [537, 203] width 149 height 86
click at [432, 179] on input "400" at bounding box center [426, 182] width 55 height 25
click at [499, 222] on td "0 F | 0 %" at bounding box center [537, 203] width 149 height 86
click at [771, 335] on div "Manual Payment" at bounding box center [789, 345] width 94 height 77
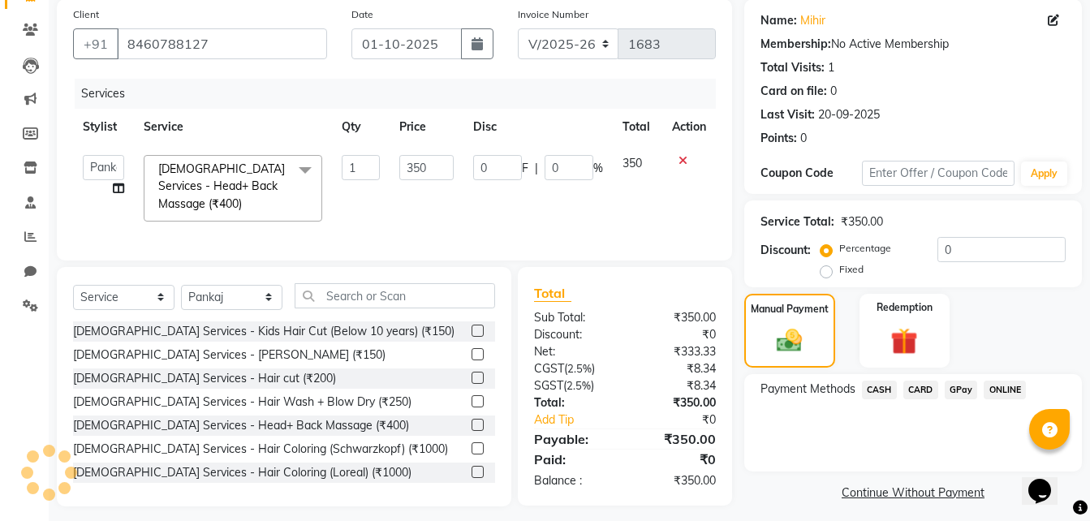
scroll to position [131, 0]
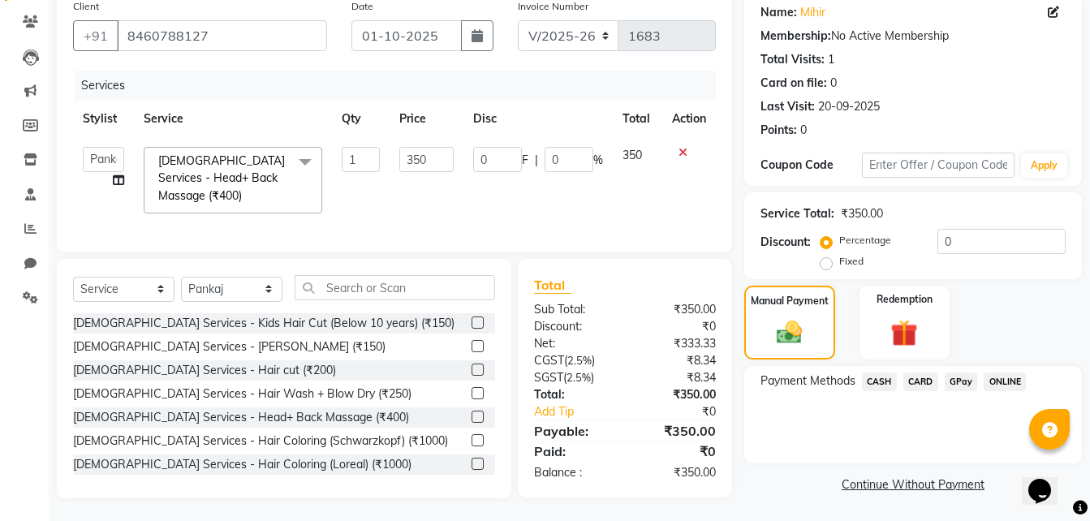
click at [957, 380] on span "GPay" at bounding box center [960, 381] width 33 height 19
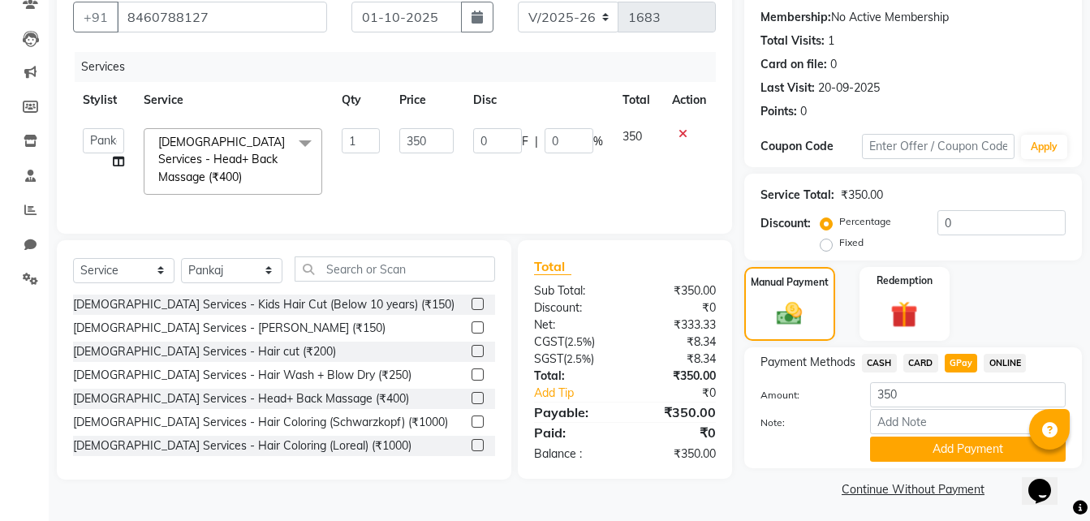
scroll to position [154, 0]
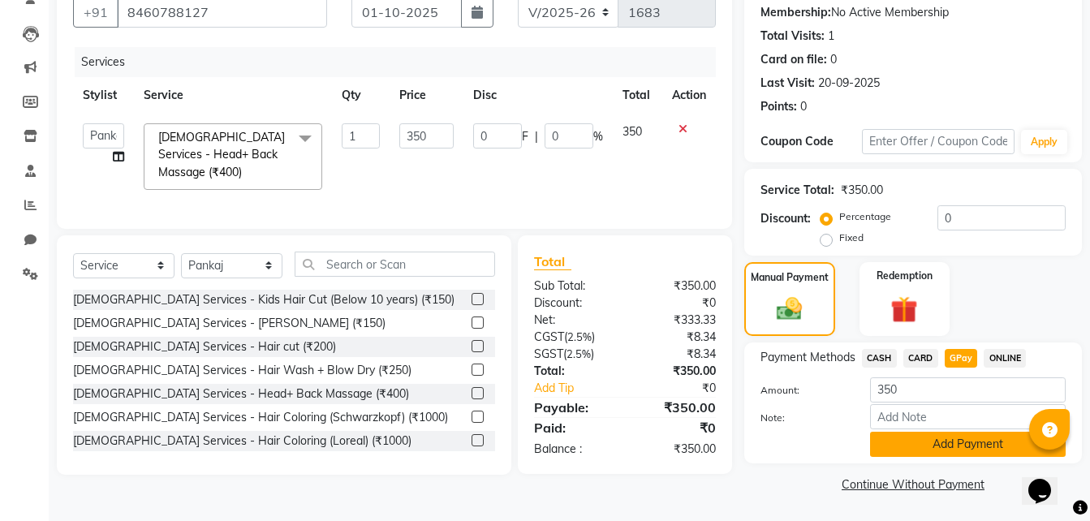
click at [923, 445] on button "Add Payment" at bounding box center [968, 444] width 196 height 25
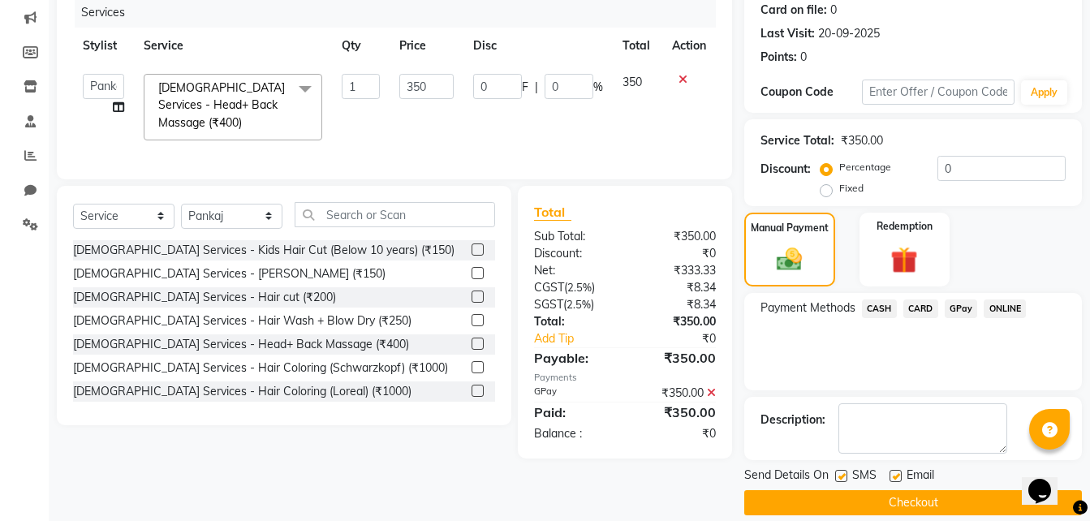
scroll to position [222, 0]
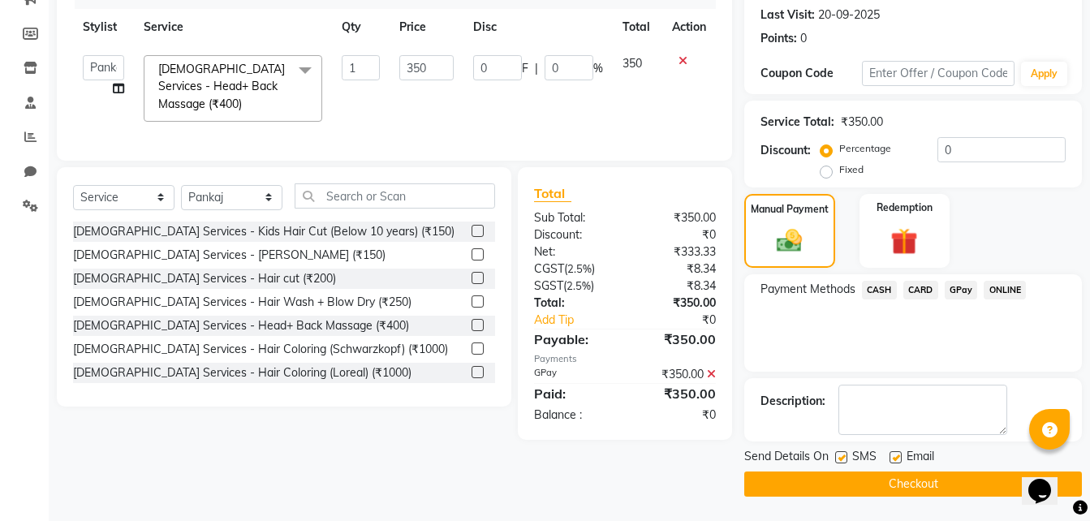
click at [877, 490] on button "Checkout" at bounding box center [912, 483] width 337 height 25
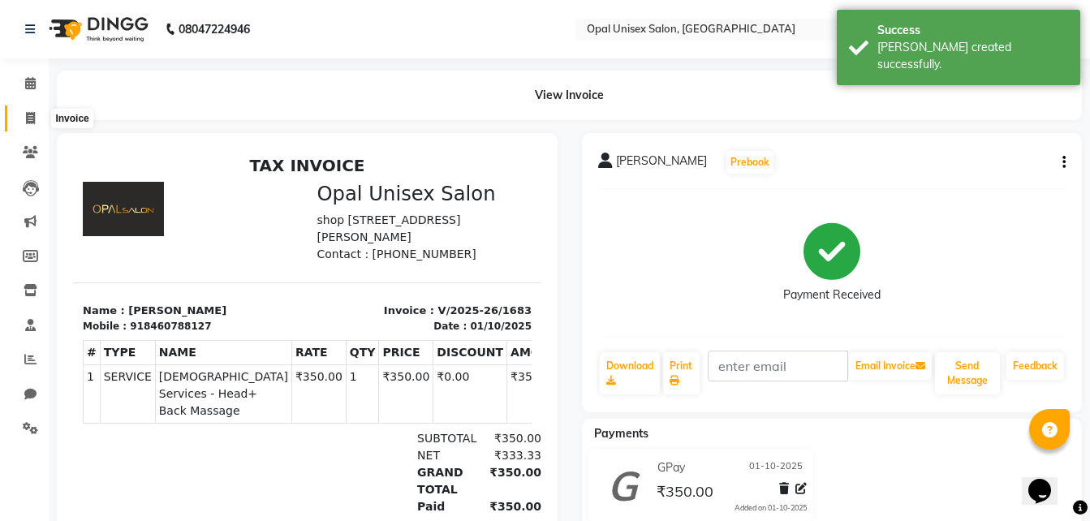
click at [40, 123] on span at bounding box center [30, 119] width 28 height 19
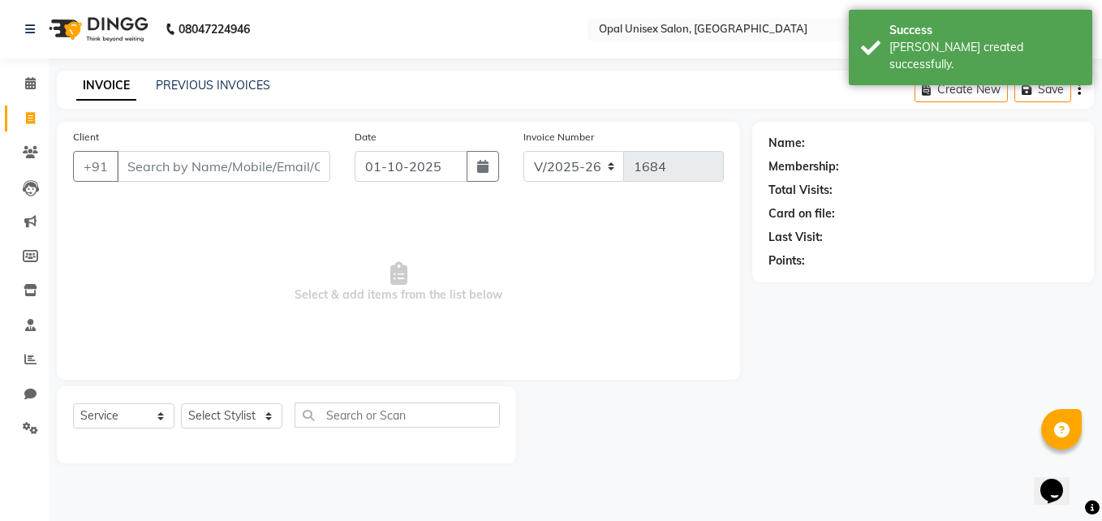
click at [174, 167] on input "Client" at bounding box center [223, 166] width 213 height 31
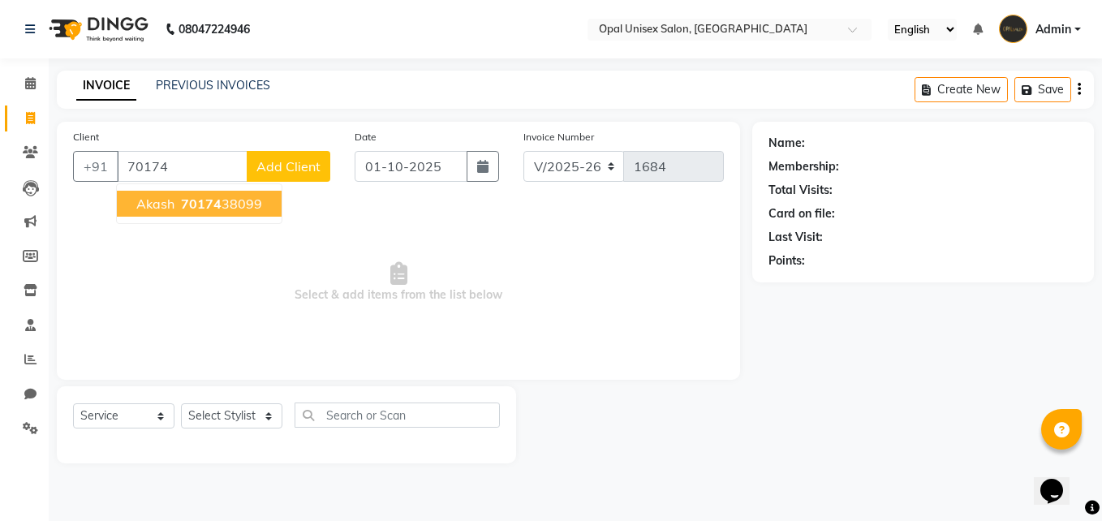
click at [200, 208] on span "70174" at bounding box center [201, 204] width 41 height 16
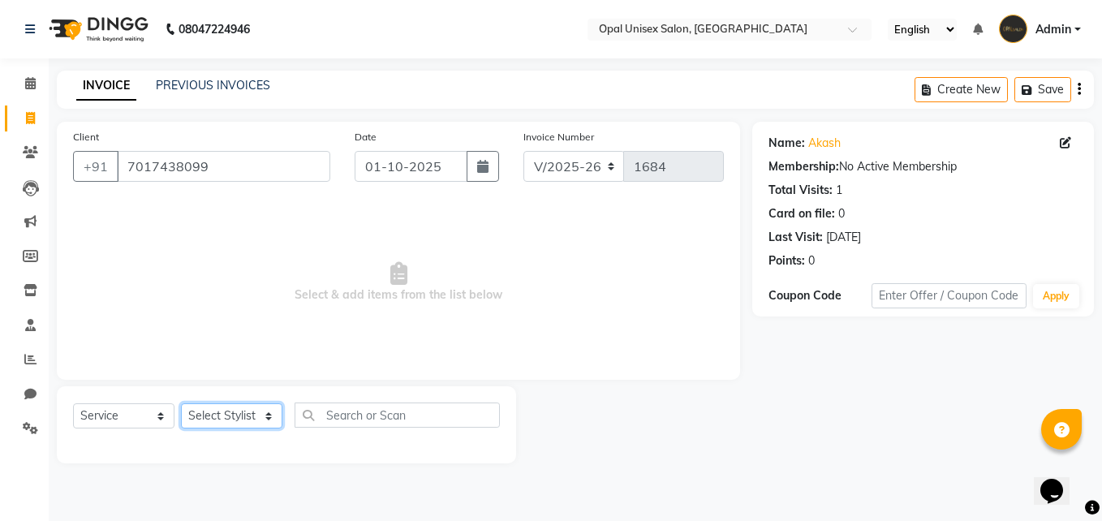
click at [232, 408] on select "Select Stylist [PERSON_NAME] Guru [PERSON_NAME][GEOGRAPHIC_DATA] [PERSON_NAME][…" at bounding box center [231, 415] width 101 height 25
click at [181, 403] on select "Select Stylist [PERSON_NAME] Guru [PERSON_NAME][GEOGRAPHIC_DATA] [PERSON_NAME][…" at bounding box center [231, 415] width 101 height 25
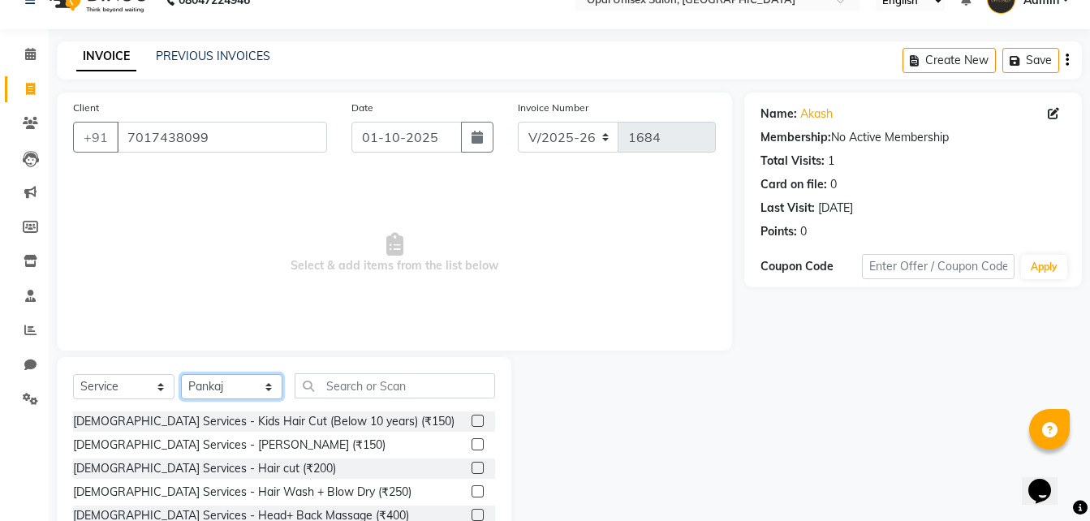
scroll to position [54, 0]
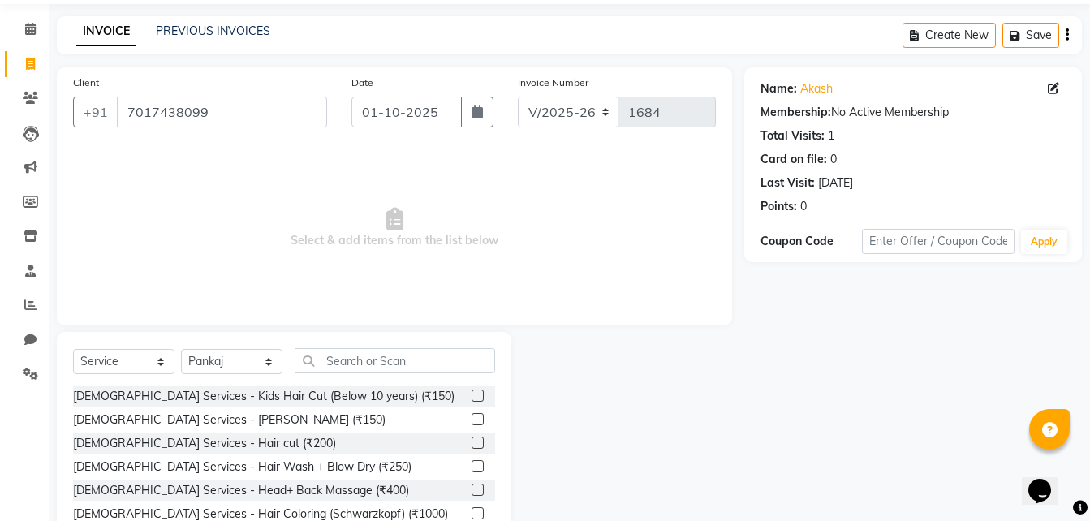
click at [471, 415] on label at bounding box center [477, 419] width 12 height 12
click at [471, 415] on input "checkbox" at bounding box center [476, 420] width 11 height 11
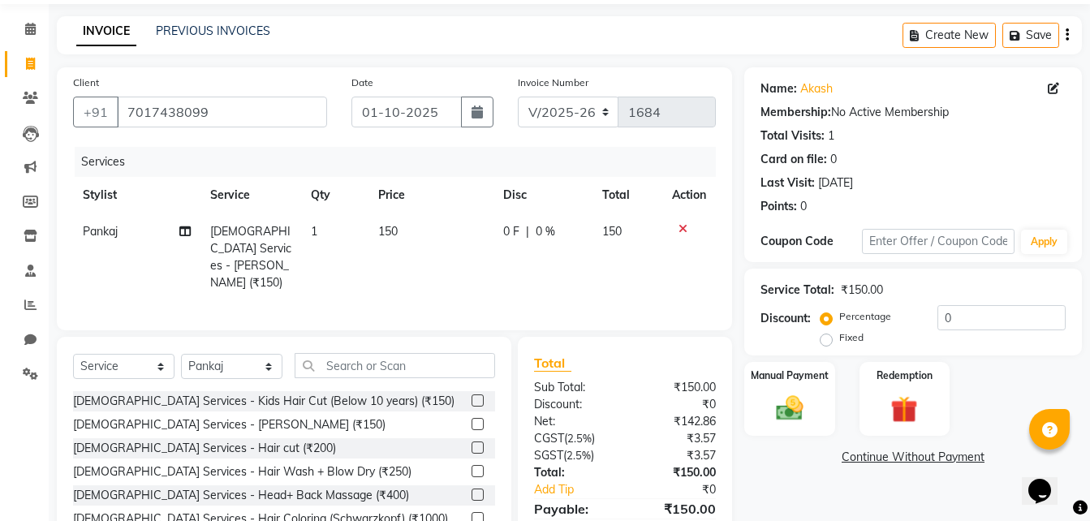
click at [471, 445] on label at bounding box center [477, 447] width 12 height 12
click at [471, 445] on input "checkbox" at bounding box center [476, 448] width 11 height 11
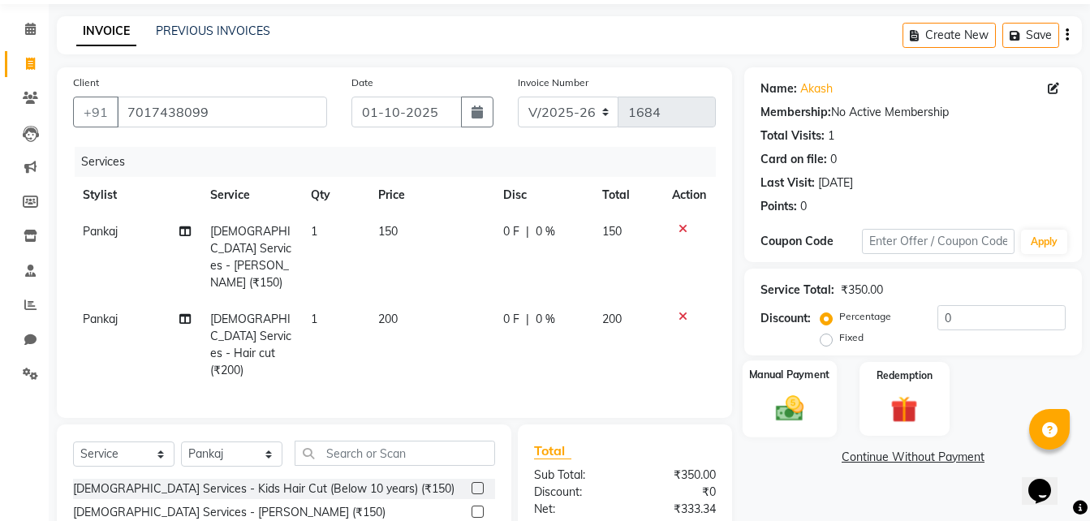
click at [789, 421] on img at bounding box center [789, 408] width 45 height 32
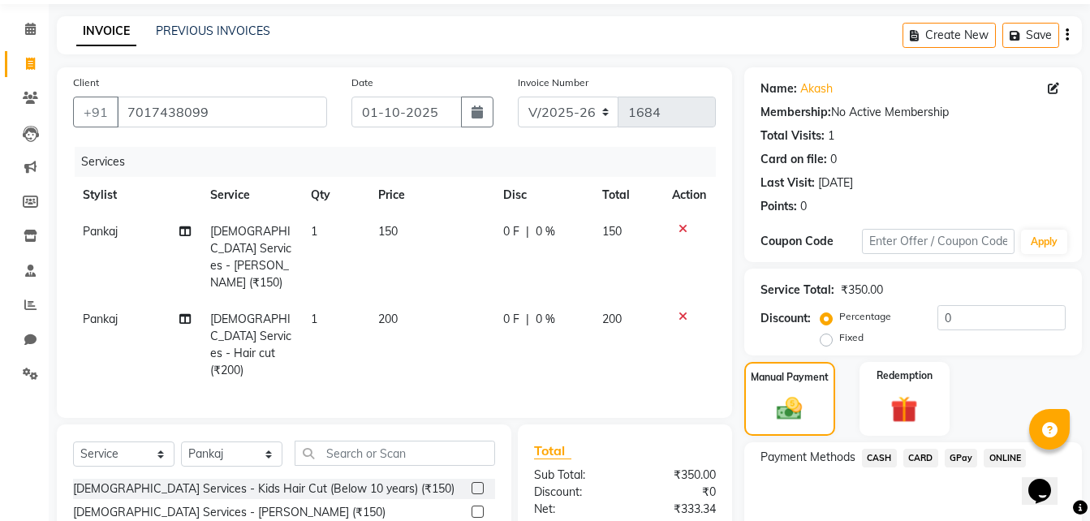
click at [956, 459] on span "GPay" at bounding box center [960, 458] width 33 height 19
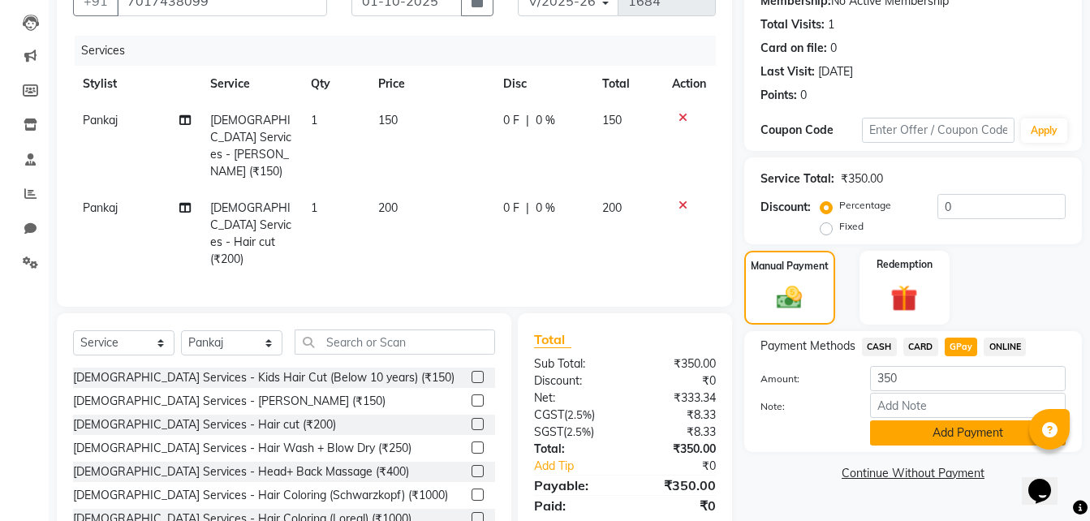
click at [943, 441] on button "Add Payment" at bounding box center [968, 432] width 196 height 25
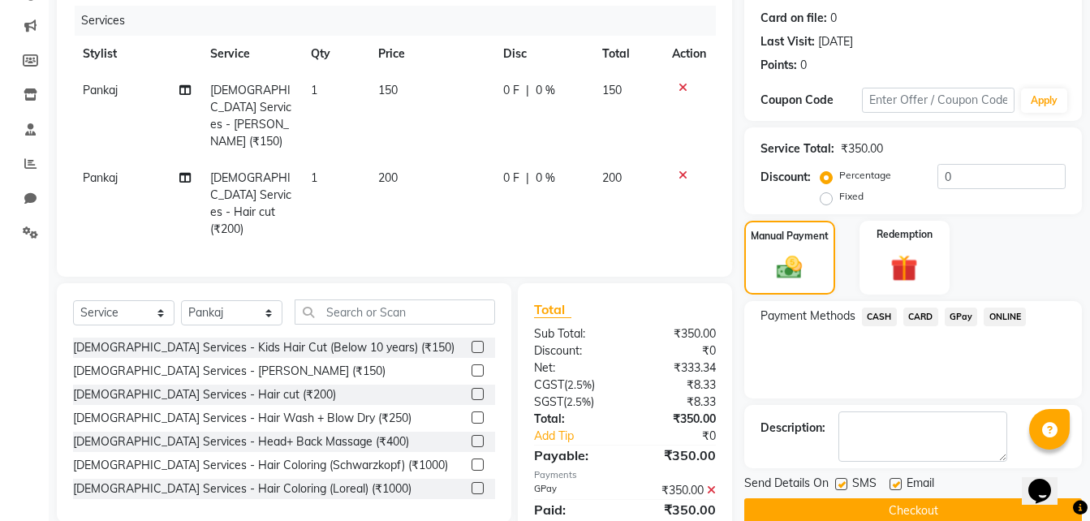
scroll to position [222, 0]
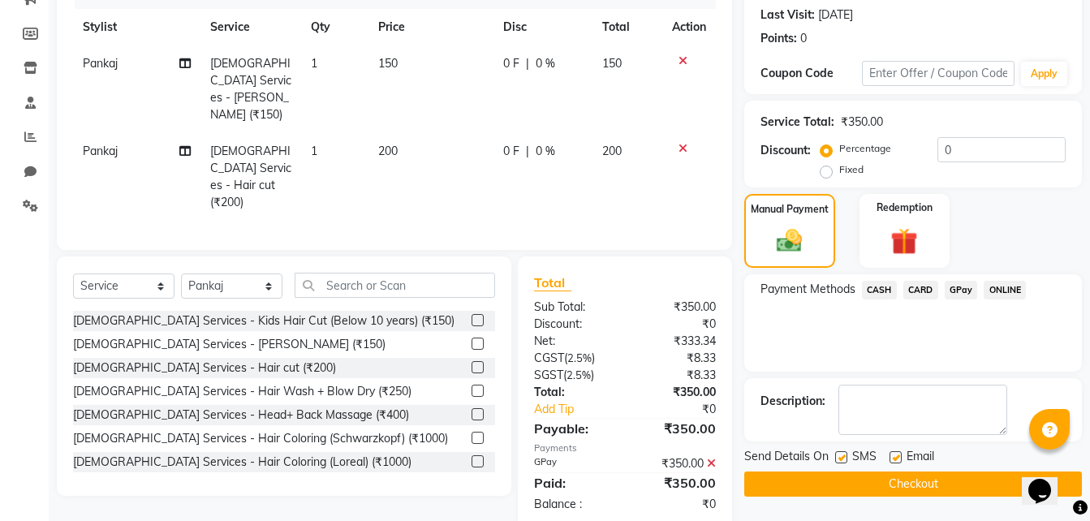
click at [850, 480] on button "Checkout" at bounding box center [912, 483] width 337 height 25
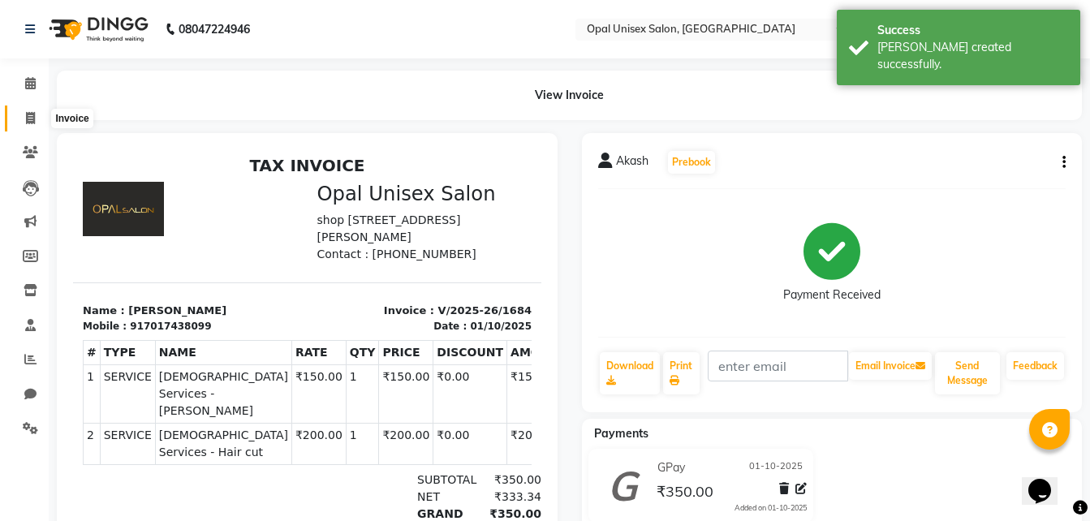
click at [26, 117] on icon at bounding box center [30, 118] width 9 height 12
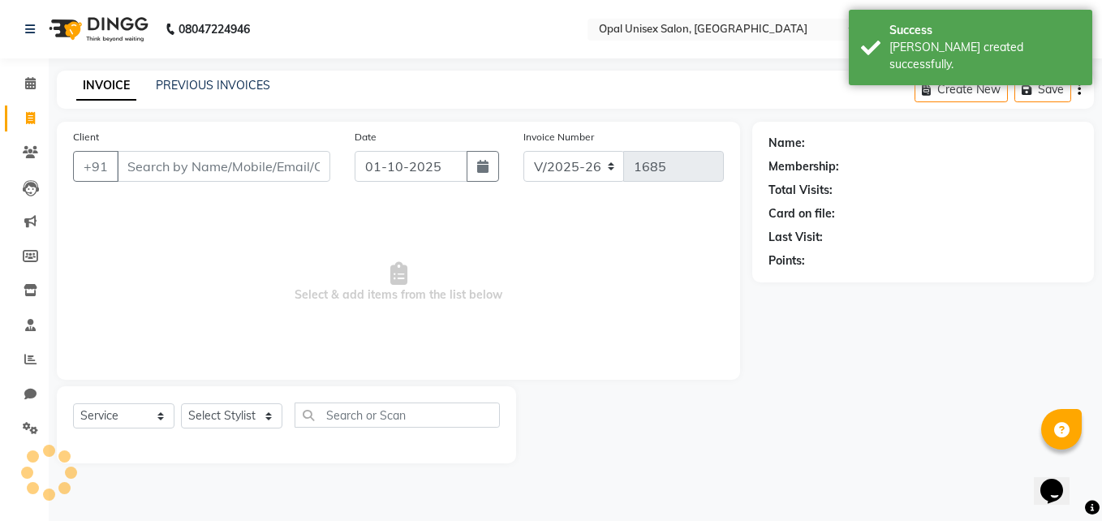
click at [135, 174] on input "Client" at bounding box center [223, 166] width 213 height 31
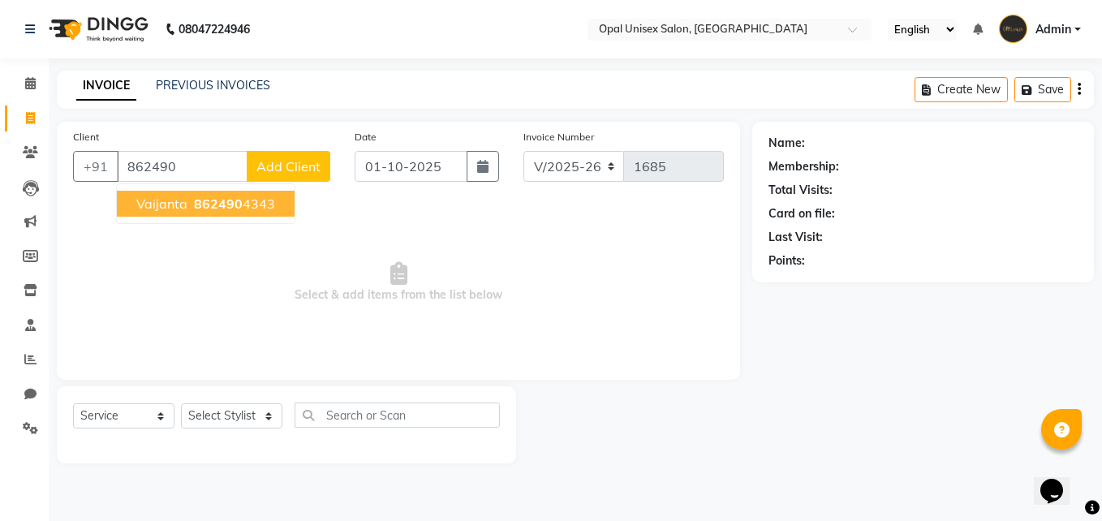
click at [149, 202] on span "Vaijanta" at bounding box center [161, 204] width 51 height 16
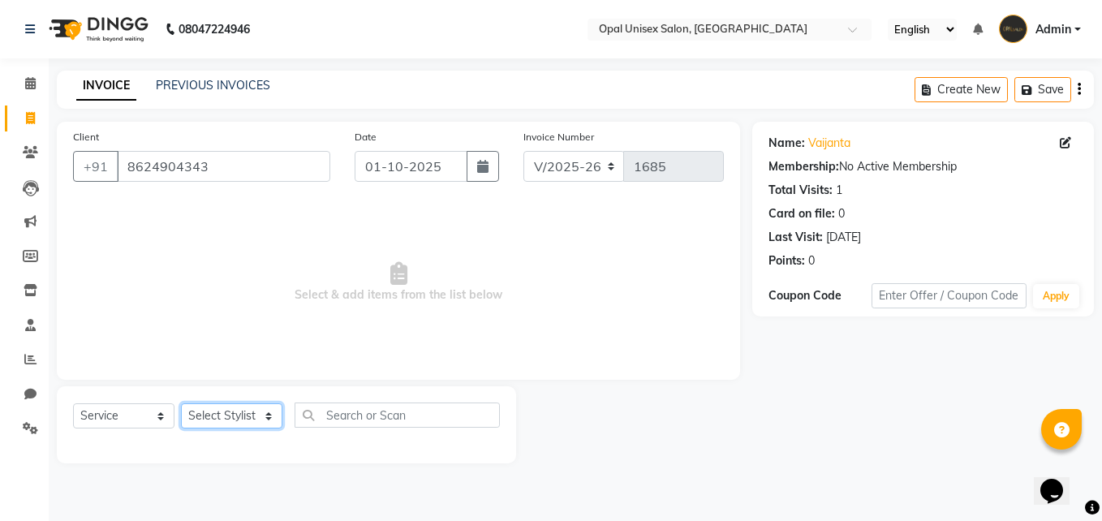
click at [230, 406] on select "Select Stylist [PERSON_NAME] Guru [PERSON_NAME][GEOGRAPHIC_DATA] [PERSON_NAME][…" at bounding box center [231, 415] width 101 height 25
click at [181, 403] on select "Select Stylist [PERSON_NAME] Guru [PERSON_NAME][GEOGRAPHIC_DATA] [PERSON_NAME][…" at bounding box center [231, 415] width 101 height 25
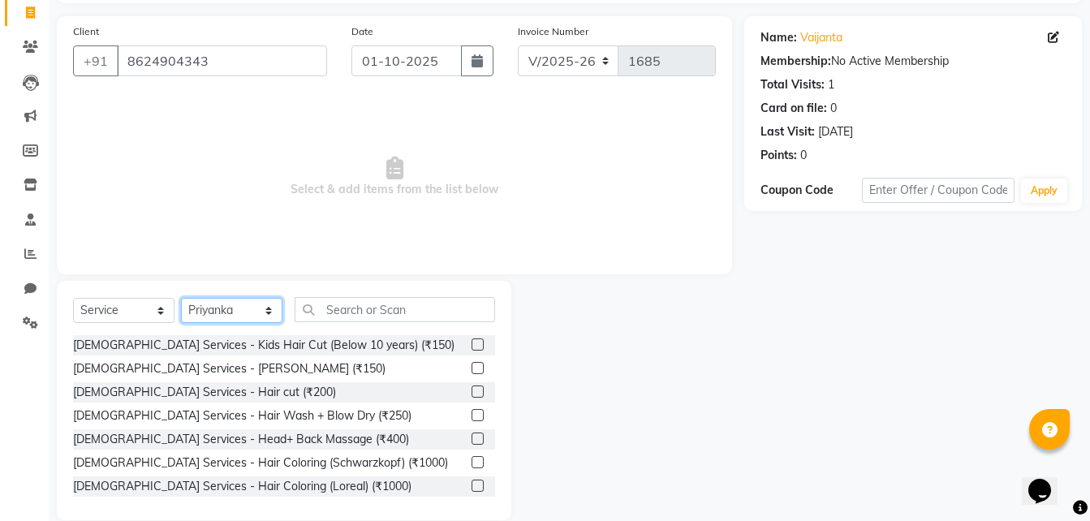
scroll to position [108, 0]
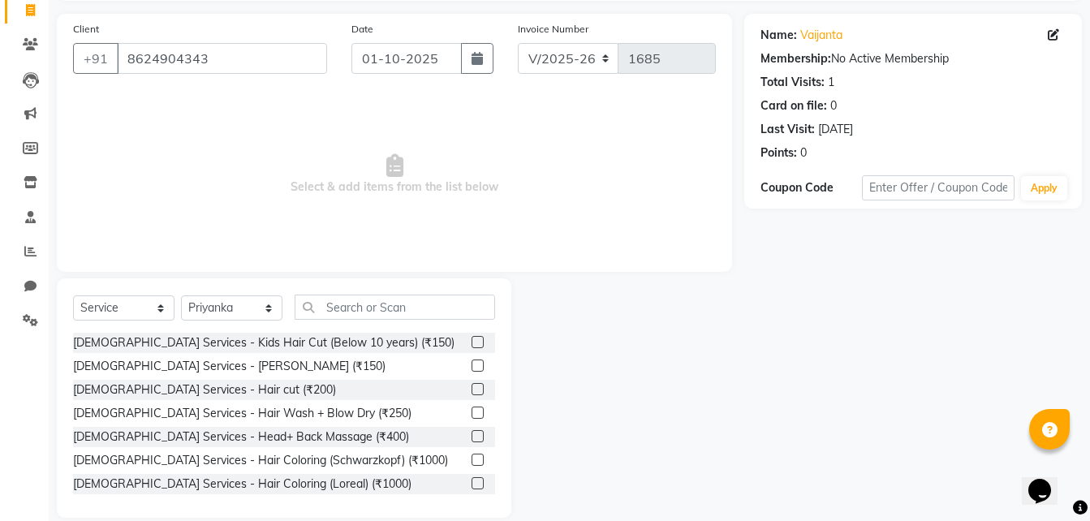
click at [471, 342] on label at bounding box center [477, 342] width 12 height 12
click at [471, 342] on input "checkbox" at bounding box center [476, 342] width 11 height 11
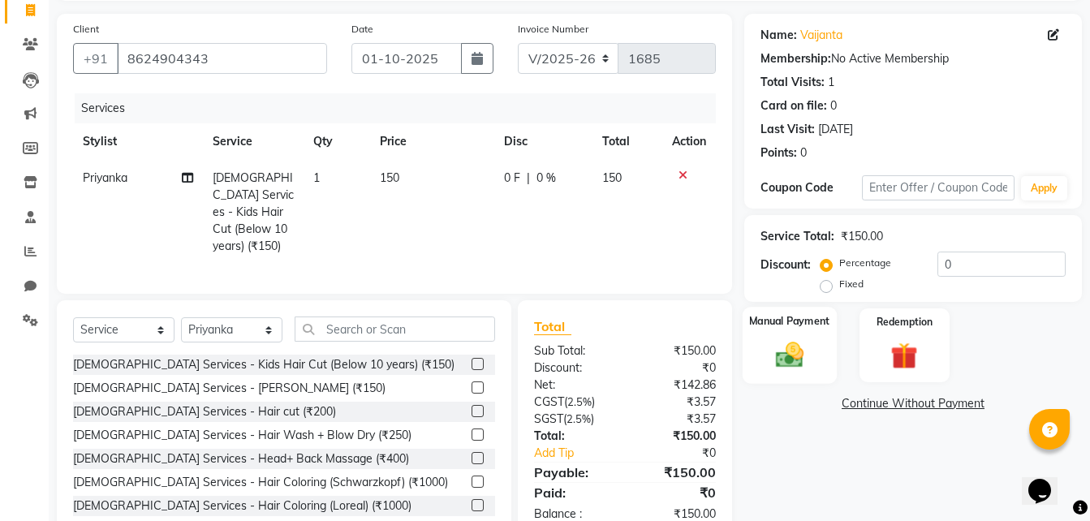
click at [772, 352] on img at bounding box center [789, 354] width 45 height 32
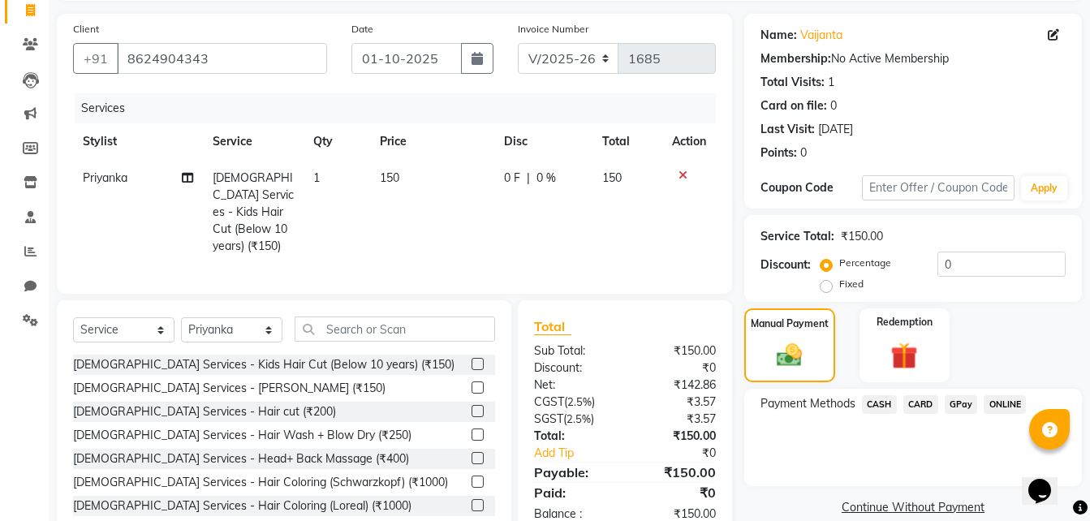
click at [956, 398] on span "GPay" at bounding box center [960, 404] width 33 height 19
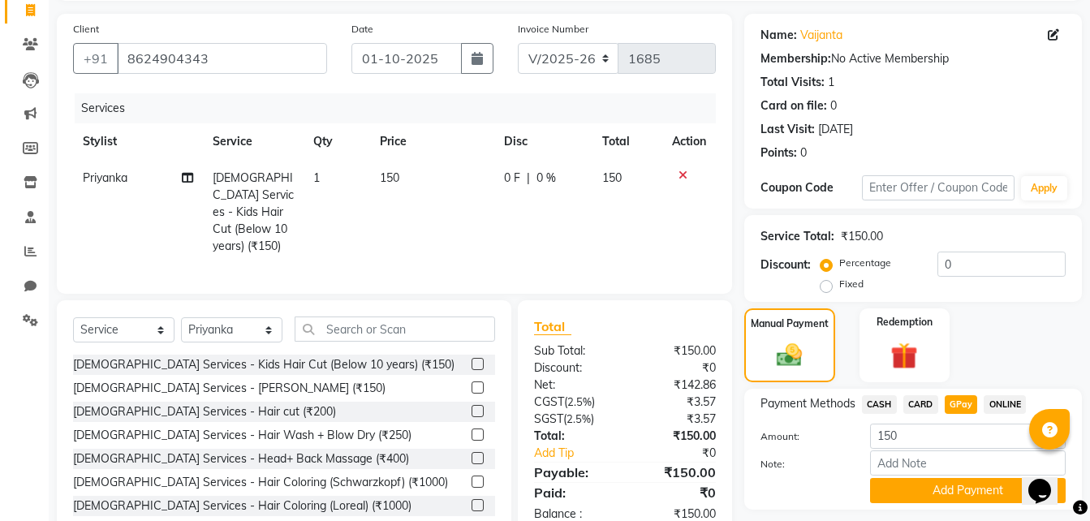
scroll to position [154, 0]
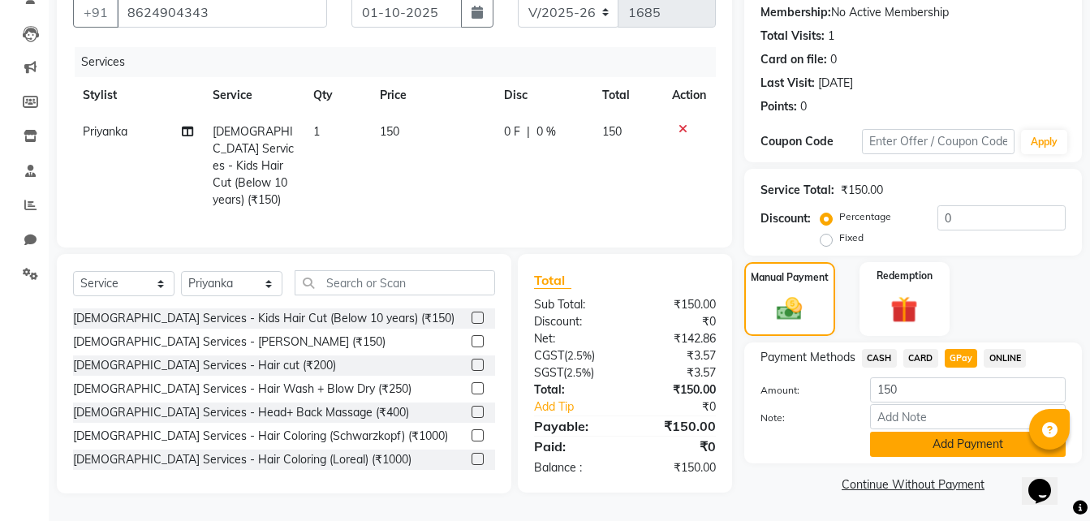
click at [956, 432] on div "Amount: 150 Note: Add Payment" at bounding box center [912, 417] width 305 height 80
drag, startPoint x: 956, startPoint y: 432, endPoint x: 948, endPoint y: 447, distance: 16.3
click at [948, 447] on button "Add Payment" at bounding box center [968, 444] width 196 height 25
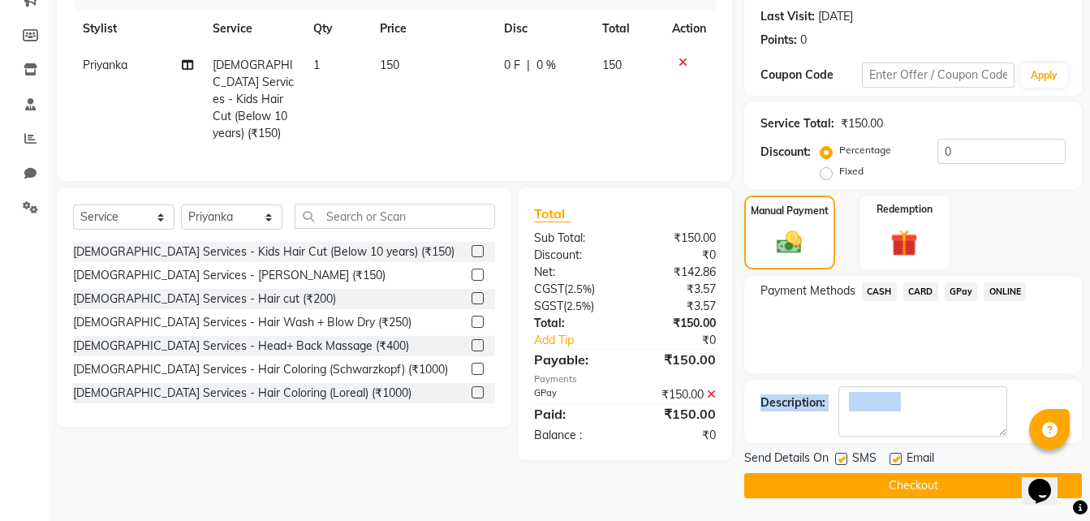
scroll to position [222, 0]
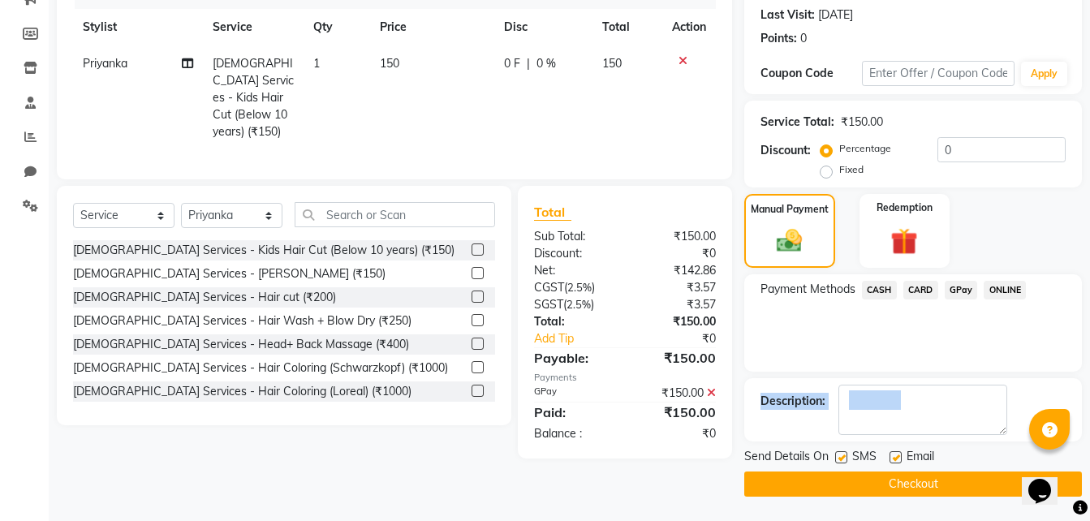
click at [912, 492] on button "Checkout" at bounding box center [912, 483] width 337 height 25
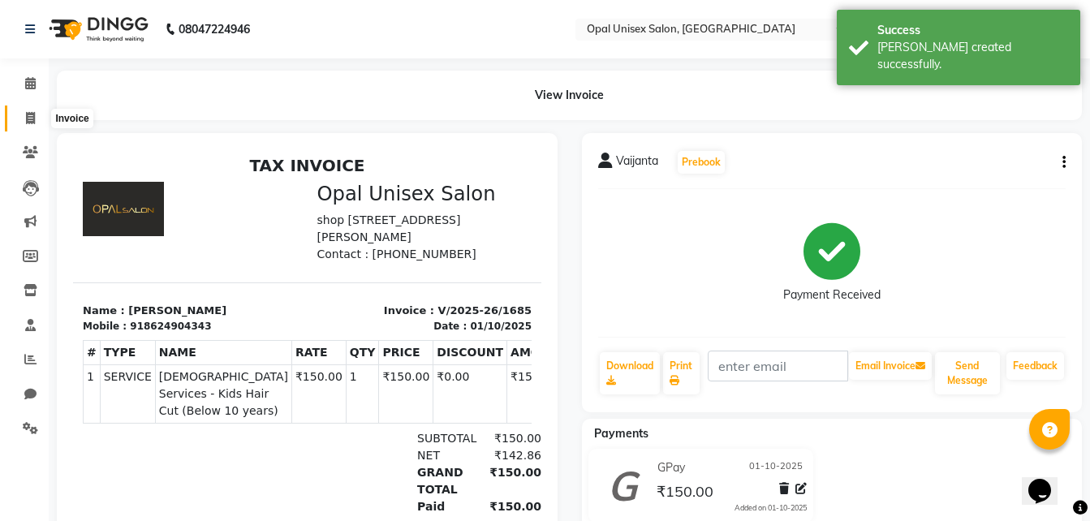
click at [32, 125] on span at bounding box center [30, 119] width 28 height 19
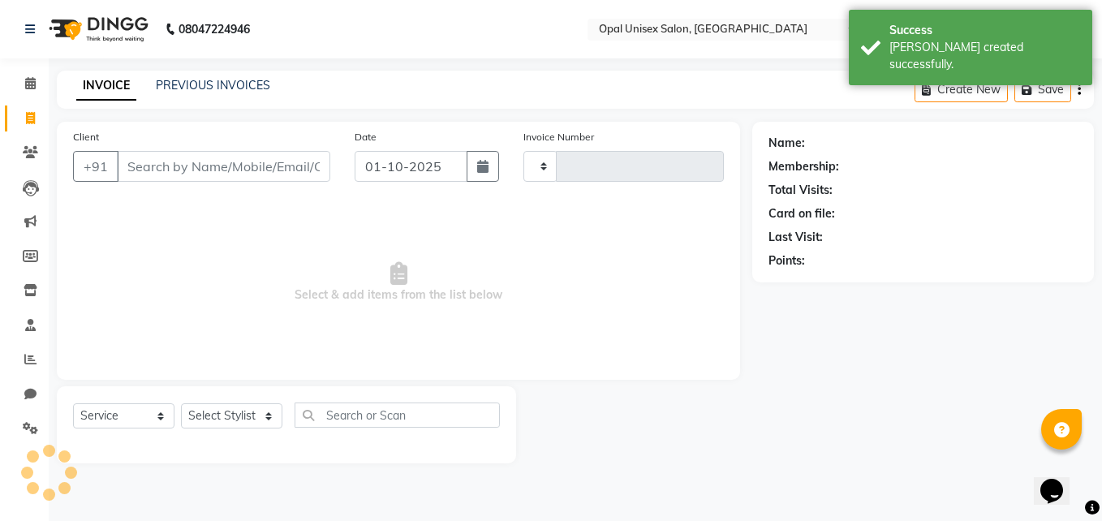
click at [140, 172] on input "Client" at bounding box center [223, 166] width 213 height 31
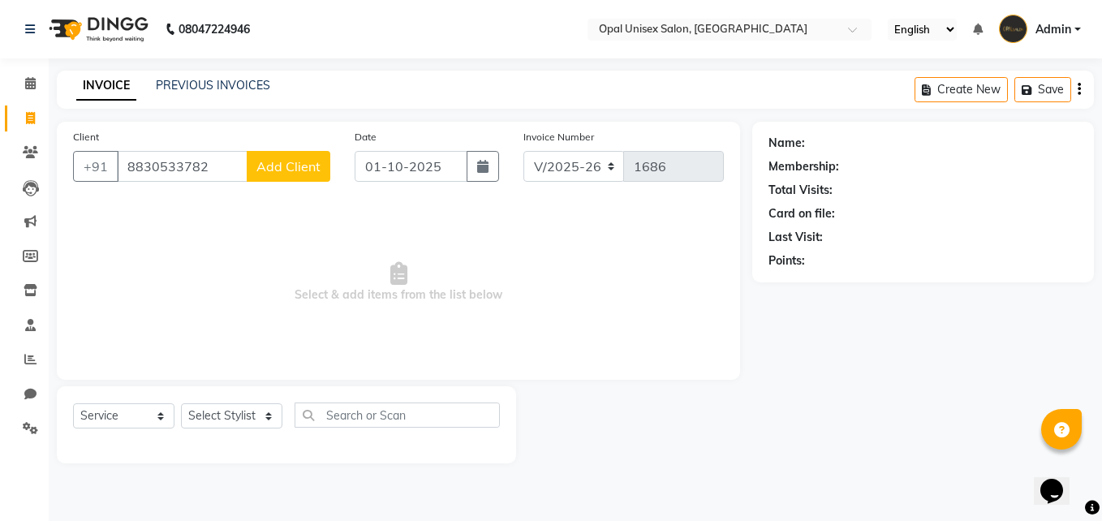
click at [320, 158] on button "Add Client" at bounding box center [289, 166] width 84 height 31
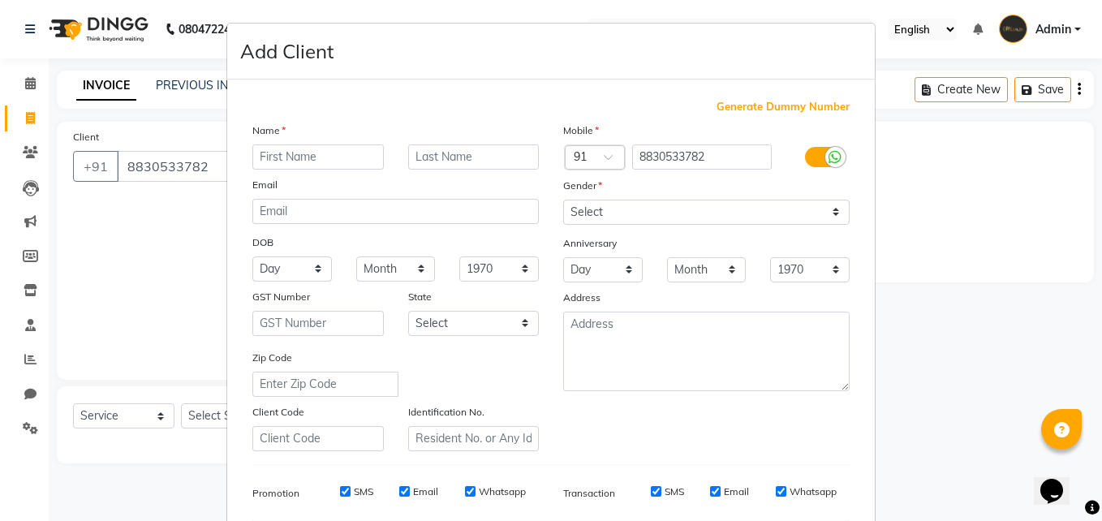
click at [319, 149] on input "text" at bounding box center [317, 156] width 131 height 25
click at [678, 213] on select "Select [DEMOGRAPHIC_DATA] [DEMOGRAPHIC_DATA] Other Prefer Not To Say" at bounding box center [706, 212] width 286 height 25
click at [563, 200] on select "Select [DEMOGRAPHIC_DATA] [DEMOGRAPHIC_DATA] Other Prefer Not To Say" at bounding box center [706, 212] width 286 height 25
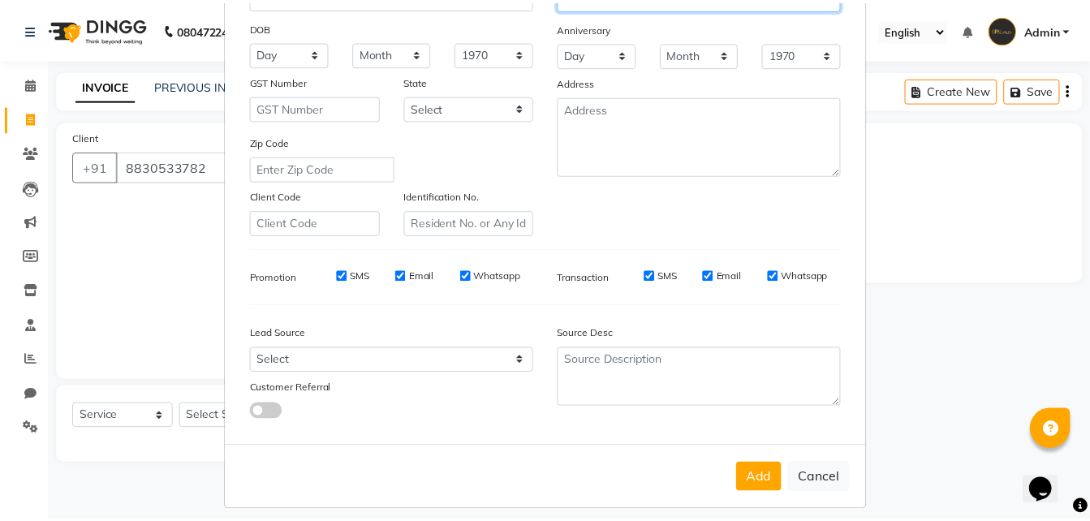
scroll to position [228, 0]
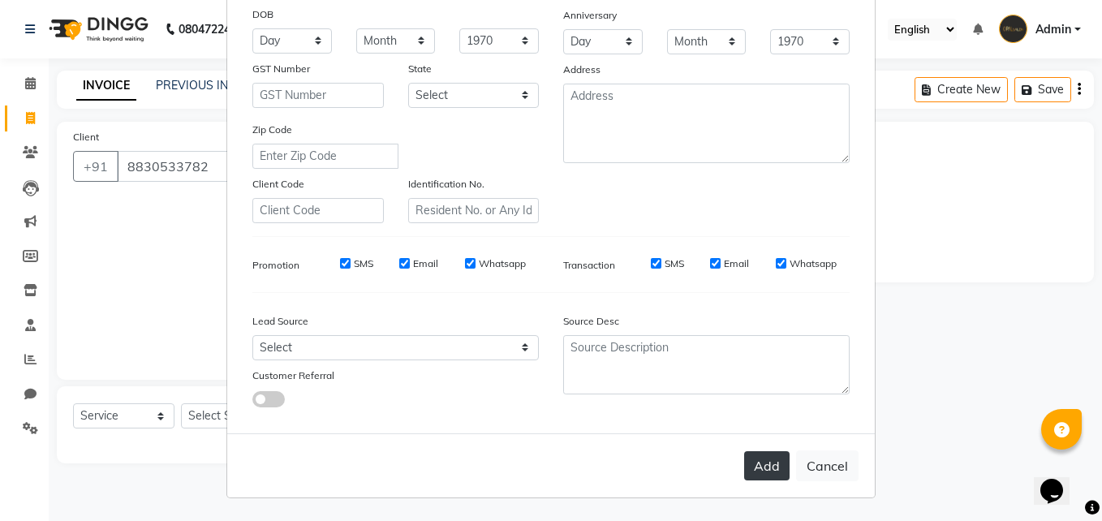
click at [751, 458] on button "Add" at bounding box center [766, 465] width 45 height 29
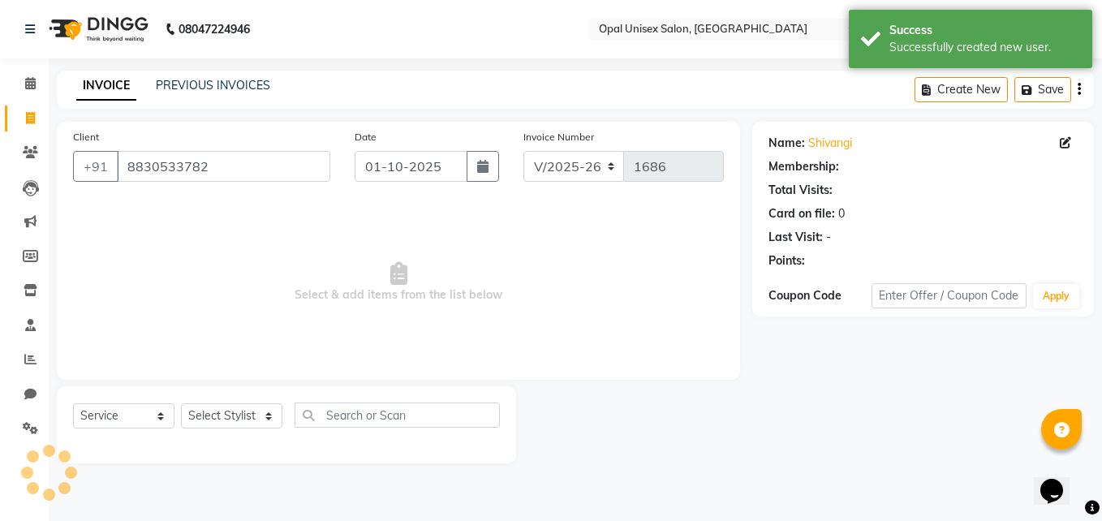
click at [253, 400] on div "Select Service Product Membership Package Voucher Prepaid Gift Card Select Styl…" at bounding box center [286, 424] width 459 height 77
click at [253, 404] on div "Select Service Product Membership Package Voucher Prepaid Gift Card Select Styl…" at bounding box center [286, 421] width 427 height 38
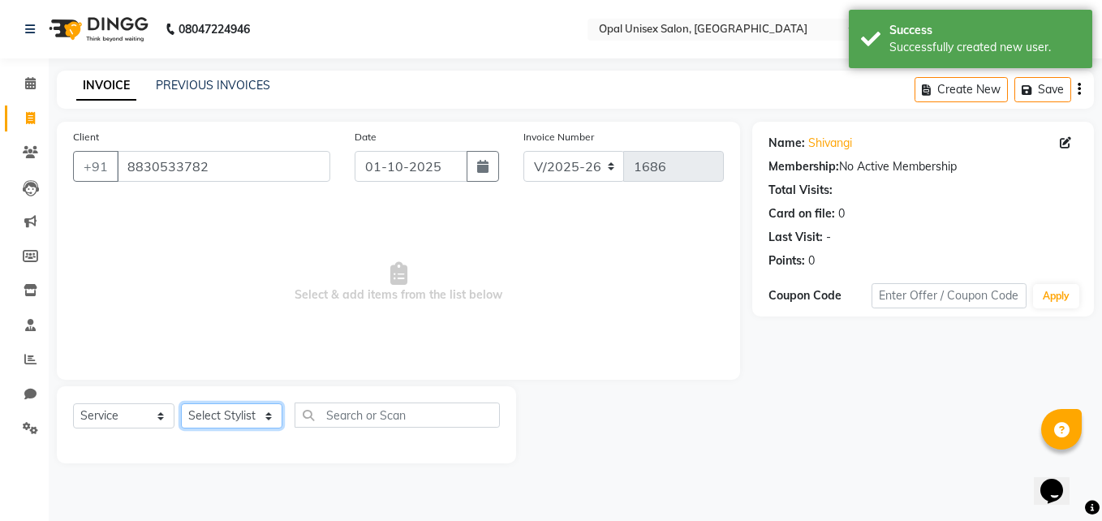
click at [255, 410] on select "Select Stylist [PERSON_NAME] Guru [PERSON_NAME][GEOGRAPHIC_DATA] [PERSON_NAME][…" at bounding box center [231, 415] width 101 height 25
click at [181, 403] on select "Select Stylist [PERSON_NAME] Guru [PERSON_NAME][GEOGRAPHIC_DATA] [PERSON_NAME][…" at bounding box center [231, 415] width 101 height 25
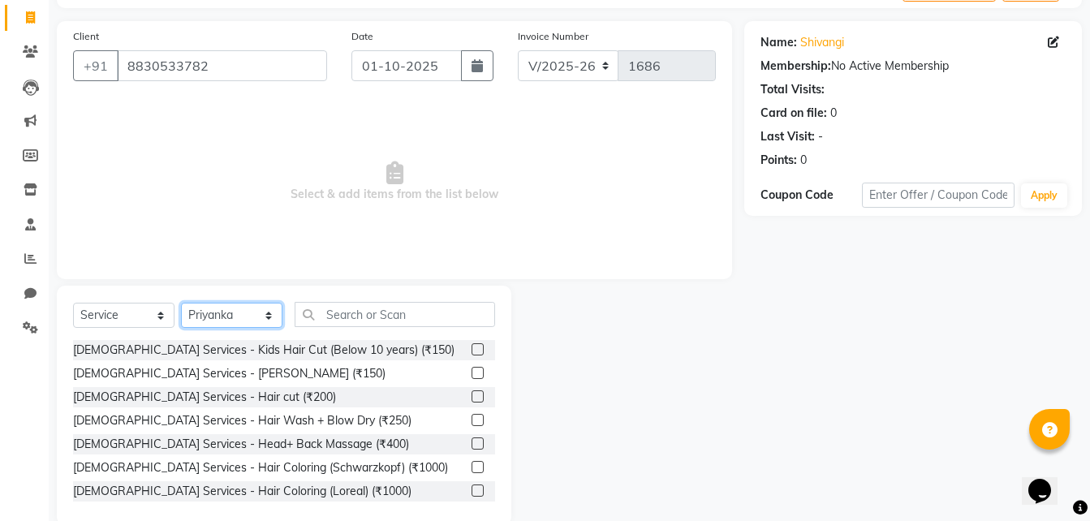
scroll to position [108, 0]
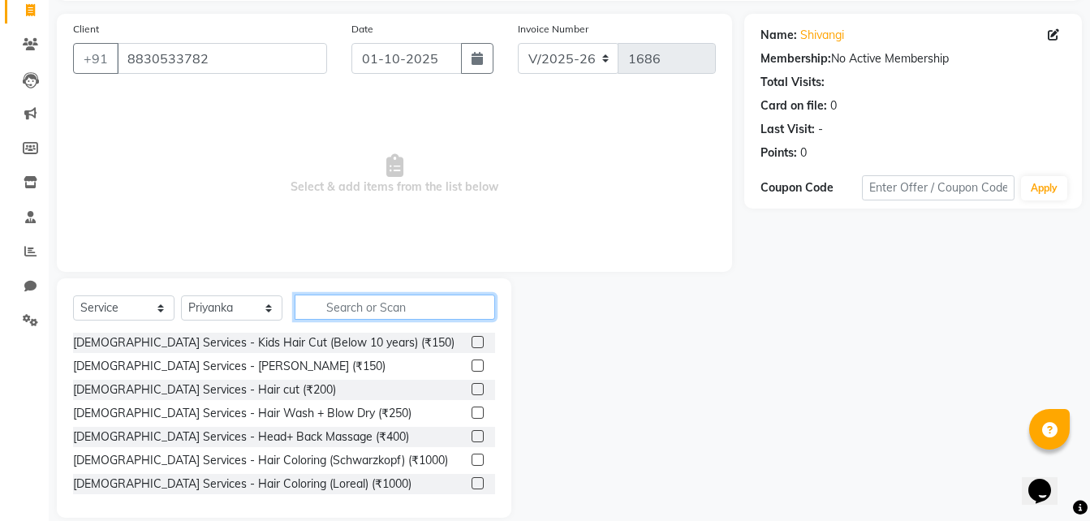
click at [396, 302] on input "text" at bounding box center [394, 306] width 200 height 25
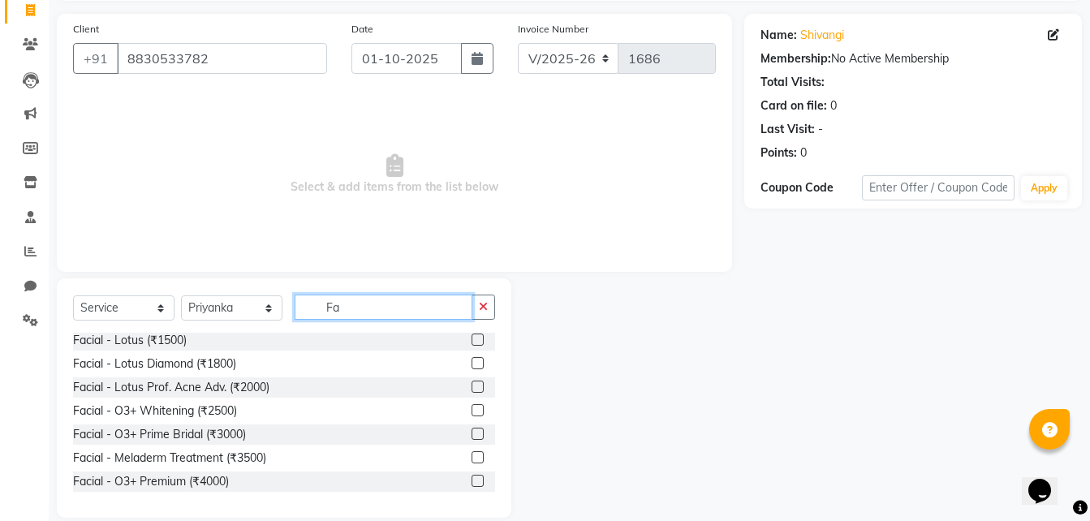
scroll to position [162, 0]
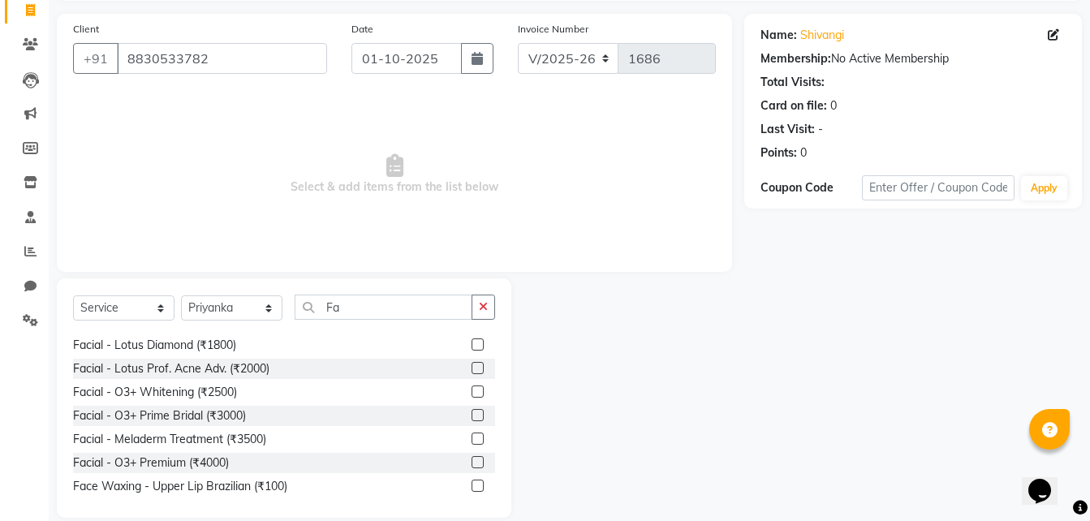
click at [471, 387] on label at bounding box center [477, 391] width 12 height 12
click at [471, 387] on input "checkbox" at bounding box center [476, 392] width 11 height 11
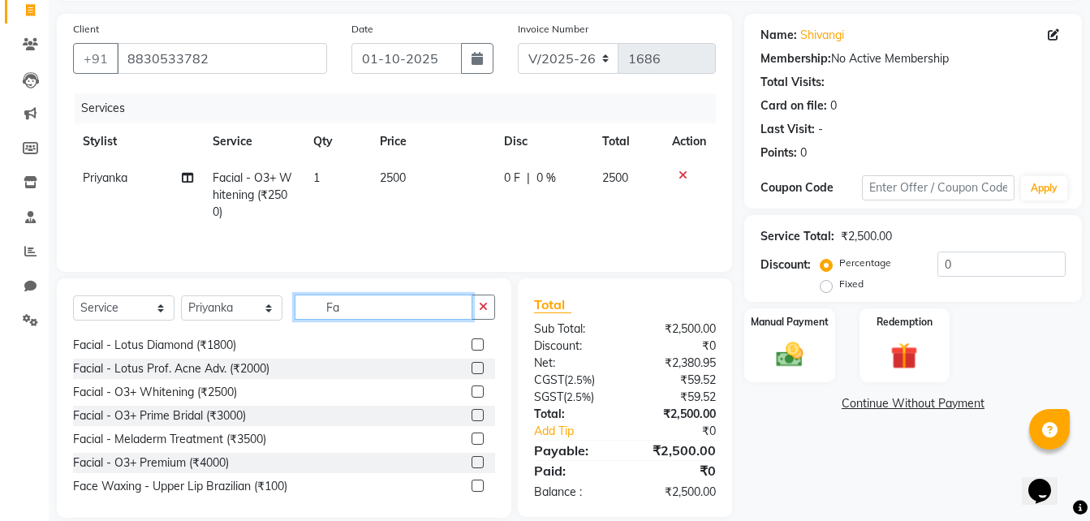
click at [371, 307] on input "Fa" at bounding box center [383, 306] width 178 height 25
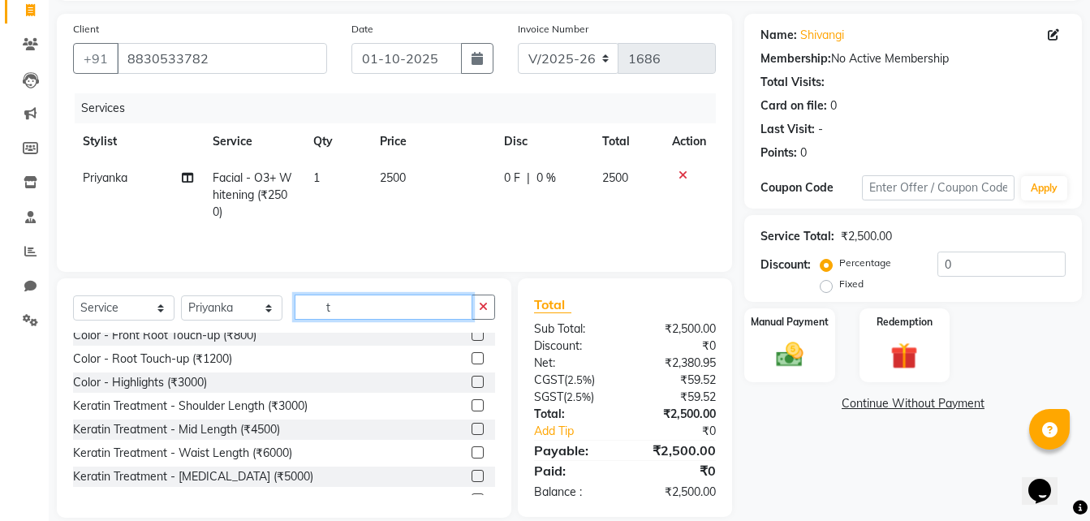
scroll to position [0, 0]
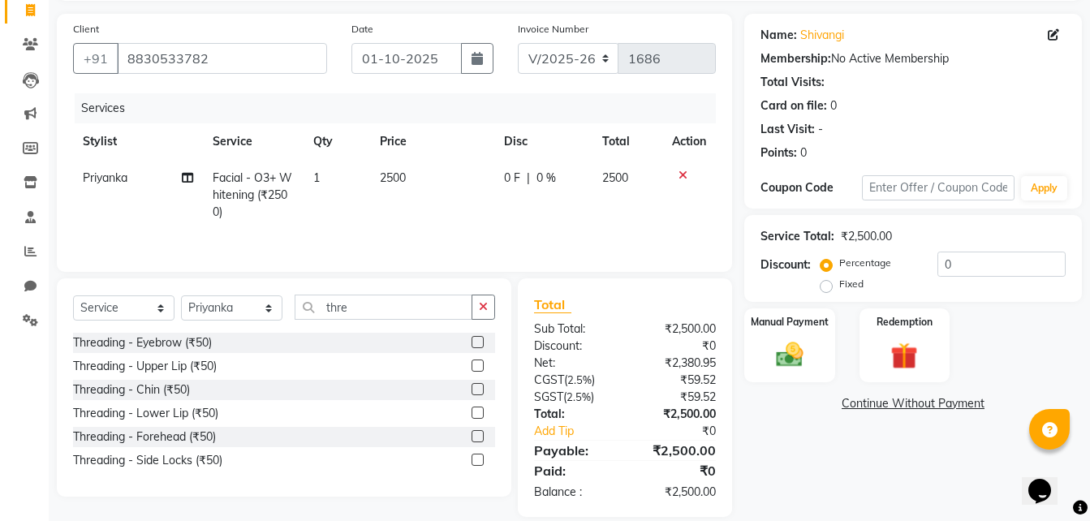
click at [479, 345] on label at bounding box center [477, 342] width 12 height 12
click at [479, 345] on input "checkbox" at bounding box center [476, 342] width 11 height 11
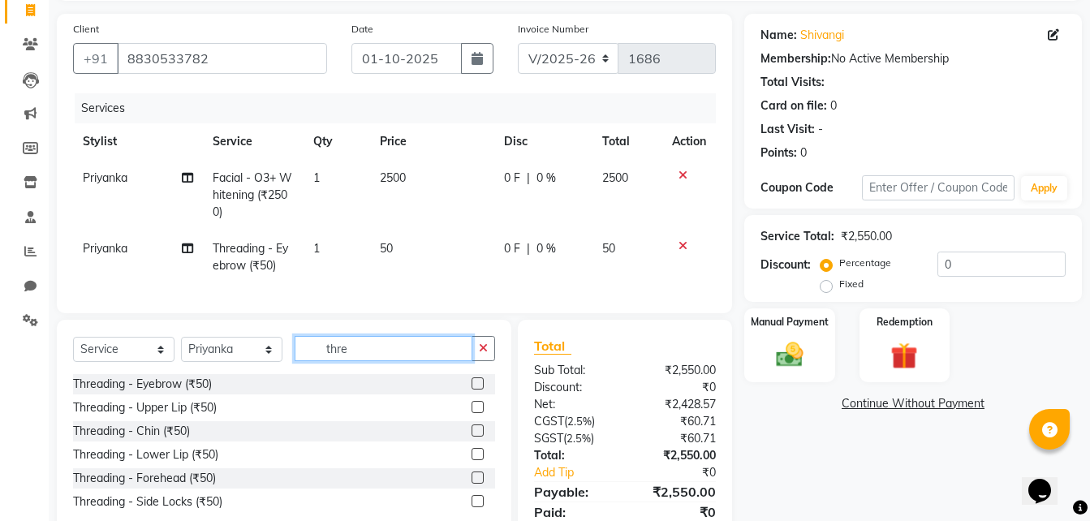
click at [377, 359] on input "thre" at bounding box center [383, 348] width 178 height 25
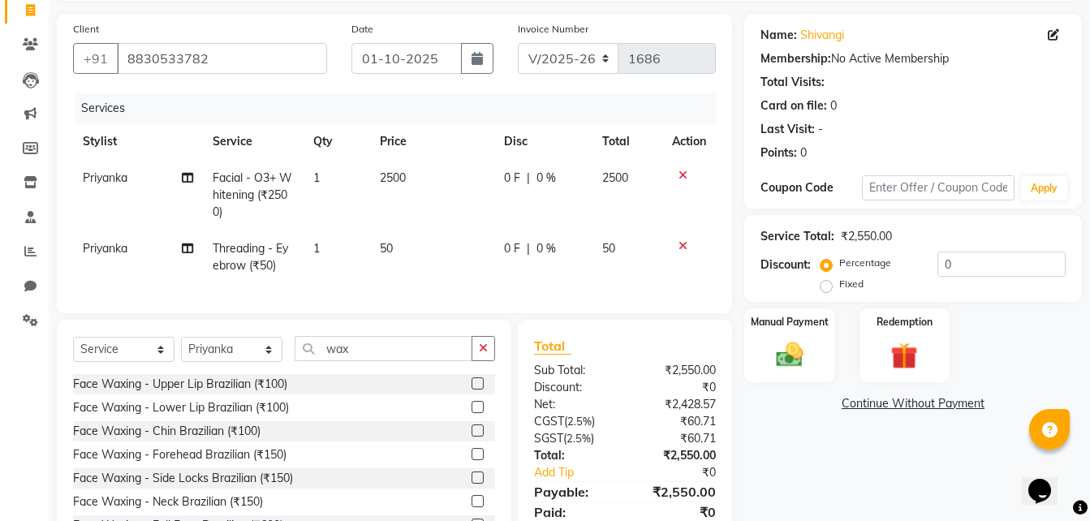
click at [471, 389] on label at bounding box center [477, 383] width 12 height 12
click at [471, 389] on input "checkbox" at bounding box center [476, 384] width 11 height 11
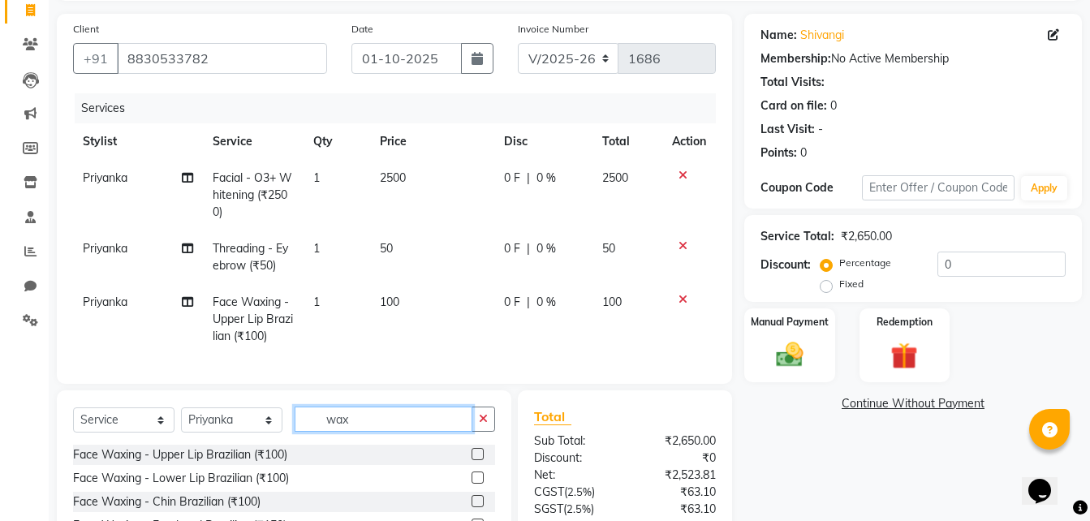
click at [378, 426] on input "wax" at bounding box center [383, 418] width 178 height 25
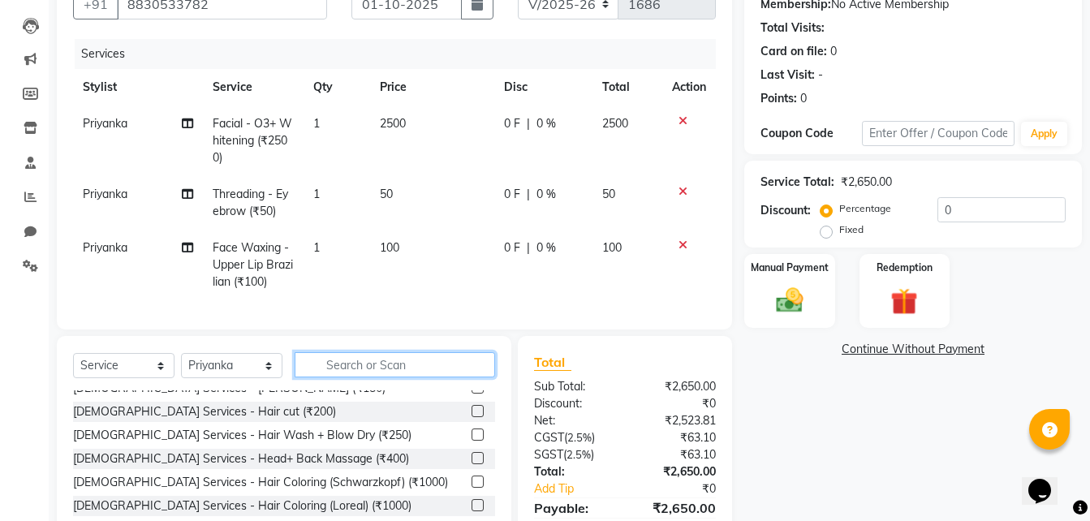
scroll to position [54, 0]
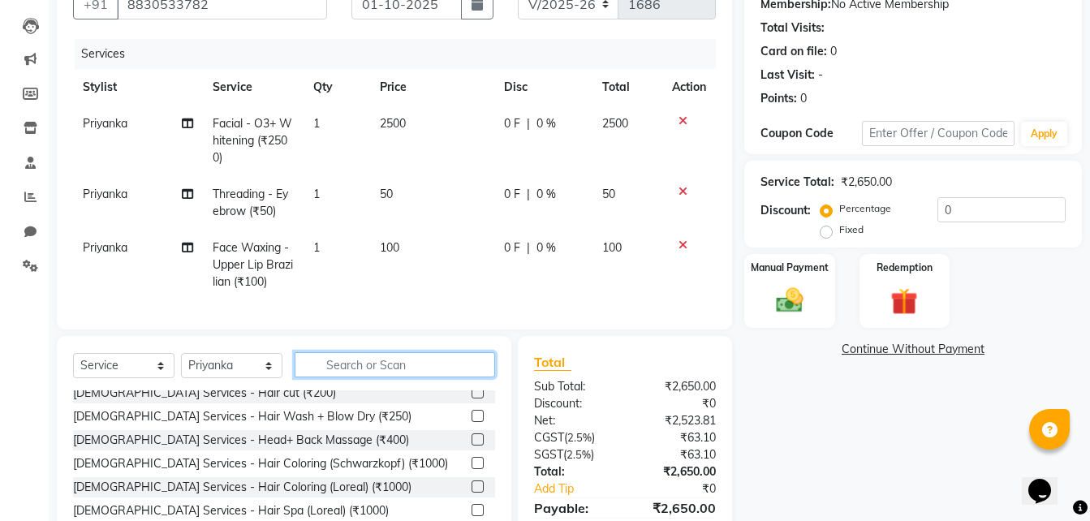
click at [404, 377] on input "text" at bounding box center [394, 364] width 200 height 25
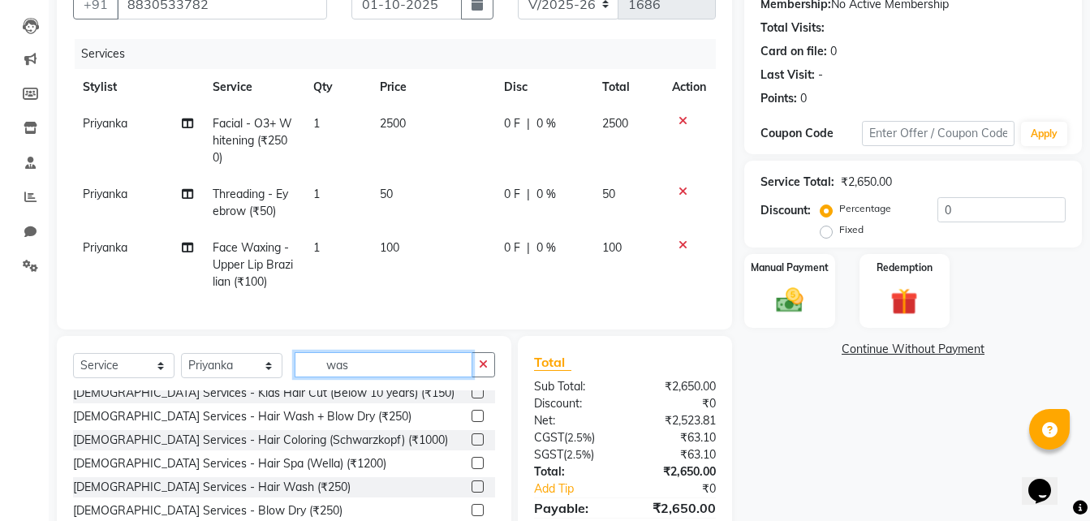
scroll to position [0, 0]
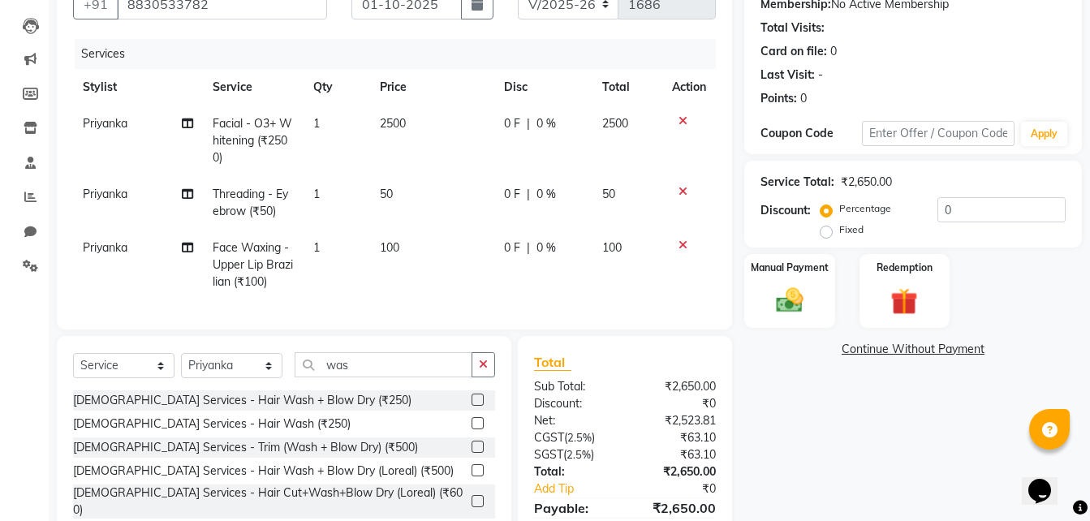
click at [475, 429] on label at bounding box center [477, 423] width 12 height 12
click at [475, 429] on input "checkbox" at bounding box center [476, 424] width 11 height 11
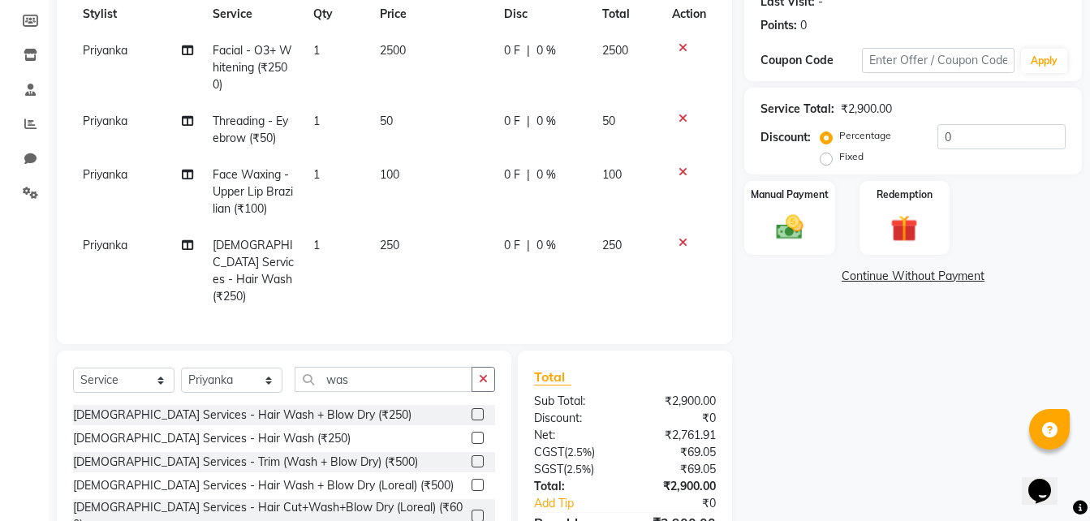
scroll to position [162, 0]
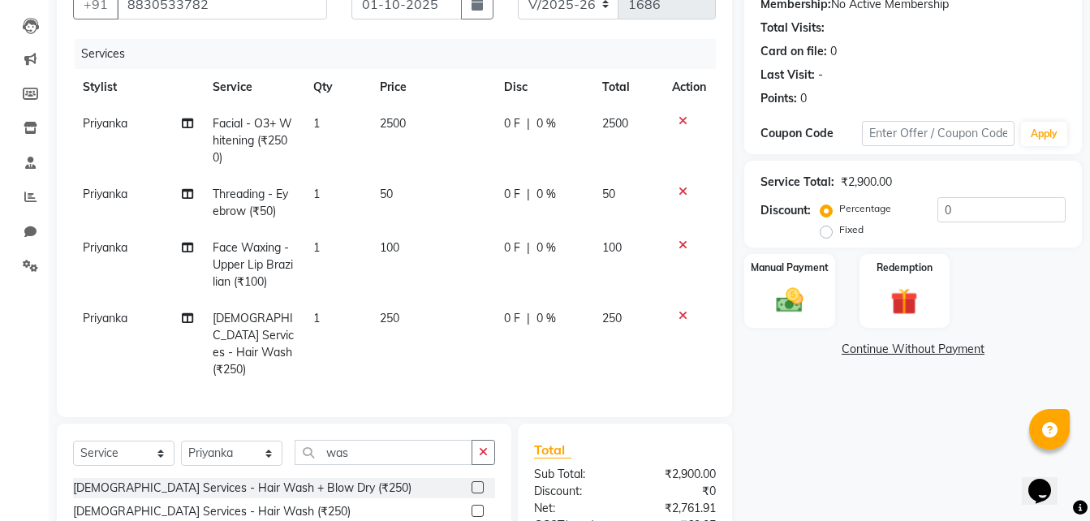
click at [402, 249] on td "100" at bounding box center [431, 265] width 123 height 71
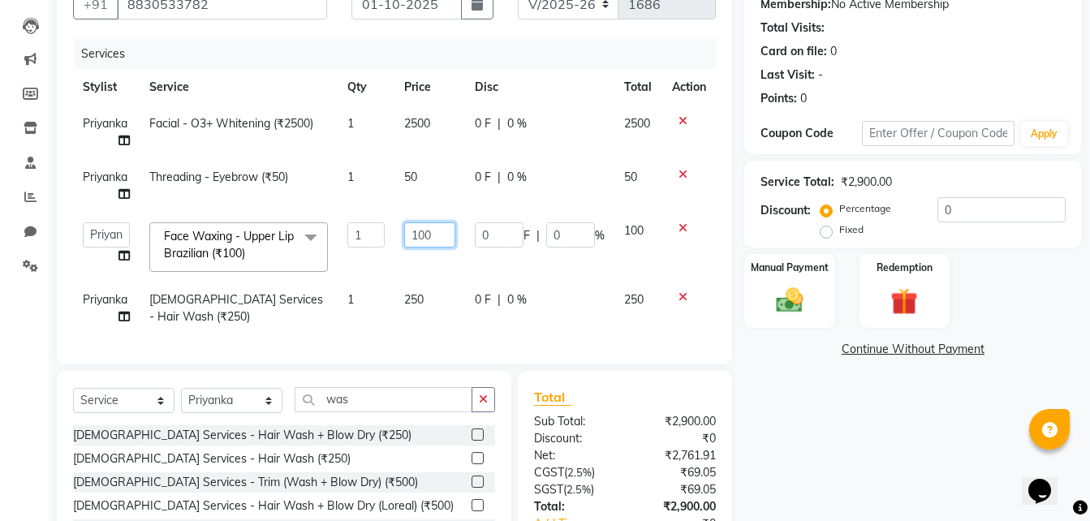
click at [436, 234] on input "100" at bounding box center [429, 234] width 51 height 25
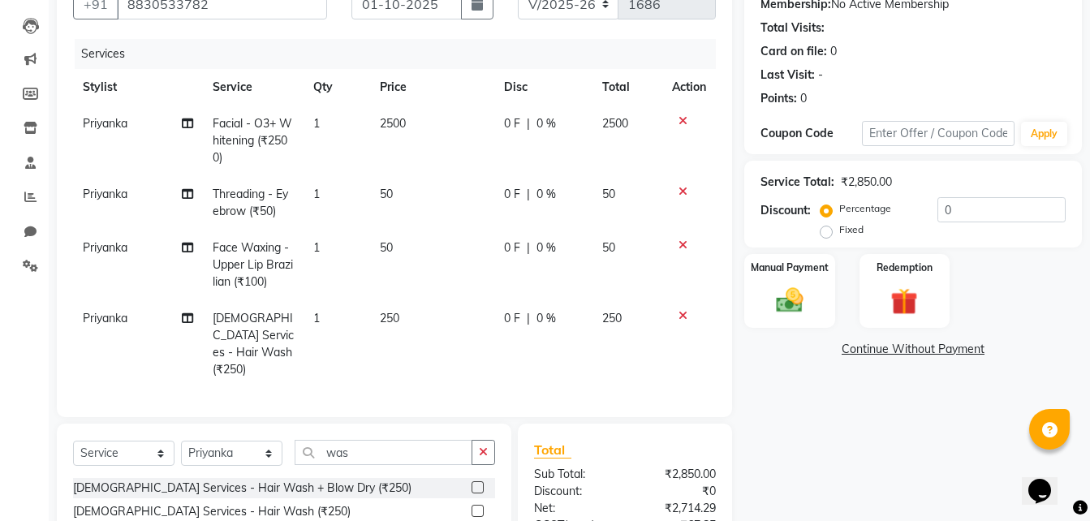
click at [574, 277] on td "0 F | 0 %" at bounding box center [543, 265] width 98 height 71
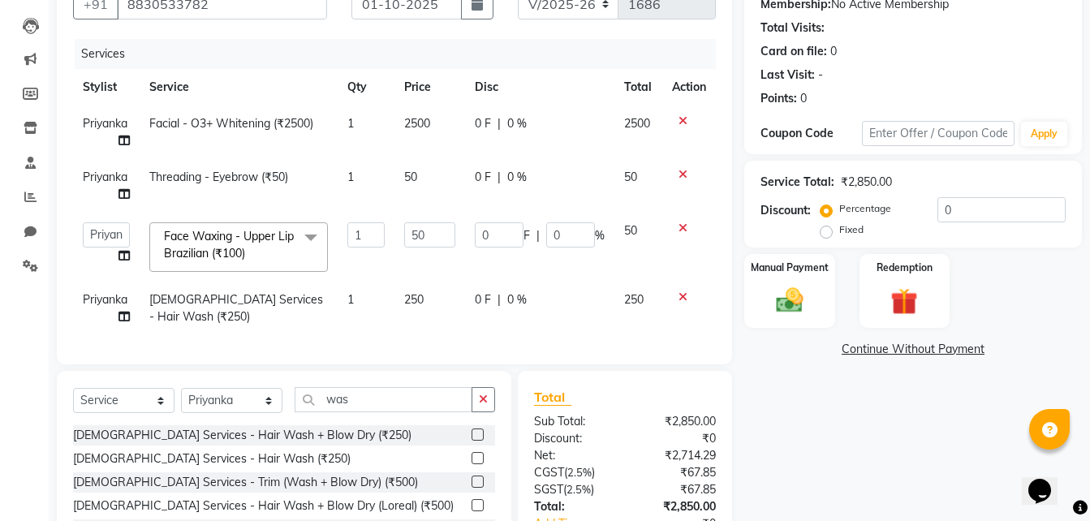
click at [419, 291] on td "250" at bounding box center [429, 309] width 71 height 54
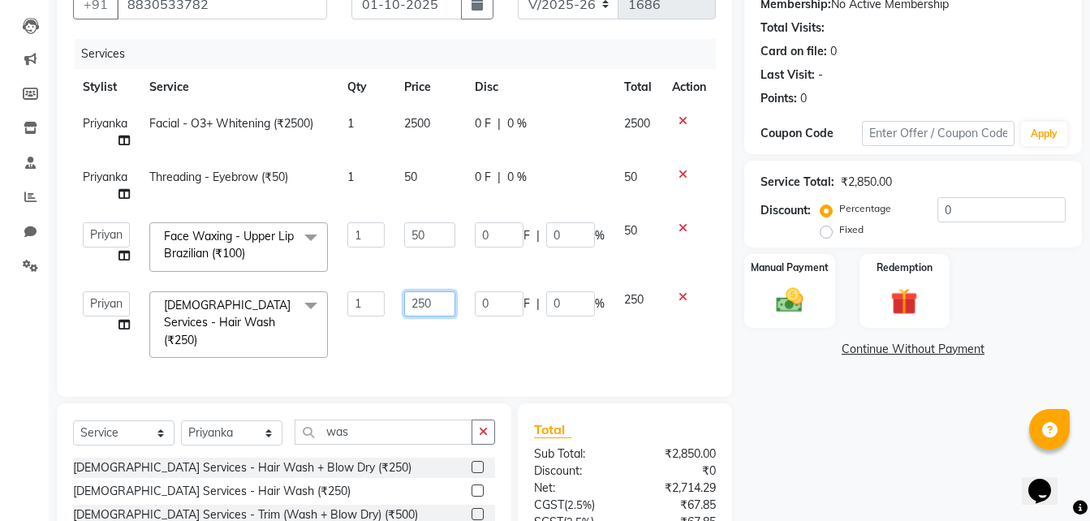
click at [432, 301] on input "250" at bounding box center [429, 303] width 51 height 25
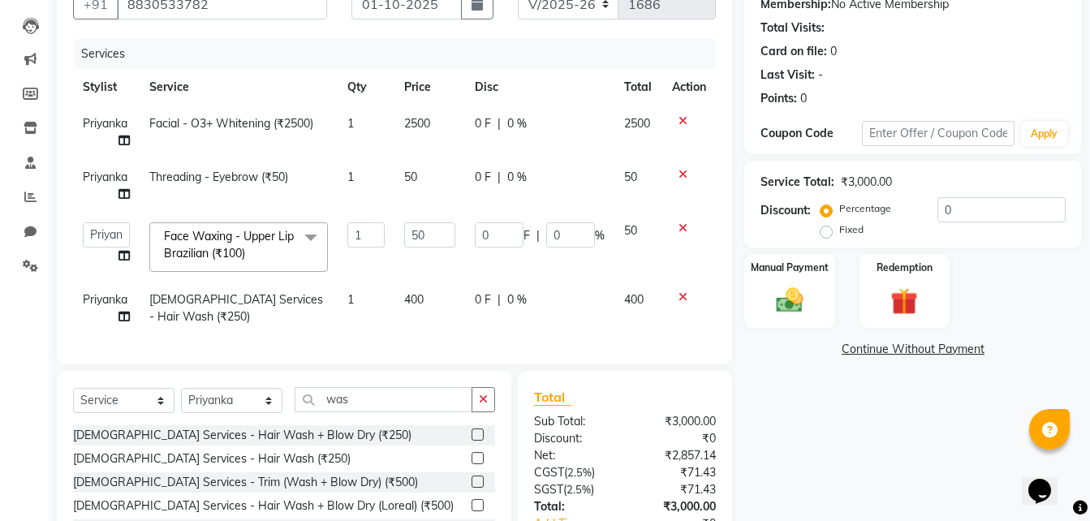
click at [454, 323] on td "400" at bounding box center [429, 309] width 71 height 54
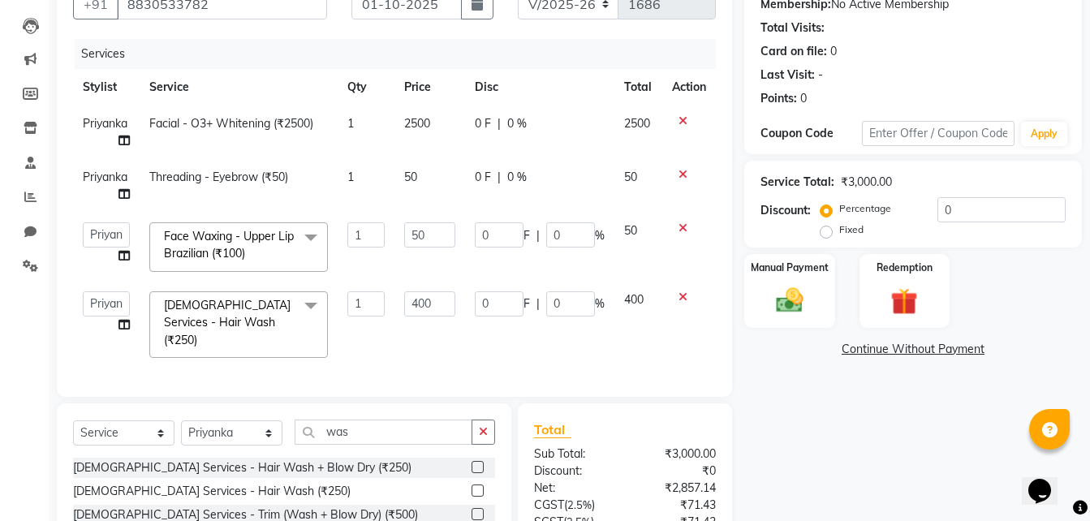
click at [518, 115] on span "0 %" at bounding box center [516, 123] width 19 height 17
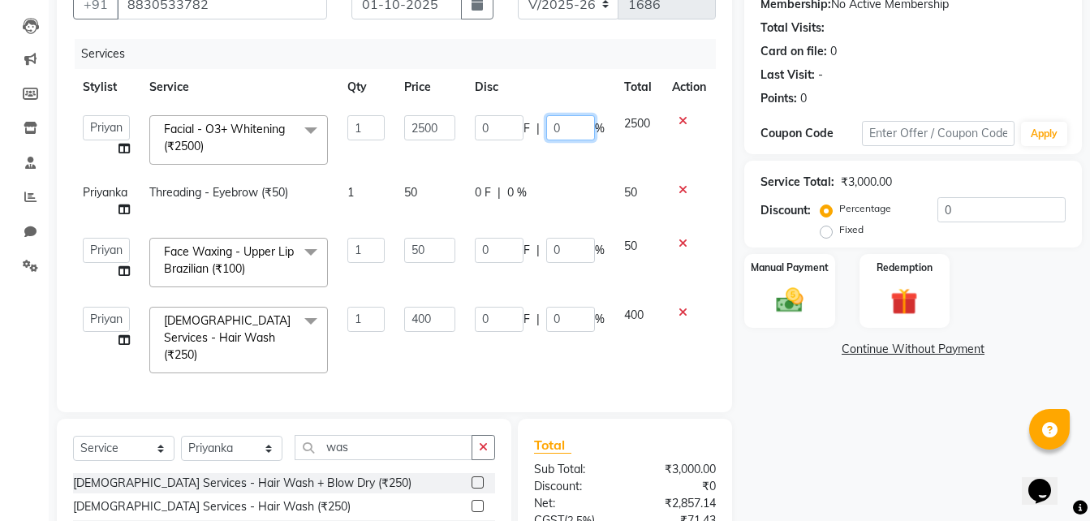
click at [564, 124] on input "0" at bounding box center [570, 127] width 49 height 25
click at [558, 170] on tbody "[PERSON_NAME] Guru [PERSON_NAME] Priyanka [GEOGRAPHIC_DATA] [PERSON_NAME] [PERS…" at bounding box center [394, 243] width 643 height 277
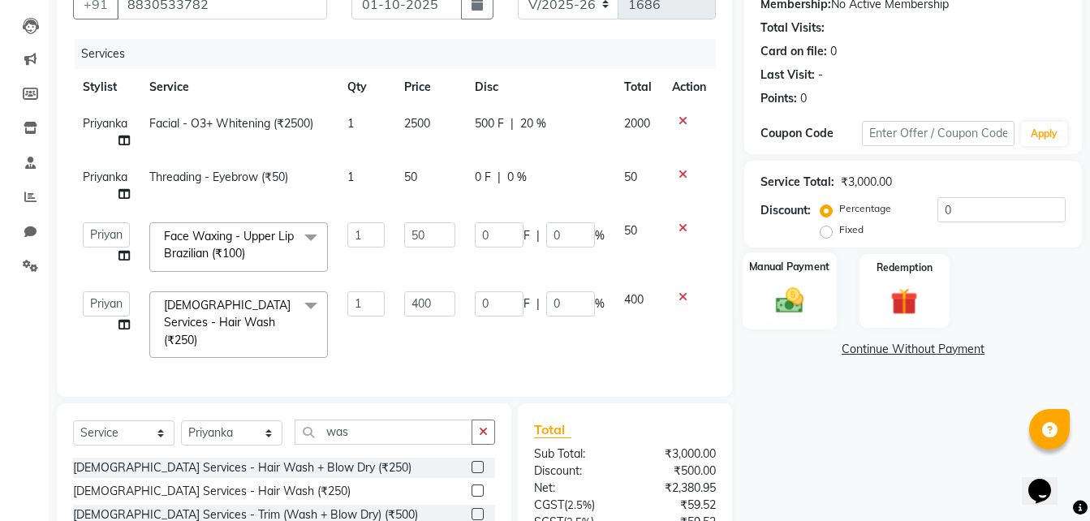
click at [817, 303] on div "Manual Payment" at bounding box center [789, 290] width 94 height 77
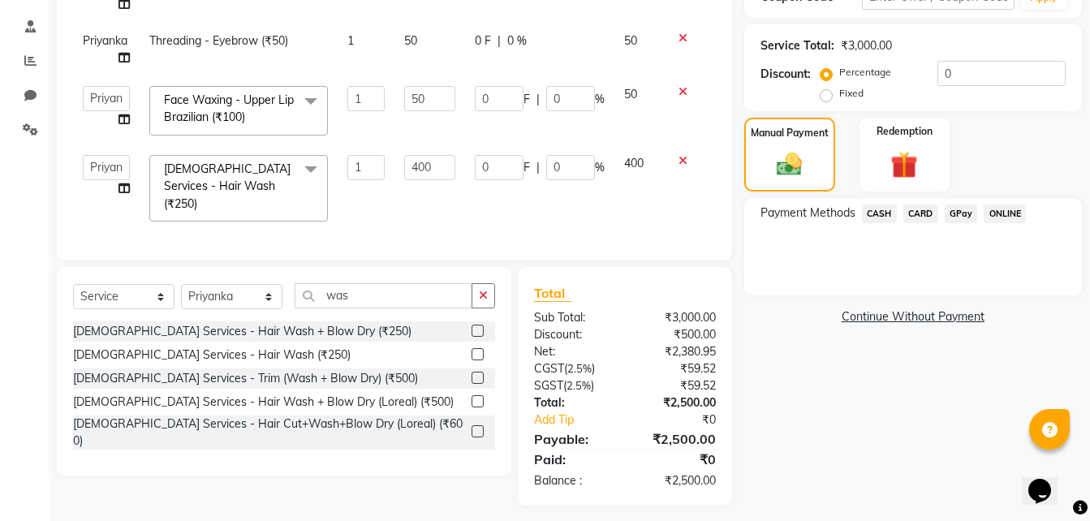
scroll to position [303, 0]
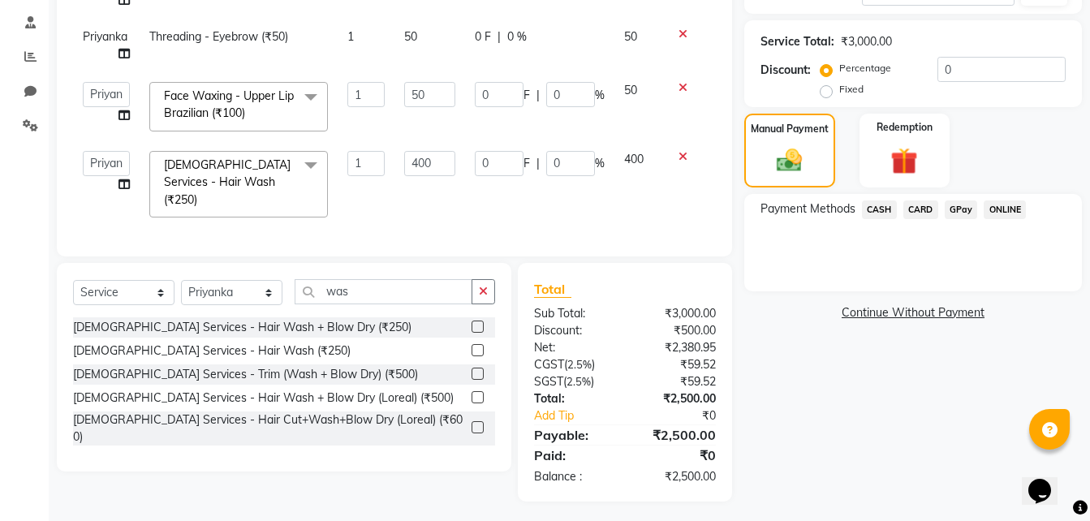
click at [959, 213] on span "GPay" at bounding box center [960, 209] width 33 height 19
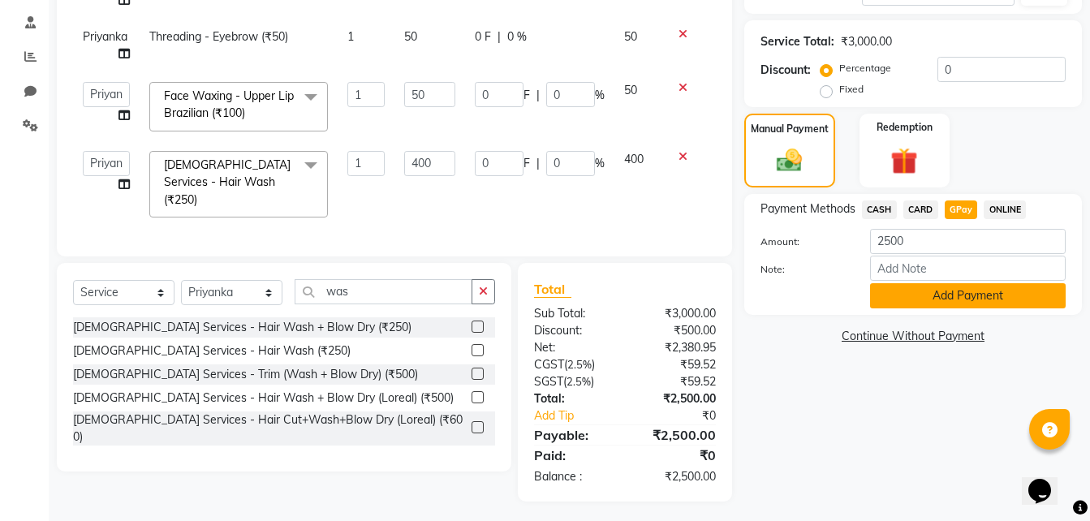
click at [962, 290] on button "Add Payment" at bounding box center [968, 295] width 196 height 25
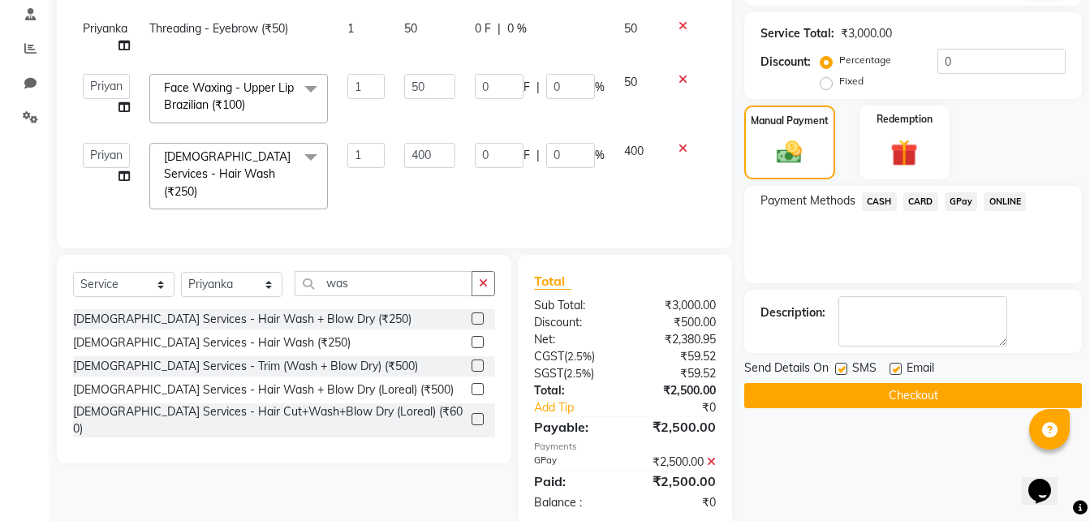
scroll to position [336, 0]
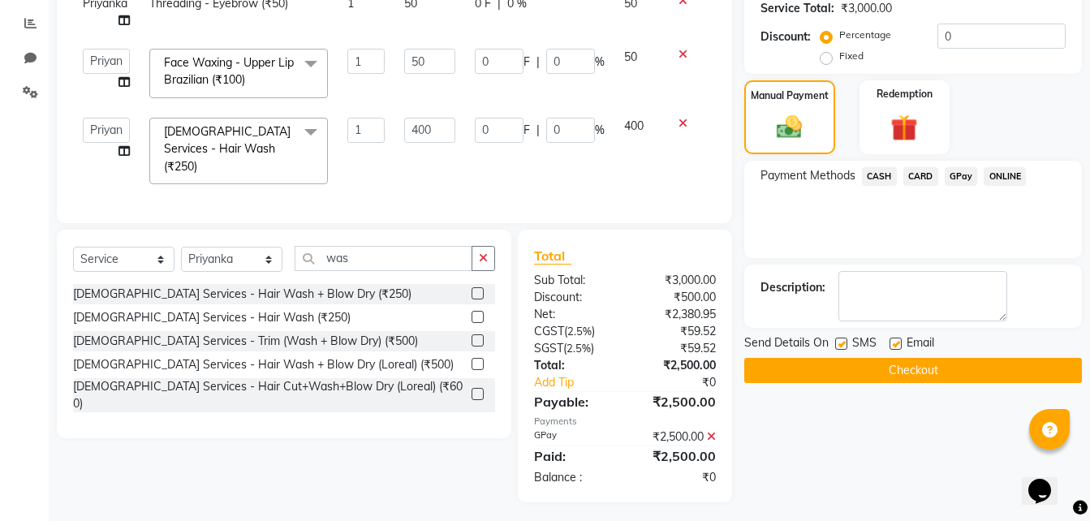
click at [913, 359] on button "Checkout" at bounding box center [912, 370] width 337 height 25
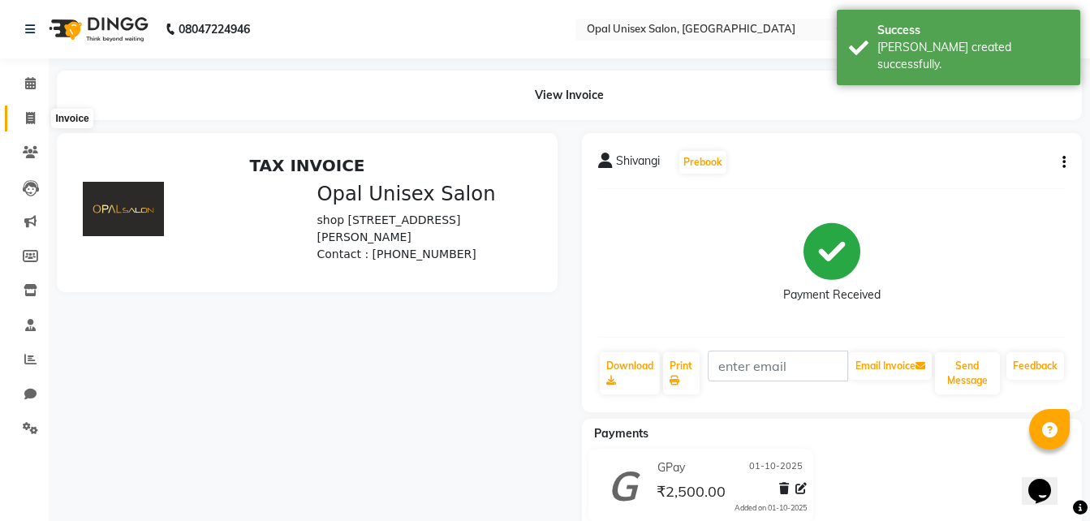
click at [37, 115] on span at bounding box center [30, 119] width 28 height 19
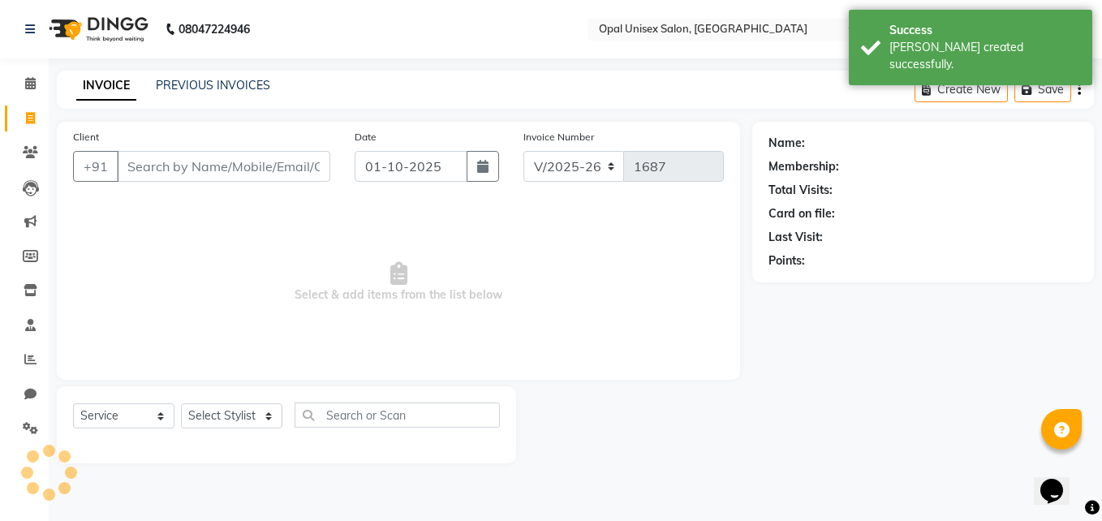
click at [132, 165] on input "Client" at bounding box center [223, 166] width 213 height 31
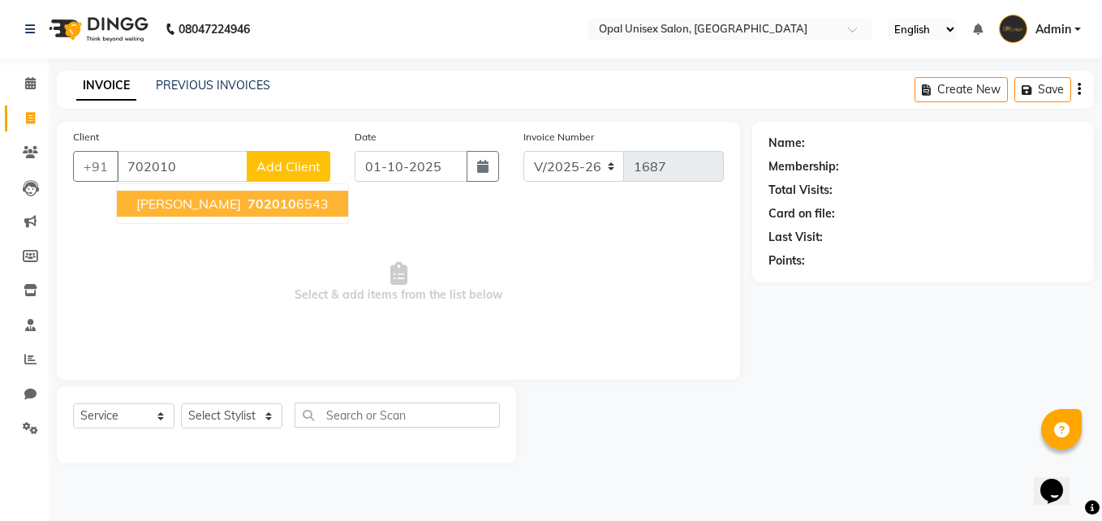
click at [166, 217] on ngb-typeahead-window "[PERSON_NAME] 702010 6543" at bounding box center [232, 203] width 233 height 41
click at [247, 204] on span "702010" at bounding box center [271, 204] width 49 height 16
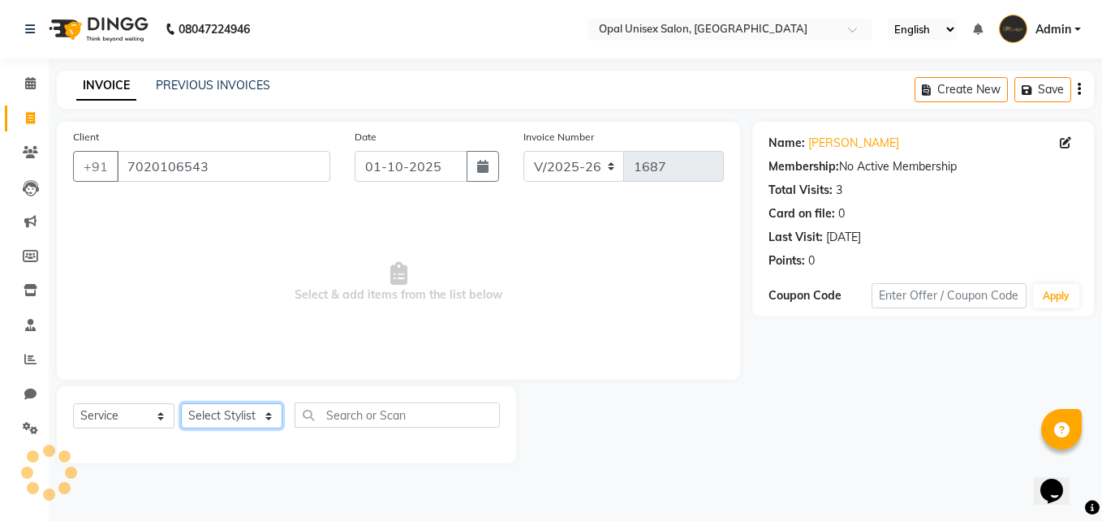
click at [243, 415] on select "Select Stylist [PERSON_NAME] Guru [PERSON_NAME][GEOGRAPHIC_DATA] [PERSON_NAME][…" at bounding box center [231, 415] width 101 height 25
click at [181, 403] on select "Select Stylist [PERSON_NAME] Guru [PERSON_NAME][GEOGRAPHIC_DATA] [PERSON_NAME][…" at bounding box center [231, 415] width 101 height 25
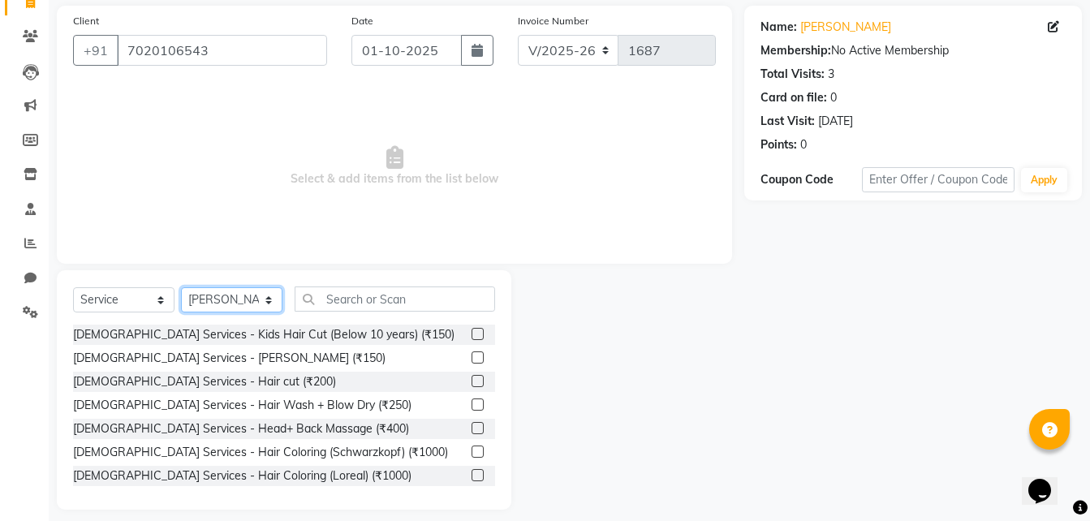
scroll to position [129, 0]
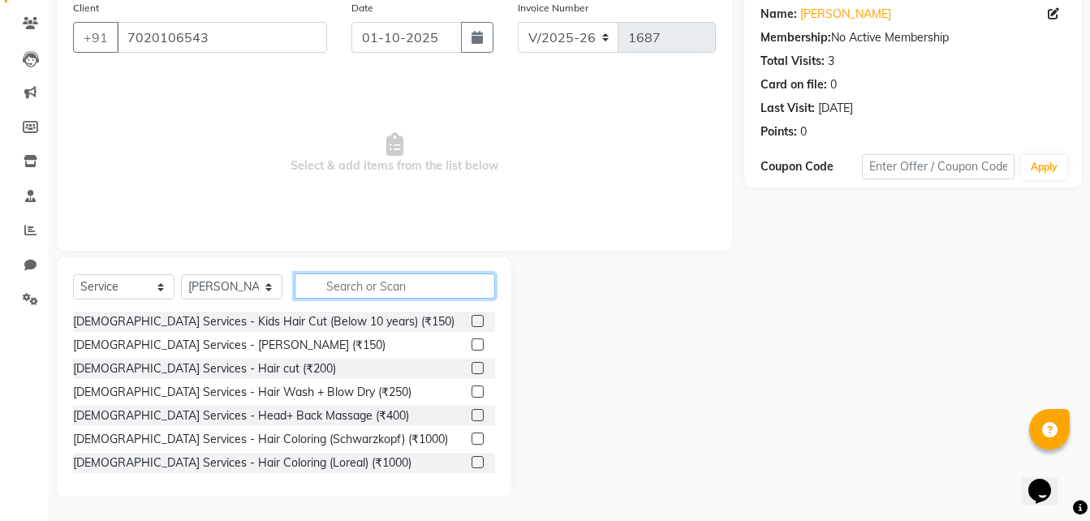
click at [385, 279] on input "text" at bounding box center [394, 285] width 200 height 25
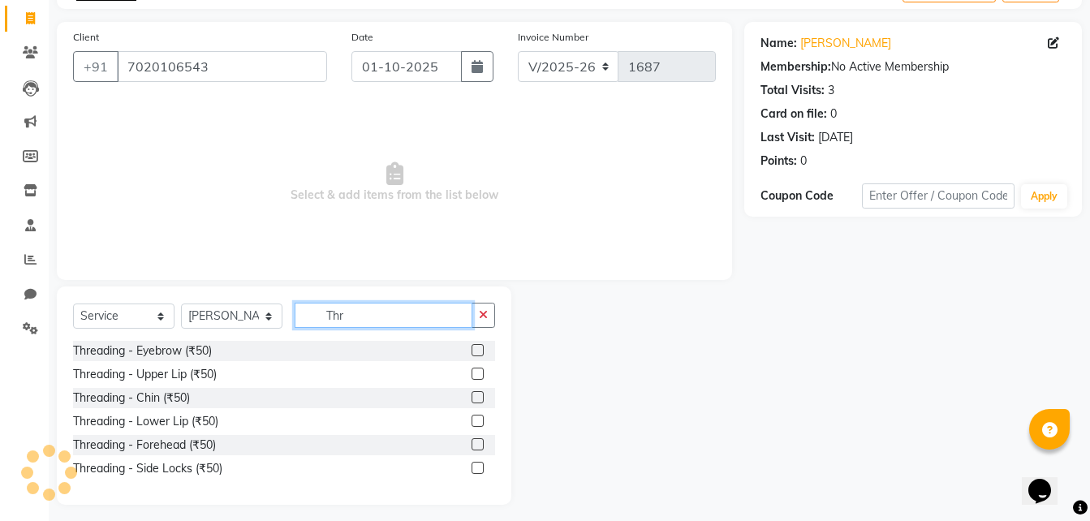
scroll to position [108, 0]
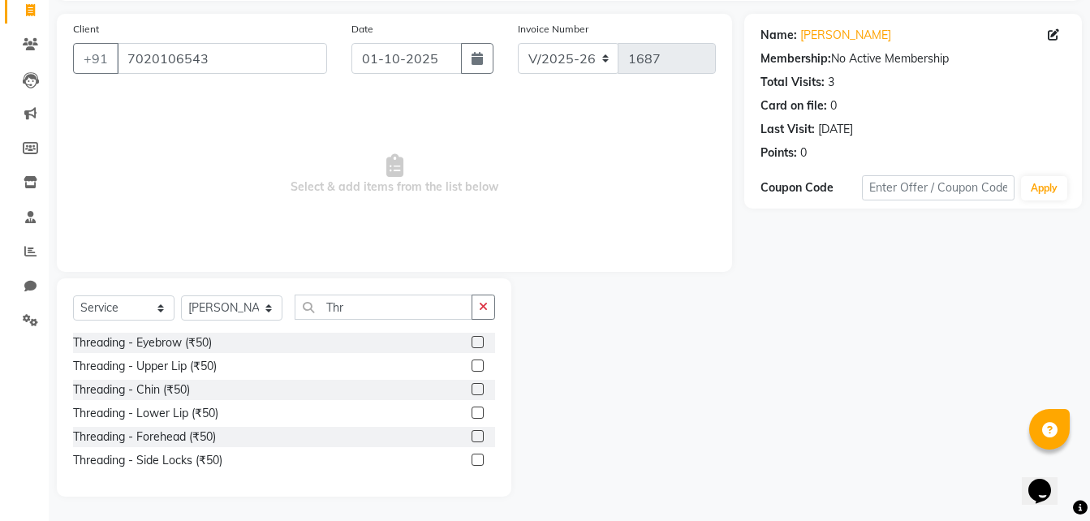
click at [479, 346] on label at bounding box center [477, 342] width 12 height 12
click at [479, 346] on input "checkbox" at bounding box center [476, 342] width 11 height 11
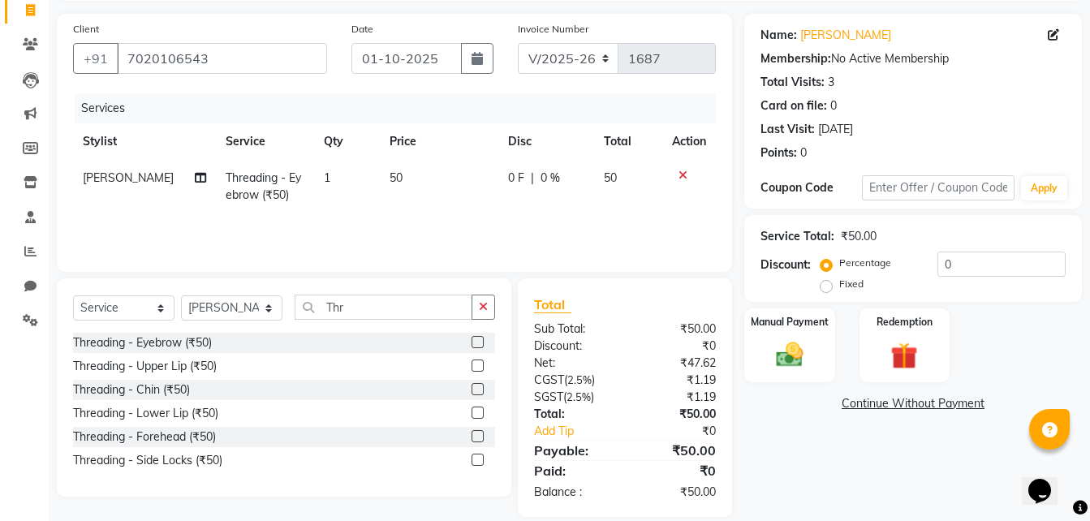
click at [478, 359] on label at bounding box center [477, 365] width 12 height 12
click at [478, 361] on input "checkbox" at bounding box center [476, 366] width 11 height 11
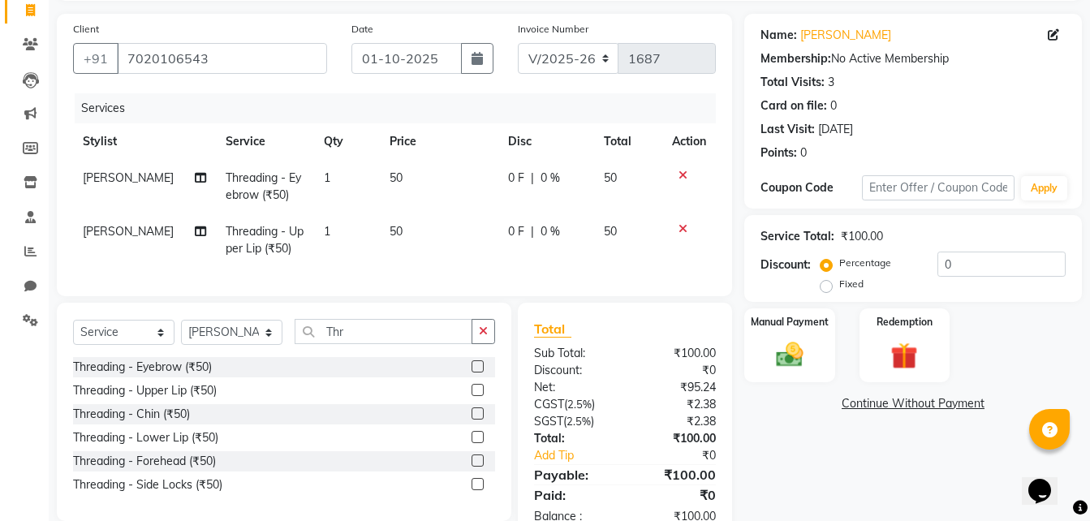
click at [478, 419] on label at bounding box center [477, 413] width 12 height 12
click at [478, 419] on input "checkbox" at bounding box center [476, 414] width 11 height 11
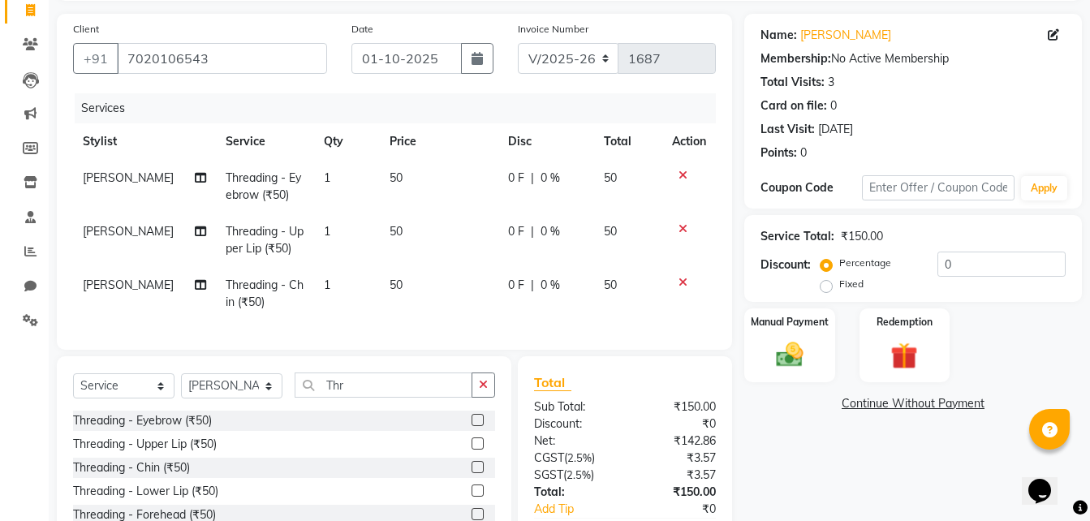
scroll to position [162, 0]
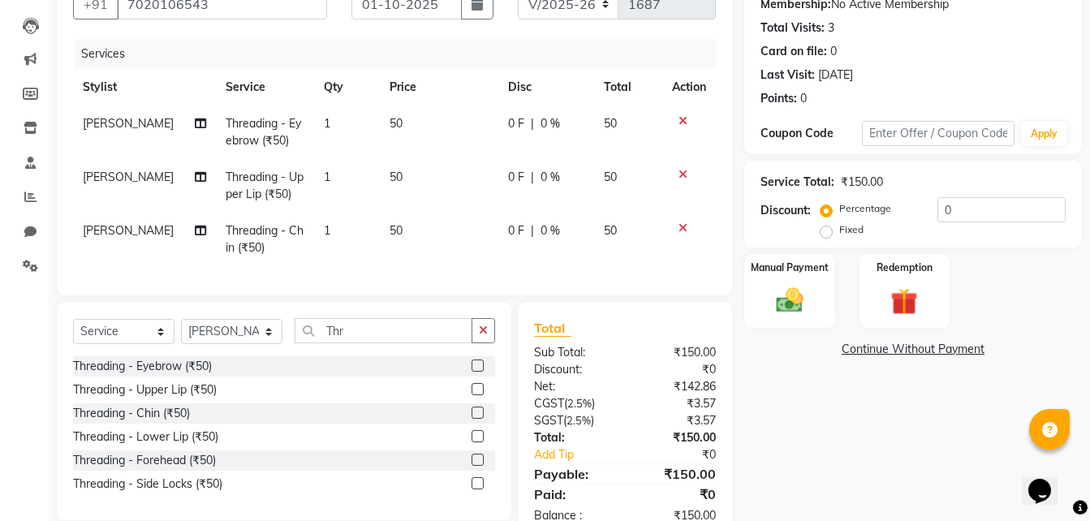
click at [480, 466] on label at bounding box center [477, 459] width 12 height 12
click at [480, 466] on input "checkbox" at bounding box center [476, 460] width 11 height 11
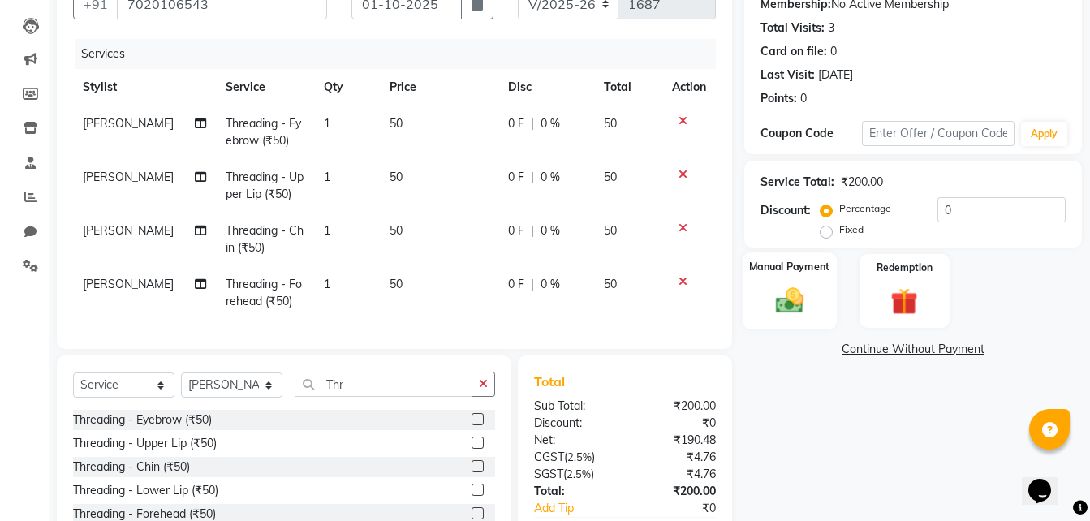
click at [808, 267] on label "Manual Payment" at bounding box center [789, 266] width 81 height 15
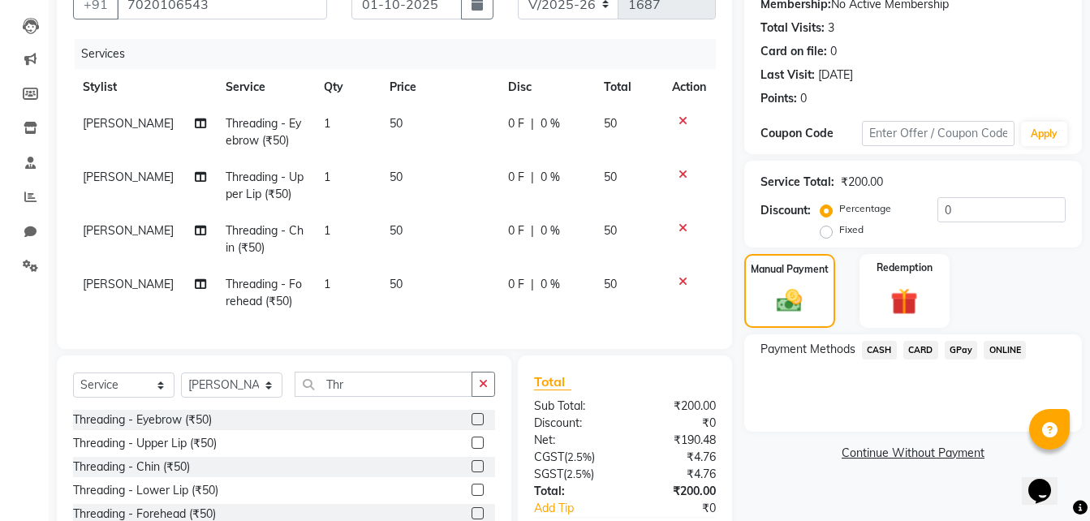
click at [952, 341] on span "GPay" at bounding box center [960, 350] width 33 height 19
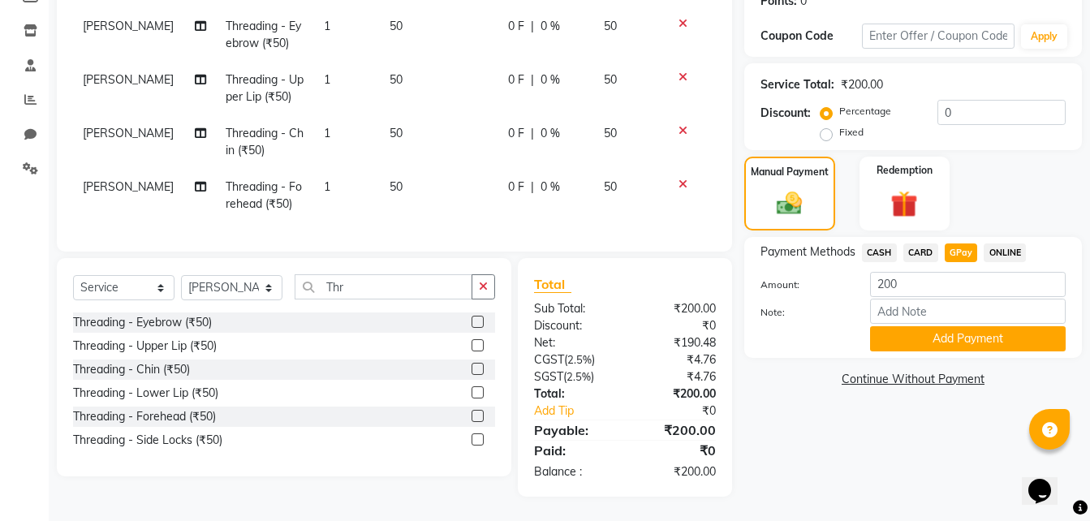
scroll to position [272, 0]
click at [956, 312] on div "Note:" at bounding box center [912, 313] width 329 height 28
click at [952, 329] on button "Add Payment" at bounding box center [968, 338] width 196 height 25
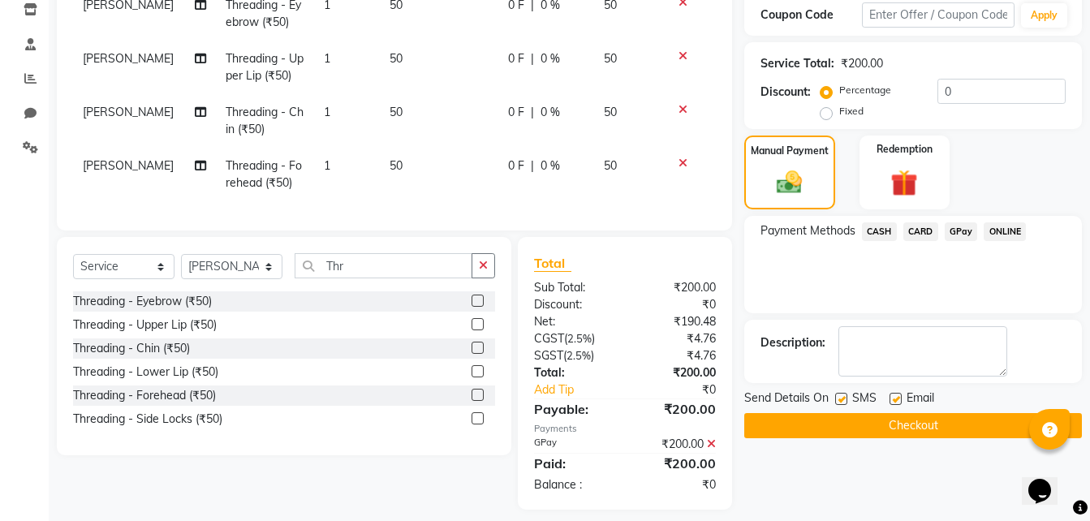
scroll to position [306, 0]
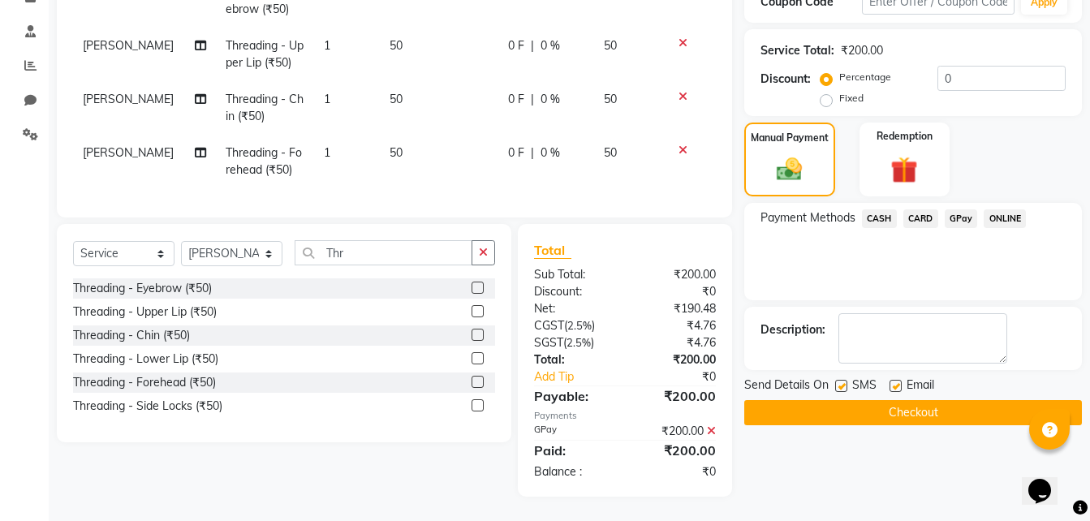
click at [835, 383] on div at bounding box center [840, 388] width 11 height 17
click at [810, 407] on button "Checkout" at bounding box center [912, 412] width 337 height 25
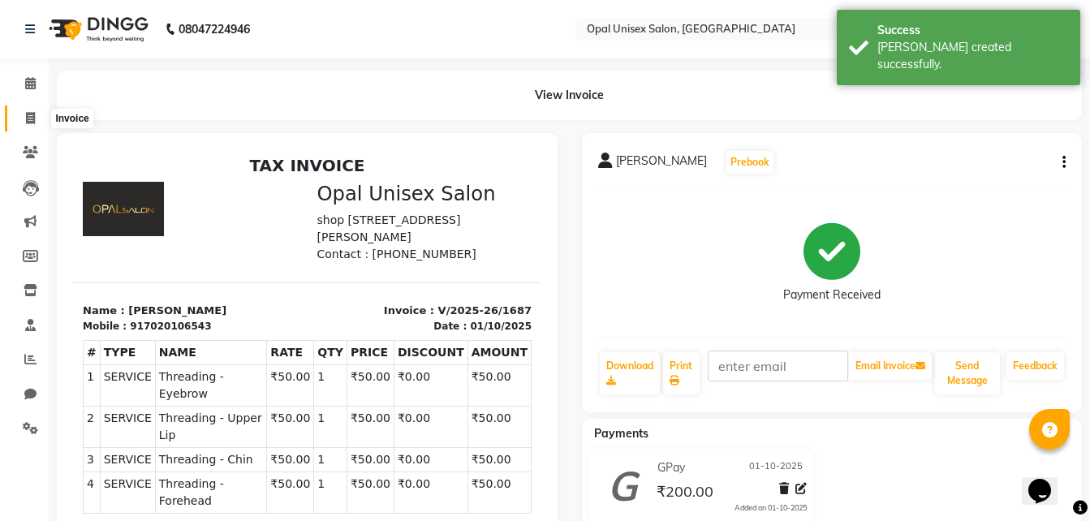
click at [31, 116] on icon at bounding box center [30, 118] width 9 height 12
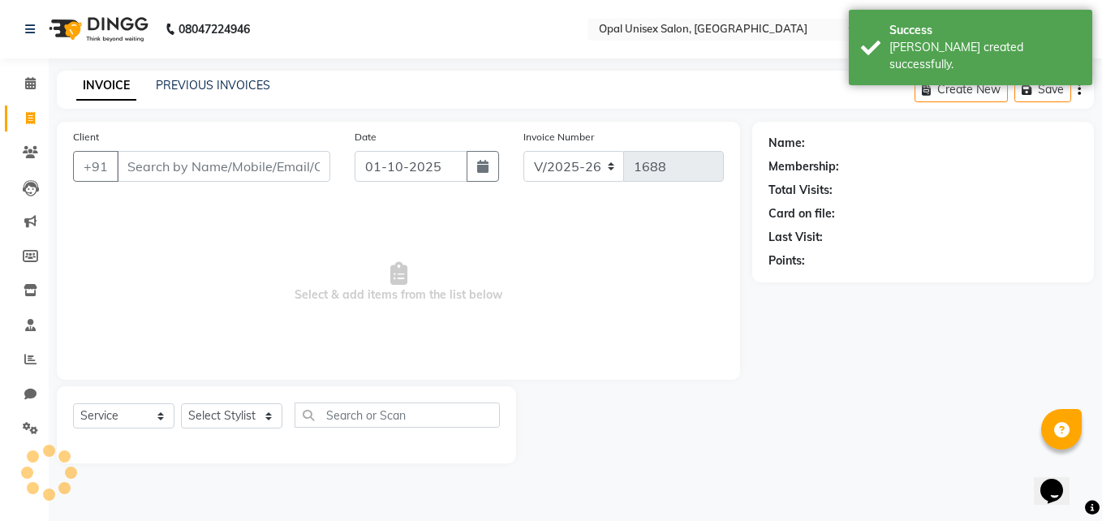
click at [146, 175] on input "Client" at bounding box center [223, 166] width 213 height 31
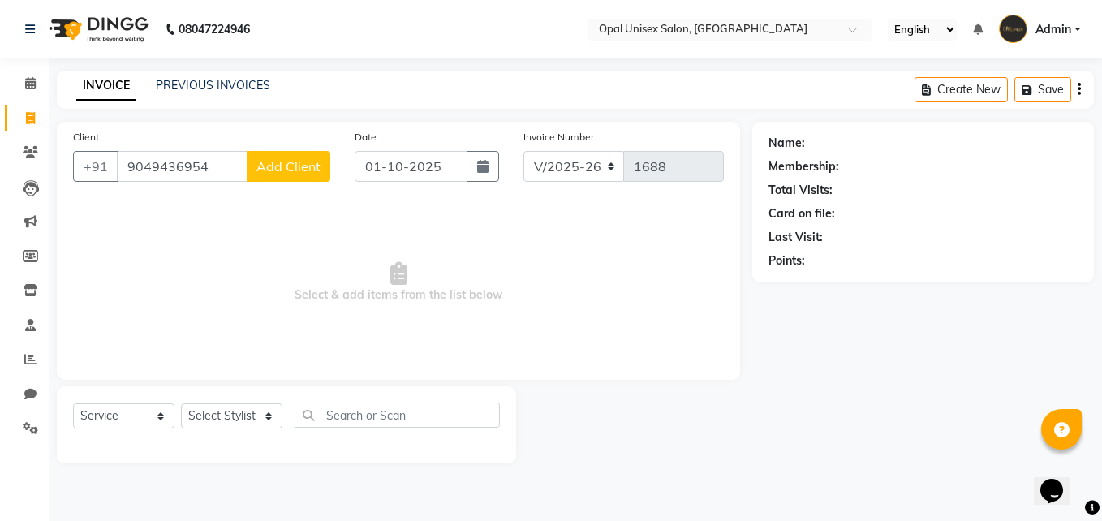
click at [291, 162] on span "Add Client" at bounding box center [288, 166] width 64 height 16
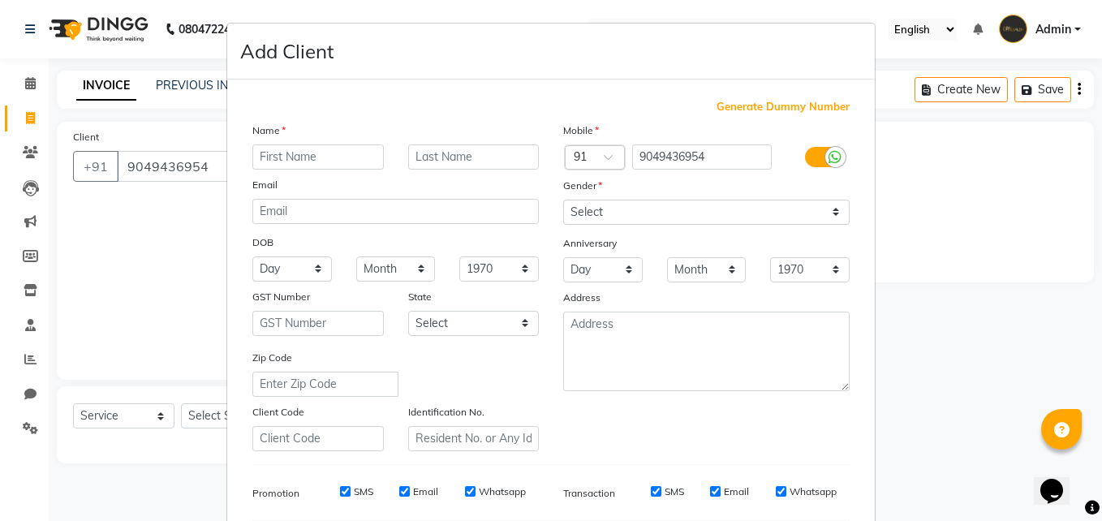
click at [340, 161] on input "text" at bounding box center [317, 156] width 131 height 25
click at [600, 214] on select "Select [DEMOGRAPHIC_DATA] [DEMOGRAPHIC_DATA] Other Prefer Not To Say" at bounding box center [706, 212] width 286 height 25
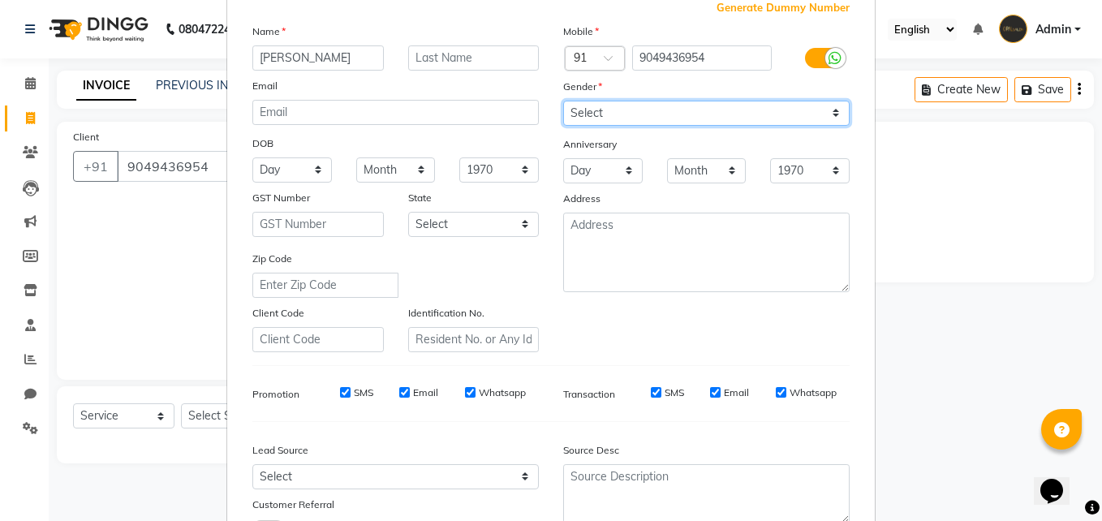
scroll to position [108, 0]
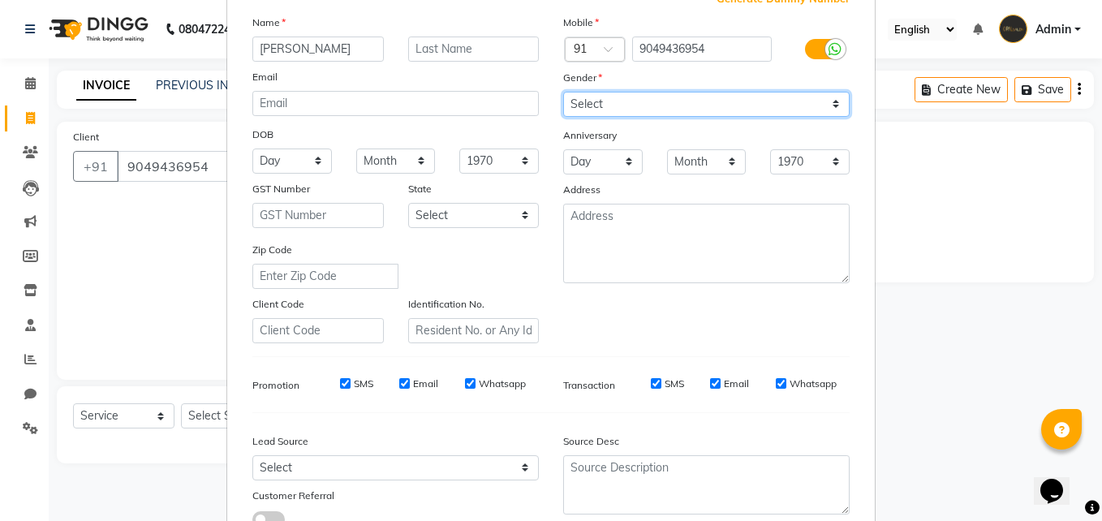
click at [624, 102] on select "Select [DEMOGRAPHIC_DATA] [DEMOGRAPHIC_DATA] Other Prefer Not To Say" at bounding box center [706, 104] width 286 height 25
click at [563, 92] on select "Select [DEMOGRAPHIC_DATA] [DEMOGRAPHIC_DATA] Other Prefer Not To Say" at bounding box center [706, 104] width 286 height 25
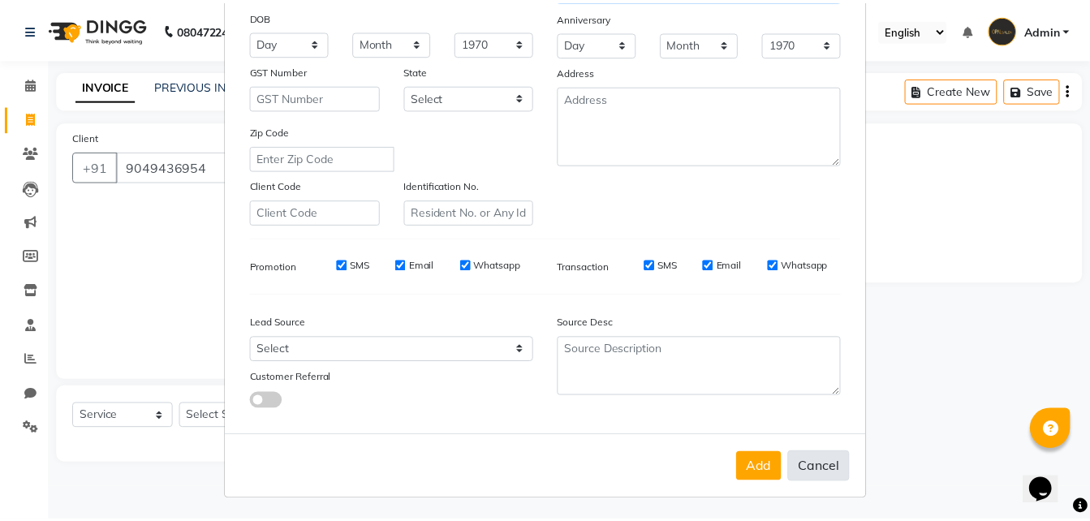
scroll to position [228, 0]
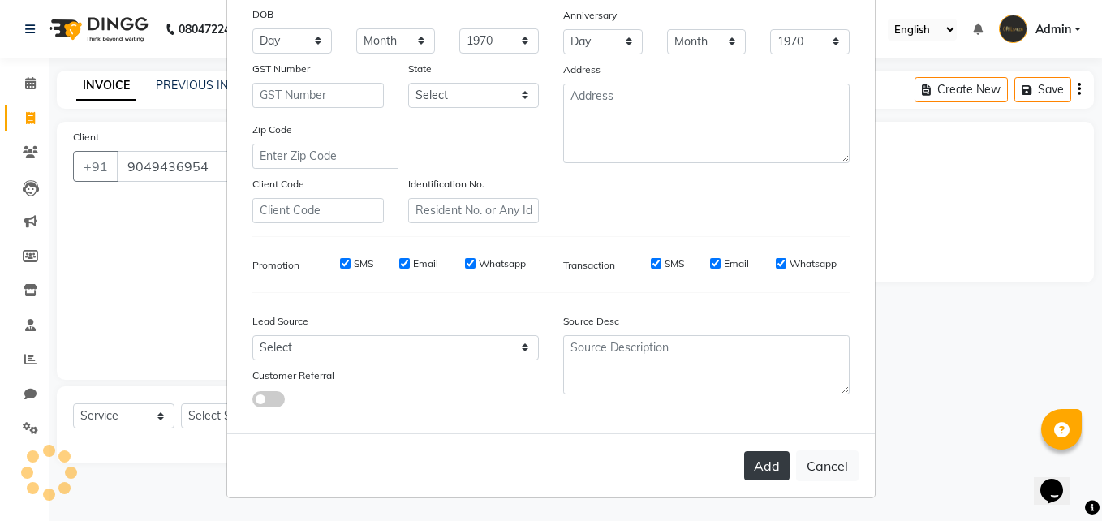
click at [769, 460] on button "Add" at bounding box center [766, 465] width 45 height 29
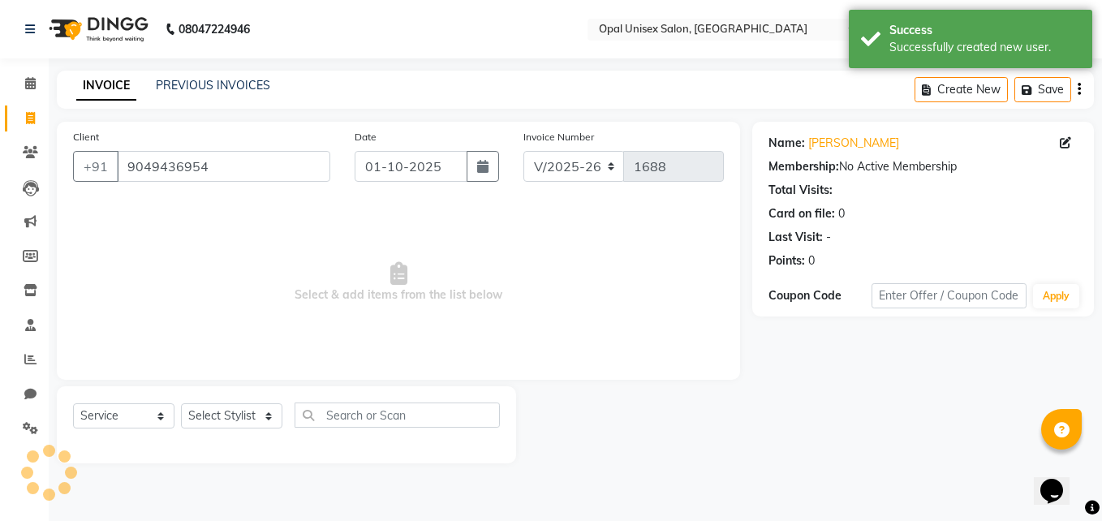
click at [231, 398] on div "Select Service Product Membership Package Voucher Prepaid Gift Card Select Styl…" at bounding box center [286, 424] width 459 height 77
click at [229, 406] on select "Select Stylist [PERSON_NAME] Guru [PERSON_NAME][GEOGRAPHIC_DATA] [PERSON_NAME][…" at bounding box center [231, 415] width 101 height 25
click at [181, 403] on select "Select Stylist [PERSON_NAME] Guru [PERSON_NAME][GEOGRAPHIC_DATA] [PERSON_NAME][…" at bounding box center [231, 415] width 101 height 25
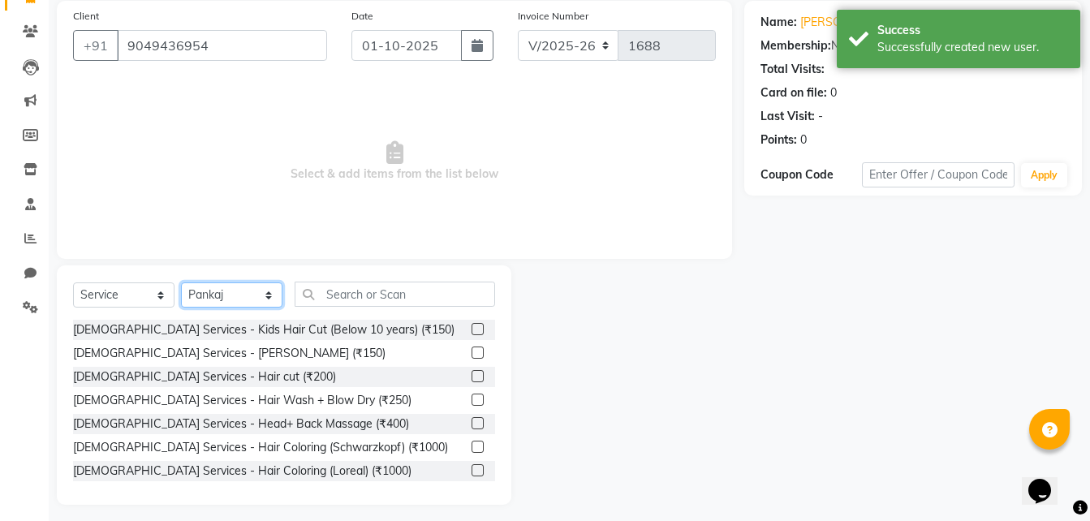
scroll to position [129, 0]
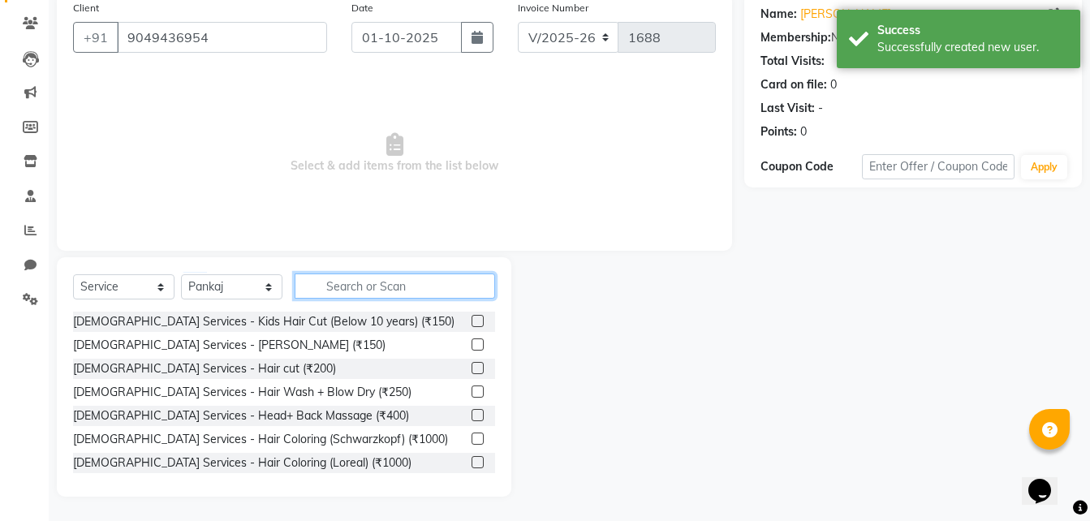
click at [412, 277] on input "text" at bounding box center [394, 285] width 200 height 25
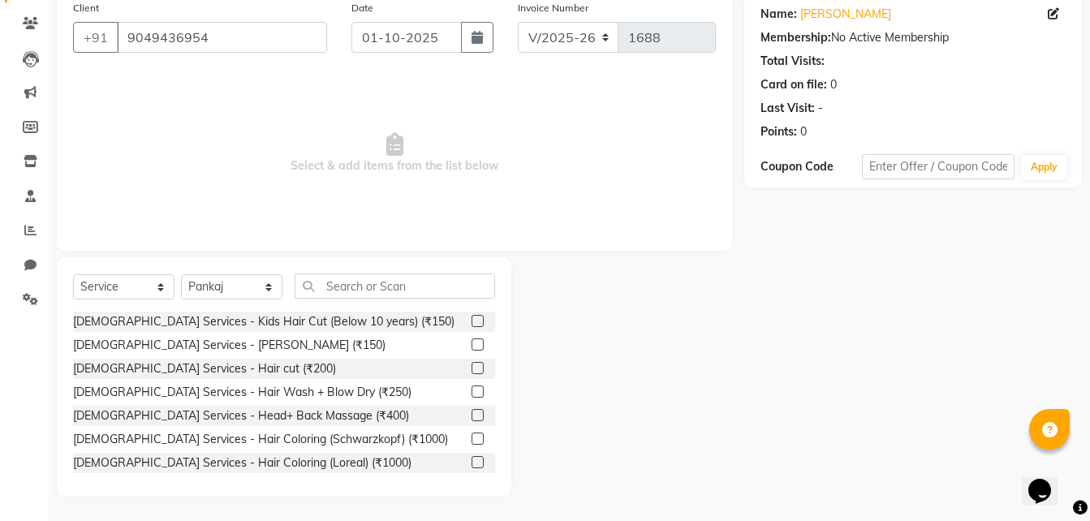
click at [471, 368] on label at bounding box center [477, 368] width 12 height 12
click at [471, 368] on input "checkbox" at bounding box center [476, 368] width 11 height 11
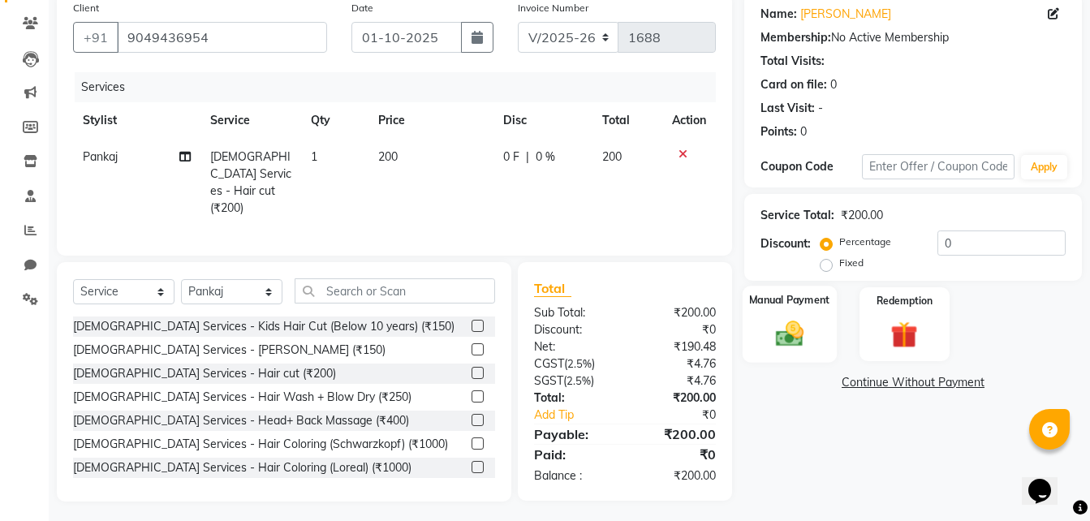
click at [759, 336] on div "Manual Payment" at bounding box center [789, 324] width 94 height 77
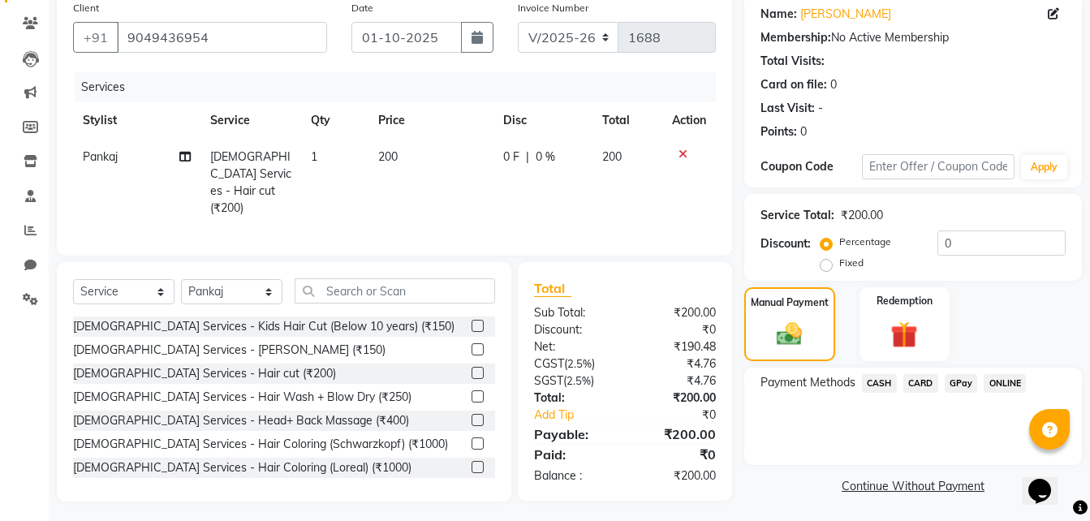
click at [954, 379] on span "GPay" at bounding box center [960, 383] width 33 height 19
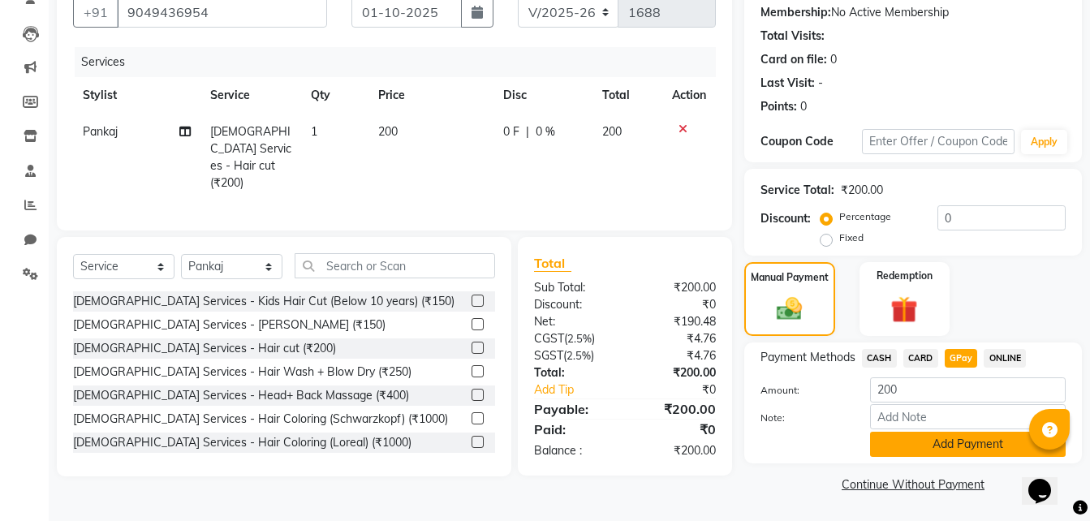
click at [973, 433] on button "Add Payment" at bounding box center [968, 444] width 196 height 25
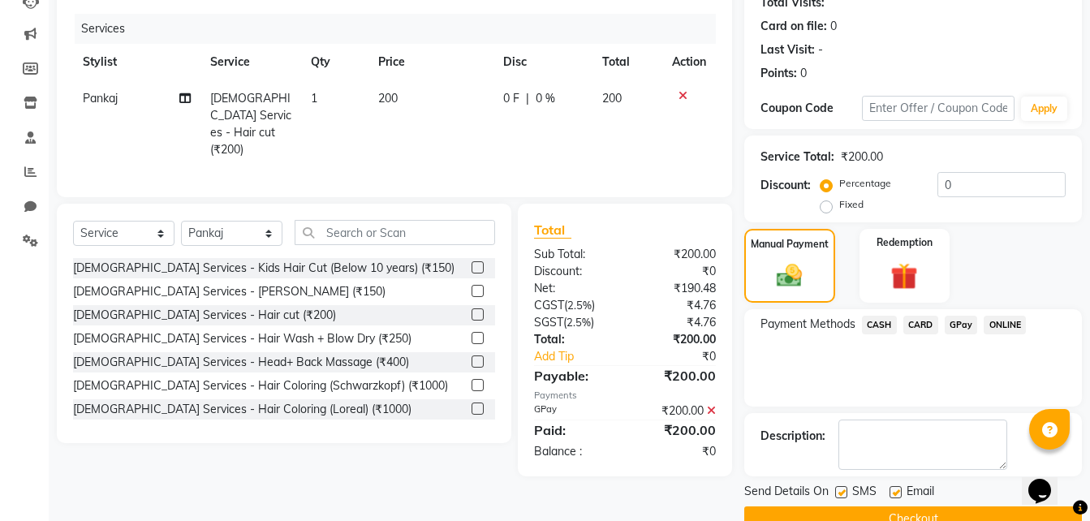
scroll to position [222, 0]
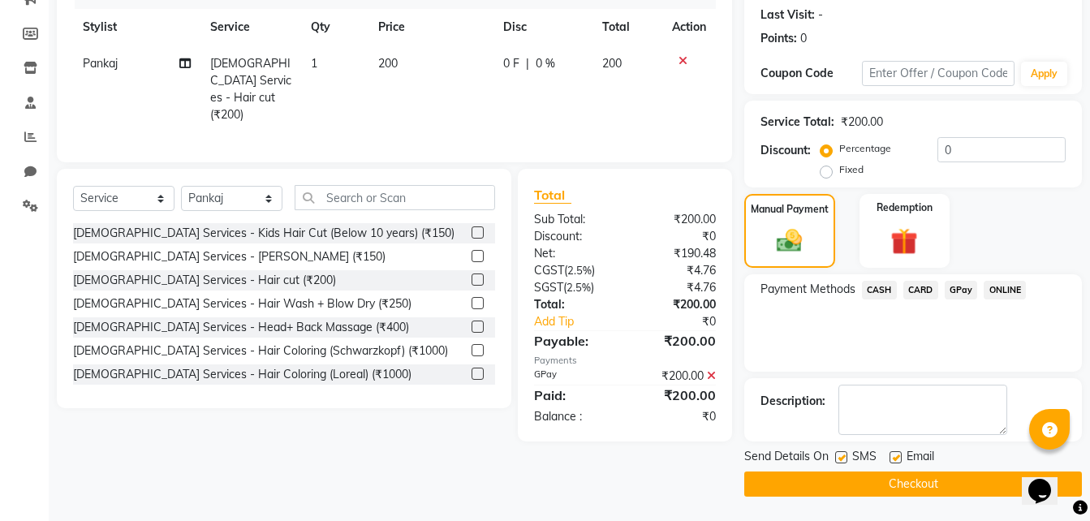
click at [939, 491] on button "Checkout" at bounding box center [912, 483] width 337 height 25
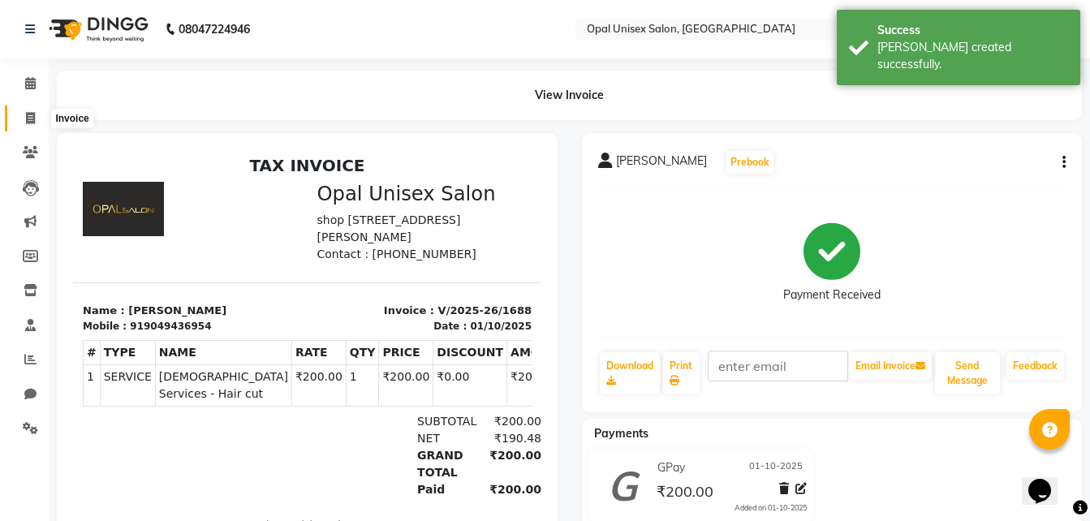
drag, startPoint x: 22, startPoint y: 122, endPoint x: 76, endPoint y: 124, distance: 54.4
click at [23, 122] on span at bounding box center [30, 119] width 28 height 19
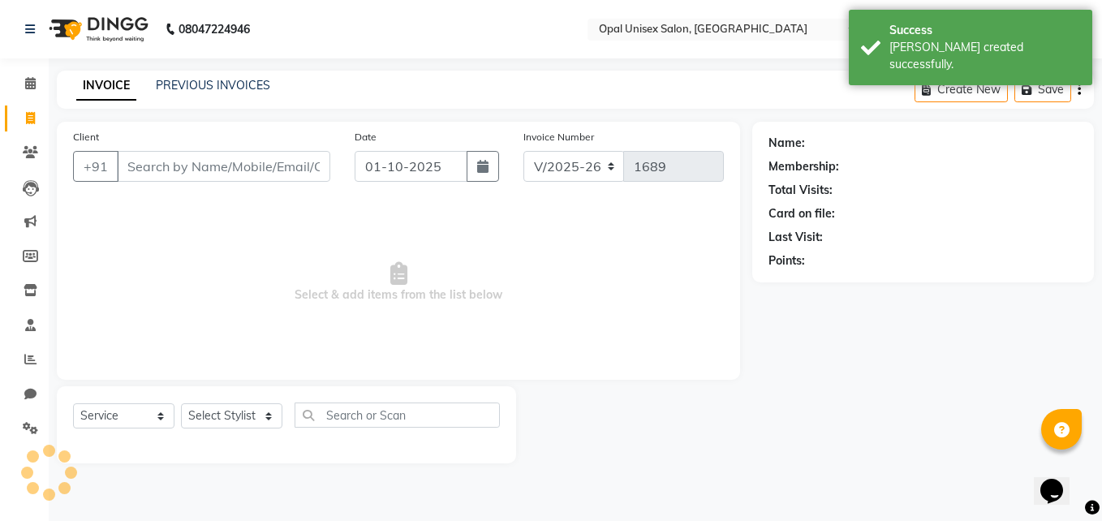
click at [176, 163] on input "Client" at bounding box center [223, 166] width 213 height 31
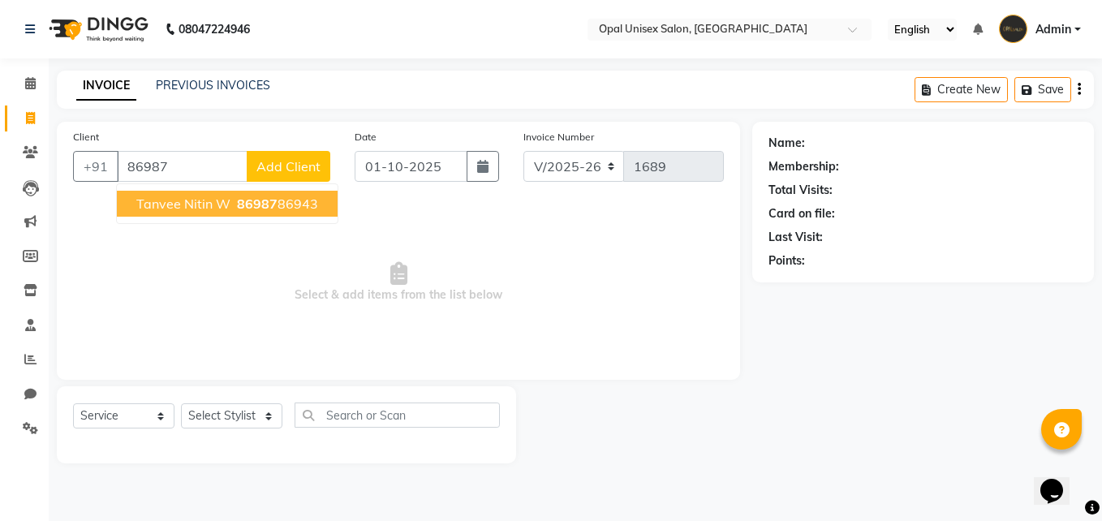
click at [249, 199] on span "86987" at bounding box center [257, 204] width 41 height 16
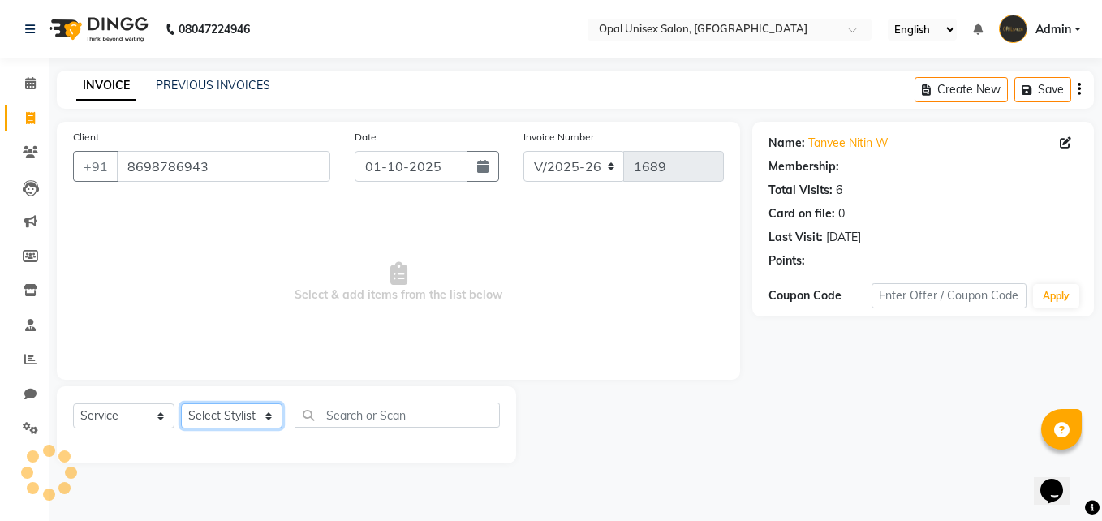
click at [251, 406] on select "Select Stylist [PERSON_NAME] Guru [PERSON_NAME][GEOGRAPHIC_DATA] [PERSON_NAME][…" at bounding box center [231, 415] width 101 height 25
click at [181, 403] on select "Select Stylist [PERSON_NAME] Guru [PERSON_NAME][GEOGRAPHIC_DATA] [PERSON_NAME][…" at bounding box center [231, 415] width 101 height 25
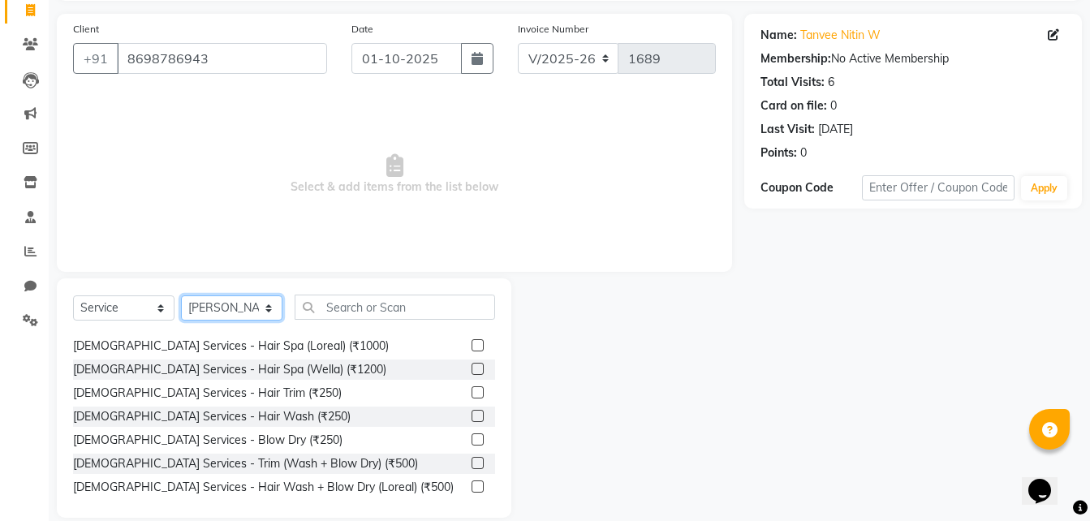
scroll to position [162, 0]
click at [471, 453] on div at bounding box center [483, 463] width 24 height 20
click at [471, 458] on label at bounding box center [477, 462] width 12 height 12
click at [471, 458] on input "checkbox" at bounding box center [476, 463] width 11 height 11
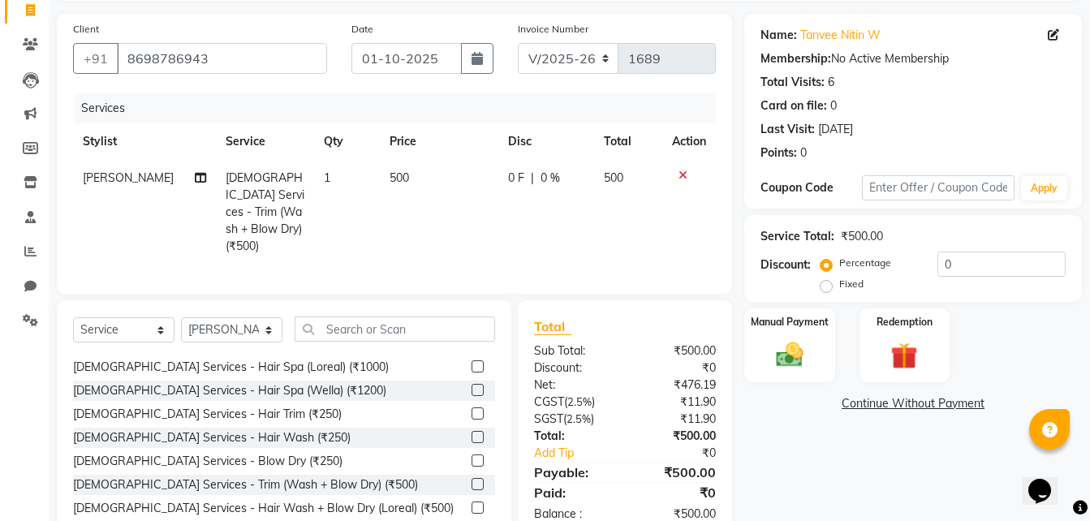
click at [543, 184] on span "0 %" at bounding box center [549, 178] width 19 height 17
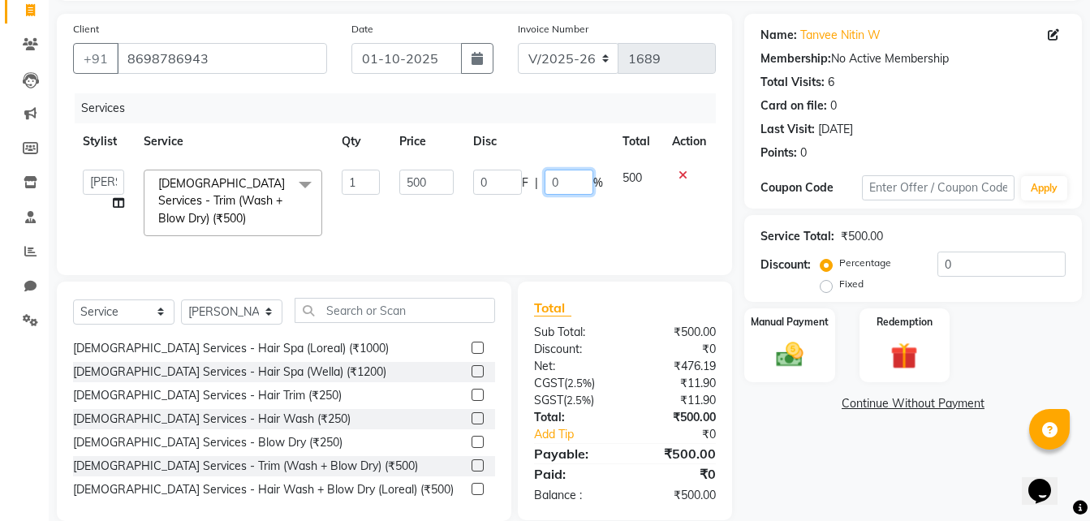
click at [566, 178] on input "0" at bounding box center [568, 182] width 49 height 25
click at [549, 242] on td "0 F | 20 %" at bounding box center [537, 203] width 149 height 86
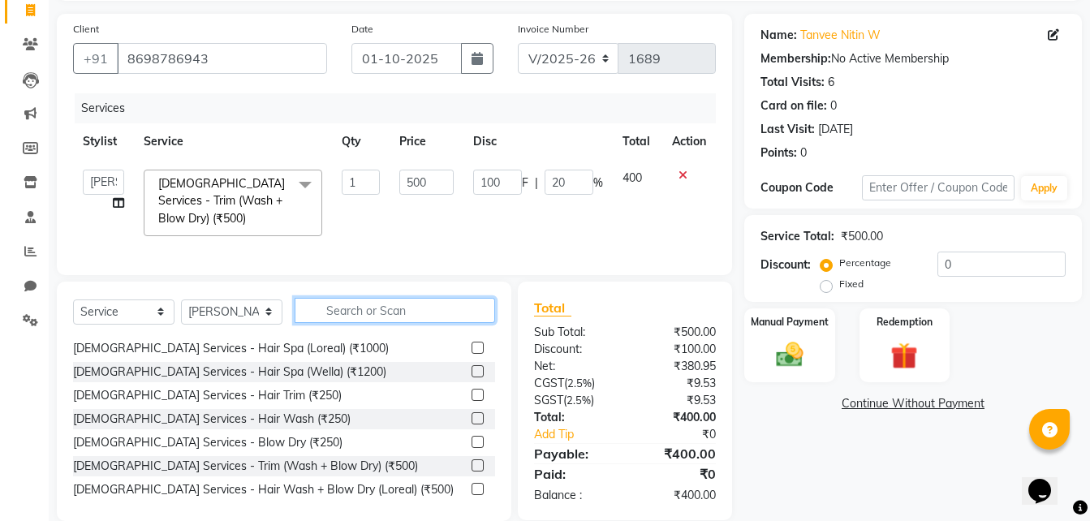
click at [341, 323] on input "text" at bounding box center [394, 310] width 200 height 25
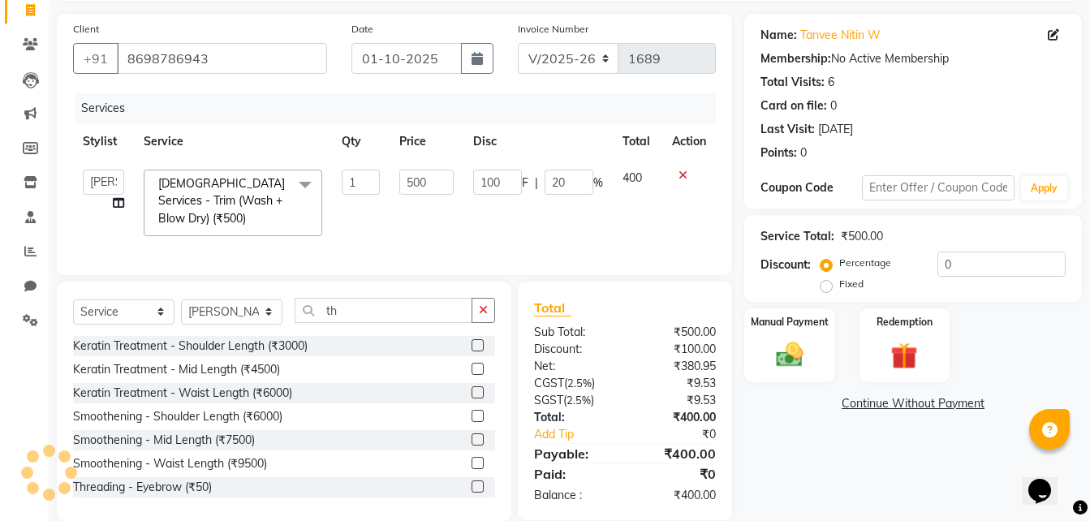
click at [471, 492] on label at bounding box center [477, 486] width 12 height 12
click at [471, 492] on input "checkbox" at bounding box center [476, 487] width 11 height 11
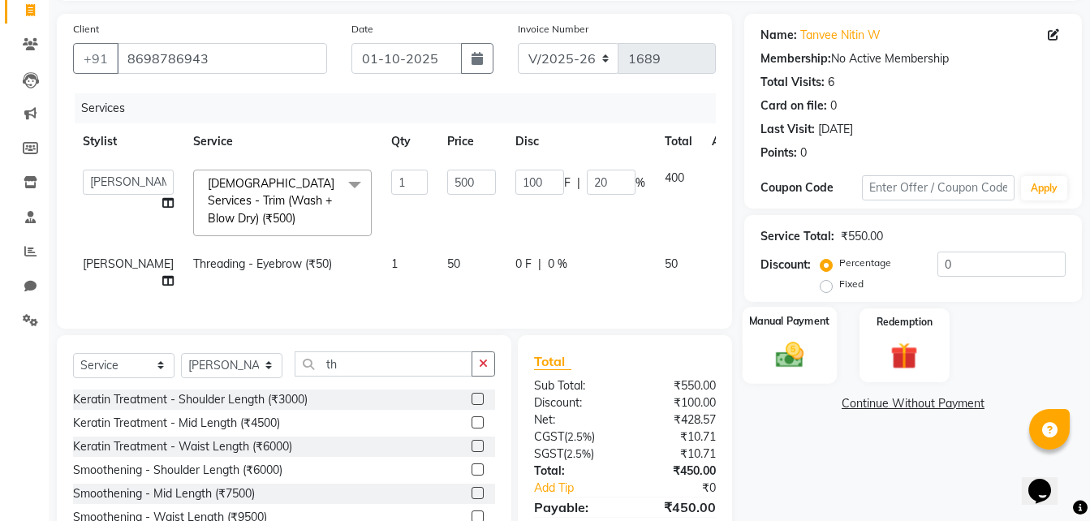
click at [815, 350] on div "Manual Payment" at bounding box center [789, 345] width 94 height 77
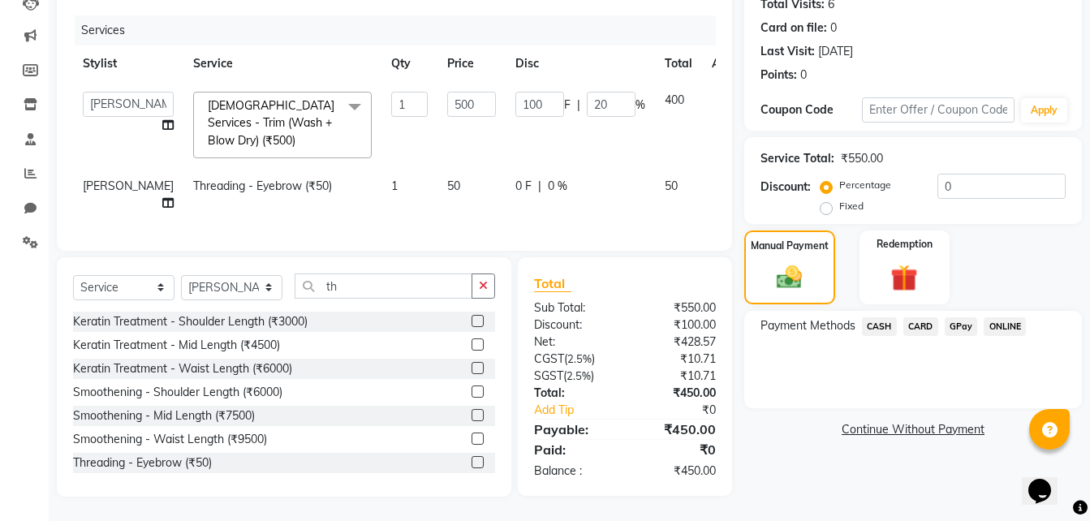
scroll to position [198, 0]
click at [447, 99] on input "500" at bounding box center [471, 104] width 49 height 25
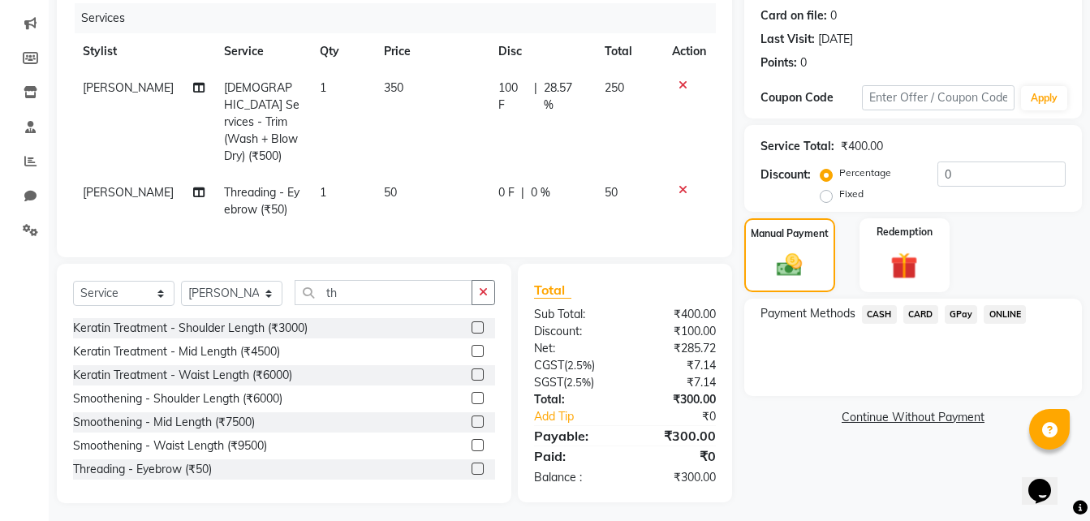
click at [522, 136] on td "100 F | 28.57 %" at bounding box center [541, 122] width 106 height 105
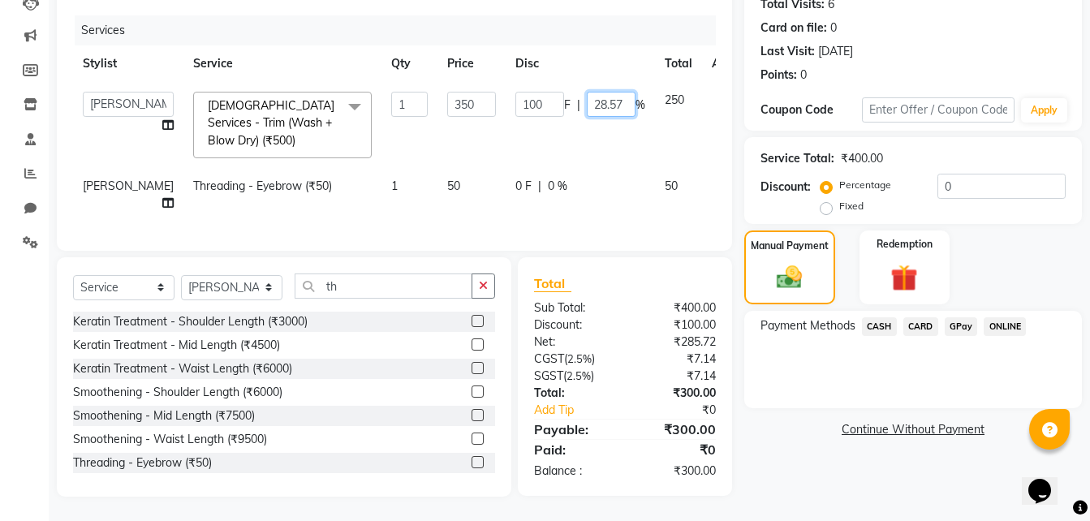
click at [587, 92] on input "28.57" at bounding box center [611, 104] width 49 height 25
click at [655, 148] on td "250" at bounding box center [678, 125] width 47 height 86
click at [950, 317] on span "GPay" at bounding box center [960, 326] width 33 height 19
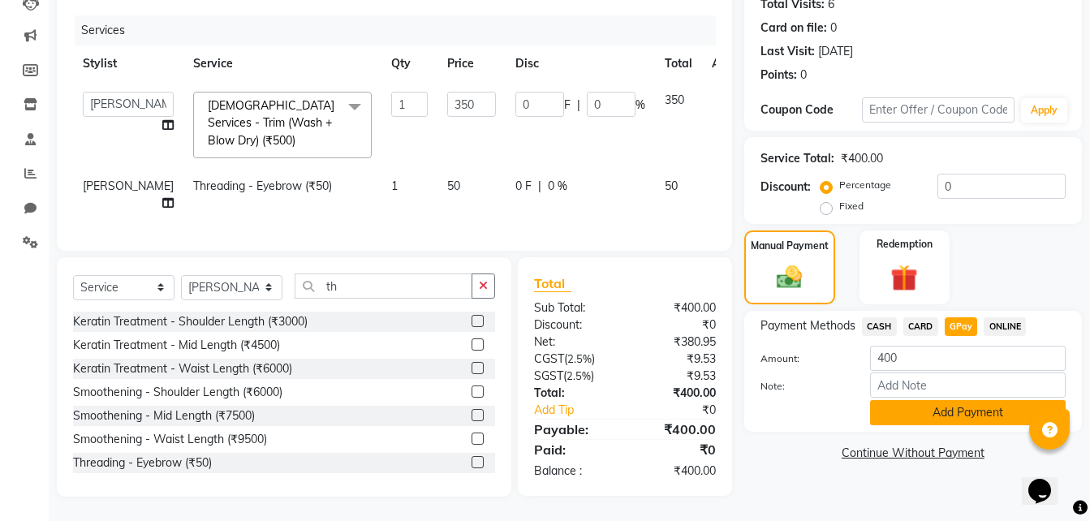
click at [946, 400] on button "Add Payment" at bounding box center [968, 412] width 196 height 25
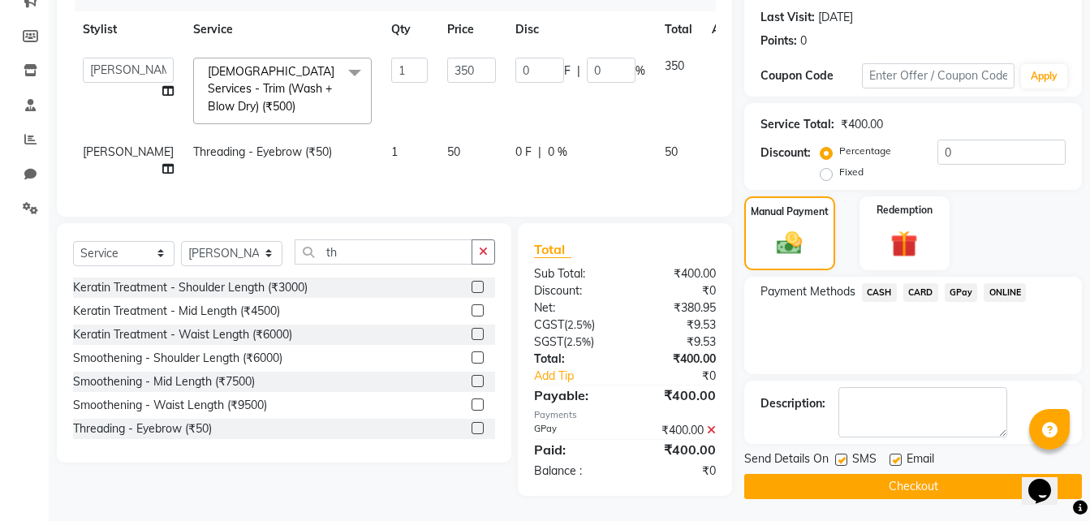
scroll to position [231, 0]
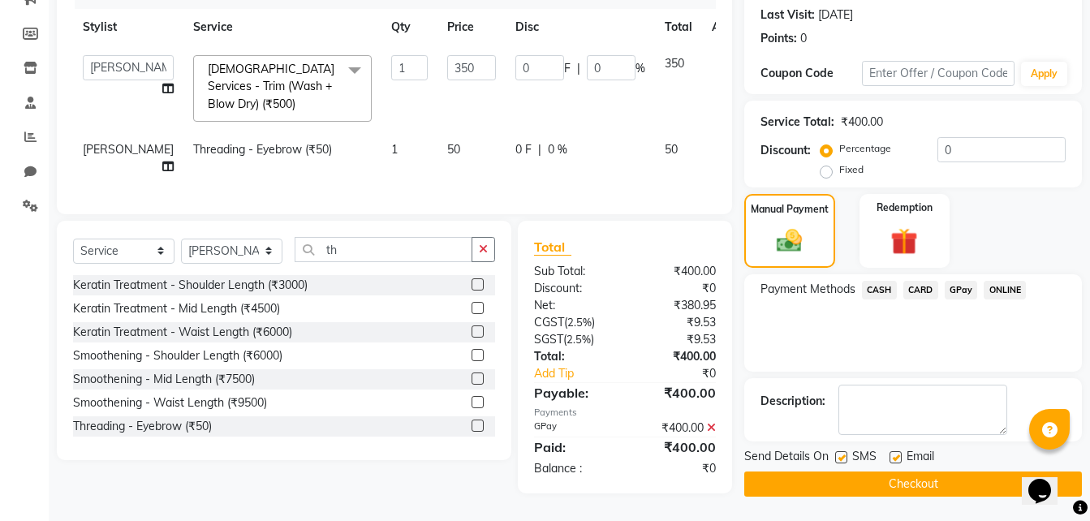
click at [909, 473] on button "Checkout" at bounding box center [912, 483] width 337 height 25
